Goal: Communication & Community: Answer question/provide support

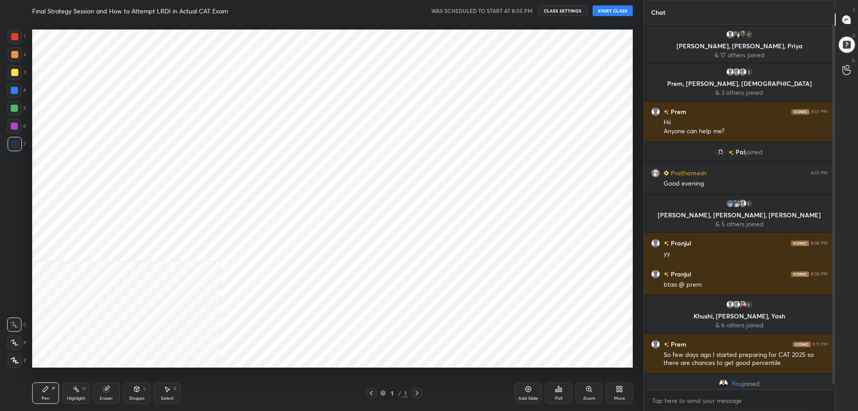
scroll to position [5, 0]
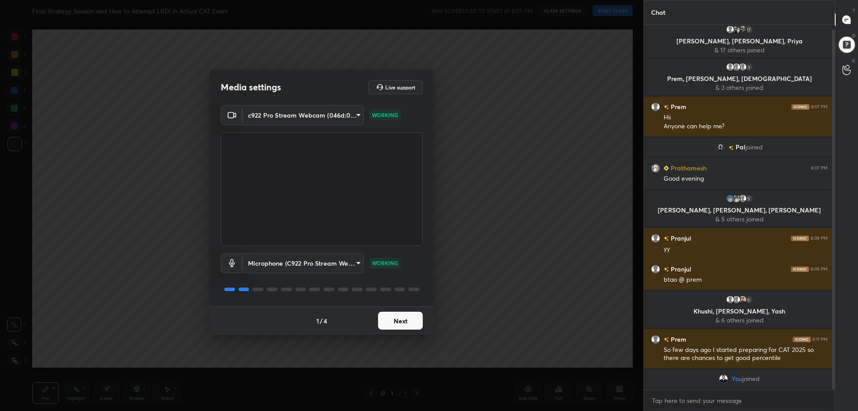
click at [412, 320] on button "Next" at bounding box center [400, 321] width 45 height 18
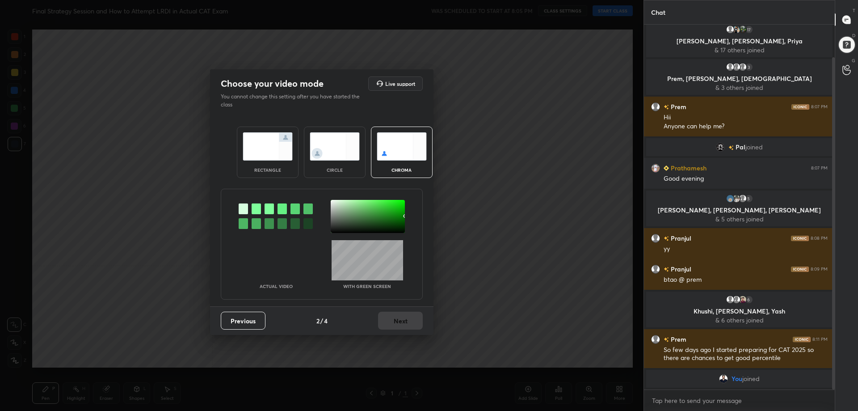
scroll to position [36, 0]
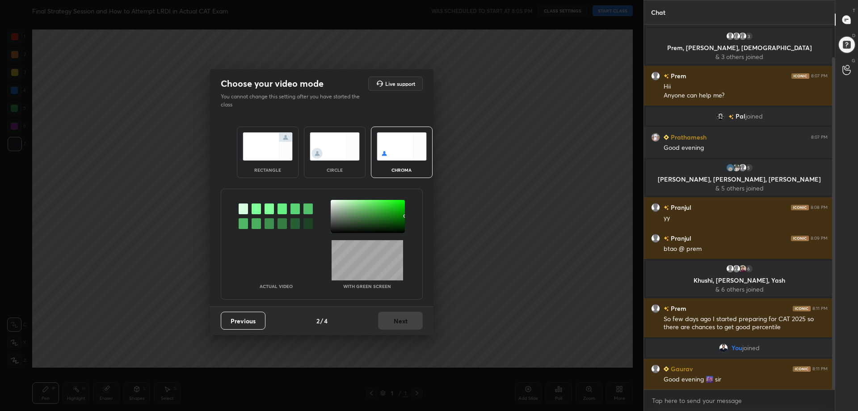
click at [290, 159] on img at bounding box center [268, 146] width 50 height 28
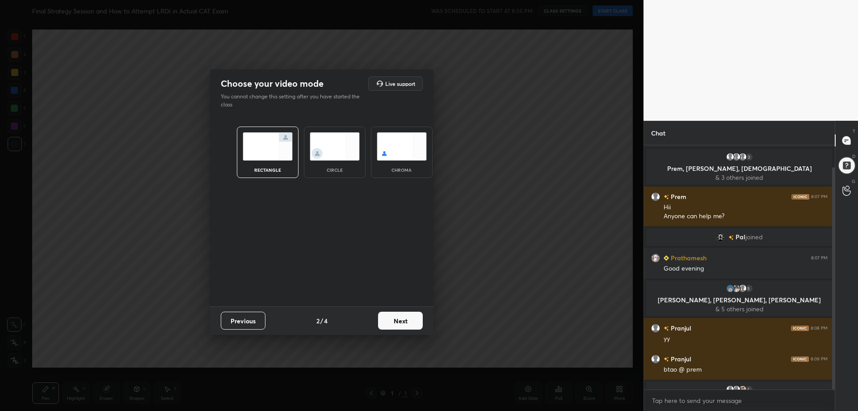
scroll to position [176, 188]
click at [402, 312] on button "Next" at bounding box center [400, 321] width 45 height 18
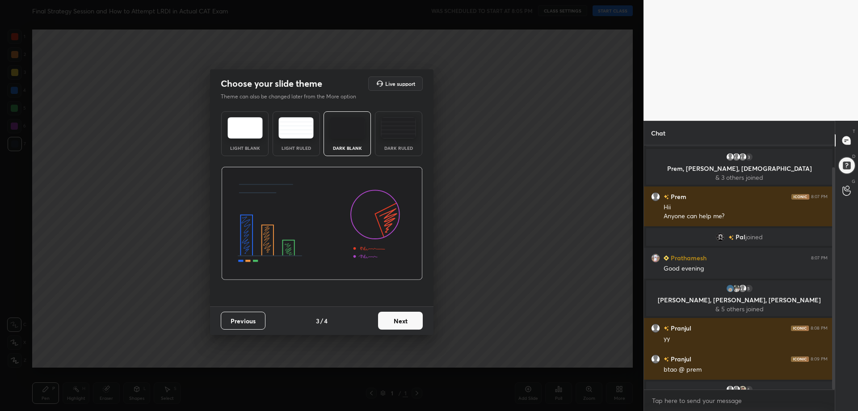
click at [392, 114] on div "Dark Ruled" at bounding box center [398, 133] width 47 height 45
click at [396, 118] on img at bounding box center [398, 127] width 35 height 21
click at [399, 130] on img at bounding box center [398, 127] width 35 height 21
click at [398, 320] on button "Next" at bounding box center [400, 321] width 45 height 18
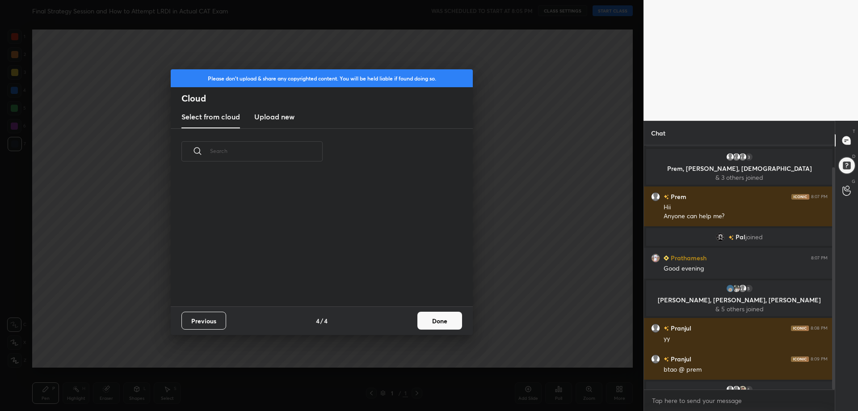
scroll to position [132, 287]
click at [435, 320] on button "Done" at bounding box center [439, 321] width 45 height 18
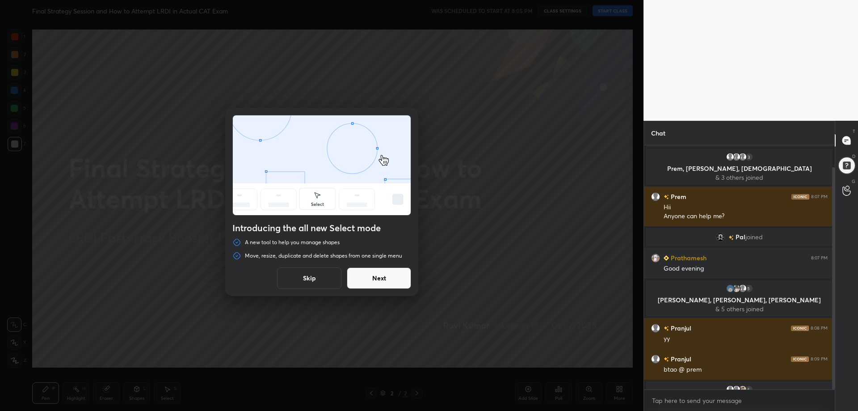
drag, startPoint x: 316, startPoint y: 274, endPoint x: 463, endPoint y: 178, distance: 175.9
click at [316, 275] on button "Skip" at bounding box center [309, 277] width 64 height 21
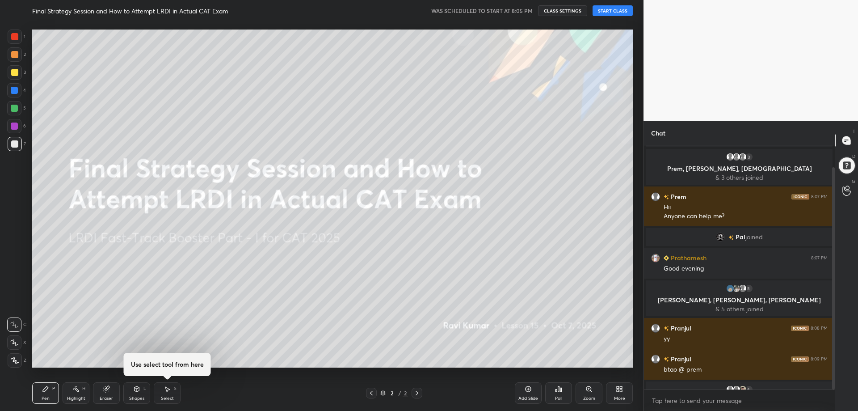
click at [619, 8] on button "START CLASS" at bounding box center [613, 10] width 40 height 11
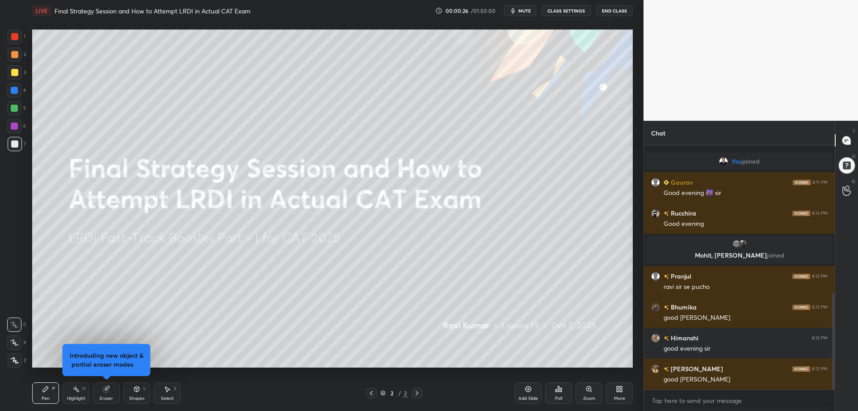
scroll to position [374, 0]
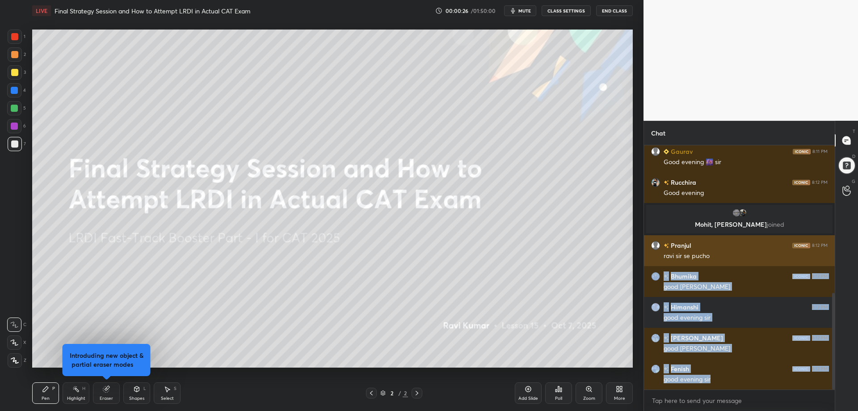
drag, startPoint x: 832, startPoint y: 320, endPoint x: 822, endPoint y: 260, distance: 60.2
click at [825, 260] on div "You joined Gaurav 8:11 PM Good evening 🌆 [PERSON_NAME] 8:12 PM Good evening Moh…" at bounding box center [739, 267] width 191 height 244
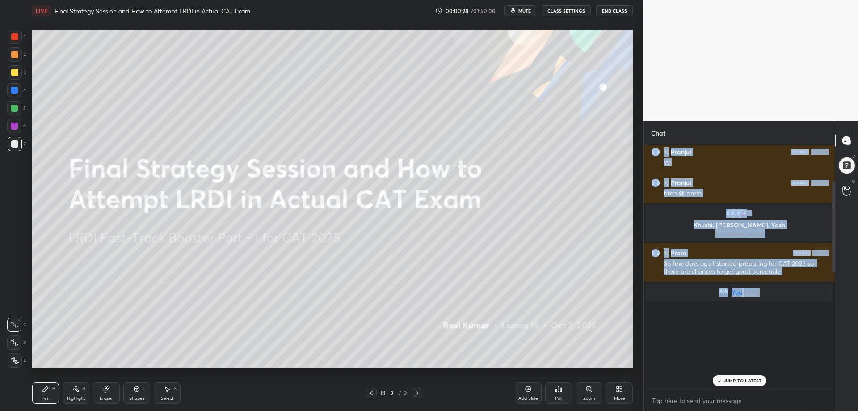
scroll to position [28, 0]
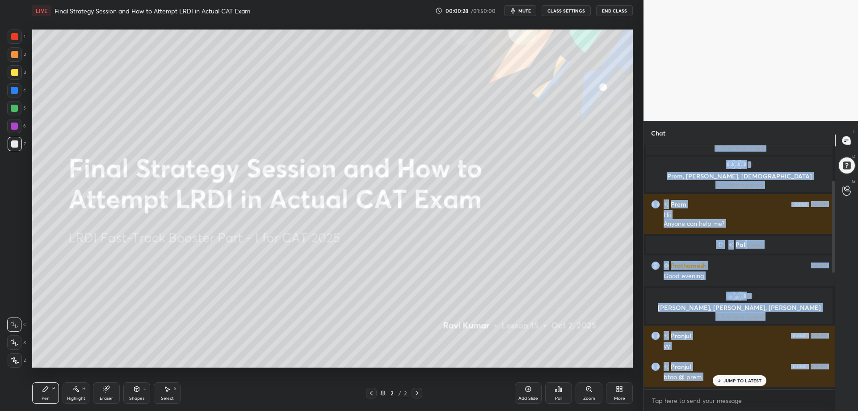
drag, startPoint x: 834, startPoint y: 303, endPoint x: 820, endPoint y: 145, distance: 158.5
click at [820, 145] on div "17 [PERSON_NAME], [PERSON_NAME], [PERSON_NAME] & 17 others joined 3 Prem, [PERS…" at bounding box center [739, 278] width 191 height 266
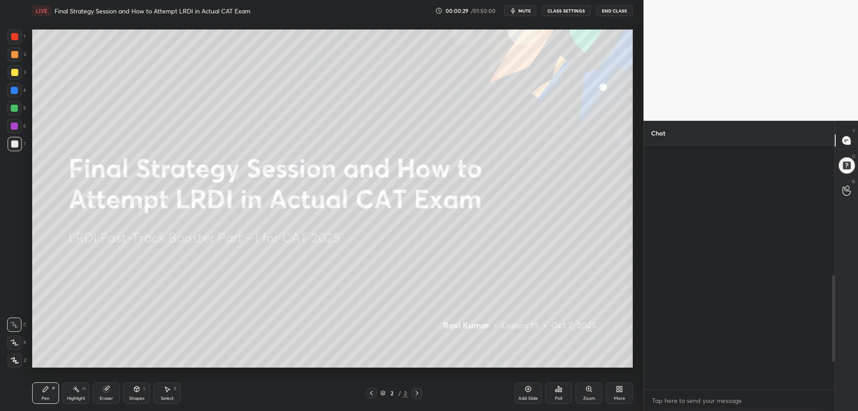
scroll to position [364, 0]
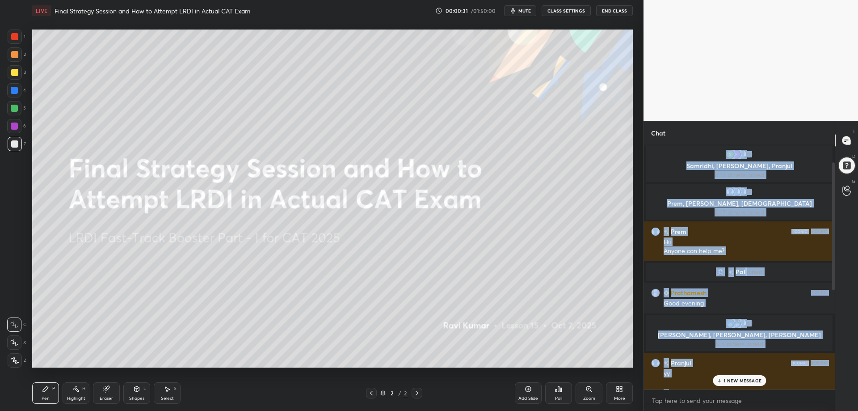
drag, startPoint x: 834, startPoint y: 288, endPoint x: 830, endPoint y: 116, distance: 172.6
click at [830, 117] on div "1 2 3 4 5 6 7 C X Z C X Z E E Erase all H H LIVE Final Strategy Session and How…" at bounding box center [429, 205] width 858 height 411
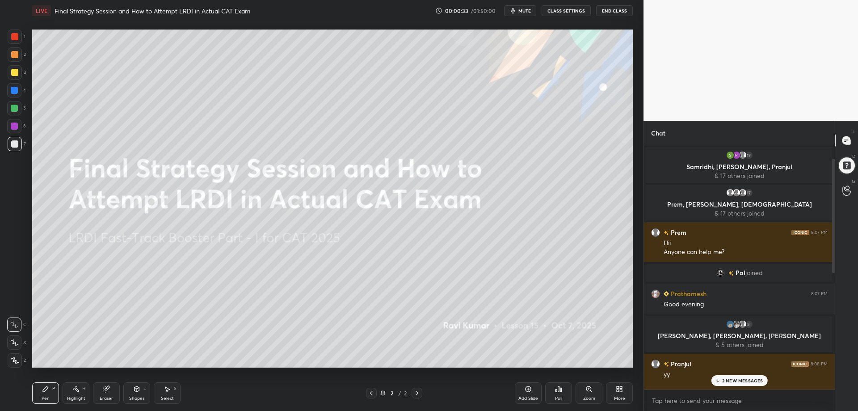
click at [732, 385] on div "2 NEW MESSAGES" at bounding box center [739, 380] width 56 height 11
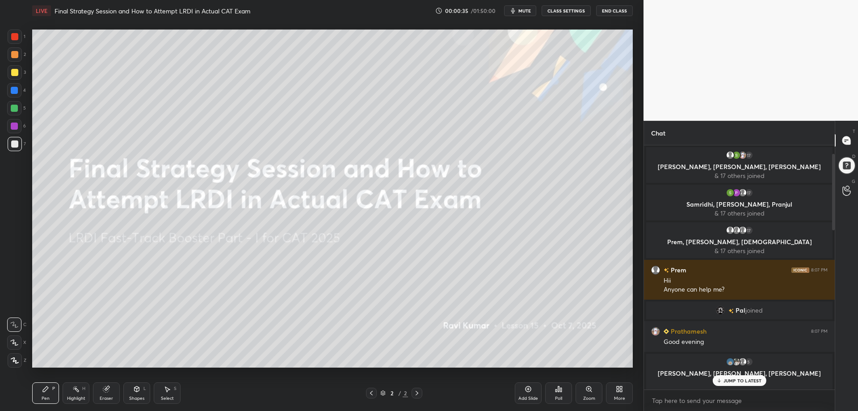
drag, startPoint x: 834, startPoint y: 319, endPoint x: 809, endPoint y: 42, distance: 277.8
click at [811, 42] on div "1 2 3 4 5 6 7 C X Z C X Z E E Erase all H H LIVE Final Strategy Session and How…" at bounding box center [429, 205] width 858 height 411
drag, startPoint x: 834, startPoint y: 186, endPoint x: 830, endPoint y: 78, distance: 108.2
click at [830, 78] on div "1 2 3 4 5 6 7 C X Z C X Z E E Erase all H H LIVE Final Strategy Session and How…" at bounding box center [429, 205] width 858 height 411
drag, startPoint x: 834, startPoint y: 169, endPoint x: 835, endPoint y: 139, distance: 29.9
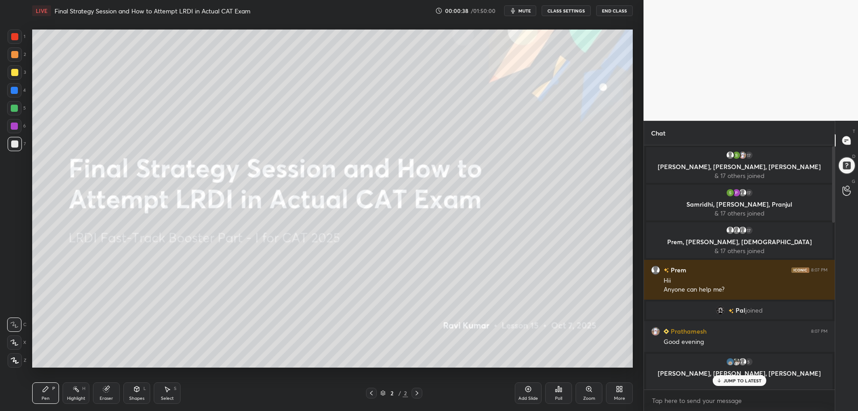
click at [835, 138] on div "Chat 17 [PERSON_NAME], [PERSON_NAME], [PERSON_NAME] & 17 others joined 17 [PERS…" at bounding box center [751, 266] width 215 height 290
drag, startPoint x: 835, startPoint y: 158, endPoint x: 832, endPoint y: 162, distance: 5.5
click at [833, 156] on div "Chat 17 [PERSON_NAME], [PERSON_NAME], [PERSON_NAME] & 17 others joined 17 [PERS…" at bounding box center [751, 266] width 215 height 290
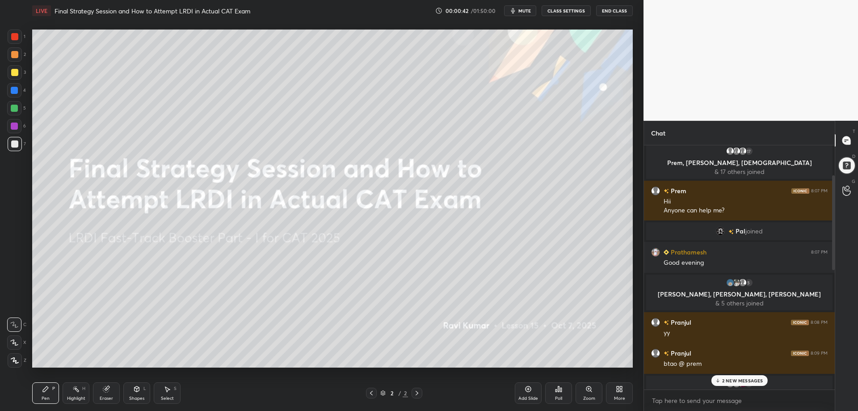
drag, startPoint x: 834, startPoint y: 167, endPoint x: 834, endPoint y: 195, distance: 28.6
click at [833, 144] on div "Chat 17 [PERSON_NAME], [PERSON_NAME], [PERSON_NAME] & 17 others joined 17 [PERS…" at bounding box center [739, 266] width 191 height 290
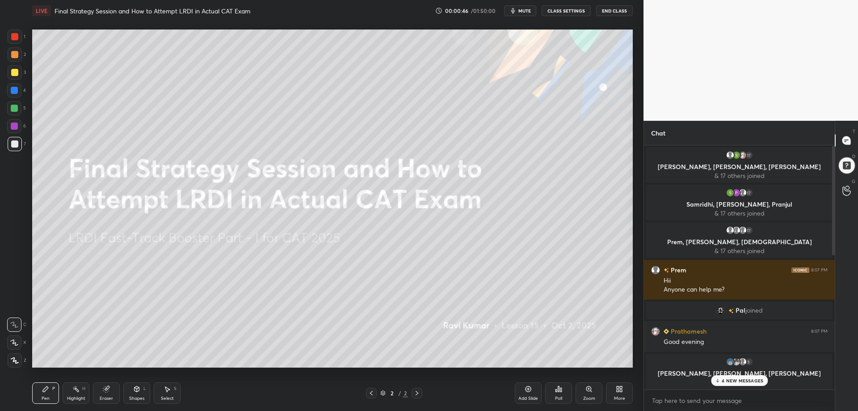
drag, startPoint x: 834, startPoint y: 201, endPoint x: 834, endPoint y: 164, distance: 36.7
click at [834, 164] on div "Chat 17 [PERSON_NAME], [PERSON_NAME], [PERSON_NAME] & 17 others joined 17 [PERS…" at bounding box center [751, 266] width 215 height 290
drag, startPoint x: 834, startPoint y: 163, endPoint x: 833, endPoint y: 168, distance: 5.1
click at [834, 168] on div at bounding box center [833, 199] width 3 height 107
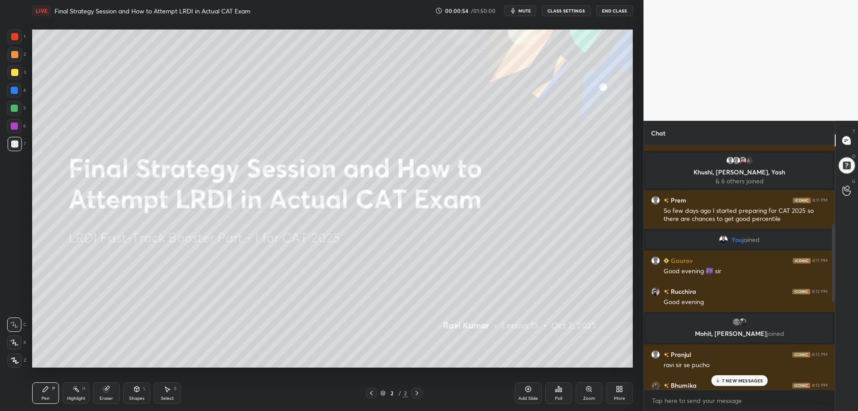
scroll to position [307, 0]
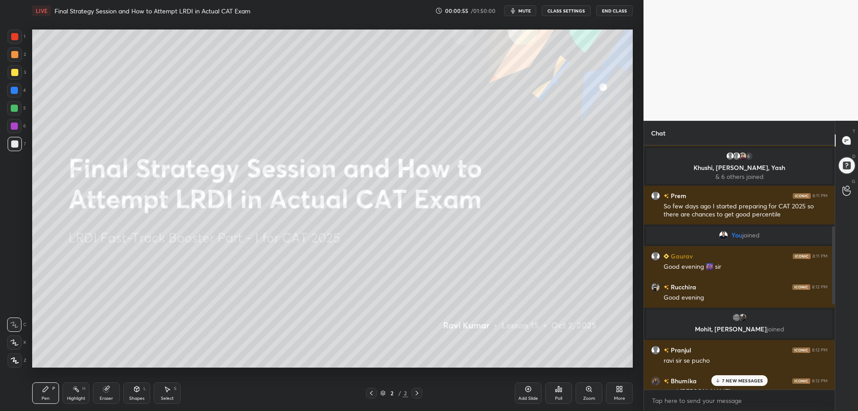
drag, startPoint x: 834, startPoint y: 168, endPoint x: 841, endPoint y: 264, distance: 96.4
click at [841, 264] on div "Chat Pranjul 8:08 PM yy Pranjul 8:09 PM btao @ prem 6 [PERSON_NAME], [PERSON_NA…" at bounding box center [751, 266] width 215 height 290
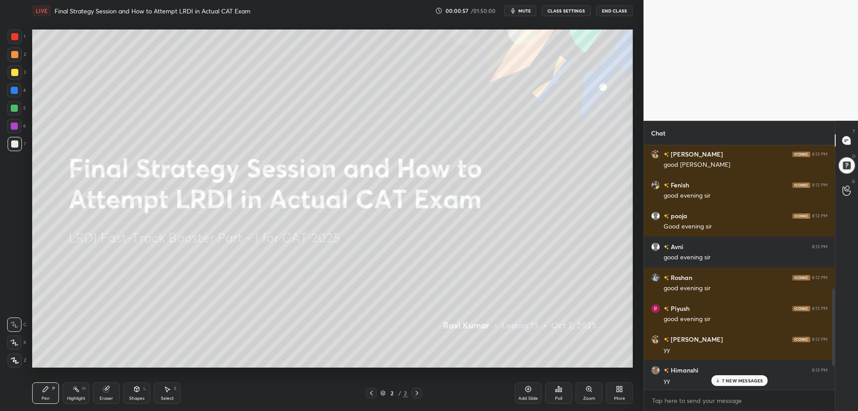
drag, startPoint x: 834, startPoint y: 274, endPoint x: 826, endPoint y: 360, distance: 86.6
click at [829, 364] on div "[PERSON_NAME] 8:12 PM good eve [PERSON_NAME] 8:12 PM good evening sir [PERSON_N…" at bounding box center [739, 267] width 191 height 244
click at [740, 381] on p "8 NEW MESSAGES" at bounding box center [743, 380] width 42 height 5
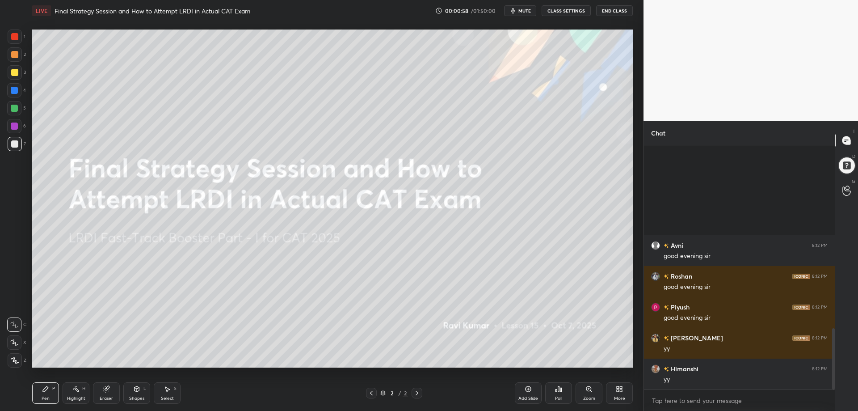
scroll to position [732, 0]
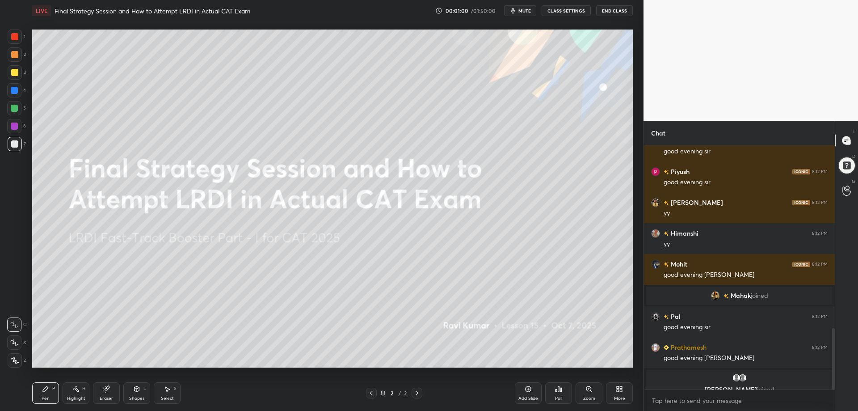
click at [832, 345] on div at bounding box center [832, 267] width 5 height 244
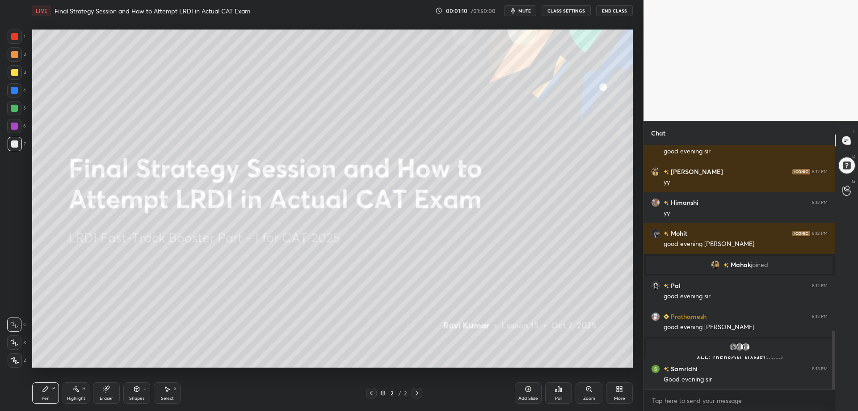
click at [666, 396] on body "1 2 3 4 5 6 7 C X Z C X Z E E Erase all H H LIVE Final Strategy Session and How…" at bounding box center [429, 205] width 858 height 411
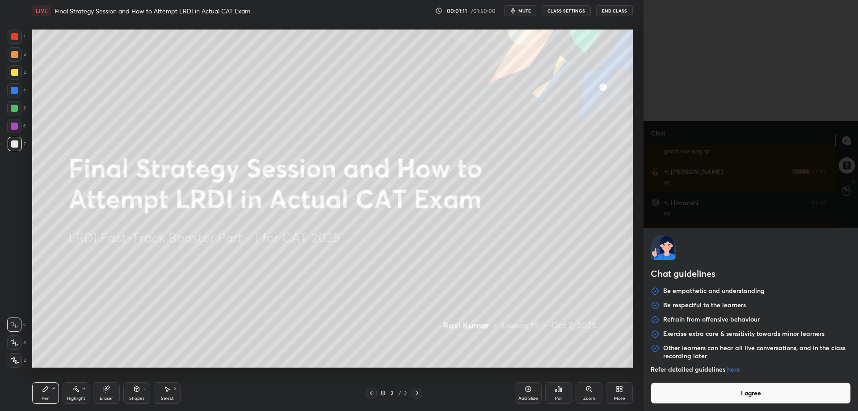
click at [666, 396] on button "I agree" at bounding box center [751, 392] width 200 height 21
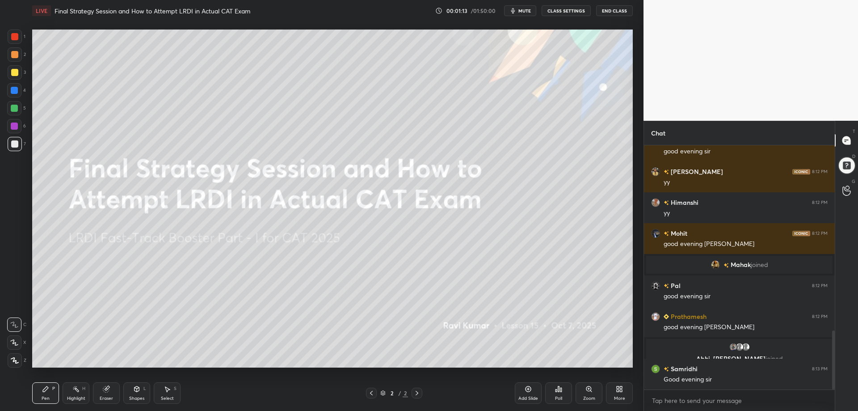
click at [13, 360] on icon at bounding box center [15, 360] width 8 height 6
click at [13, 107] on div at bounding box center [14, 108] width 7 height 7
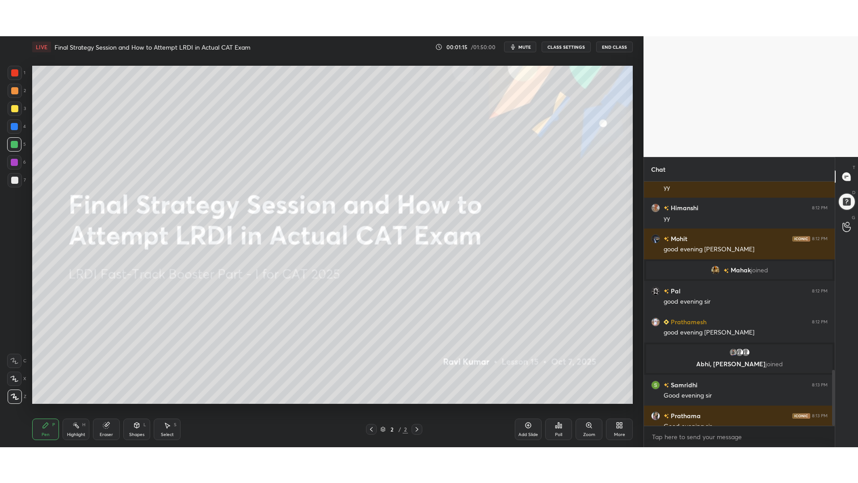
scroll to position [826, 0]
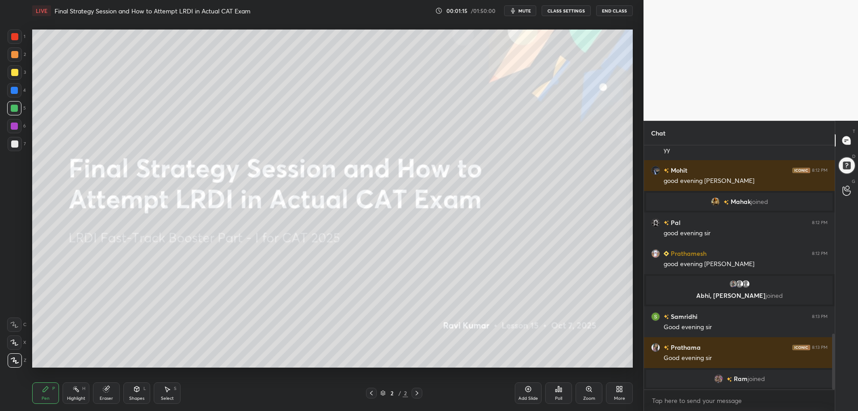
click at [622, 392] on icon at bounding box center [621, 390] width 2 height 2
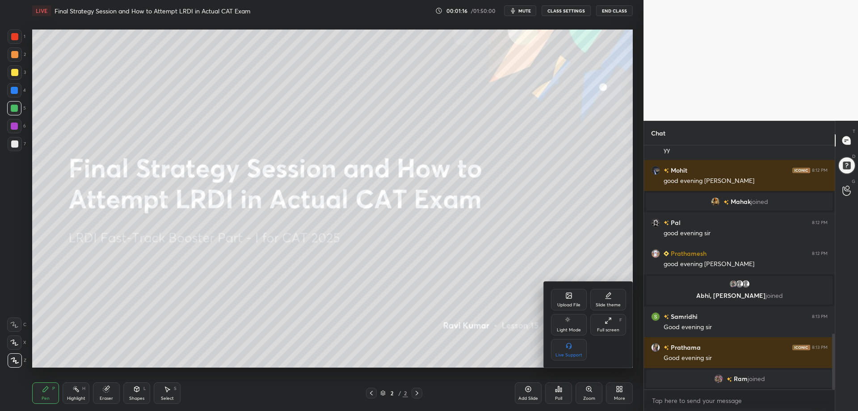
drag, startPoint x: 607, startPoint y: 321, endPoint x: 606, endPoint y: 375, distance: 54.1
click at [607, 322] on icon at bounding box center [608, 320] width 7 height 7
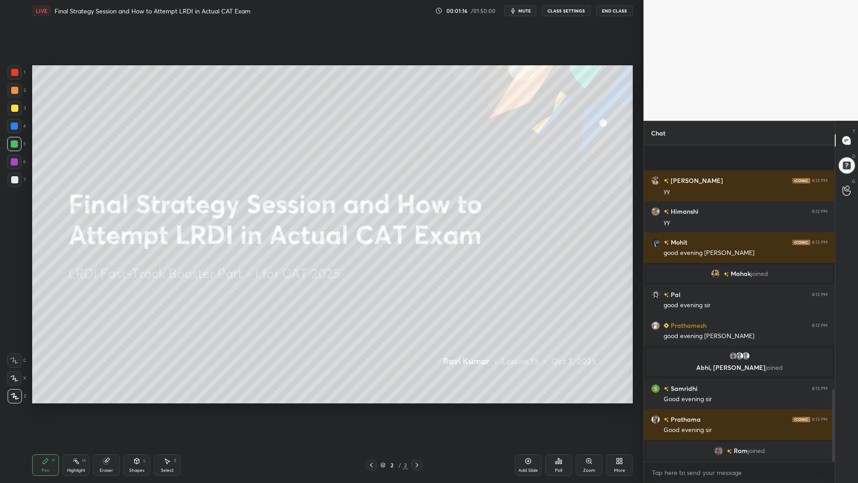
scroll to position [248, 188]
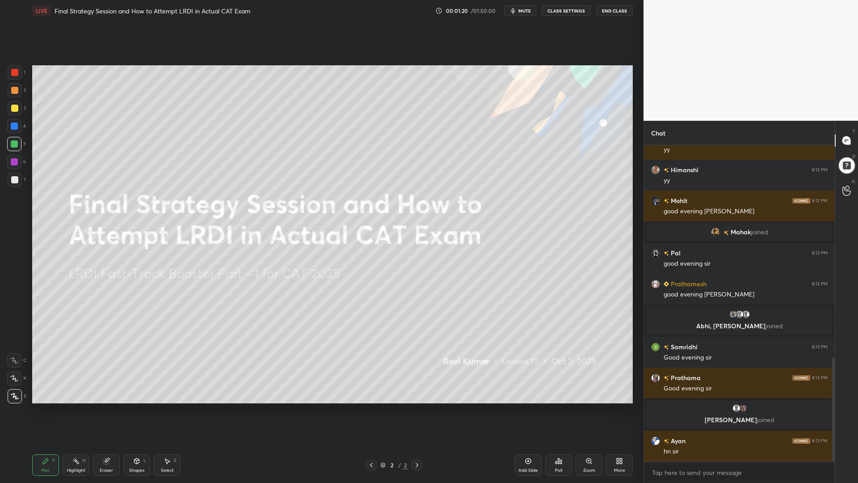
click at [135, 410] on div "Shapes L" at bounding box center [136, 464] width 27 height 21
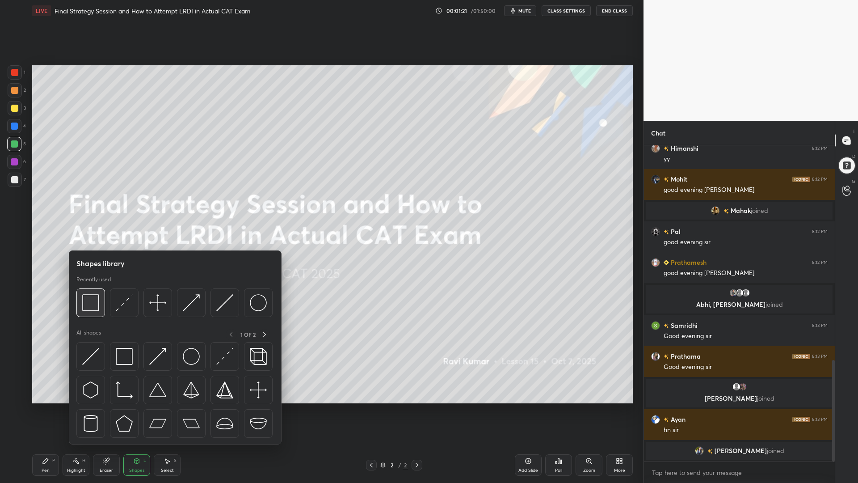
click at [94, 316] on div at bounding box center [90, 302] width 29 height 29
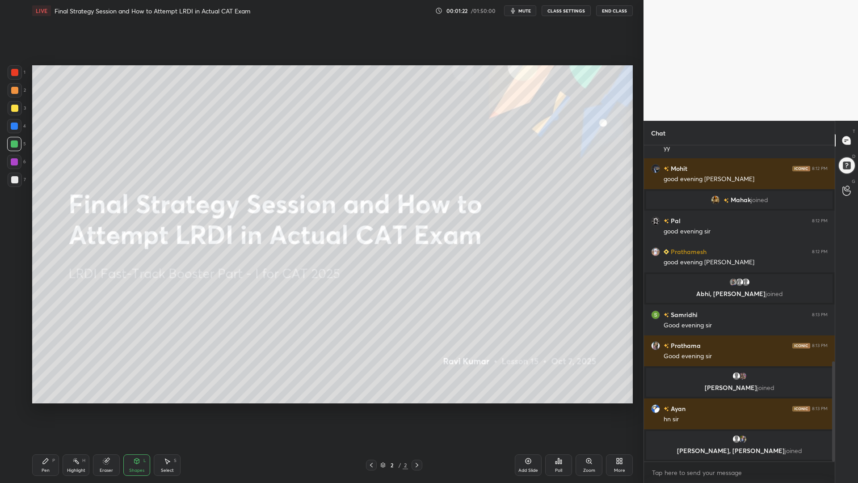
click at [12, 88] on div at bounding box center [14, 90] width 7 height 7
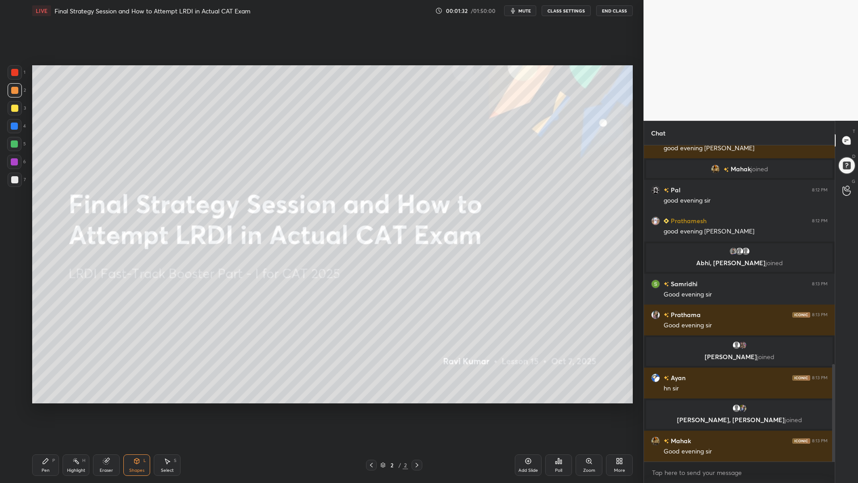
click at [14, 145] on div at bounding box center [14, 143] width 7 height 7
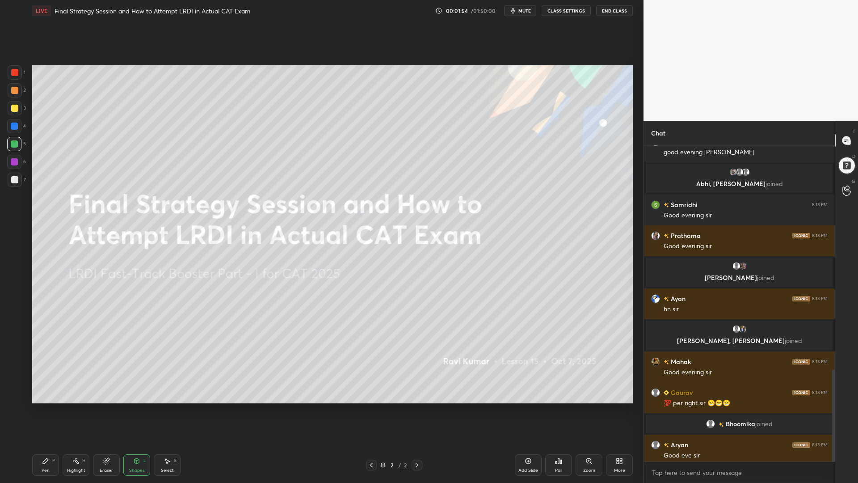
scroll to position [767, 0]
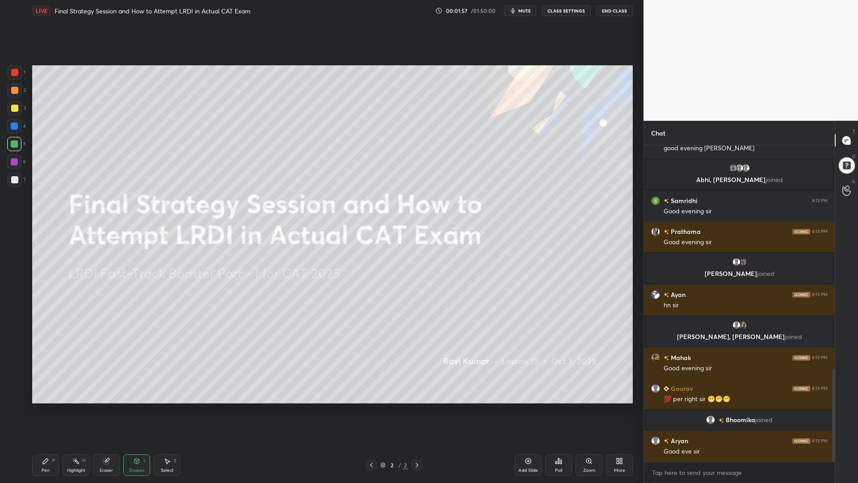
drag, startPoint x: 104, startPoint y: 463, endPoint x: 110, endPoint y: 461, distance: 6.1
click at [104, 410] on icon at bounding box center [106, 460] width 7 height 7
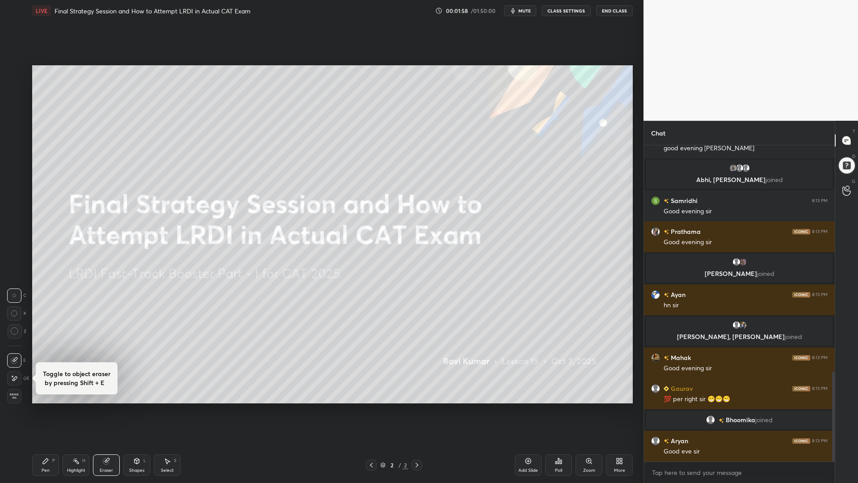
scroll to position [798, 0]
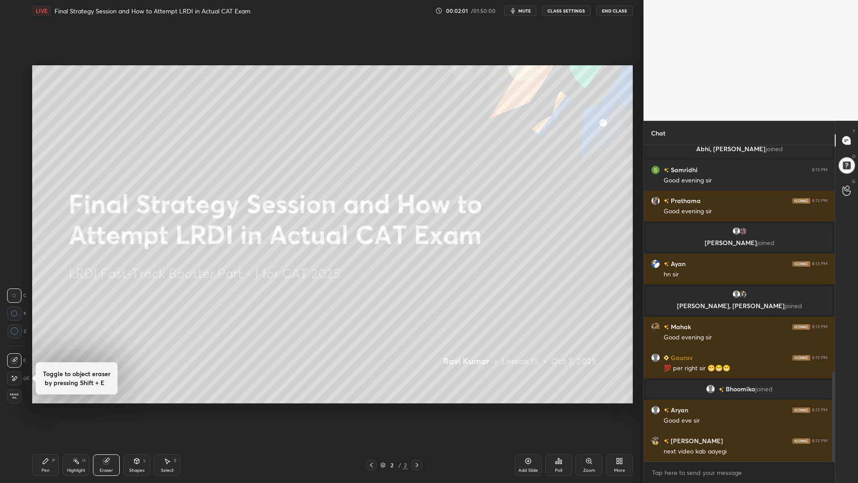
click at [526, 11] on span "mute" at bounding box center [524, 11] width 13 height 6
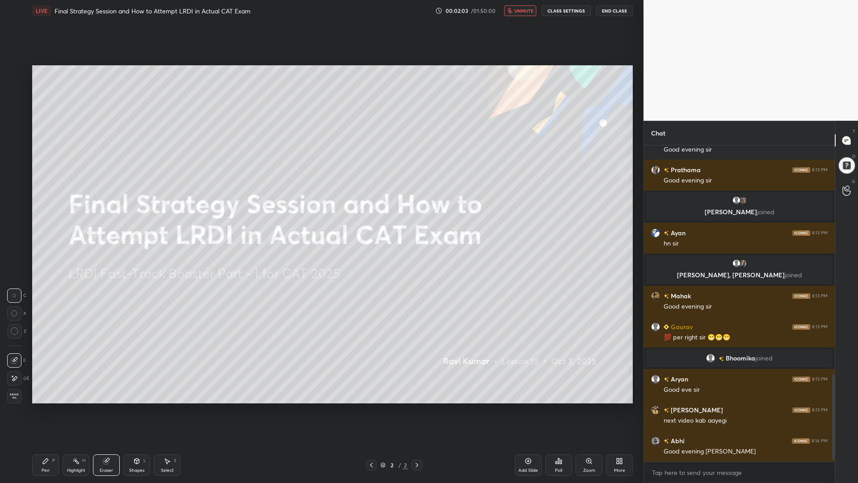
scroll to position [859, 0]
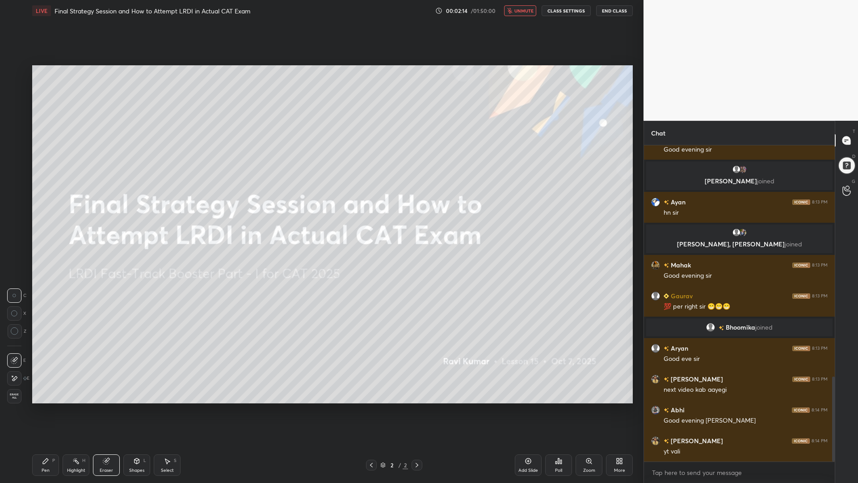
click at [526, 13] on span "unmute" at bounding box center [523, 11] width 19 height 6
click at [45, 410] on div "Pen P" at bounding box center [45, 464] width 27 height 21
click at [16, 69] on div at bounding box center [14, 72] width 7 height 7
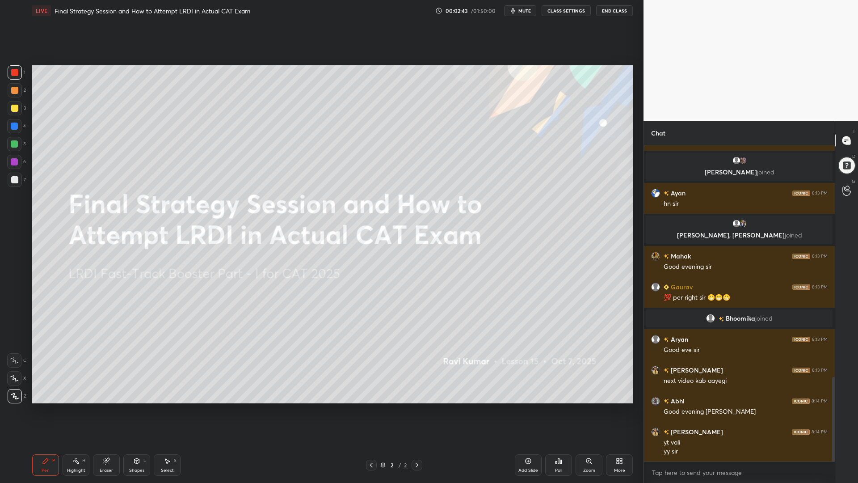
click at [14, 380] on icon at bounding box center [14, 378] width 8 height 6
click at [10, 138] on div at bounding box center [14, 144] width 14 height 14
click at [12, 90] on div at bounding box center [14, 90] width 7 height 7
click at [15, 178] on div at bounding box center [14, 179] width 7 height 7
click at [10, 131] on div at bounding box center [14, 126] width 14 height 14
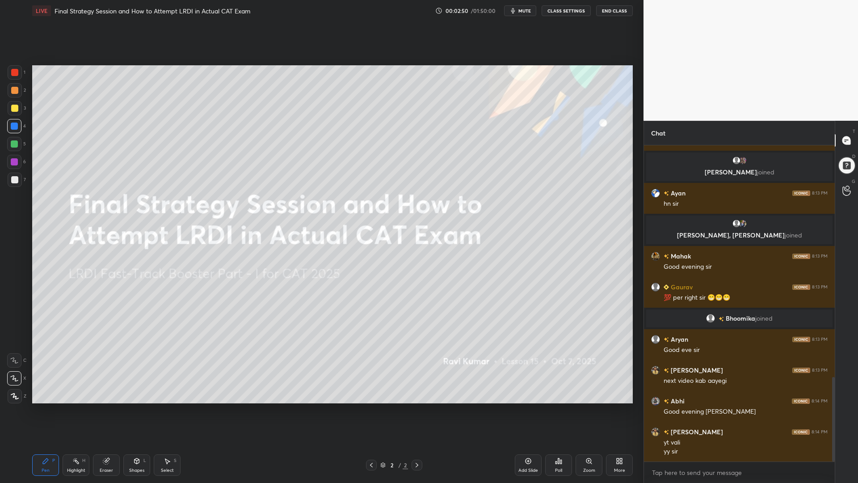
click at [16, 166] on div at bounding box center [14, 162] width 14 height 14
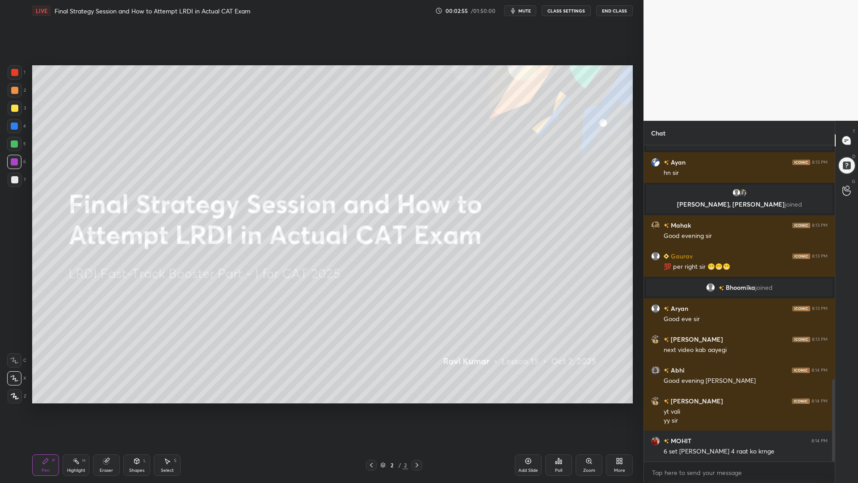
click at [104, 410] on div "Eraser" at bounding box center [106, 464] width 27 height 21
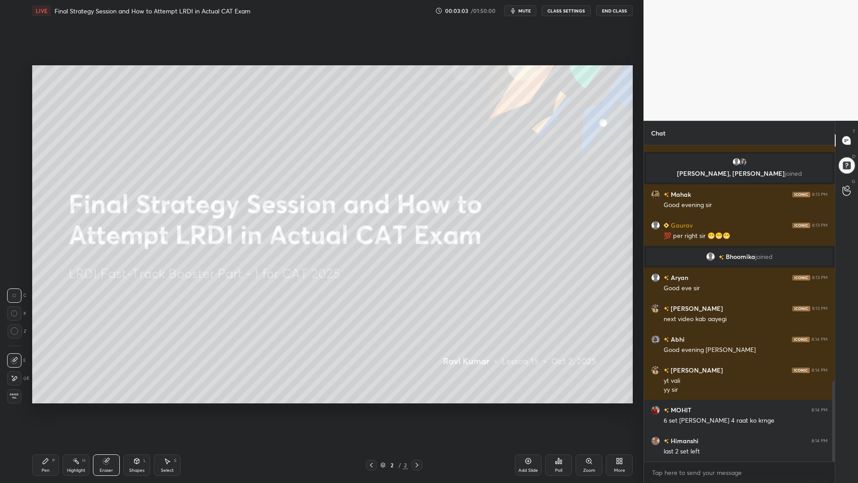
click at [46, 410] on div "Pen" at bounding box center [46, 470] width 8 height 4
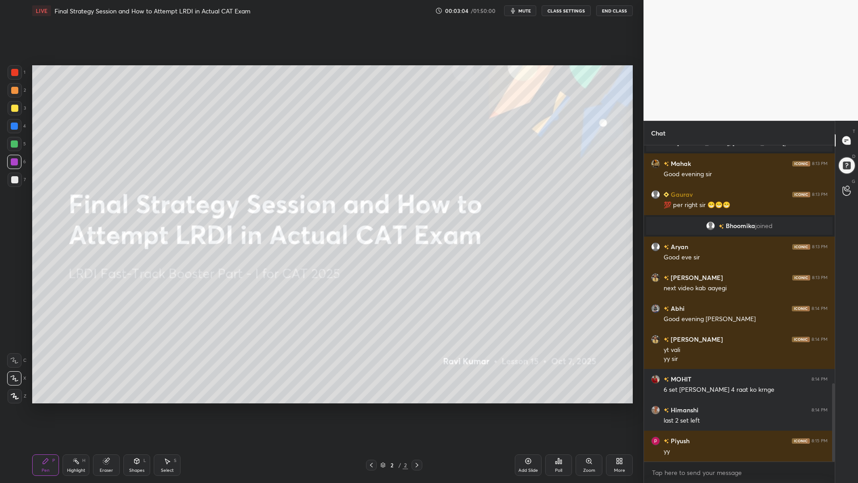
click at [17, 130] on div at bounding box center [14, 126] width 14 height 14
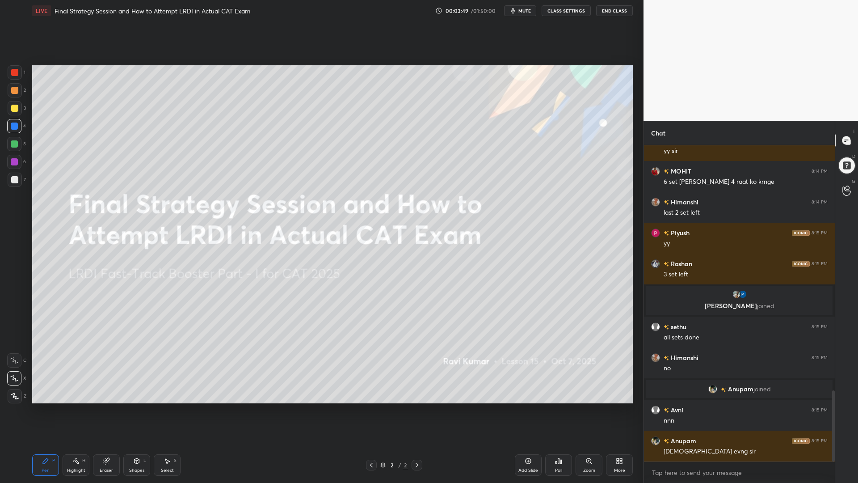
scroll to position [1089, 0]
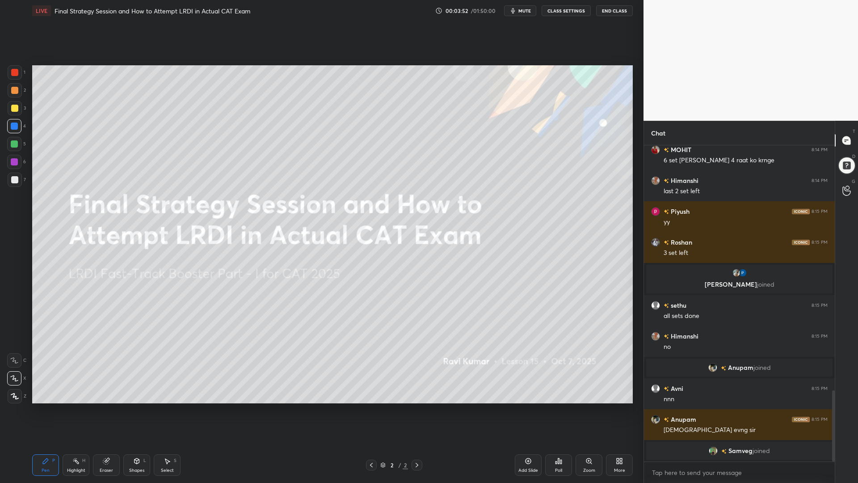
click at [103, 410] on icon at bounding box center [106, 460] width 7 height 7
click at [12, 327] on icon at bounding box center [15, 331] width 8 height 8
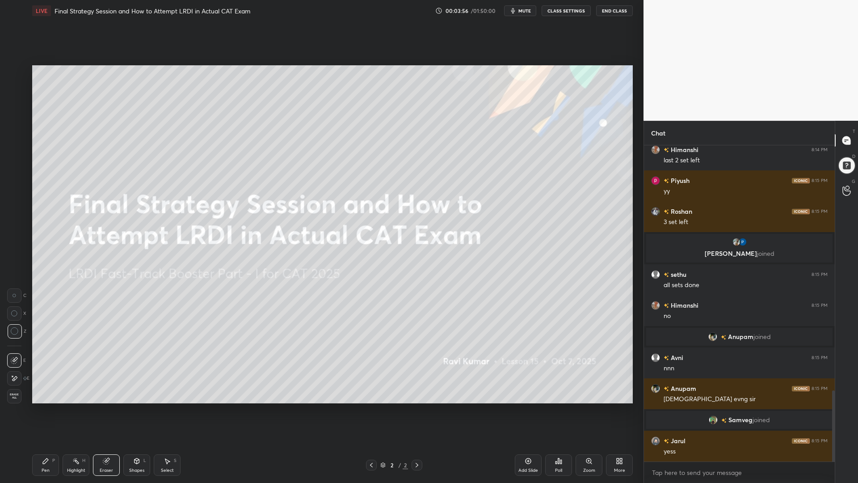
scroll to position [1124, 0]
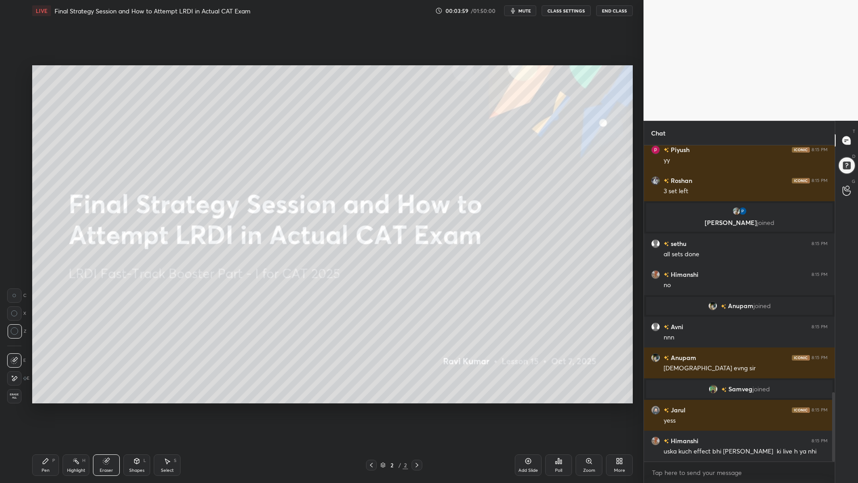
click at [45, 410] on icon at bounding box center [45, 460] width 7 height 7
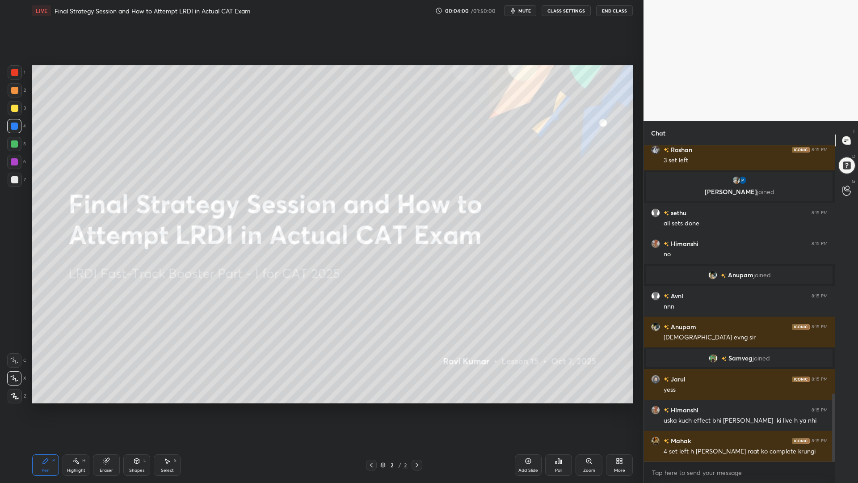
click at [11, 160] on div at bounding box center [14, 161] width 7 height 7
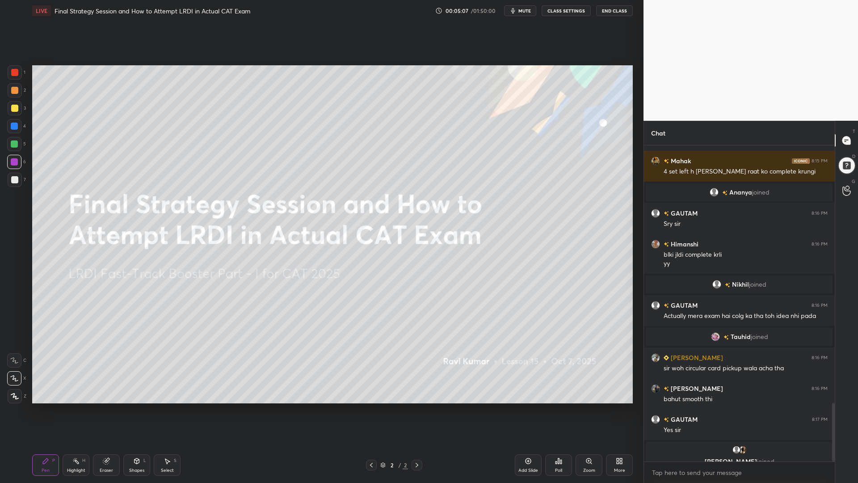
scroll to position [1393, 0]
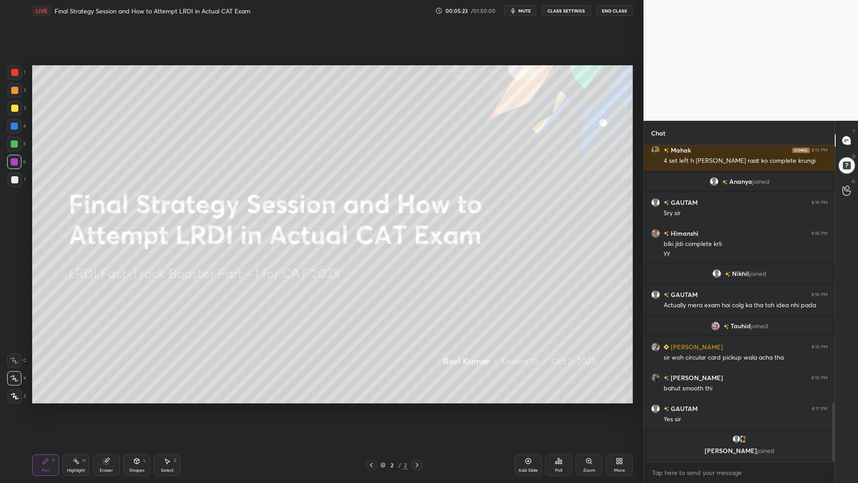
click at [14, 88] on div at bounding box center [14, 90] width 7 height 7
click at [15, 145] on div at bounding box center [14, 143] width 7 height 7
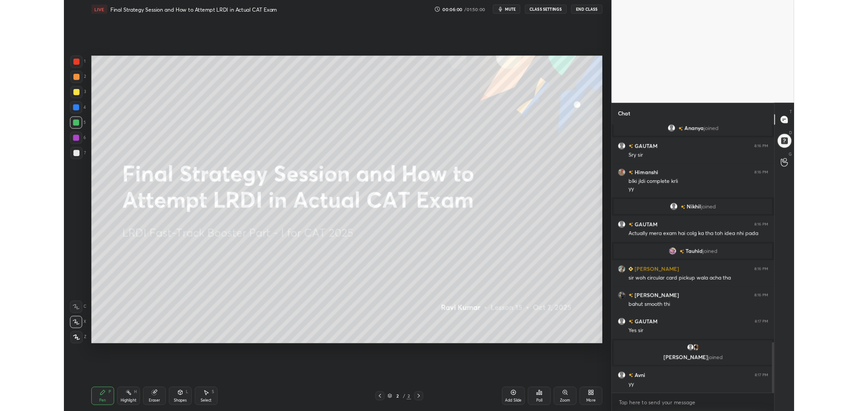
scroll to position [1364, 0]
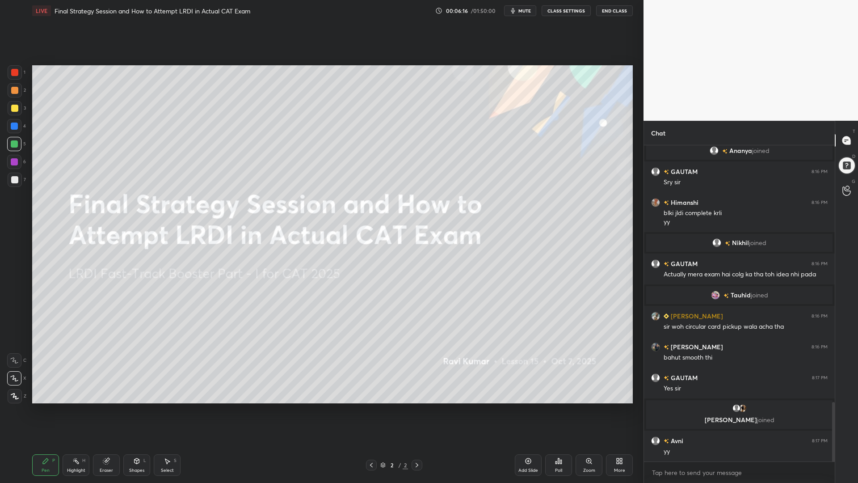
click at [623, 410] on div "More" at bounding box center [619, 464] width 27 height 21
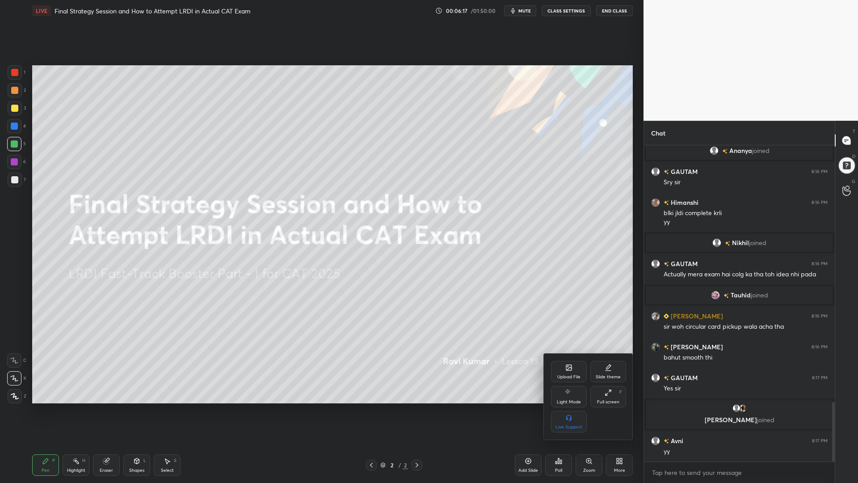
click at [609, 390] on icon at bounding box center [608, 392] width 7 height 7
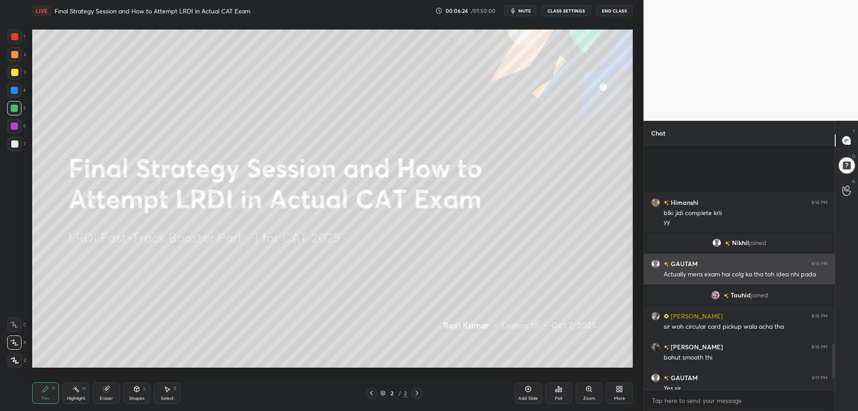
scroll to position [1466, 0]
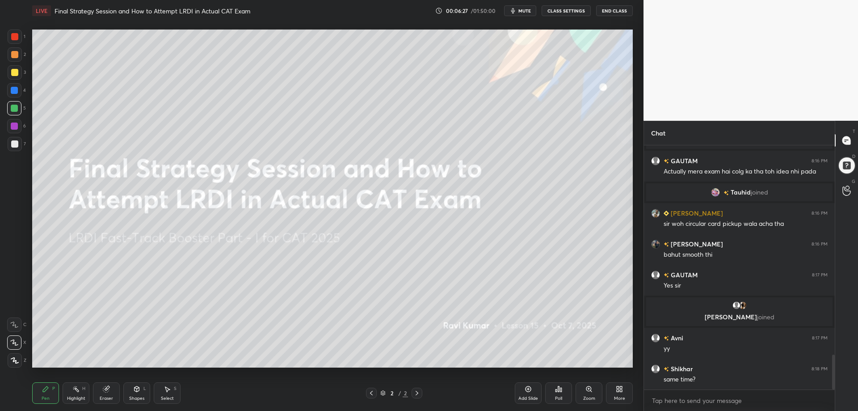
drag, startPoint x: 15, startPoint y: 37, endPoint x: 20, endPoint y: 42, distance: 6.6
click at [15, 38] on div at bounding box center [14, 36] width 7 height 7
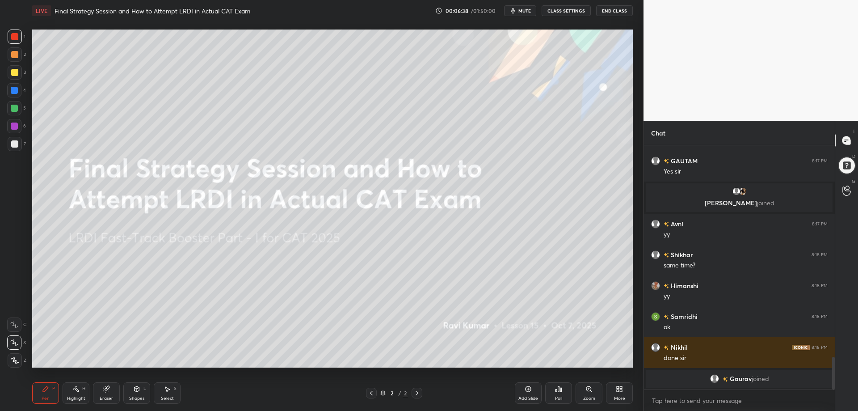
scroll to position [1591, 0]
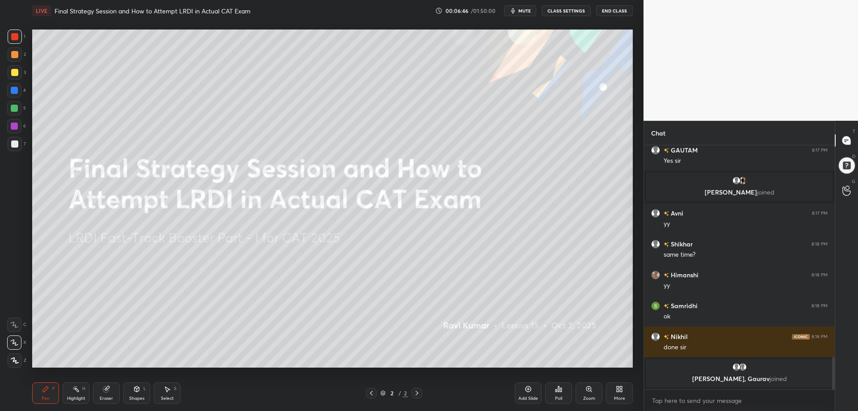
click at [13, 107] on div at bounding box center [14, 108] width 7 height 7
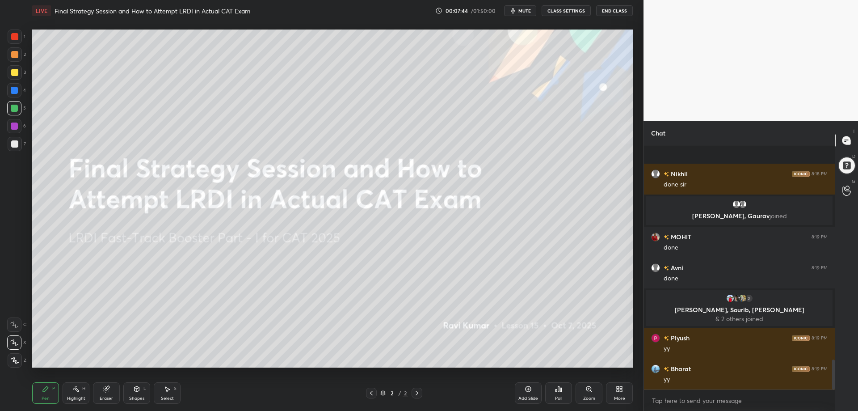
scroll to position [1732, 0]
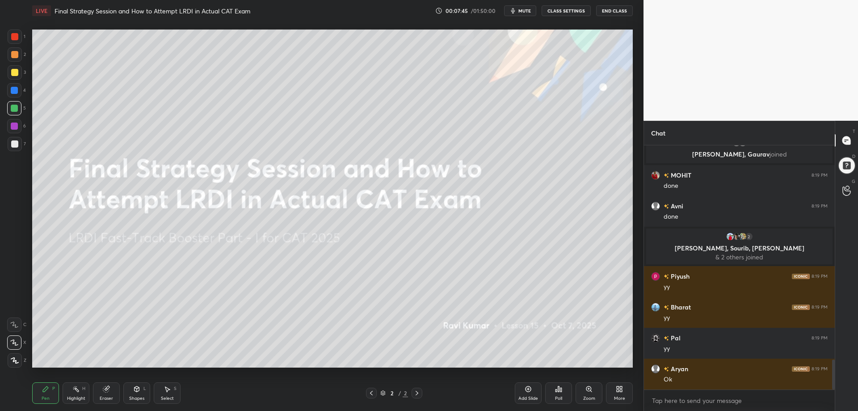
click at [521, 12] on span "mute" at bounding box center [524, 11] width 13 height 6
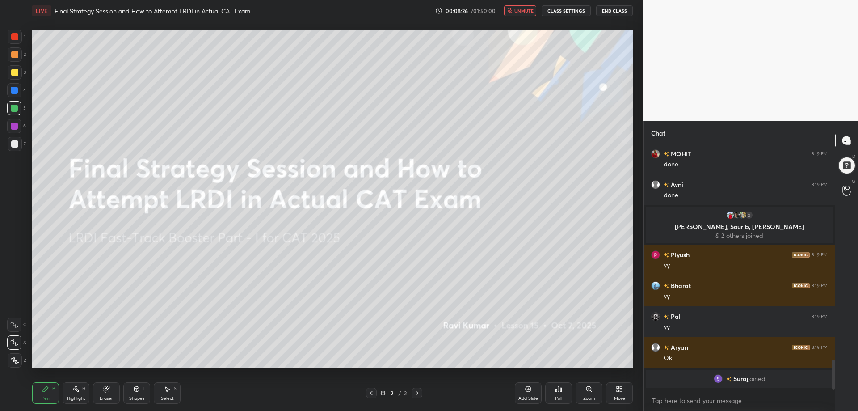
click at [523, 8] on span "unmute" at bounding box center [523, 11] width 19 height 6
click at [620, 389] on icon at bounding box center [621, 390] width 2 height 2
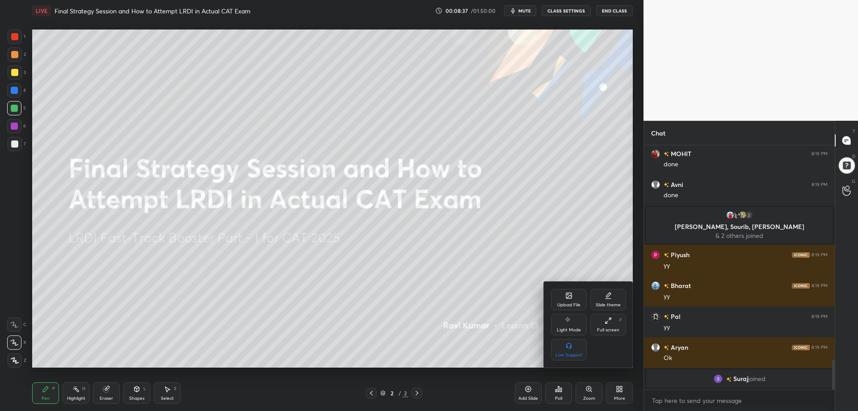
click at [564, 289] on div "Upload File" at bounding box center [569, 299] width 36 height 21
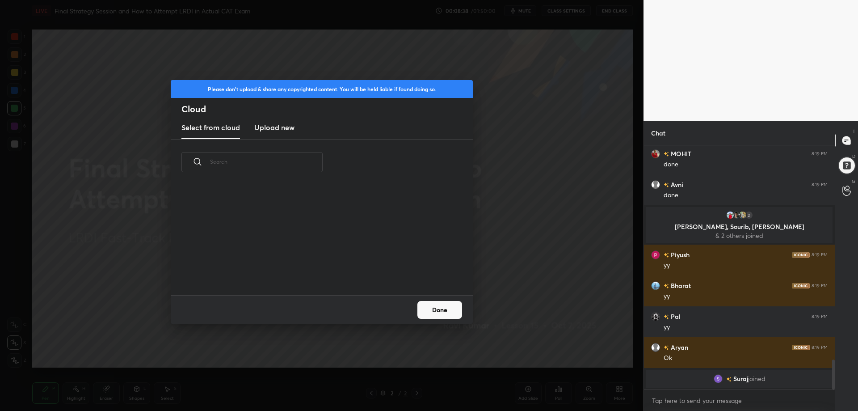
scroll to position [110, 287]
click at [271, 130] on h3 "Upload new" at bounding box center [274, 127] width 40 height 11
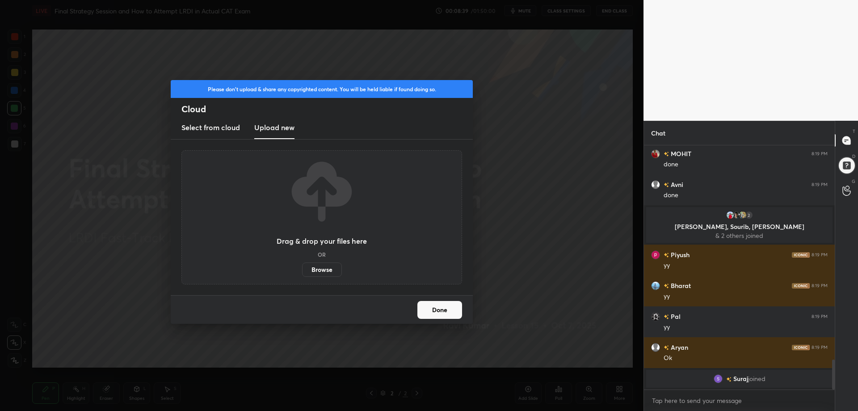
click at [326, 269] on label "Browse" at bounding box center [322, 269] width 40 height 14
click at [302, 269] on input "Browse" at bounding box center [302, 269] width 0 height 14
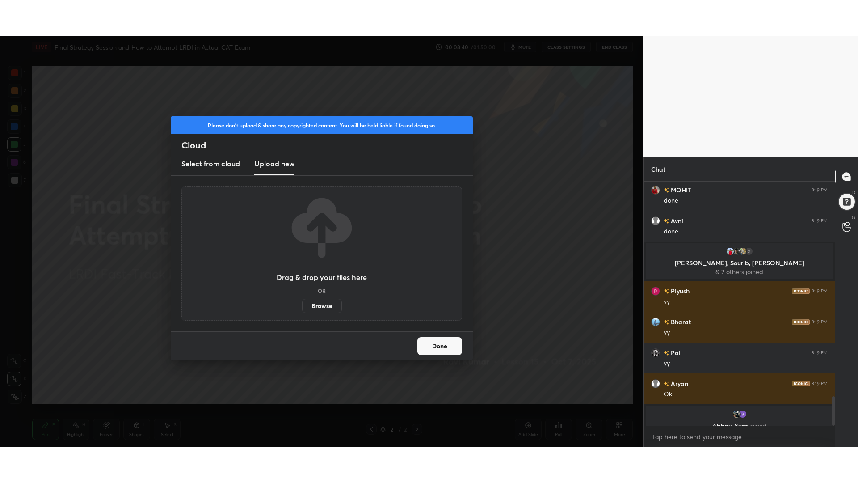
scroll to position [1764, 0]
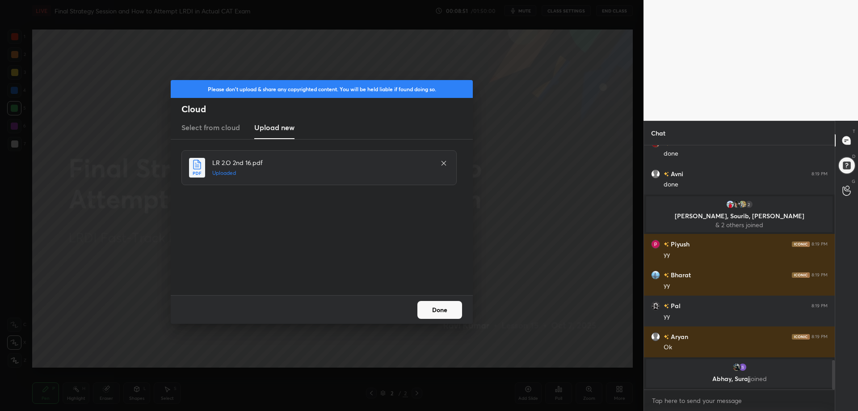
click at [443, 308] on button "Done" at bounding box center [439, 310] width 45 height 18
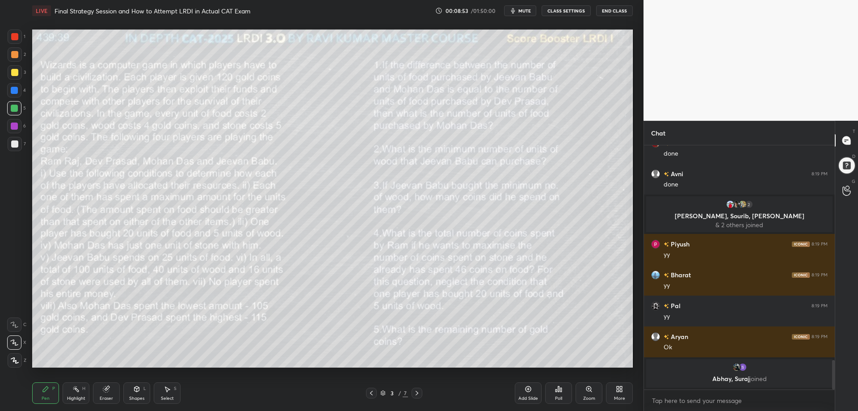
click at [617, 389] on icon at bounding box center [618, 390] width 2 height 2
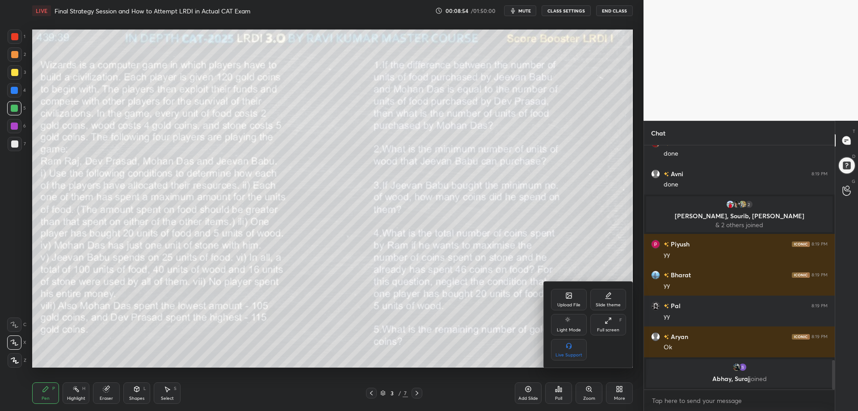
click at [606, 320] on icon at bounding box center [608, 320] width 7 height 7
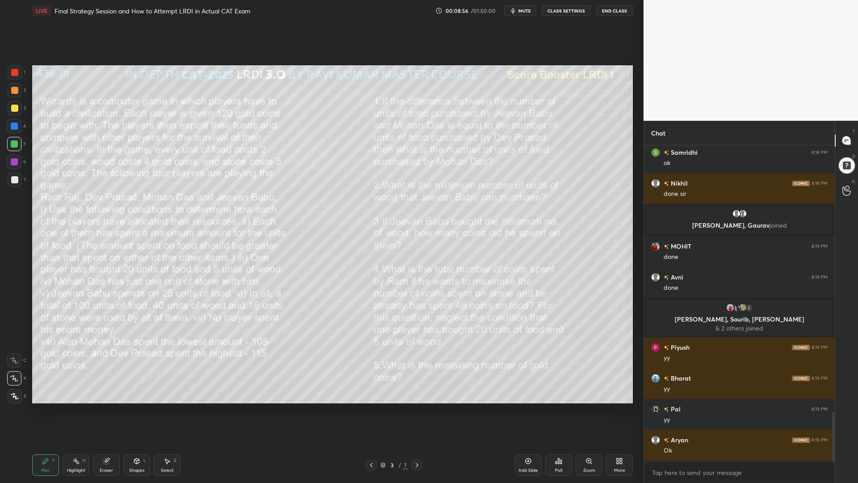
scroll to position [1692, 0]
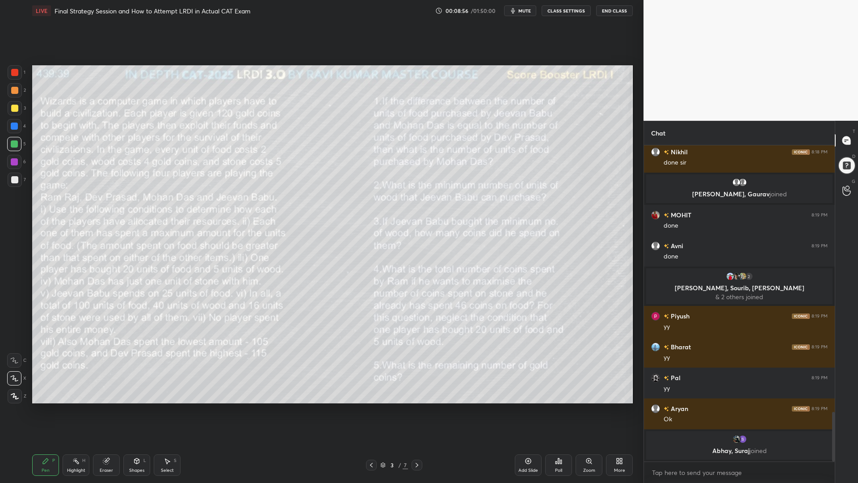
drag, startPoint x: 833, startPoint y: 418, endPoint x: 836, endPoint y: 462, distance: 43.9
click at [836, 410] on div "Chat [PERSON_NAME] 8:18 PM ok Nikhil 8:18 PM done [PERSON_NAME], [PERSON_NAME] …" at bounding box center [751, 302] width 215 height 362
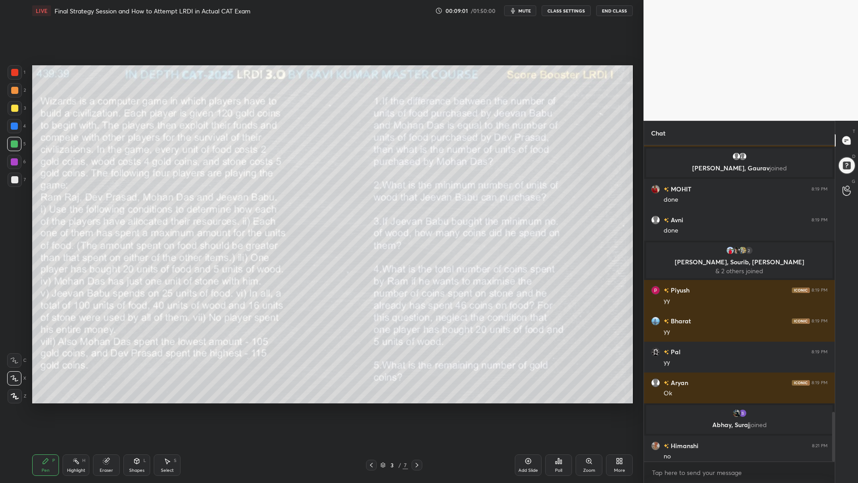
scroll to position [1697, 0]
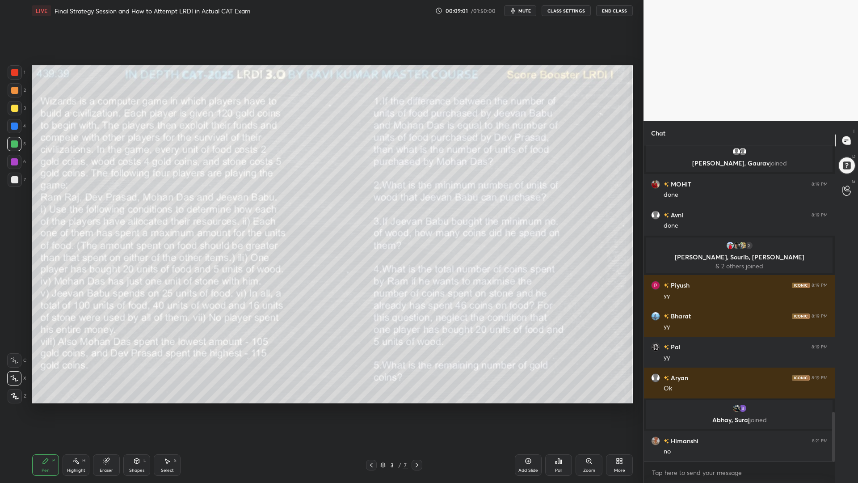
click at [417, 410] on icon at bounding box center [416, 464] width 7 height 7
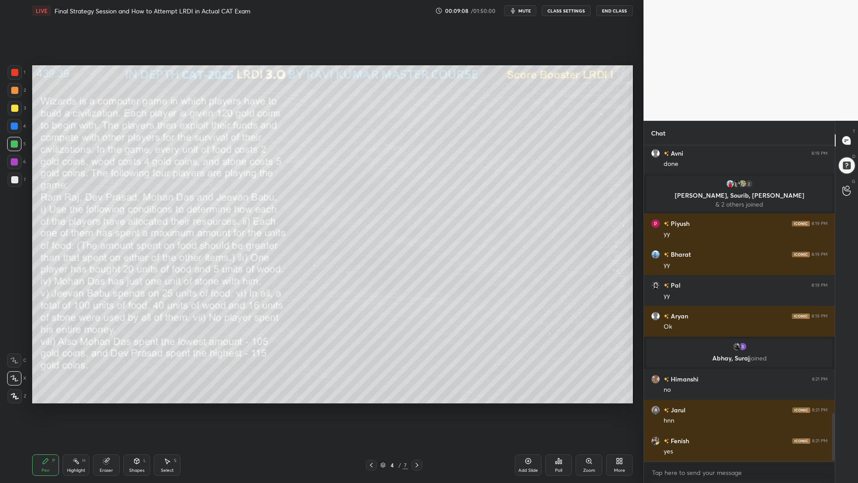
scroll to position [1790, 0]
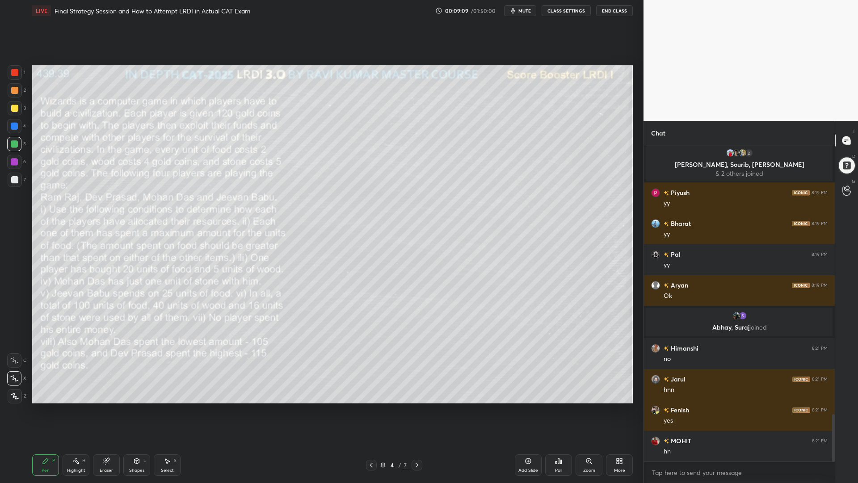
click at [417, 410] on icon at bounding box center [416, 464] width 7 height 7
click at [137, 410] on icon at bounding box center [137, 460] width 5 height 5
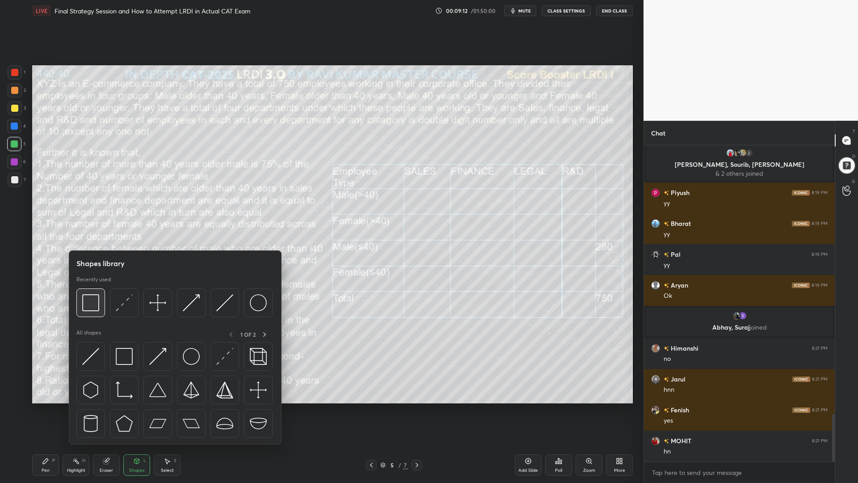
click at [86, 298] on img at bounding box center [90, 302] width 17 height 17
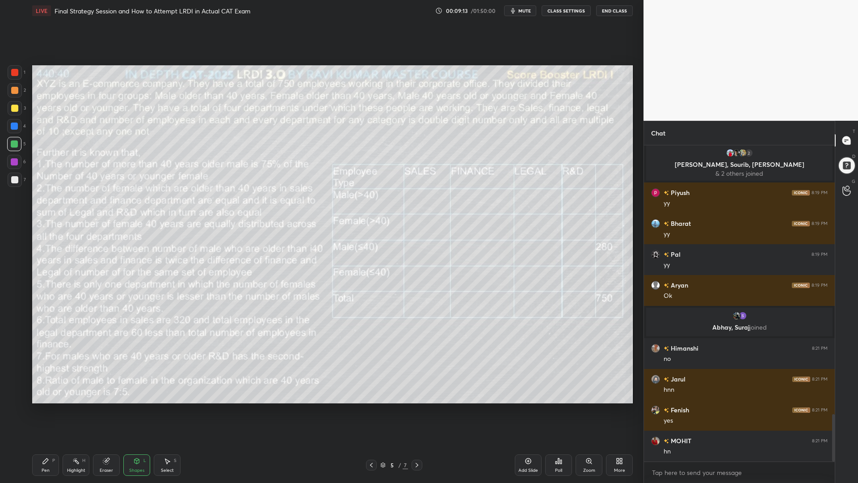
click at [13, 71] on div at bounding box center [14, 72] width 7 height 7
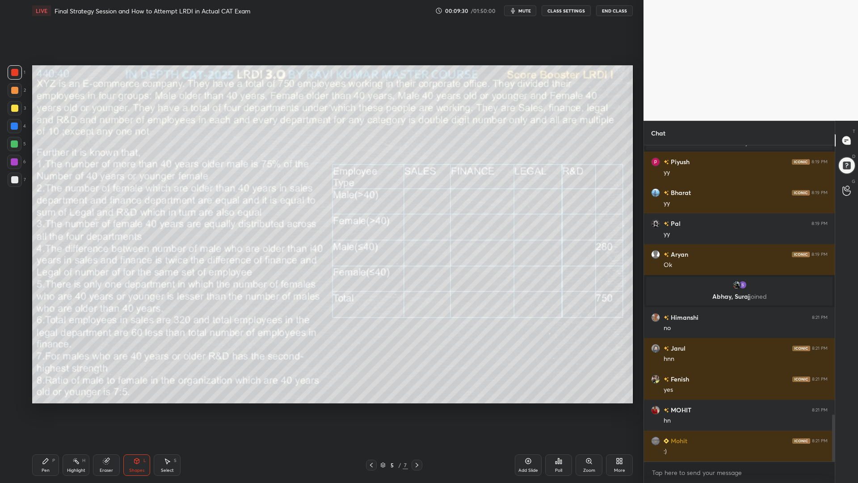
click at [417, 410] on icon at bounding box center [416, 464] width 7 height 7
click at [11, 147] on div at bounding box center [14, 144] width 14 height 14
click at [13, 90] on div at bounding box center [14, 90] width 7 height 7
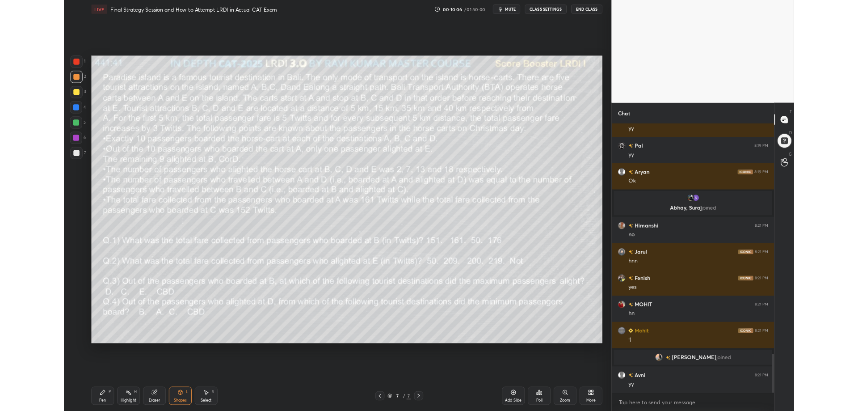
scroll to position [1880, 0]
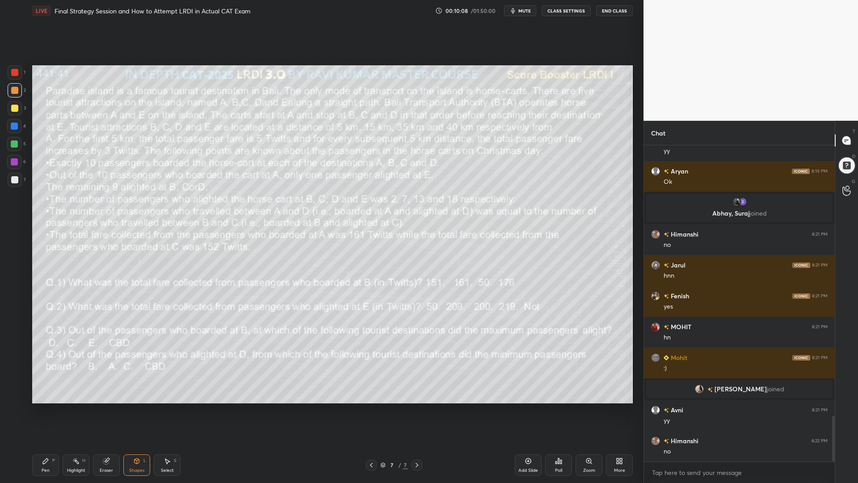
click at [618, 410] on div "More" at bounding box center [619, 464] width 27 height 21
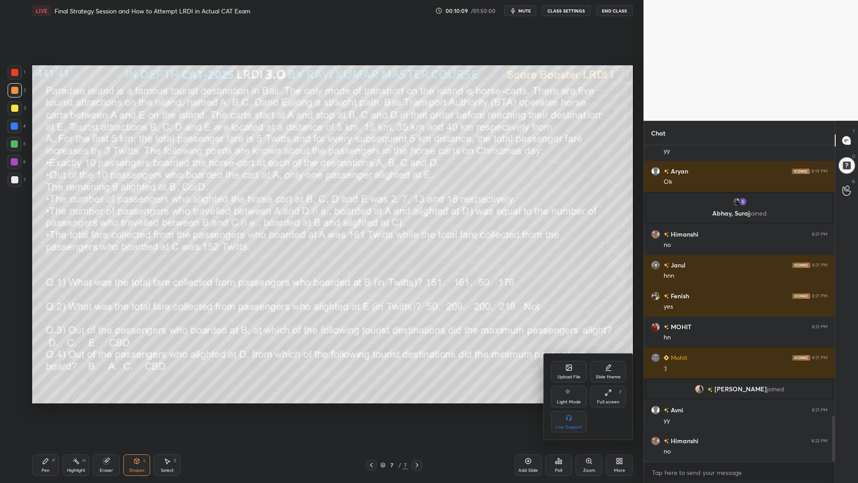
click at [607, 394] on icon at bounding box center [608, 392] width 7 height 7
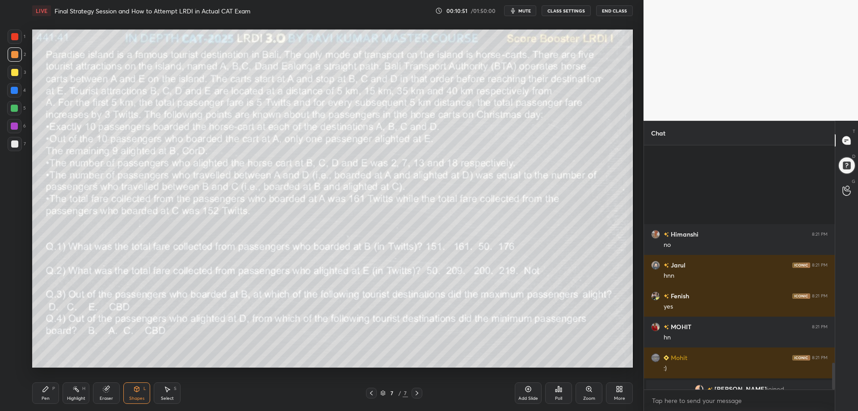
scroll to position [1992, 0]
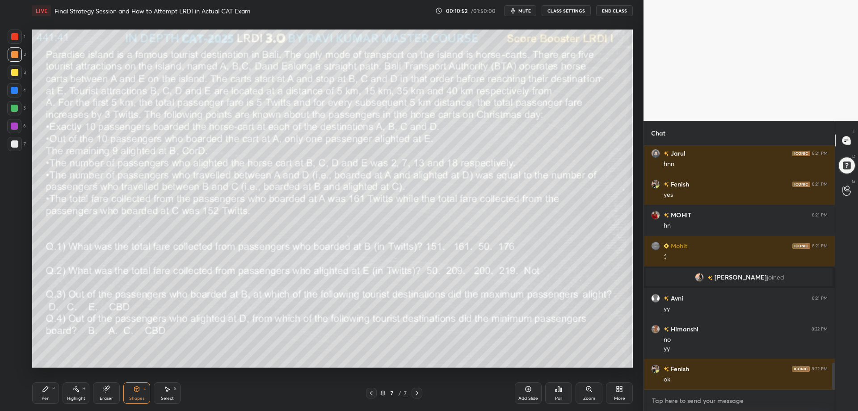
click at [703, 396] on textarea at bounding box center [739, 400] width 177 height 14
type textarea "x"
click at [697, 404] on textarea at bounding box center [739, 400] width 177 height 14
paste textarea "[URL][DOMAIN_NAME]"
type textarea "[URL][DOMAIN_NAME]"
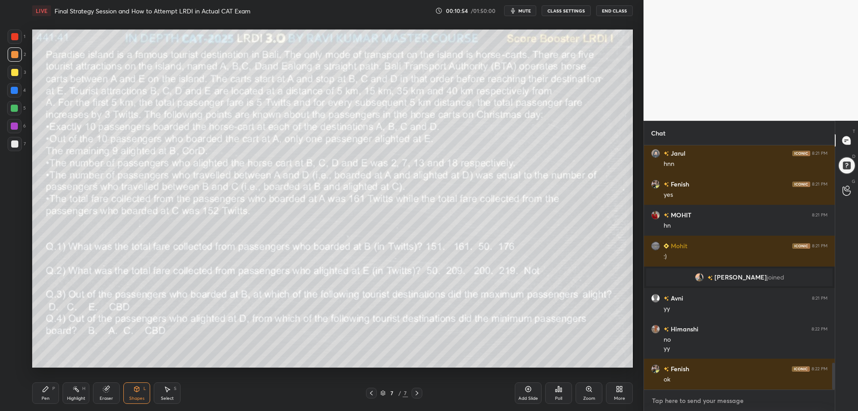
type textarea "x"
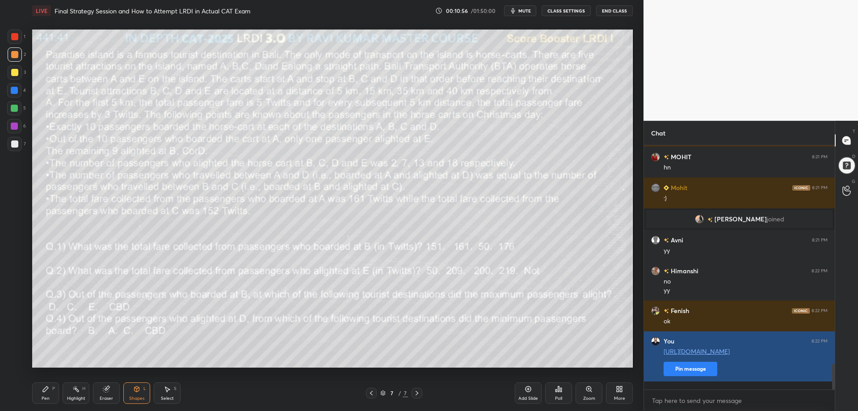
click at [695, 372] on button "Pin message" at bounding box center [691, 369] width 54 height 14
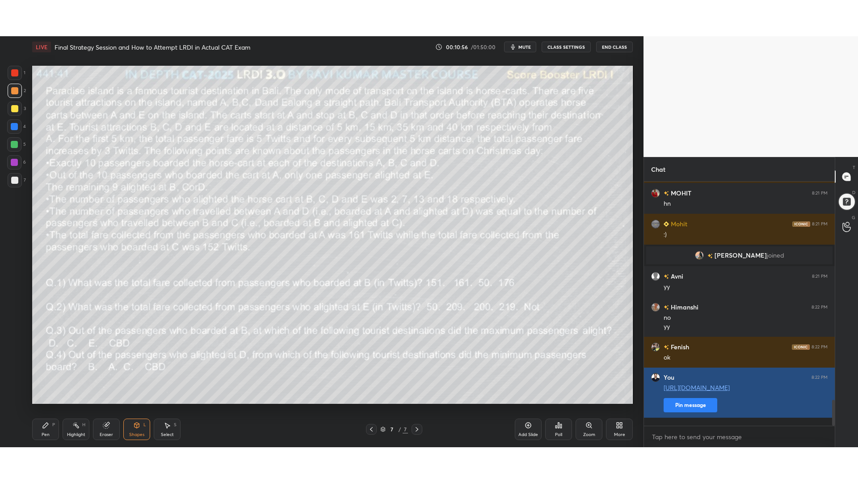
scroll to position [151, 188]
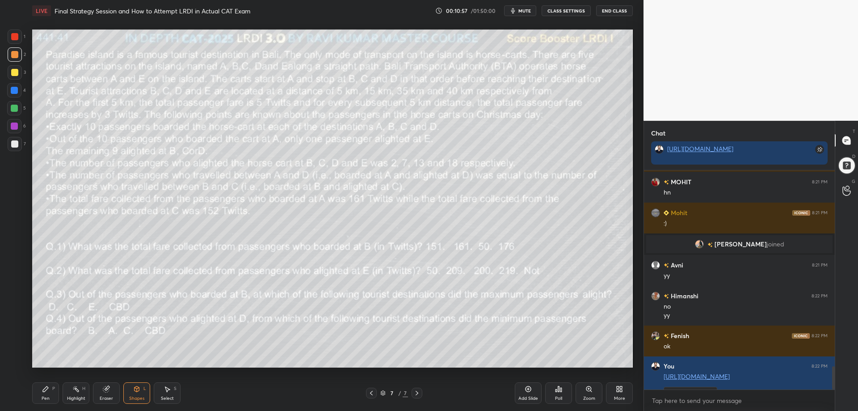
click at [624, 390] on div "More" at bounding box center [619, 392] width 27 height 21
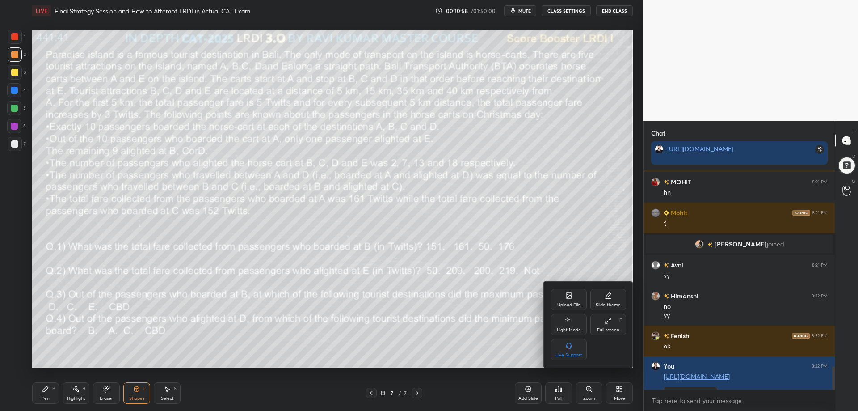
click at [609, 324] on div "Full screen F" at bounding box center [608, 324] width 36 height 21
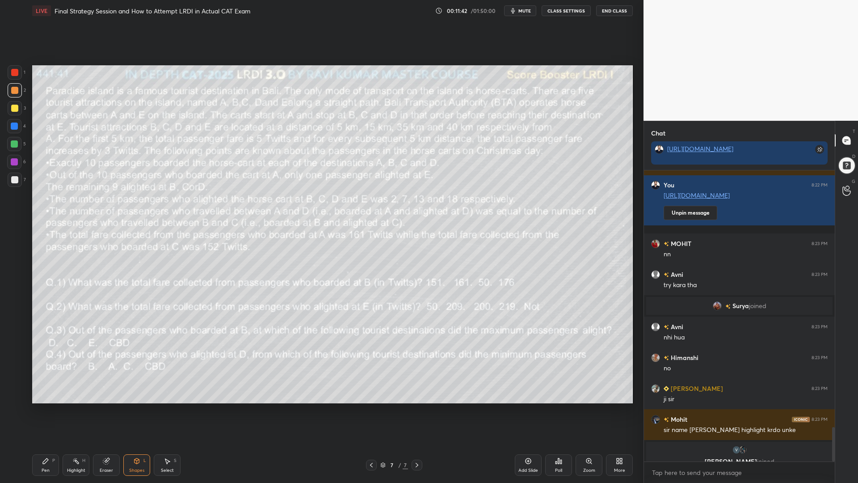
scroll to position [2171, 0]
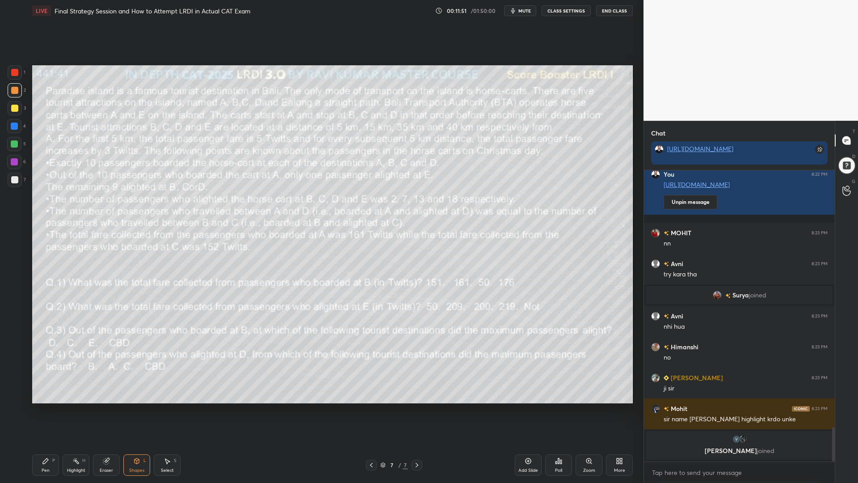
click at [101, 410] on div "Eraser" at bounding box center [106, 464] width 27 height 21
click at [11, 395] on span "Erase all" at bounding box center [14, 396] width 13 height 6
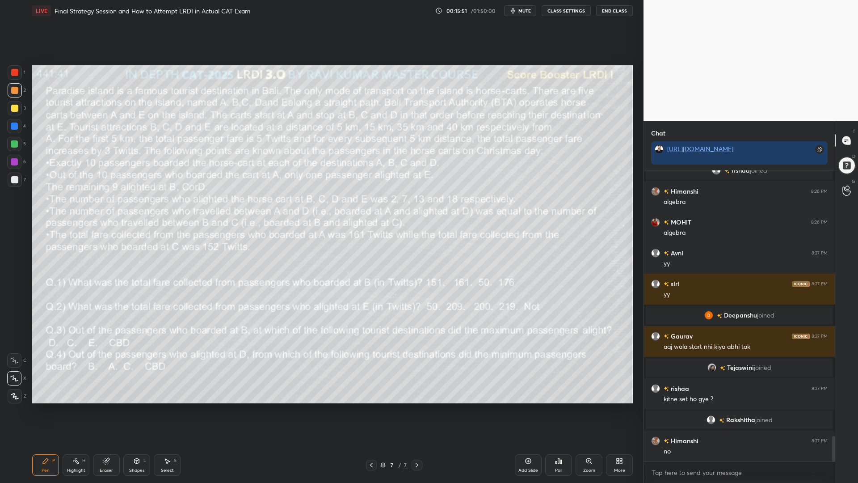
scroll to position [3021, 0]
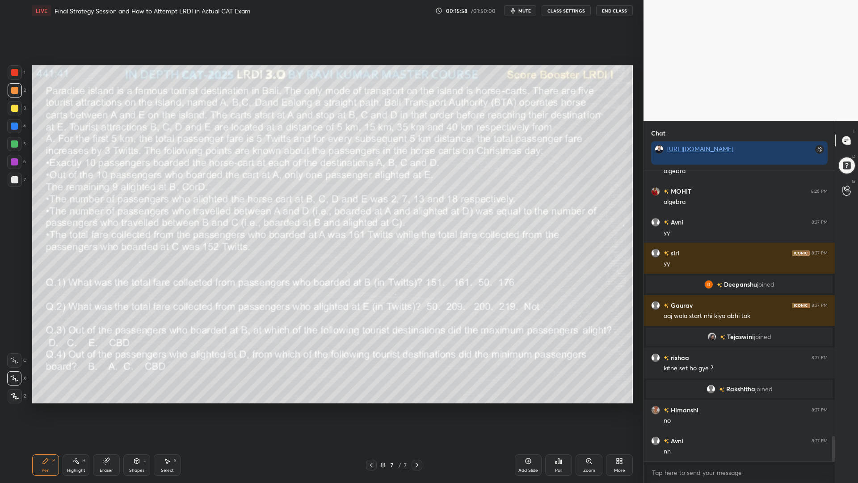
click at [363, 410] on div "7 / 7" at bounding box center [394, 464] width 241 height 11
click at [415, 410] on icon at bounding box center [416, 464] width 7 height 7
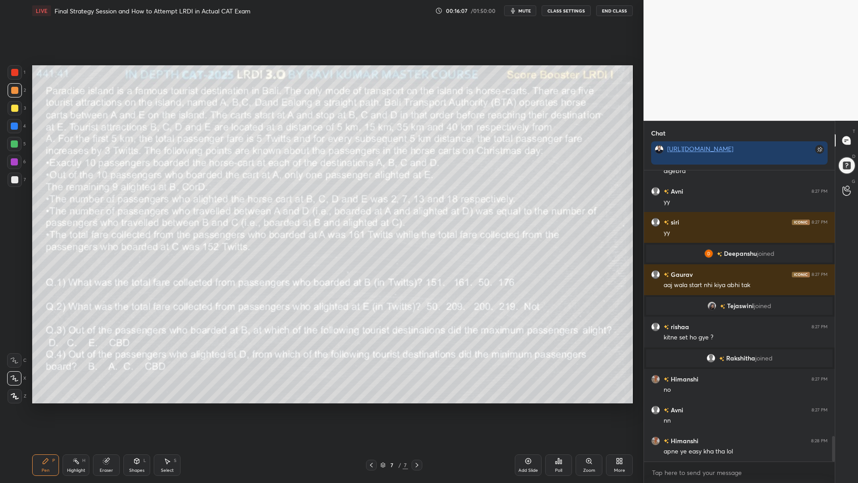
click at [18, 72] on div at bounding box center [14, 72] width 7 height 7
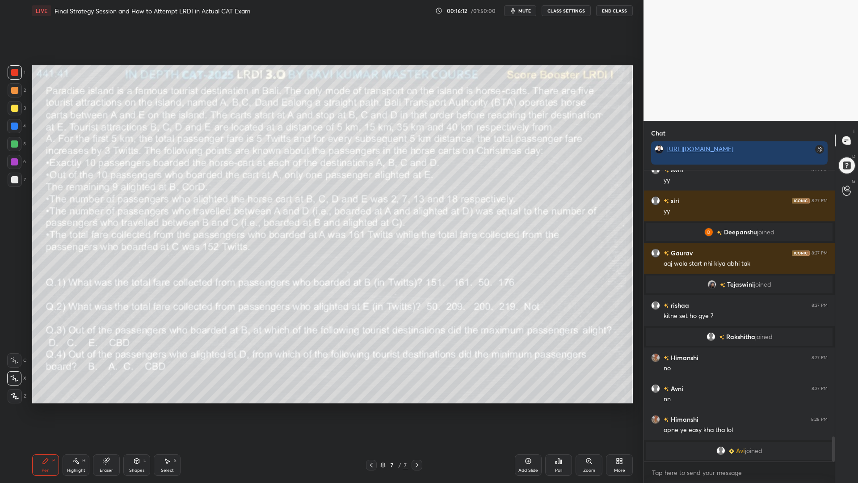
drag, startPoint x: 14, startPoint y: 88, endPoint x: 18, endPoint y: 94, distance: 7.4
click at [14, 88] on div at bounding box center [14, 90] width 7 height 7
click at [14, 111] on div at bounding box center [14, 108] width 7 height 7
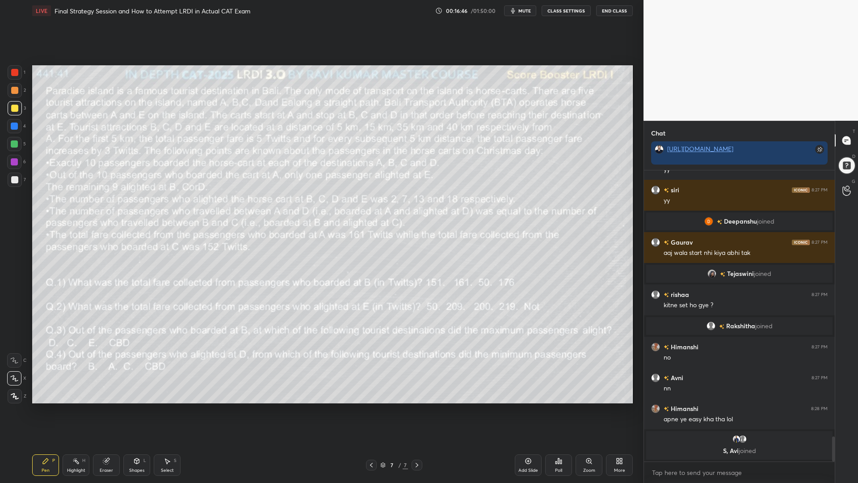
click at [17, 75] on div at bounding box center [14, 72] width 7 height 7
click at [12, 142] on div at bounding box center [14, 143] width 7 height 7
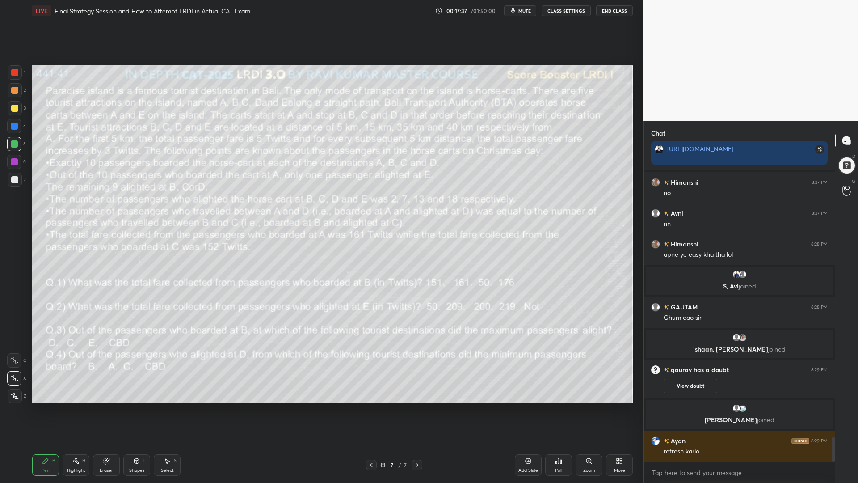
scroll to position [3213, 0]
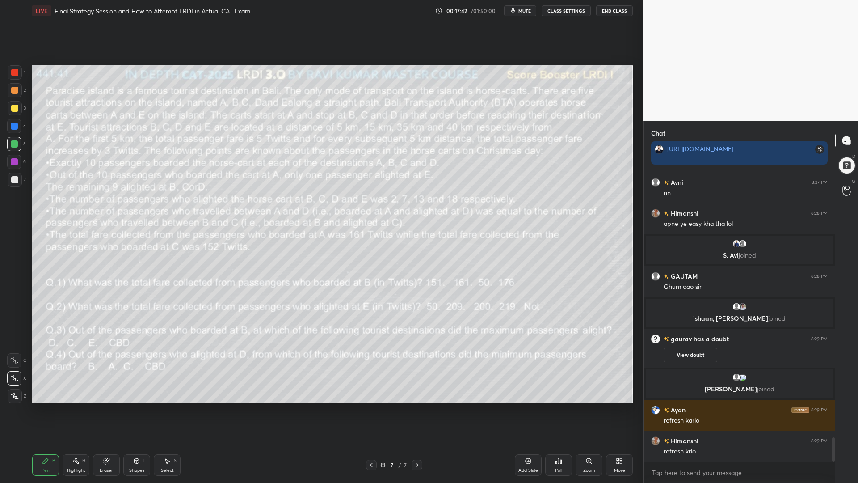
click at [619, 410] on icon at bounding box center [618, 462] width 2 height 2
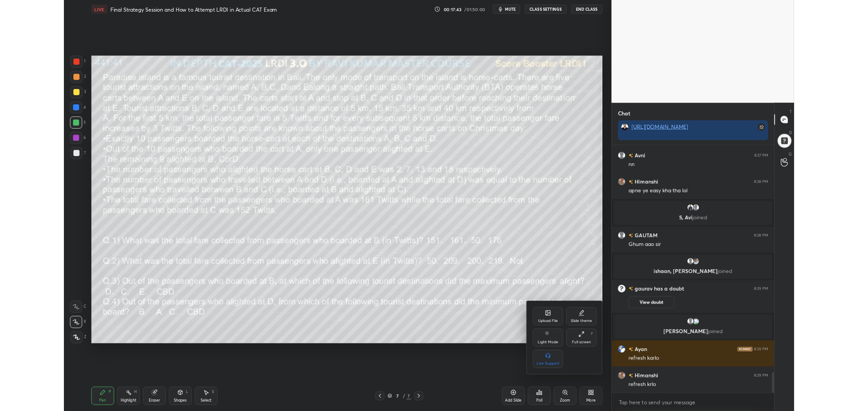
scroll to position [3244, 0]
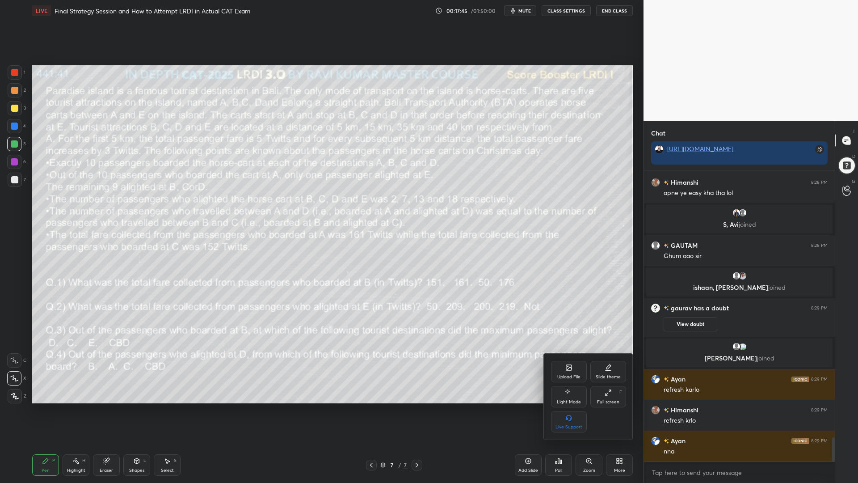
drag, startPoint x: 609, startPoint y: 392, endPoint x: 608, endPoint y: 338, distance: 53.2
click at [609, 392] on icon at bounding box center [608, 392] width 7 height 7
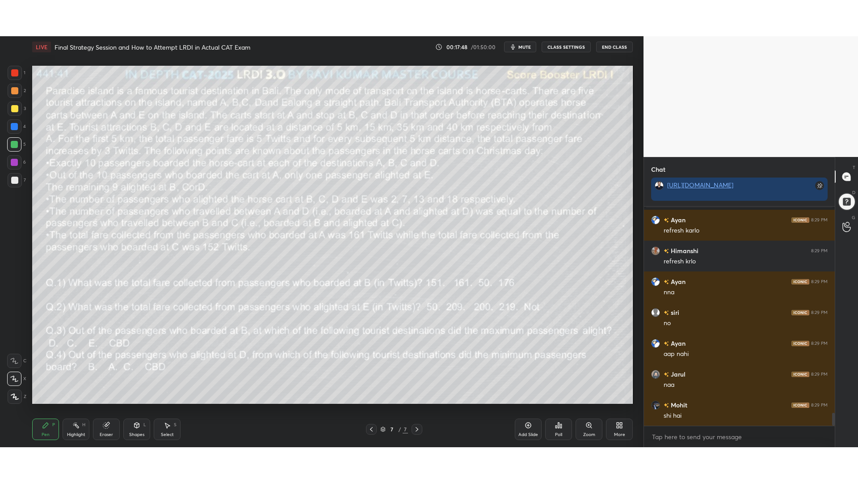
scroll to position [3470, 0]
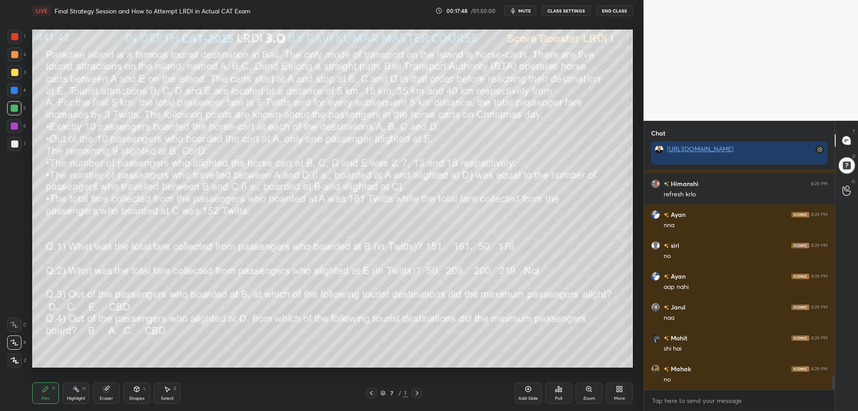
click at [617, 391] on icon at bounding box center [618, 390] width 2 height 2
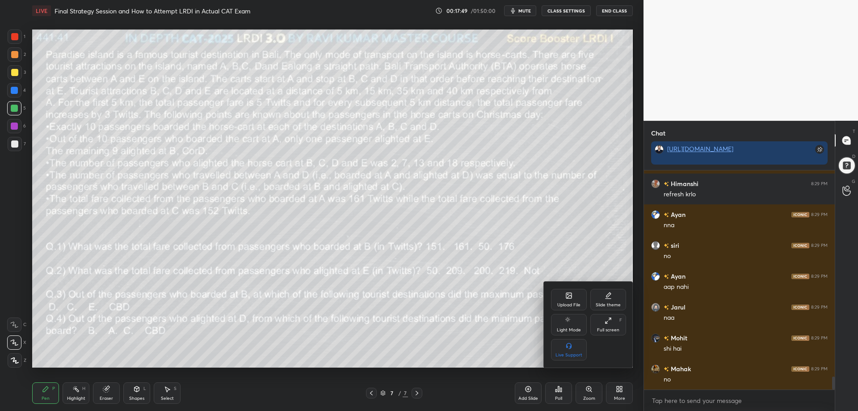
click at [611, 322] on icon at bounding box center [608, 320] width 7 height 7
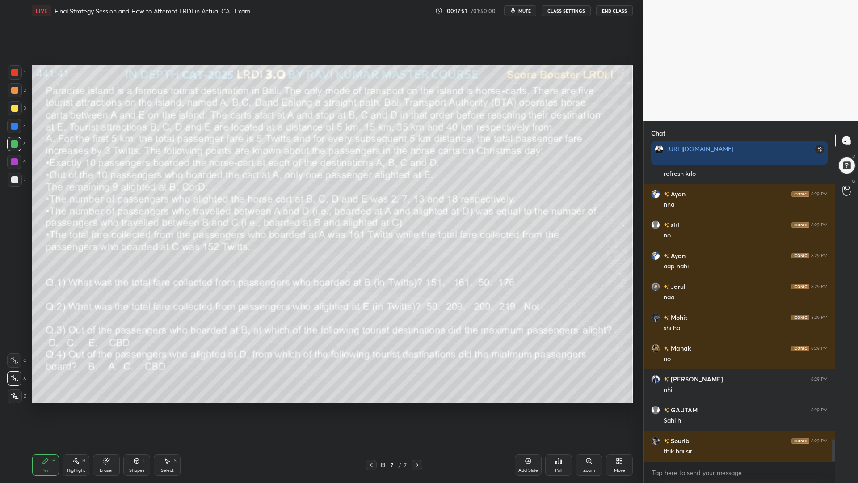
scroll to position [3521, 0]
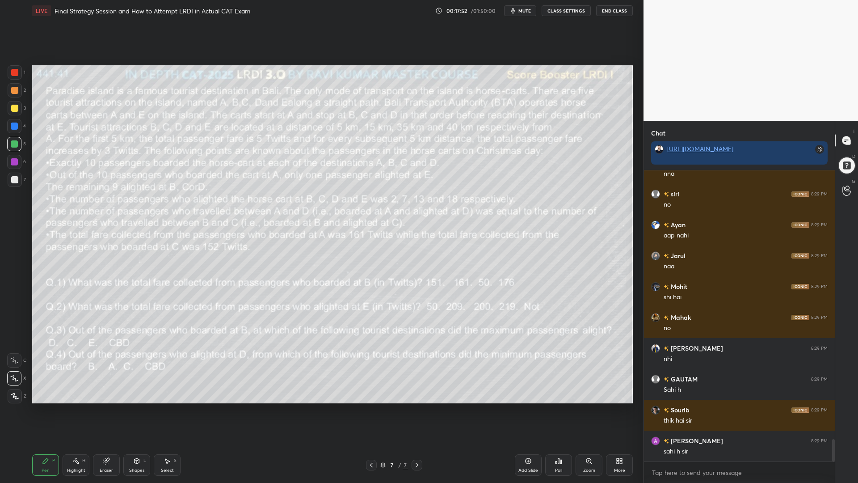
click at [8, 72] on div at bounding box center [15, 72] width 14 height 14
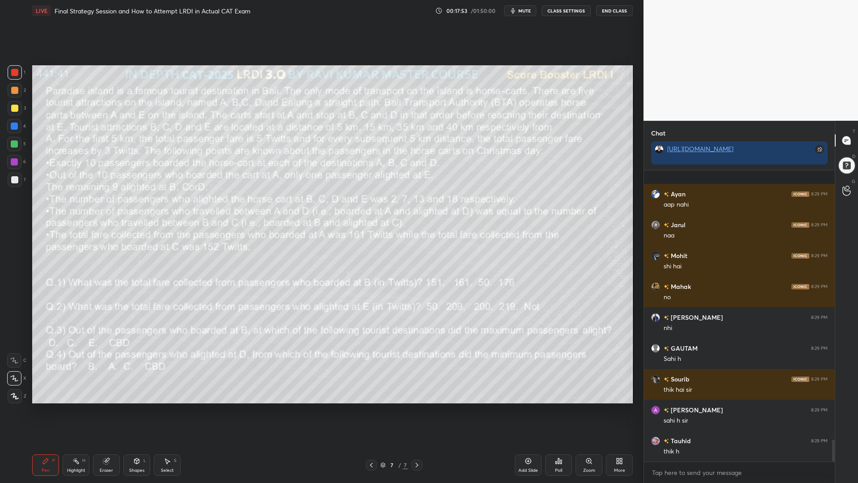
scroll to position [3614, 0]
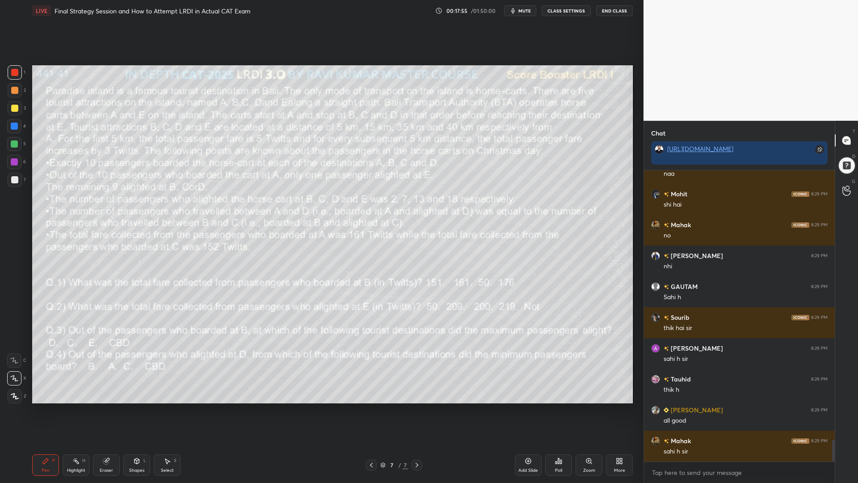
click at [105, 410] on div "Eraser" at bounding box center [106, 470] width 13 height 4
click at [41, 410] on div "Pen P" at bounding box center [45, 464] width 27 height 21
click at [10, 143] on div at bounding box center [14, 144] width 14 height 14
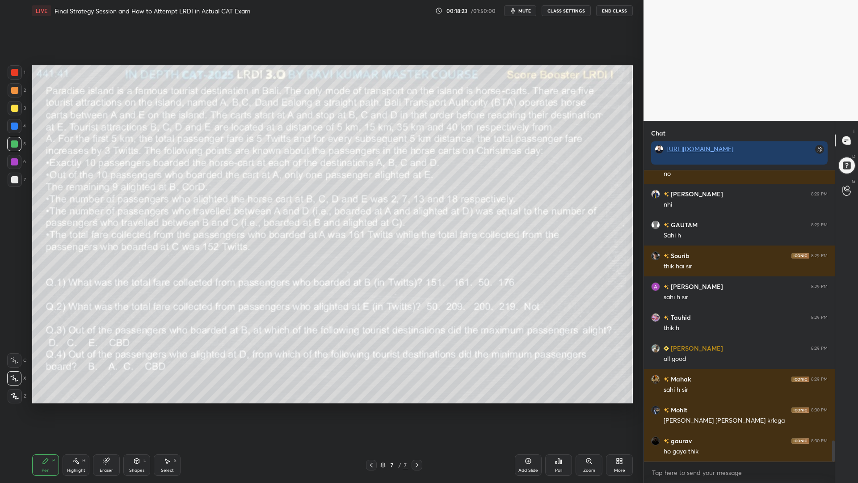
scroll to position [3706, 0]
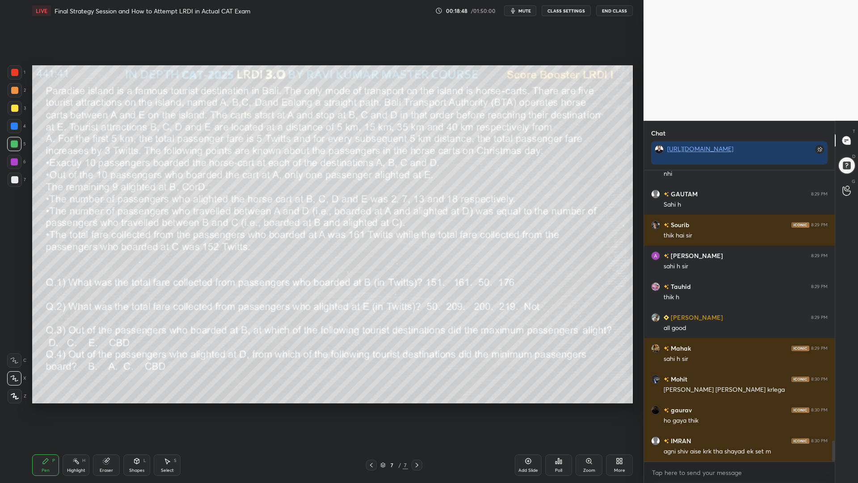
click at [528, 410] on icon at bounding box center [528, 460] width 7 height 7
click at [137, 410] on icon at bounding box center [136, 460] width 7 height 7
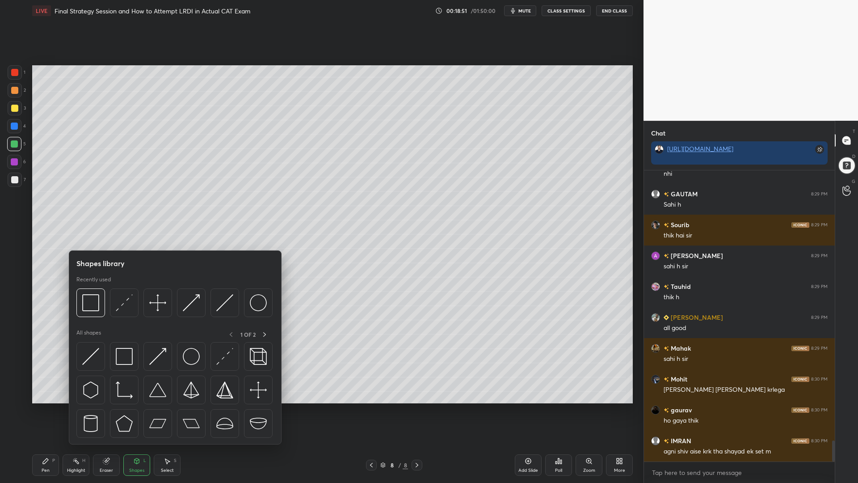
click at [13, 74] on div at bounding box center [14, 72] width 7 height 7
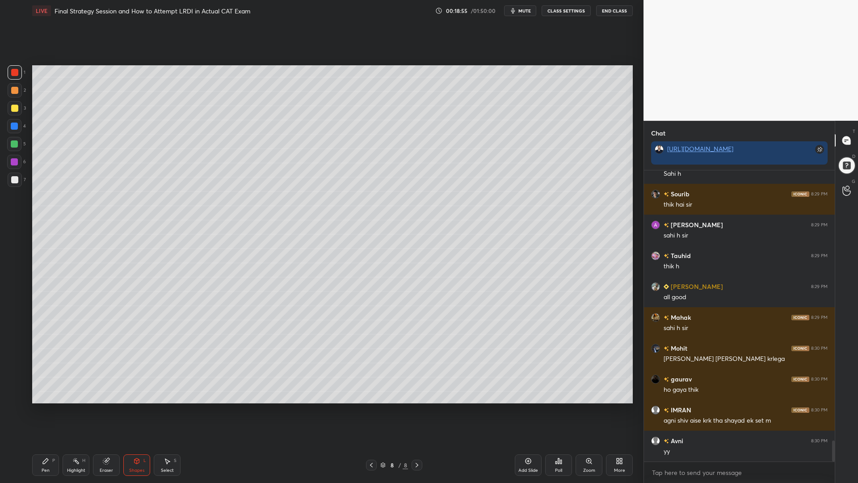
scroll to position [3768, 0]
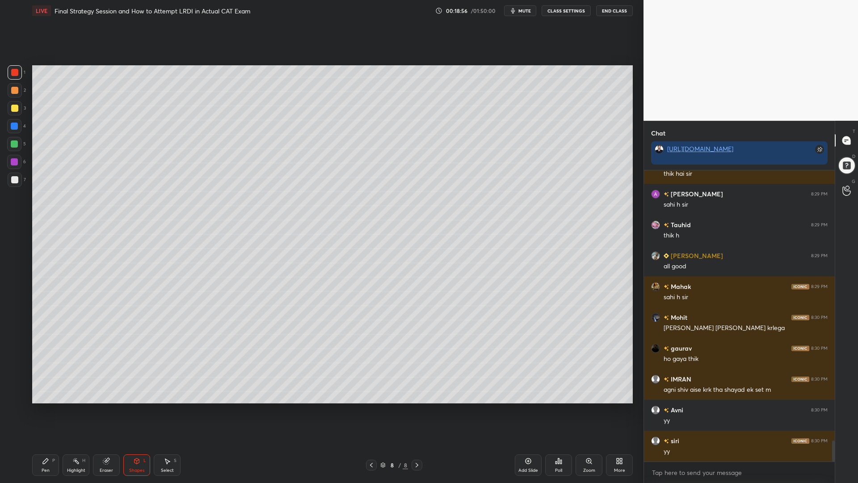
click at [41, 410] on div "Pen P" at bounding box center [45, 464] width 27 height 21
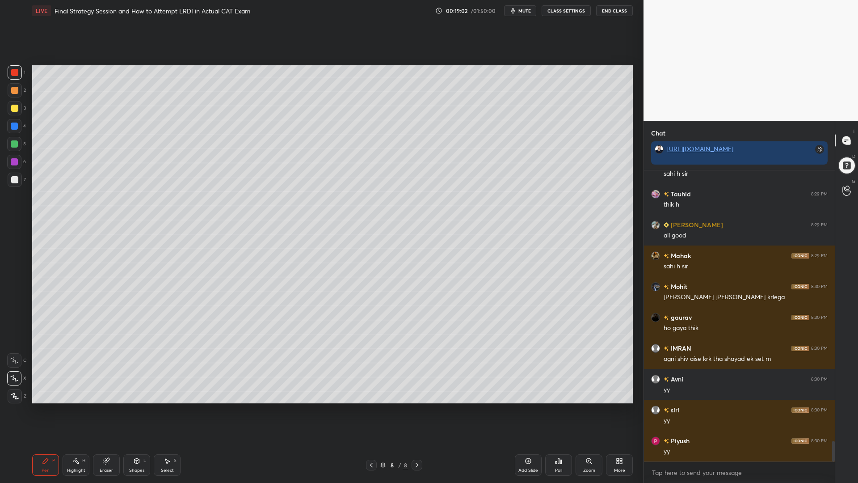
scroll to position [3829, 0]
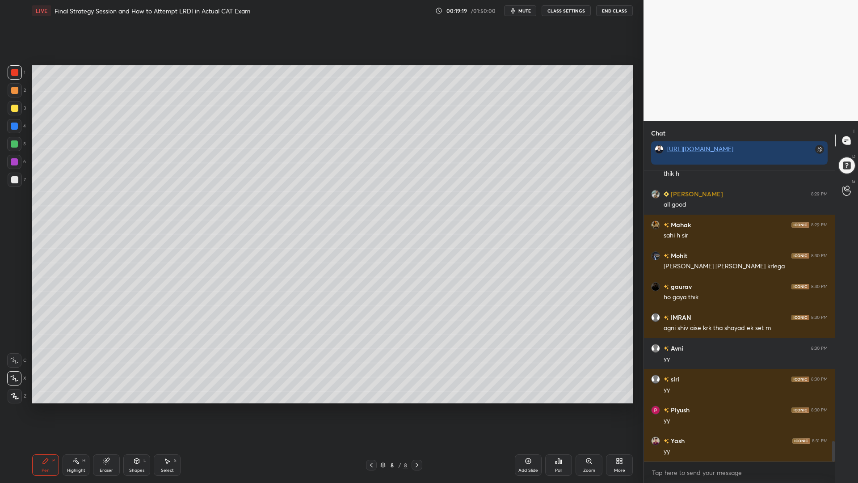
click at [371, 410] on icon at bounding box center [371, 464] width 7 height 7
click at [415, 410] on icon at bounding box center [416, 464] width 7 height 7
click at [14, 128] on div at bounding box center [14, 125] width 7 height 7
click at [371, 410] on icon at bounding box center [371, 464] width 7 height 7
drag, startPoint x: 107, startPoint y: 463, endPoint x: 162, endPoint y: 426, distance: 66.1
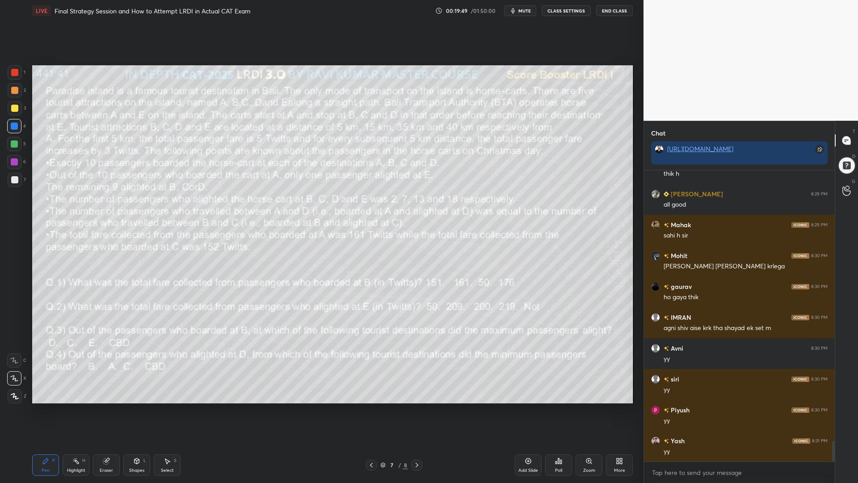
click at [108, 410] on icon at bounding box center [106, 461] width 6 height 6
click at [84, 410] on div "Setting up your live class Poll for secs No correct answer Start poll" at bounding box center [333, 233] width 608 height 425
click at [46, 410] on div "Pen P" at bounding box center [45, 464] width 27 height 21
click at [417, 410] on icon at bounding box center [417, 465] width 3 height 4
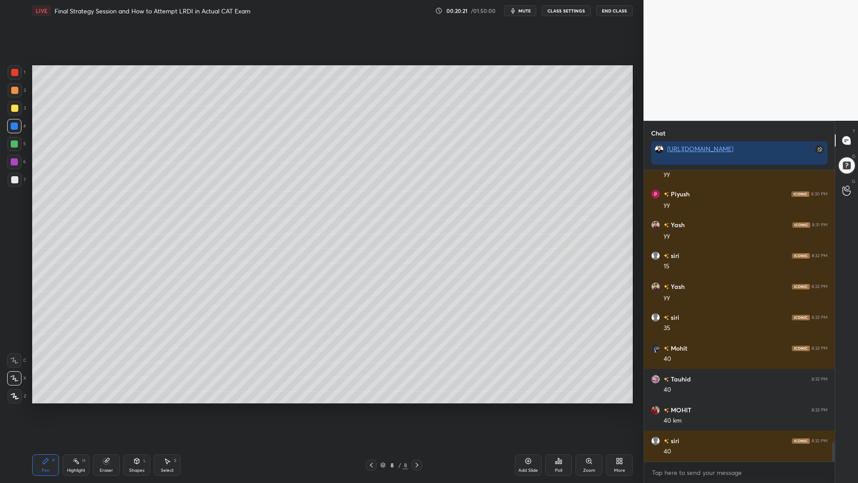
scroll to position [4076, 0]
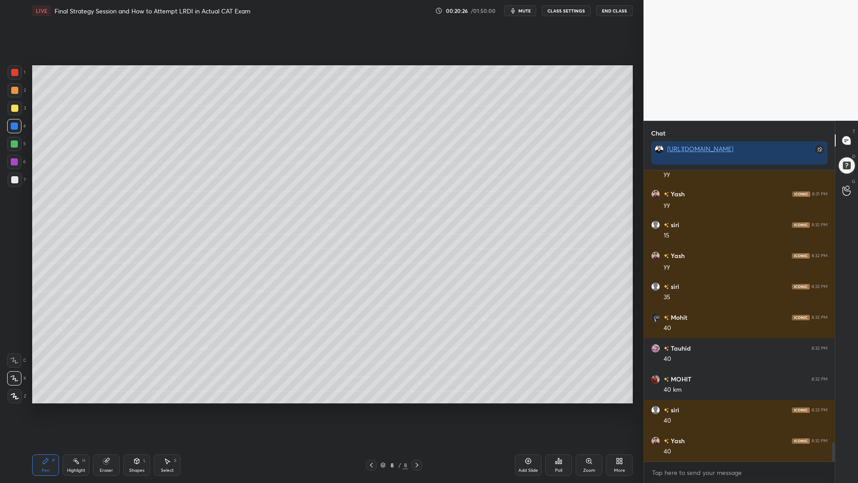
click at [371, 410] on icon at bounding box center [371, 465] width 3 height 4
drag, startPoint x: 20, startPoint y: 74, endPoint x: 25, endPoint y: 75, distance: 4.9
click at [20, 74] on div at bounding box center [15, 72] width 14 height 14
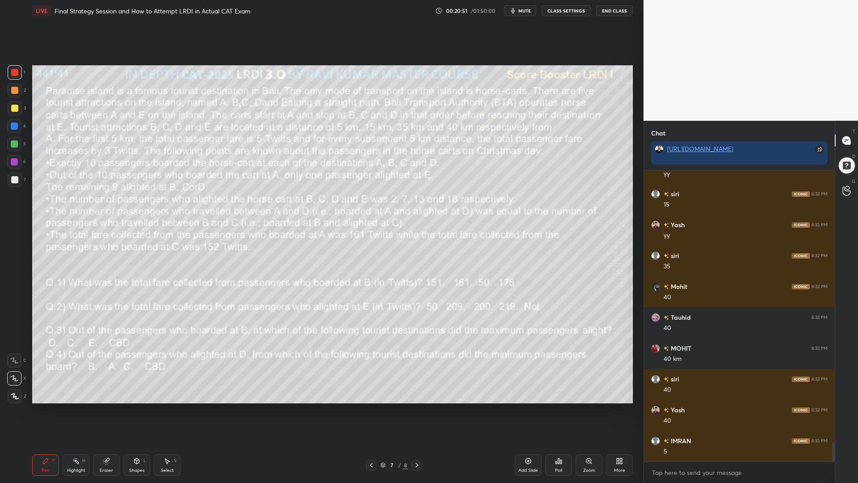
scroll to position [4145, 0]
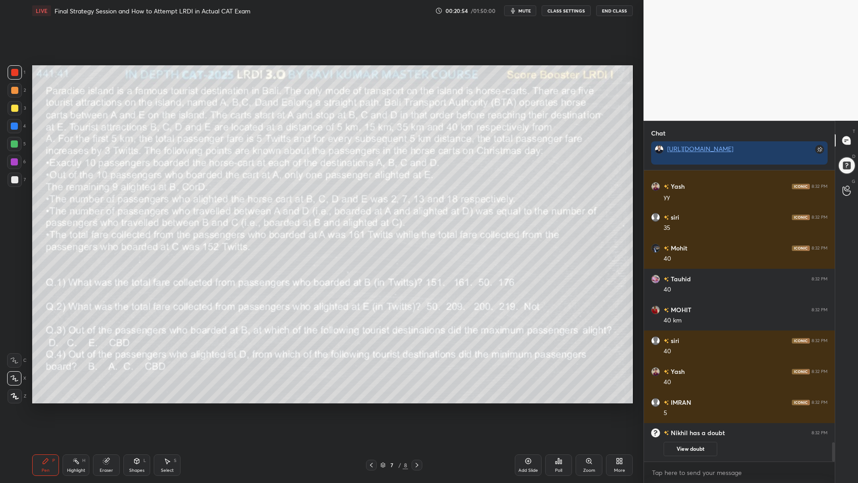
drag, startPoint x: 14, startPoint y: 143, endPoint x: 29, endPoint y: 141, distance: 15.3
click at [14, 143] on div at bounding box center [14, 143] width 7 height 7
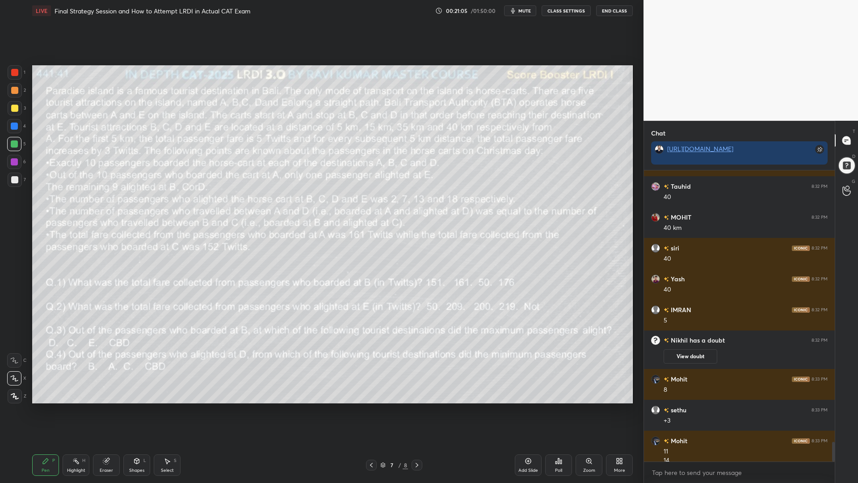
scroll to position [4019, 0]
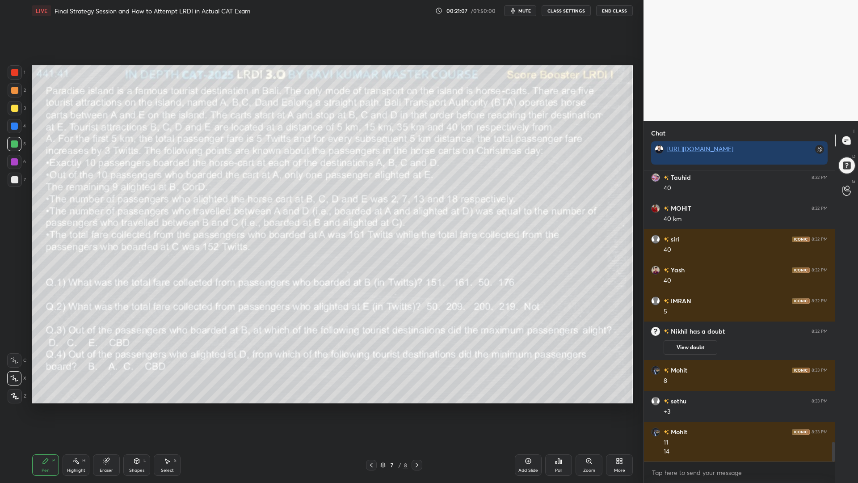
click at [105, 410] on div "Eraser" at bounding box center [106, 464] width 27 height 21
click at [46, 410] on div "Pen" at bounding box center [46, 470] width 8 height 4
click at [13, 180] on div at bounding box center [14, 179] width 7 height 7
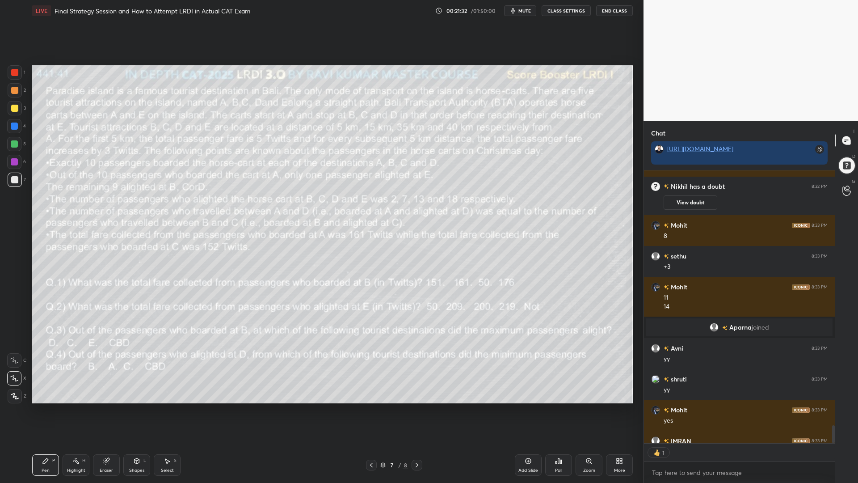
scroll to position [4179, 0]
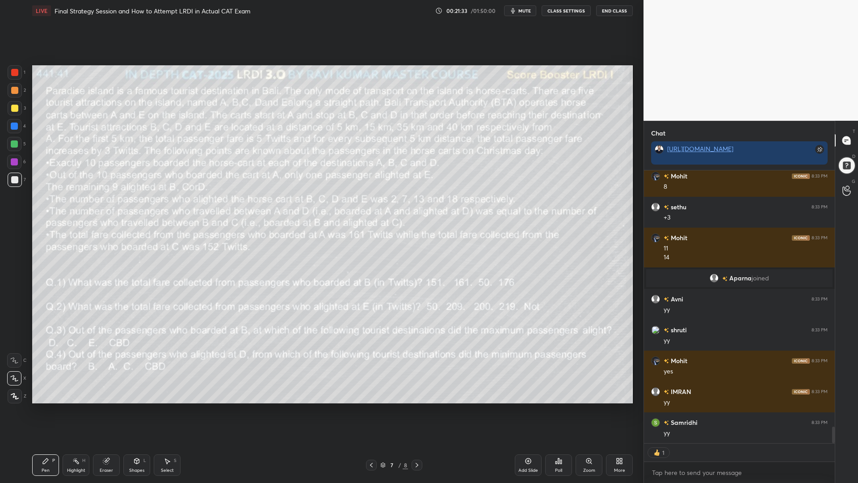
drag, startPoint x: 111, startPoint y: 467, endPoint x: 130, endPoint y: 454, distance: 23.2
click at [110, 410] on div "Eraser" at bounding box center [106, 470] width 13 height 4
click at [45, 410] on div "Pen P" at bounding box center [45, 464] width 27 height 21
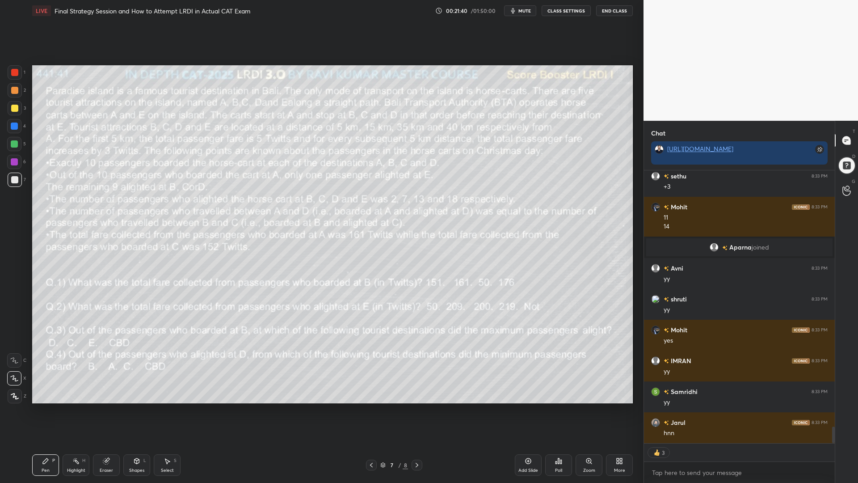
scroll to position [4241, 0]
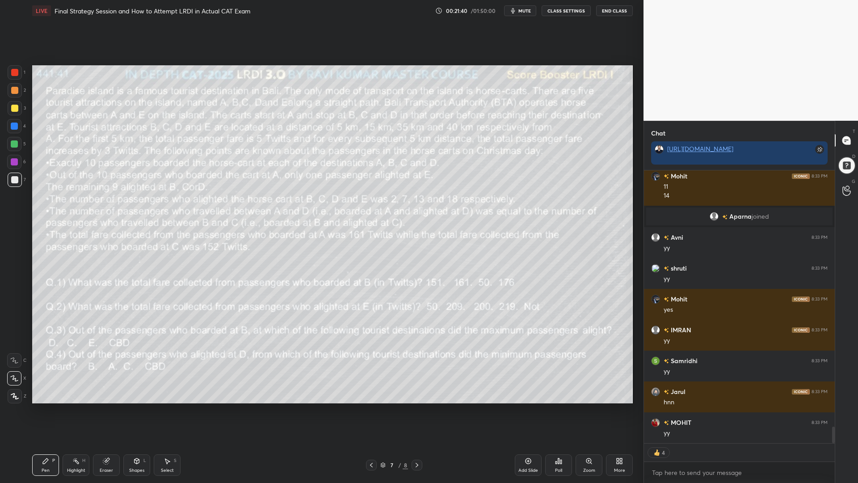
drag, startPoint x: 113, startPoint y: 463, endPoint x: 165, endPoint y: 431, distance: 60.8
click at [113, 410] on div "Eraser" at bounding box center [106, 464] width 27 height 21
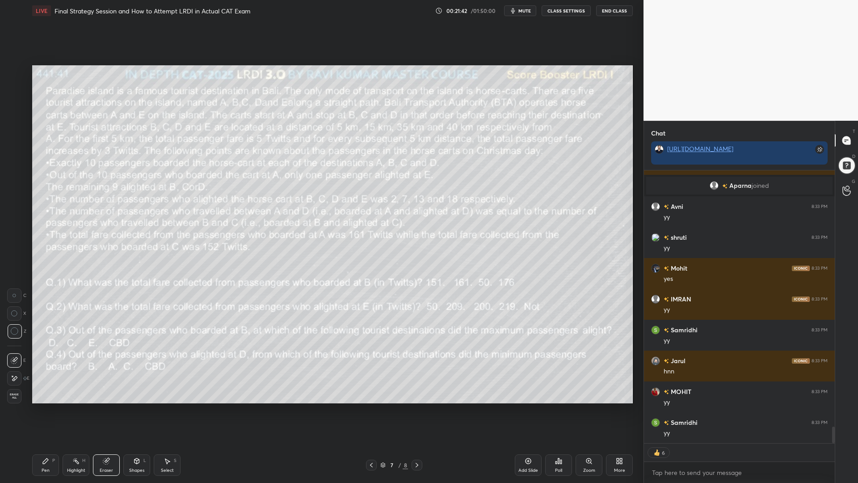
click at [43, 410] on div "Pen P" at bounding box center [45, 464] width 27 height 21
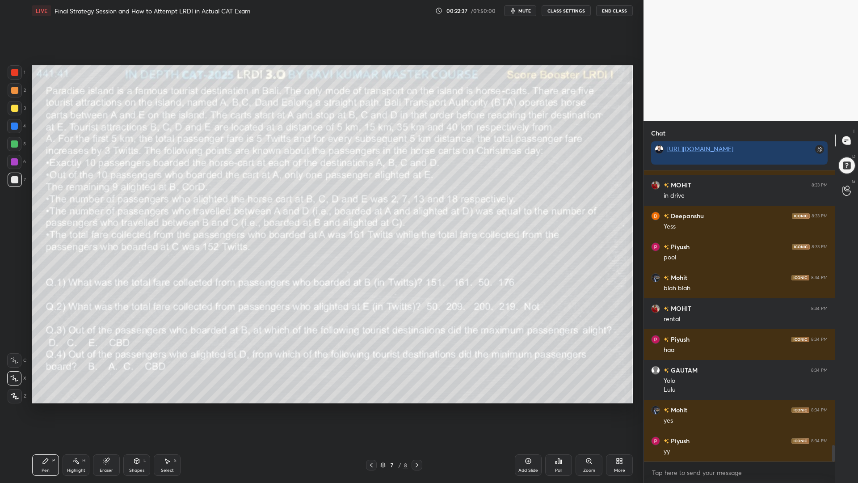
scroll to position [4817, 0]
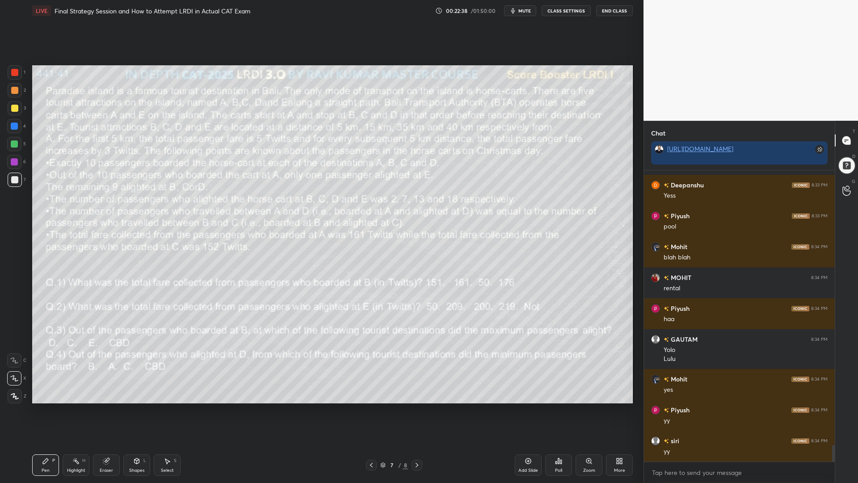
click at [107, 410] on div "Eraser" at bounding box center [106, 464] width 27 height 21
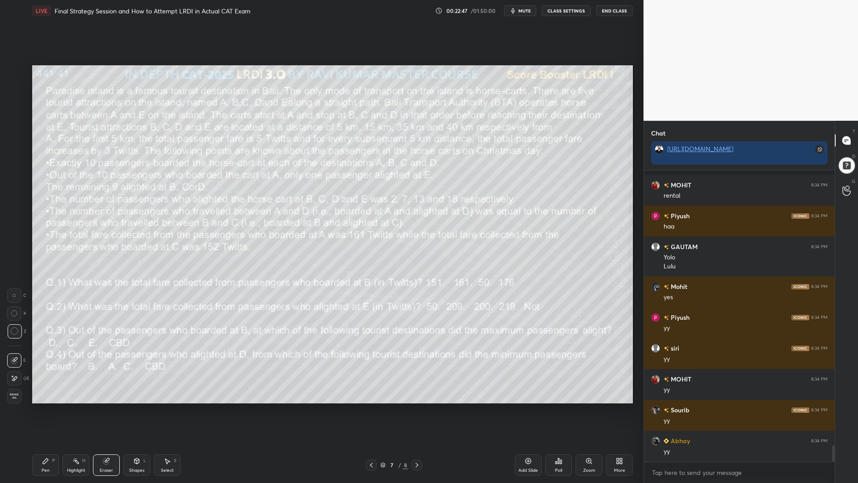
scroll to position [4949, 0]
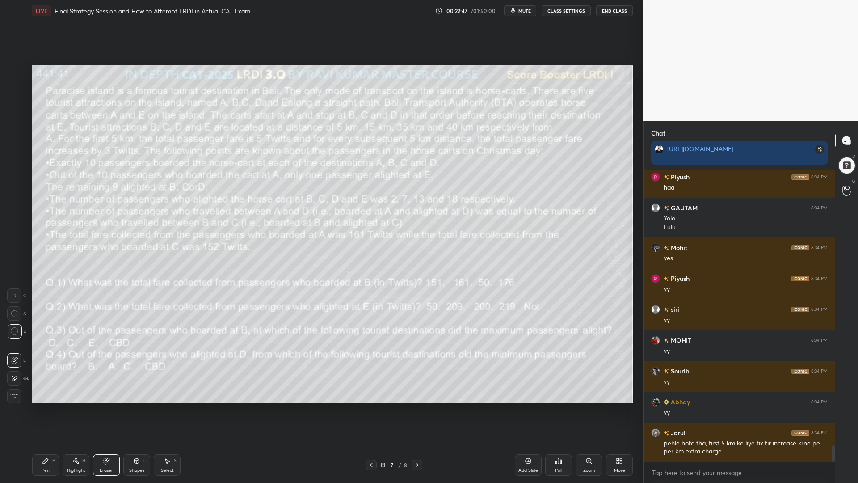
click at [48, 410] on div "Pen" at bounding box center [46, 470] width 8 height 4
drag, startPoint x: 13, startPoint y: 147, endPoint x: 21, endPoint y: 151, distance: 9.6
click at [11, 147] on div at bounding box center [14, 143] width 7 height 7
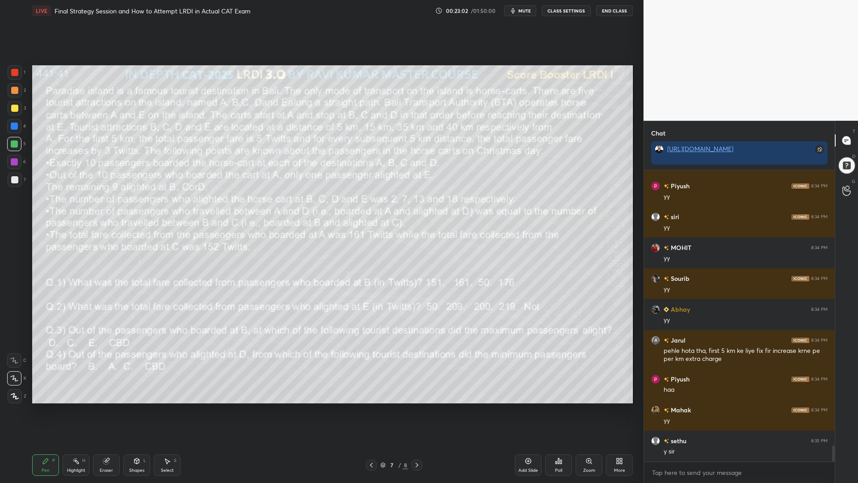
scroll to position [5072, 0]
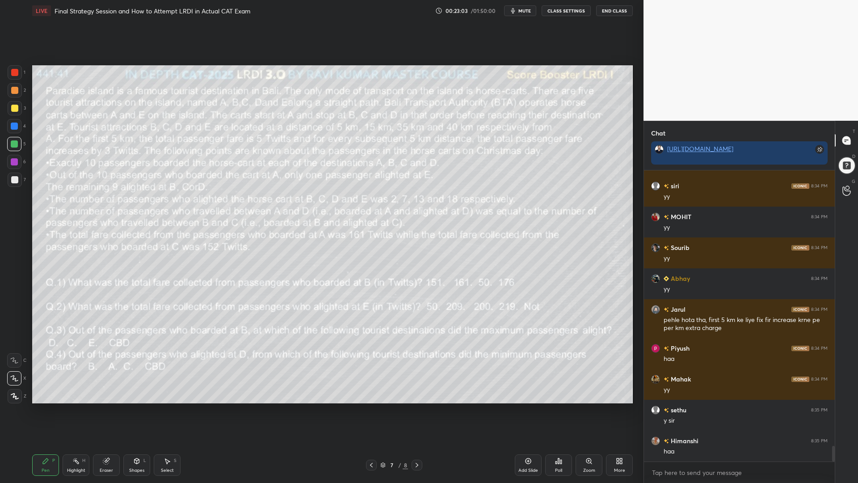
drag, startPoint x: 17, startPoint y: 115, endPoint x: 16, endPoint y: 131, distance: 16.1
click at [16, 116] on div "3" at bounding box center [17, 110] width 18 height 18
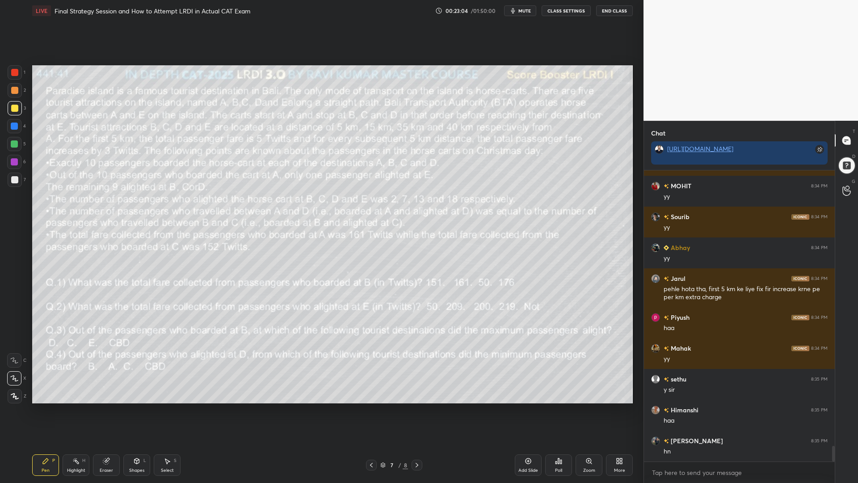
click at [14, 162] on div at bounding box center [14, 161] width 7 height 7
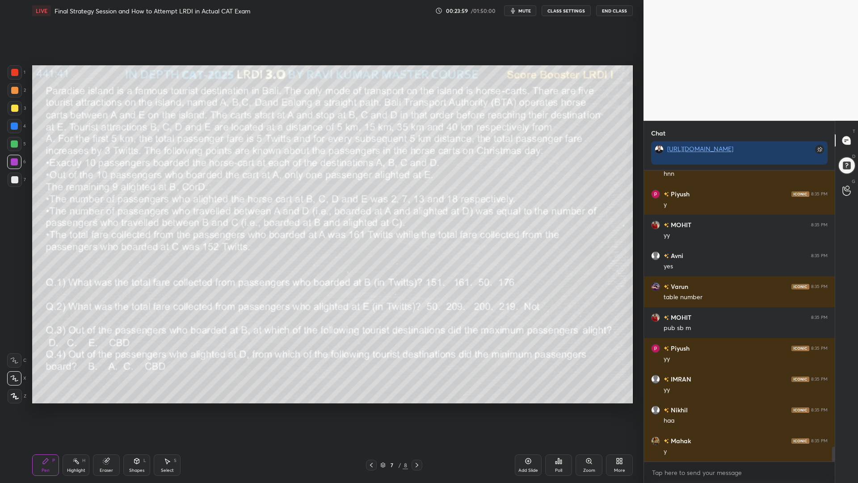
scroll to position [5535, 0]
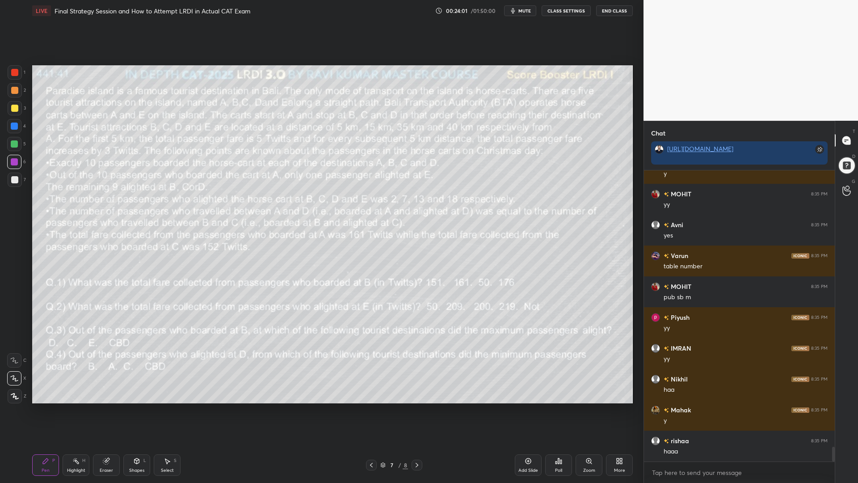
click at [12, 109] on div at bounding box center [14, 108] width 7 height 7
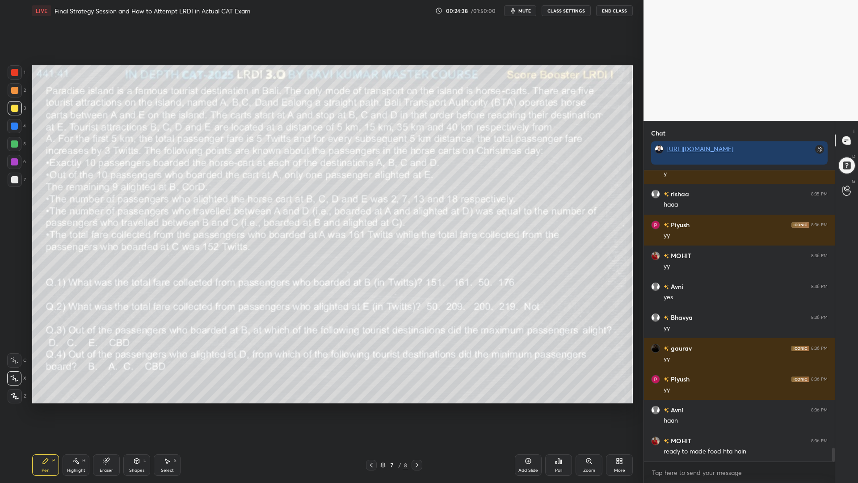
scroll to position [5812, 0]
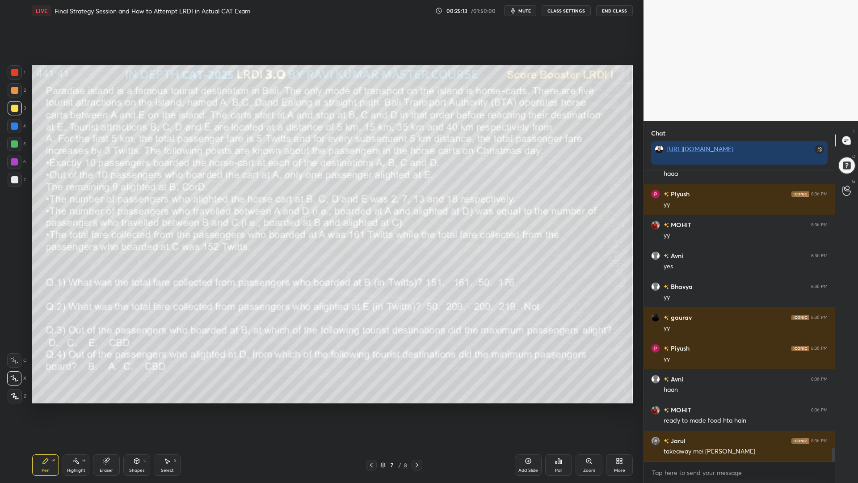
click at [16, 143] on div at bounding box center [14, 143] width 7 height 7
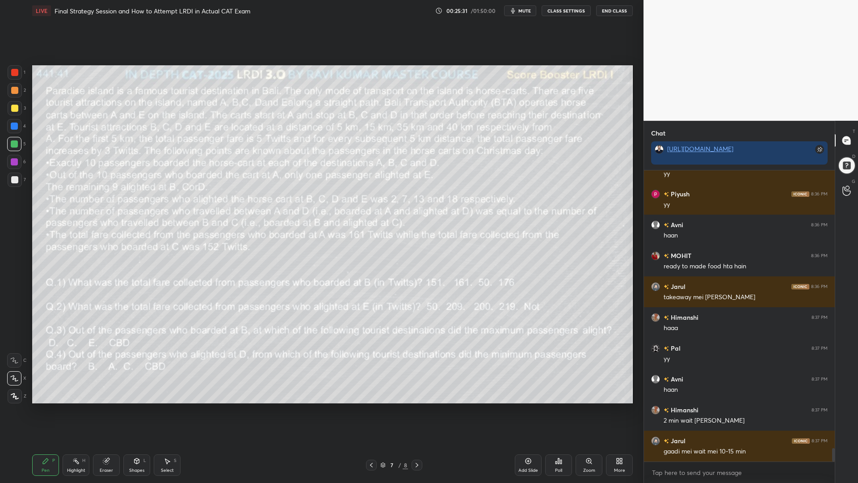
scroll to position [5997, 0]
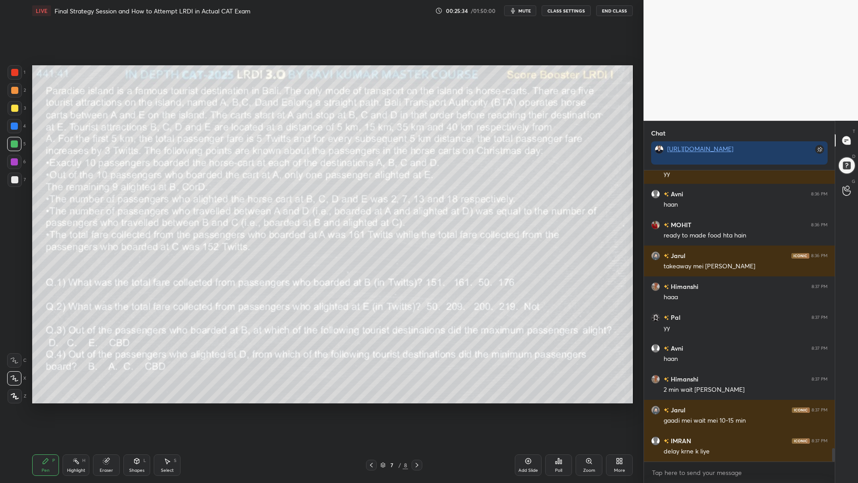
click at [14, 91] on div at bounding box center [14, 90] width 7 height 7
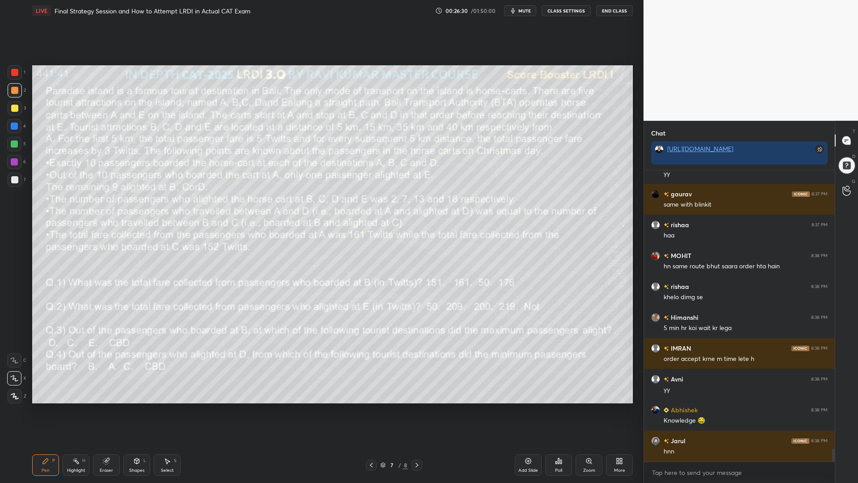
scroll to position [6583, 0]
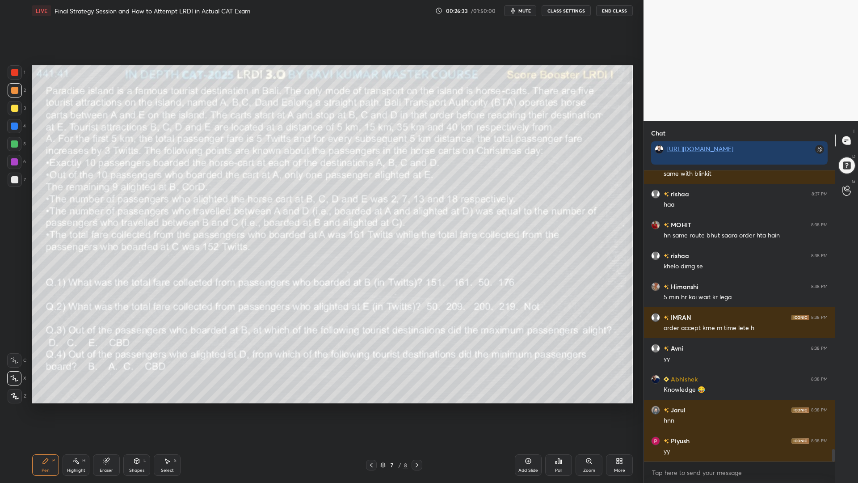
click at [110, 410] on div "Eraser" at bounding box center [106, 464] width 27 height 21
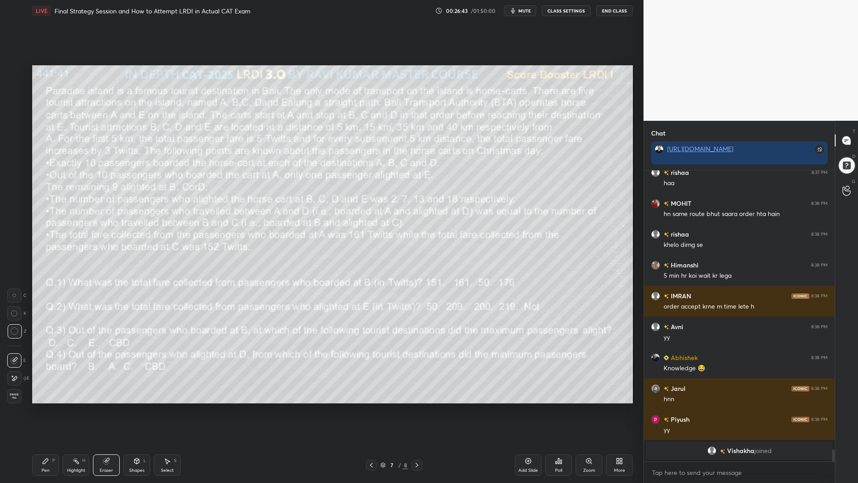
click at [46, 410] on icon at bounding box center [45, 460] width 7 height 7
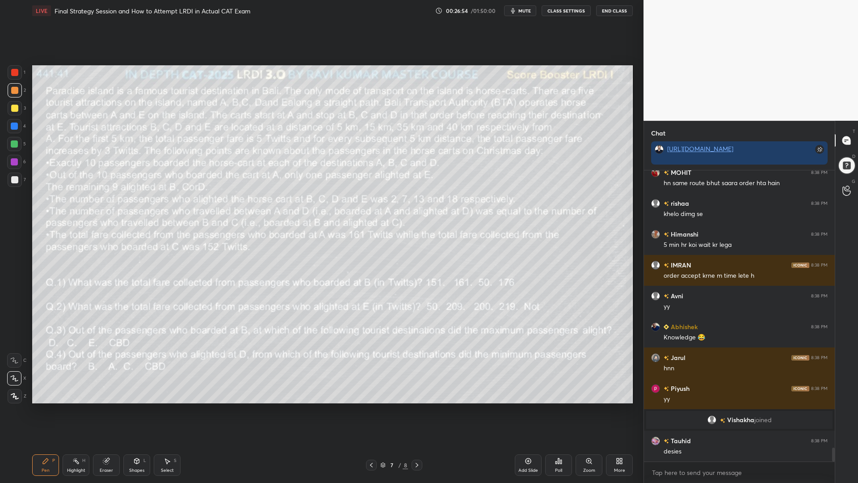
click at [93, 410] on div "Eraser" at bounding box center [106, 464] width 27 height 21
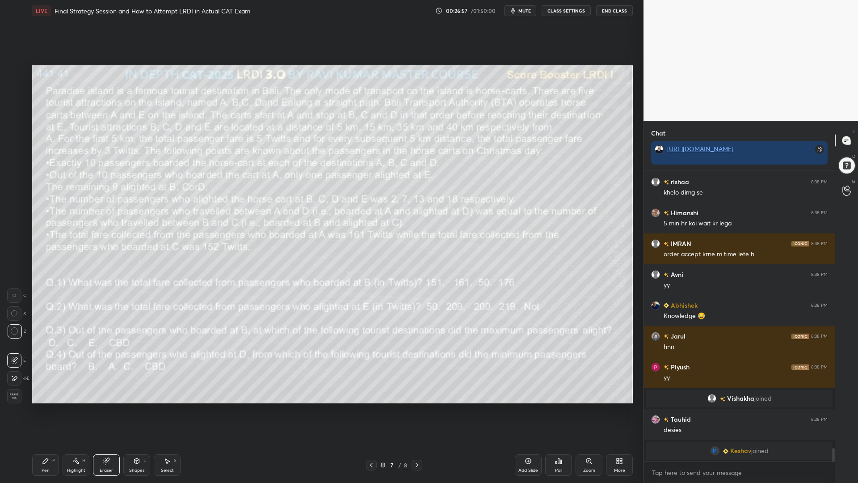
click at [41, 410] on div "Pen P" at bounding box center [45, 464] width 27 height 21
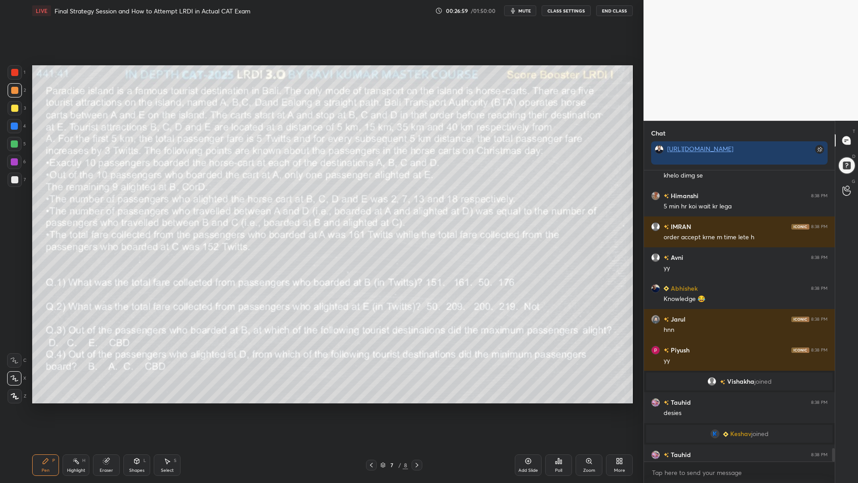
scroll to position [5942, 0]
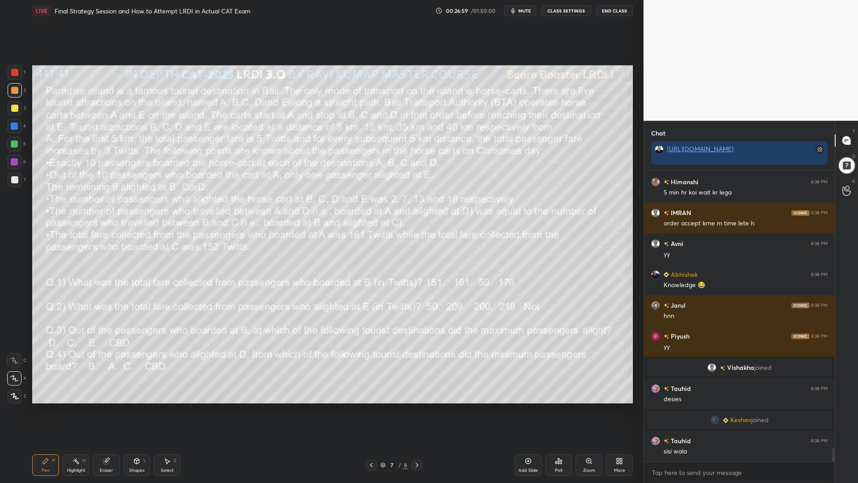
click at [12, 103] on div at bounding box center [15, 108] width 14 height 14
click at [416, 410] on icon at bounding box center [416, 464] width 7 height 7
click at [9, 165] on div at bounding box center [14, 162] width 14 height 14
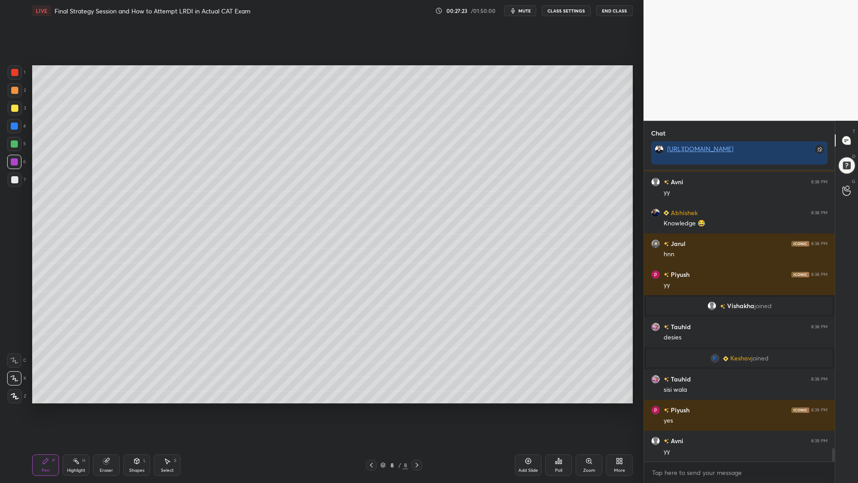
scroll to position [6034, 0]
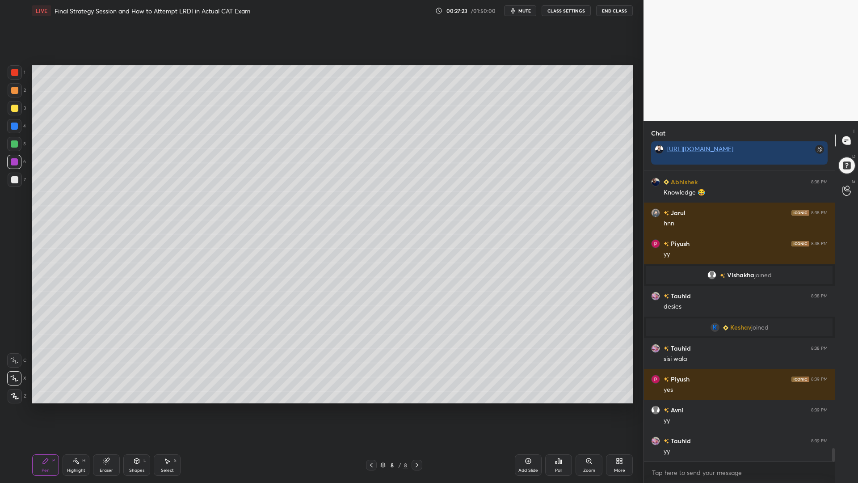
click at [373, 410] on icon at bounding box center [371, 464] width 7 height 7
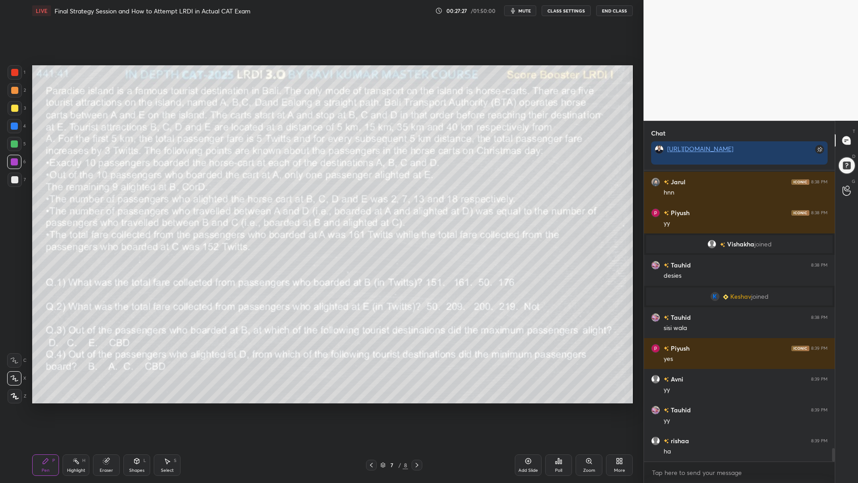
scroll to position [6096, 0]
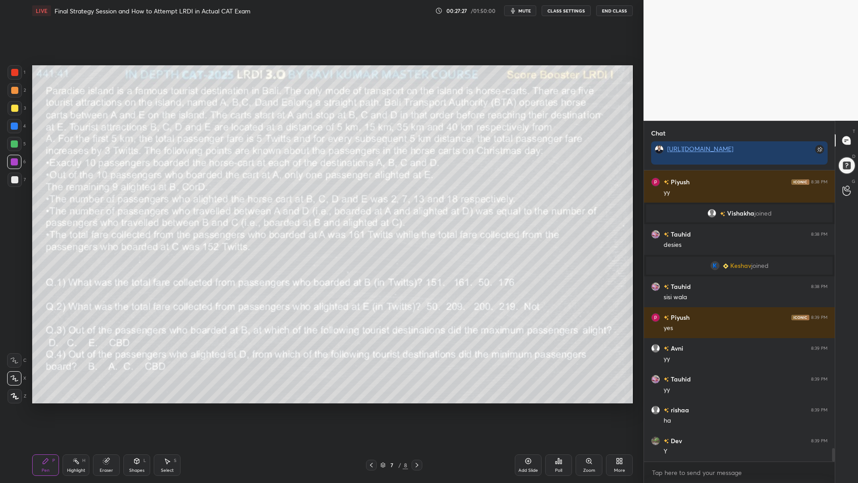
click at [417, 410] on icon at bounding box center [416, 464] width 7 height 7
click at [9, 124] on div at bounding box center [14, 126] width 14 height 14
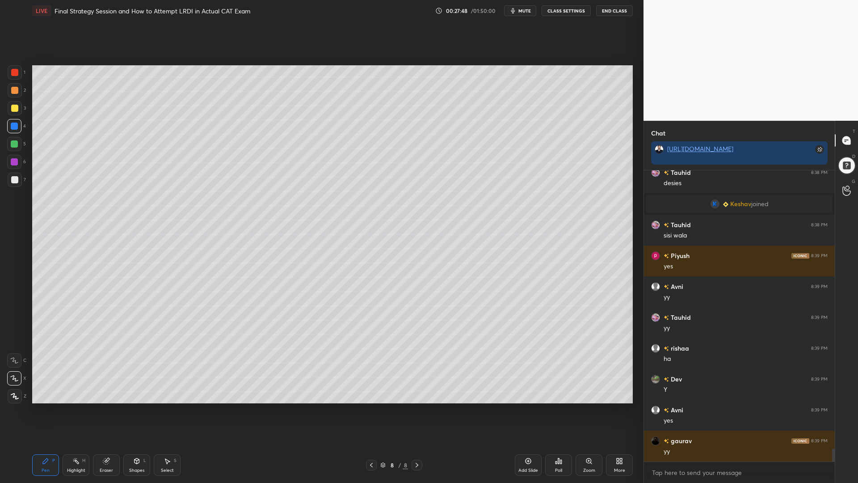
scroll to position [6189, 0]
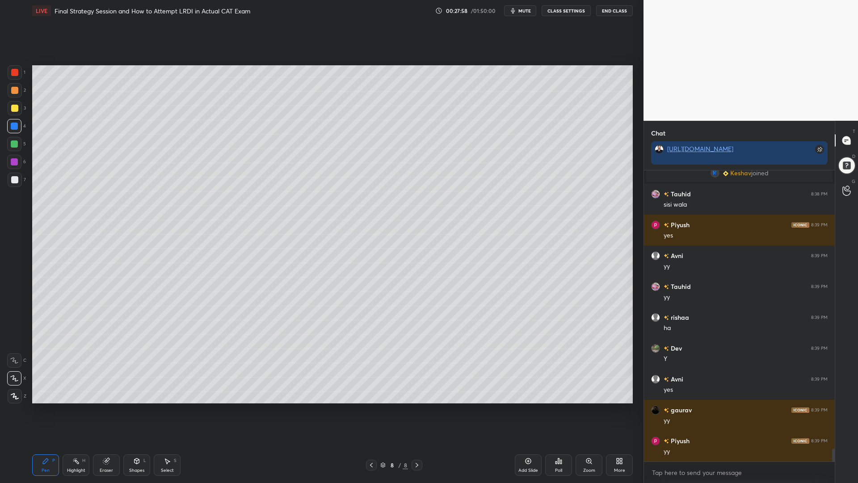
click at [13, 180] on div at bounding box center [14, 179] width 7 height 7
drag, startPoint x: 14, startPoint y: 89, endPoint x: 20, endPoint y: 108, distance: 19.4
click at [13, 90] on div at bounding box center [14, 90] width 7 height 7
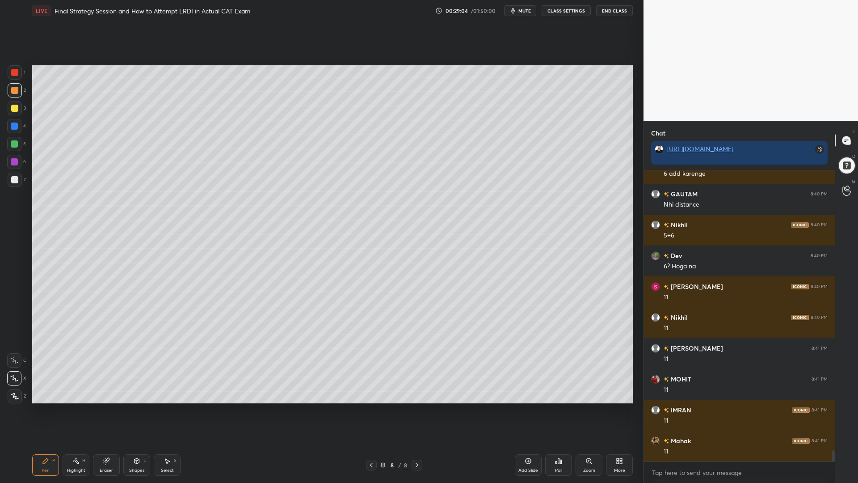
scroll to position [7268, 0]
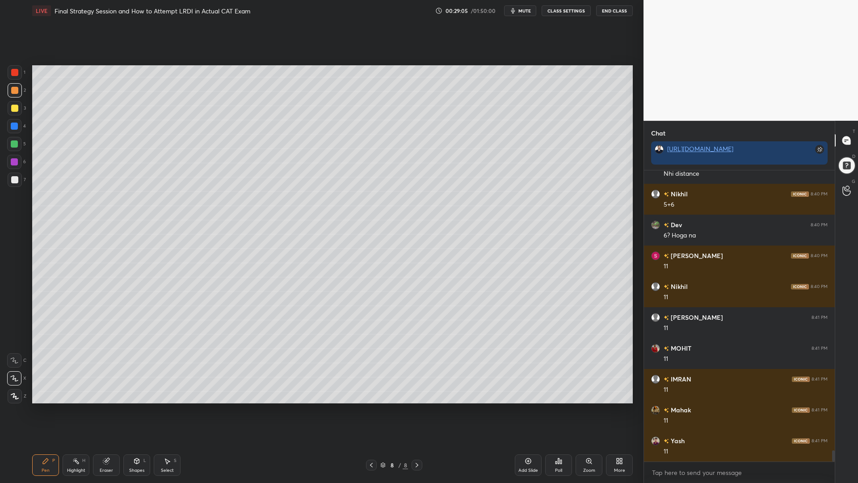
click at [371, 410] on icon at bounding box center [371, 464] width 7 height 7
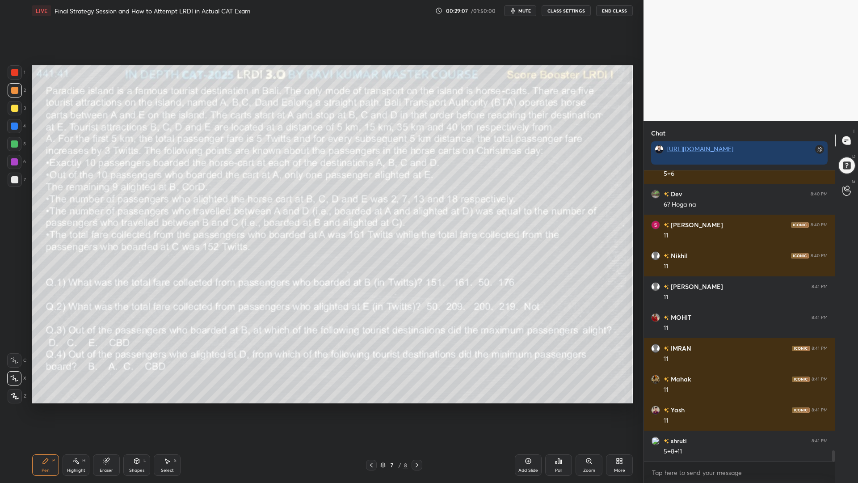
scroll to position [7360, 0]
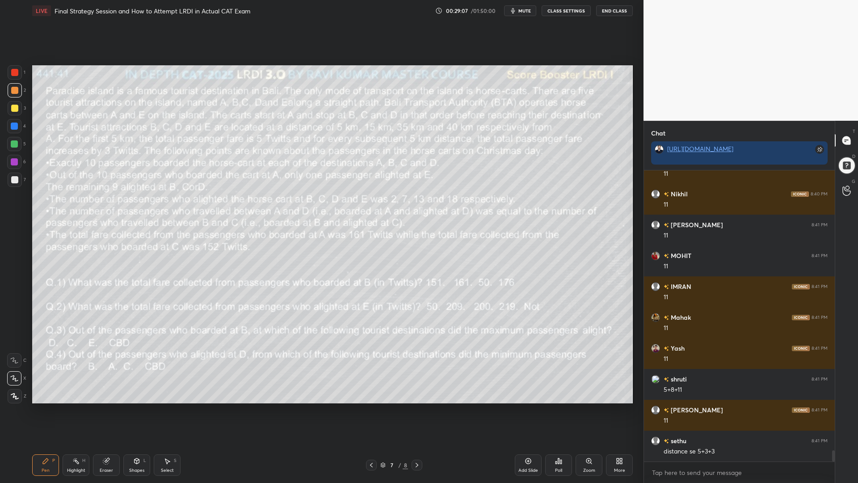
click at [14, 110] on div at bounding box center [14, 108] width 7 height 7
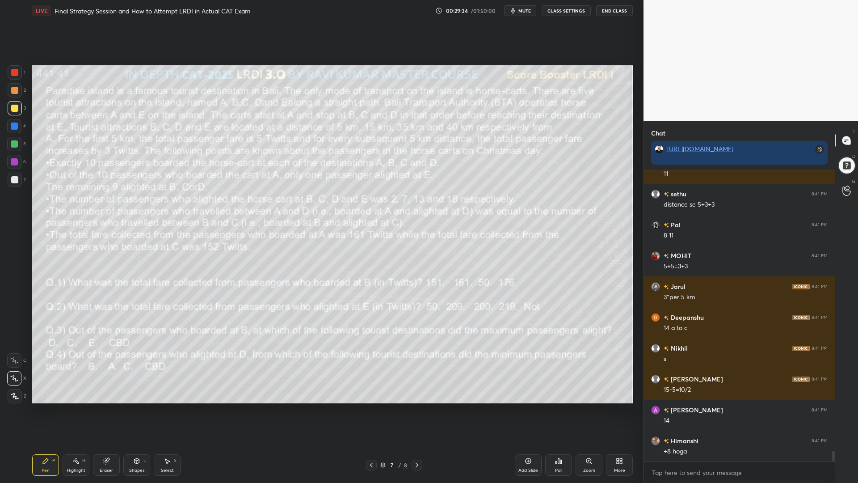
scroll to position [7638, 0]
click at [122, 410] on div "Pen P Highlight H Eraser Shapes L Select S" at bounding box center [152, 464] width 241 height 21
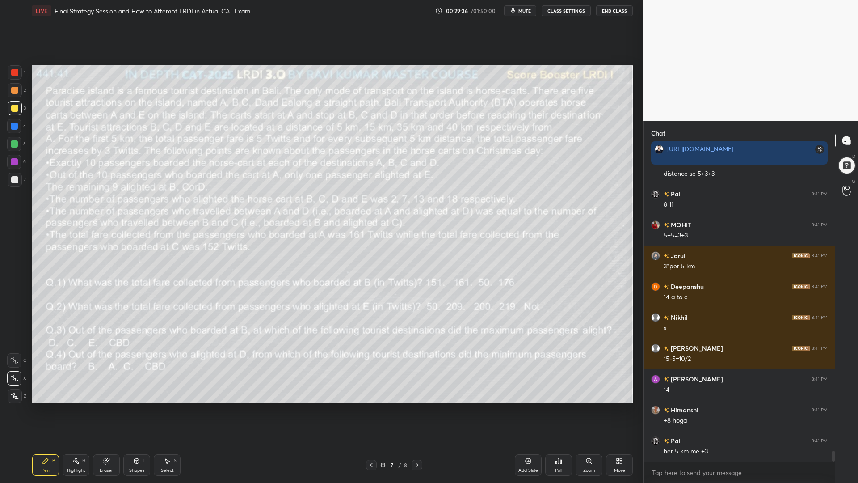
click at [103, 410] on div "Eraser" at bounding box center [106, 470] width 13 height 4
click at [42, 410] on div "Pen P" at bounding box center [45, 464] width 27 height 21
click at [16, 149] on div at bounding box center [14, 144] width 14 height 14
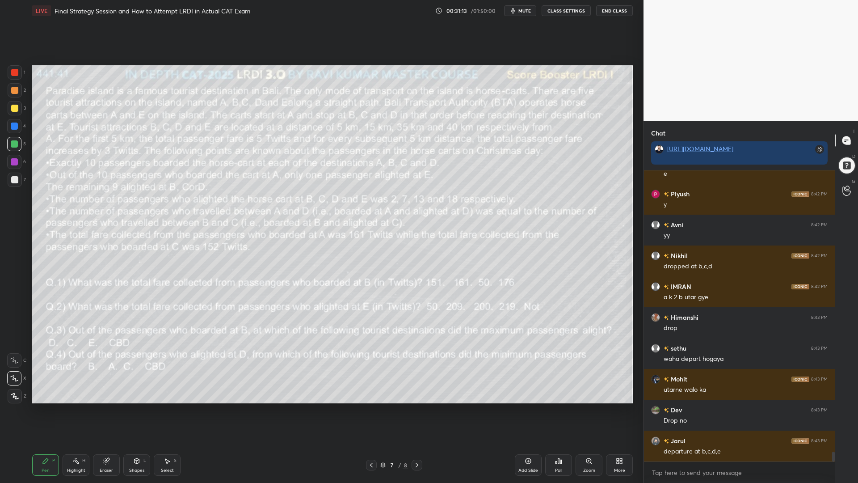
scroll to position [8193, 0]
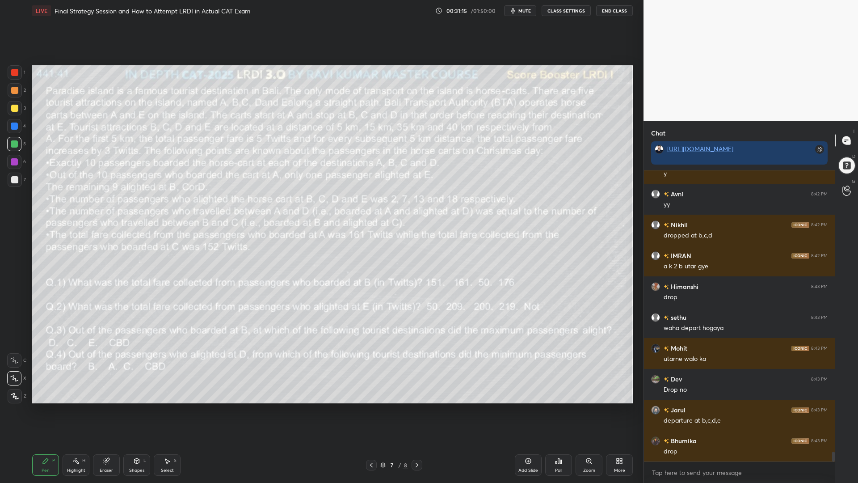
click at [107, 410] on div "Eraser" at bounding box center [106, 464] width 27 height 21
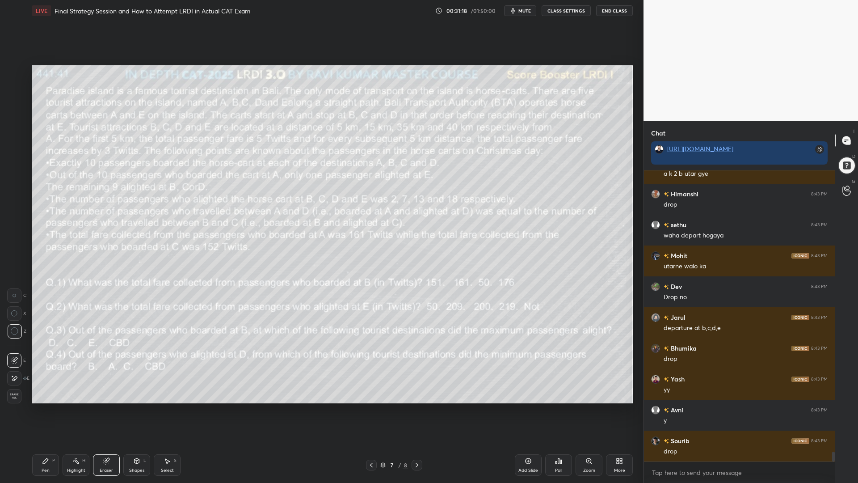
scroll to position [8316, 0]
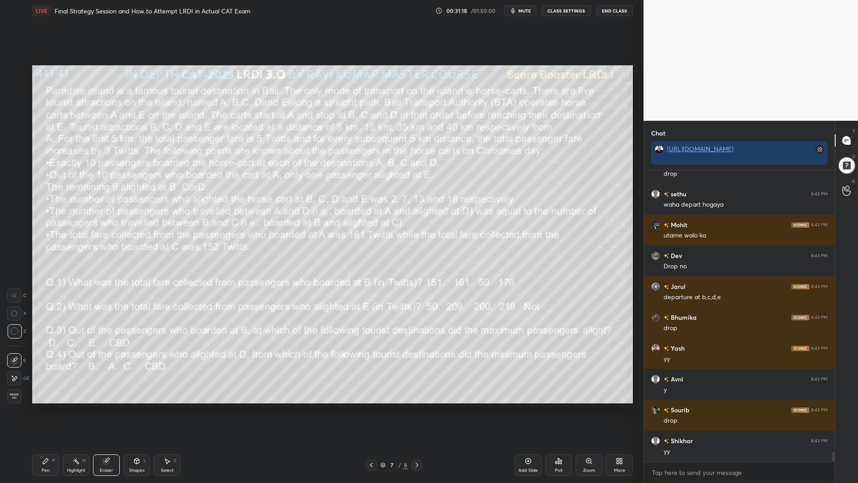
click at [417, 410] on icon at bounding box center [416, 464] width 7 height 7
click at [42, 410] on div "Pen P" at bounding box center [45, 464] width 27 height 21
click at [14, 162] on div at bounding box center [14, 161] width 7 height 7
click at [11, 182] on div at bounding box center [14, 179] width 7 height 7
click at [371, 410] on icon at bounding box center [371, 464] width 7 height 7
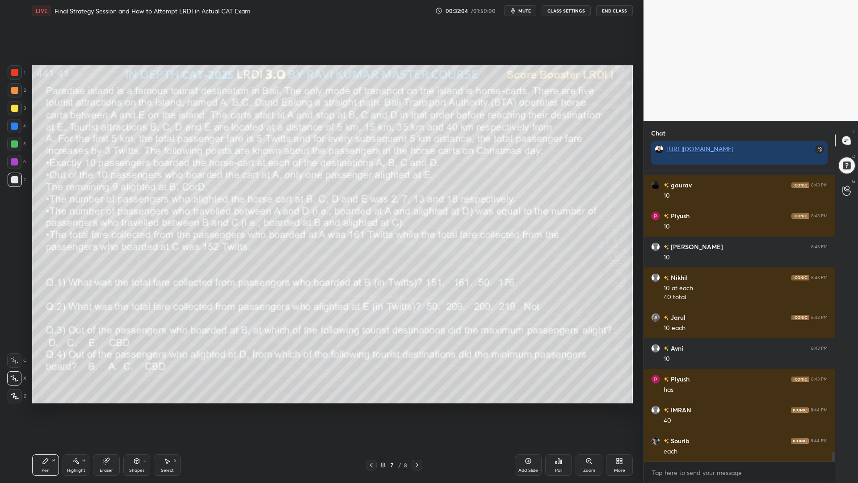
scroll to position [8634, 0]
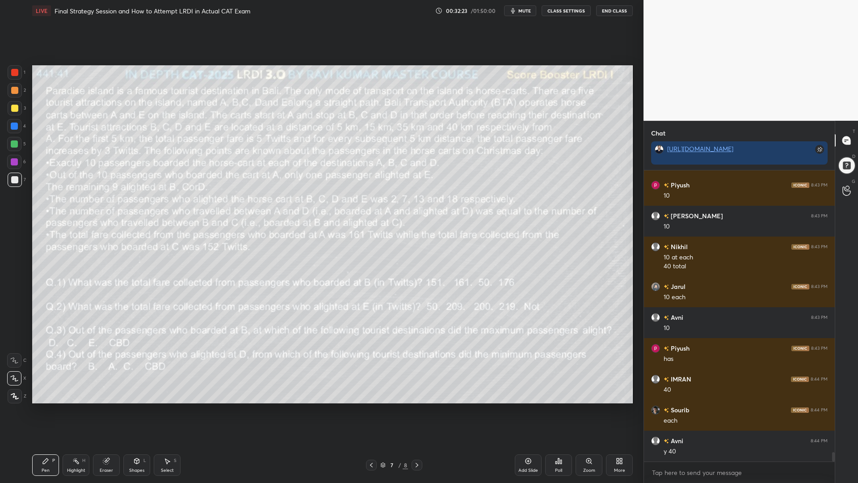
click at [416, 410] on icon at bounding box center [416, 464] width 7 height 7
click at [371, 410] on icon at bounding box center [371, 464] width 7 height 7
click at [433, 410] on div "7 / 8" at bounding box center [394, 464] width 241 height 11
click at [420, 410] on icon at bounding box center [416, 464] width 7 height 7
drag, startPoint x: 17, startPoint y: 125, endPoint x: 30, endPoint y: 126, distance: 13.5
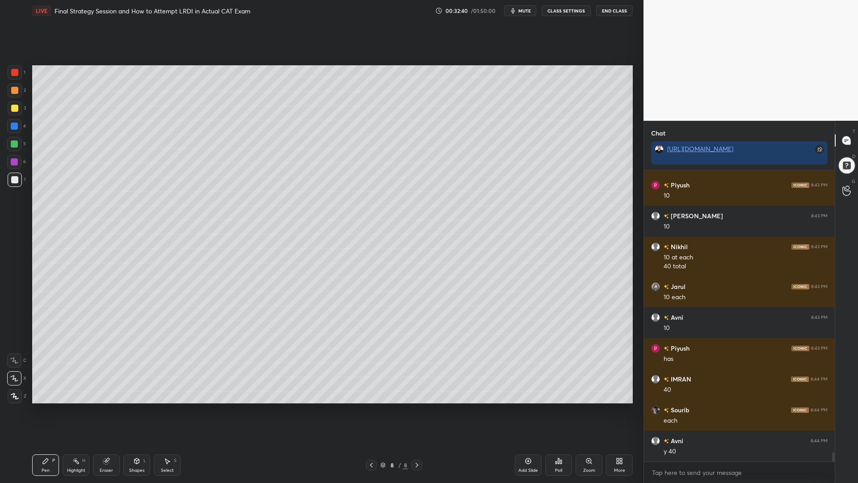
click at [17, 124] on div at bounding box center [14, 125] width 7 height 7
click at [13, 182] on div at bounding box center [14, 179] width 7 height 7
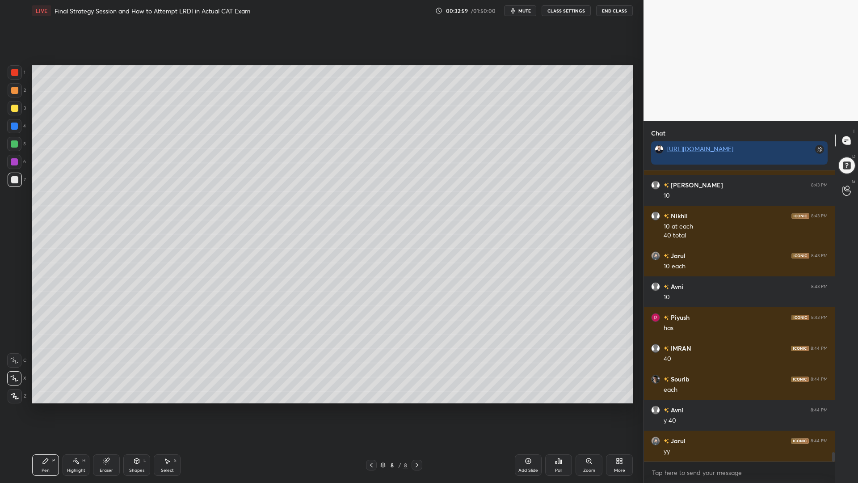
scroll to position [8695, 0]
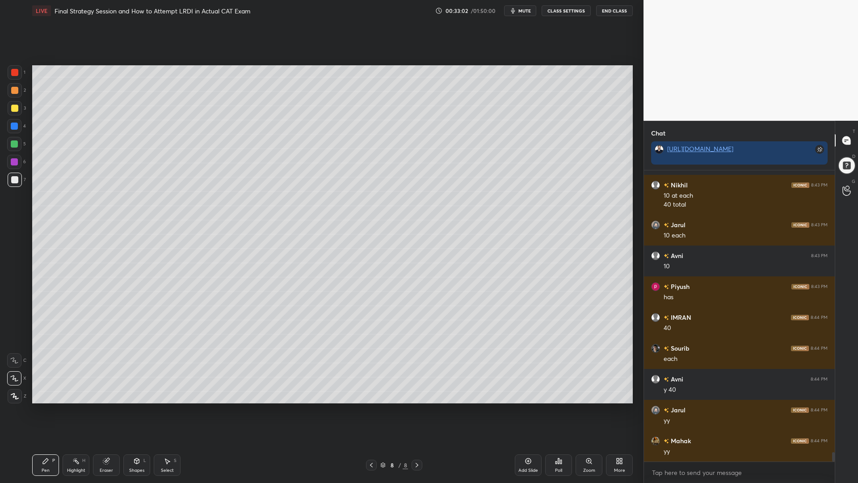
click at [109, 410] on icon at bounding box center [107, 460] width 5 height 4
click at [43, 410] on icon at bounding box center [45, 460] width 7 height 7
click at [369, 410] on icon at bounding box center [371, 464] width 7 height 7
drag, startPoint x: 14, startPoint y: 74, endPoint x: 26, endPoint y: 100, distance: 28.2
click at [13, 75] on div at bounding box center [14, 72] width 7 height 7
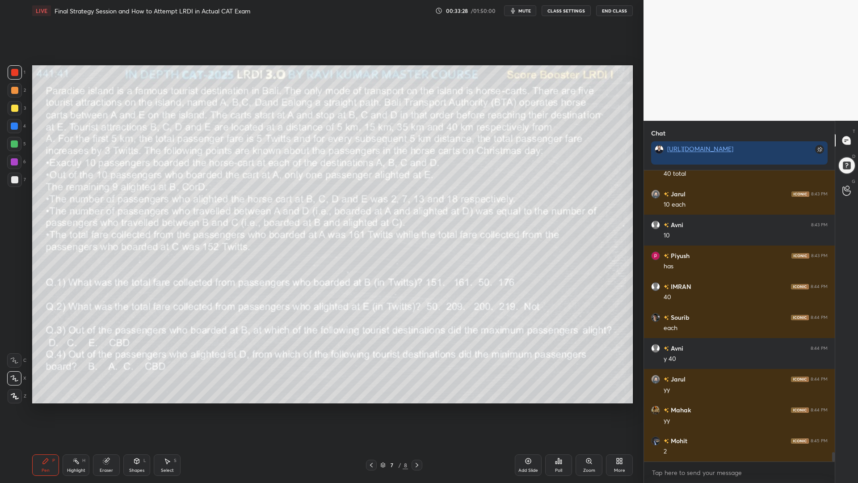
scroll to position [8757, 0]
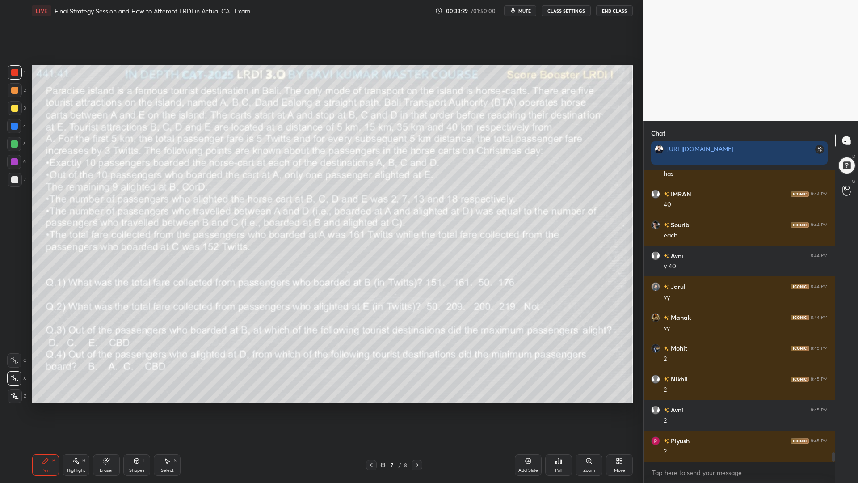
click at [417, 410] on icon at bounding box center [416, 464] width 7 height 7
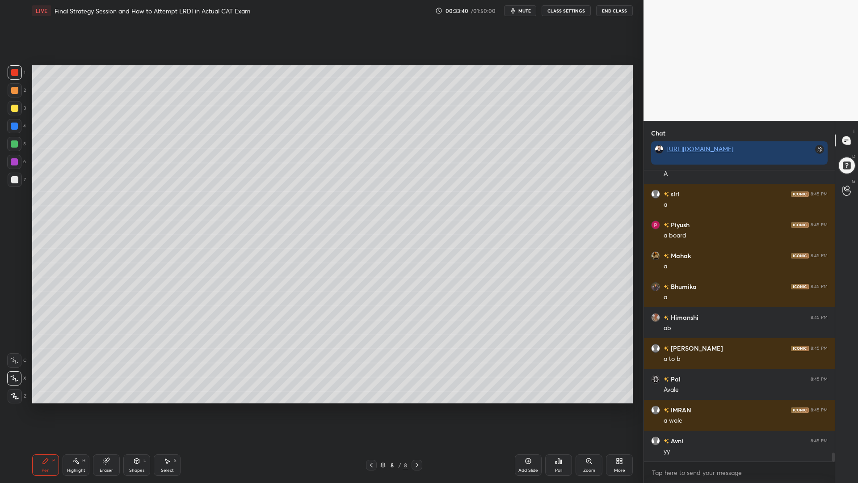
scroll to position [9343, 0]
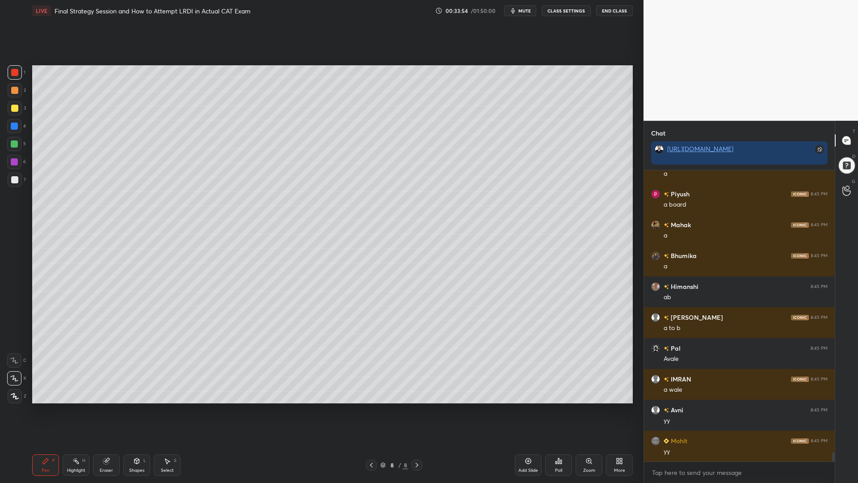
click at [369, 410] on icon at bounding box center [371, 464] width 7 height 7
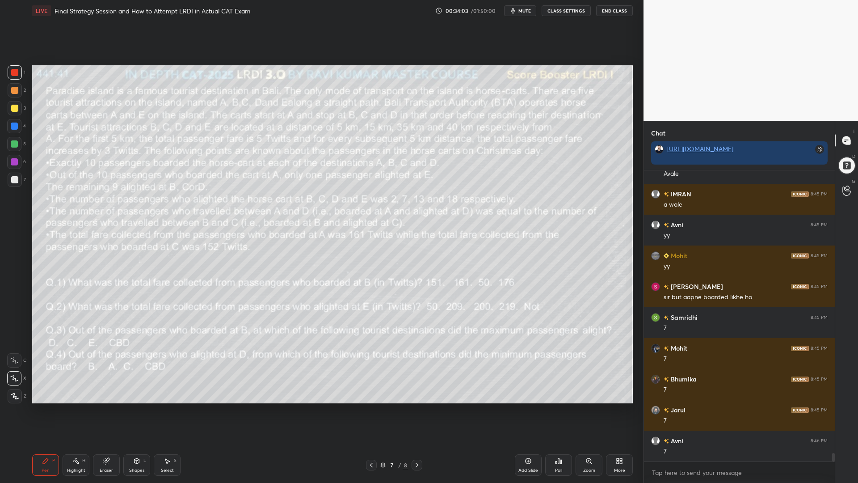
scroll to position [9559, 0]
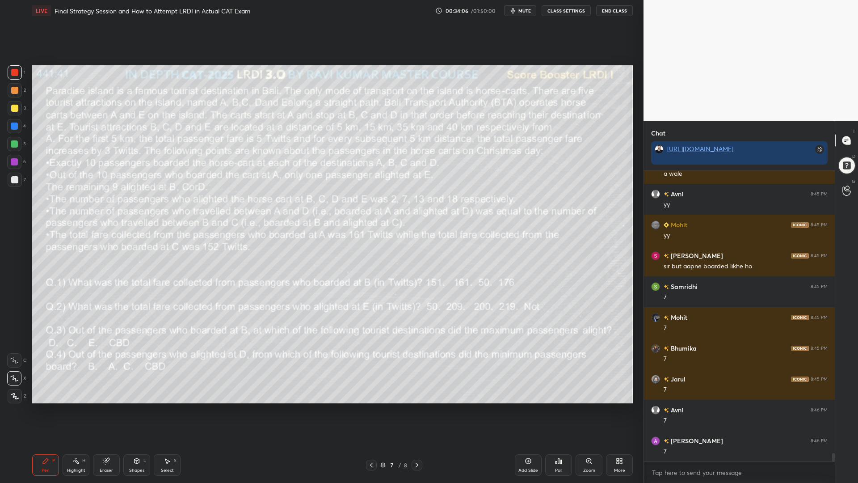
click at [368, 410] on icon at bounding box center [371, 464] width 7 height 7
click at [415, 410] on icon at bounding box center [416, 464] width 7 height 7
click at [416, 410] on icon at bounding box center [416, 464] width 7 height 7
click at [107, 410] on icon at bounding box center [106, 460] width 7 height 7
click at [44, 410] on div "Pen" at bounding box center [46, 470] width 8 height 4
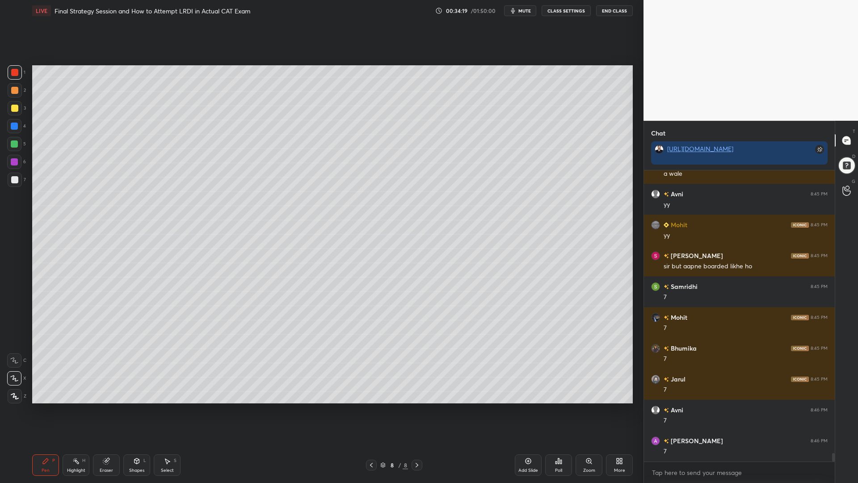
scroll to position [9590, 0]
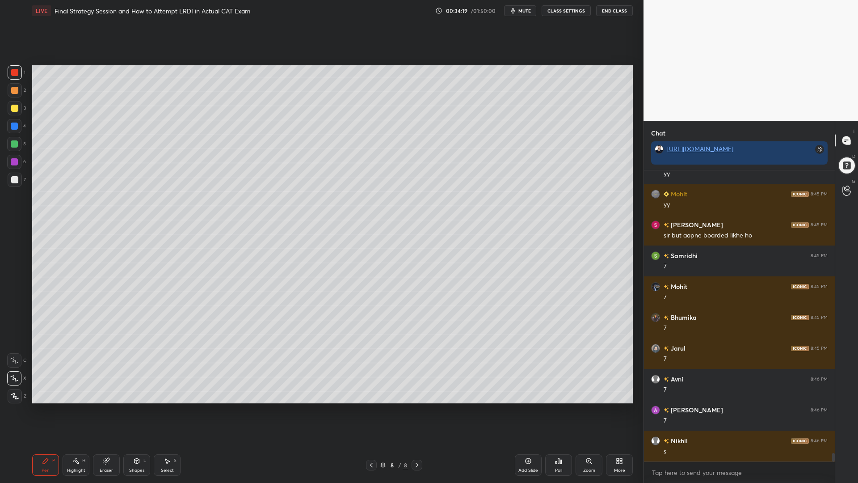
click at [75, 410] on div "Highlight" at bounding box center [76, 470] width 18 height 4
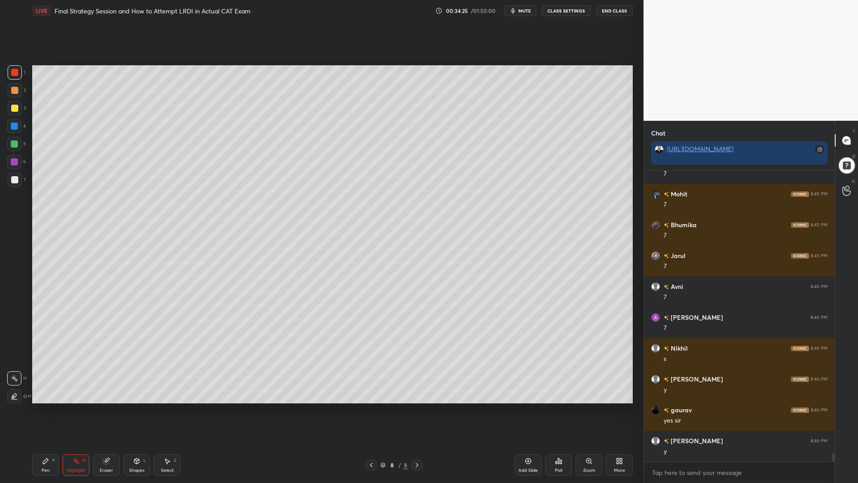
scroll to position [9713, 0]
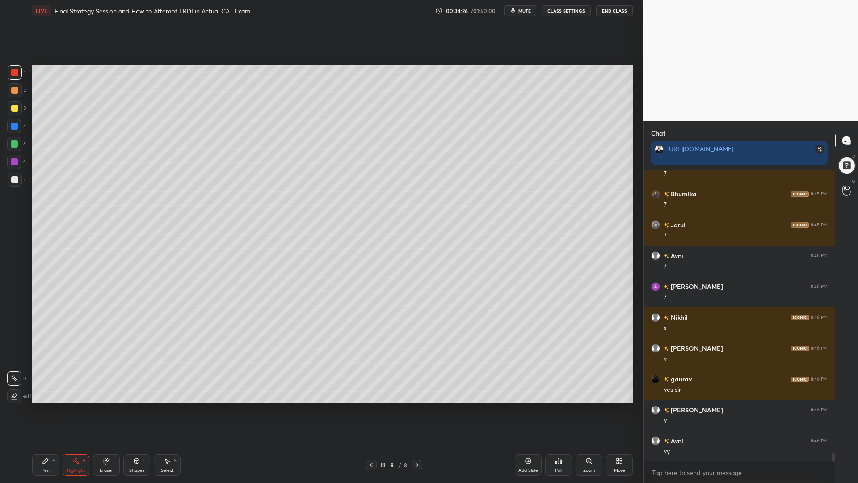
click at [42, 410] on div "Pen" at bounding box center [46, 470] width 8 height 4
click at [371, 410] on icon at bounding box center [371, 465] width 3 height 4
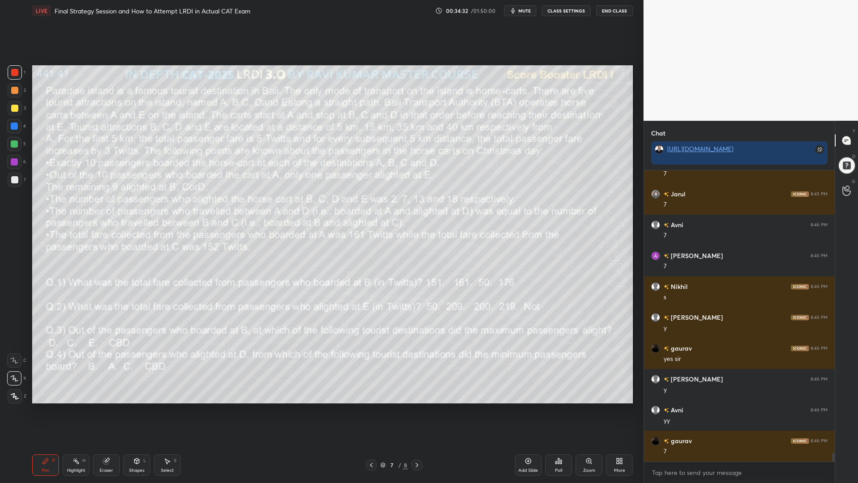
click at [417, 410] on icon at bounding box center [416, 464] width 7 height 7
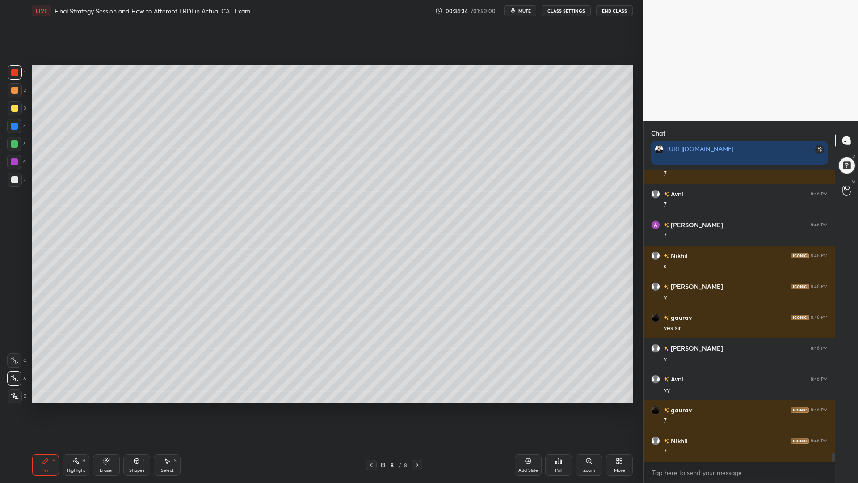
scroll to position [9806, 0]
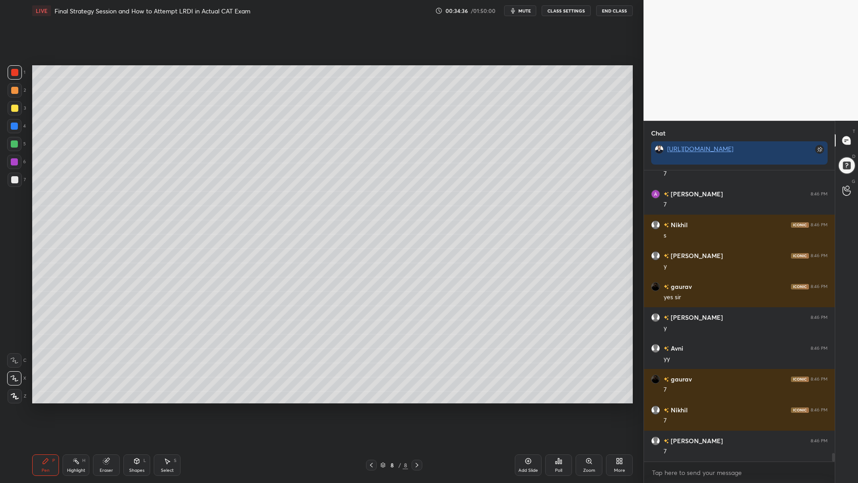
click at [370, 410] on icon at bounding box center [371, 464] width 7 height 7
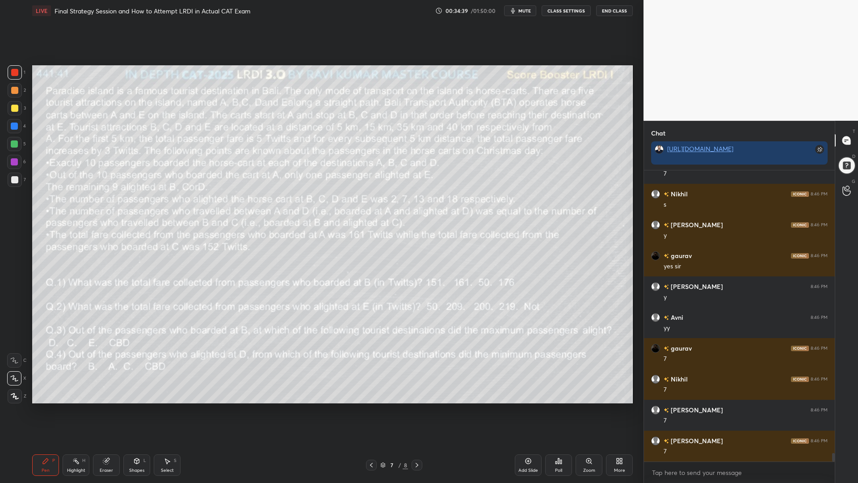
scroll to position [9867, 0]
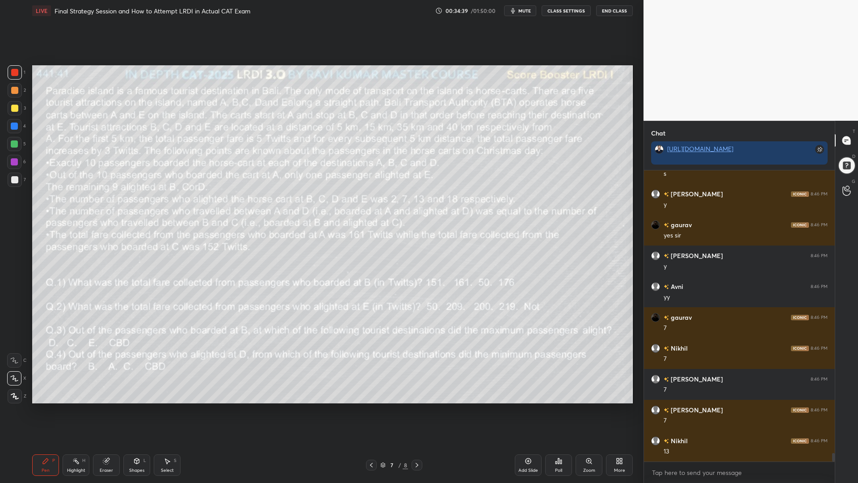
click at [417, 410] on icon at bounding box center [416, 464] width 7 height 7
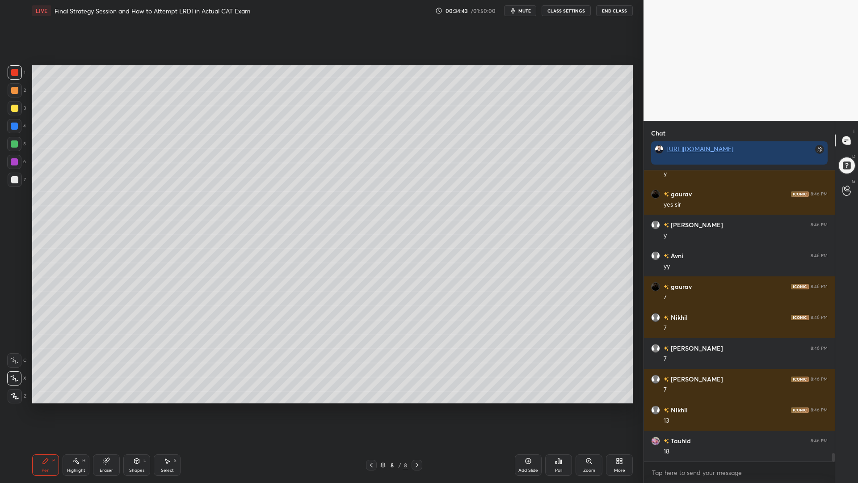
click at [371, 410] on icon at bounding box center [371, 465] width 3 height 4
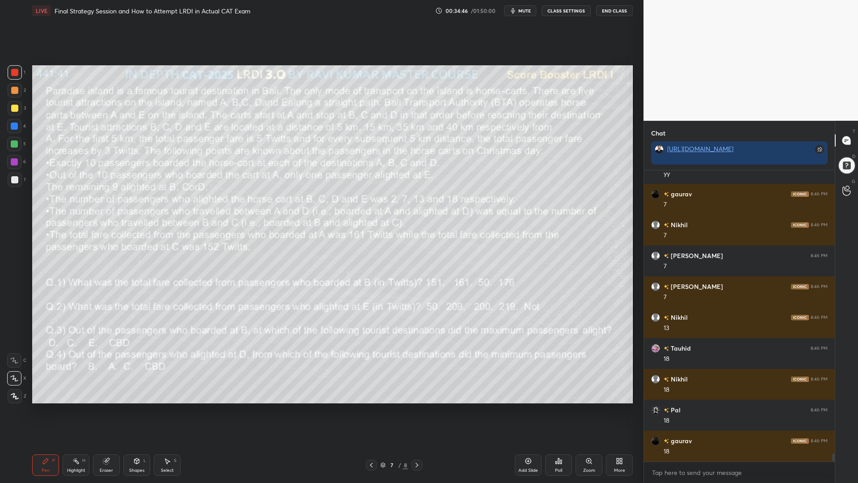
click at [417, 410] on icon at bounding box center [416, 464] width 7 height 7
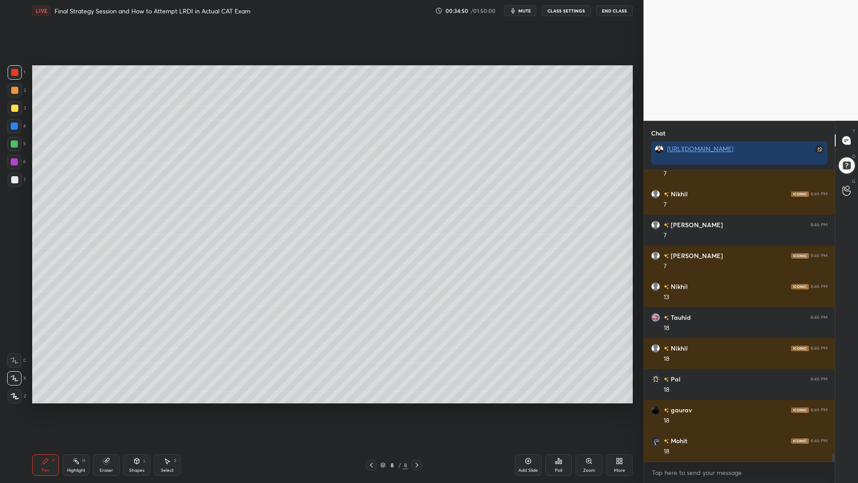
scroll to position [10052, 0]
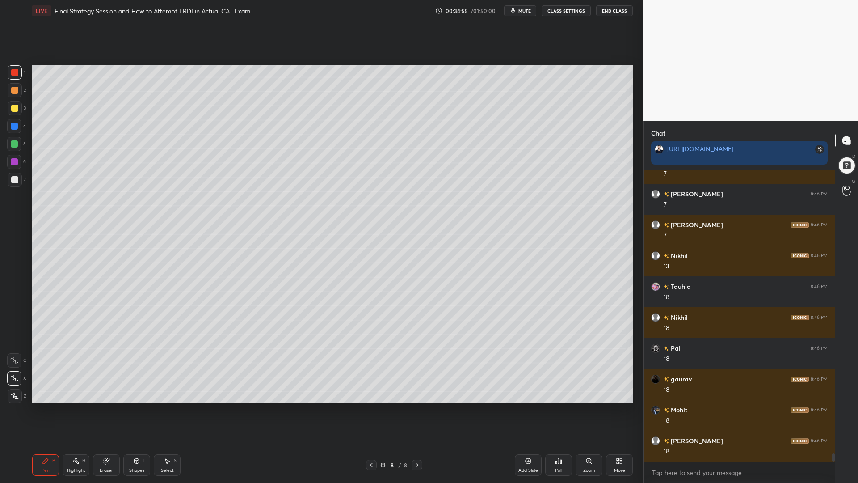
click at [10, 126] on div at bounding box center [14, 126] width 14 height 14
click at [10, 147] on div at bounding box center [14, 144] width 14 height 14
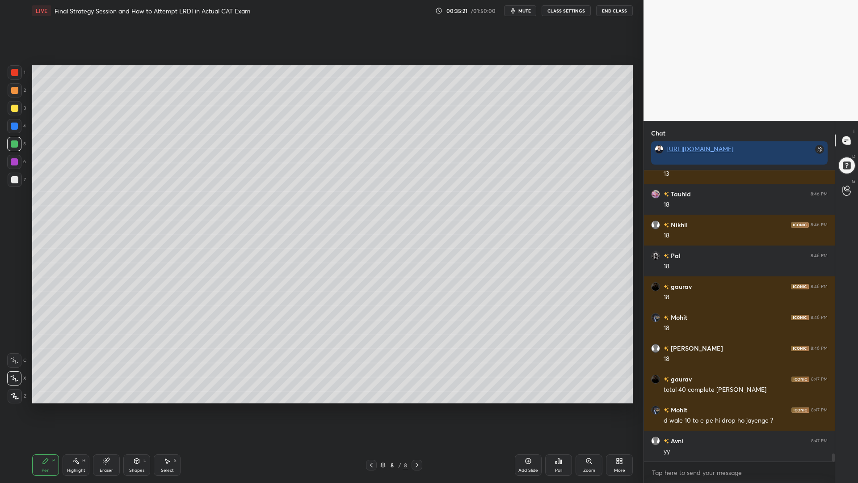
scroll to position [10166, 0]
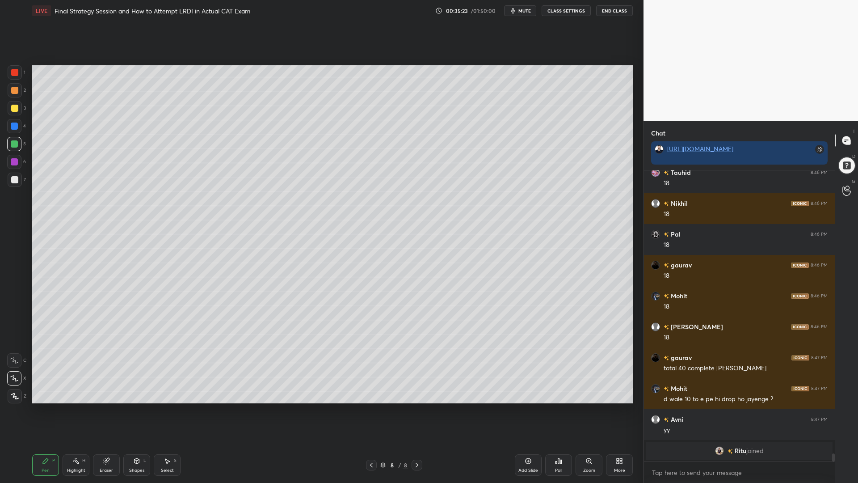
click at [76, 410] on icon at bounding box center [75, 460] width 7 height 7
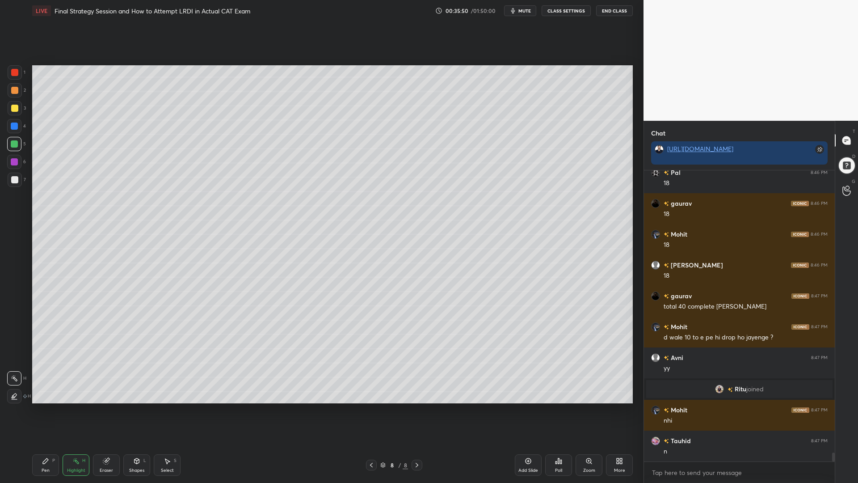
scroll to position [9097, 0]
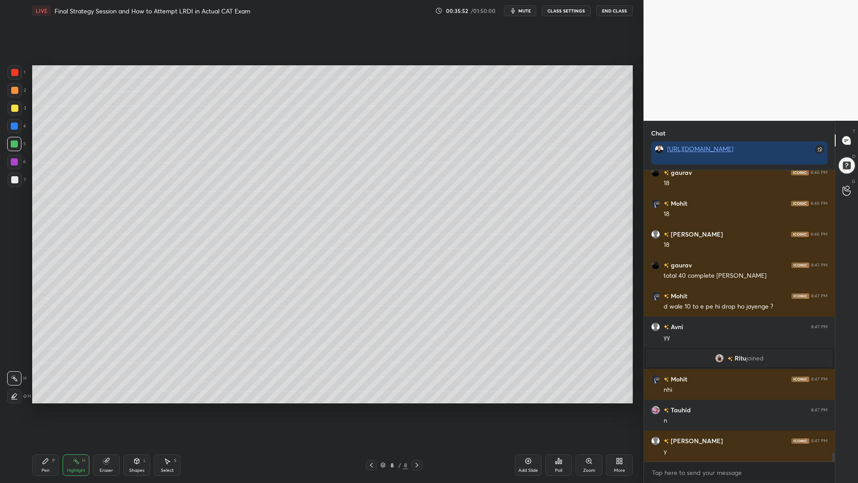
click at [40, 410] on div "Pen P" at bounding box center [45, 464] width 27 height 21
click at [13, 156] on div at bounding box center [14, 162] width 14 height 14
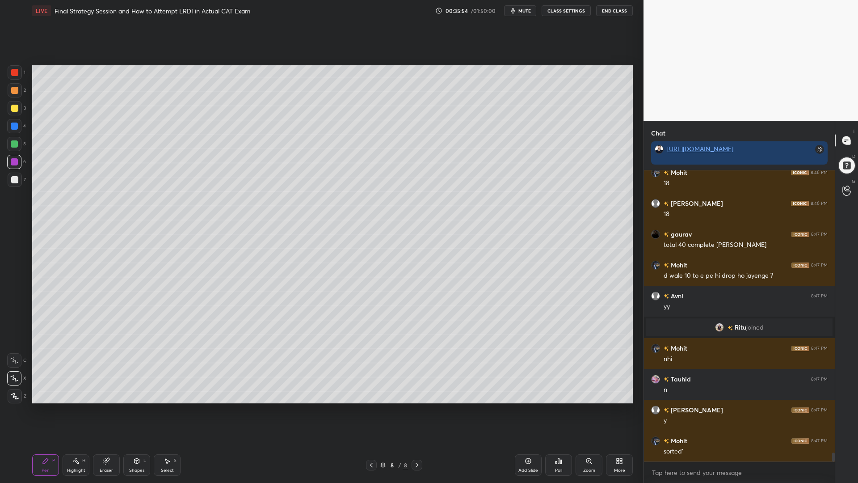
click at [371, 410] on icon at bounding box center [371, 465] width 3 height 4
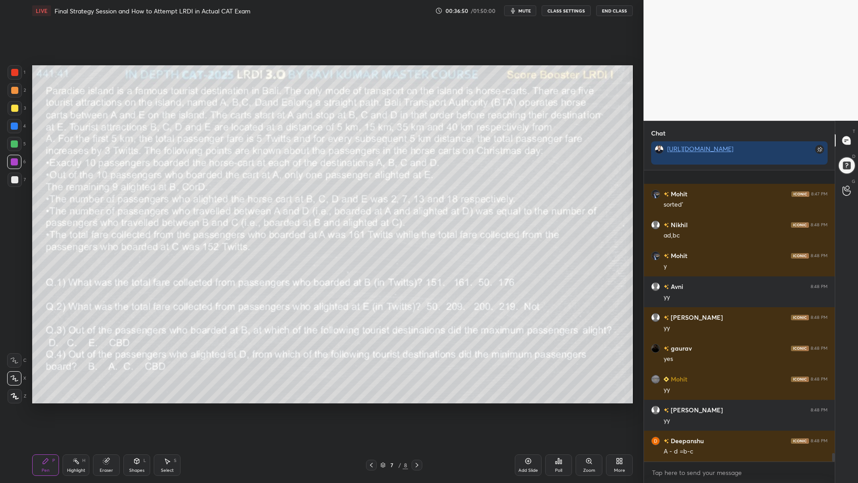
scroll to position [9436, 0]
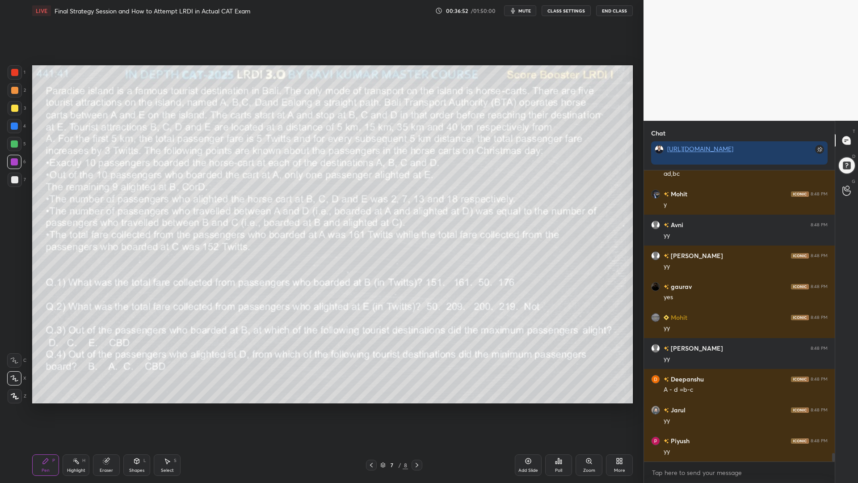
click at [415, 410] on icon at bounding box center [416, 464] width 7 height 7
click at [9, 136] on div "4" at bounding box center [16, 128] width 19 height 18
drag, startPoint x: 14, startPoint y: 89, endPoint x: 22, endPoint y: 99, distance: 13.3
click at [14, 90] on div at bounding box center [14, 90] width 7 height 7
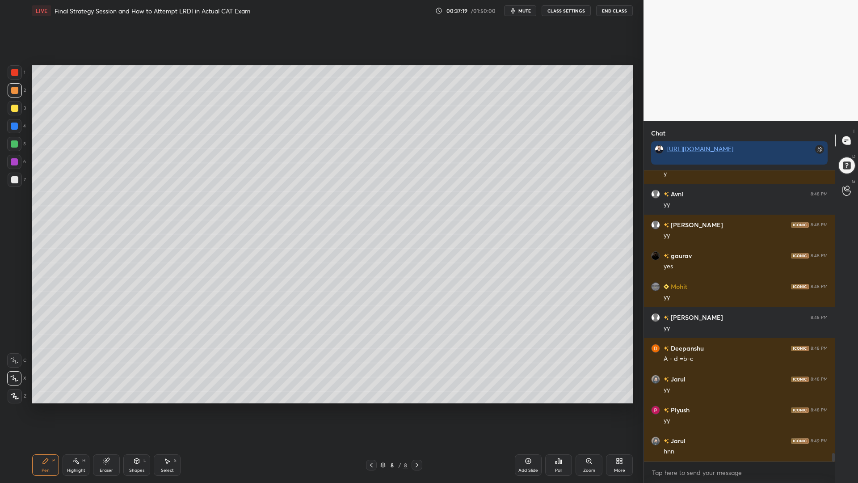
drag, startPoint x: 11, startPoint y: 177, endPoint x: 30, endPoint y: 221, distance: 47.7
click at [13, 177] on div at bounding box center [14, 179] width 7 height 7
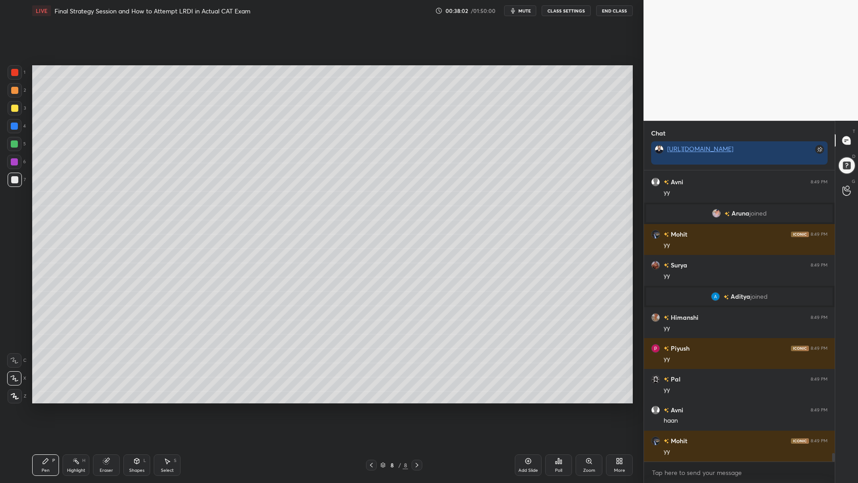
scroll to position [9694, 0]
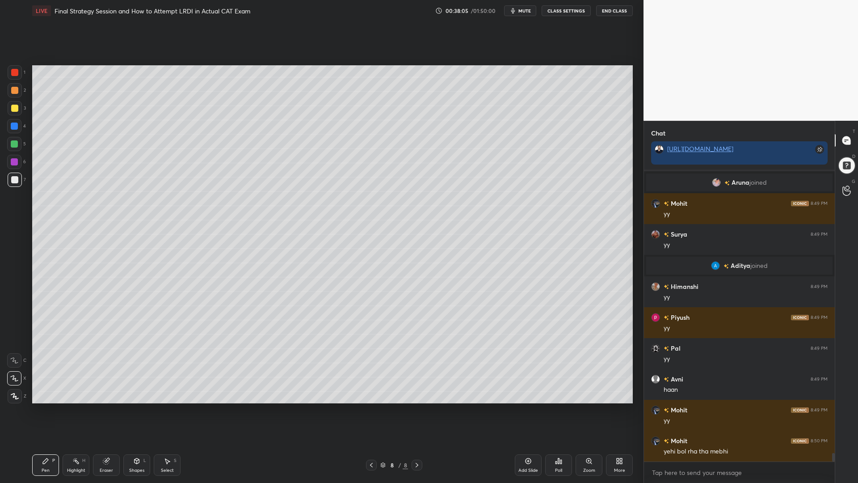
drag, startPoint x: 76, startPoint y: 466, endPoint x: 103, endPoint y: 447, distance: 33.5
click at [75, 410] on div "Highlight H" at bounding box center [76, 464] width 27 height 21
click at [39, 410] on div "Pen P" at bounding box center [45, 464] width 27 height 21
click at [7, 148] on div "1 2 3 4 5 6 7 C X Z C X Z E E Erase all H H" at bounding box center [14, 234] width 29 height 338
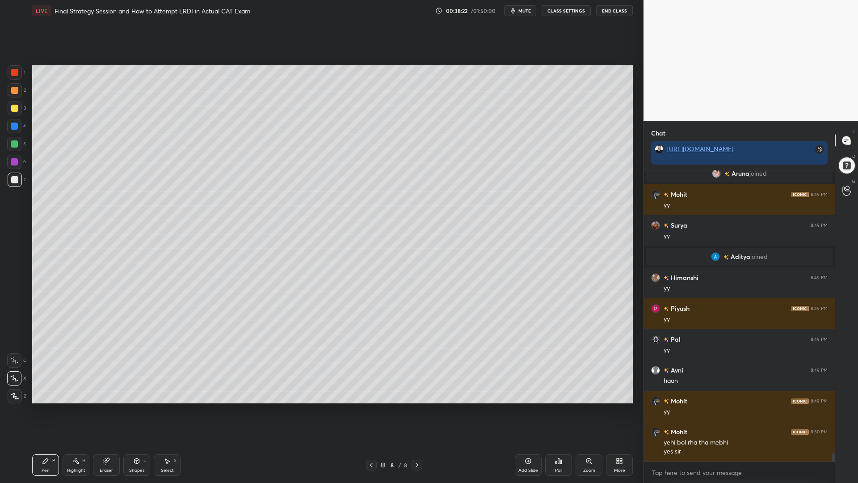
scroll to position [9734, 0]
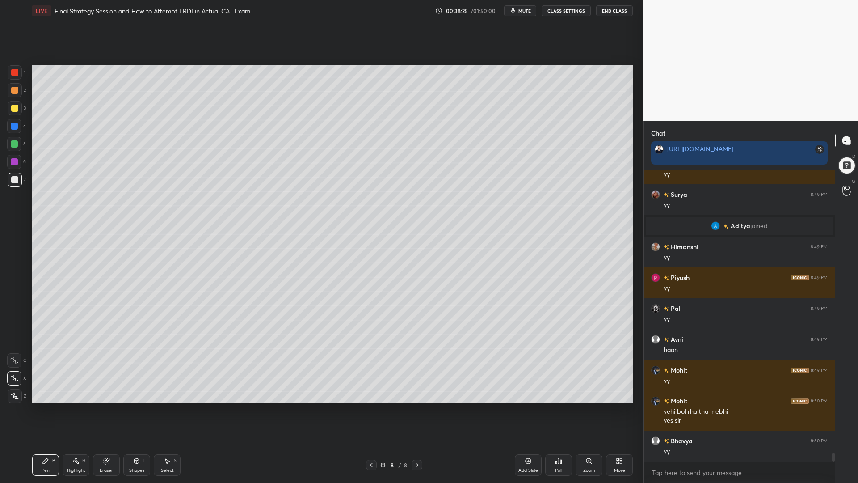
click at [372, 410] on icon at bounding box center [371, 464] width 7 height 7
click at [13, 72] on div at bounding box center [14, 72] width 7 height 7
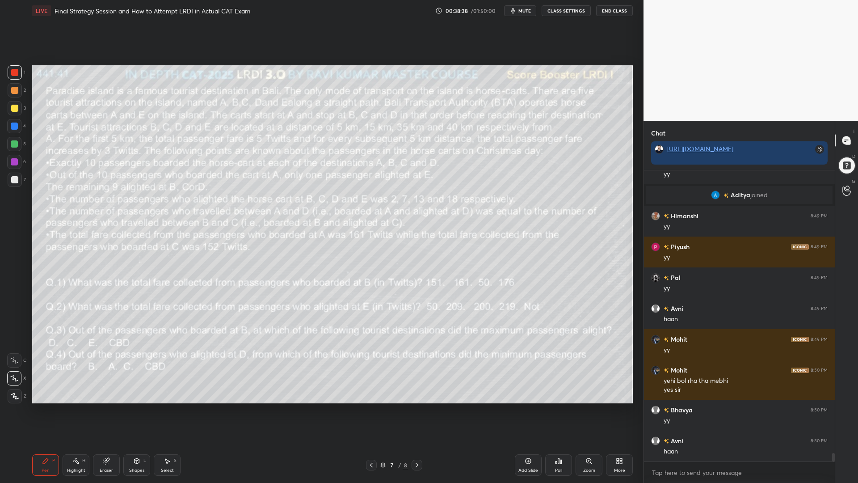
click at [417, 410] on icon at bounding box center [416, 464] width 7 height 7
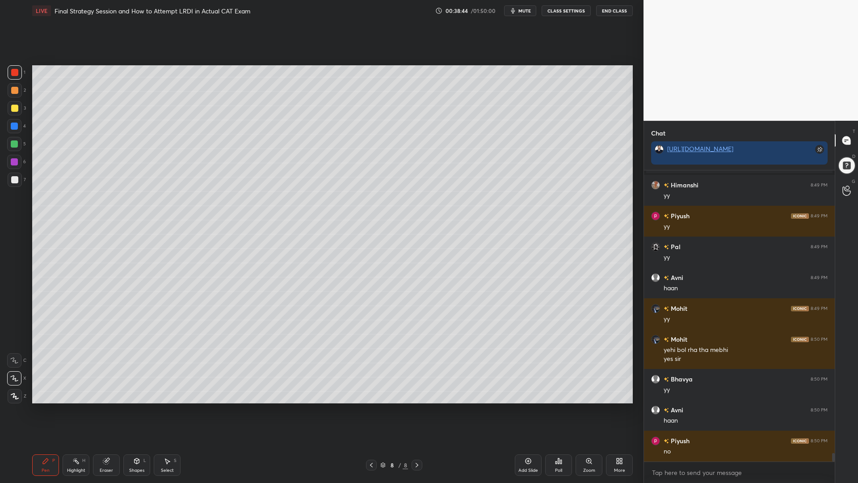
scroll to position [9826, 0]
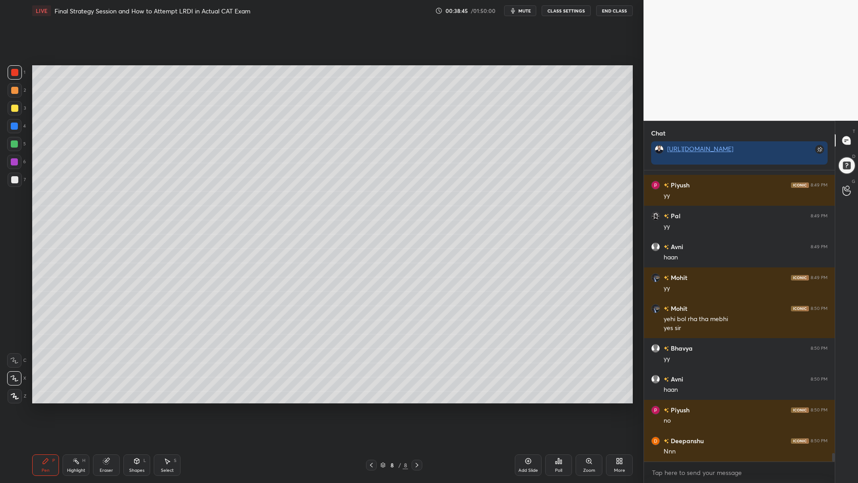
click at [371, 410] on icon at bounding box center [371, 465] width 3 height 4
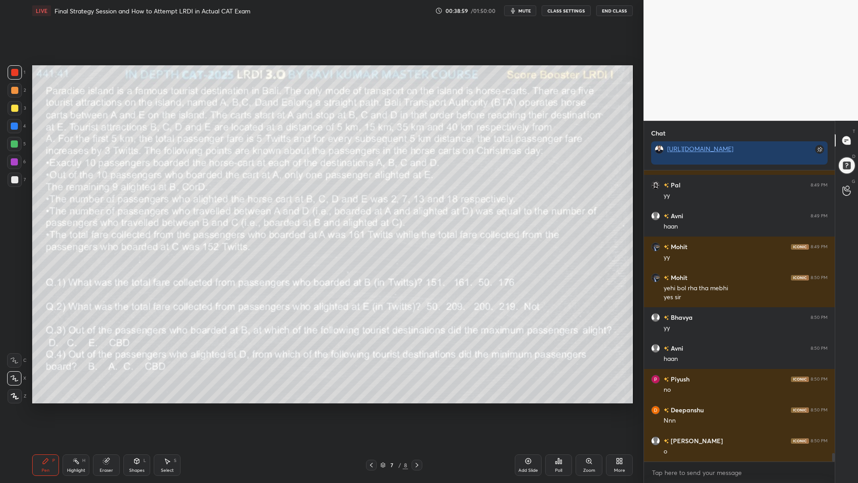
scroll to position [9888, 0]
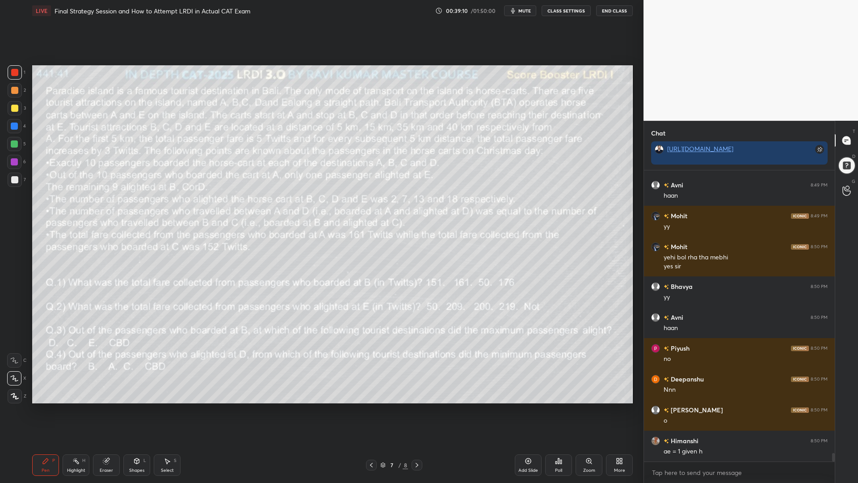
click at [415, 410] on icon at bounding box center [416, 464] width 7 height 7
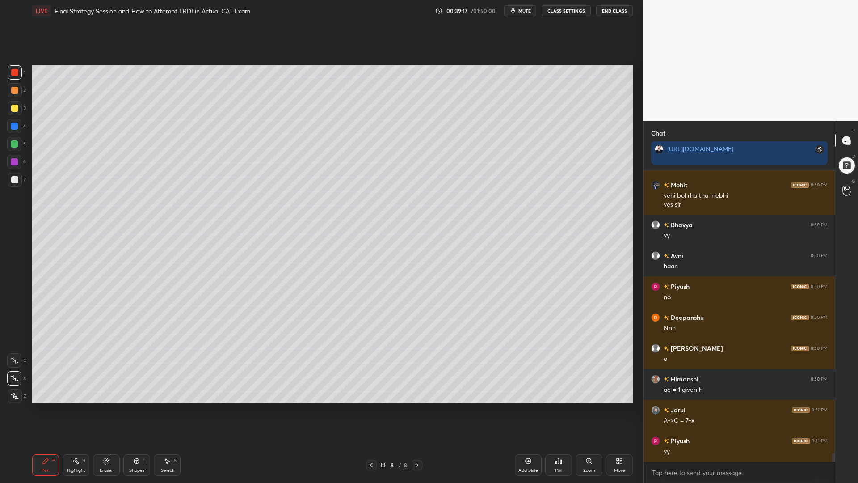
scroll to position [9980, 0]
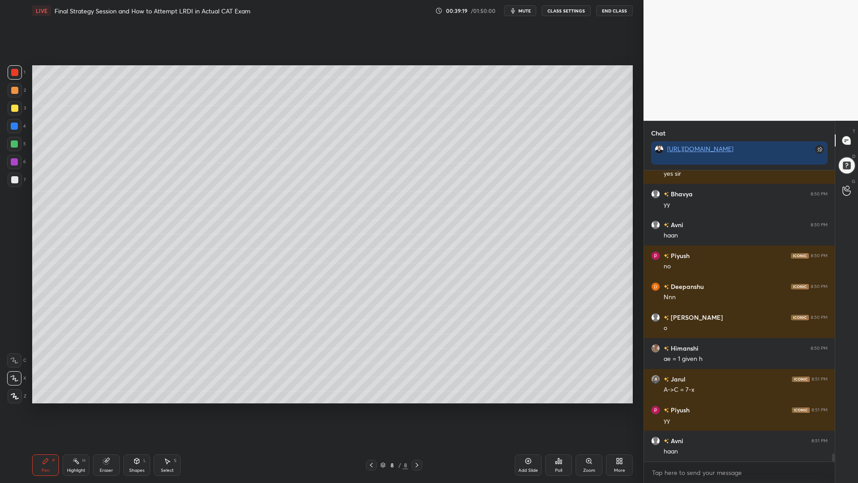
click at [81, 410] on div "Highlight H" at bounding box center [76, 464] width 27 height 21
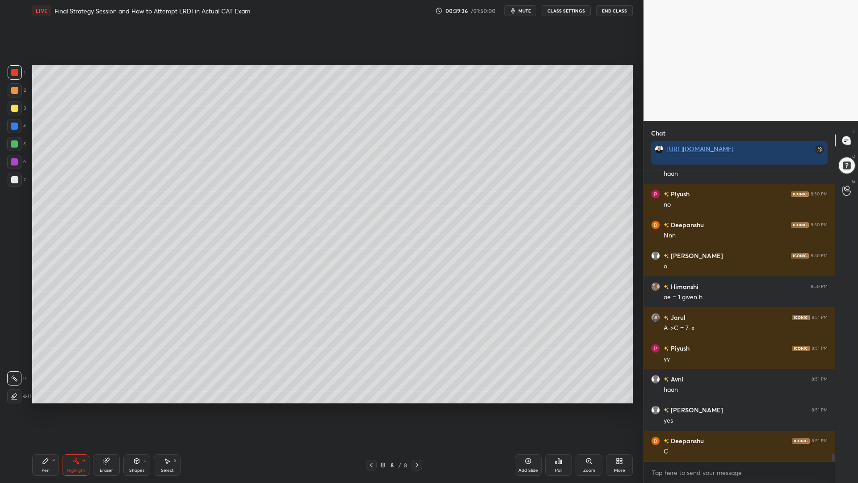
scroll to position [10073, 0]
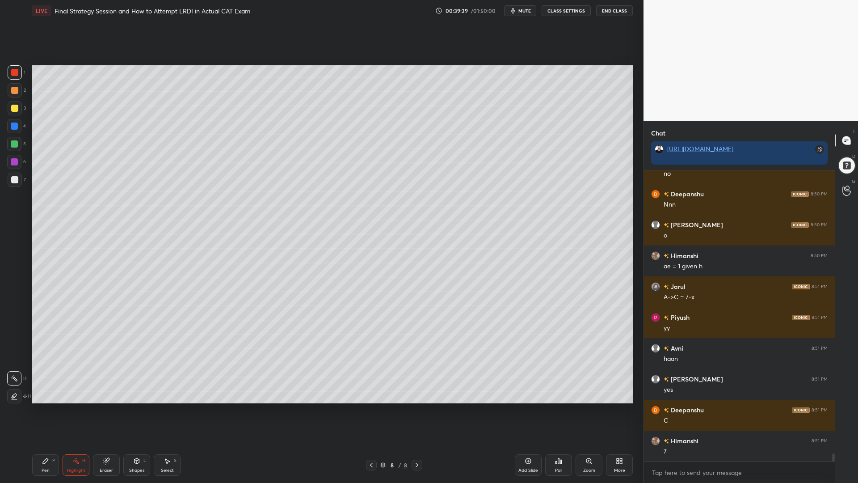
drag, startPoint x: 43, startPoint y: 461, endPoint x: 51, endPoint y: 459, distance: 8.1
click at [43, 410] on icon at bounding box center [45, 460] width 7 height 7
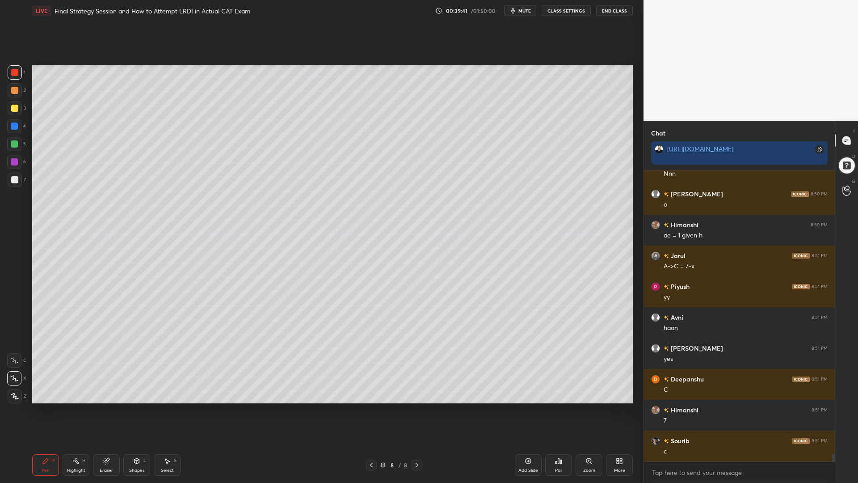
click at [14, 145] on div at bounding box center [14, 143] width 7 height 7
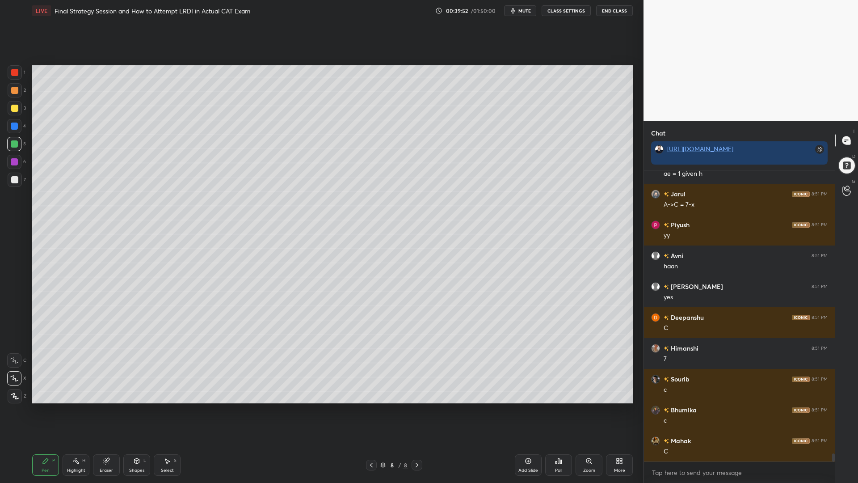
scroll to position [10196, 0]
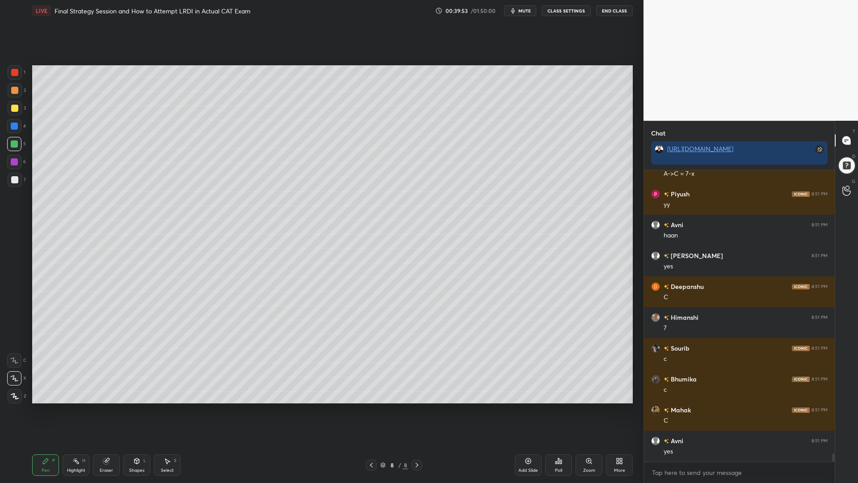
click at [78, 410] on rect at bounding box center [77, 461] width 4 height 4
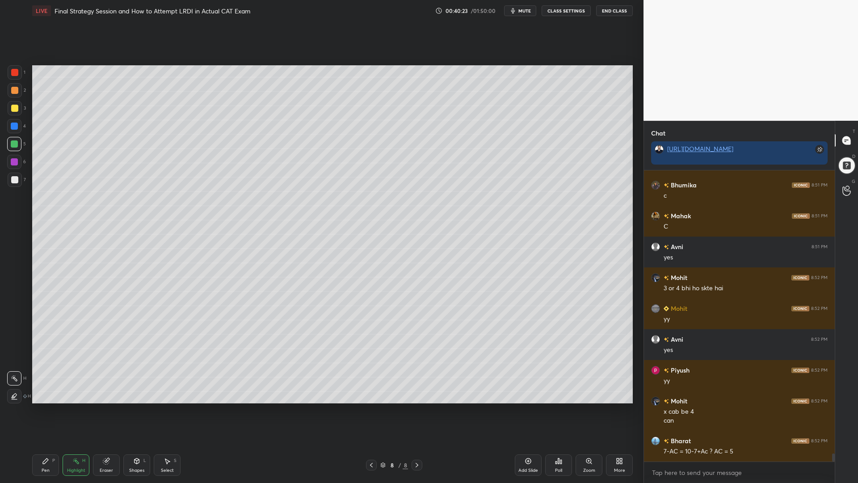
scroll to position [10421, 0]
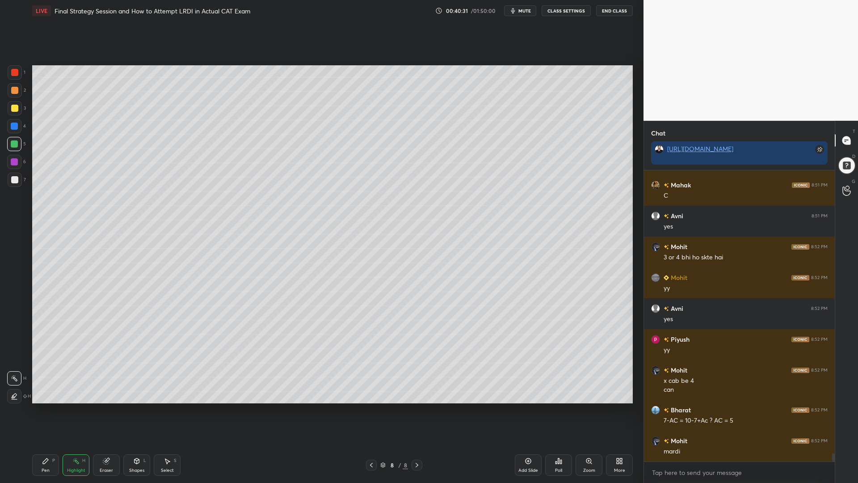
click at [39, 410] on div "Pen P" at bounding box center [45, 464] width 27 height 21
click at [81, 410] on div "Highlight H" at bounding box center [76, 464] width 27 height 21
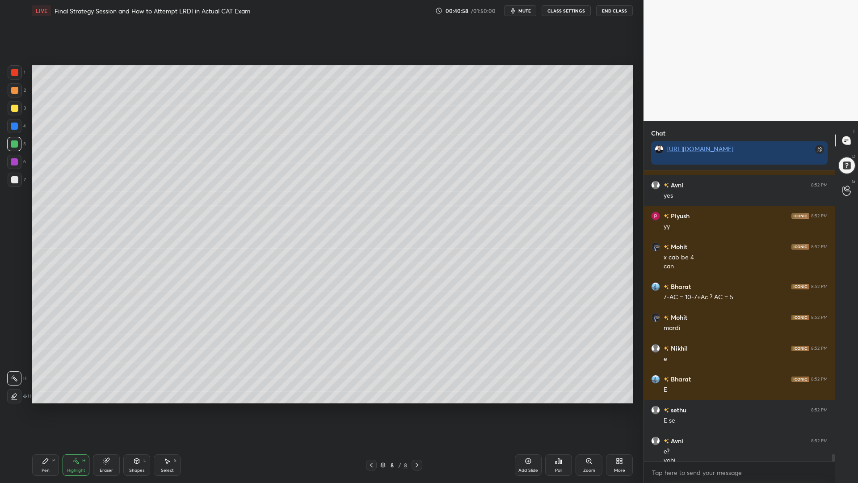
scroll to position [10553, 0]
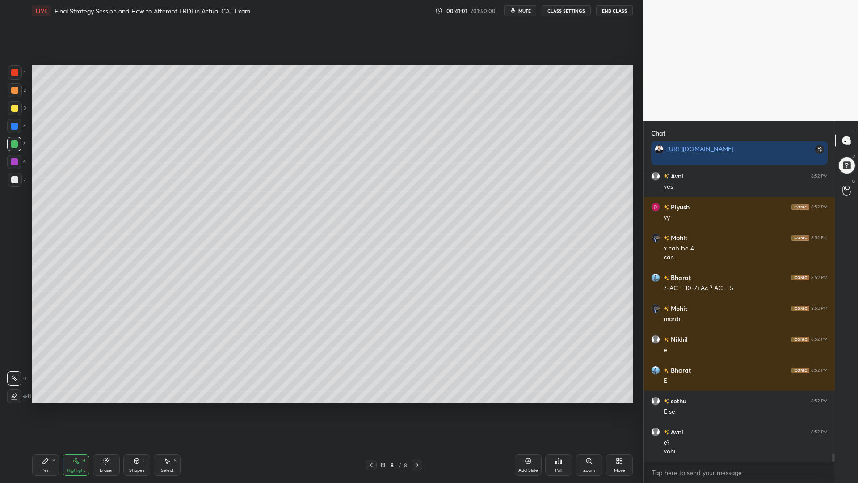
click at [29, 410] on div "LIVE Final Strategy Session and How to Attempt LRDI in Actual CAT Exam 00:41:01…" at bounding box center [333, 241] width 608 height 483
click at [36, 410] on div "Pen P" at bounding box center [45, 464] width 27 height 21
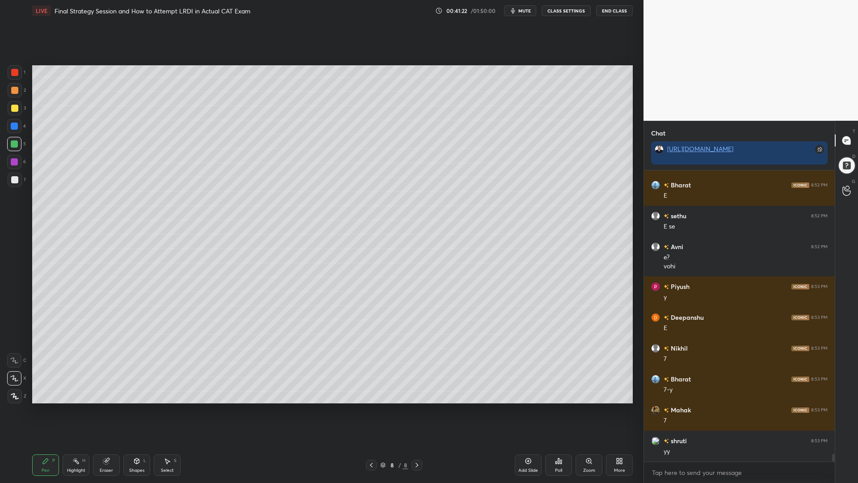
scroll to position [10769, 0]
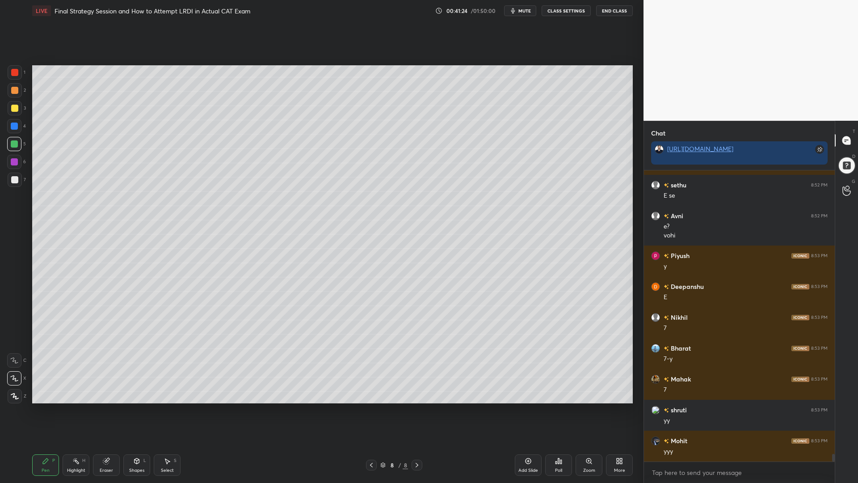
drag, startPoint x: 77, startPoint y: 467, endPoint x: 83, endPoint y: 463, distance: 6.6
click at [76, 410] on div "Highlight H" at bounding box center [76, 464] width 27 height 21
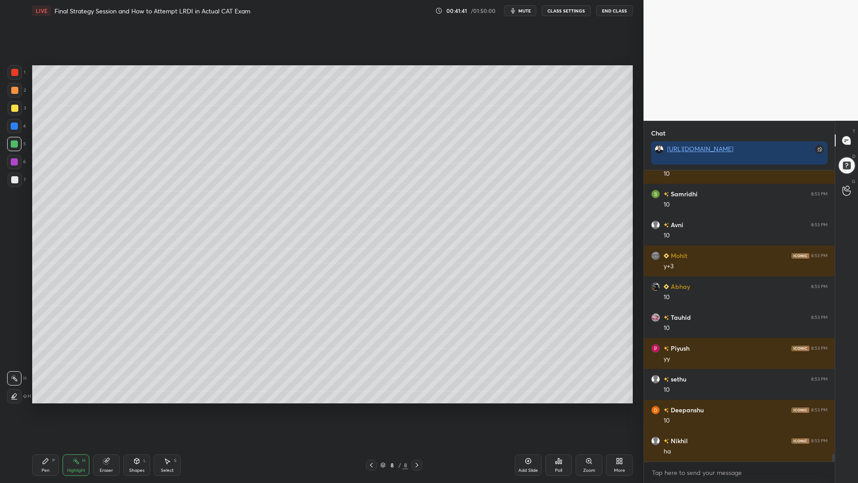
scroll to position [11170, 0]
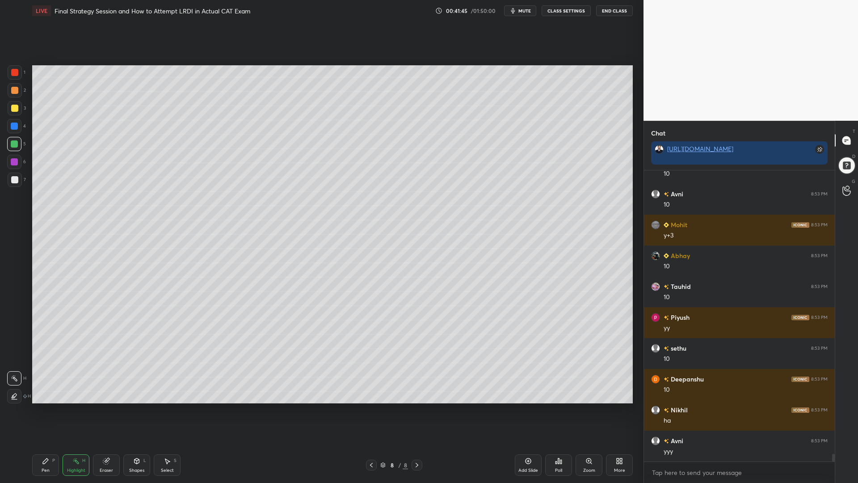
click at [43, 410] on icon at bounding box center [45, 460] width 7 height 7
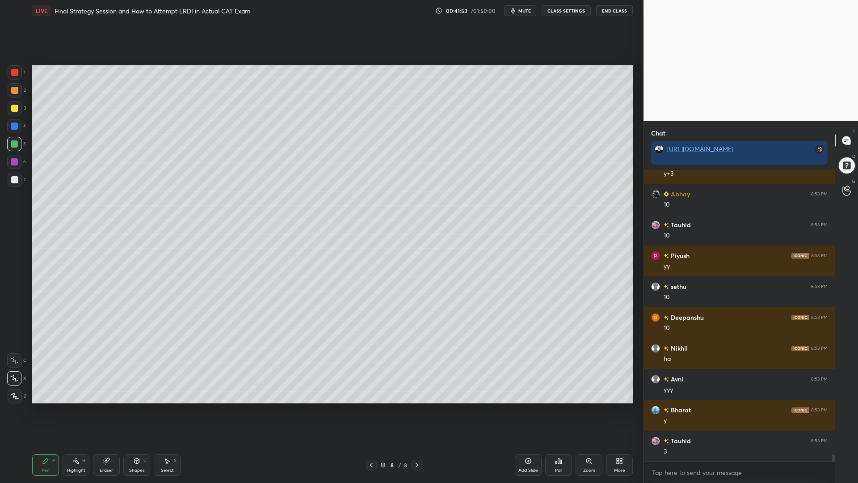
scroll to position [11263, 0]
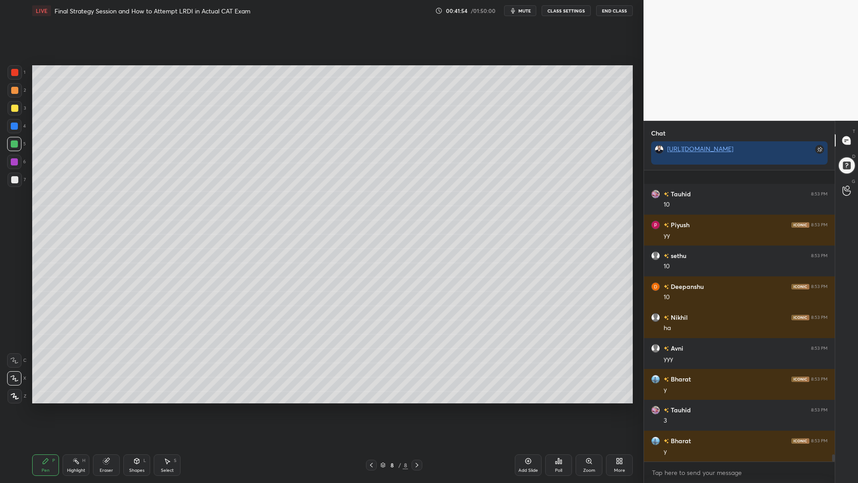
drag, startPoint x: 70, startPoint y: 465, endPoint x: 78, endPoint y: 465, distance: 8.0
click at [70, 410] on div "Highlight H" at bounding box center [76, 464] width 27 height 21
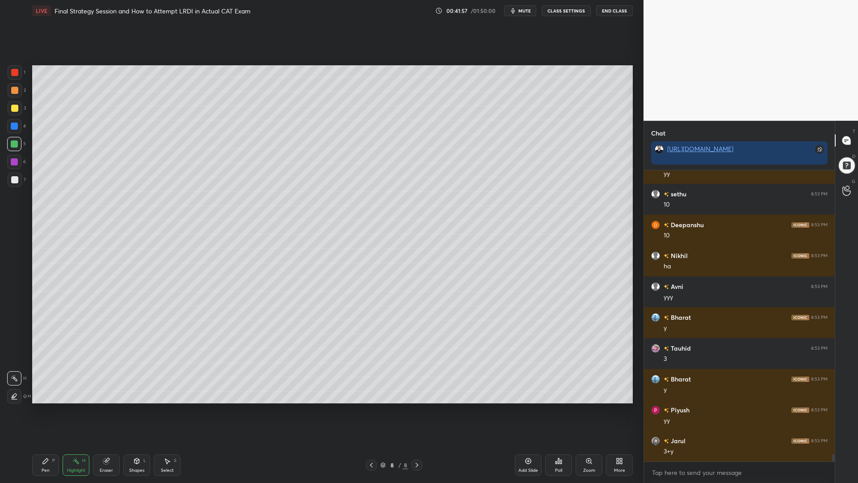
click at [41, 410] on div "Pen P" at bounding box center [45, 464] width 27 height 21
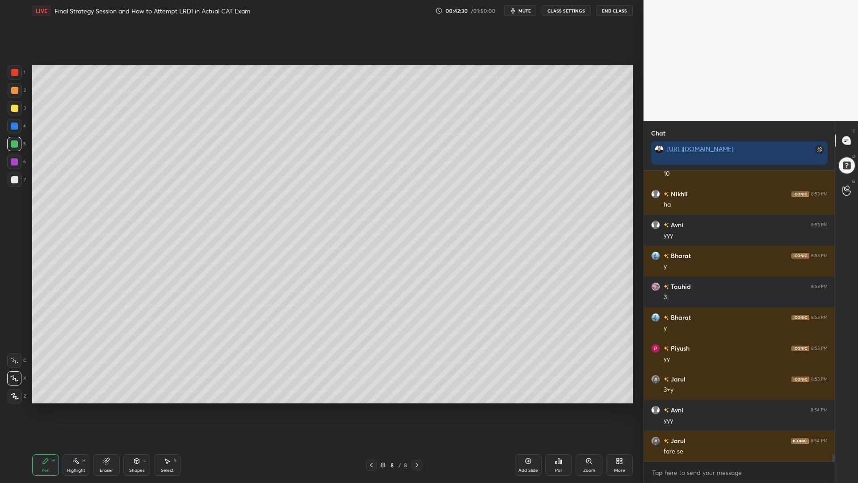
scroll to position [11417, 0]
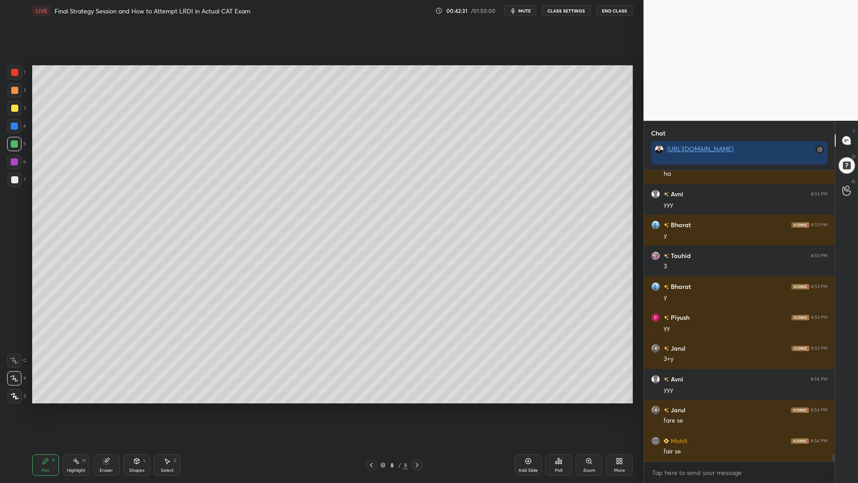
click at [73, 410] on icon at bounding box center [75, 460] width 7 height 7
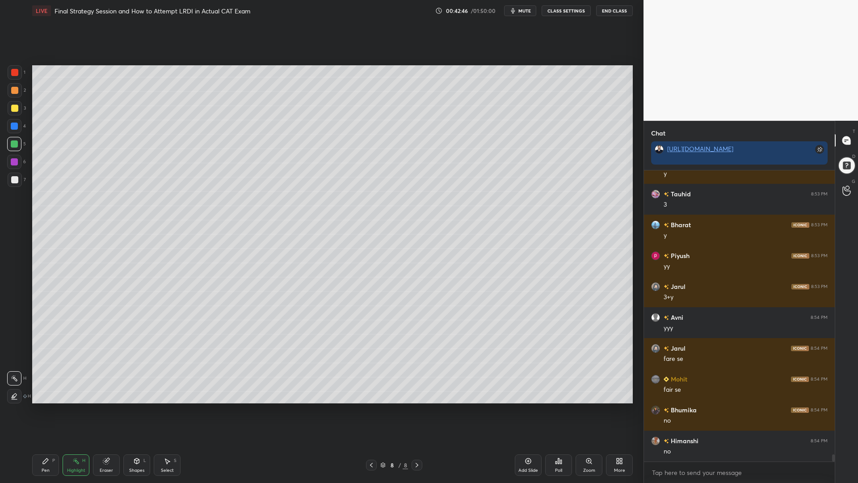
scroll to position [11509, 0]
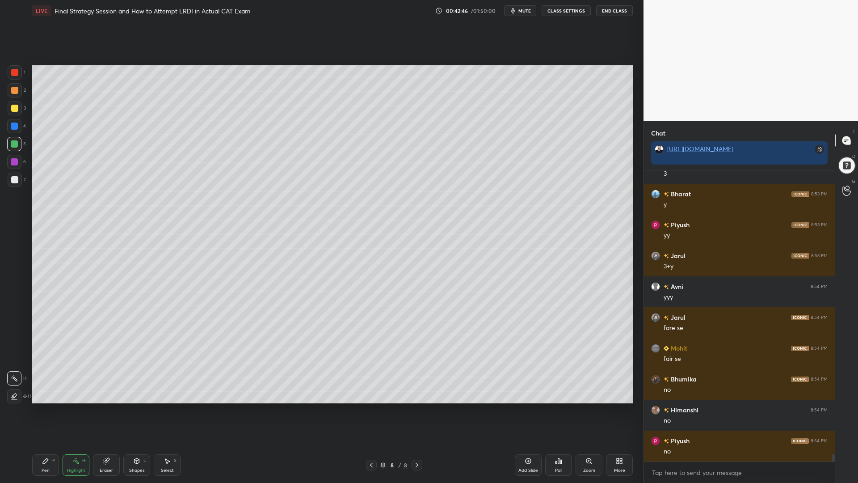
click at [51, 410] on div "Pen P" at bounding box center [45, 464] width 27 height 21
click at [369, 410] on icon at bounding box center [371, 464] width 7 height 7
click at [12, 72] on div at bounding box center [14, 72] width 7 height 7
click at [417, 410] on icon at bounding box center [416, 464] width 7 height 7
click at [166, 410] on div "Select S" at bounding box center [167, 464] width 27 height 21
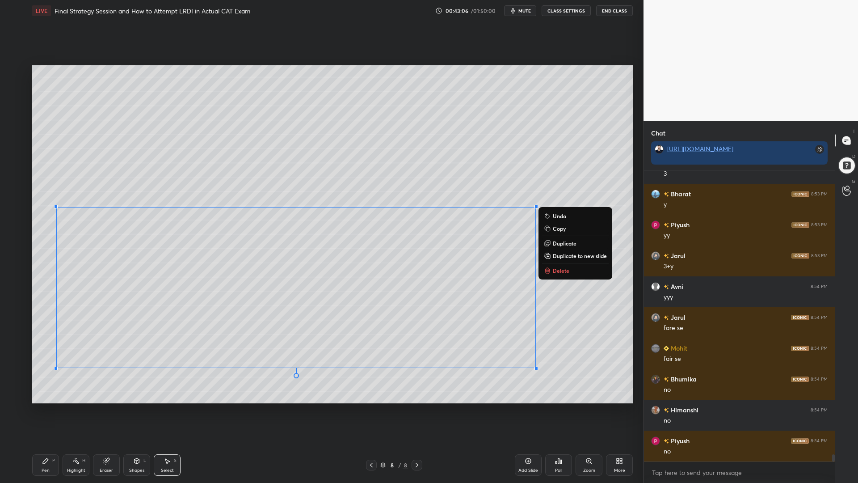
drag, startPoint x: 570, startPoint y: 389, endPoint x: 44, endPoint y: 228, distance: 549.6
click at [44, 228] on div "0 ° Undo Copy Duplicate Duplicate to new slide Delete" at bounding box center [332, 234] width 601 height 338
click at [593, 258] on p "Duplicate to new slide" at bounding box center [580, 255] width 54 height 7
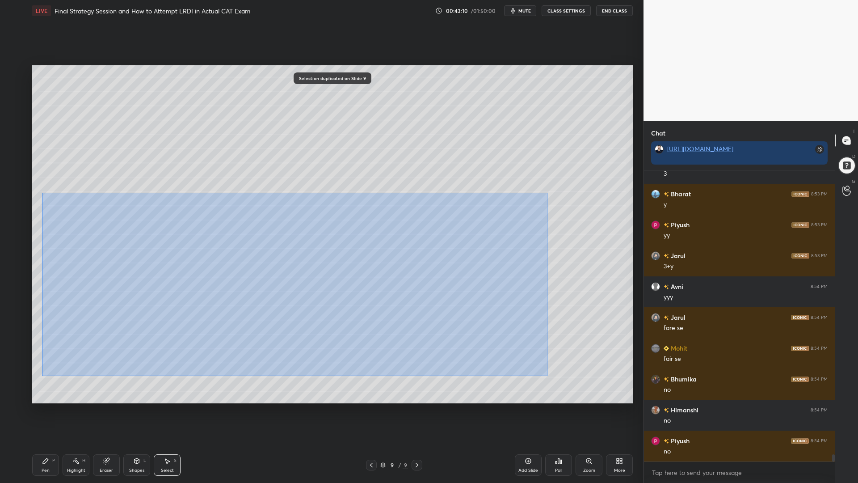
drag, startPoint x: 548, startPoint y: 376, endPoint x: 48, endPoint y: 197, distance: 530.3
click at [44, 193] on div "0 ° Undo Copy Duplicate Duplicate to new slide Delete" at bounding box center [332, 234] width 601 height 338
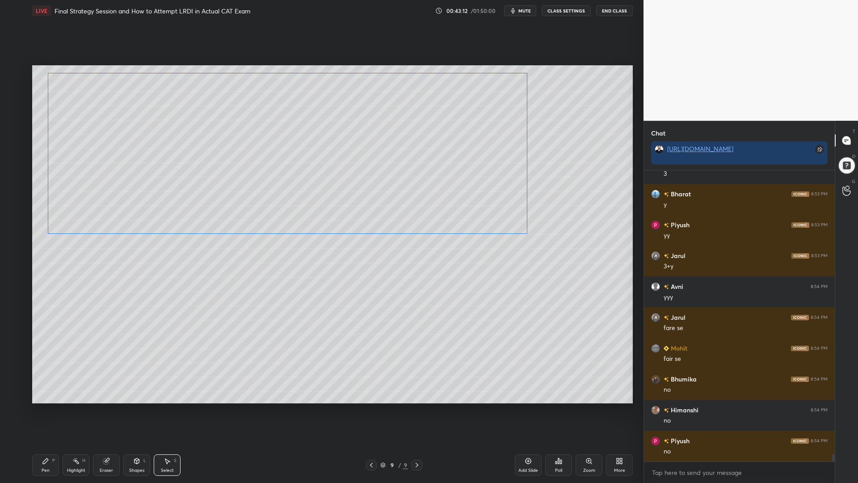
drag, startPoint x: 349, startPoint y: 219, endPoint x: 324, endPoint y: 158, distance: 66.6
click at [324, 158] on div "0 ° Undo Copy Duplicate Duplicate to new slide Delete" at bounding box center [332, 234] width 601 height 338
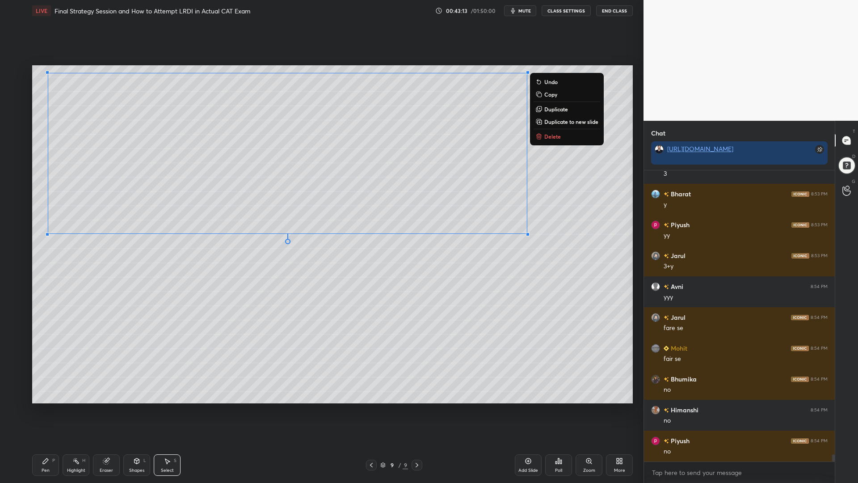
click at [90, 410] on div "Pen P Highlight H Eraser Shapes L Select S 9 / 9 Add Slide Poll Zoom More" at bounding box center [332, 465] width 601 height 36
click at [106, 410] on icon at bounding box center [106, 461] width 6 height 6
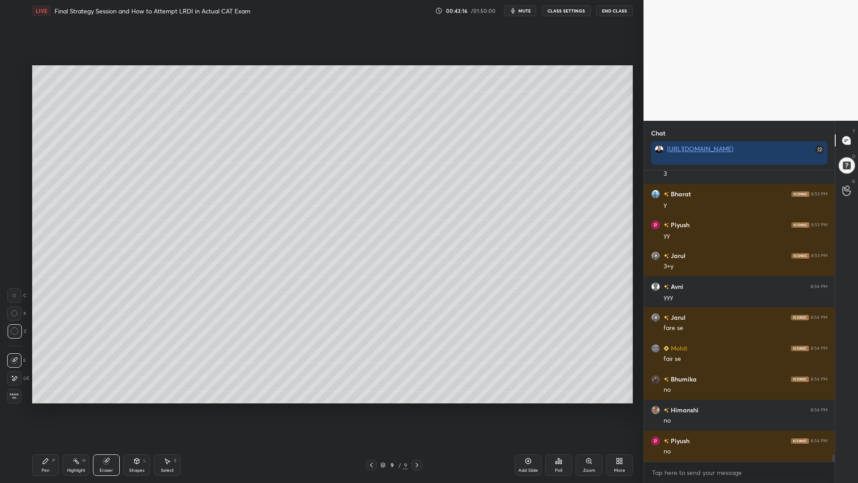
click at [42, 410] on icon at bounding box center [45, 460] width 7 height 7
click at [14, 146] on div at bounding box center [14, 143] width 7 height 7
drag, startPoint x: 13, startPoint y: 106, endPoint x: 25, endPoint y: 130, distance: 27.2
click at [13, 106] on div at bounding box center [14, 108] width 7 height 7
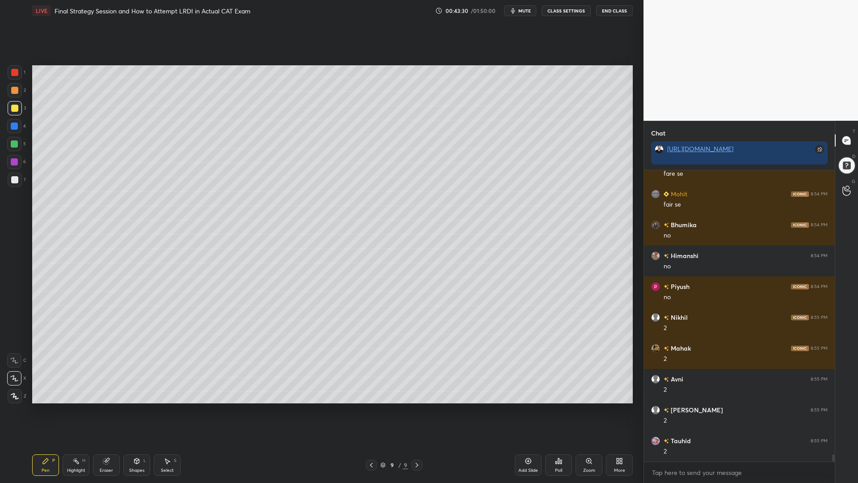
scroll to position [11695, 0]
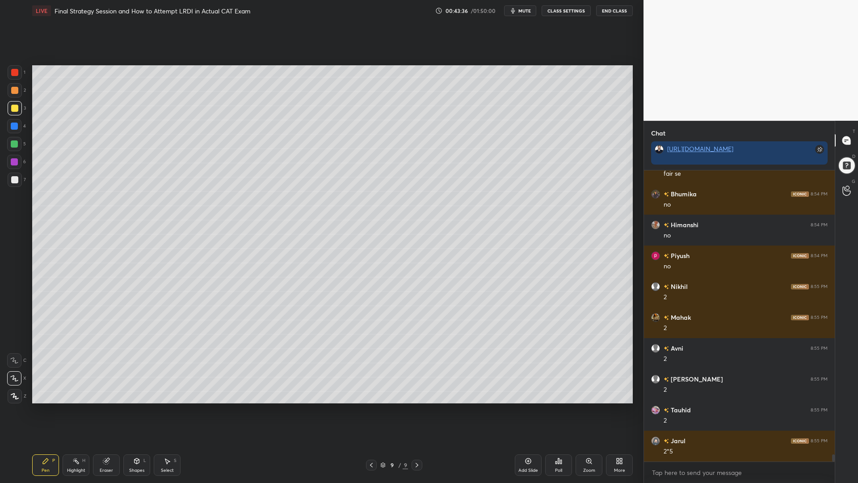
click at [74, 410] on div "Highlight" at bounding box center [76, 470] width 18 height 4
click at [371, 410] on icon at bounding box center [371, 464] width 7 height 7
click at [43, 410] on div "Pen P" at bounding box center [45, 464] width 27 height 21
click at [13, 100] on div "2" at bounding box center [17, 92] width 18 height 18
click at [16, 106] on div at bounding box center [14, 108] width 7 height 7
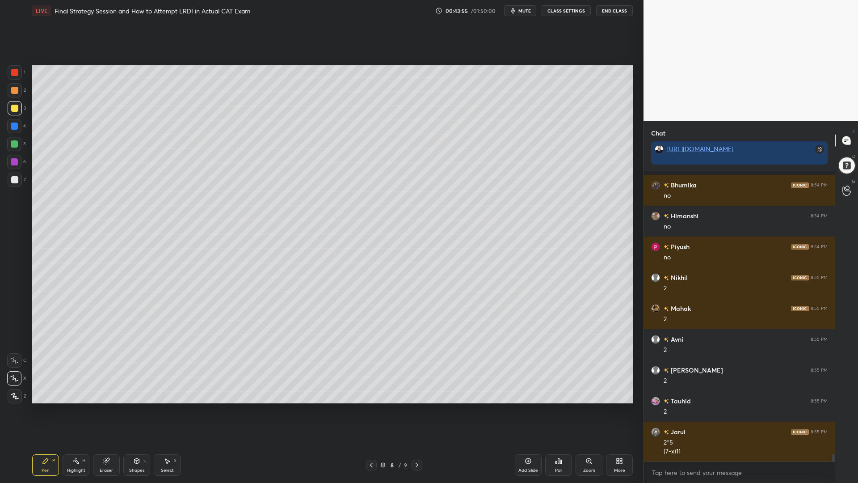
scroll to position [11765, 0]
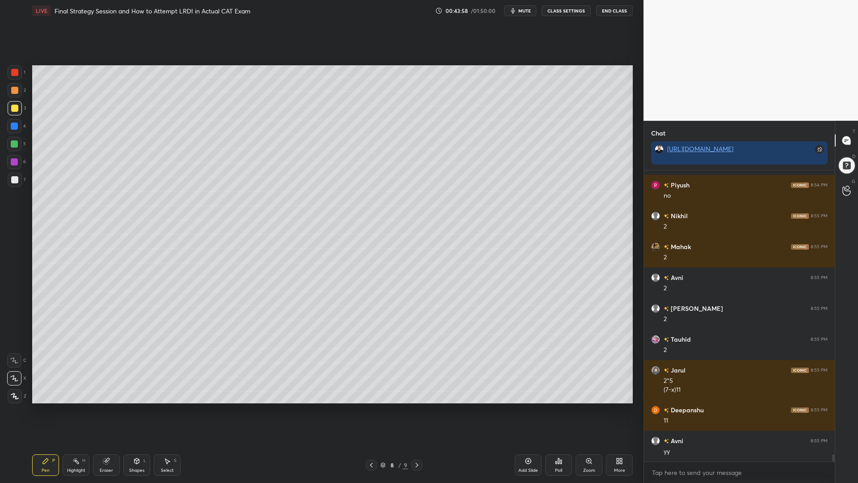
click at [417, 410] on icon at bounding box center [416, 464] width 7 height 7
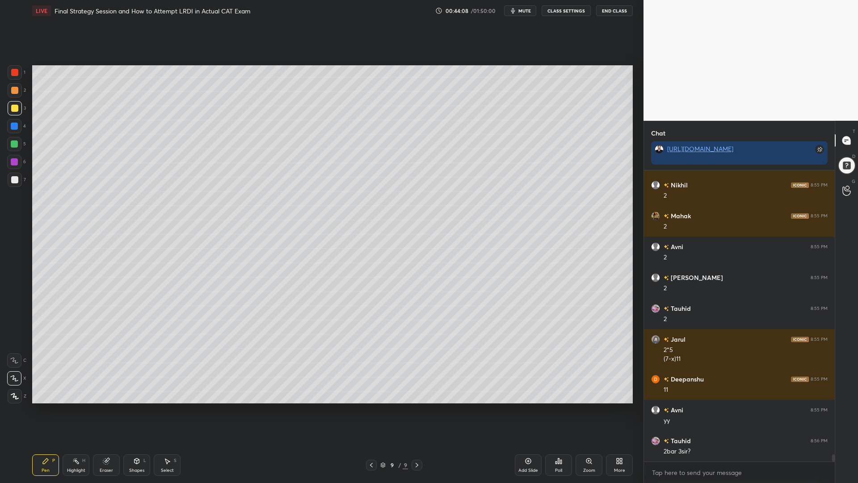
click at [373, 410] on icon at bounding box center [371, 464] width 7 height 7
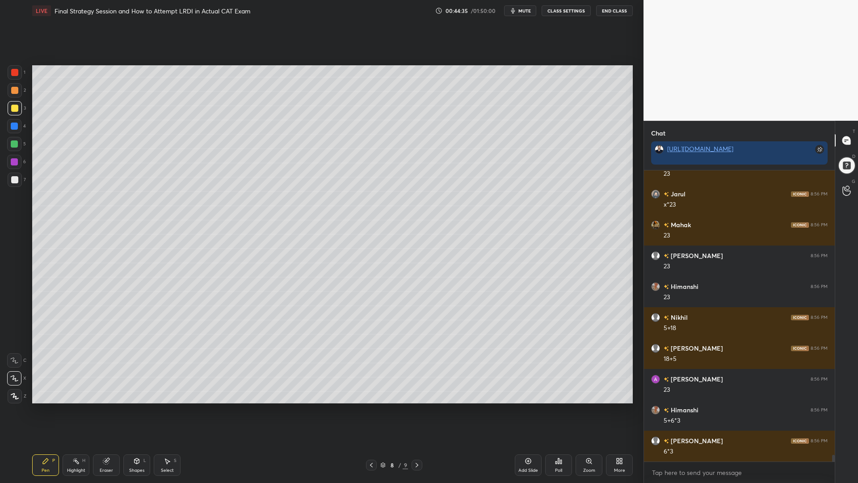
scroll to position [12135, 0]
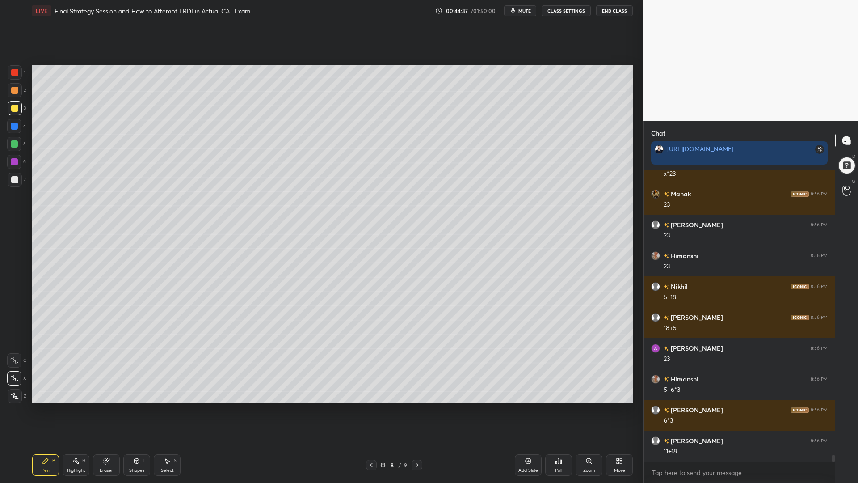
click at [372, 410] on icon at bounding box center [371, 464] width 7 height 7
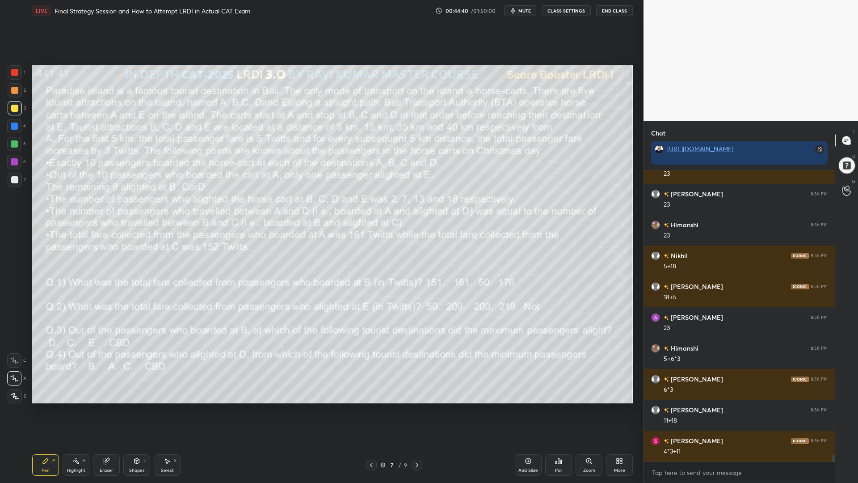
click at [98, 410] on div "Eraser" at bounding box center [106, 464] width 27 height 21
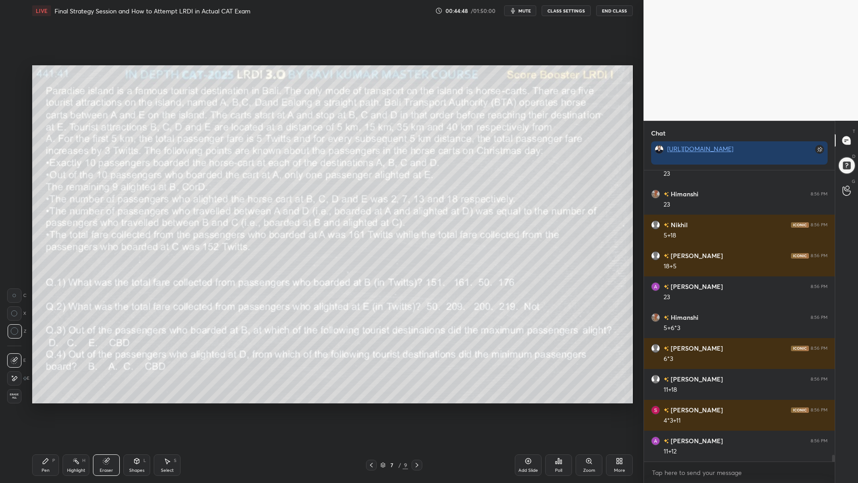
click at [30, 410] on div "LIVE Final Strategy Session and How to Attempt LRDI in Actual CAT Exam 00:44:48…" at bounding box center [333, 241] width 608 height 483
click at [42, 410] on div "Pen P" at bounding box center [45, 464] width 27 height 21
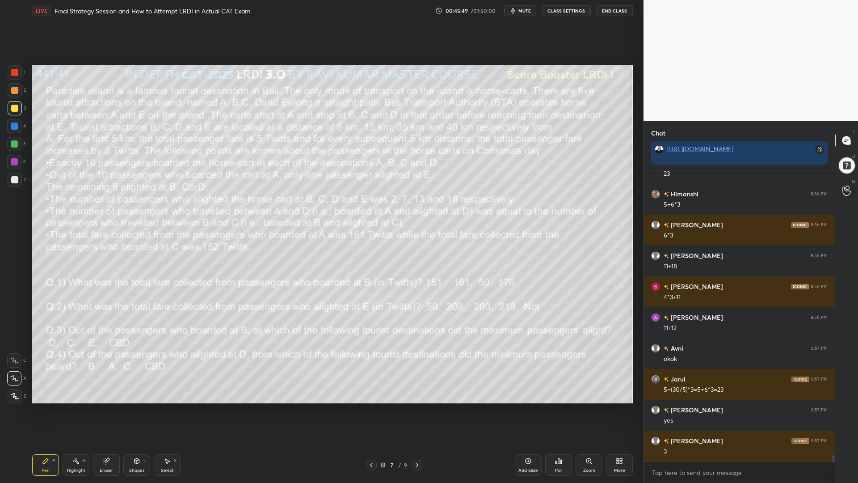
scroll to position [270, 188]
click at [13, 127] on div at bounding box center [14, 125] width 7 height 7
click at [13, 146] on div at bounding box center [14, 143] width 7 height 7
click at [413, 410] on icon at bounding box center [416, 464] width 7 height 7
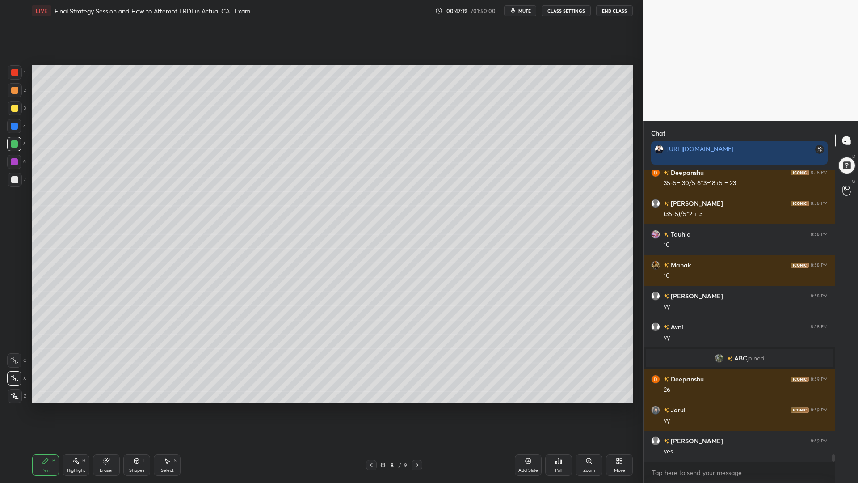
scroll to position [11854, 0]
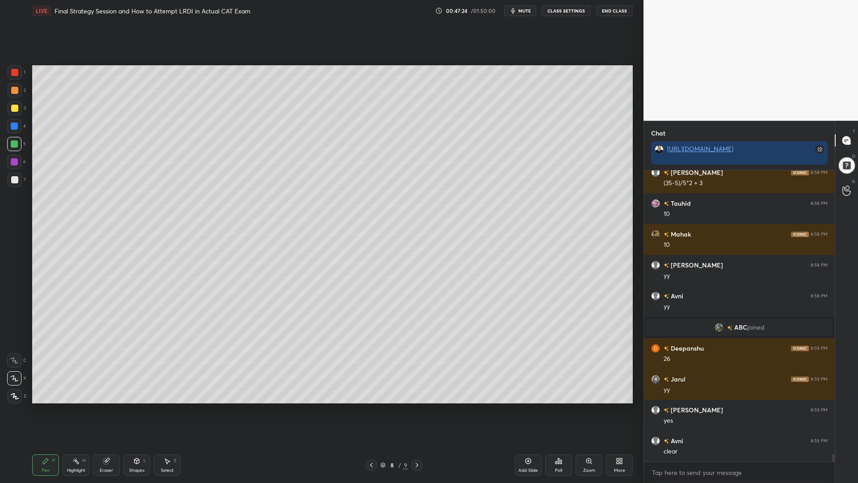
click at [18, 126] on div at bounding box center [14, 126] width 14 height 14
click at [16, 89] on div at bounding box center [14, 90] width 7 height 7
click at [369, 410] on icon at bounding box center [371, 464] width 7 height 7
click at [105, 410] on div "Eraser" at bounding box center [106, 464] width 27 height 21
drag, startPoint x: 48, startPoint y: 467, endPoint x: 51, endPoint y: 462, distance: 5.0
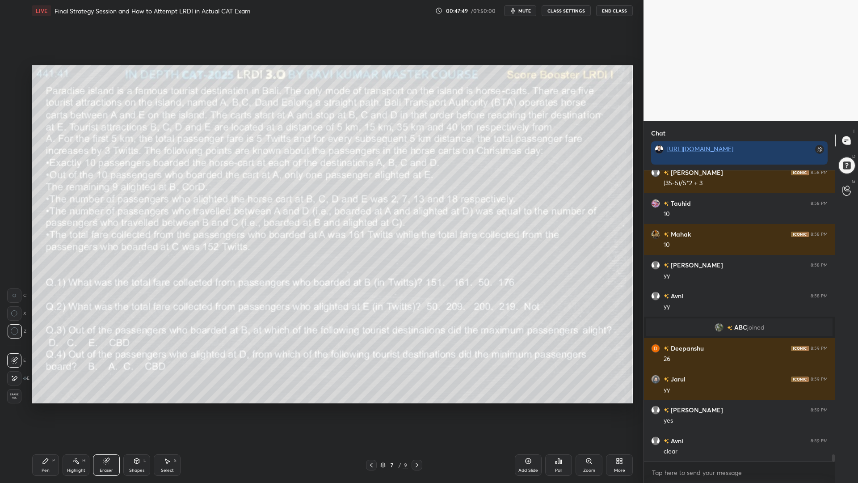
click at [48, 410] on div "Pen P" at bounding box center [45, 464] width 27 height 21
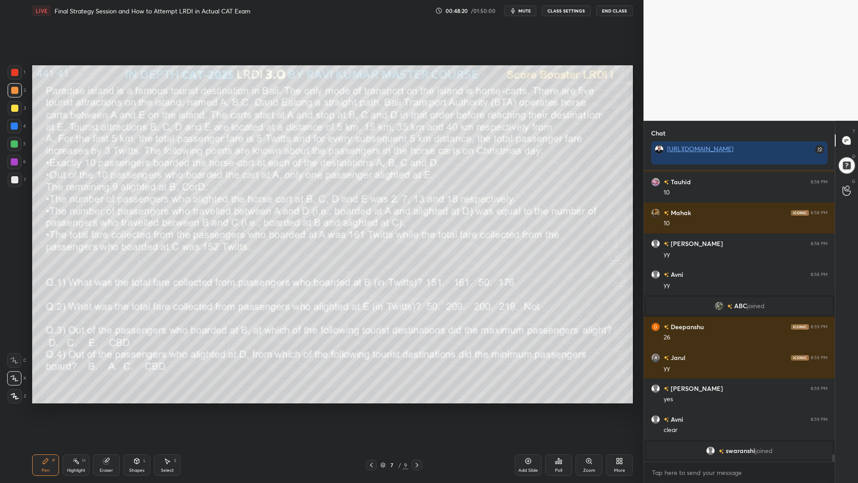
click at [99, 410] on div "Eraser" at bounding box center [106, 464] width 27 height 21
click at [418, 410] on icon at bounding box center [416, 464] width 7 height 7
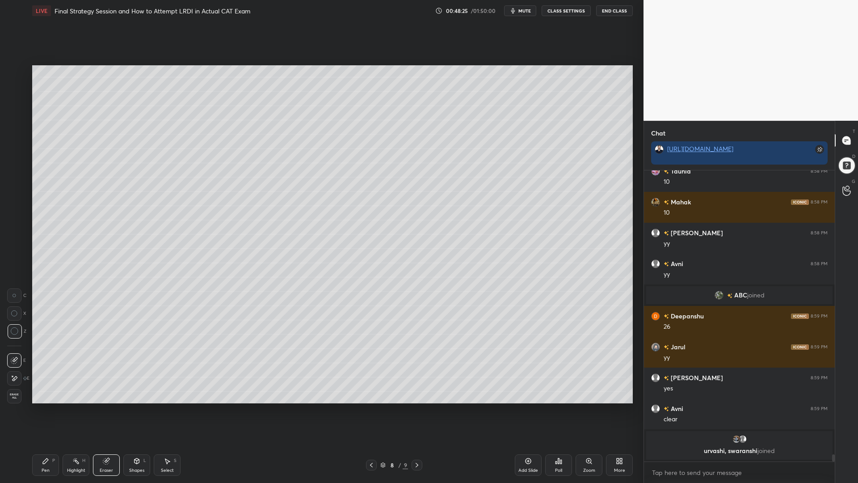
click at [61, 410] on div "Pen P Highlight H Eraser Shapes L Select S" at bounding box center [152, 464] width 241 height 21
click at [43, 410] on icon at bounding box center [45, 460] width 7 height 7
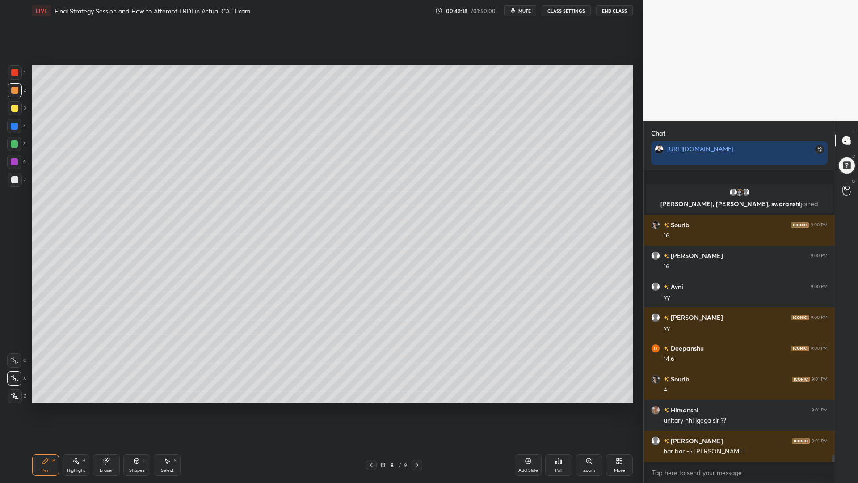
scroll to position [12152, 0]
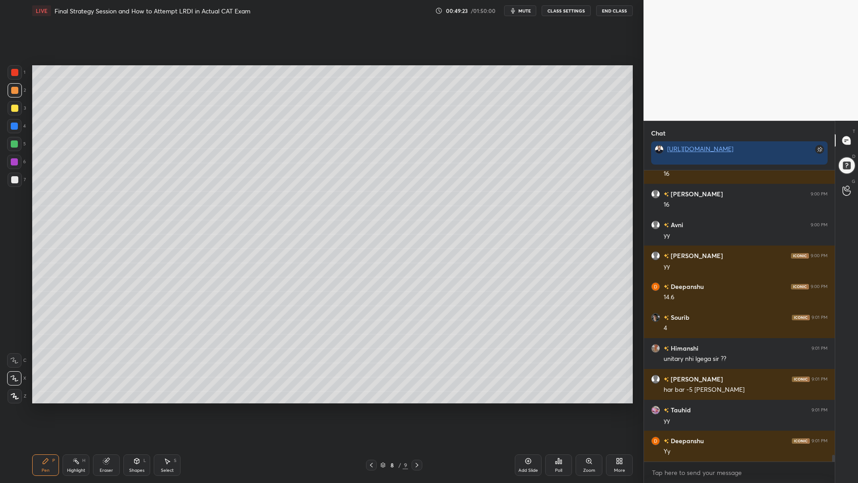
click at [105, 410] on div "Eraser" at bounding box center [106, 464] width 27 height 21
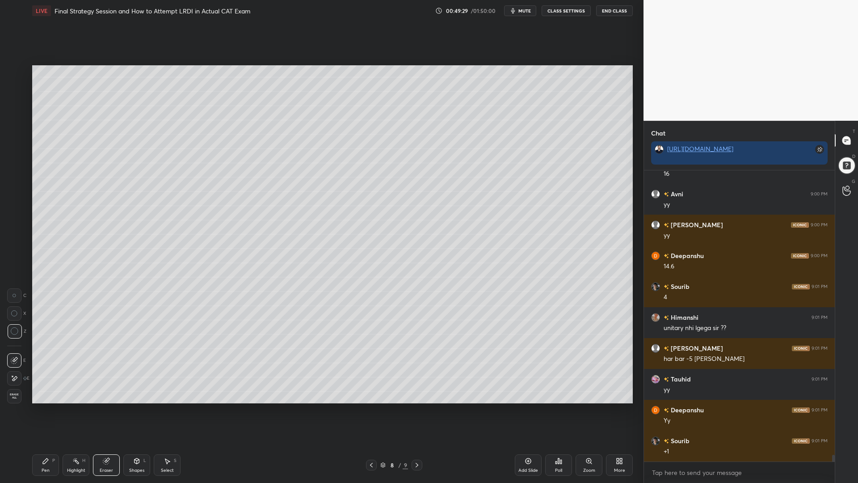
click at [373, 410] on icon at bounding box center [371, 464] width 7 height 7
click at [46, 410] on div "Pen P" at bounding box center [45, 464] width 27 height 21
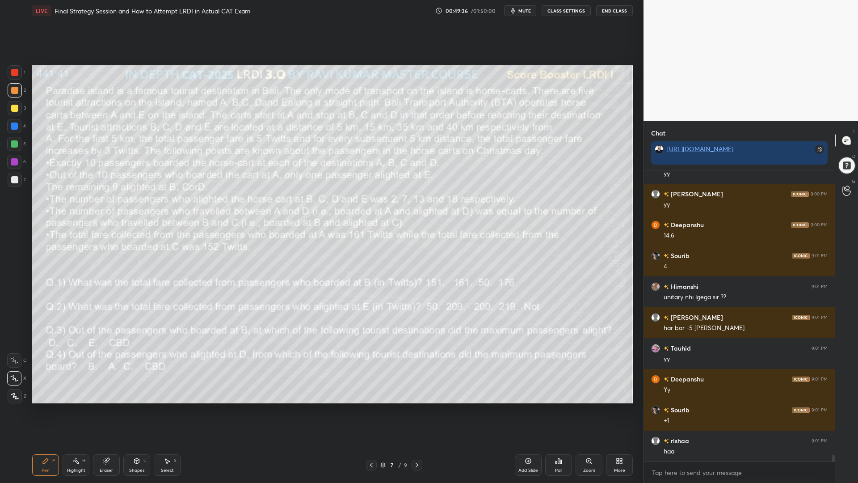
click at [11, 132] on div at bounding box center [14, 126] width 14 height 14
click at [415, 410] on icon at bounding box center [416, 464] width 7 height 7
click at [412, 410] on div at bounding box center [417, 464] width 11 height 11
click at [13, 109] on div at bounding box center [14, 108] width 7 height 7
click at [371, 410] on icon at bounding box center [371, 464] width 7 height 7
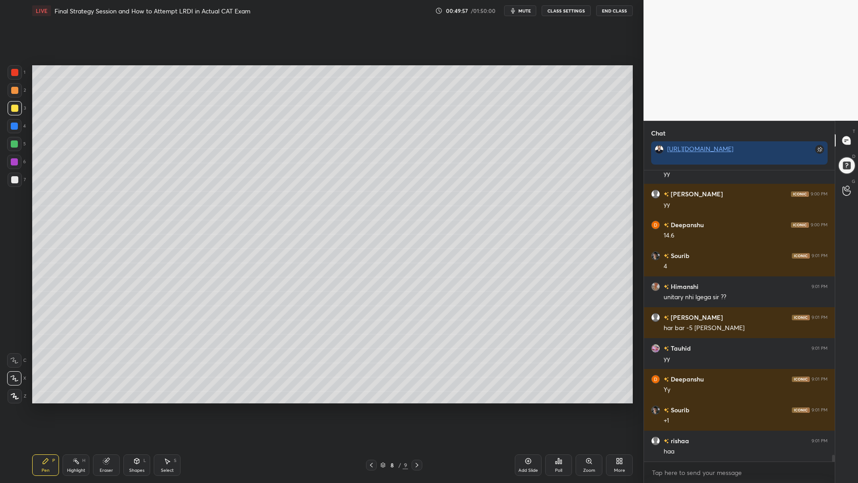
scroll to position [12245, 0]
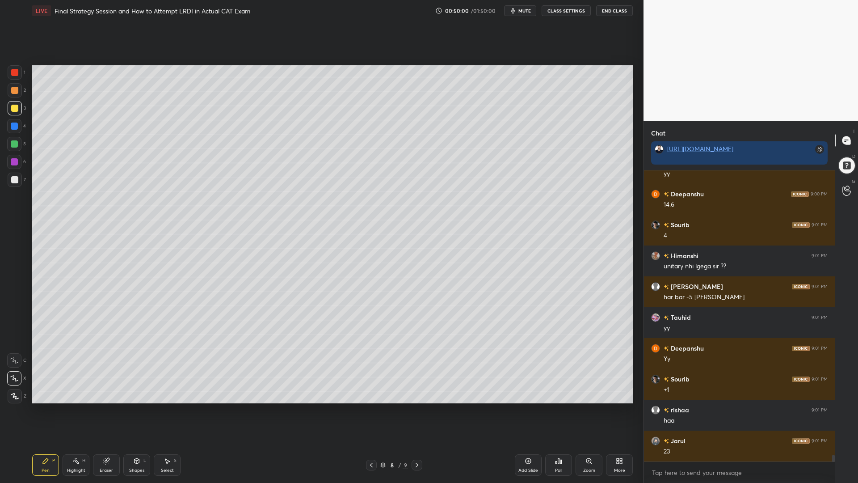
click at [415, 410] on icon at bounding box center [416, 464] width 7 height 7
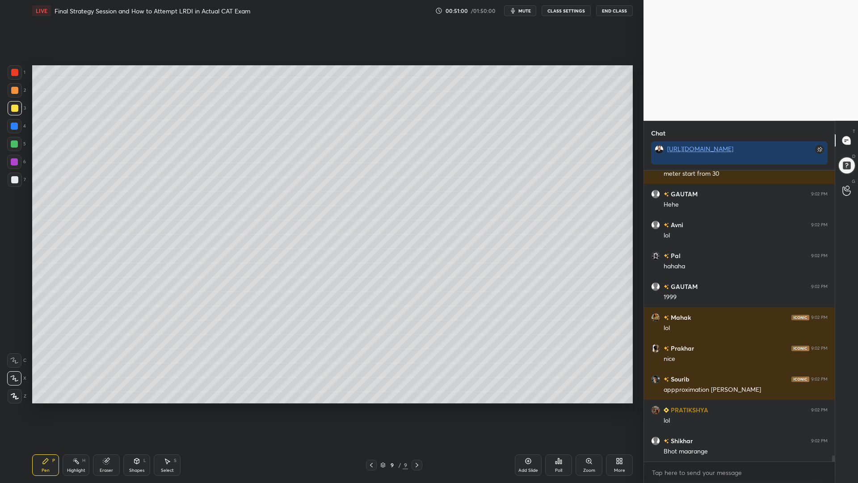
scroll to position [12862, 0]
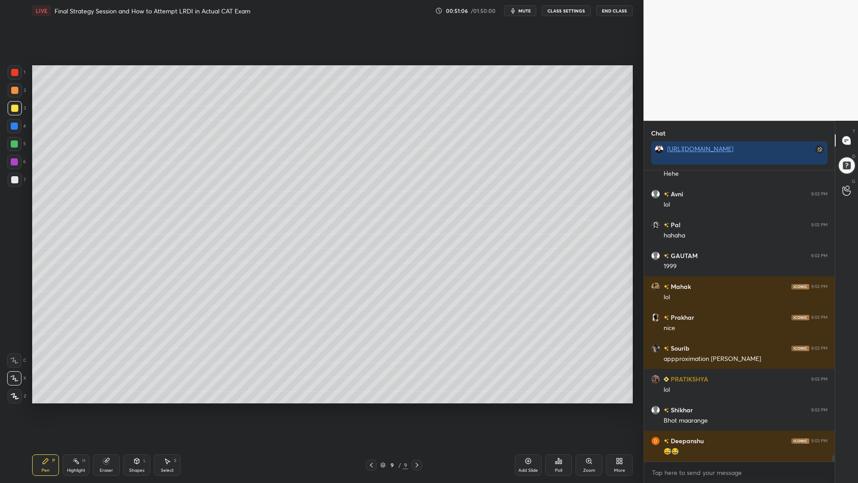
drag, startPoint x: 105, startPoint y: 462, endPoint x: 282, endPoint y: 404, distance: 186.6
click at [105, 410] on icon at bounding box center [106, 461] width 6 height 6
click at [44, 410] on div "Pen" at bounding box center [46, 470] width 8 height 4
click at [14, 169] on div at bounding box center [14, 162] width 14 height 14
click at [110, 410] on icon at bounding box center [106, 460] width 7 height 7
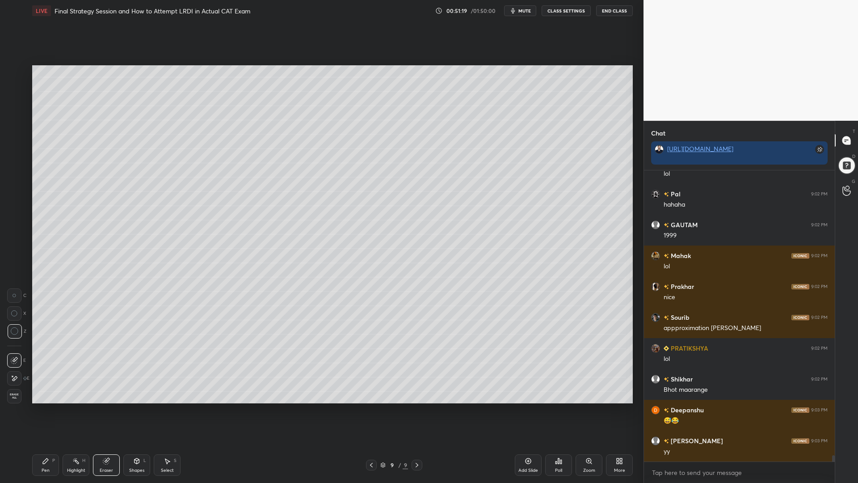
scroll to position [12923, 0]
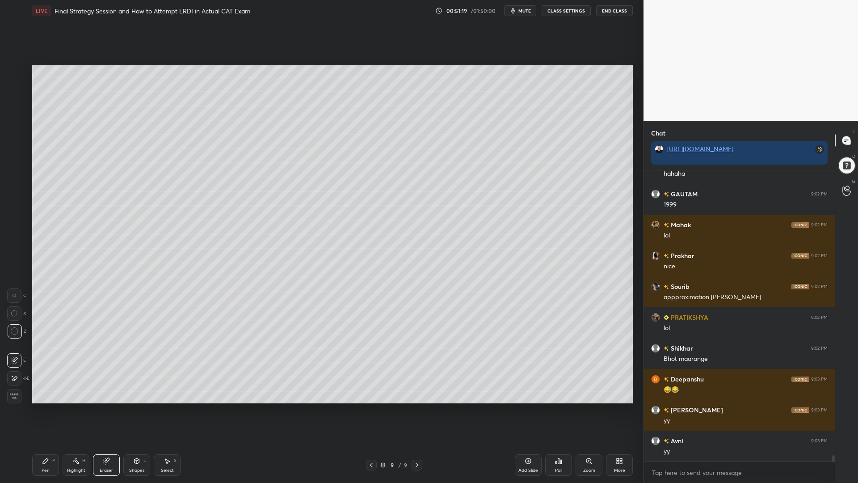
click at [48, 410] on div "Pen P" at bounding box center [45, 464] width 27 height 21
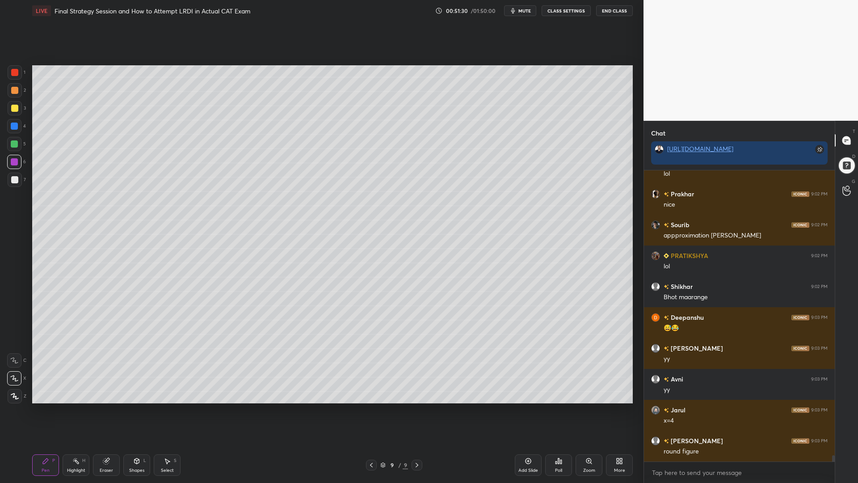
scroll to position [13016, 0]
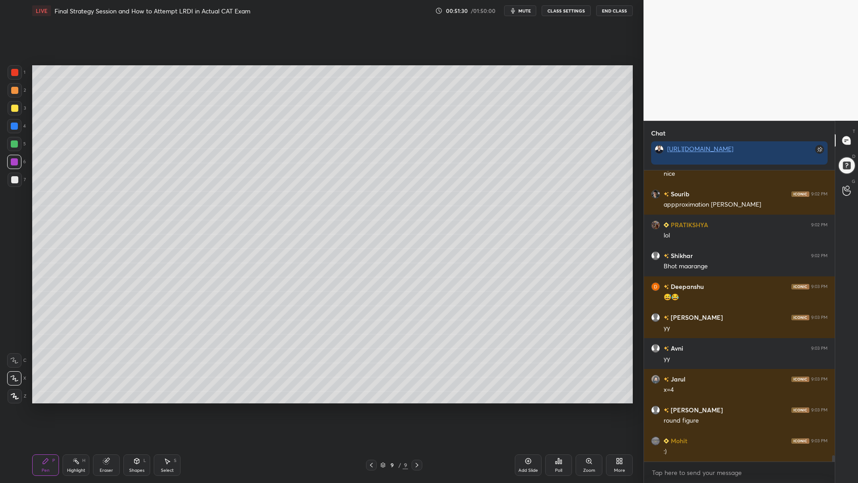
drag, startPoint x: 110, startPoint y: 459, endPoint x: 121, endPoint y: 455, distance: 11.2
click at [111, 410] on div "Eraser" at bounding box center [106, 464] width 27 height 21
click at [50, 410] on div "Pen P" at bounding box center [45, 464] width 27 height 21
click at [9, 182] on div at bounding box center [15, 180] width 14 height 14
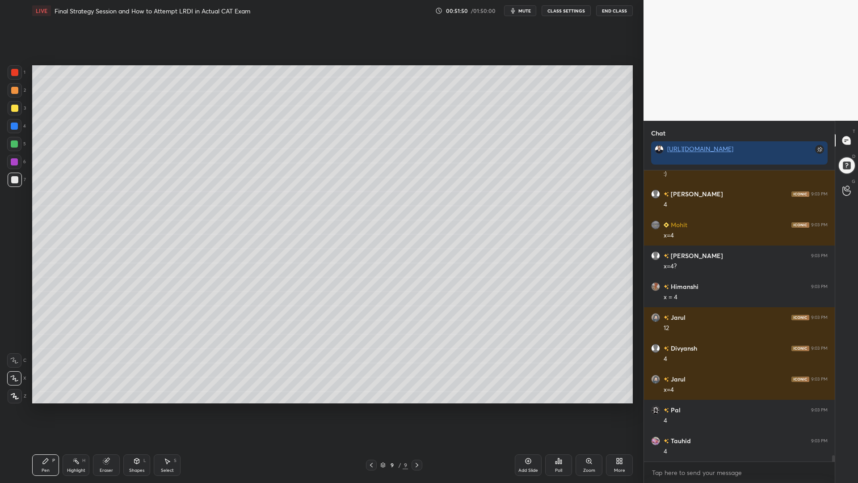
scroll to position [13324, 0]
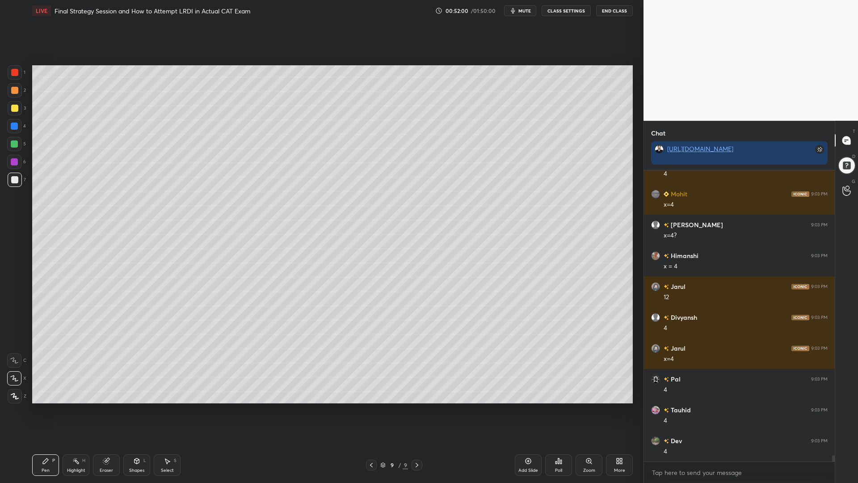
click at [12, 143] on div at bounding box center [14, 143] width 7 height 7
click at [14, 92] on div at bounding box center [14, 90] width 7 height 7
click at [128, 410] on div "Shapes L" at bounding box center [136, 464] width 27 height 21
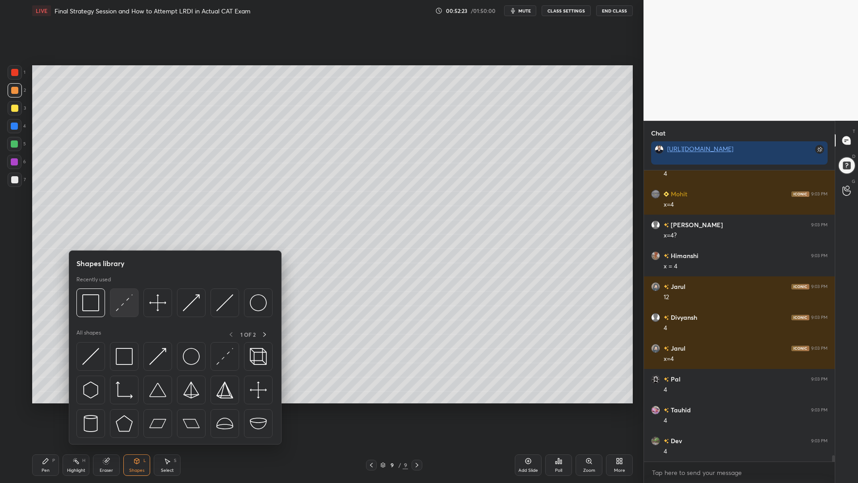
click at [123, 308] on img at bounding box center [124, 302] width 17 height 17
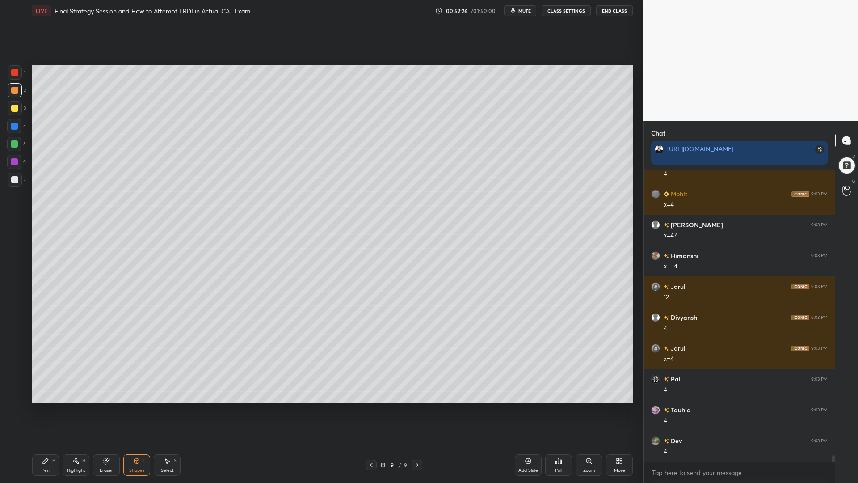
click at [58, 410] on div "Pen P" at bounding box center [45, 464] width 27 height 21
click at [368, 410] on div at bounding box center [371, 464] width 11 height 11
click at [369, 410] on icon at bounding box center [371, 464] width 7 height 7
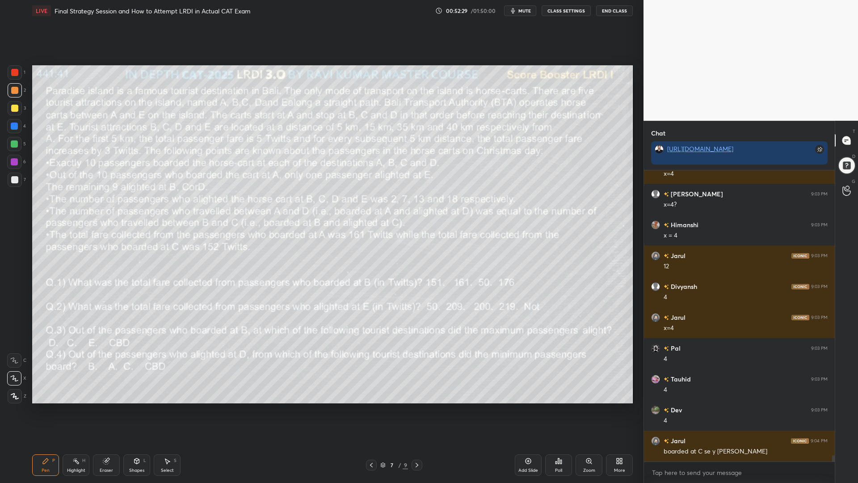
click at [80, 410] on div "Highlight H" at bounding box center [76, 464] width 27 height 21
click at [44, 410] on icon at bounding box center [45, 460] width 5 height 5
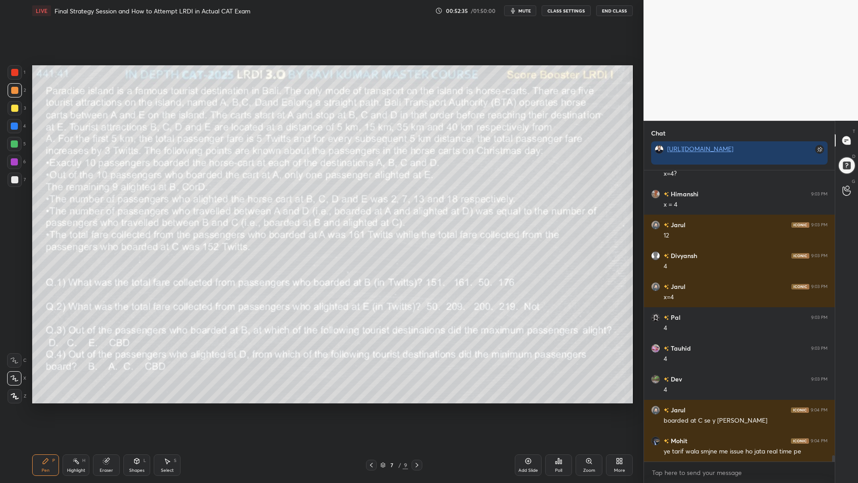
click at [418, 410] on div at bounding box center [417, 464] width 11 height 11
click at [418, 410] on div "Pen P Highlight H Eraser Shapes L Select S 8 / 9 Add Slide Poll Zoom More" at bounding box center [332, 465] width 601 height 36
click at [416, 410] on icon at bounding box center [416, 464] width 7 height 7
click at [11, 144] on div at bounding box center [14, 143] width 7 height 7
click at [370, 410] on icon at bounding box center [371, 464] width 7 height 7
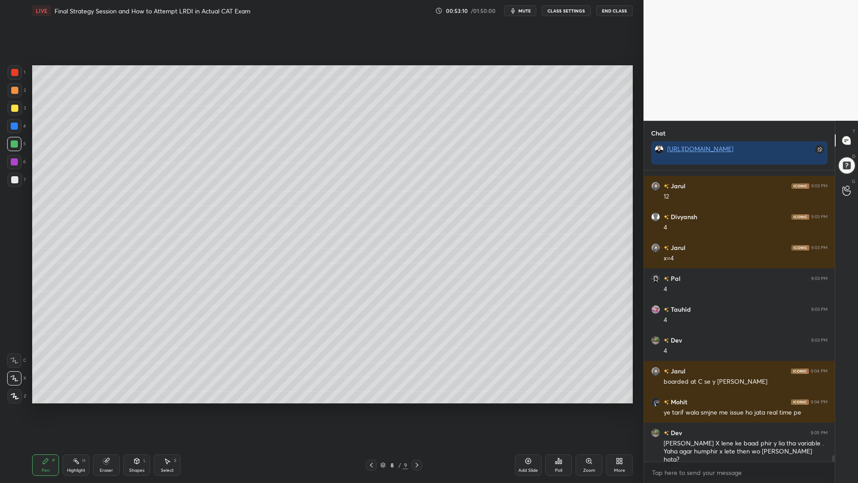
scroll to position [13456, 0]
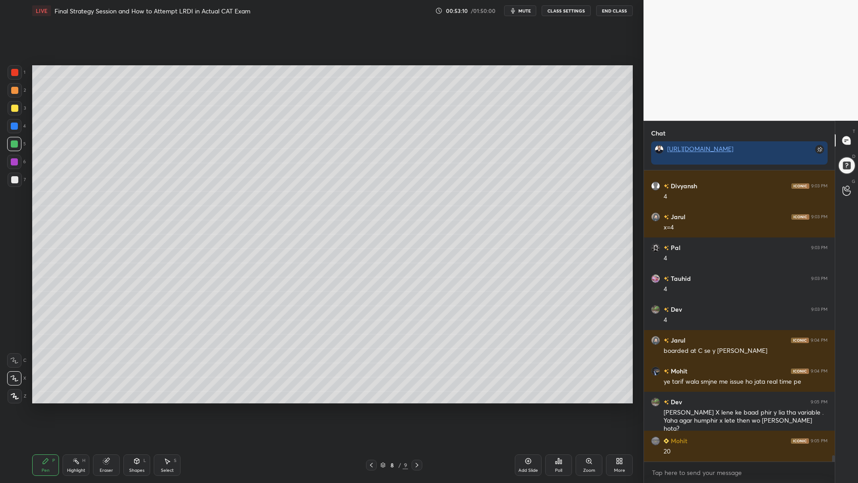
click at [9, 126] on div at bounding box center [14, 126] width 14 height 14
click at [13, 165] on div at bounding box center [14, 161] width 7 height 7
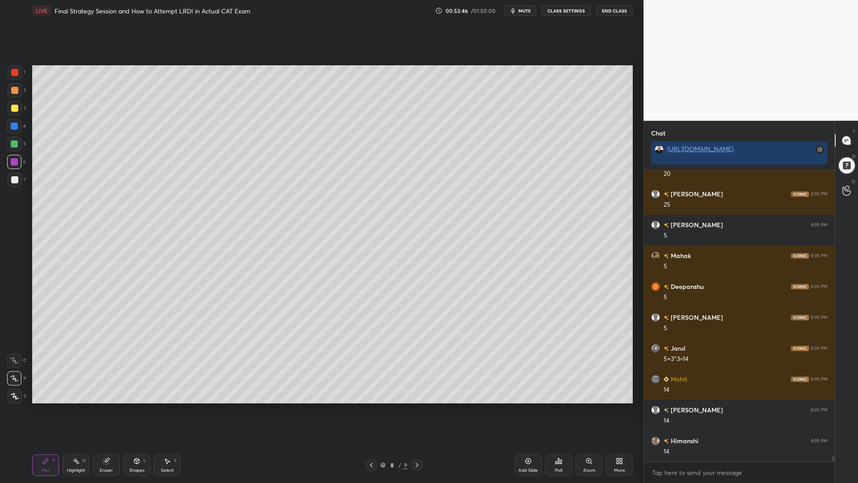
scroll to position [13887, 0]
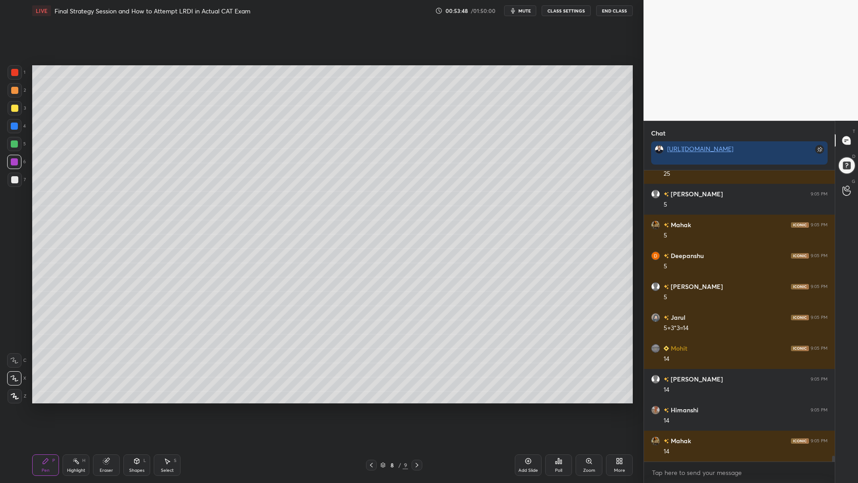
click at [417, 410] on icon at bounding box center [416, 464] width 7 height 7
click at [374, 410] on icon at bounding box center [371, 464] width 7 height 7
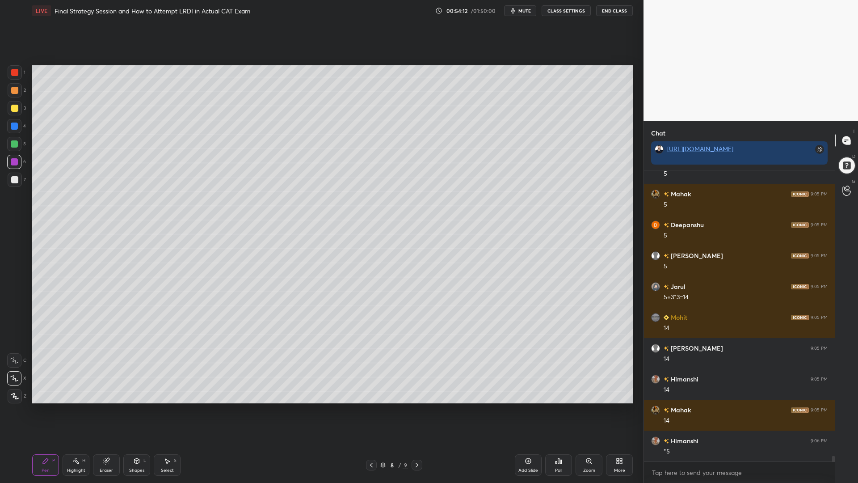
click at [416, 410] on icon at bounding box center [416, 464] width 7 height 7
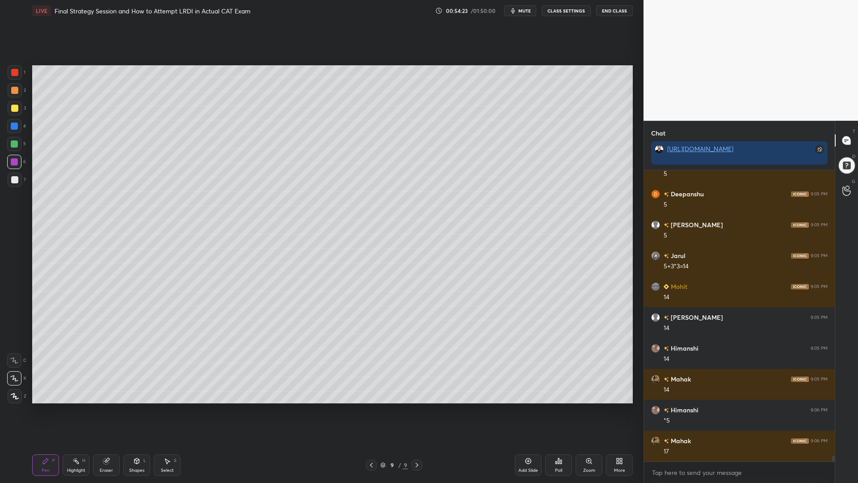
click at [13, 179] on div at bounding box center [14, 179] width 7 height 7
click at [11, 90] on div at bounding box center [14, 90] width 7 height 7
click at [370, 410] on icon at bounding box center [371, 464] width 7 height 7
click at [369, 410] on icon at bounding box center [371, 464] width 7 height 7
click at [12, 73] on div at bounding box center [14, 72] width 7 height 7
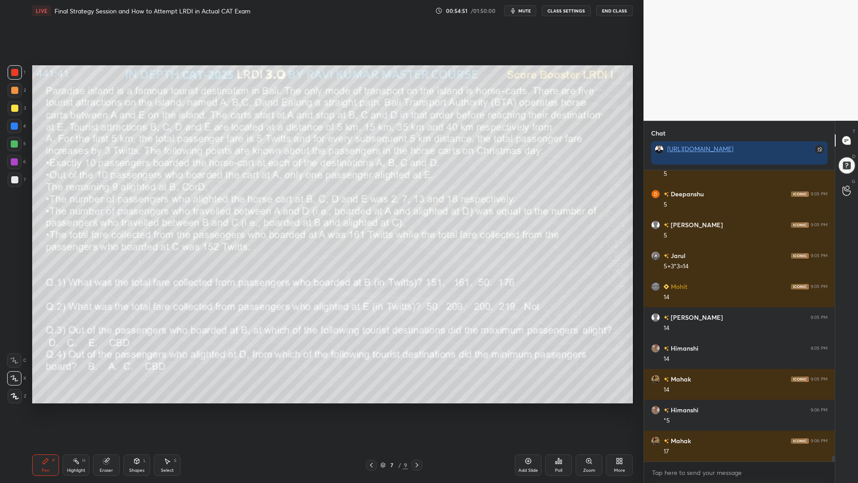
click at [417, 410] on icon at bounding box center [416, 464] width 7 height 7
click at [369, 410] on icon at bounding box center [371, 464] width 7 height 7
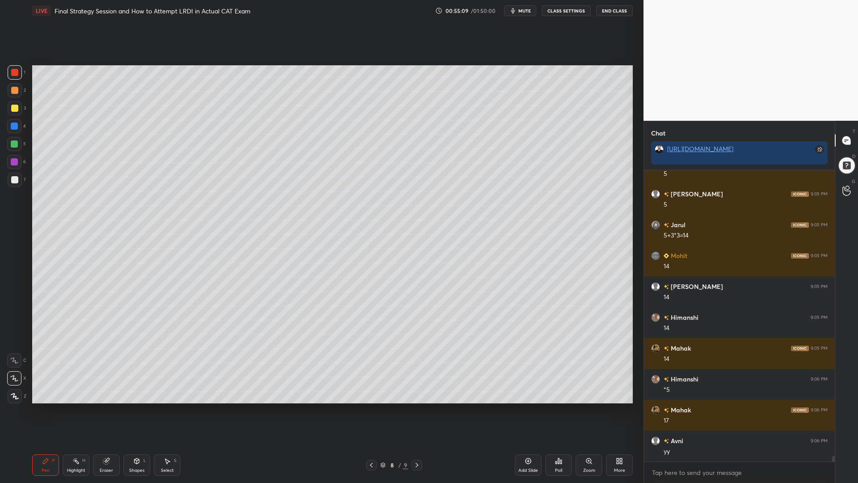
click at [370, 410] on icon at bounding box center [371, 464] width 7 height 7
click at [526, 410] on icon at bounding box center [528, 460] width 7 height 7
click at [13, 89] on div at bounding box center [14, 90] width 7 height 7
click at [416, 410] on icon at bounding box center [417, 464] width 7 height 7
click at [164, 410] on div "Select S" at bounding box center [167, 464] width 27 height 21
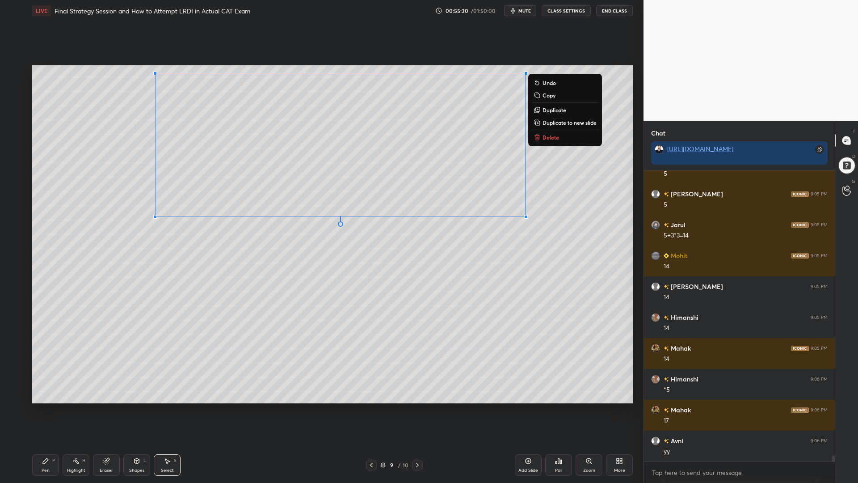
drag, startPoint x: 524, startPoint y: 207, endPoint x: 201, endPoint y: 75, distance: 349.8
click at [164, 74] on div "0 ° Undo Copy Duplicate Duplicate to new slide Delete" at bounding box center [332, 234] width 601 height 338
click at [547, 98] on p "Copy" at bounding box center [549, 95] width 13 height 7
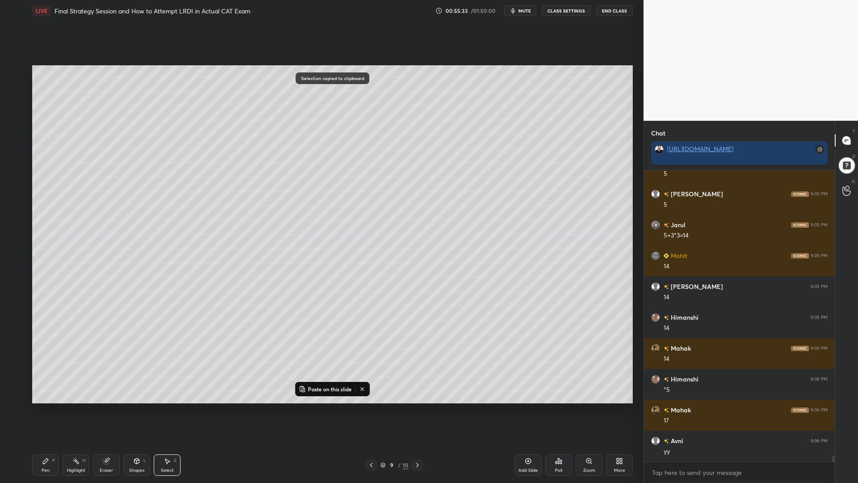
click at [372, 410] on icon at bounding box center [371, 464] width 7 height 7
click at [338, 392] on p "Paste on this slide" at bounding box center [330, 388] width 44 height 7
drag, startPoint x: 353, startPoint y: 298, endPoint x: 333, endPoint y: 324, distance: 32.2
click at [333, 324] on div "0 ° Undo Copy Paste here Duplicate Duplicate to new slide Delete" at bounding box center [332, 234] width 601 height 338
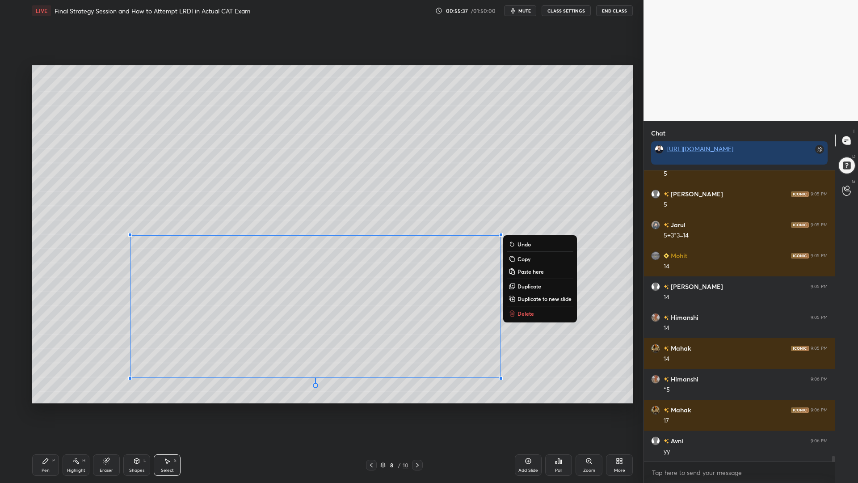
click at [78, 301] on div "0 ° Undo Copy Paste here Duplicate Duplicate to new slide Delete" at bounding box center [332, 234] width 601 height 338
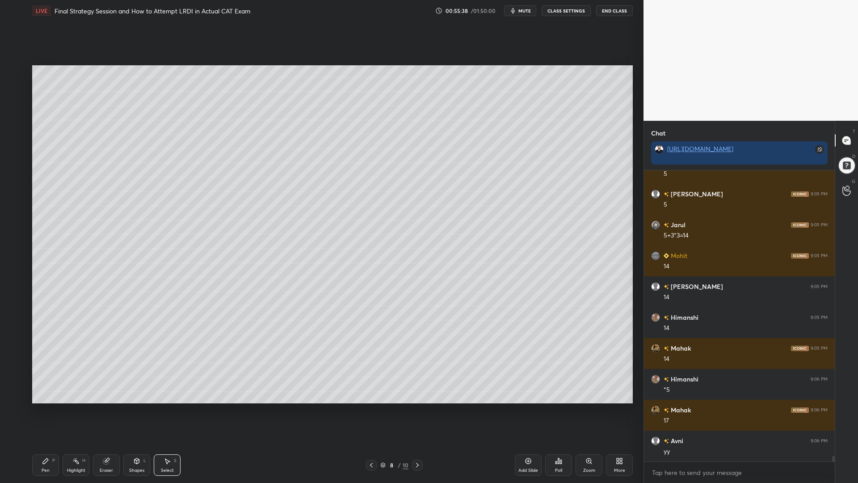
click at [41, 410] on div "Pen P" at bounding box center [45, 464] width 27 height 21
drag, startPoint x: 12, startPoint y: 155, endPoint x: 13, endPoint y: 145, distance: 9.9
click at [11, 155] on div at bounding box center [14, 162] width 14 height 14
click at [17, 68] on div at bounding box center [15, 72] width 14 height 14
drag, startPoint x: 18, startPoint y: 122, endPoint x: 31, endPoint y: 138, distance: 20.3
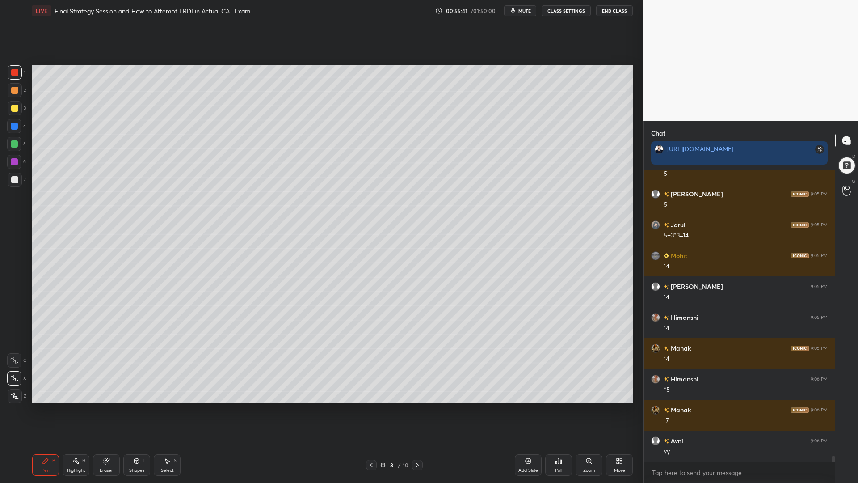
click at [18, 124] on div at bounding box center [14, 126] width 14 height 14
click at [16, 74] on div at bounding box center [14, 72] width 7 height 7
click at [13, 125] on div at bounding box center [14, 125] width 7 height 7
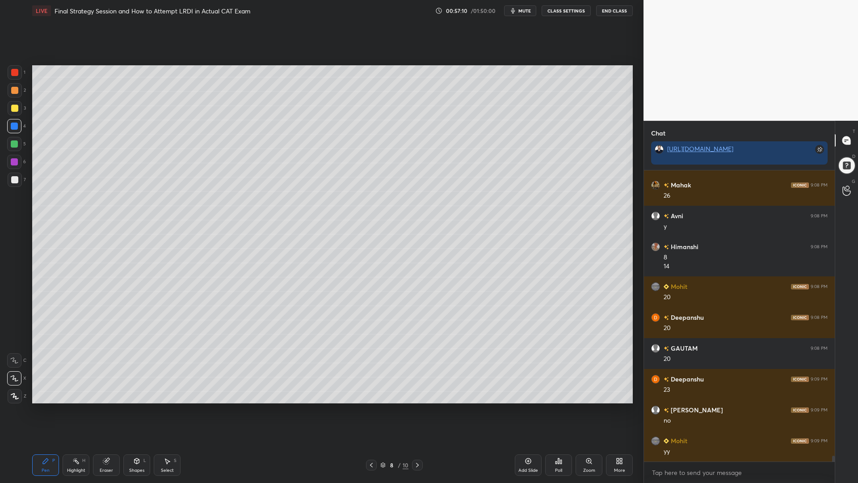
scroll to position [14420, 0]
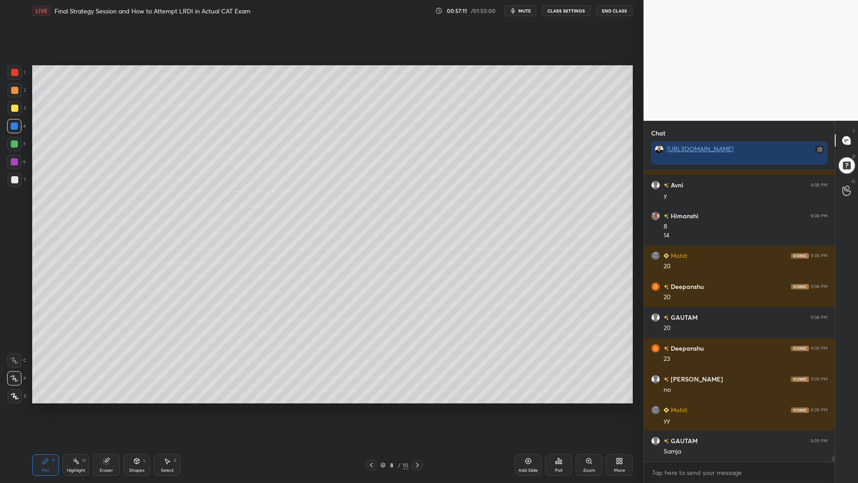
click at [11, 146] on div at bounding box center [14, 143] width 7 height 7
click at [12, 178] on div at bounding box center [14, 179] width 7 height 7
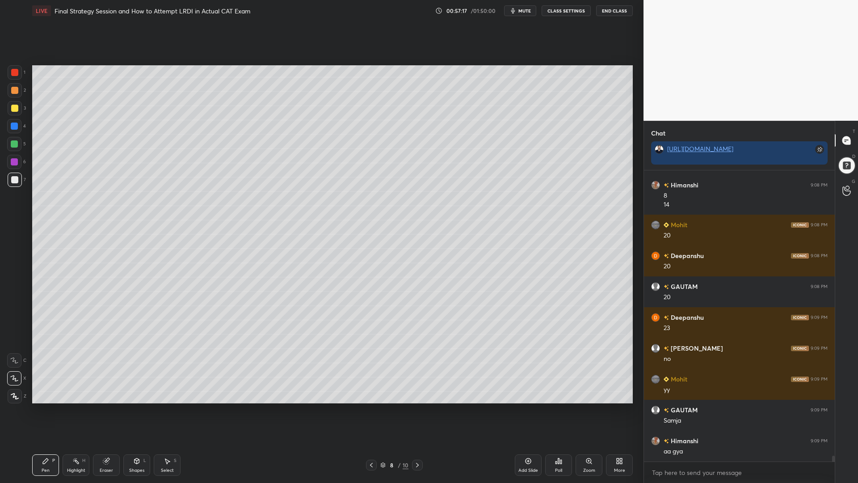
scroll to position [14482, 0]
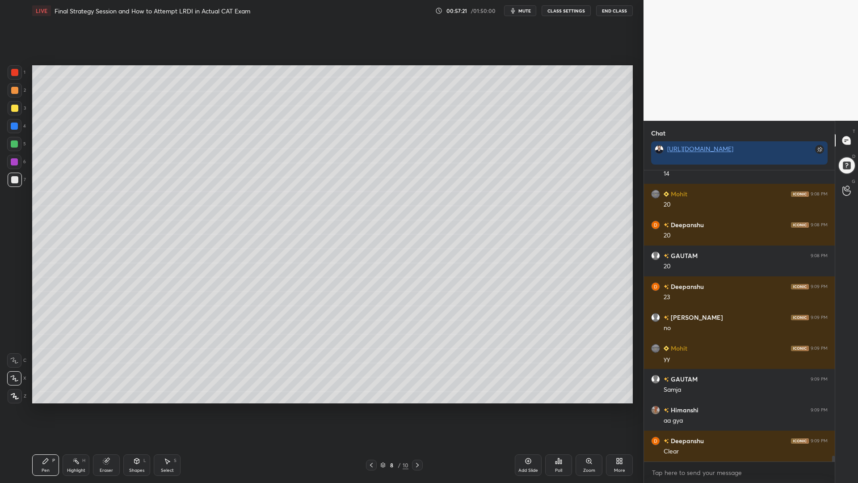
click at [17, 111] on div at bounding box center [15, 108] width 14 height 14
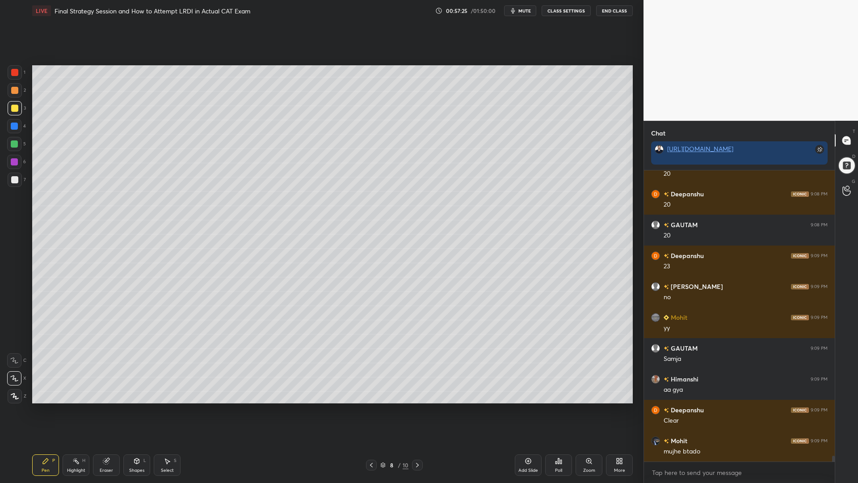
scroll to position [14544, 0]
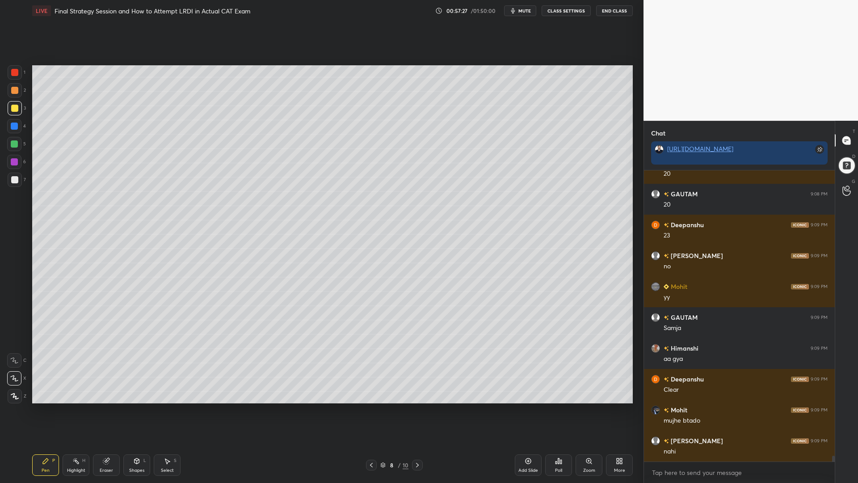
click at [67, 410] on div "Highlight H" at bounding box center [76, 464] width 27 height 21
click at [13, 398] on icon at bounding box center [13, 396] width 2 height 1
click at [43, 410] on icon at bounding box center [45, 460] width 5 height 5
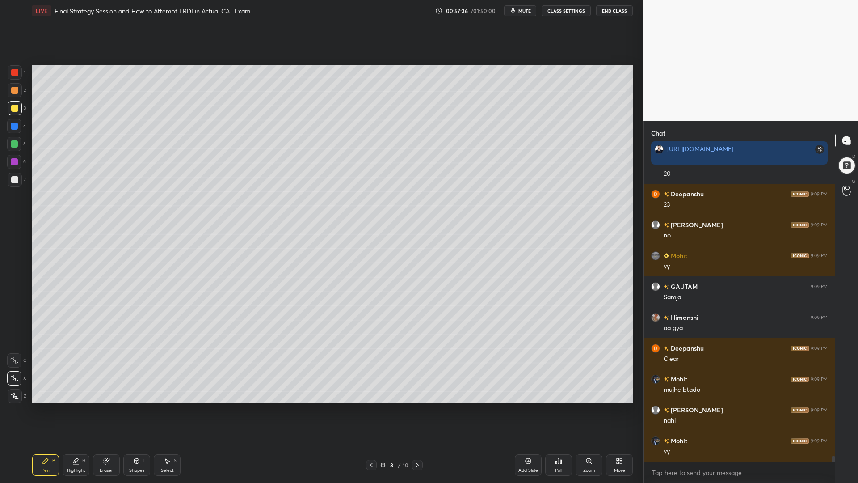
click at [13, 176] on div at bounding box center [15, 180] width 14 height 14
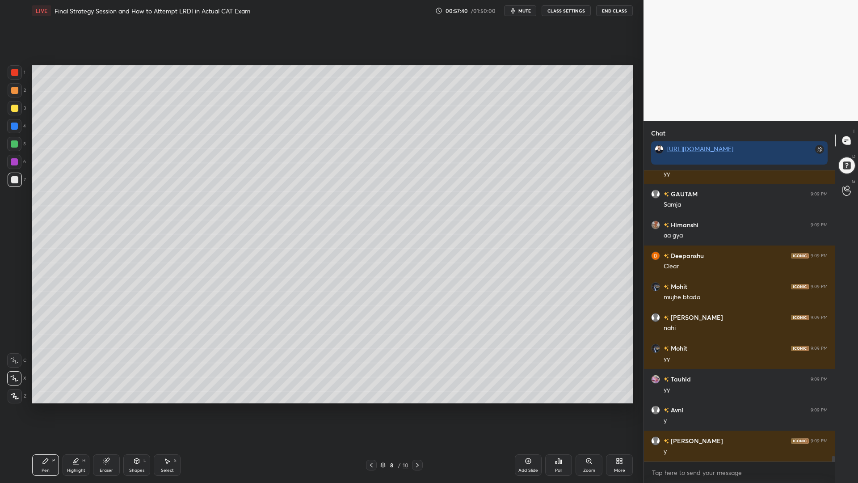
scroll to position [14698, 0]
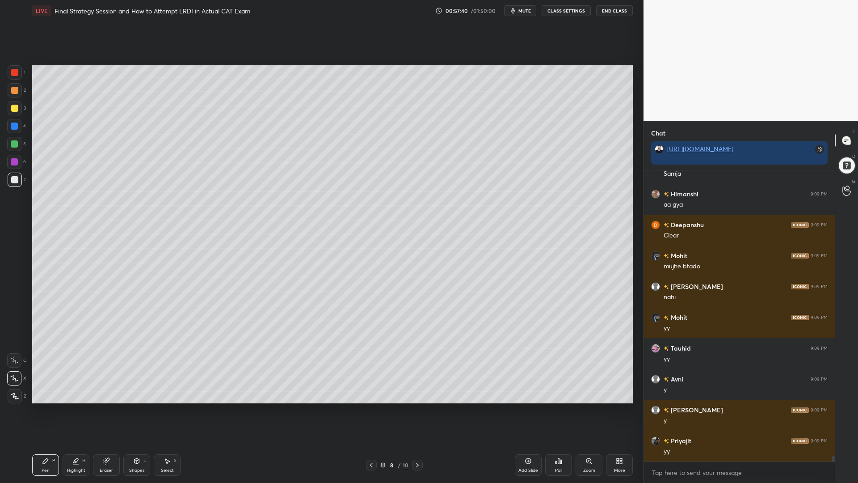
click at [17, 358] on icon at bounding box center [14, 360] width 8 height 6
click at [14, 144] on div at bounding box center [14, 143] width 7 height 7
click at [15, 172] on div "6" at bounding box center [16, 164] width 19 height 18
click at [13, 178] on div at bounding box center [14, 179] width 7 height 7
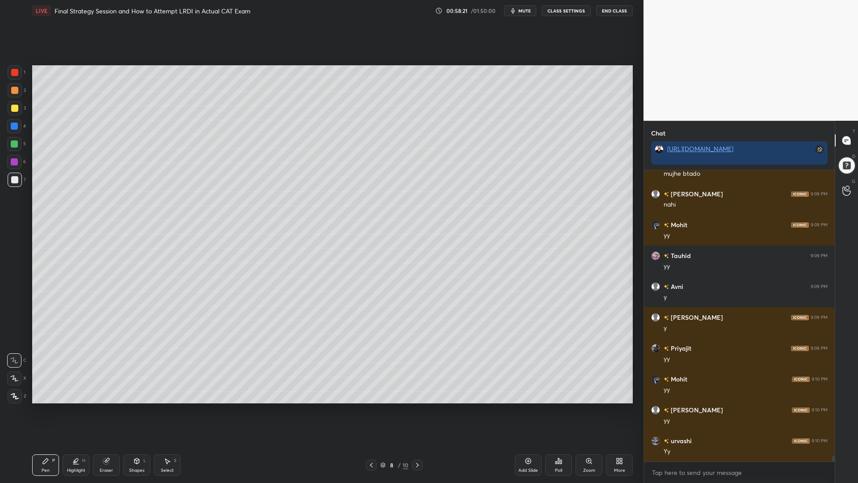
scroll to position [14821, 0]
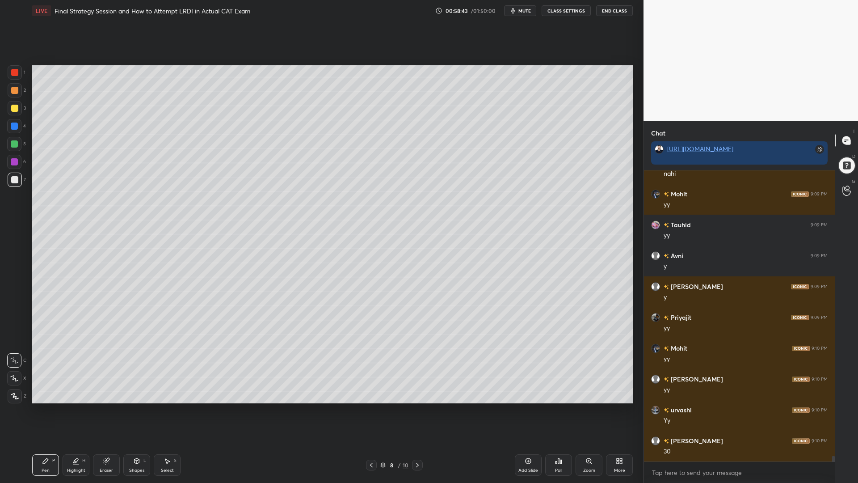
click at [371, 410] on icon at bounding box center [371, 464] width 7 height 7
click at [414, 410] on div at bounding box center [417, 464] width 11 height 11
click at [22, 140] on div "5" at bounding box center [16, 144] width 19 height 14
click at [10, 107] on div at bounding box center [15, 108] width 14 height 14
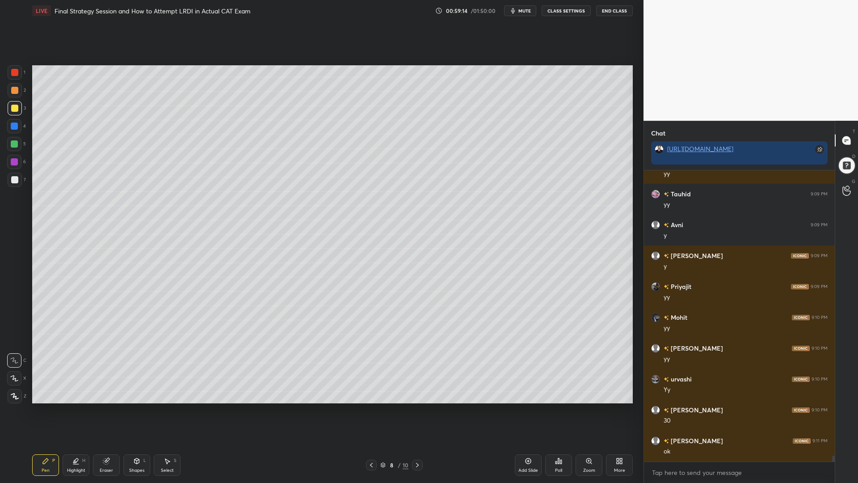
click at [375, 410] on div at bounding box center [371, 464] width 11 height 11
click at [410, 410] on div "7 / 10" at bounding box center [394, 464] width 57 height 11
click at [414, 410] on icon at bounding box center [417, 464] width 7 height 7
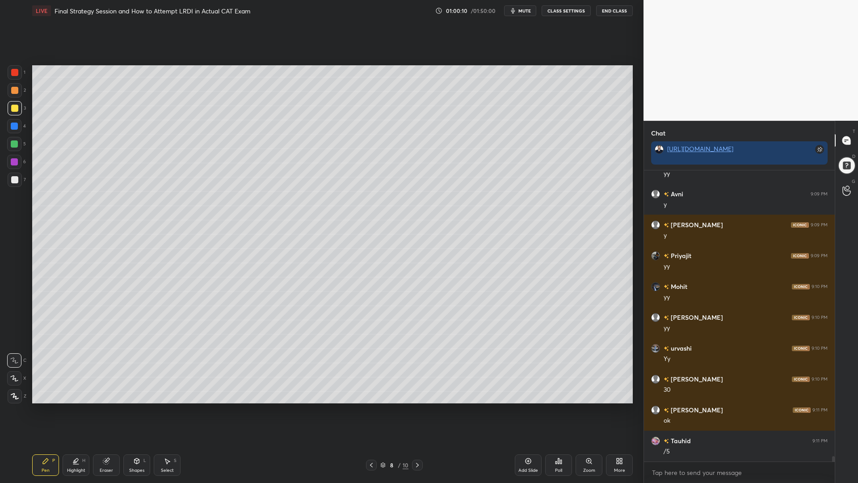
drag, startPoint x: 8, startPoint y: 183, endPoint x: 12, endPoint y: 177, distance: 6.2
click at [8, 181] on div at bounding box center [15, 180] width 14 height 14
click at [371, 410] on icon at bounding box center [371, 464] width 7 height 7
click at [16, 80] on div "1" at bounding box center [17, 74] width 18 height 18
click at [413, 410] on div at bounding box center [417, 464] width 11 height 11
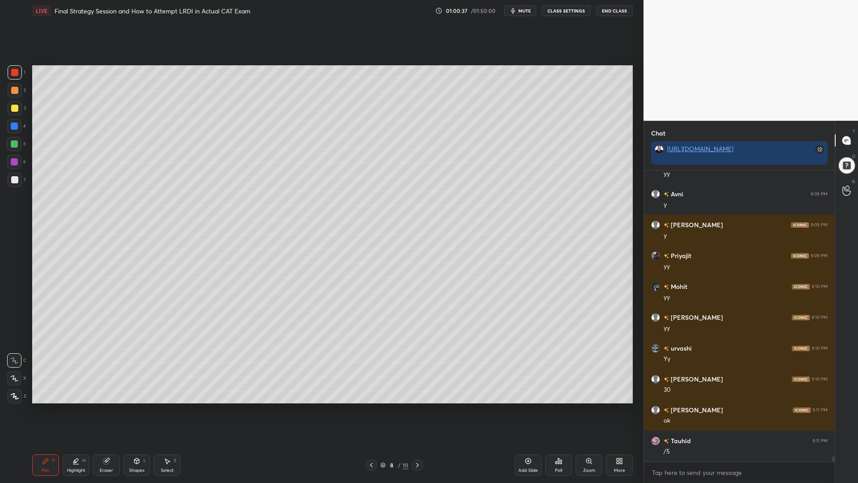
click at [8, 125] on div at bounding box center [14, 126] width 14 height 14
click at [373, 410] on icon at bounding box center [371, 464] width 7 height 7
click at [418, 410] on icon at bounding box center [417, 464] width 7 height 7
click at [418, 410] on icon at bounding box center [417, 465] width 3 height 4
click at [416, 410] on icon at bounding box center [417, 464] width 7 height 7
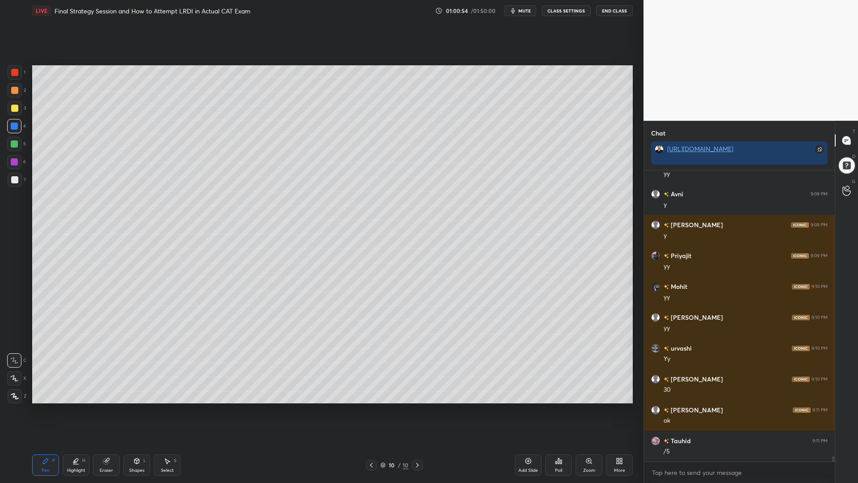
click at [369, 410] on icon at bounding box center [371, 464] width 7 height 7
click at [370, 410] on icon at bounding box center [371, 464] width 7 height 7
click at [371, 410] on icon at bounding box center [371, 464] width 7 height 7
click at [416, 410] on icon at bounding box center [417, 464] width 7 height 7
click at [370, 410] on icon at bounding box center [371, 464] width 7 height 7
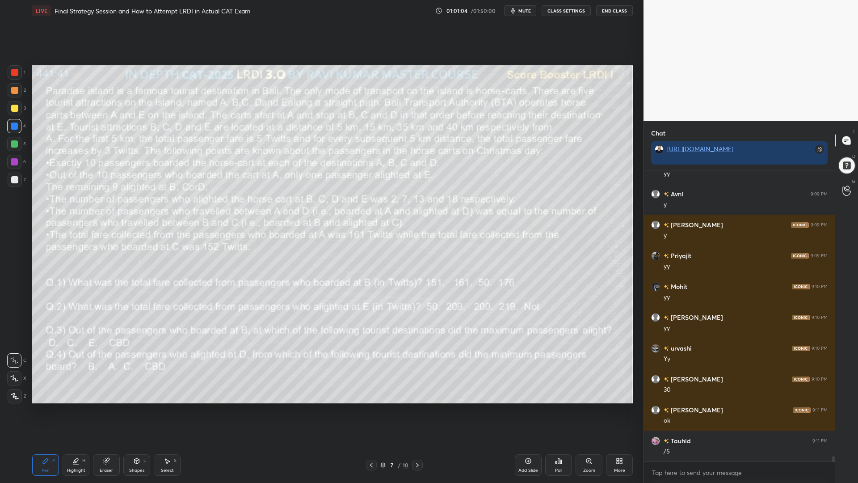
click at [414, 410] on icon at bounding box center [417, 464] width 7 height 7
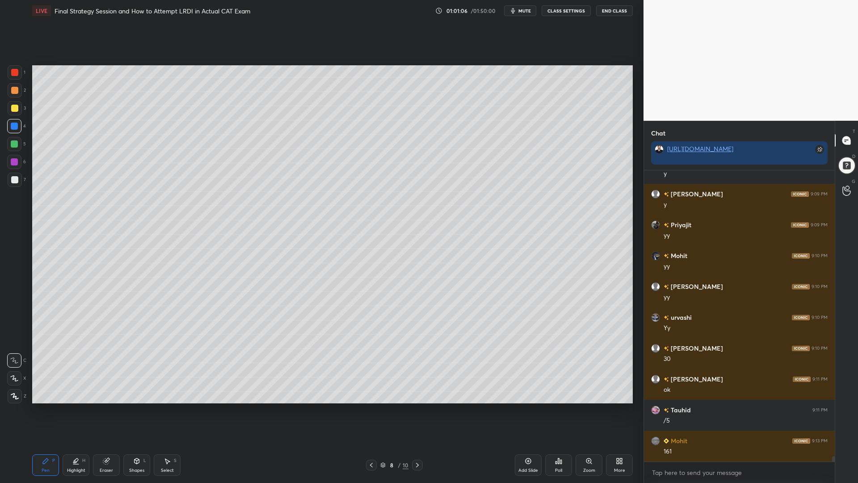
click at [370, 410] on icon at bounding box center [371, 464] width 7 height 7
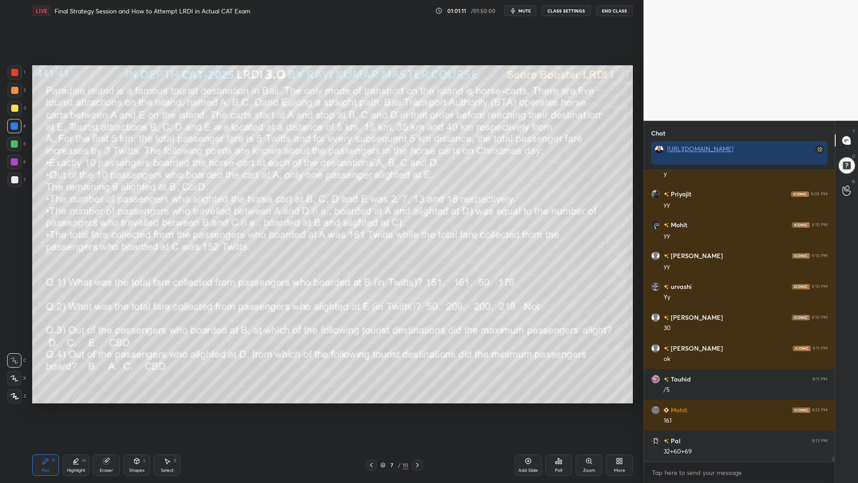
click at [417, 410] on icon at bounding box center [417, 464] width 7 height 7
click at [371, 410] on icon at bounding box center [371, 464] width 7 height 7
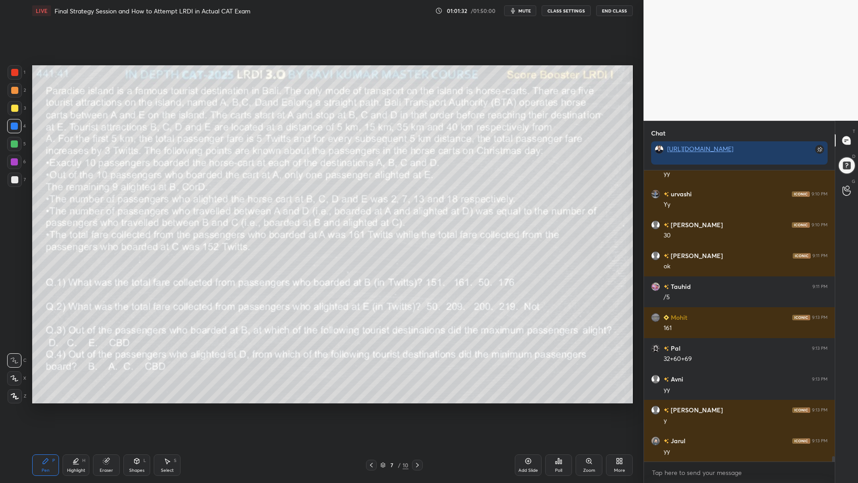
scroll to position [15068, 0]
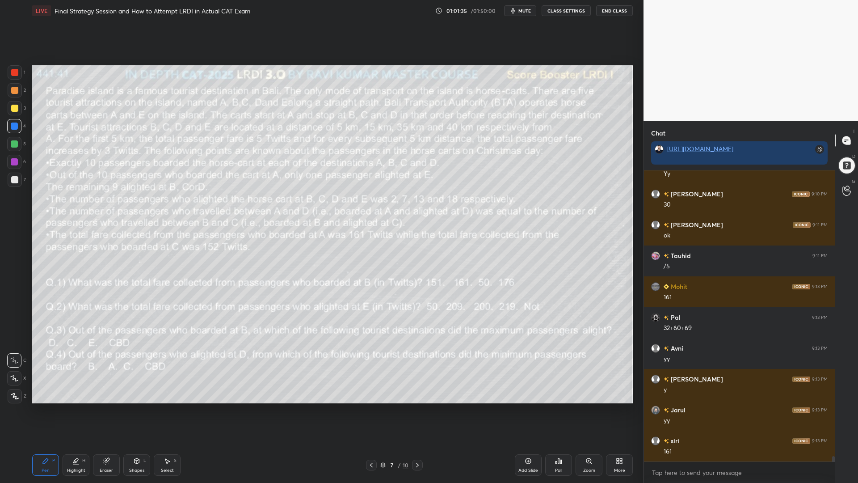
click at [12, 139] on div at bounding box center [14, 144] width 14 height 14
click at [15, 380] on icon at bounding box center [14, 378] width 8 height 6
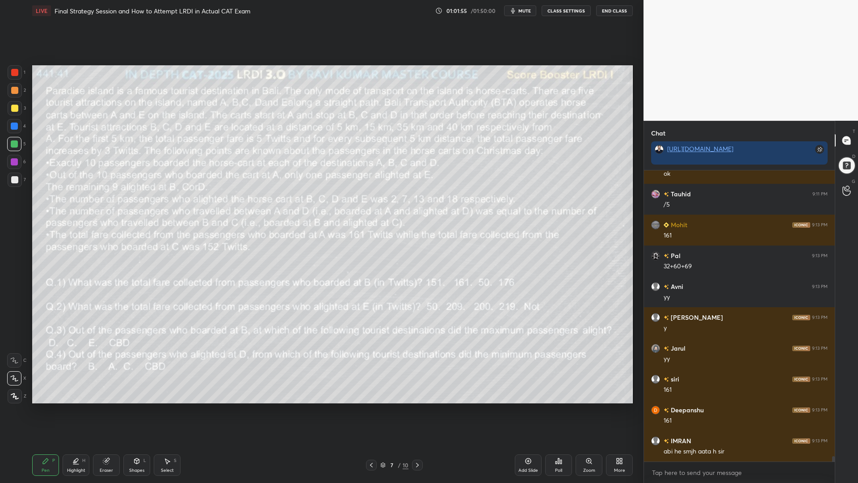
scroll to position [15161, 0]
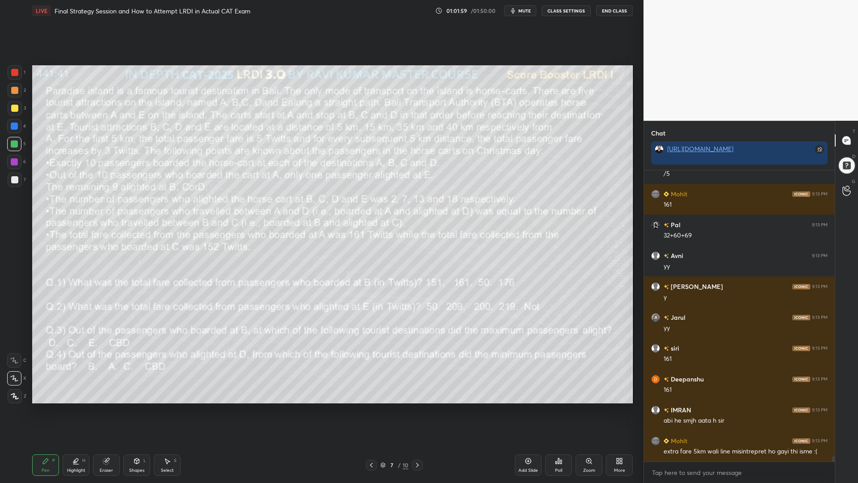
click at [414, 410] on icon at bounding box center [417, 464] width 7 height 7
click at [413, 410] on div at bounding box center [417, 464] width 11 height 11
click at [416, 410] on icon at bounding box center [417, 464] width 7 height 7
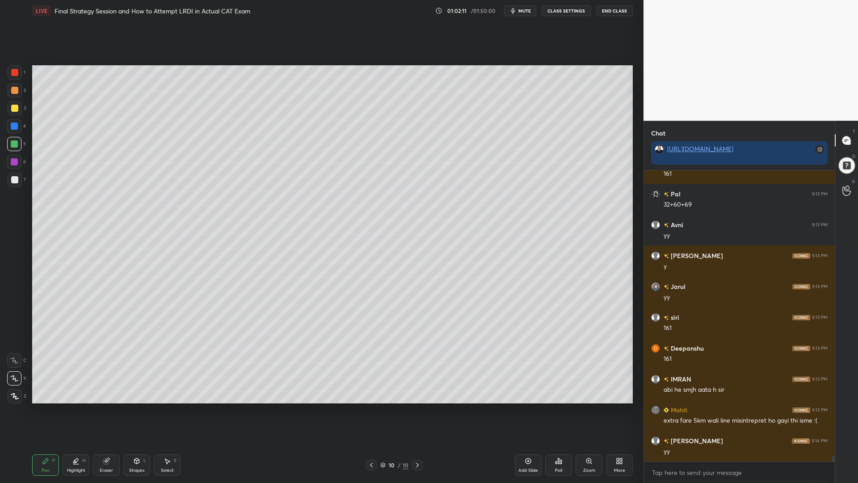
click at [15, 163] on div at bounding box center [14, 161] width 7 height 7
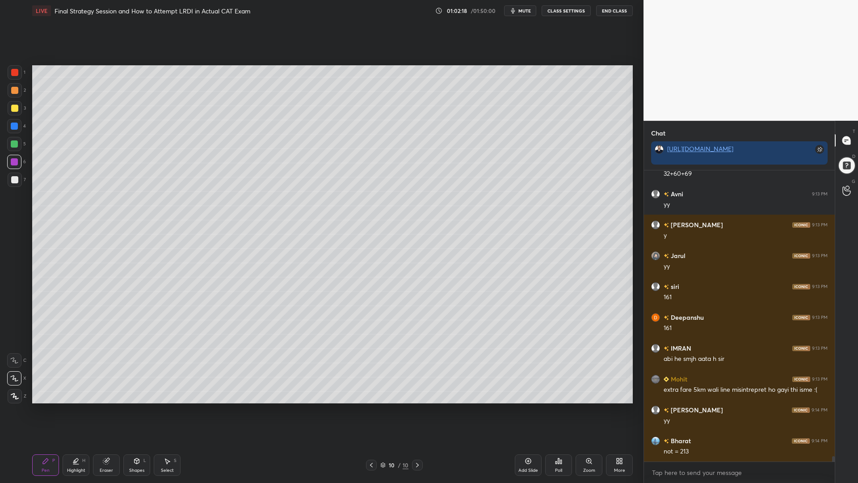
click at [10, 180] on div at bounding box center [15, 180] width 14 height 14
click at [16, 130] on div at bounding box center [14, 126] width 14 height 14
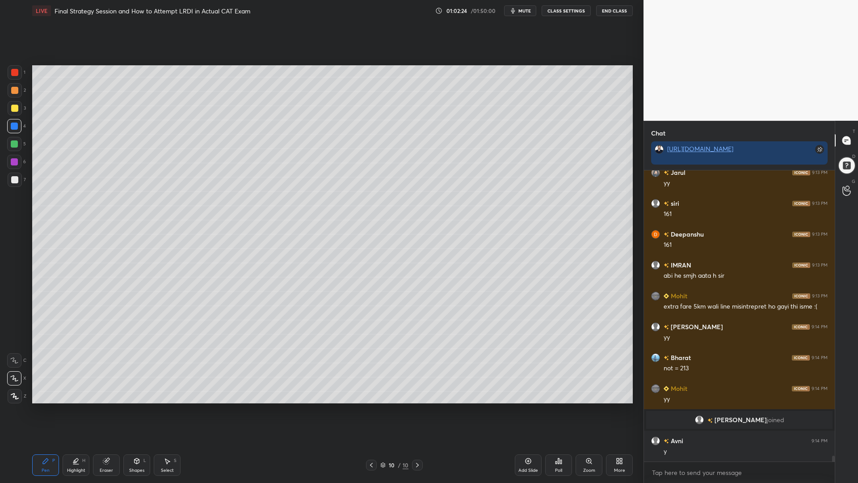
scroll to position [14375, 0]
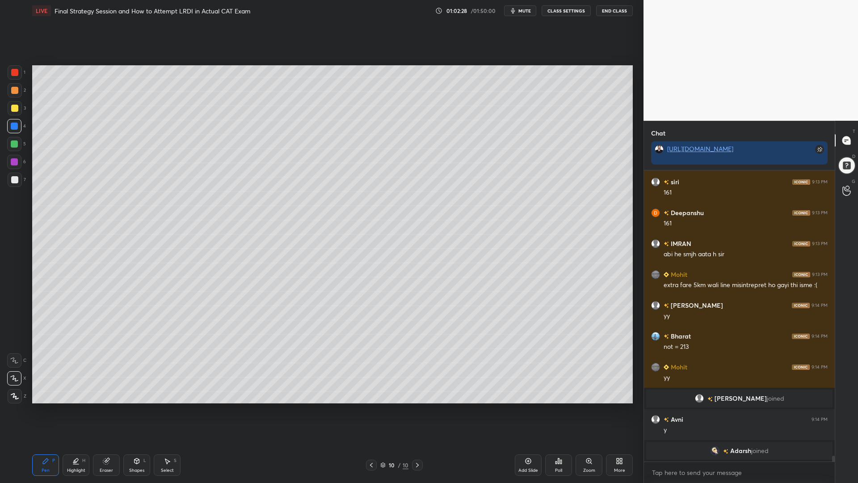
click at [374, 410] on icon at bounding box center [371, 464] width 7 height 7
click at [373, 410] on icon at bounding box center [371, 464] width 7 height 7
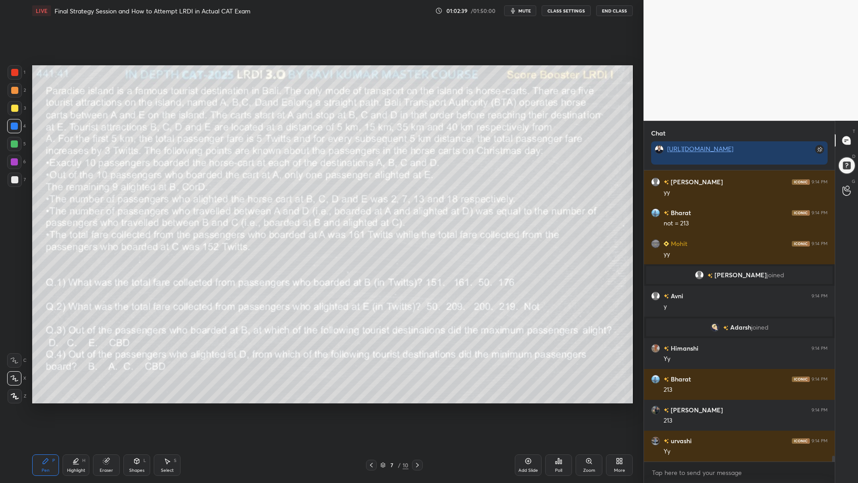
scroll to position [14513, 0]
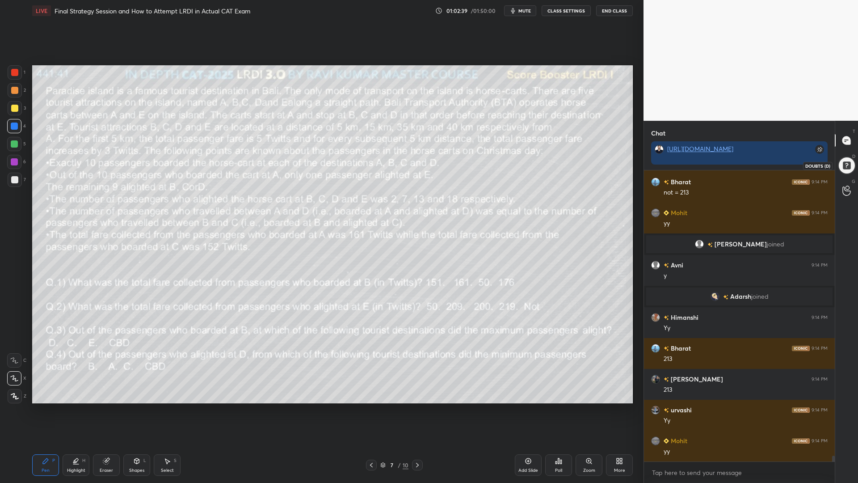
click at [850, 165] on div at bounding box center [846, 165] width 21 height 21
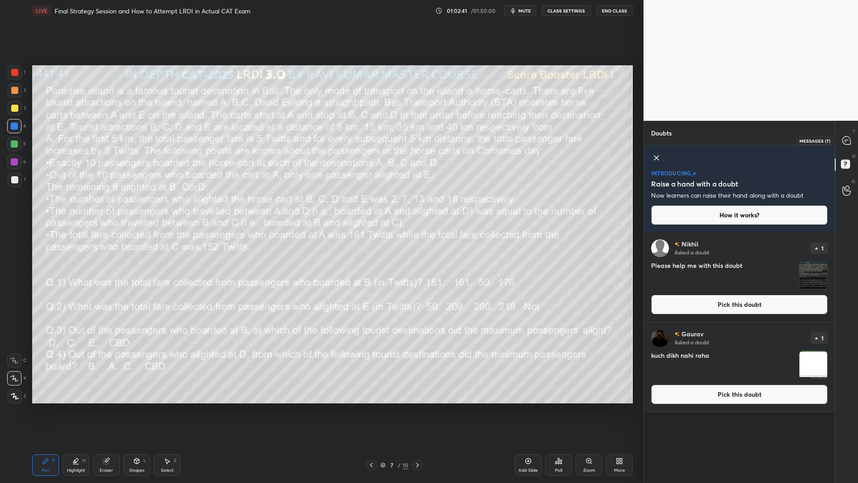
click at [847, 142] on icon at bounding box center [847, 140] width 8 height 8
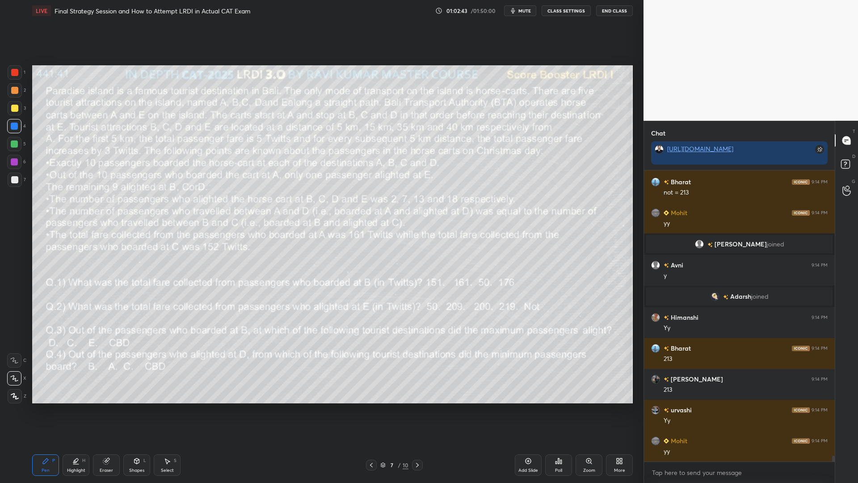
scroll to position [14755, 0]
click at [832, 410] on div "Mohit 9:13 PM extra fare 5km wali line misintrepret ho gayi thi isme :( [PERSON…" at bounding box center [739, 326] width 191 height 312
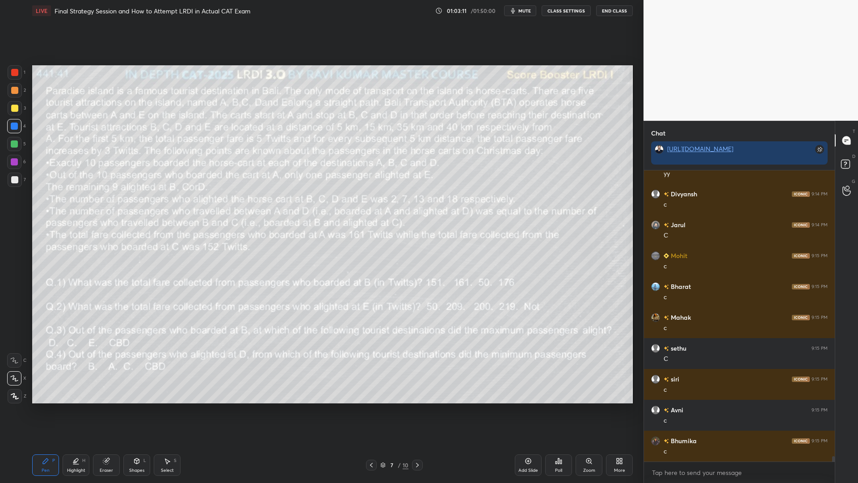
scroll to position [15063, 0]
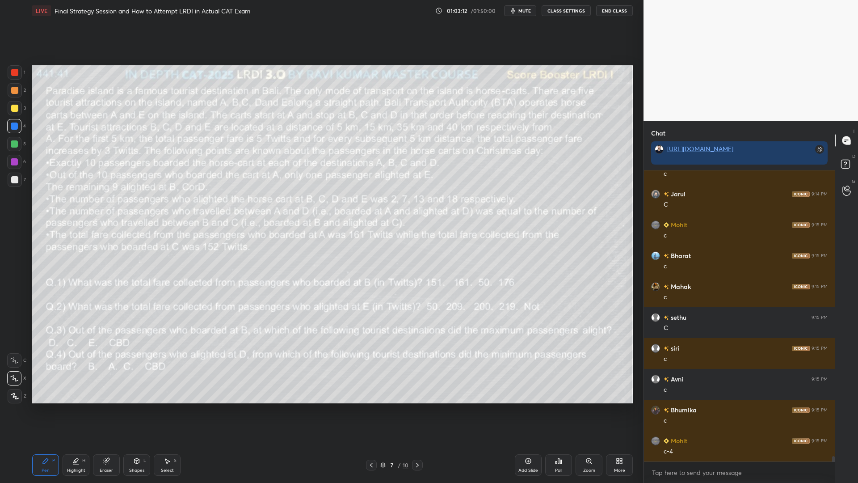
click at [417, 410] on icon at bounding box center [417, 464] width 7 height 7
click at [415, 410] on icon at bounding box center [417, 464] width 7 height 7
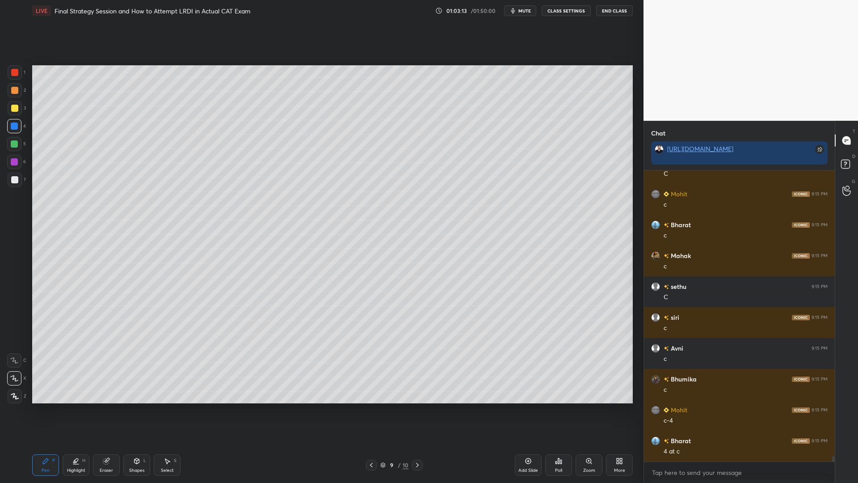
click at [414, 410] on icon at bounding box center [417, 464] width 7 height 7
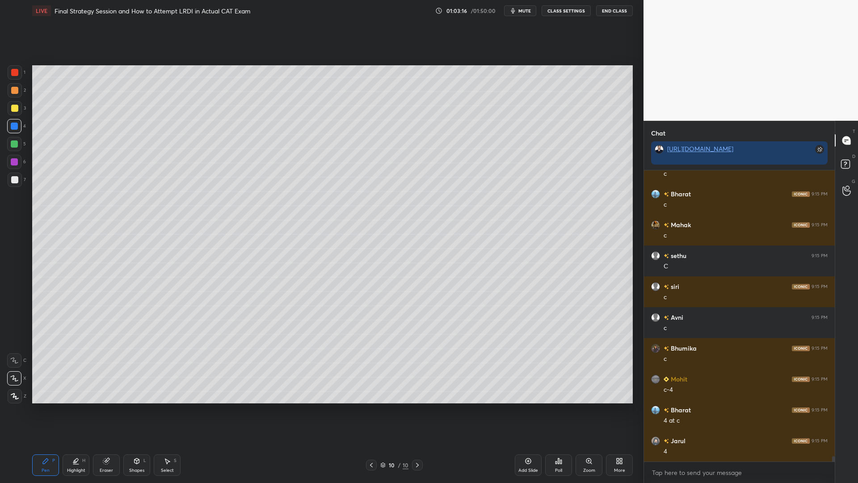
drag, startPoint x: 10, startPoint y: 142, endPoint x: 19, endPoint y: 118, distance: 26.2
click at [10, 141] on div at bounding box center [14, 144] width 14 height 14
click at [17, 93] on div at bounding box center [14, 90] width 7 height 7
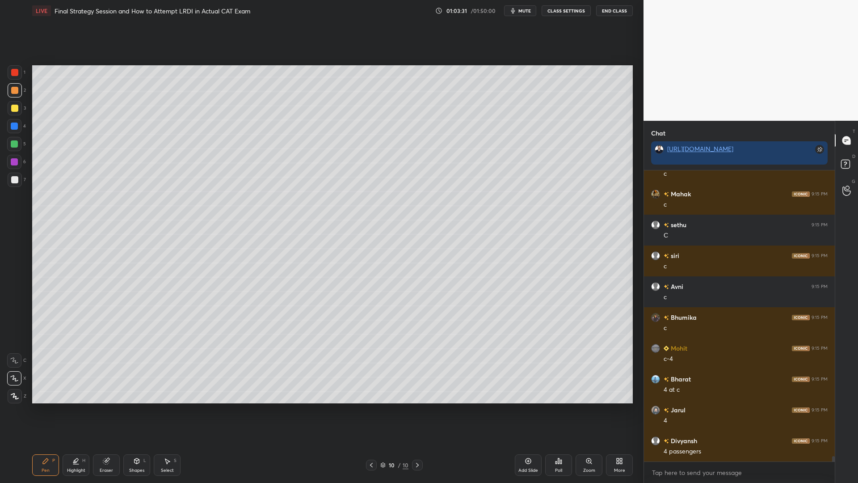
drag, startPoint x: 14, startPoint y: 128, endPoint x: 13, endPoint y: 135, distance: 6.3
click at [13, 130] on div at bounding box center [14, 126] width 14 height 14
click at [11, 151] on div "5" at bounding box center [16, 146] width 19 height 18
click at [11, 160] on div at bounding box center [14, 161] width 7 height 7
click at [373, 410] on icon at bounding box center [371, 464] width 7 height 7
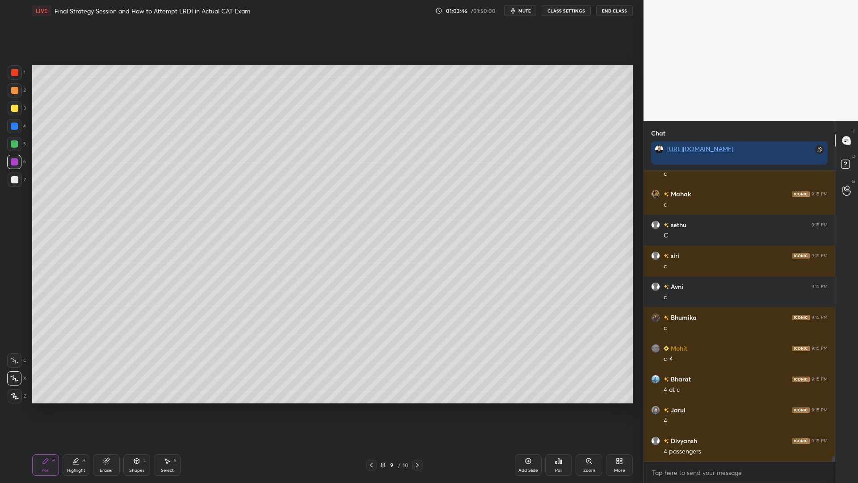
click at [371, 410] on icon at bounding box center [371, 465] width 3 height 4
click at [367, 410] on div at bounding box center [371, 464] width 11 height 11
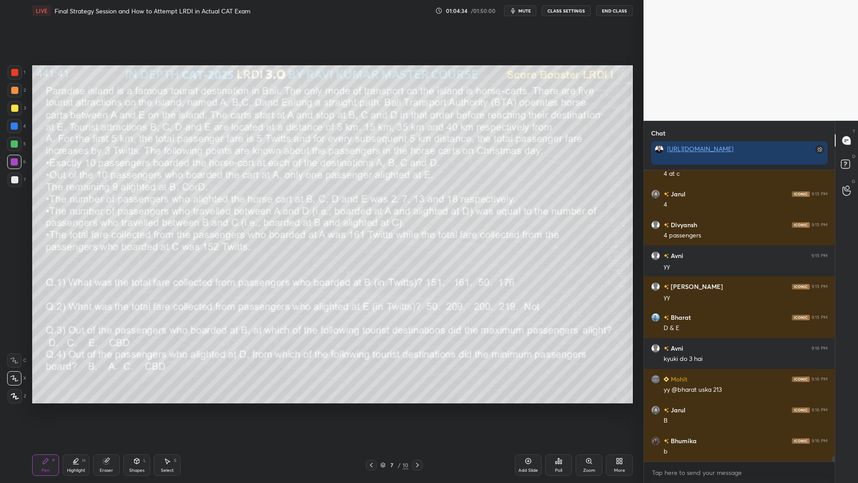
scroll to position [15402, 0]
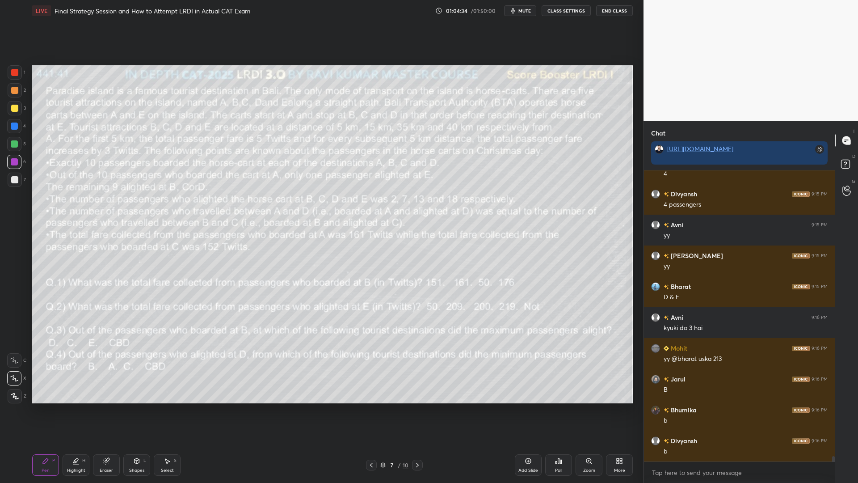
click at [417, 410] on icon at bounding box center [417, 464] width 7 height 7
click at [416, 410] on icon at bounding box center [417, 464] width 7 height 7
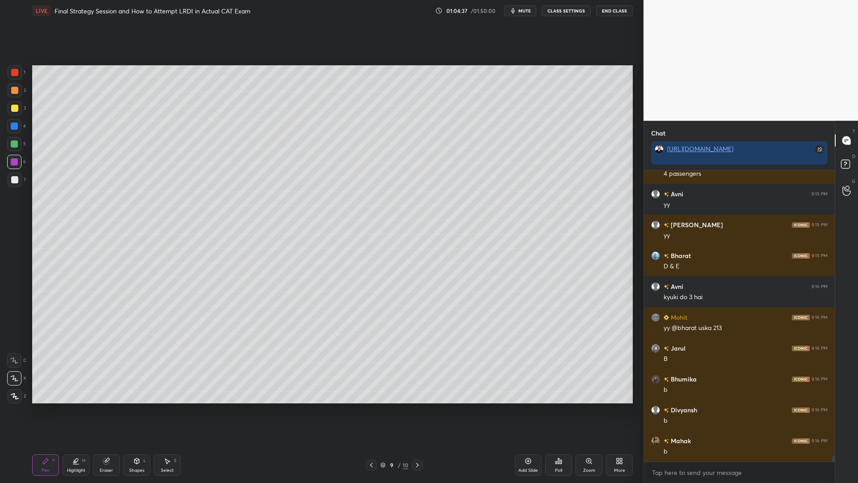
click at [416, 410] on icon at bounding box center [417, 464] width 7 height 7
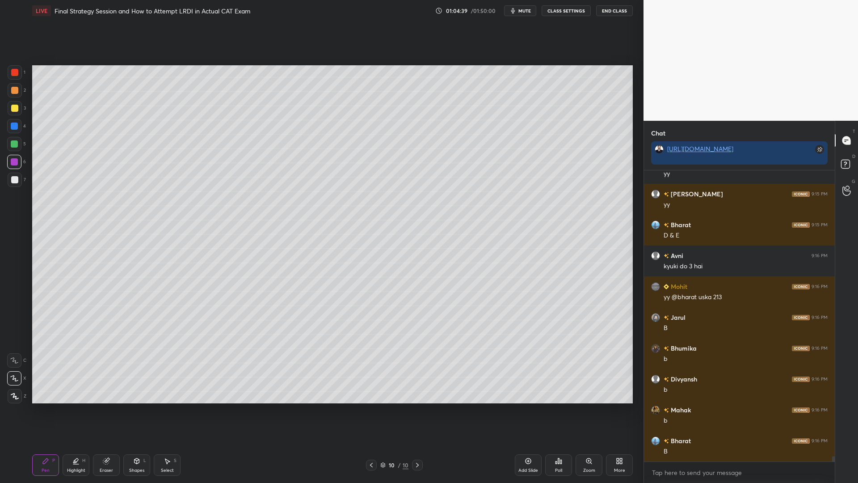
scroll to position [15495, 0]
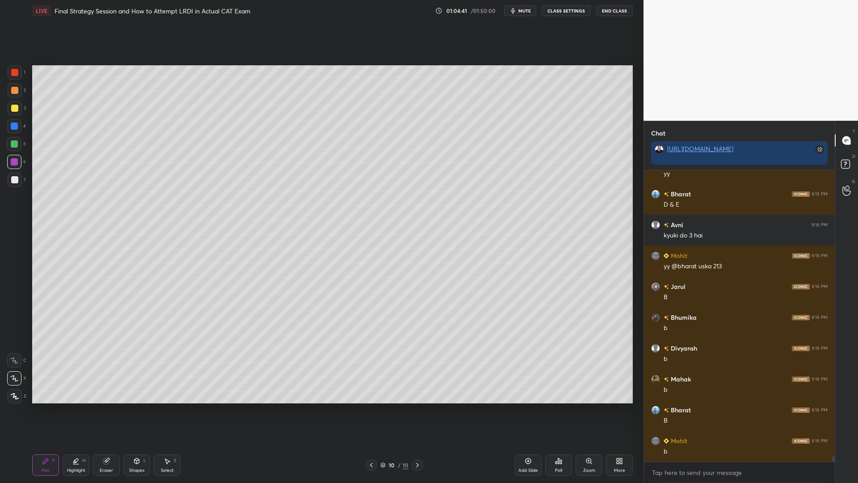
click at [11, 121] on div at bounding box center [14, 126] width 14 height 14
click at [15, 106] on div at bounding box center [14, 108] width 7 height 7
click at [369, 410] on icon at bounding box center [371, 464] width 7 height 7
click at [370, 410] on icon at bounding box center [371, 465] width 3 height 4
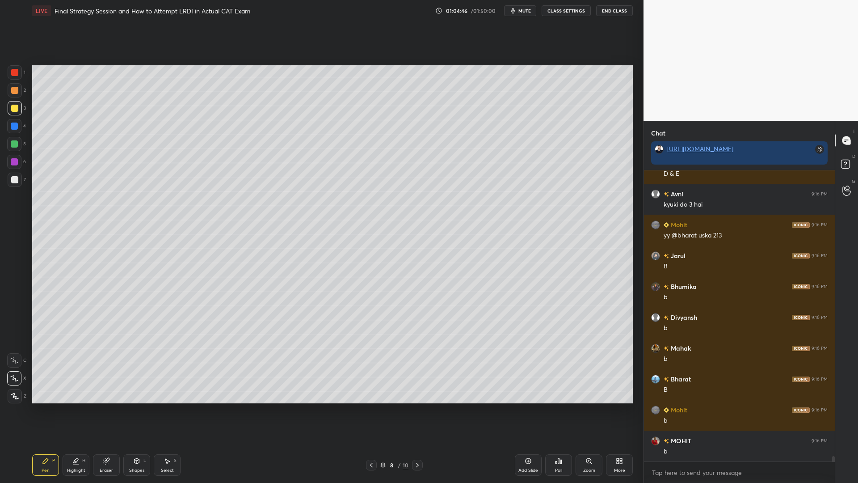
click at [369, 410] on icon at bounding box center [371, 464] width 7 height 7
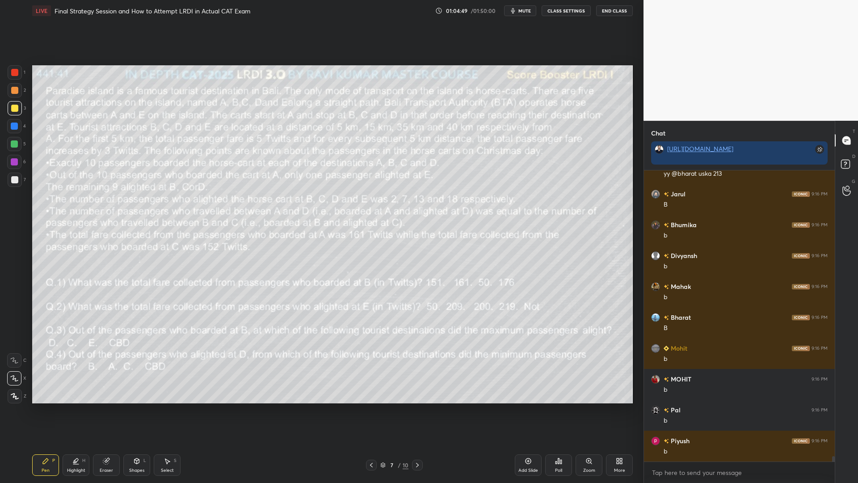
click at [15, 158] on div at bounding box center [14, 162] width 14 height 14
click at [18, 76] on div at bounding box center [15, 72] width 14 height 14
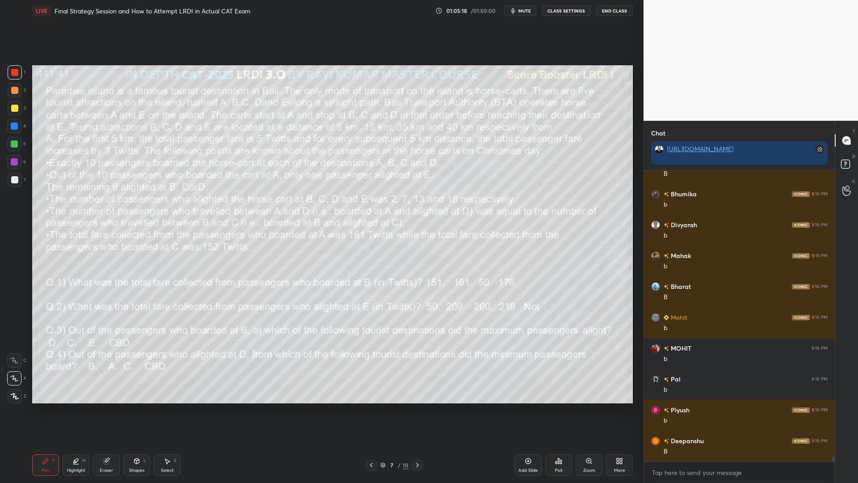
scroll to position [15649, 0]
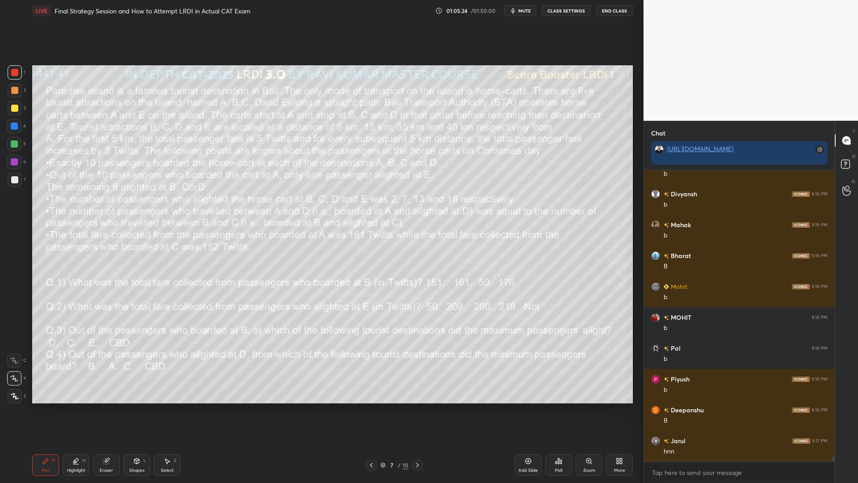
click at [417, 410] on icon at bounding box center [417, 465] width 3 height 4
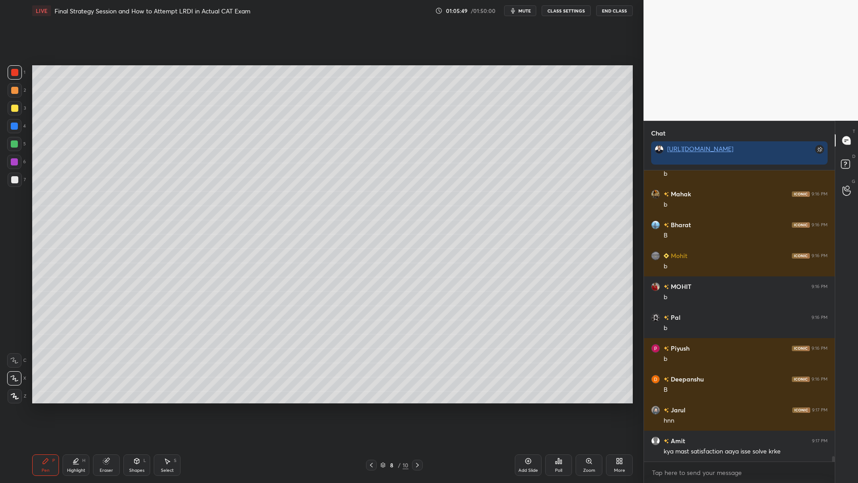
click at [416, 410] on icon at bounding box center [417, 464] width 7 height 7
click at [415, 410] on icon at bounding box center [417, 464] width 7 height 7
click at [413, 410] on div at bounding box center [417, 464] width 11 height 11
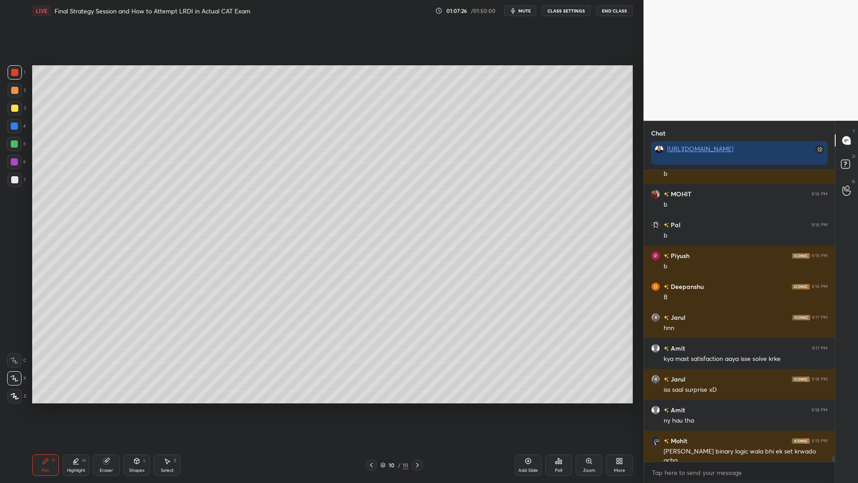
scroll to position [15781, 0]
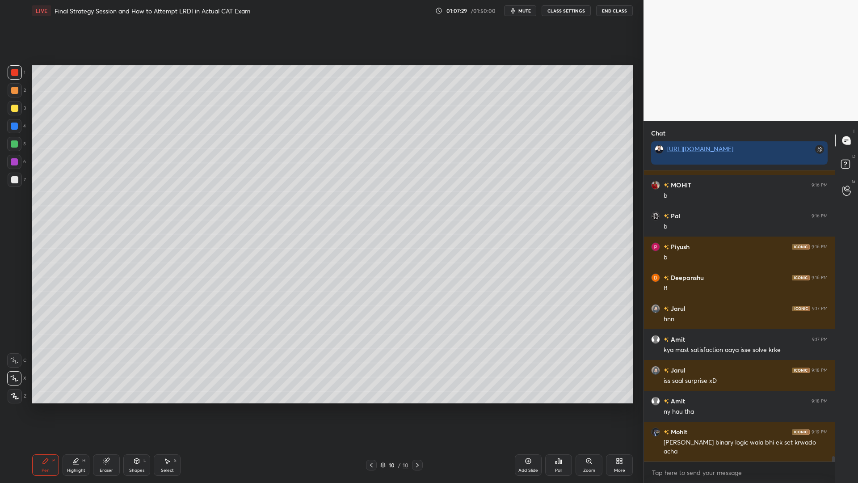
click at [621, 410] on icon at bounding box center [621, 462] width 2 height 2
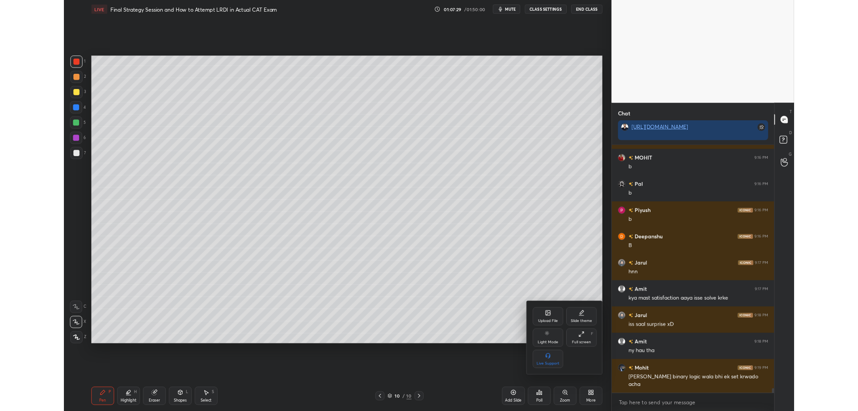
scroll to position [15812, 0]
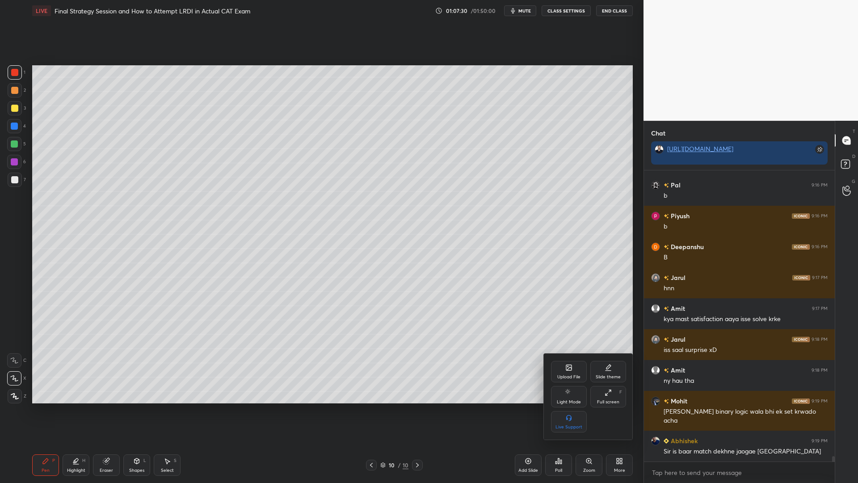
click at [607, 392] on icon at bounding box center [608, 392] width 7 height 7
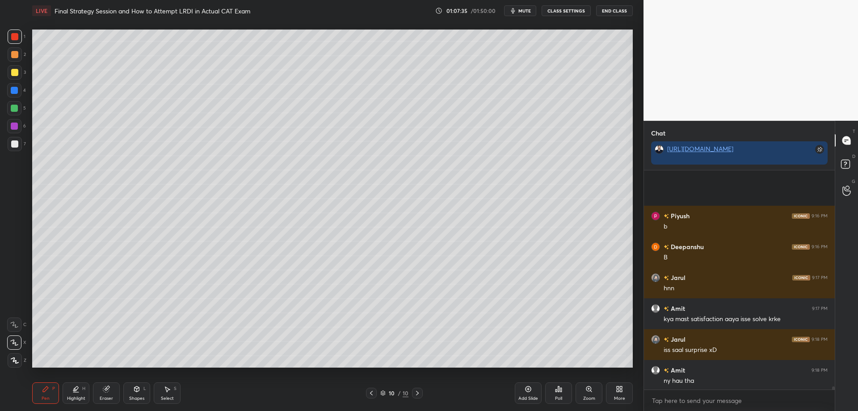
scroll to position [15906, 0]
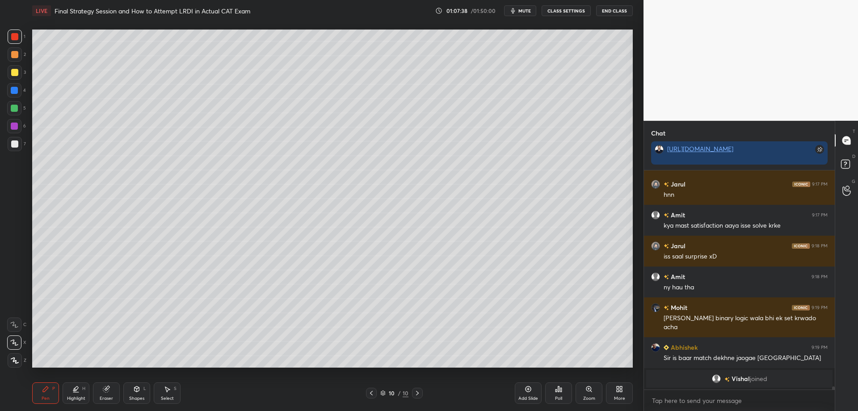
click at [619, 389] on icon at bounding box center [618, 390] width 2 height 2
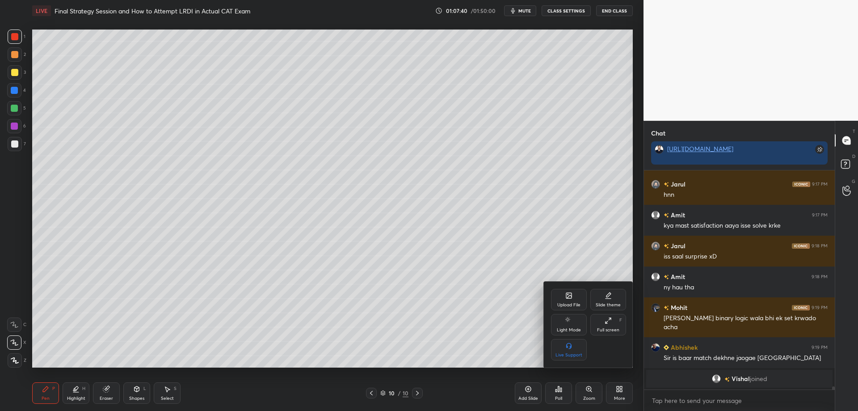
click at [570, 299] on icon at bounding box center [568, 295] width 7 height 7
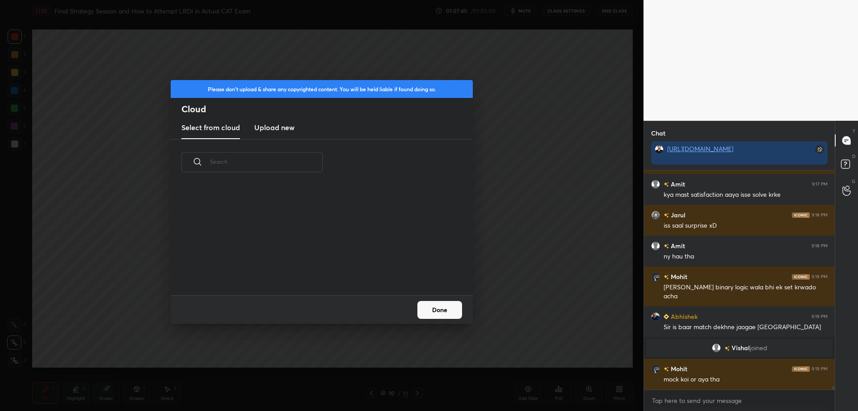
scroll to position [110, 287]
click at [278, 123] on h3 "Upload new" at bounding box center [274, 127] width 40 height 11
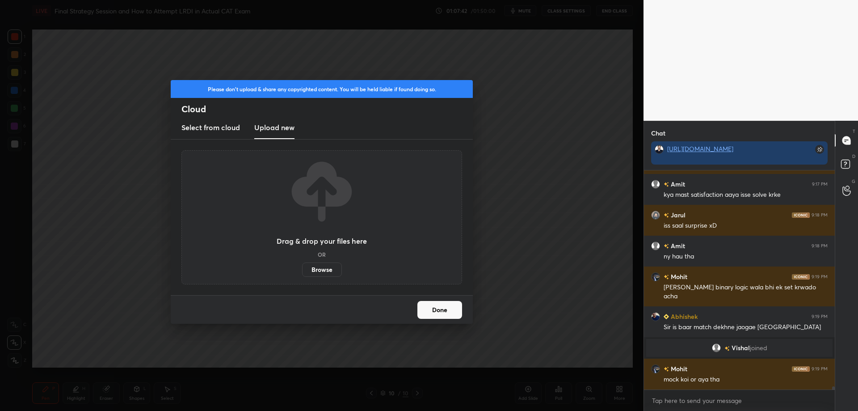
click at [322, 267] on label "Browse" at bounding box center [322, 269] width 40 height 14
click at [302, 267] on input "Browse" at bounding box center [302, 269] width 0 height 14
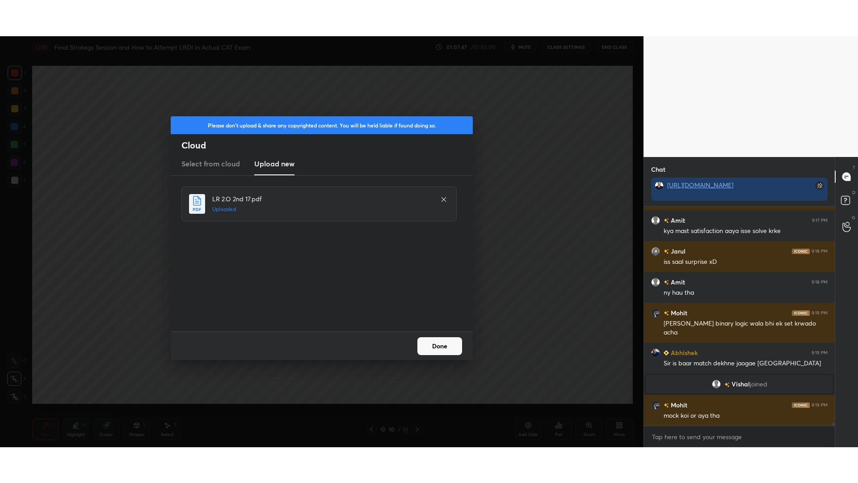
scroll to position [15370, 0]
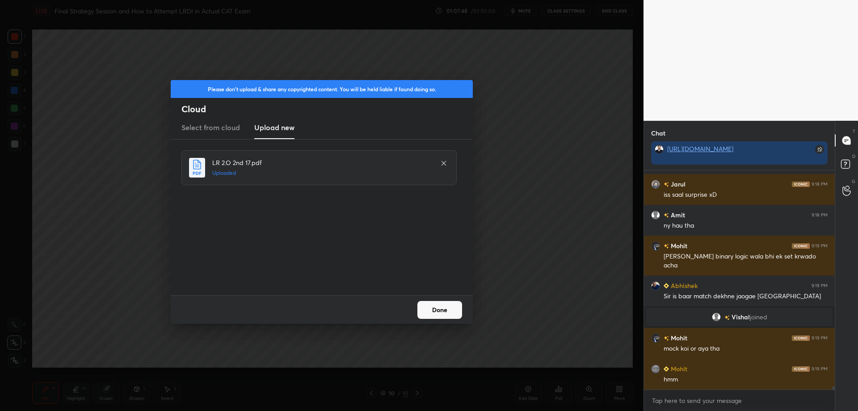
click at [434, 312] on button "Done" at bounding box center [439, 310] width 45 height 18
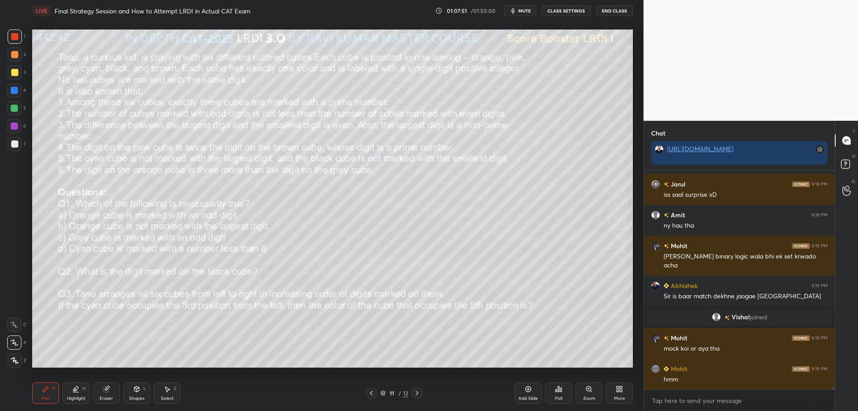
click at [623, 396] on div "More" at bounding box center [619, 398] width 11 height 4
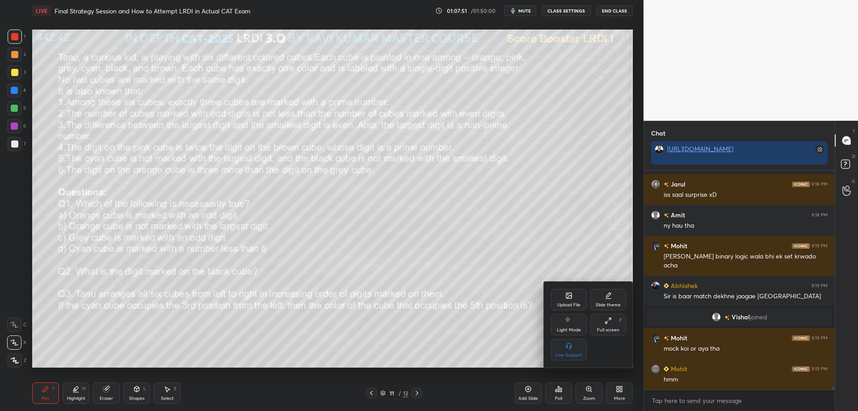
click at [610, 320] on icon at bounding box center [608, 320] width 7 height 7
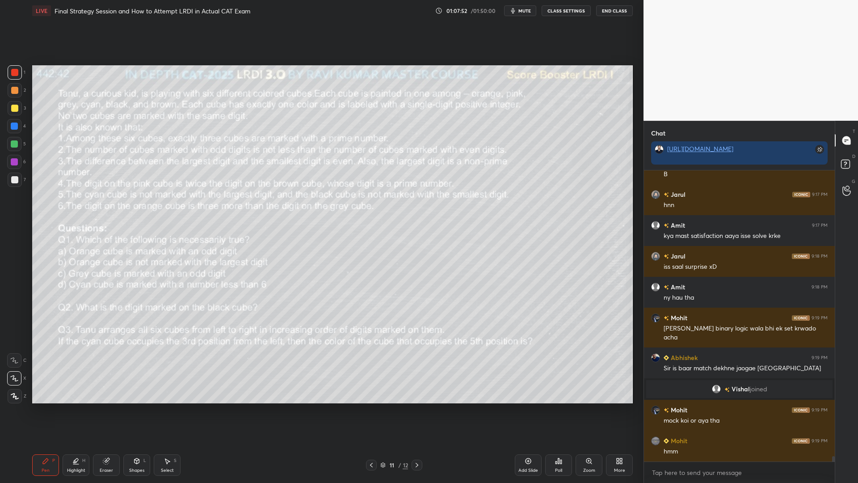
scroll to position [15298, 0]
type textarea "x"
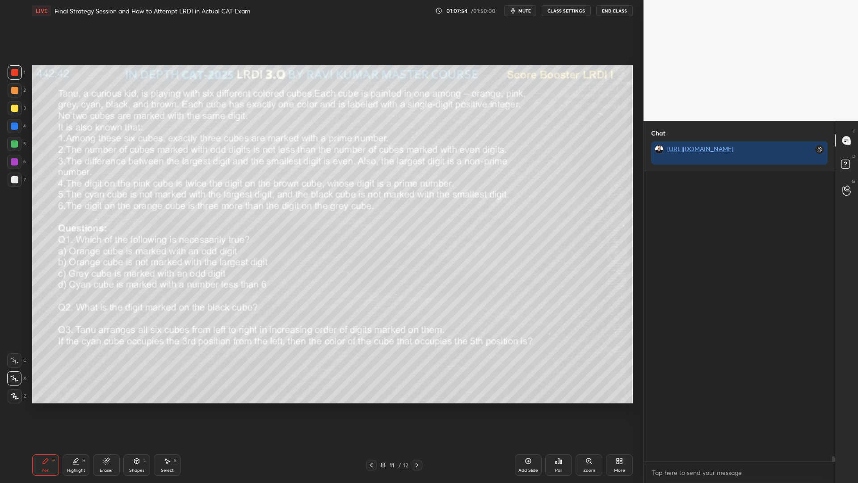
scroll to position [15493, 0]
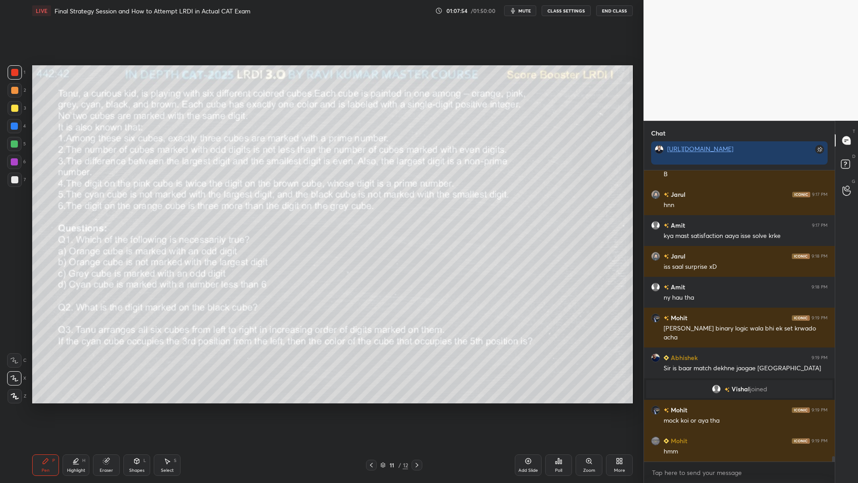
drag, startPoint x: 834, startPoint y: 459, endPoint x: 831, endPoint y: 481, distance: 22.0
click at [831, 410] on div "Piyush 9:16 PM b [PERSON_NAME] 9:16 PM B Jarul 9:17 PM hnn Amit 9:17 PM kya mas…" at bounding box center [739, 326] width 191 height 312
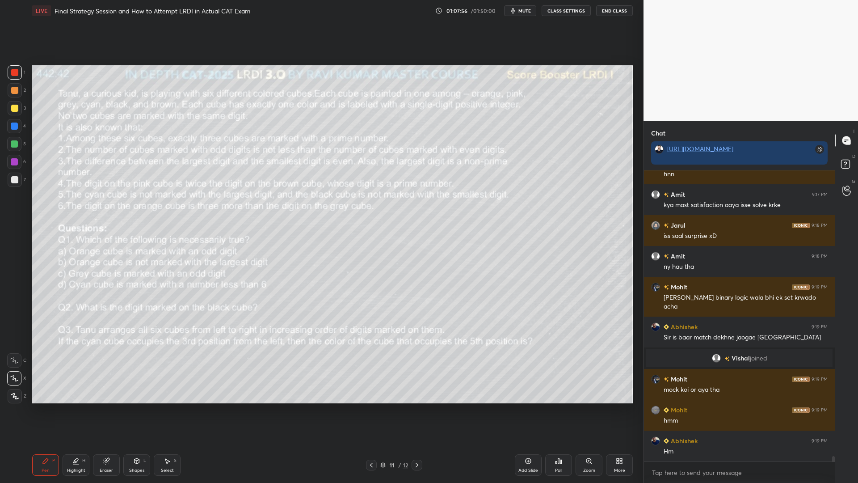
click at [136, 410] on icon at bounding box center [137, 460] width 5 height 5
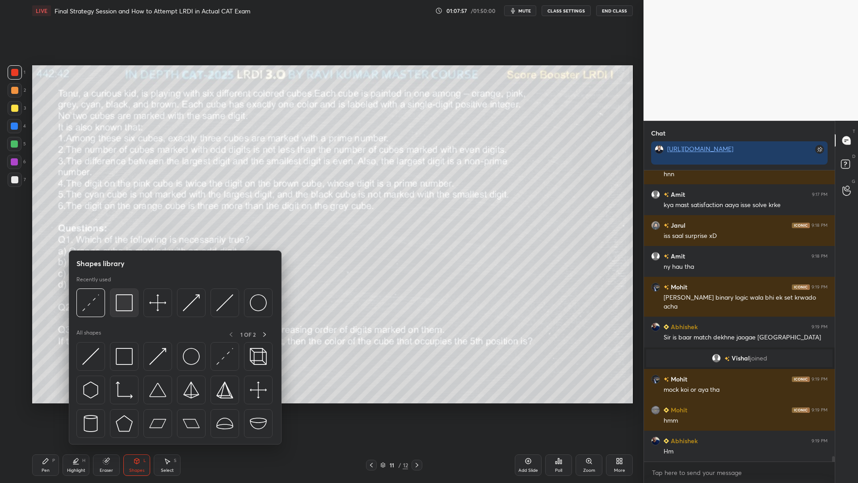
click at [124, 301] on img at bounding box center [124, 302] width 17 height 17
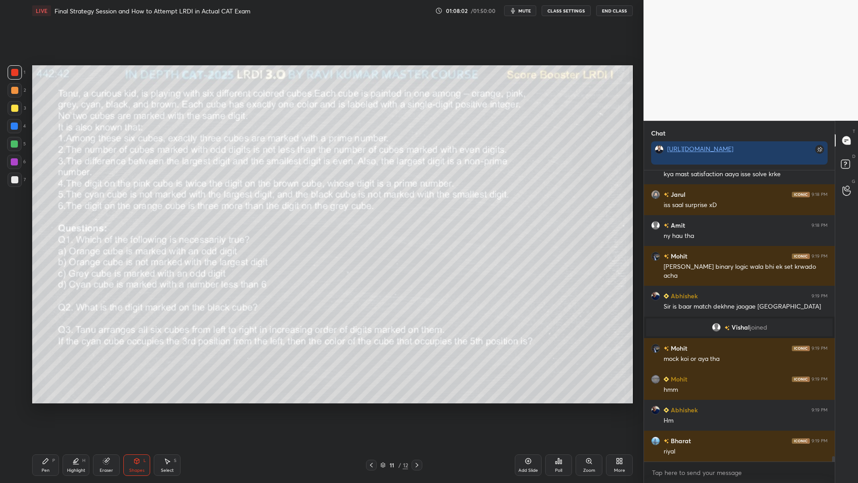
scroll to position [15585, 0]
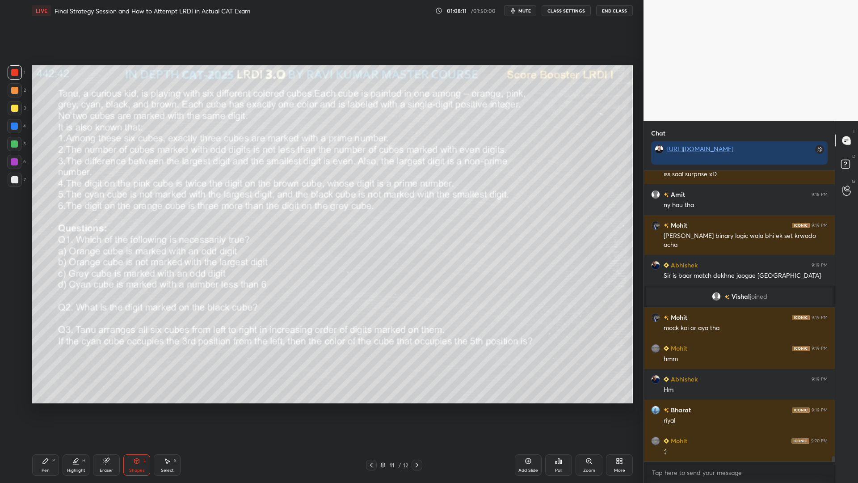
click at [371, 410] on icon at bounding box center [371, 464] width 7 height 7
click at [417, 410] on icon at bounding box center [416, 464] width 7 height 7
click at [369, 410] on icon at bounding box center [371, 464] width 7 height 7
click at [526, 410] on icon at bounding box center [528, 460] width 7 height 7
click at [55, 410] on div "Pen P" at bounding box center [45, 464] width 27 height 21
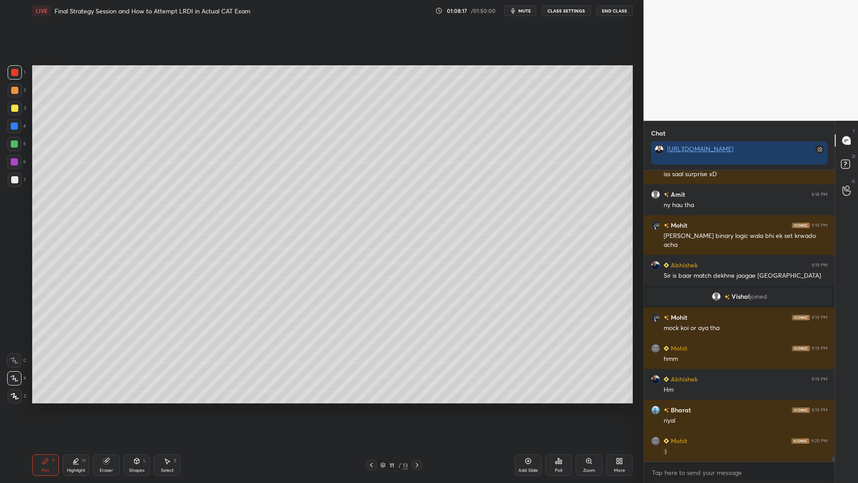
click at [21, 145] on div at bounding box center [14, 144] width 14 height 14
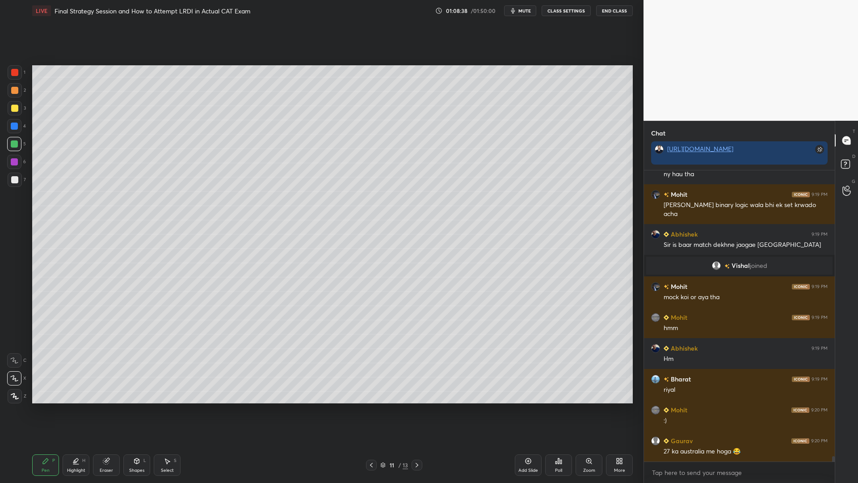
click at [12, 125] on div at bounding box center [14, 125] width 7 height 7
click at [14, 165] on div at bounding box center [14, 161] width 7 height 7
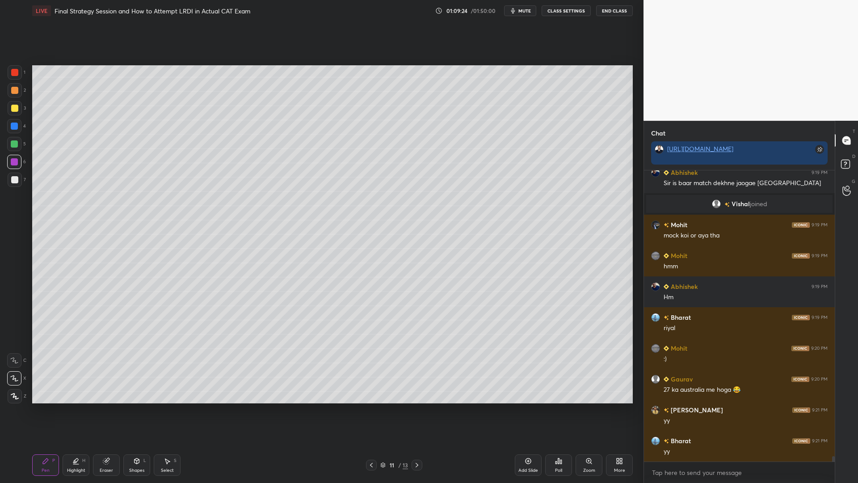
scroll to position [15709, 0]
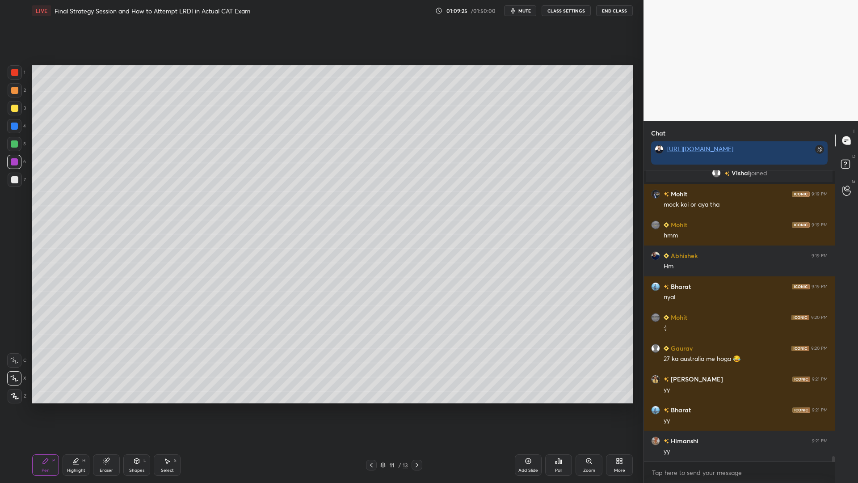
click at [372, 410] on icon at bounding box center [371, 464] width 7 height 7
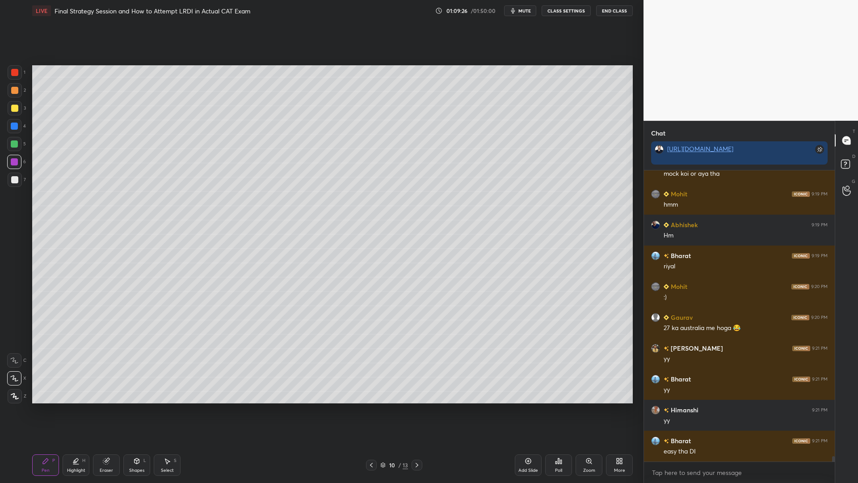
click at [371, 410] on icon at bounding box center [371, 464] width 7 height 7
click at [373, 410] on icon at bounding box center [371, 464] width 7 height 7
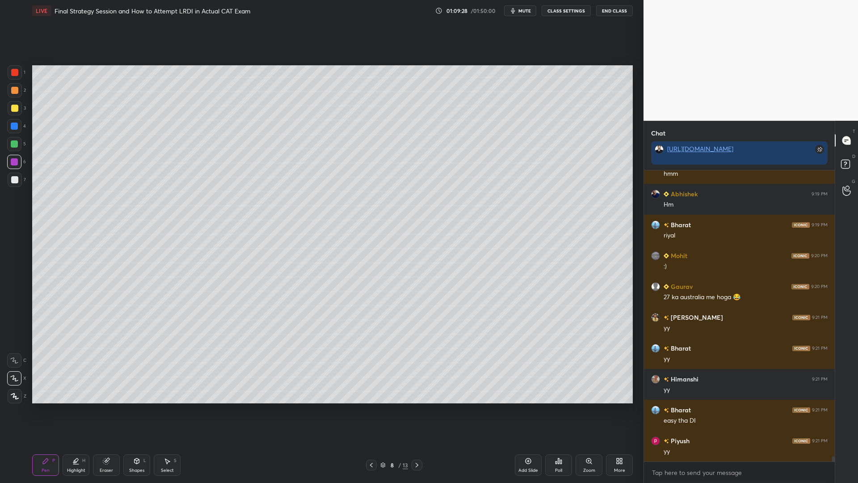
click at [372, 410] on icon at bounding box center [371, 464] width 7 height 7
click at [417, 410] on icon at bounding box center [417, 465] width 3 height 4
click at [415, 410] on icon at bounding box center [416, 464] width 7 height 7
click at [416, 410] on icon at bounding box center [416, 464] width 7 height 7
click at [417, 410] on icon at bounding box center [416, 464] width 7 height 7
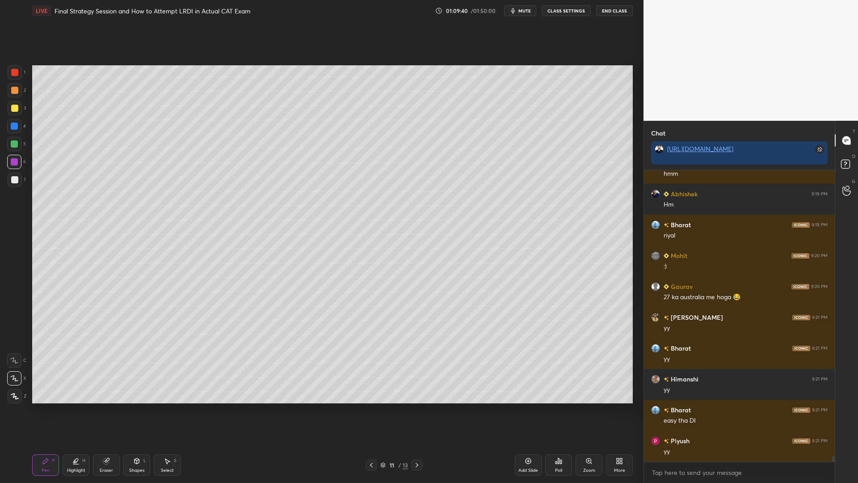
click at [417, 410] on icon at bounding box center [416, 464] width 7 height 7
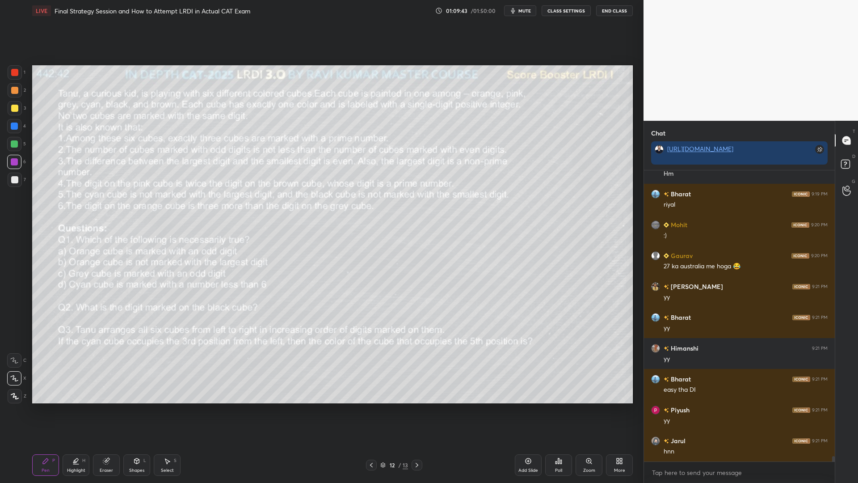
click at [412, 410] on div at bounding box center [417, 464] width 11 height 11
click at [374, 410] on icon at bounding box center [371, 464] width 7 height 7
click at [371, 410] on icon at bounding box center [371, 465] width 3 height 4
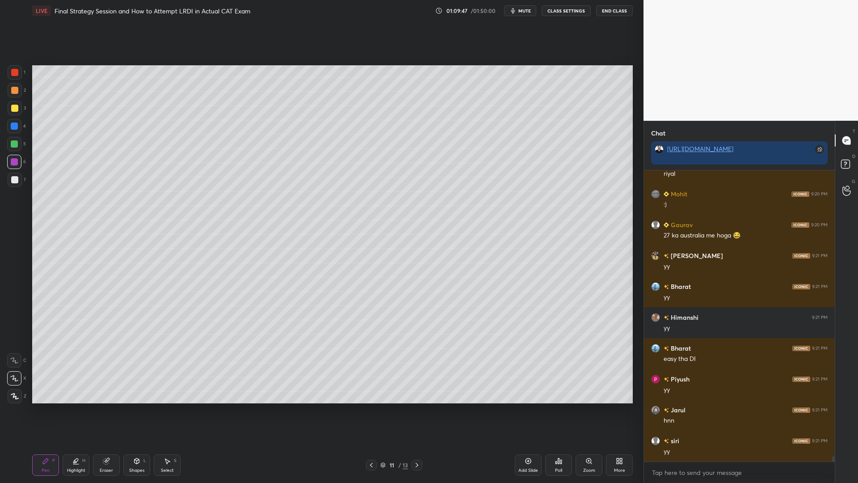
click at [3, 129] on div "1 2 3 4 5 6 7 C X Z C X Z E E Erase all H H" at bounding box center [14, 234] width 29 height 338
click at [9, 173] on div at bounding box center [15, 180] width 14 height 14
drag, startPoint x: 8, startPoint y: 358, endPoint x: 14, endPoint y: 364, distance: 8.8
click at [7, 359] on div at bounding box center [14, 360] width 14 height 14
click at [15, 126] on div at bounding box center [14, 125] width 7 height 7
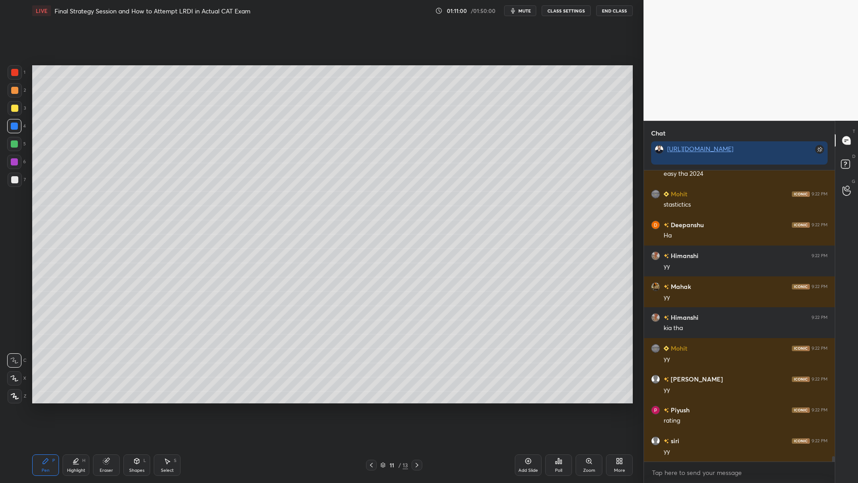
scroll to position [16171, 0]
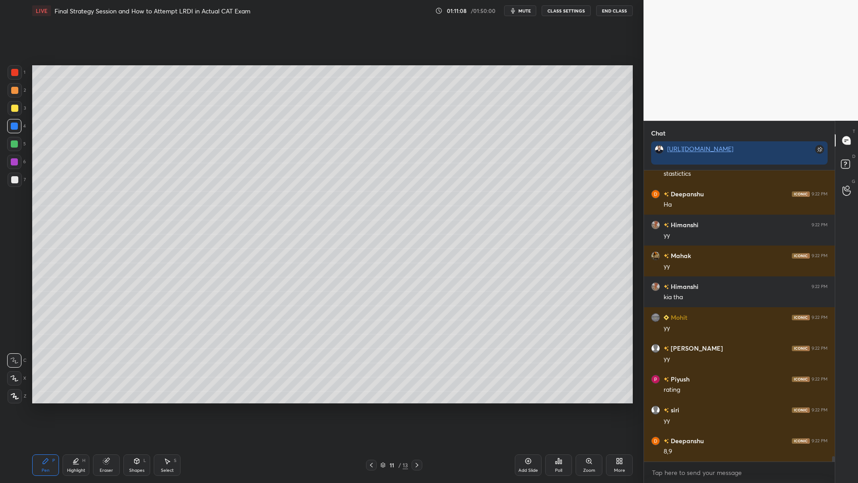
click at [14, 142] on div at bounding box center [14, 143] width 7 height 7
click at [15, 114] on div at bounding box center [15, 108] width 14 height 14
click at [16, 133] on div at bounding box center [14, 126] width 14 height 14
click at [10, 142] on div at bounding box center [14, 144] width 14 height 14
click at [14, 103] on div at bounding box center [15, 108] width 14 height 14
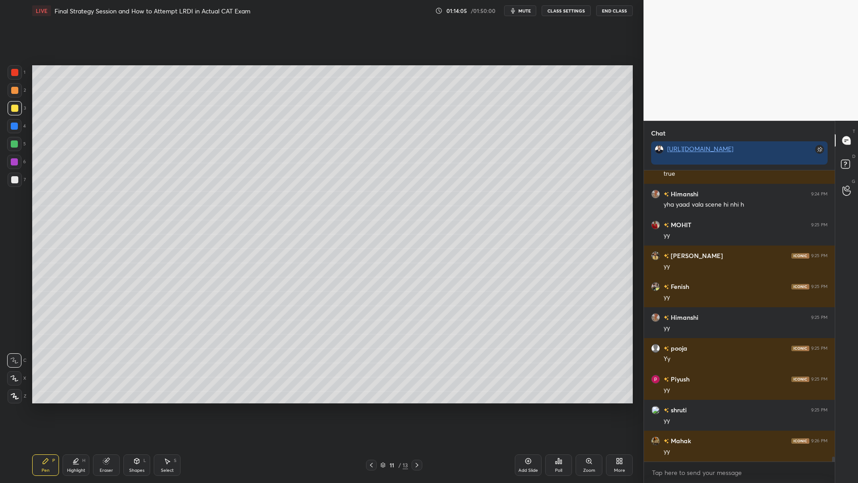
scroll to position [16572, 0]
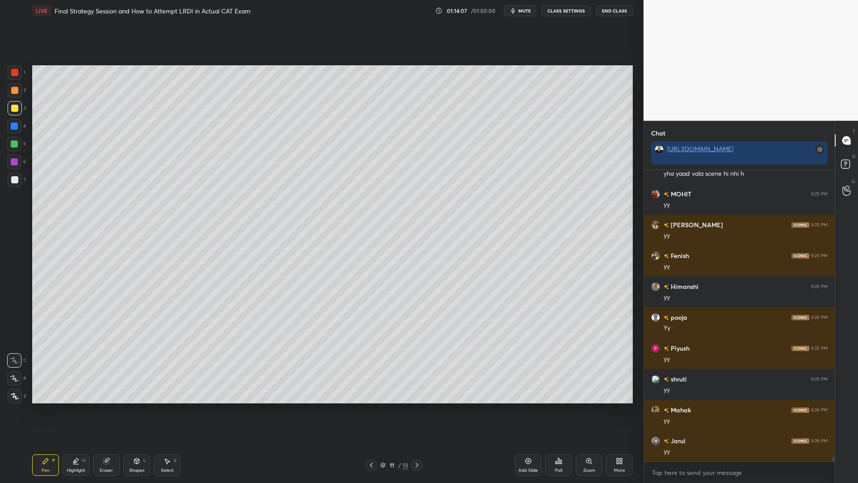
click at [9, 145] on div at bounding box center [14, 144] width 14 height 14
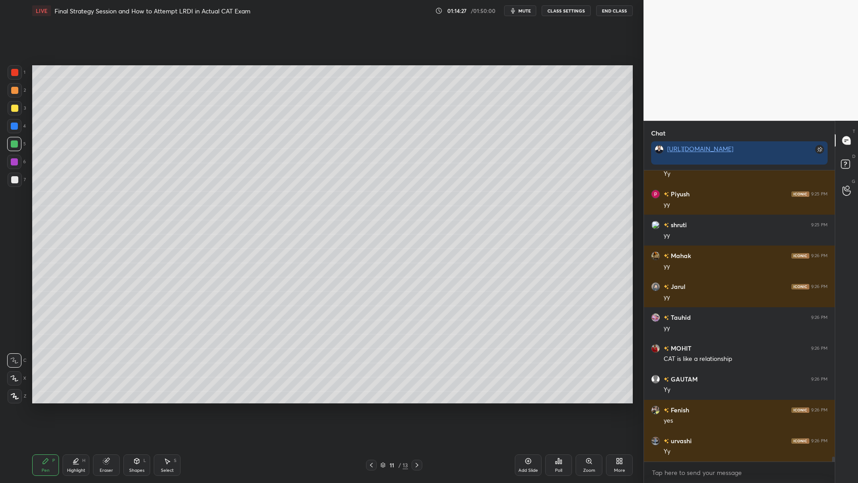
scroll to position [16757, 0]
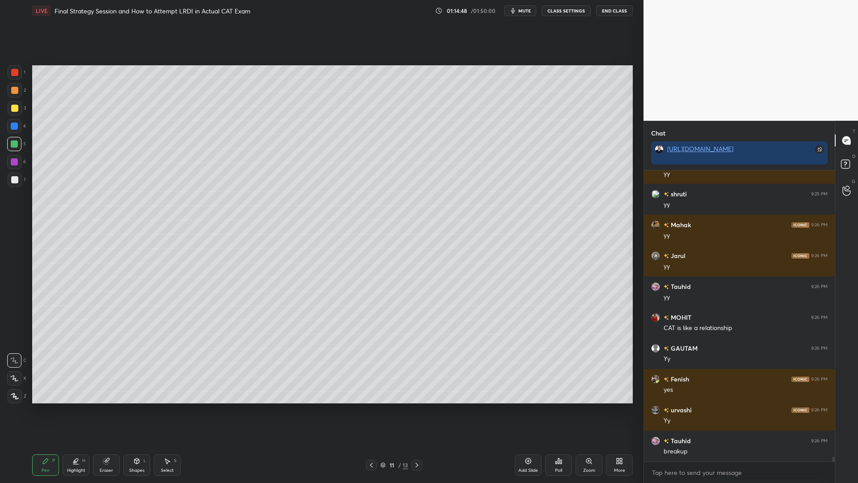
click at [10, 126] on div at bounding box center [14, 126] width 14 height 14
drag, startPoint x: 14, startPoint y: 382, endPoint x: 11, endPoint y: 397, distance: 15.4
click at [13, 383] on div at bounding box center [14, 378] width 14 height 14
click at [11, 398] on icon at bounding box center [15, 396] width 8 height 6
click at [12, 105] on div at bounding box center [14, 108] width 7 height 7
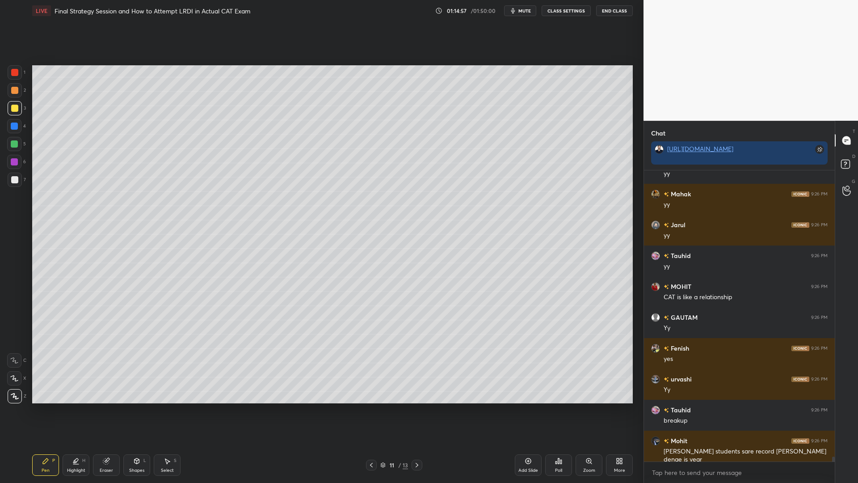
scroll to position [16819, 0]
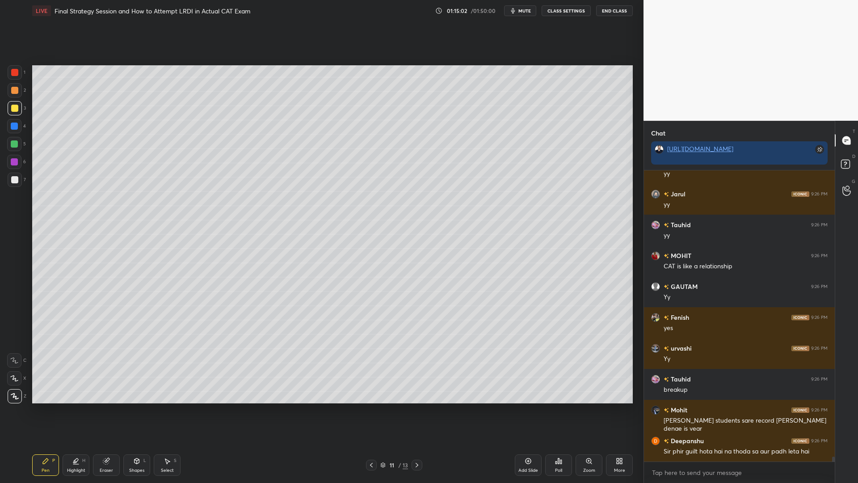
click at [15, 141] on div at bounding box center [14, 143] width 7 height 7
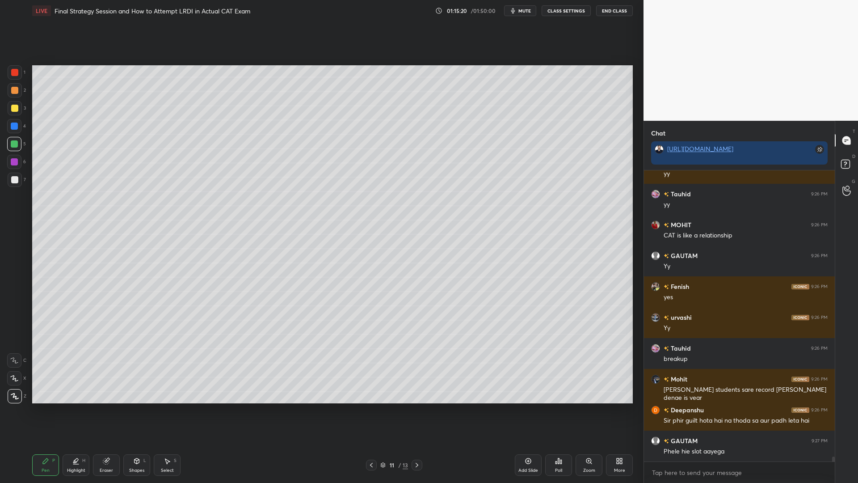
scroll to position [16881, 0]
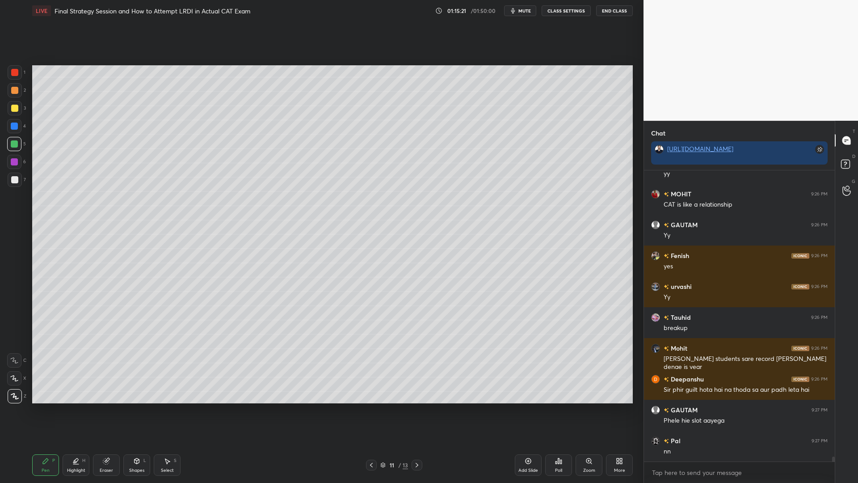
drag, startPoint x: 16, startPoint y: 166, endPoint x: 25, endPoint y: 175, distance: 13.3
click at [16, 167] on div at bounding box center [14, 162] width 14 height 14
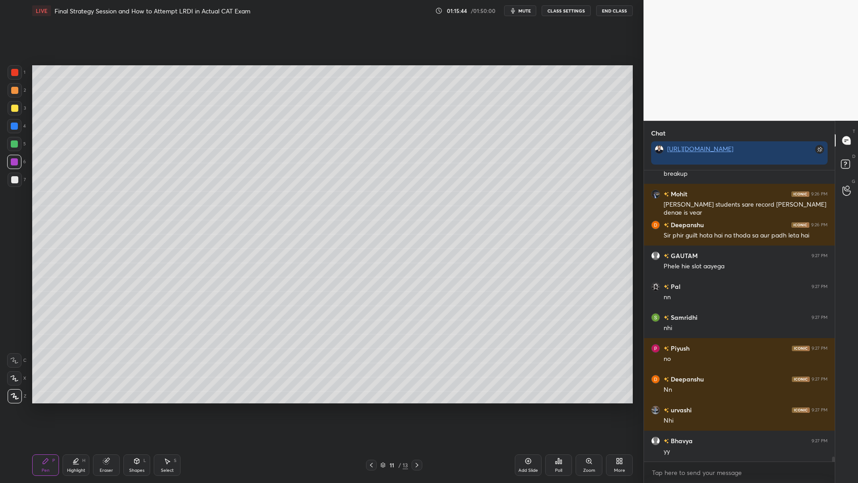
scroll to position [17066, 0]
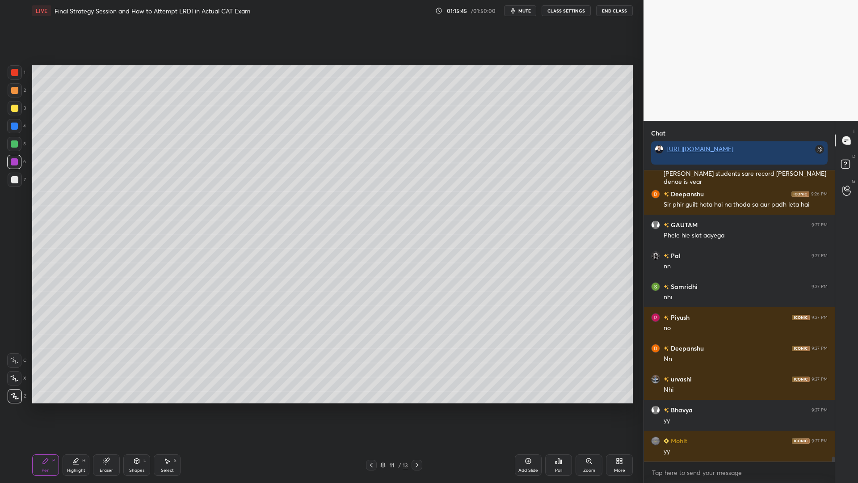
drag, startPoint x: 16, startPoint y: 128, endPoint x: 21, endPoint y: 130, distance: 5.2
click at [16, 129] on div at bounding box center [14, 125] width 7 height 7
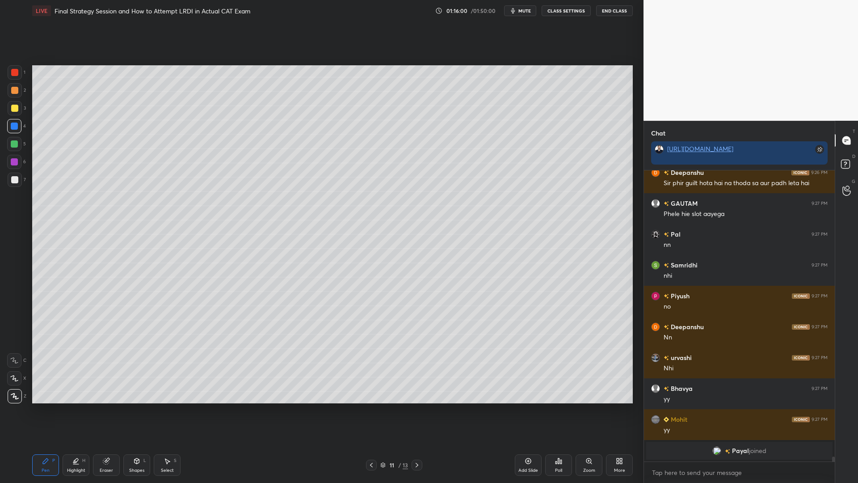
drag, startPoint x: 105, startPoint y: 465, endPoint x: 114, endPoint y: 457, distance: 12.7
click at [105, 410] on div "Eraser" at bounding box center [106, 464] width 27 height 21
click at [52, 410] on div "Pen P" at bounding box center [45, 464] width 27 height 21
click at [11, 145] on div at bounding box center [14, 144] width 14 height 14
click at [13, 165] on div at bounding box center [14, 161] width 7 height 7
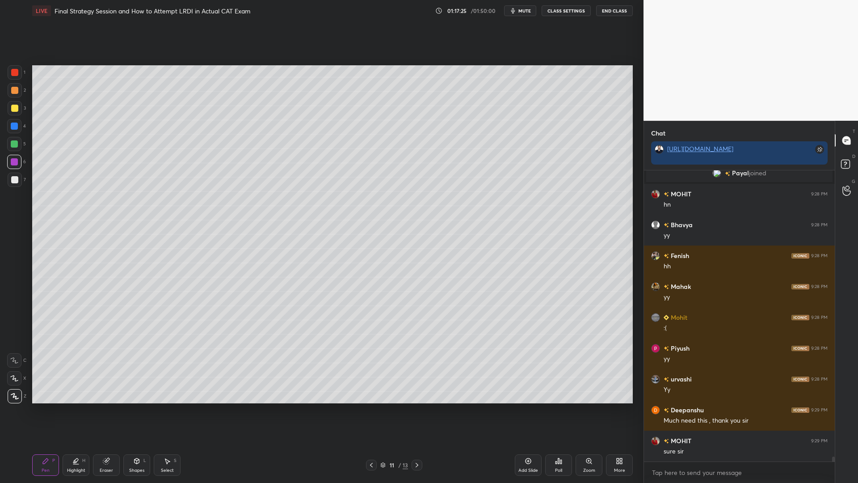
scroll to position [16767, 0]
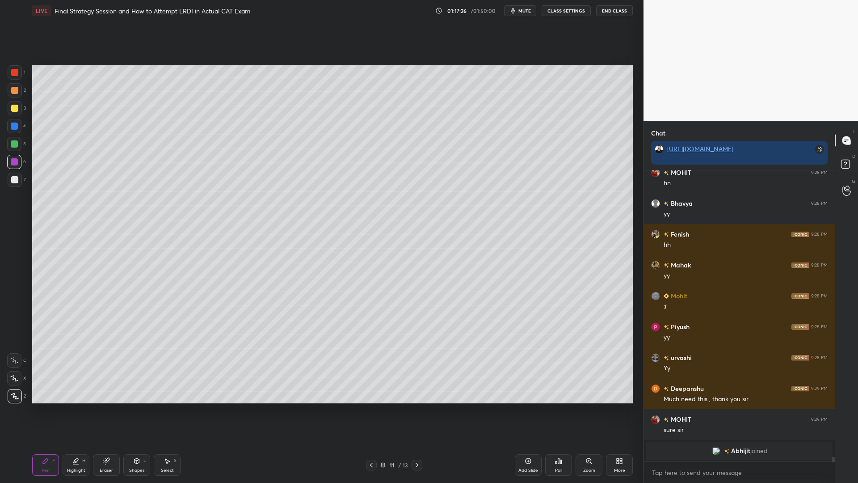
click at [106, 410] on icon at bounding box center [106, 461] width 6 height 6
click at [40, 410] on div "Pen P" at bounding box center [45, 464] width 27 height 21
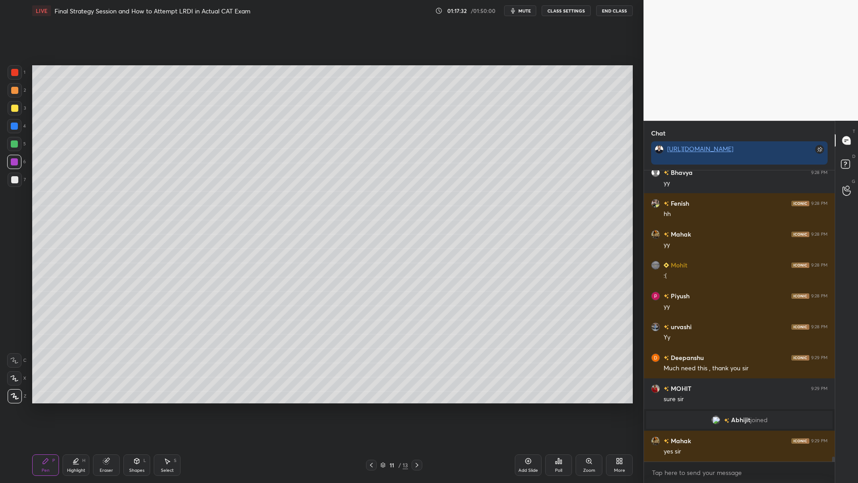
click at [13, 123] on div at bounding box center [14, 125] width 7 height 7
click at [13, 89] on div at bounding box center [14, 90] width 7 height 7
click at [18, 122] on div at bounding box center [14, 126] width 14 height 14
click at [12, 146] on div at bounding box center [14, 143] width 7 height 7
drag, startPoint x: 13, startPoint y: 91, endPoint x: 12, endPoint y: 128, distance: 36.7
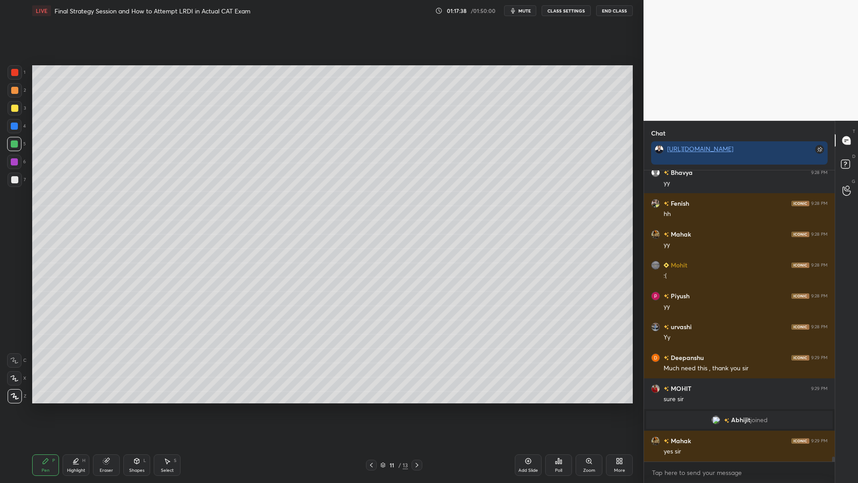
click at [12, 92] on div at bounding box center [14, 90] width 7 height 7
click at [17, 75] on div at bounding box center [14, 72] width 7 height 7
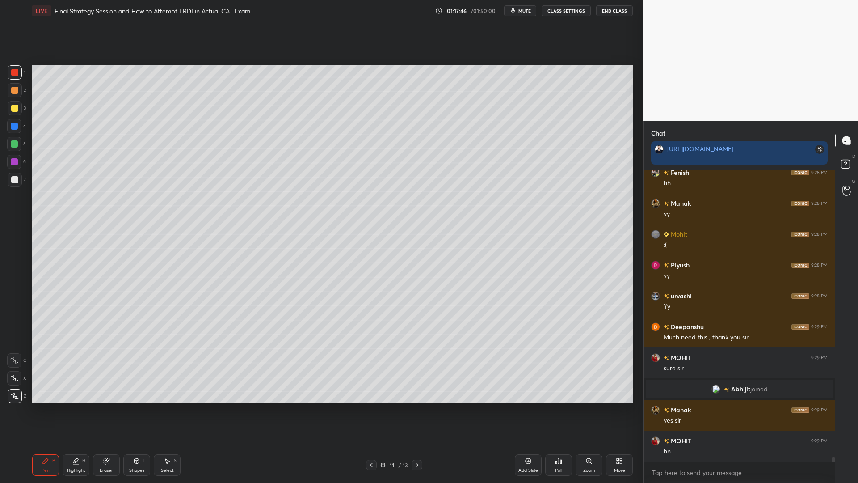
click at [15, 124] on div at bounding box center [14, 125] width 7 height 7
click at [15, 148] on div at bounding box center [14, 144] width 14 height 14
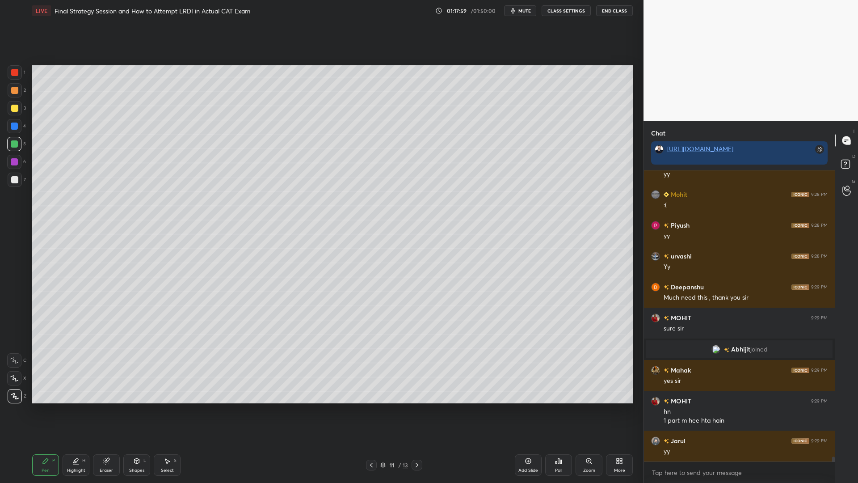
scroll to position [16815, 0]
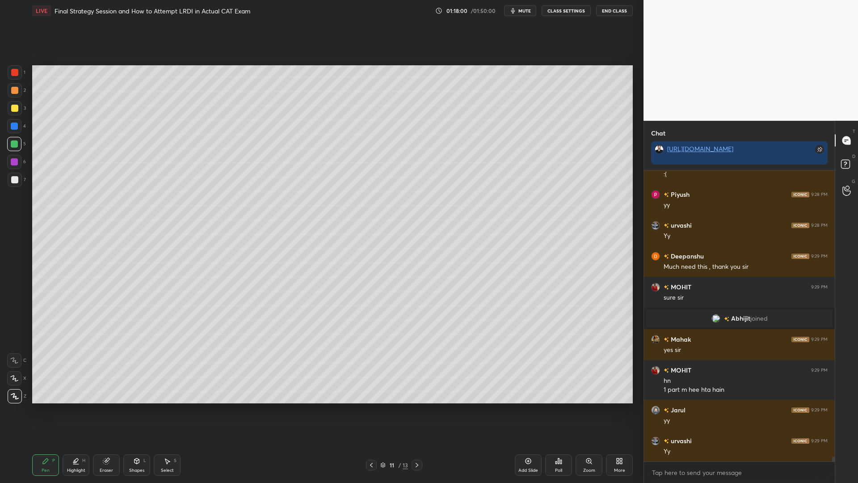
drag, startPoint x: 11, startPoint y: 125, endPoint x: 21, endPoint y: 140, distance: 18.7
click at [11, 127] on div at bounding box center [14, 125] width 7 height 7
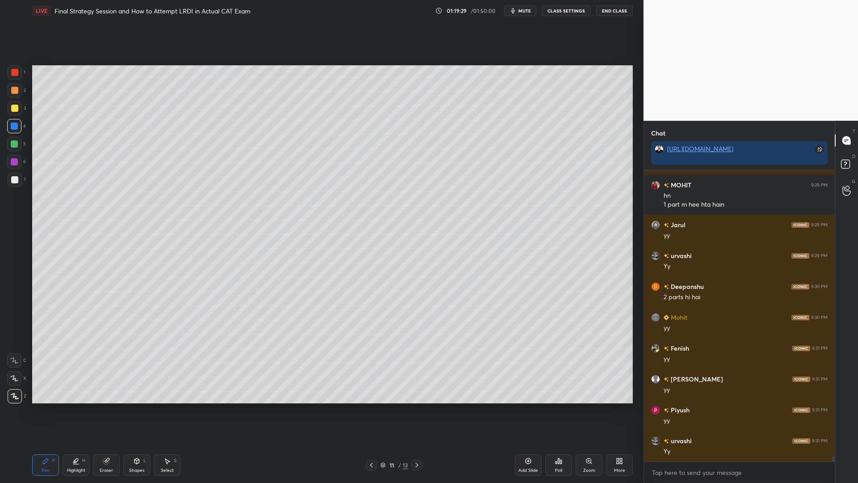
scroll to position [17031, 0]
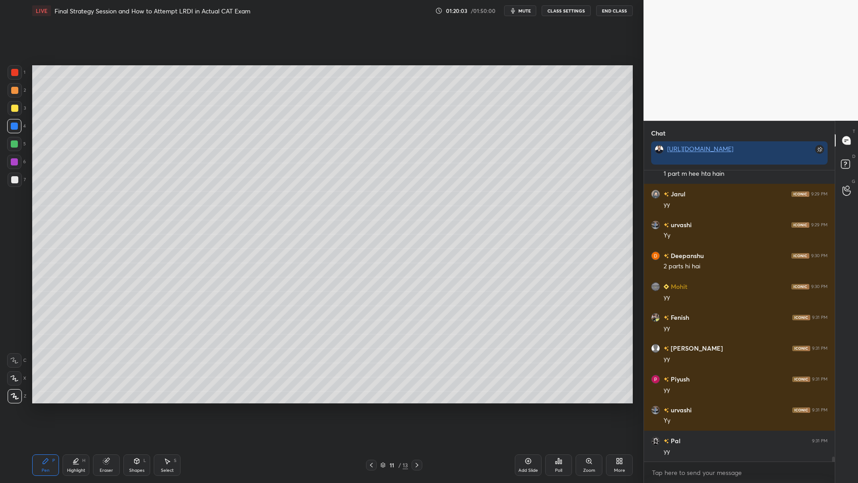
click at [14, 143] on div at bounding box center [14, 143] width 7 height 7
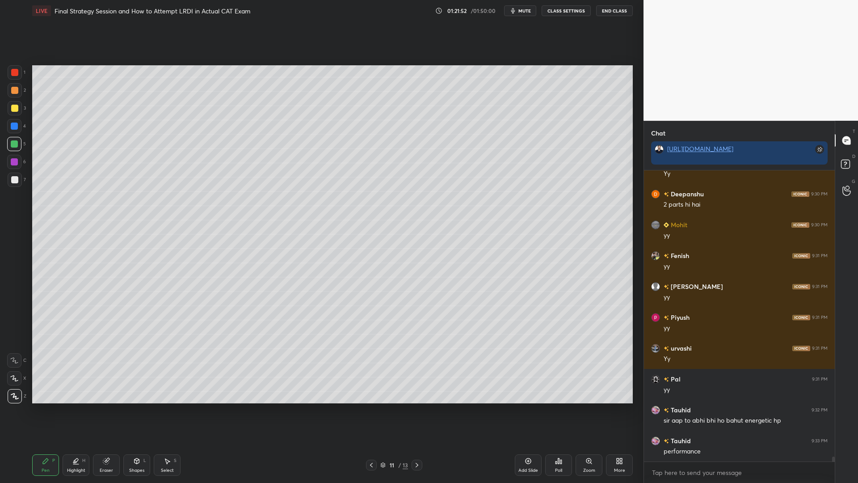
scroll to position [17123, 0]
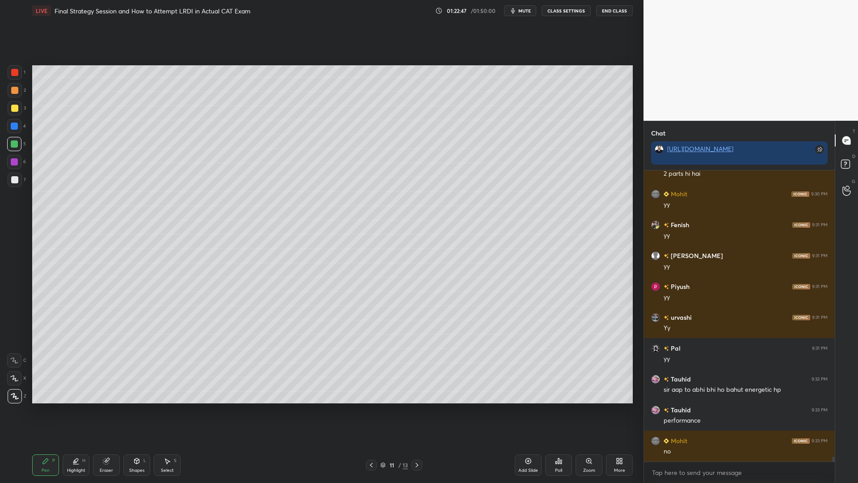
click at [416, 410] on icon at bounding box center [416, 464] width 7 height 7
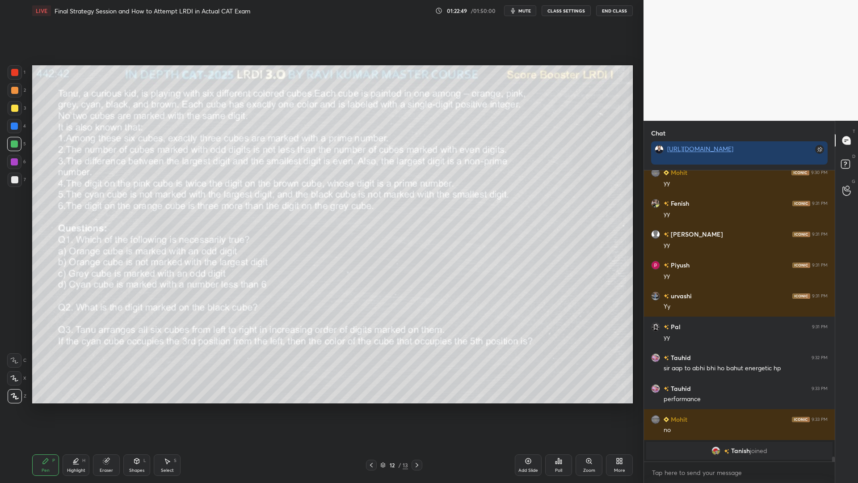
click at [101, 410] on div "Eraser" at bounding box center [106, 464] width 27 height 21
click at [11, 396] on span "Erase all" at bounding box center [14, 396] width 13 height 6
click at [14, 71] on div at bounding box center [14, 72] width 7 height 7
click at [103, 410] on div "Eraser" at bounding box center [106, 464] width 27 height 21
click at [12, 393] on span "Erase all" at bounding box center [14, 396] width 13 height 6
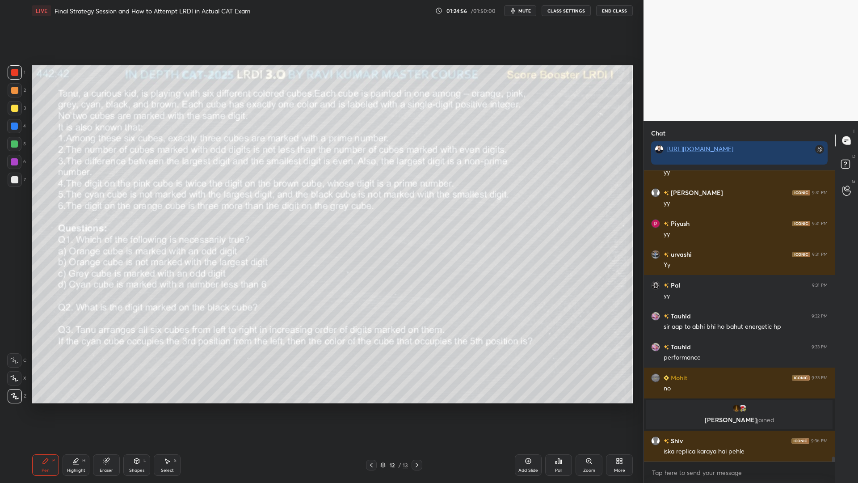
scroll to position [17068, 0]
click at [520, 15] on button "mute" at bounding box center [520, 10] width 32 height 11
click at [523, 11] on span "unmute" at bounding box center [523, 11] width 19 height 6
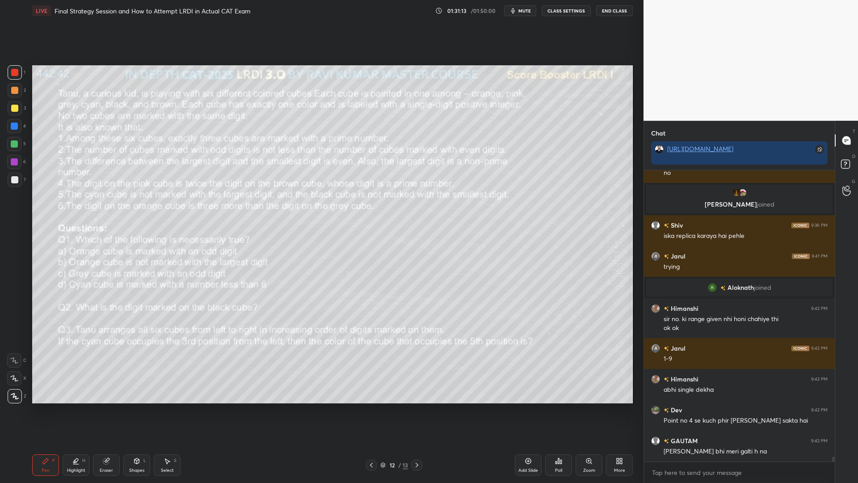
scroll to position [17289, 0]
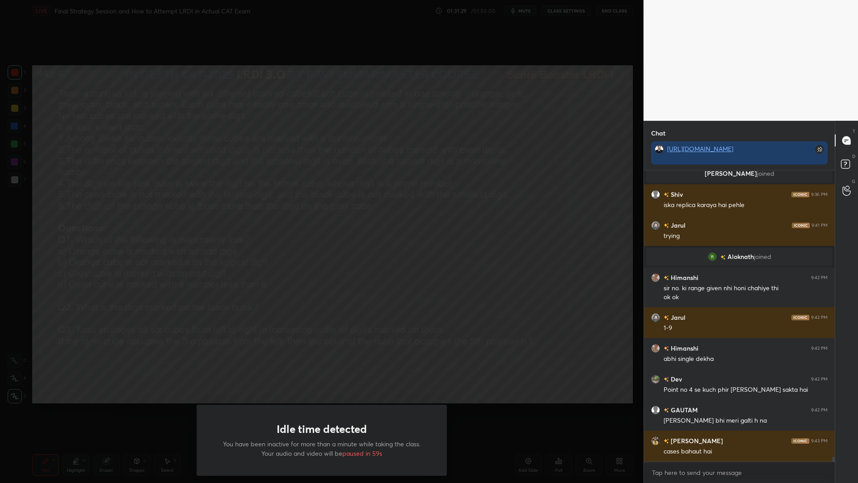
click at [504, 5] on button "mute" at bounding box center [520, 10] width 32 height 11
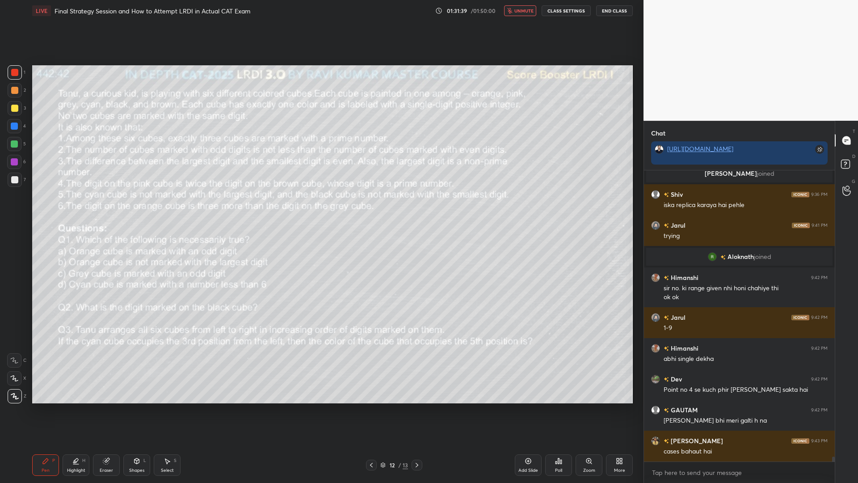
scroll to position [17320, 0]
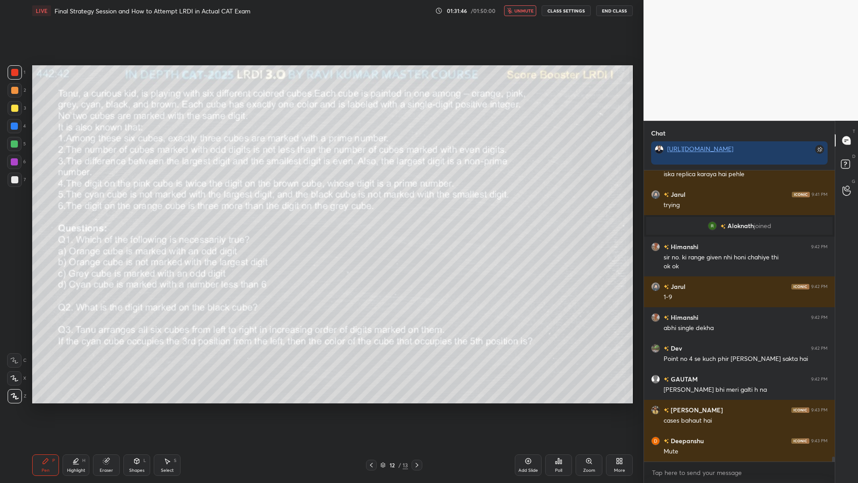
drag, startPoint x: 521, startPoint y: 11, endPoint x: 519, endPoint y: 16, distance: 5.2
click at [518, 13] on span "unmute" at bounding box center [523, 11] width 19 height 6
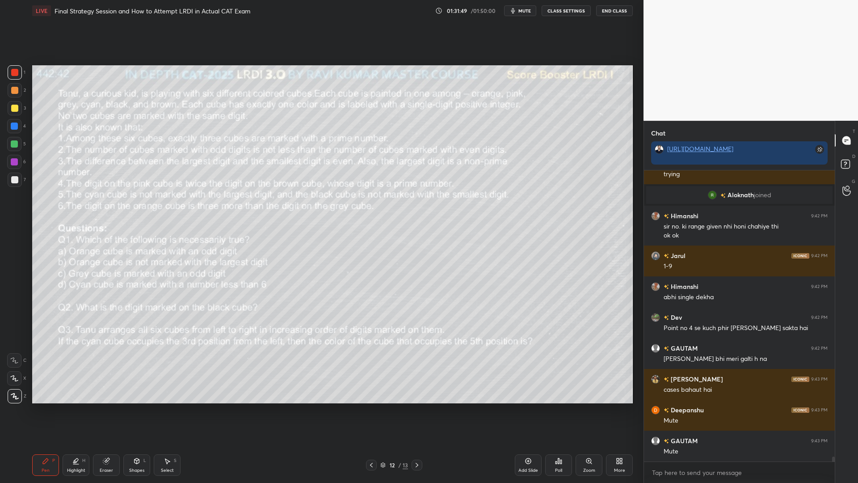
click at [16, 91] on div at bounding box center [14, 90] width 7 height 7
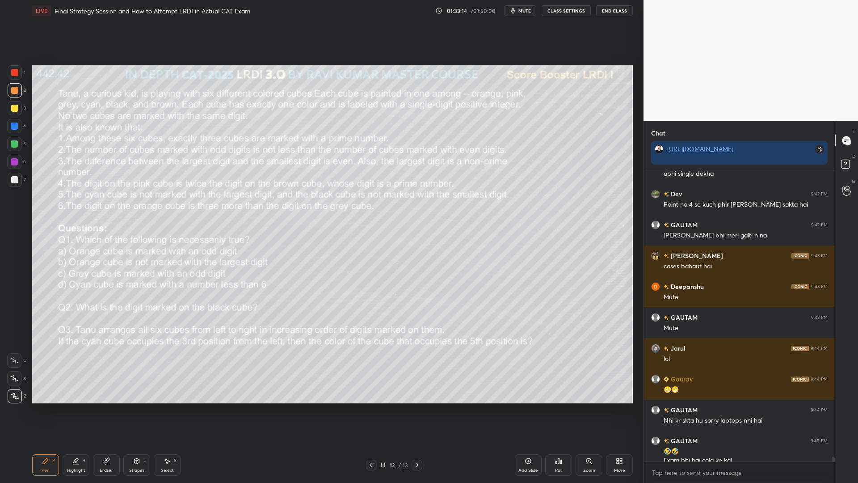
scroll to position [17483, 0]
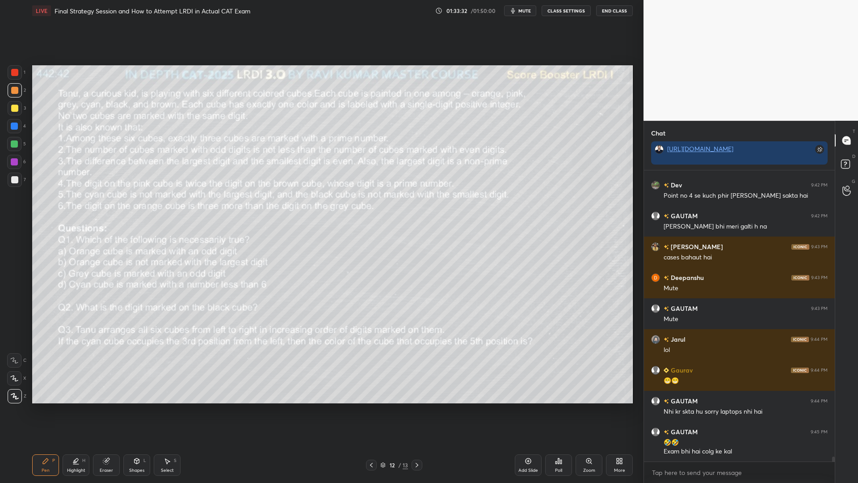
click at [417, 410] on icon at bounding box center [416, 464] width 7 height 7
click at [22, 75] on div at bounding box center [15, 72] width 14 height 14
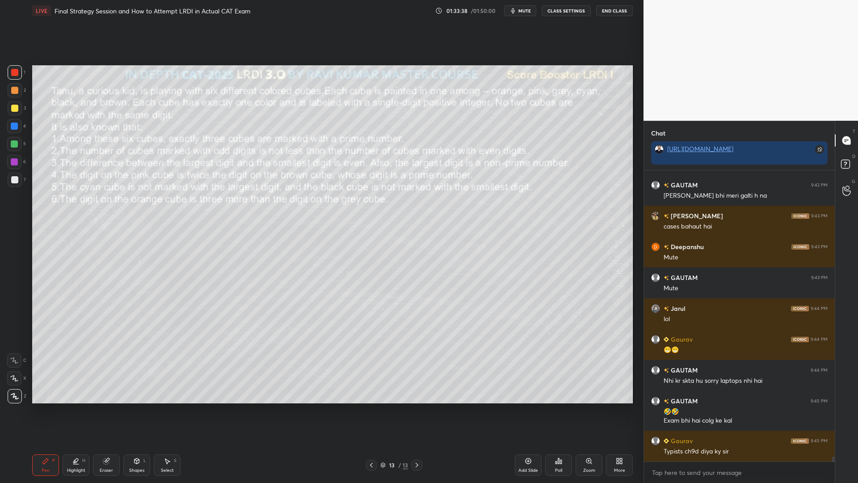
click at [13, 107] on div at bounding box center [14, 108] width 7 height 7
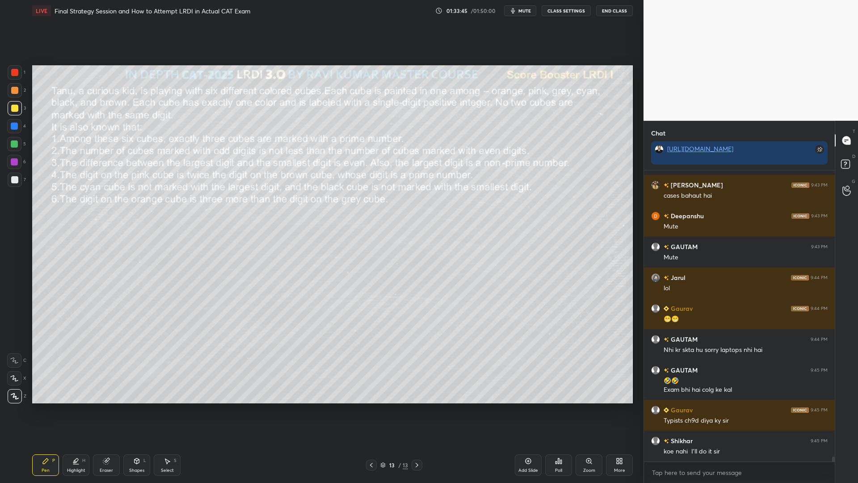
click at [17, 73] on div at bounding box center [14, 72] width 7 height 7
click at [15, 110] on div at bounding box center [14, 108] width 7 height 7
click at [16, 377] on icon at bounding box center [14, 378] width 8 height 6
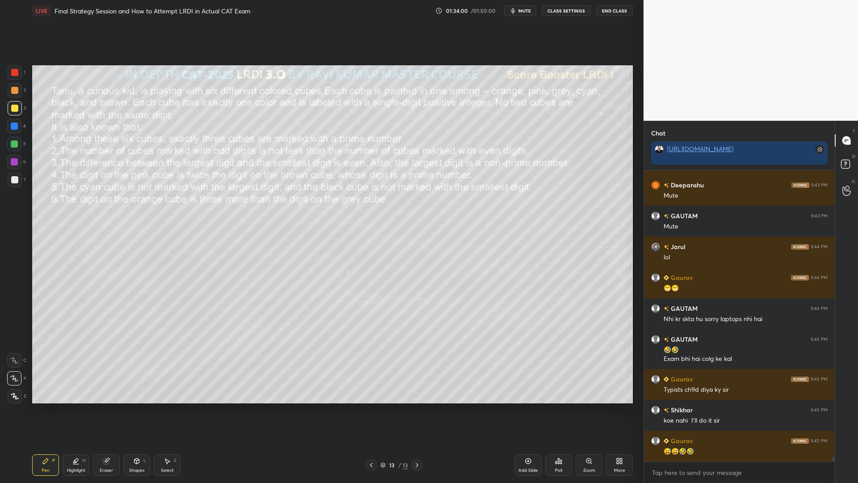
click at [105, 410] on icon at bounding box center [106, 460] width 7 height 7
click at [11, 390] on div "Erase all" at bounding box center [14, 396] width 14 height 14
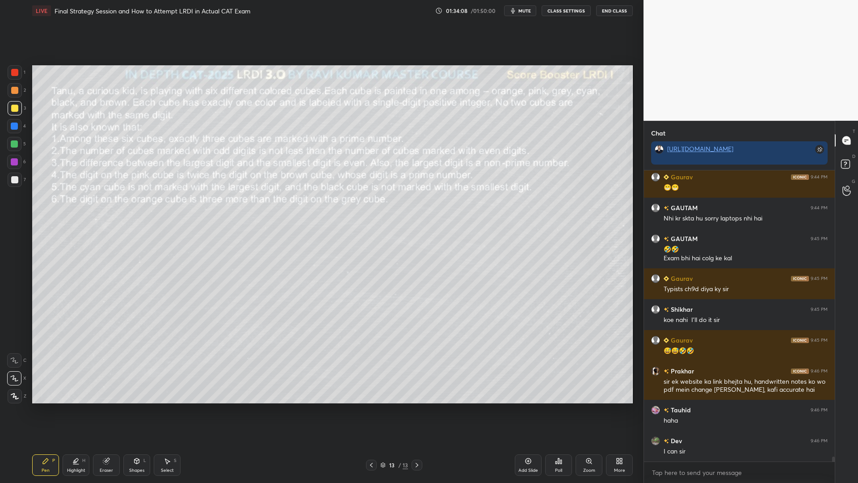
scroll to position [17707, 0]
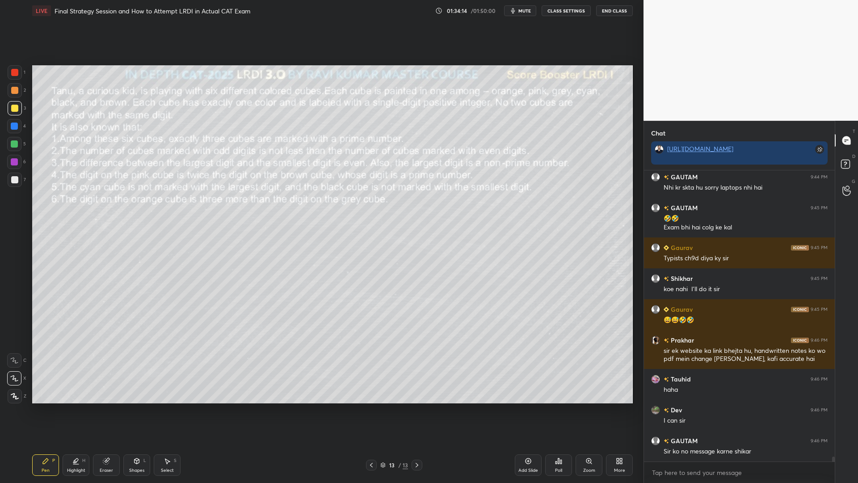
click at [17, 92] on div at bounding box center [14, 90] width 7 height 7
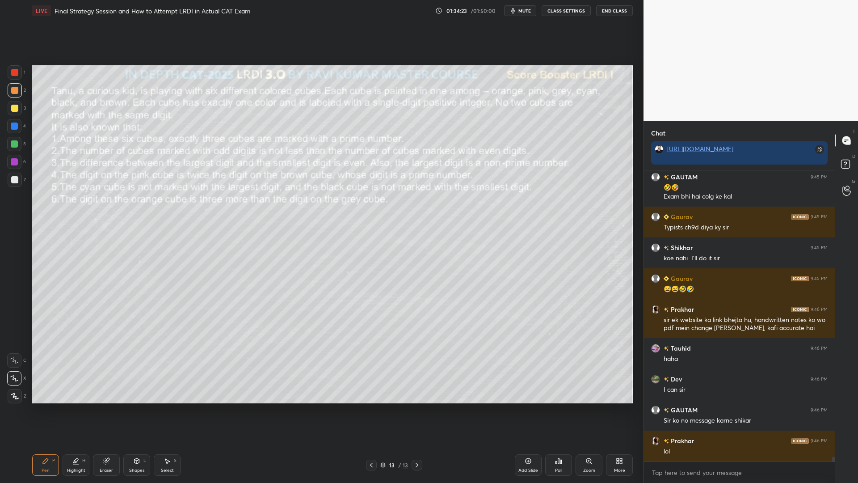
click at [15, 74] on div at bounding box center [14, 72] width 7 height 7
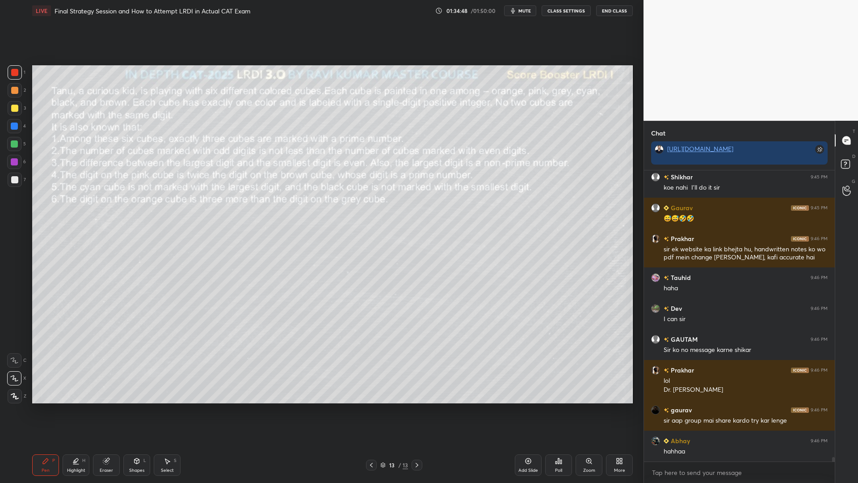
scroll to position [17839, 0]
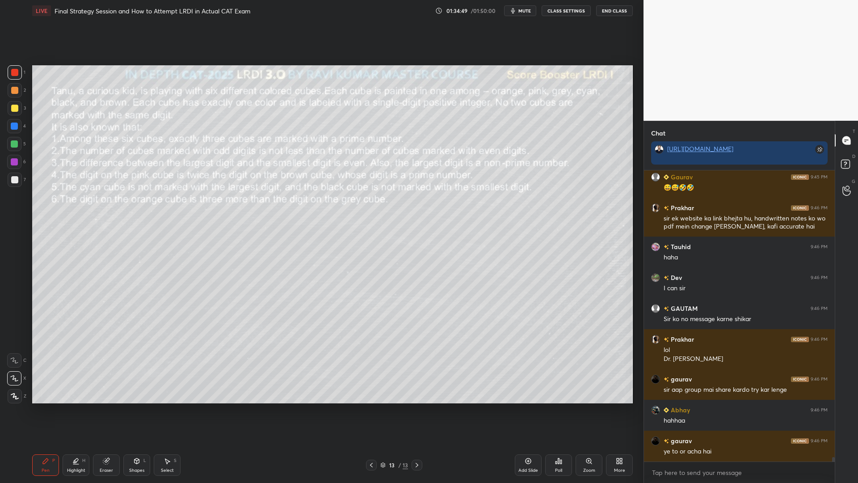
click at [106, 410] on icon at bounding box center [106, 461] width 6 height 6
click at [14, 393] on span "Erase all" at bounding box center [14, 396] width 13 height 6
click at [13, 90] on div at bounding box center [14, 90] width 7 height 7
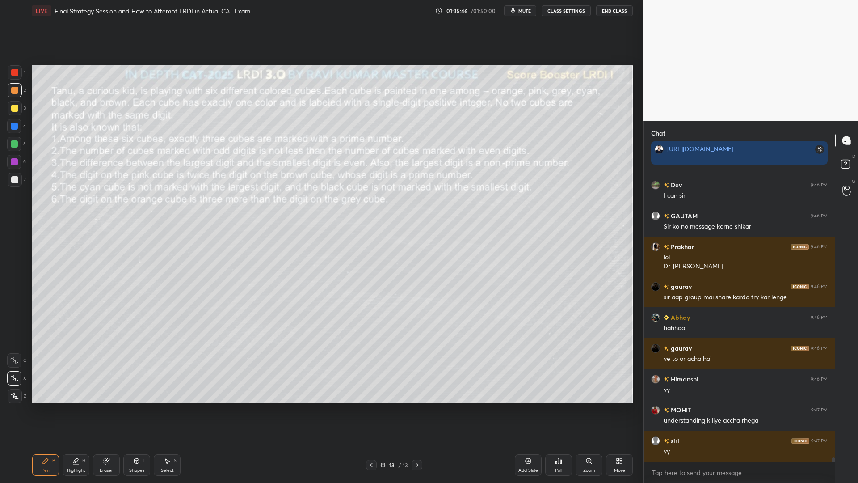
scroll to position [17963, 0]
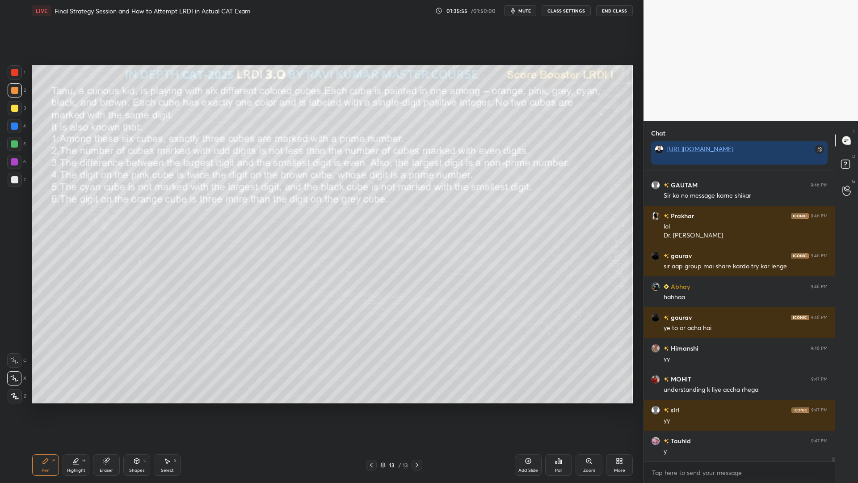
click at [11, 105] on div at bounding box center [14, 108] width 7 height 7
drag, startPoint x: 14, startPoint y: 67, endPoint x: 21, endPoint y: 75, distance: 10.5
click at [14, 68] on div at bounding box center [15, 72] width 14 height 14
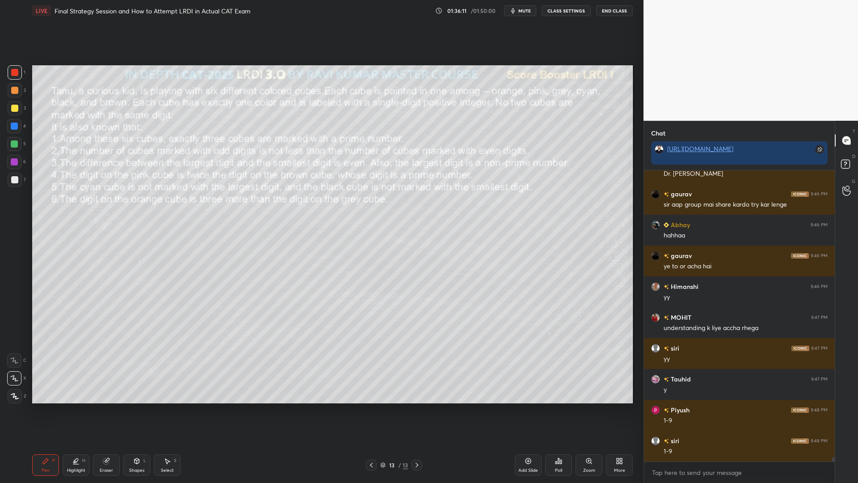
scroll to position [18055, 0]
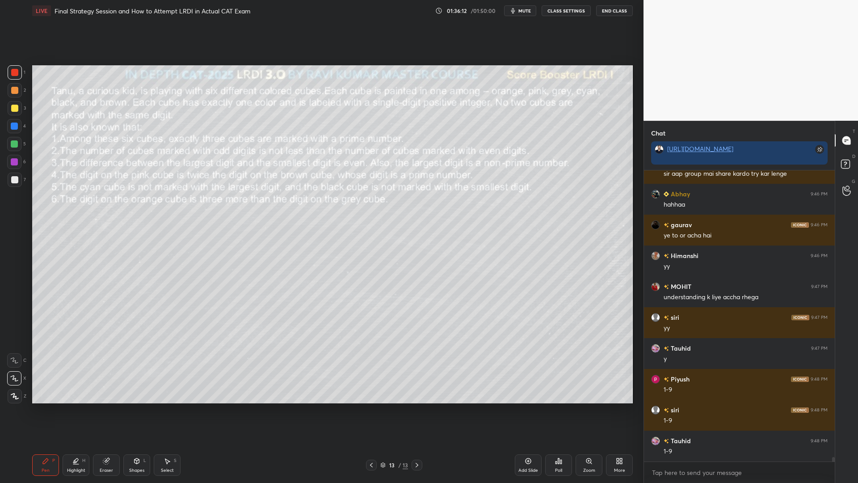
click at [12, 124] on div at bounding box center [14, 125] width 7 height 7
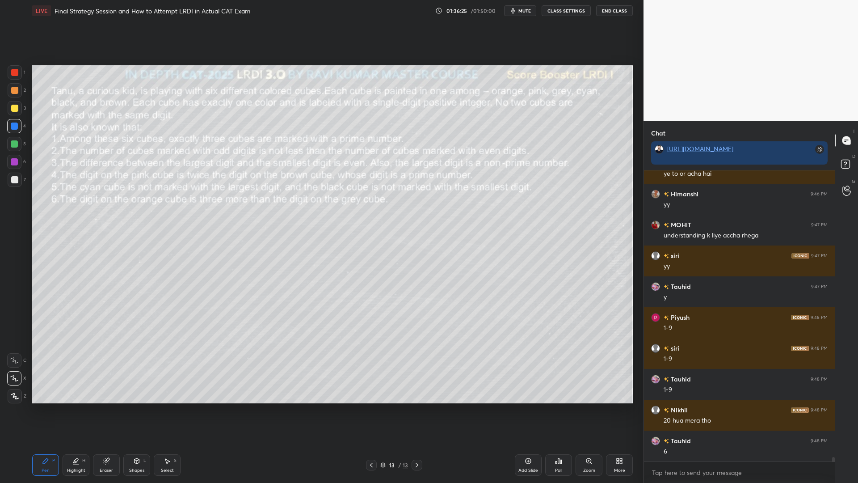
scroll to position [18148, 0]
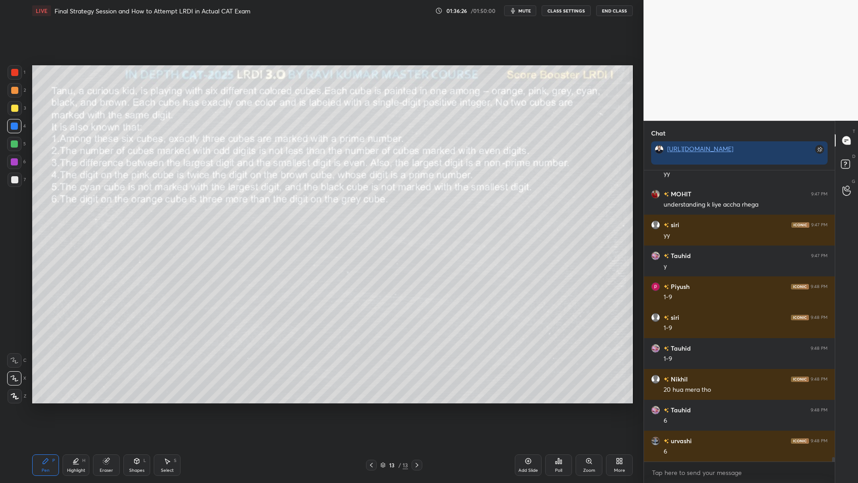
click at [14, 84] on div at bounding box center [15, 90] width 14 height 14
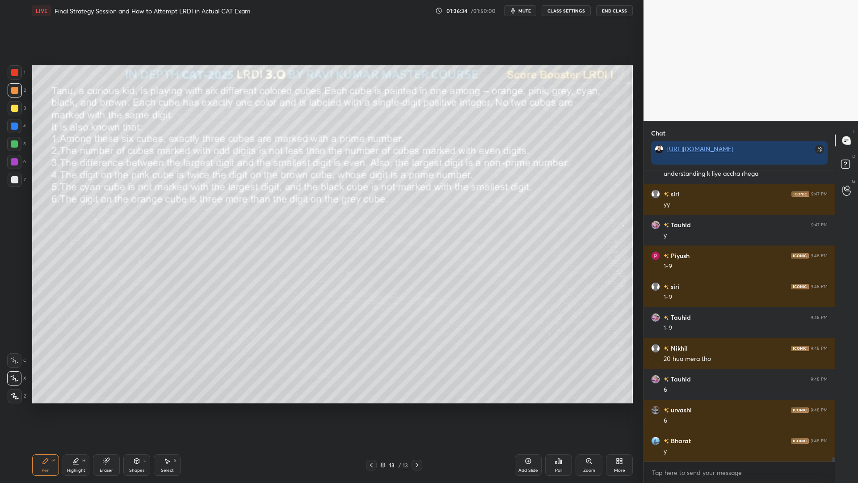
click at [14, 145] on div at bounding box center [14, 143] width 7 height 7
drag, startPoint x: 14, startPoint y: 89, endPoint x: 26, endPoint y: 142, distance: 53.8
click at [13, 89] on div at bounding box center [14, 90] width 7 height 7
click at [13, 179] on div at bounding box center [14, 179] width 7 height 7
drag, startPoint x: 15, startPoint y: 162, endPoint x: 24, endPoint y: 194, distance: 32.9
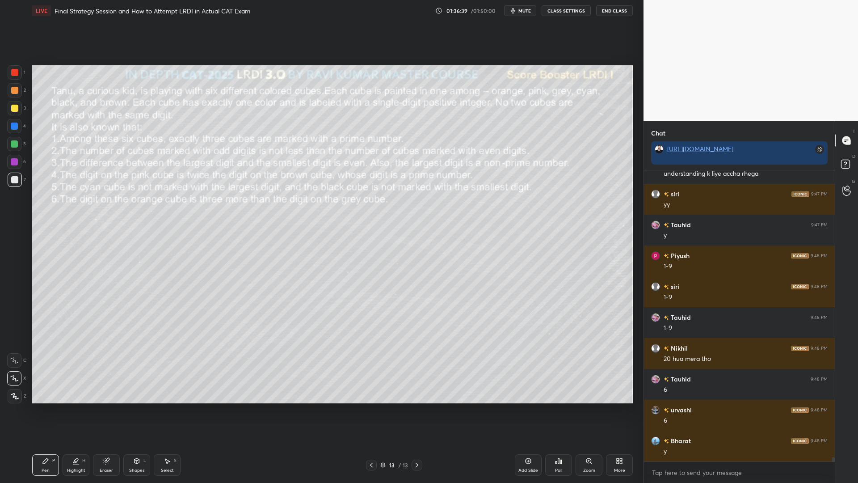
click at [14, 162] on div at bounding box center [14, 161] width 7 height 7
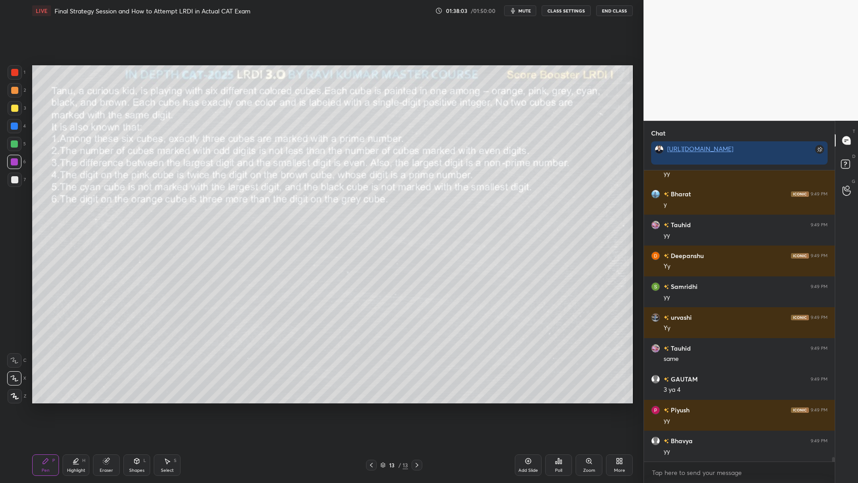
scroll to position [18734, 0]
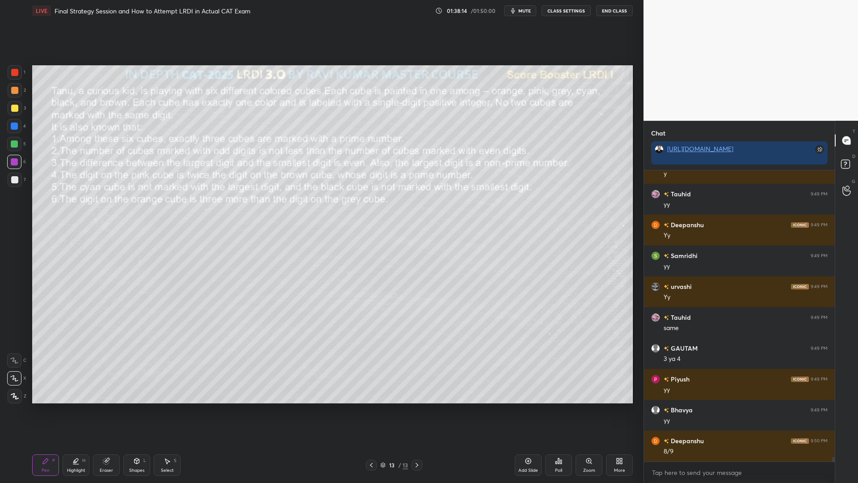
click at [11, 175] on div at bounding box center [15, 180] width 14 height 14
click at [13, 144] on div at bounding box center [14, 143] width 7 height 7
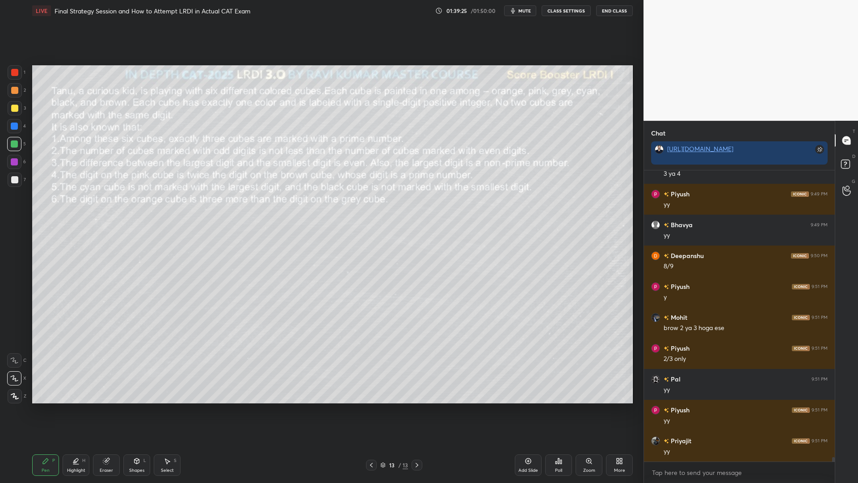
scroll to position [18949, 0]
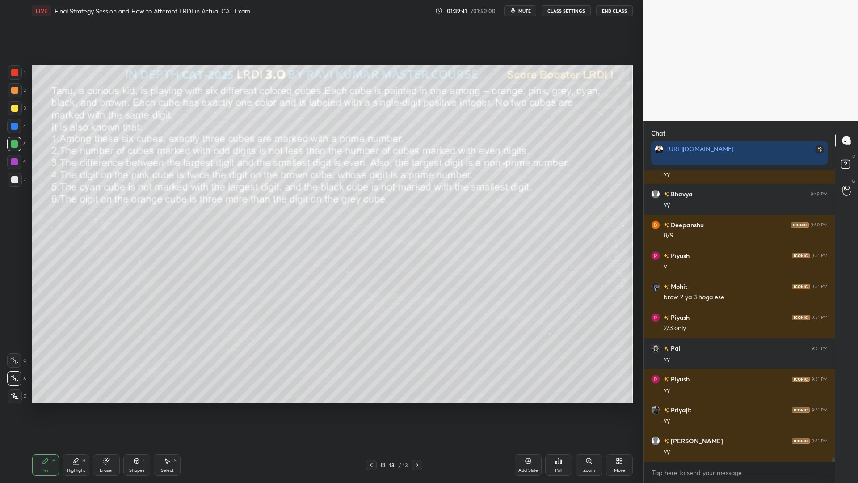
drag, startPoint x: 19, startPoint y: 71, endPoint x: 29, endPoint y: 79, distance: 13.4
click at [19, 72] on div at bounding box center [15, 72] width 14 height 14
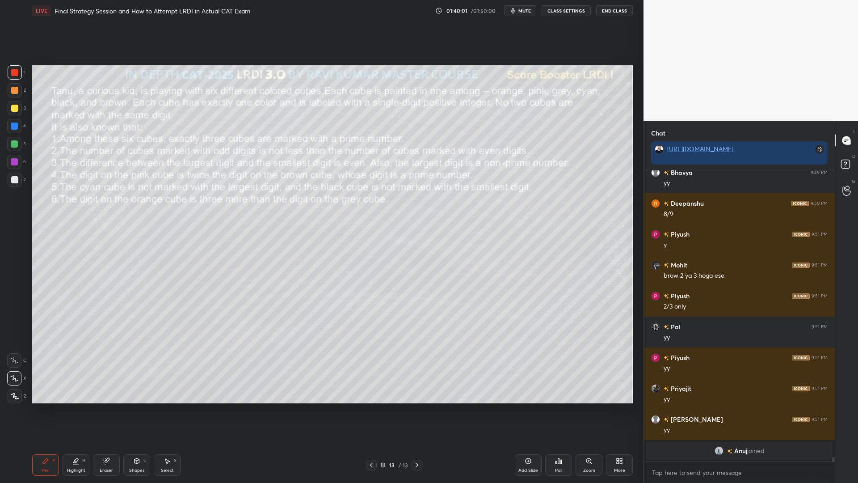
click at [15, 141] on div at bounding box center [14, 143] width 7 height 7
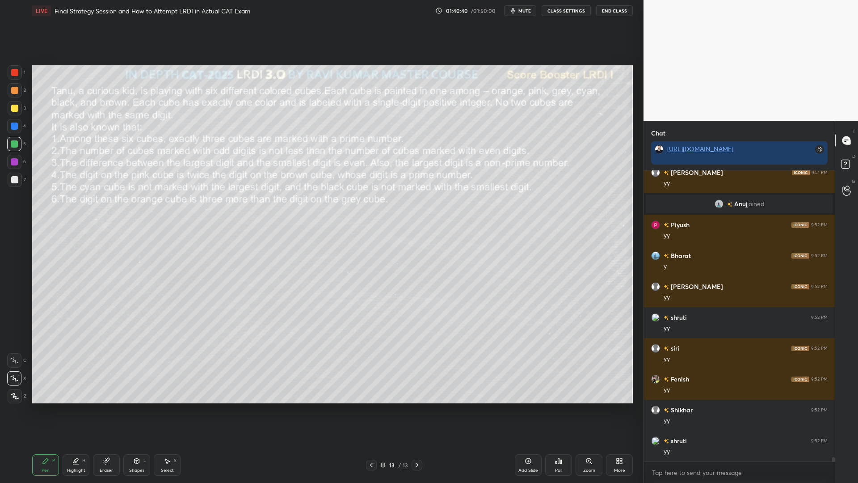
scroll to position [270, 188]
click at [13, 126] on div at bounding box center [14, 125] width 7 height 7
click at [12, 75] on div at bounding box center [14, 72] width 7 height 7
click at [79, 410] on div "Highlight H" at bounding box center [76, 464] width 27 height 21
click at [14, 381] on div at bounding box center [14, 378] width 14 height 14
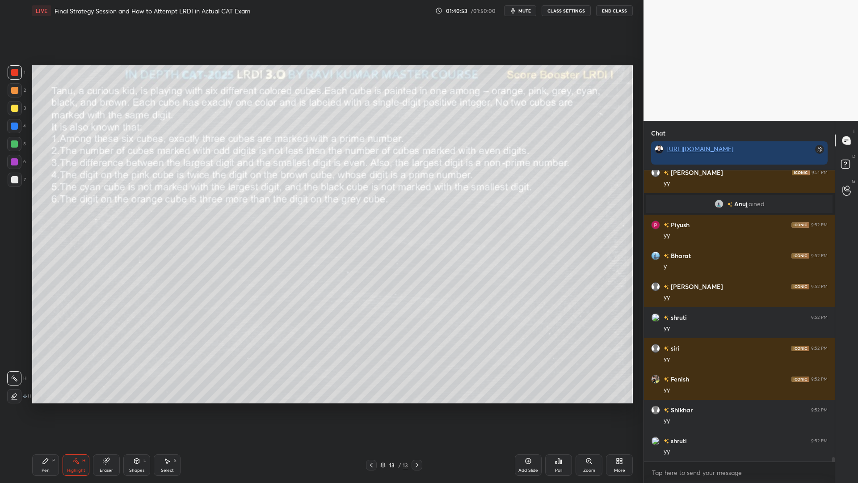
scroll to position [18713, 0]
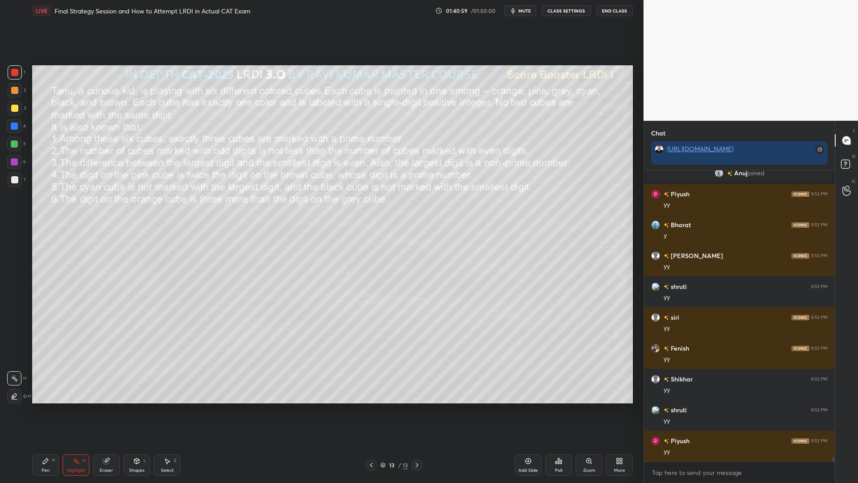
click at [38, 410] on div "Pen P" at bounding box center [45, 464] width 27 height 21
click at [15, 180] on div at bounding box center [14, 179] width 7 height 7
click at [528, 410] on icon at bounding box center [528, 460] width 7 height 7
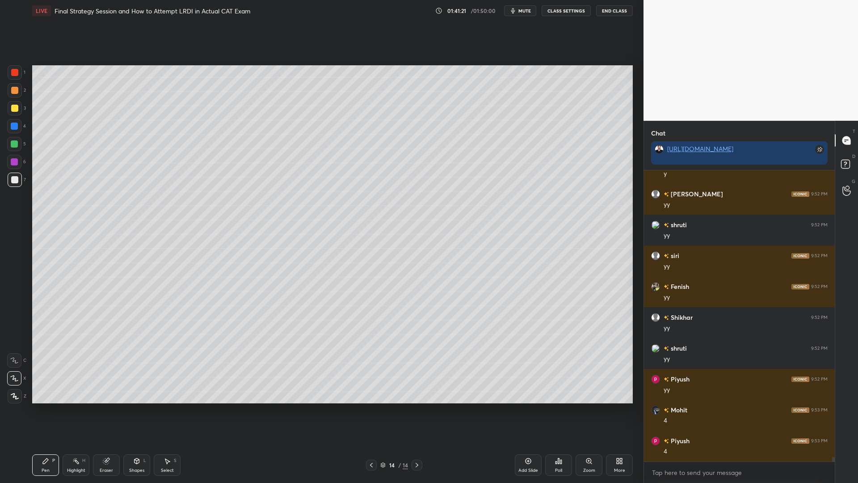
scroll to position [18805, 0]
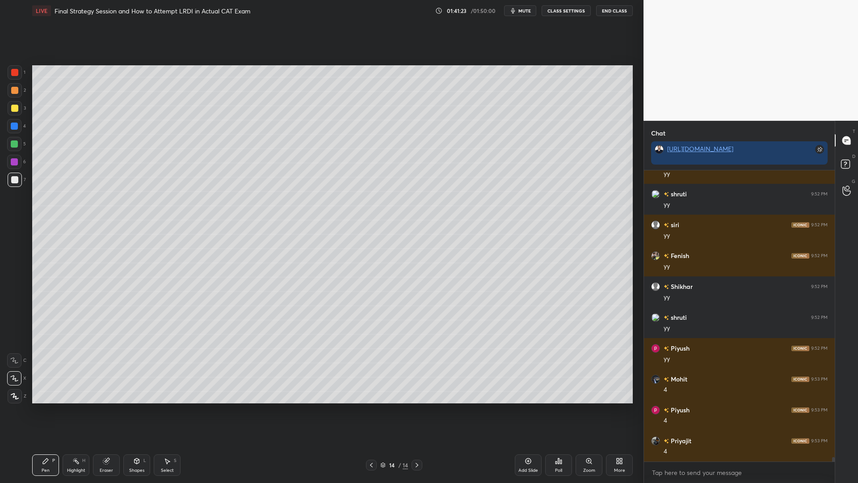
click at [12, 127] on div at bounding box center [14, 125] width 7 height 7
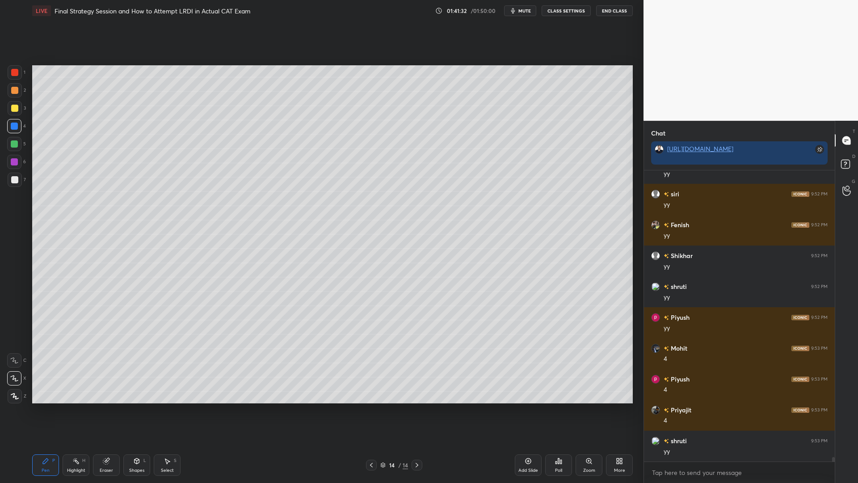
click at [368, 410] on icon at bounding box center [371, 464] width 7 height 7
drag, startPoint x: 415, startPoint y: 465, endPoint x: 421, endPoint y: 465, distance: 5.8
click at [414, 410] on icon at bounding box center [416, 464] width 7 height 7
click at [82, 410] on div "H" at bounding box center [83, 460] width 3 height 4
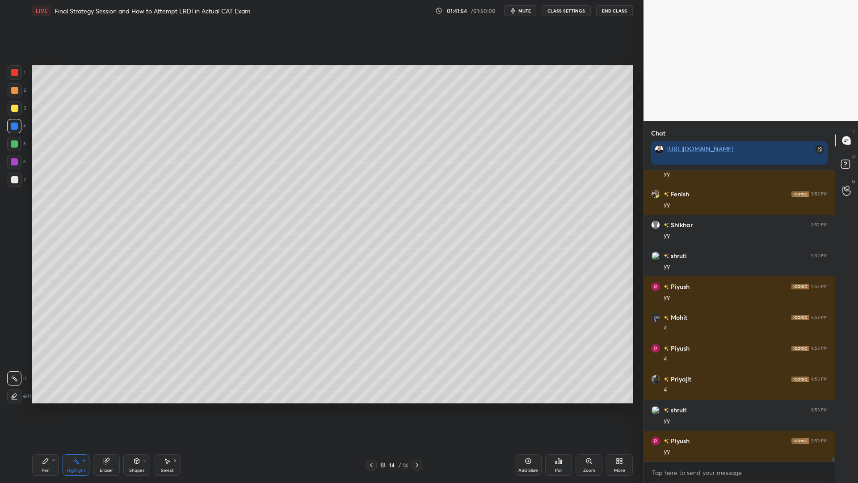
click at [41, 410] on div "Pen P" at bounding box center [45, 464] width 27 height 21
click at [17, 140] on div at bounding box center [14, 144] width 14 height 14
drag, startPoint x: 13, startPoint y: 93, endPoint x: 29, endPoint y: 97, distance: 16.0
click at [13, 94] on div at bounding box center [15, 90] width 14 height 14
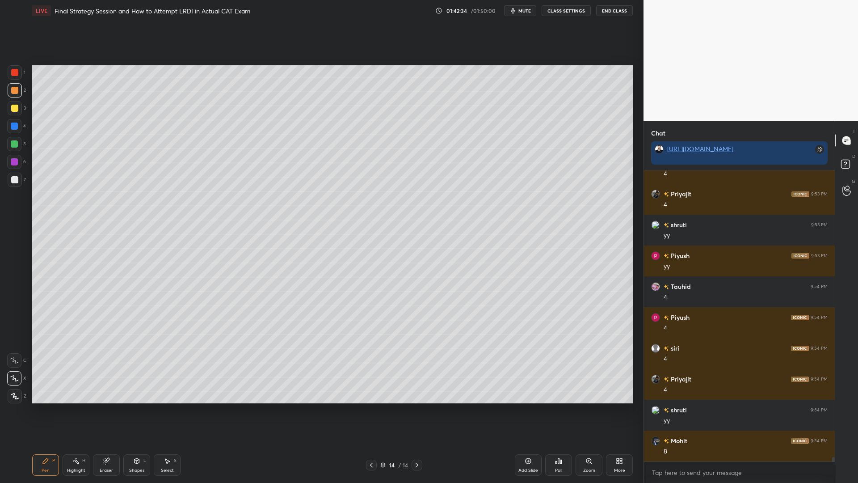
scroll to position [19061, 0]
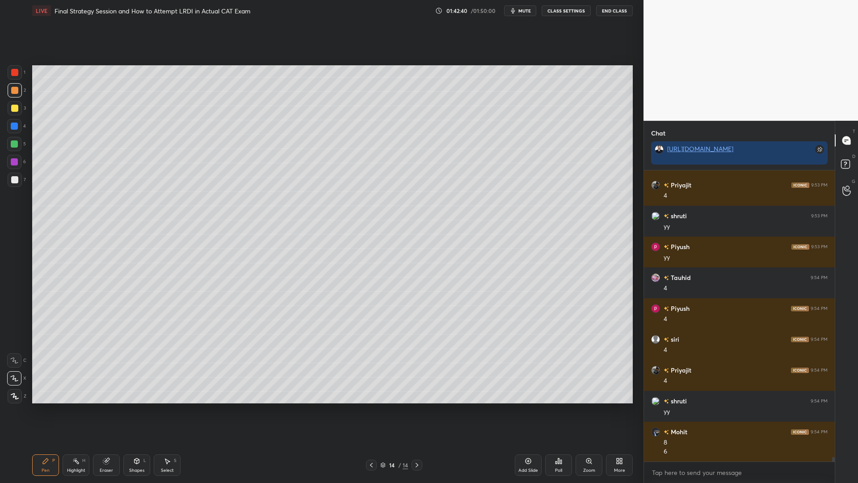
click at [374, 410] on icon at bounding box center [371, 464] width 7 height 7
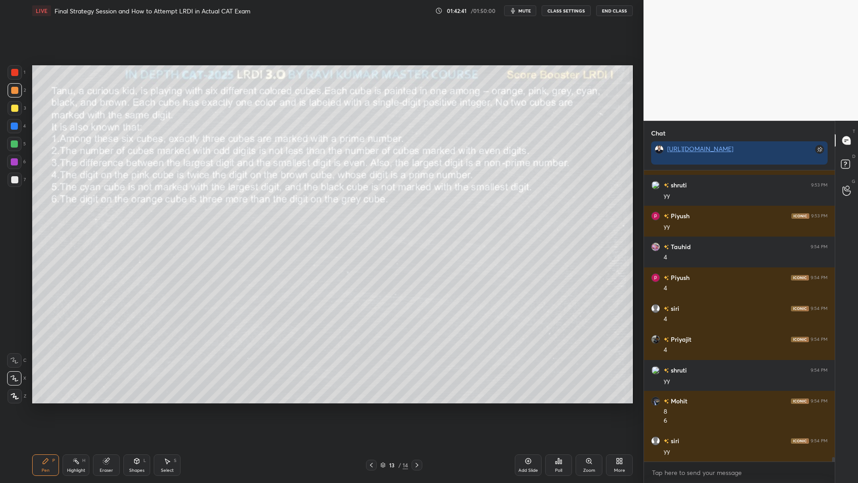
click at [168, 410] on div "Select S" at bounding box center [167, 464] width 27 height 21
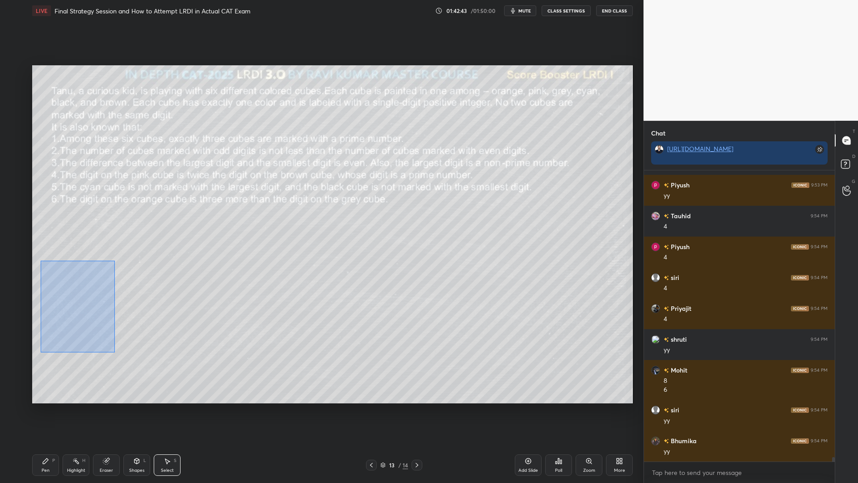
drag, startPoint x: 111, startPoint y: 350, endPoint x: 41, endPoint y: 261, distance: 114.3
click at [41, 261] on div "0 ° Undo Copy Paste here Duplicate Duplicate to new slide Delete" at bounding box center [332, 234] width 601 height 338
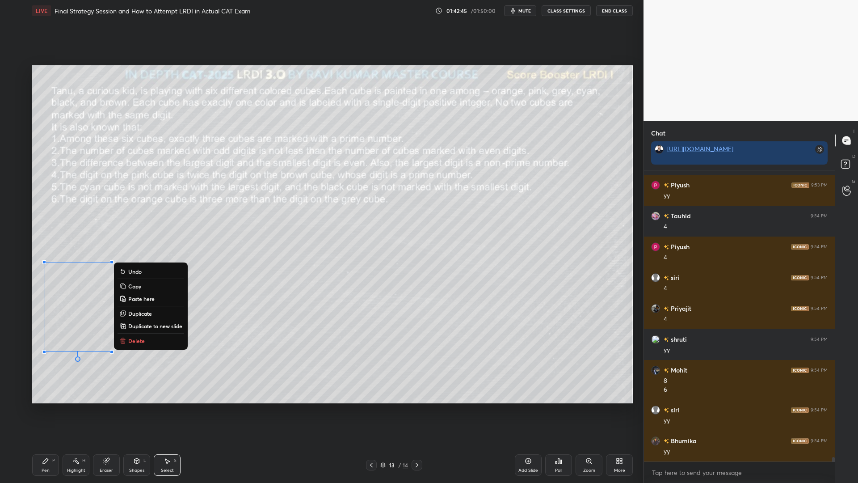
click at [135, 286] on p "Copy" at bounding box center [134, 285] width 13 height 7
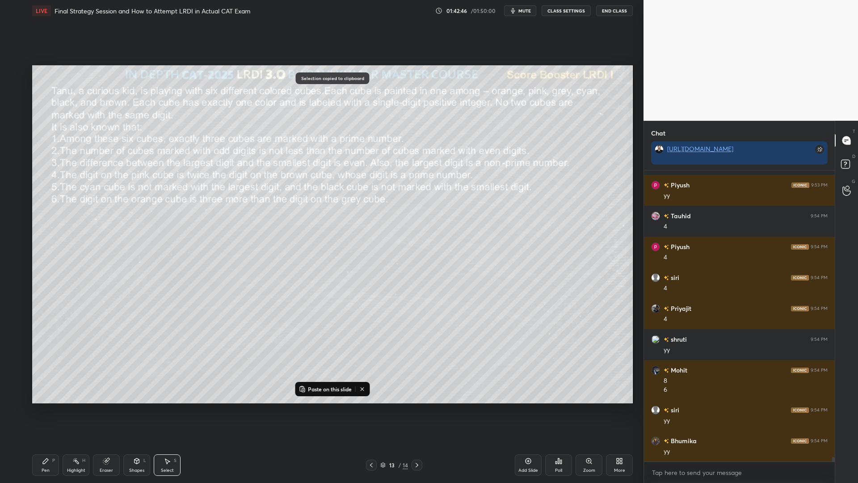
click at [417, 410] on icon at bounding box center [416, 464] width 7 height 7
click at [325, 388] on p "Paste on this slide" at bounding box center [330, 388] width 44 height 7
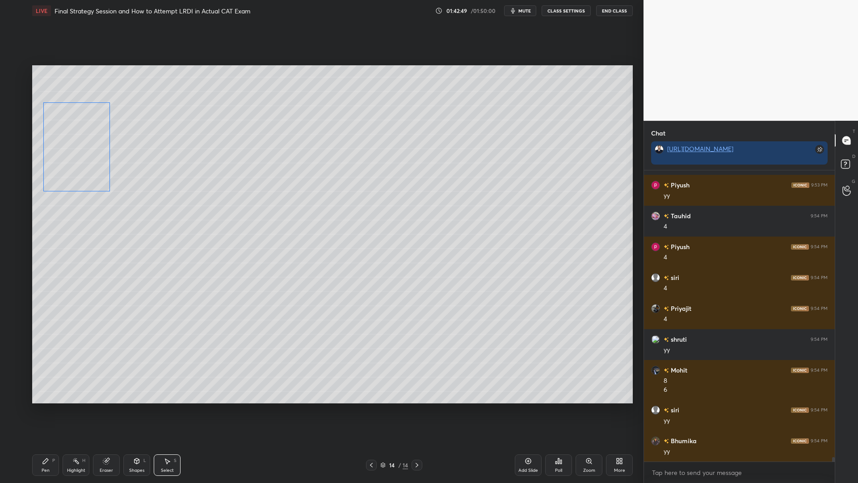
drag, startPoint x: 68, startPoint y: 290, endPoint x: 63, endPoint y: 152, distance: 138.2
click at [63, 152] on div "0 ° Undo Copy Paste here Duplicate Duplicate to new slide Delete" at bounding box center [332, 234] width 601 height 338
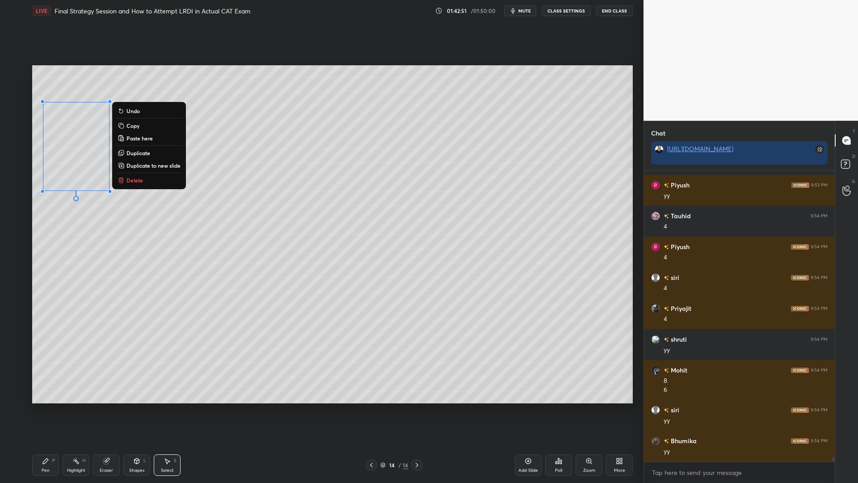
click at [43, 410] on div "Pen P" at bounding box center [45, 464] width 27 height 21
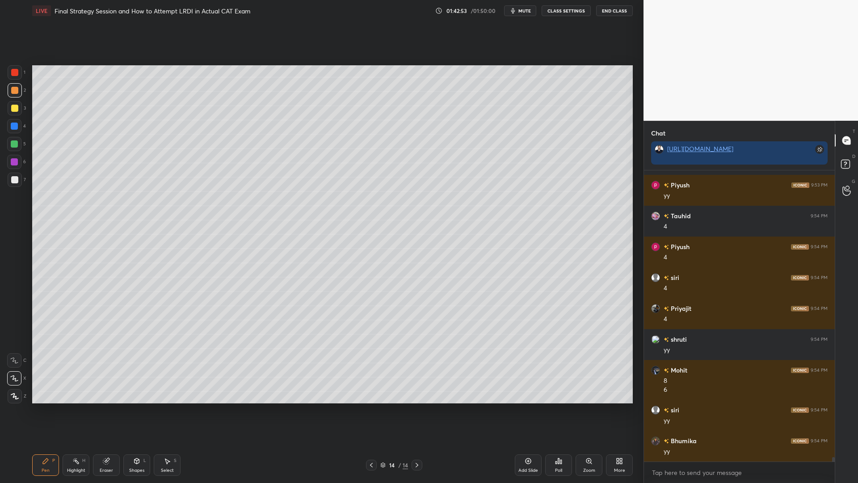
click at [12, 144] on div at bounding box center [14, 143] width 7 height 7
click at [14, 181] on div at bounding box center [14, 179] width 7 height 7
drag, startPoint x: 16, startPoint y: 71, endPoint x: 29, endPoint y: 120, distance: 51.0
click at [16, 72] on div at bounding box center [14, 72] width 7 height 7
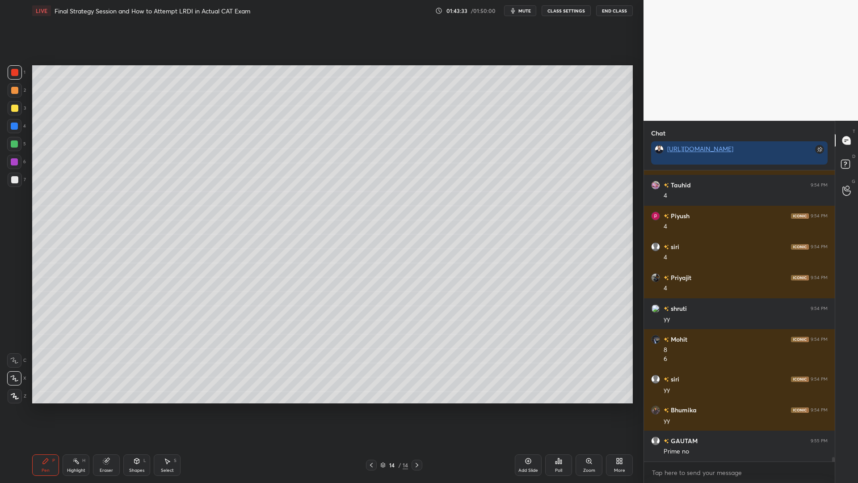
drag, startPoint x: 16, startPoint y: 122, endPoint x: 31, endPoint y: 128, distance: 16.3
click at [16, 123] on div at bounding box center [14, 126] width 14 height 14
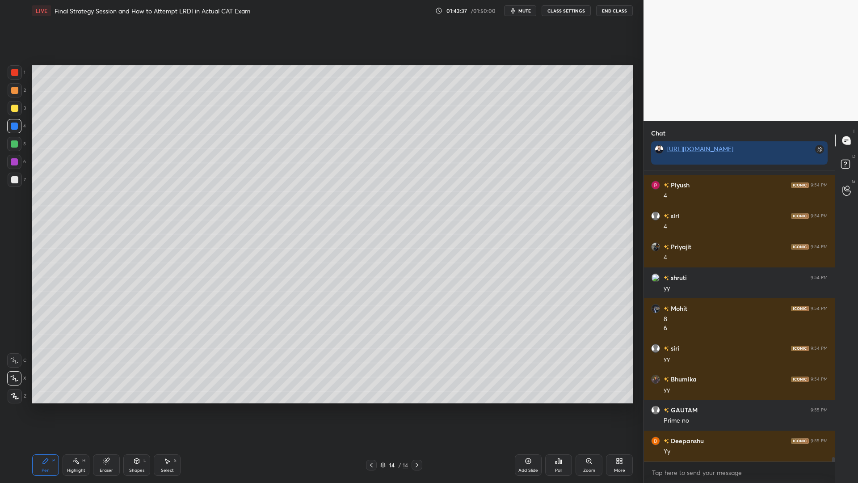
click at [13, 148] on div at bounding box center [14, 144] width 14 height 14
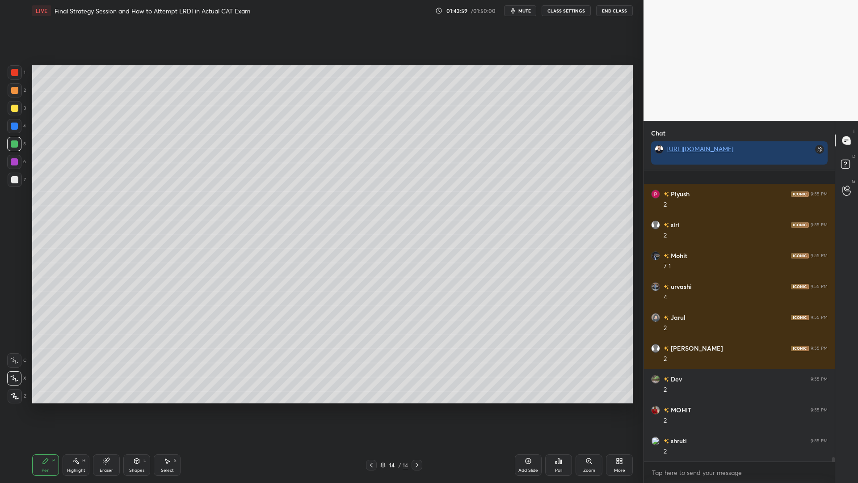
scroll to position [19523, 0]
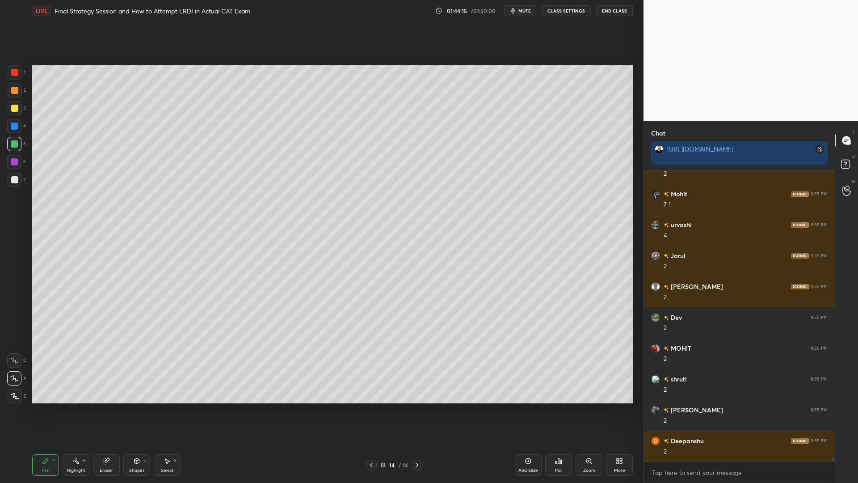
click at [17, 129] on div at bounding box center [14, 125] width 7 height 7
drag, startPoint x: 14, startPoint y: 178, endPoint x: 18, endPoint y: 192, distance: 14.6
click at [14, 179] on div at bounding box center [14, 179] width 7 height 7
click at [15, 362] on icon at bounding box center [14, 360] width 8 height 6
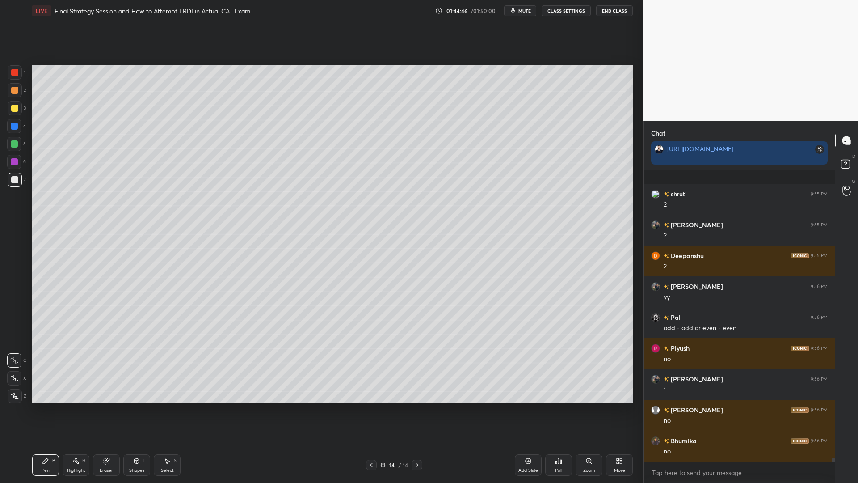
scroll to position [19770, 0]
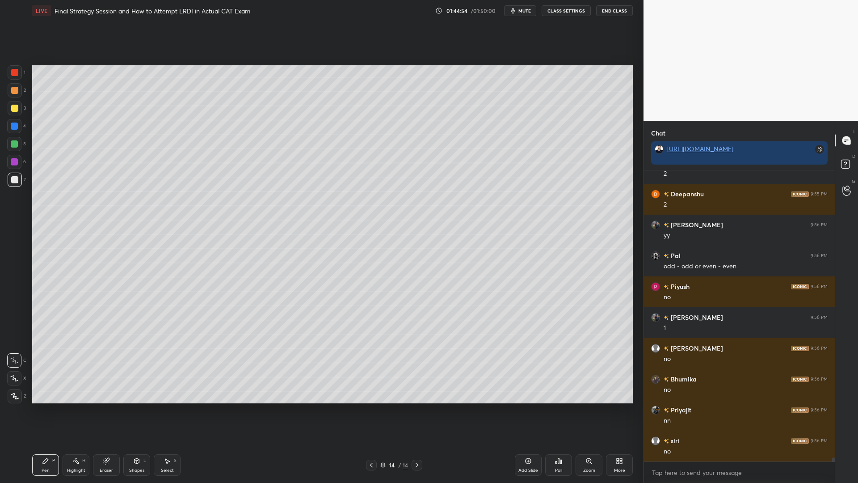
click at [15, 108] on div at bounding box center [14, 108] width 7 height 7
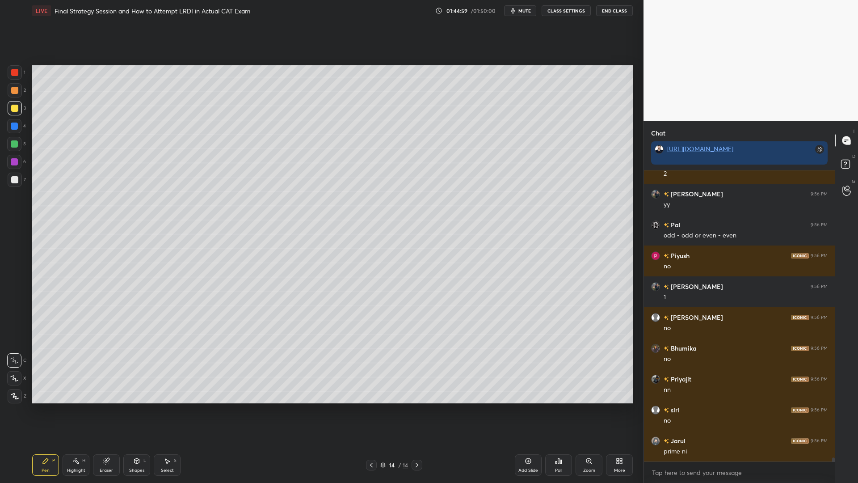
scroll to position [19832, 0]
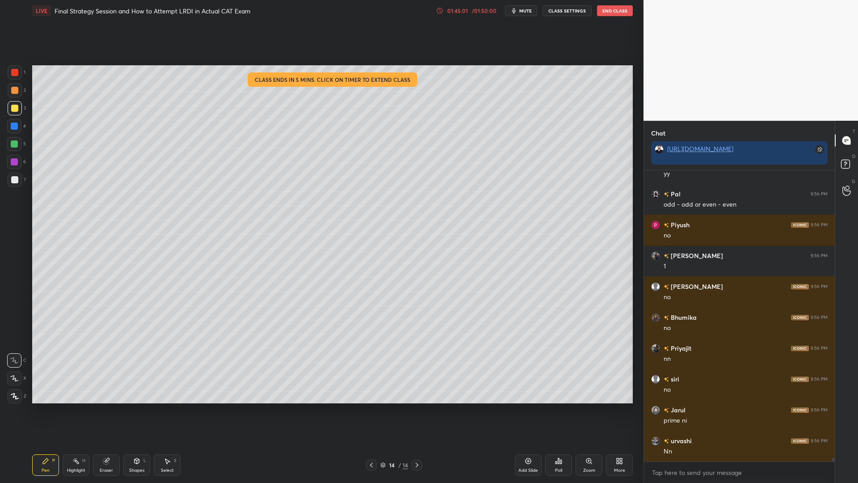
click at [442, 9] on icon at bounding box center [439, 10] width 7 height 7
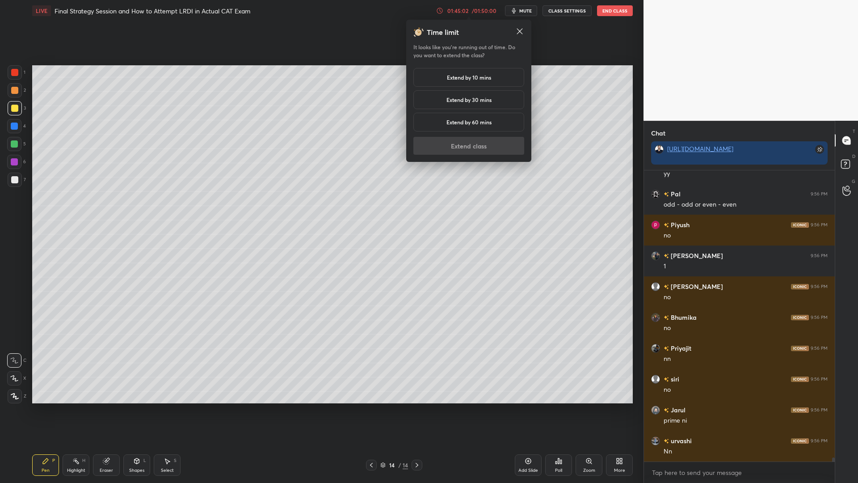
click at [475, 126] on div "Extend by 60 mins" at bounding box center [468, 122] width 111 height 19
click at [467, 149] on button "Extend class" at bounding box center [468, 146] width 111 height 18
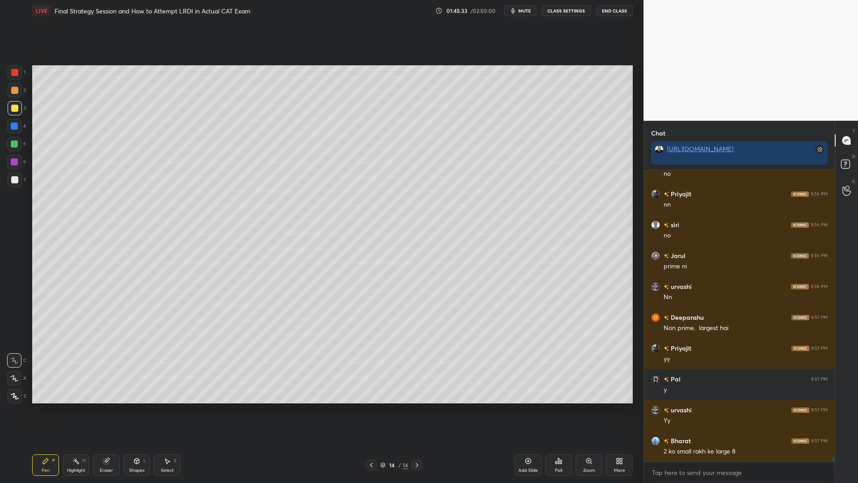
scroll to position [20007, 0]
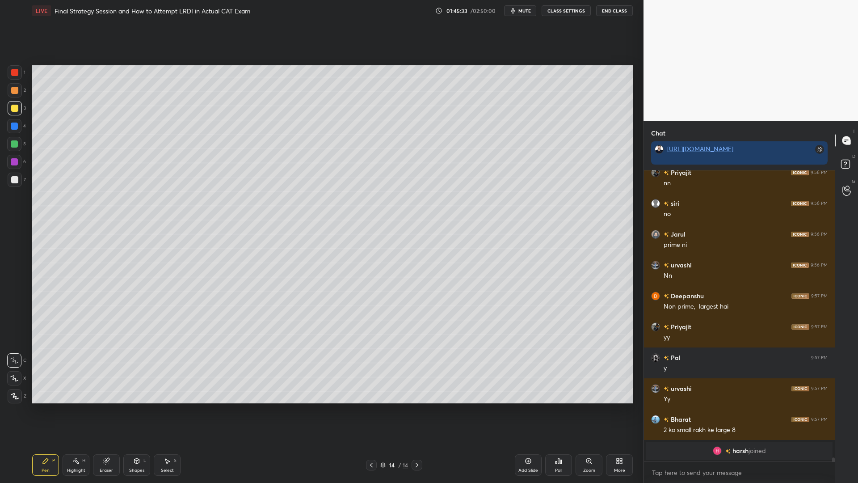
drag, startPoint x: 13, startPoint y: 84, endPoint x: 27, endPoint y: 93, distance: 17.7
click at [13, 84] on div at bounding box center [15, 90] width 14 height 14
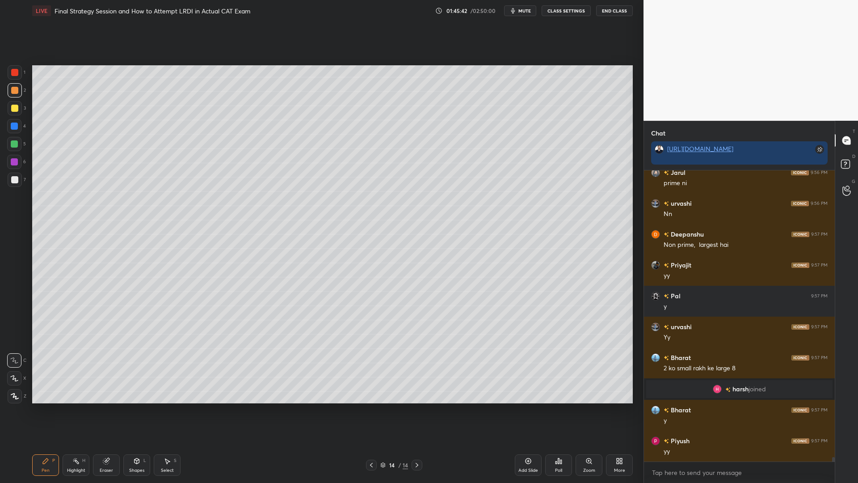
scroll to position [19667, 0]
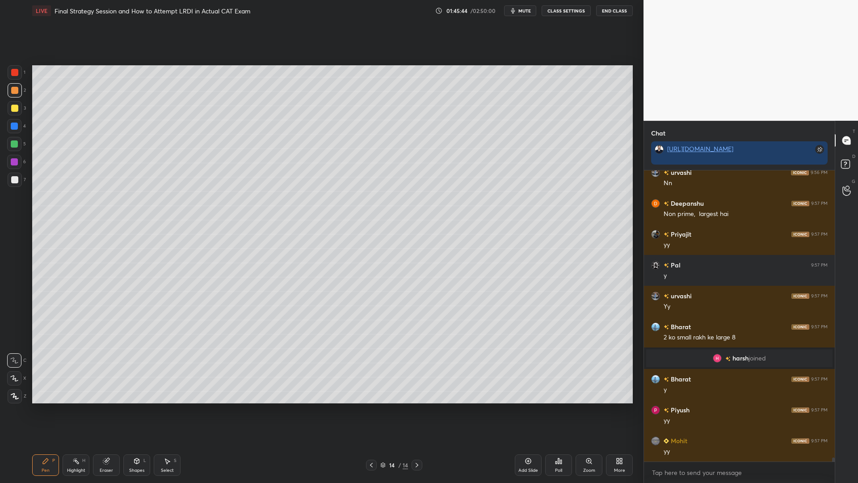
click at [80, 410] on div "Highlight H" at bounding box center [76, 464] width 27 height 21
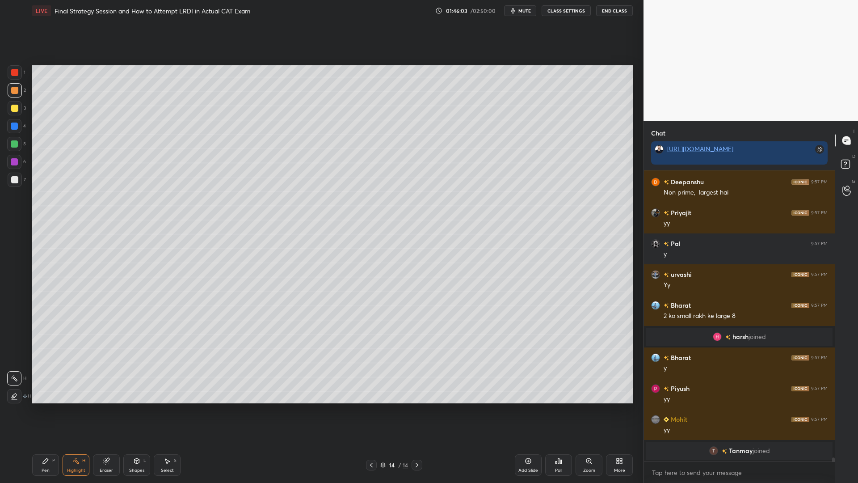
scroll to position [19686, 0]
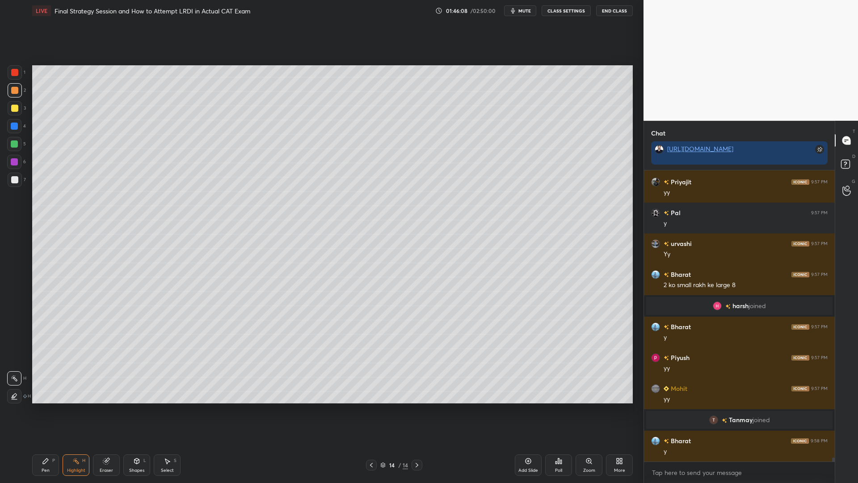
click at [51, 410] on div "Pen P" at bounding box center [45, 464] width 27 height 21
click at [12, 171] on div "6" at bounding box center [16, 164] width 19 height 18
click at [14, 177] on div at bounding box center [14, 179] width 7 height 7
click at [126, 410] on div "Shapes L" at bounding box center [136, 464] width 27 height 21
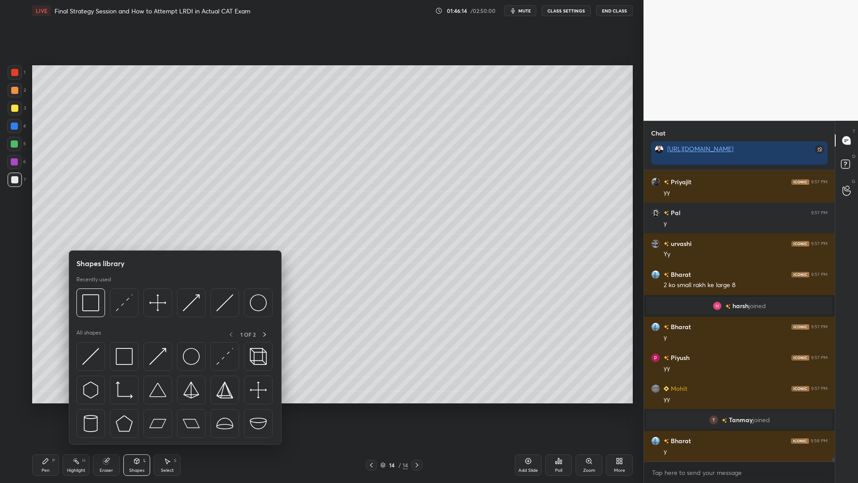
click at [117, 321] on div at bounding box center [174, 305] width 196 height 34
click at [118, 312] on div at bounding box center [124, 302] width 29 height 29
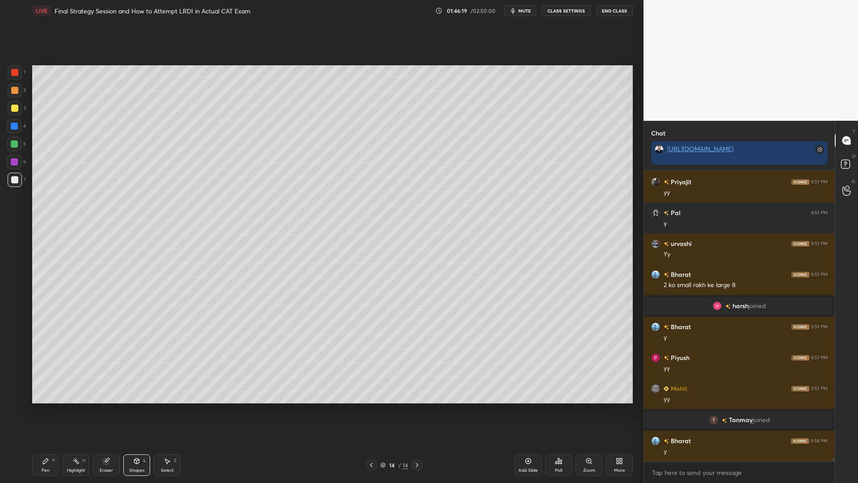
click at [44, 410] on div "Pen P" at bounding box center [45, 464] width 27 height 21
drag, startPoint x: 15, startPoint y: 71, endPoint x: 31, endPoint y: 121, distance: 52.7
click at [15, 71] on div at bounding box center [14, 72] width 7 height 7
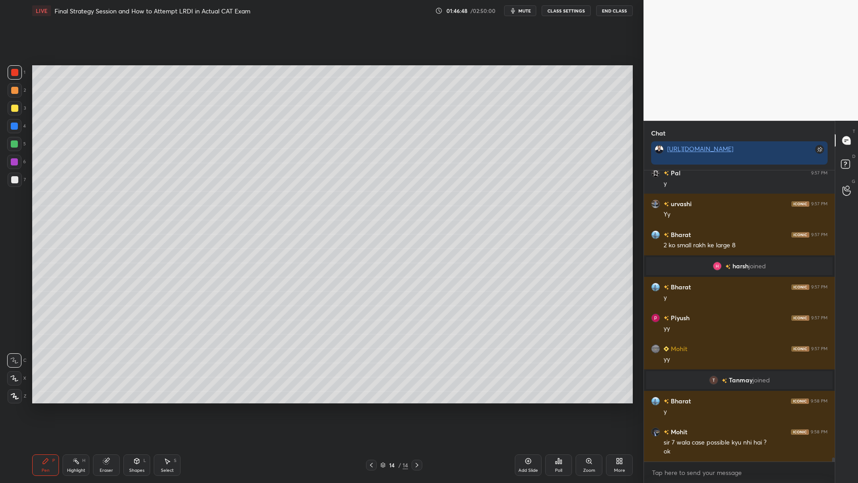
scroll to position [19756, 0]
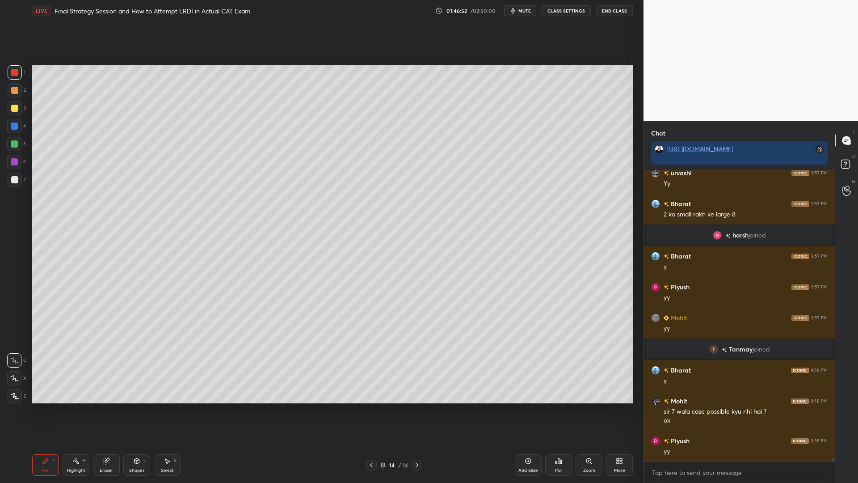
click at [15, 179] on div at bounding box center [14, 179] width 7 height 7
click at [13, 138] on div at bounding box center [14, 144] width 14 height 14
click at [78, 410] on icon at bounding box center [75, 460] width 7 height 7
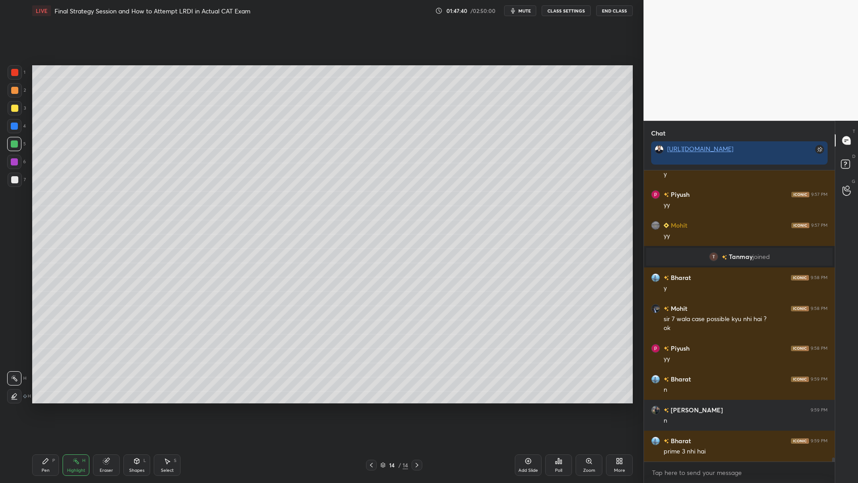
scroll to position [19880, 0]
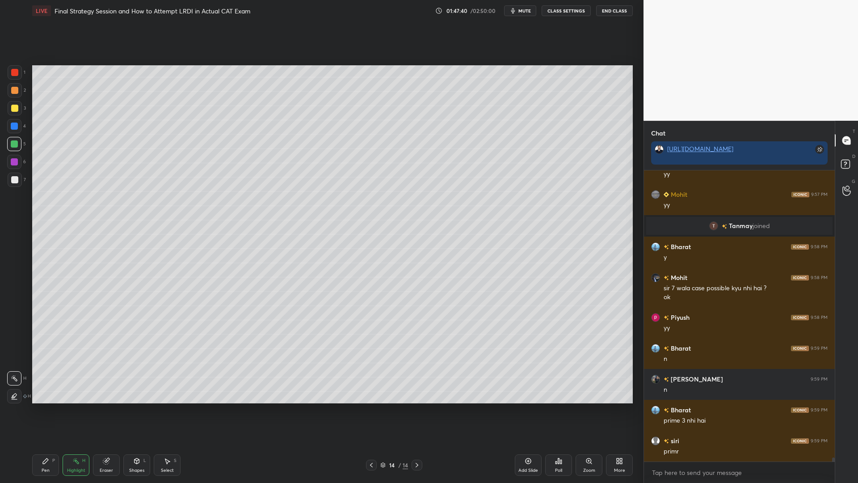
click at [47, 410] on icon at bounding box center [45, 460] width 7 height 7
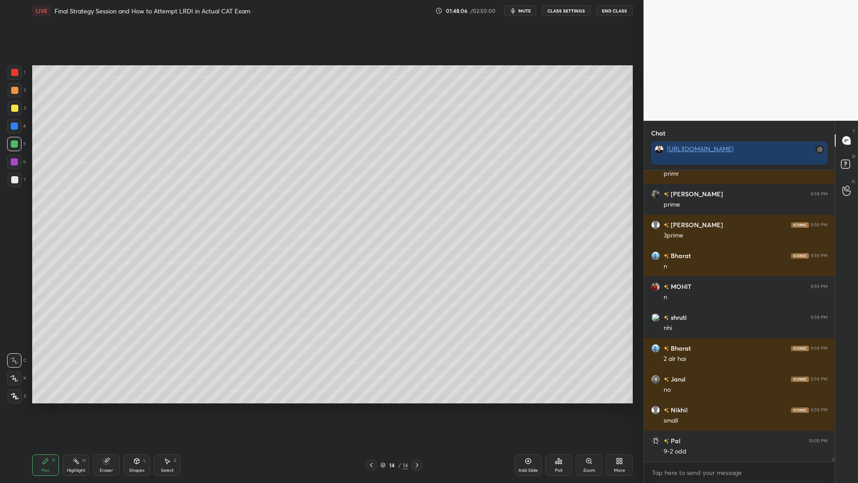
scroll to position [20188, 0]
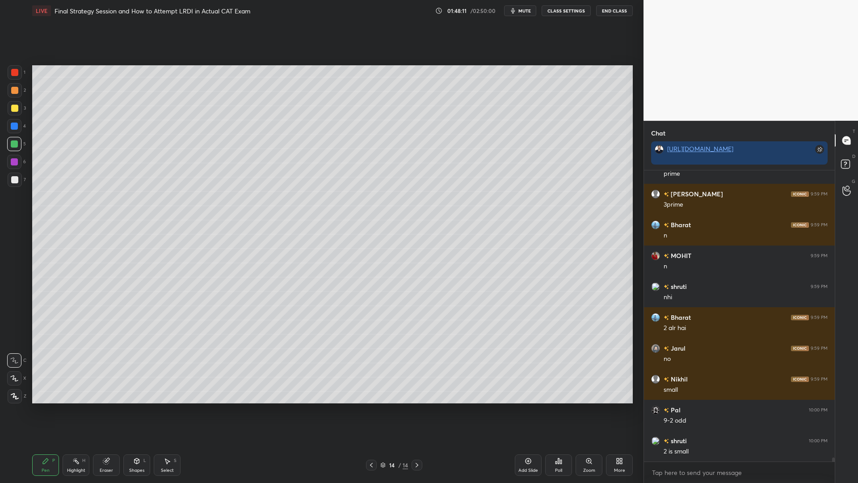
drag, startPoint x: 76, startPoint y: 471, endPoint x: 80, endPoint y: 465, distance: 7.3
click at [76, 410] on div "Highlight" at bounding box center [76, 470] width 18 height 4
click at [46, 410] on div "Pen P" at bounding box center [45, 464] width 27 height 21
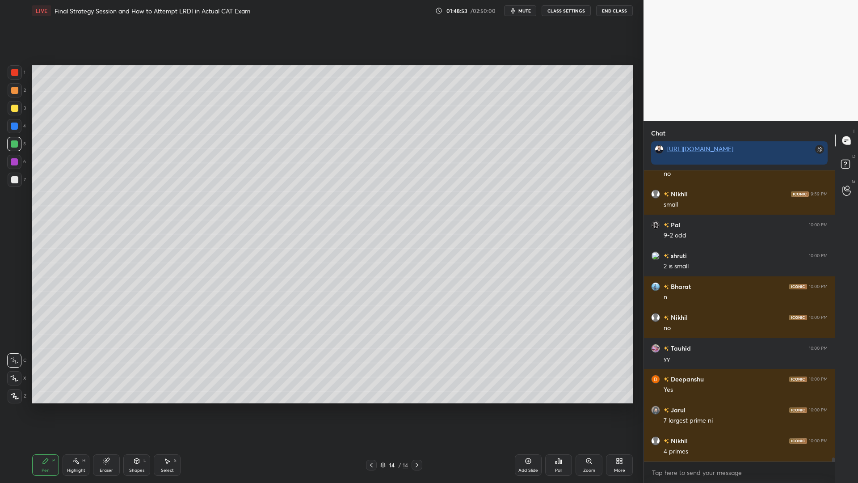
scroll to position [20404, 0]
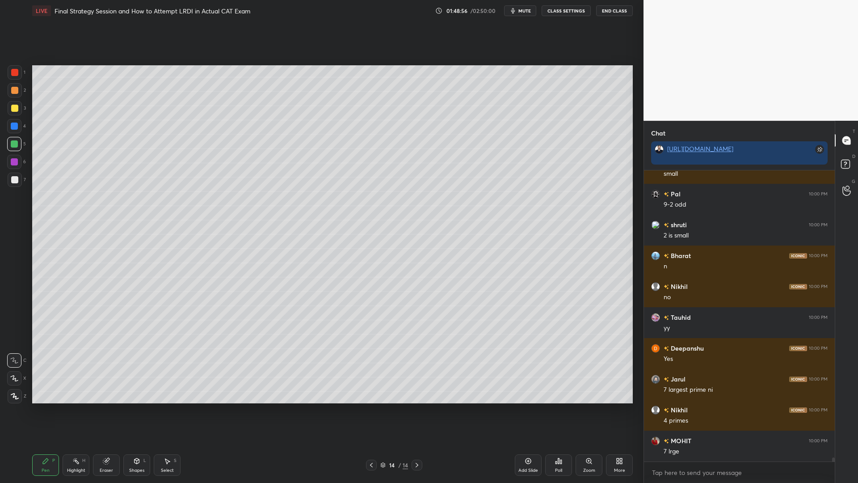
click at [15, 162] on div at bounding box center [14, 161] width 7 height 7
click at [126, 410] on div "Shapes L" at bounding box center [136, 464] width 27 height 21
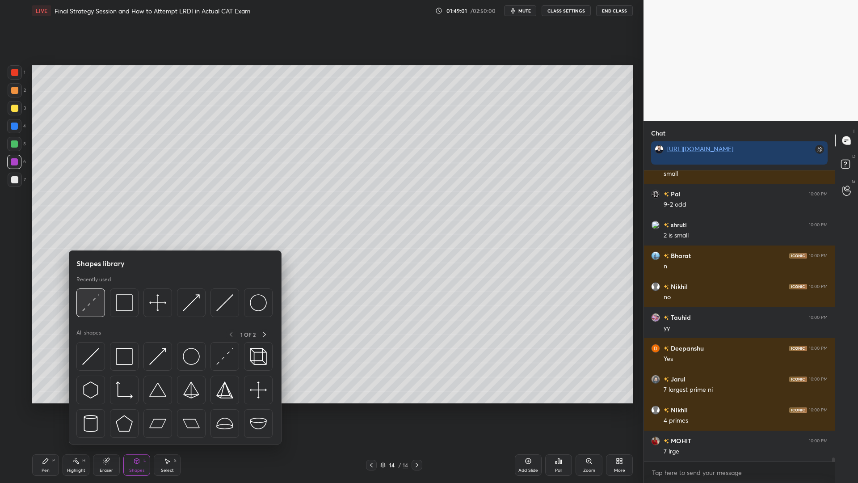
click at [86, 299] on img at bounding box center [90, 302] width 17 height 17
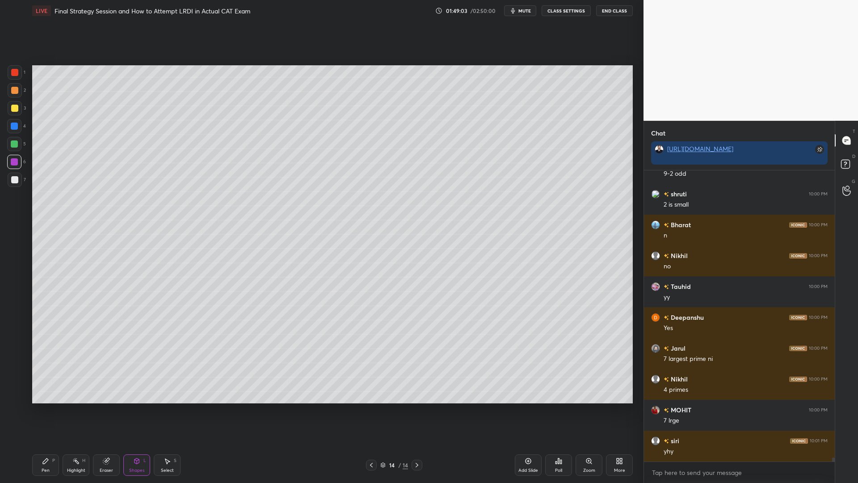
scroll to position [20466, 0]
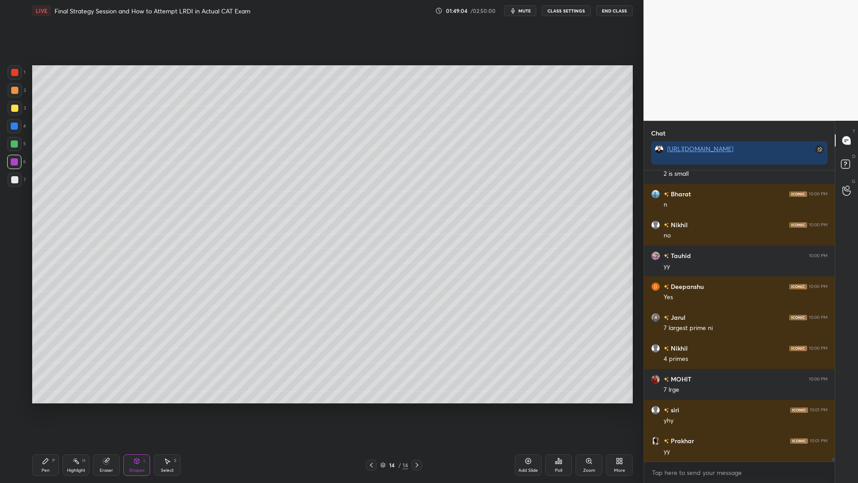
click at [50, 410] on div "Pen P" at bounding box center [45, 464] width 27 height 21
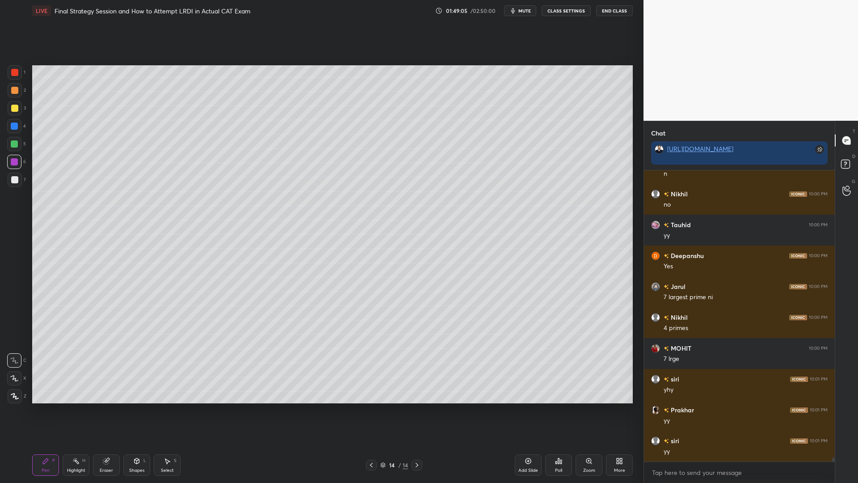
scroll to position [20527, 0]
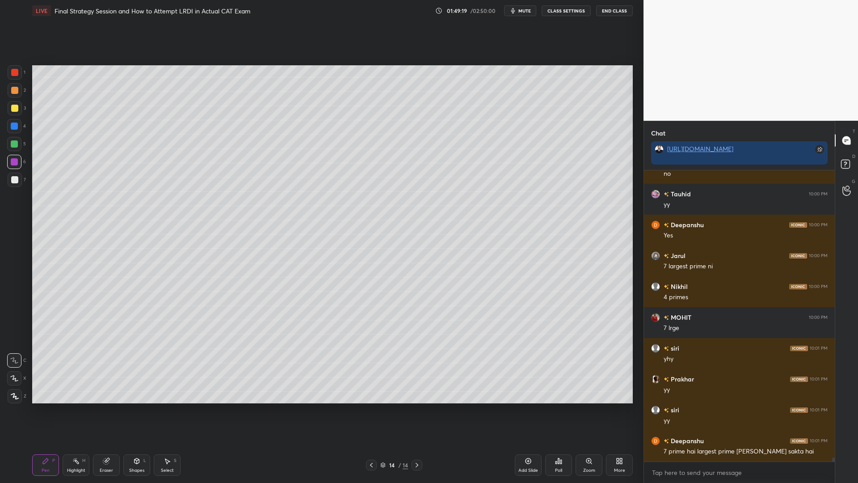
click at [15, 72] on div at bounding box center [14, 72] width 7 height 7
click at [14, 177] on div at bounding box center [14, 179] width 7 height 7
click at [13, 130] on div at bounding box center [14, 126] width 14 height 14
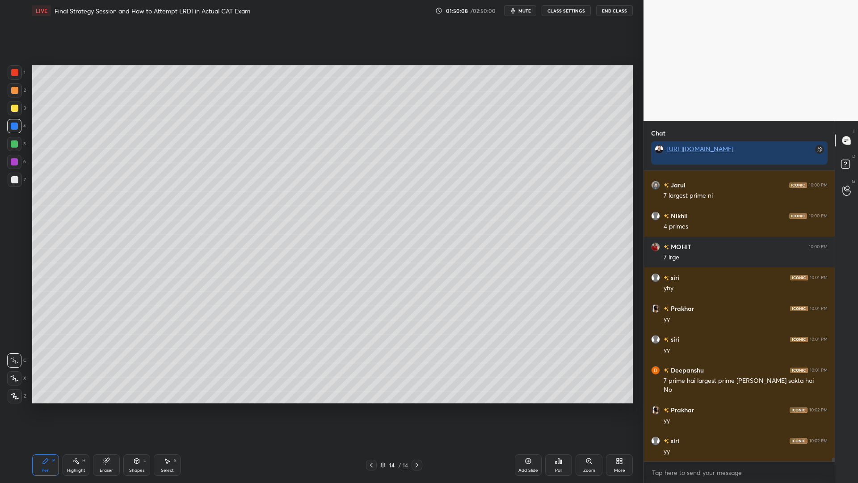
scroll to position [20629, 0]
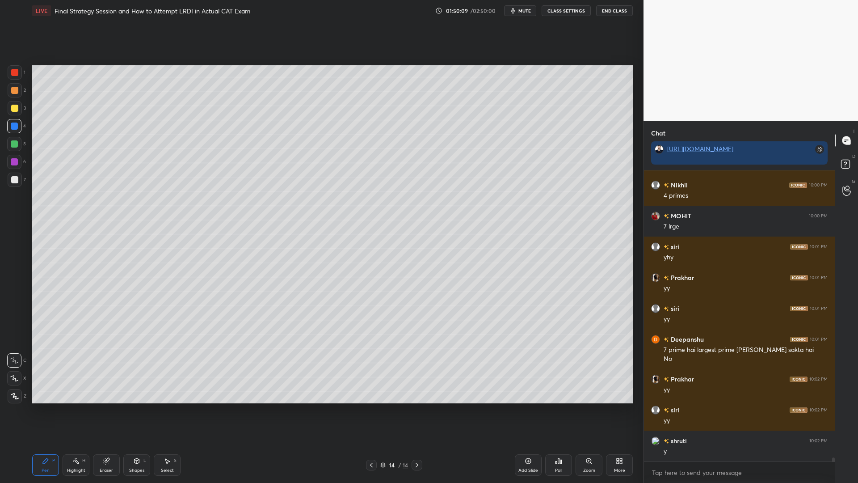
click at [370, 410] on icon at bounding box center [371, 464] width 7 height 7
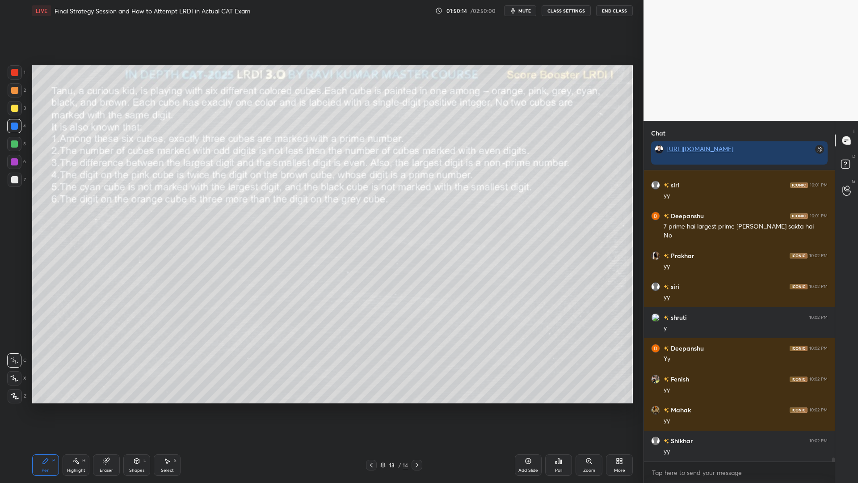
scroll to position [20783, 0]
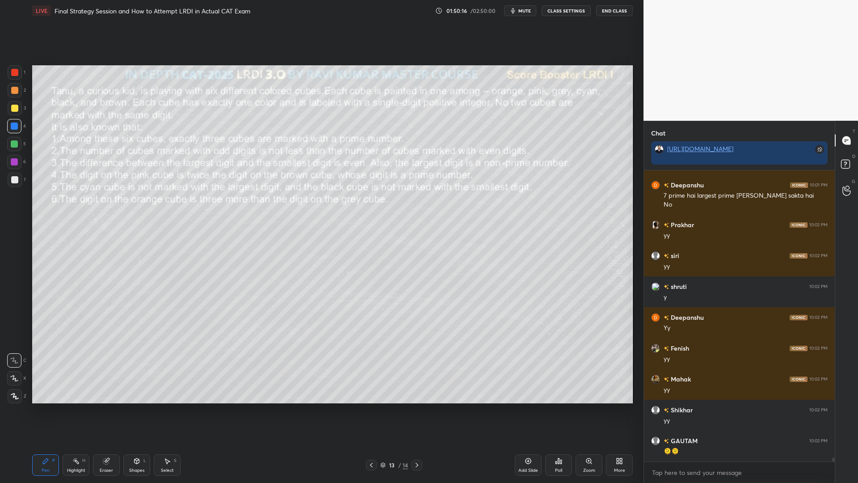
click at [416, 410] on div at bounding box center [417, 464] width 11 height 11
click at [529, 410] on icon at bounding box center [528, 460] width 7 height 7
click at [14, 72] on div at bounding box center [14, 72] width 7 height 7
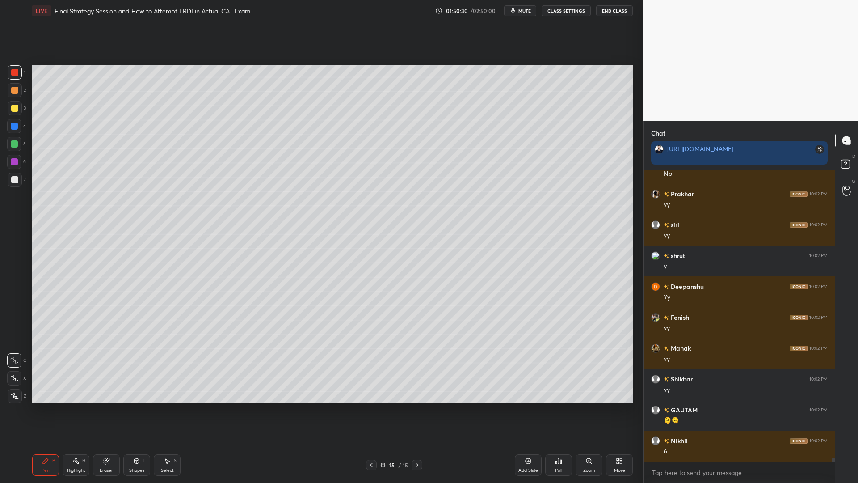
scroll to position [20906, 0]
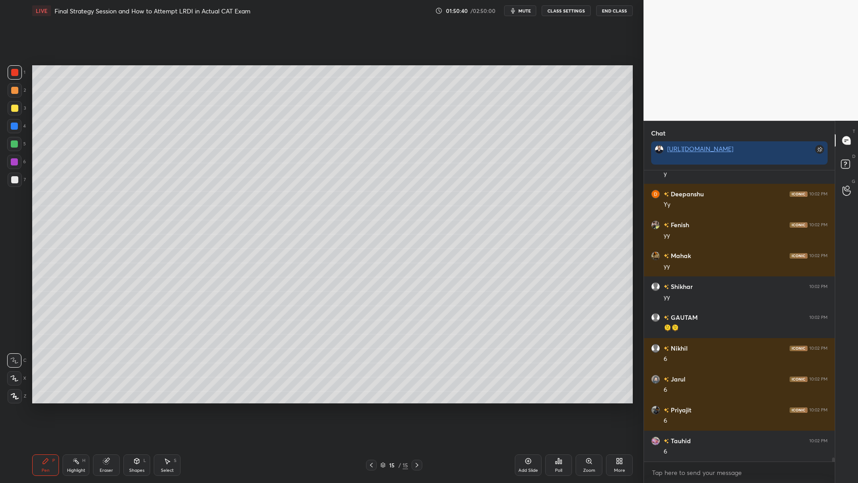
click at [14, 125] on div at bounding box center [14, 125] width 7 height 7
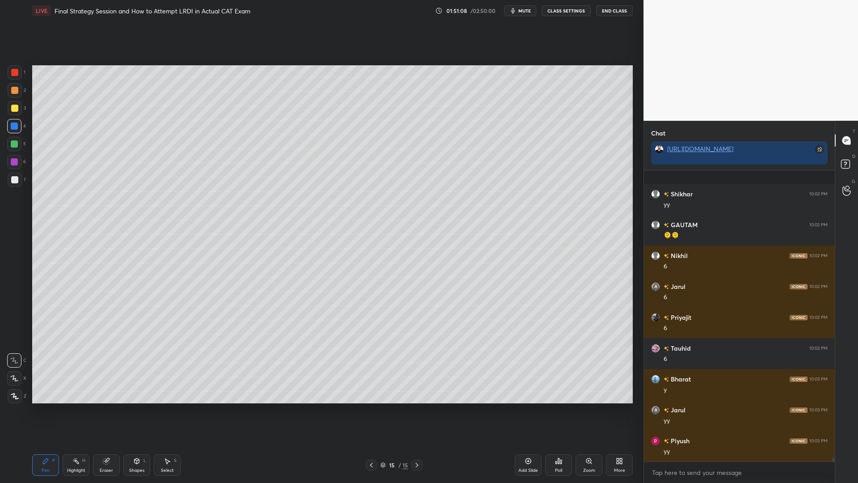
scroll to position [21046, 0]
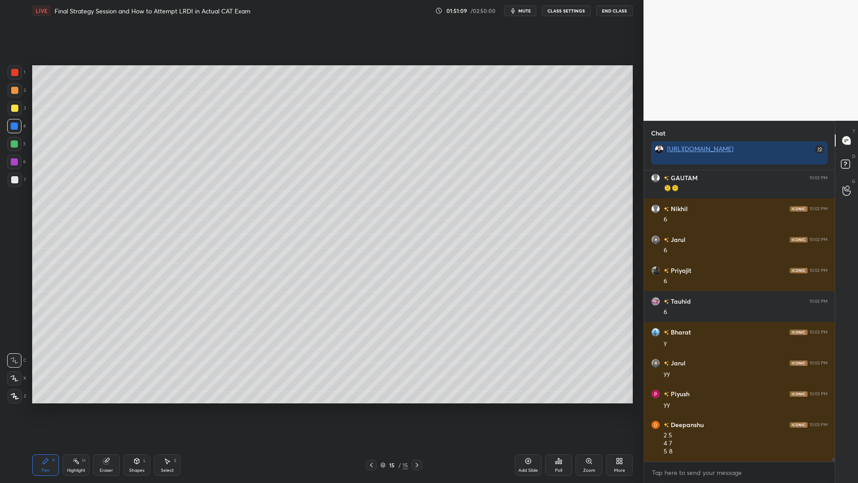
drag, startPoint x: 13, startPoint y: 142, endPoint x: 17, endPoint y: 147, distance: 6.6
click at [13, 143] on div at bounding box center [14, 143] width 7 height 7
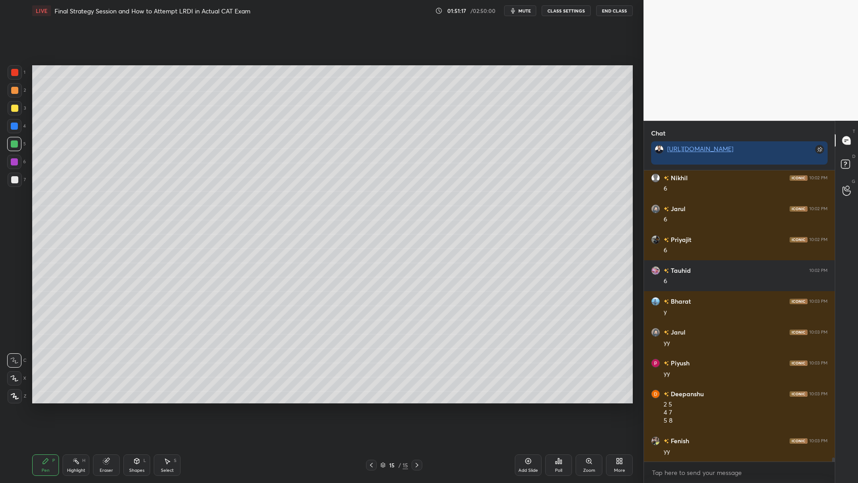
click at [371, 410] on icon at bounding box center [371, 464] width 7 height 7
click at [370, 410] on icon at bounding box center [371, 464] width 7 height 7
click at [171, 410] on div "Select S" at bounding box center [167, 464] width 27 height 21
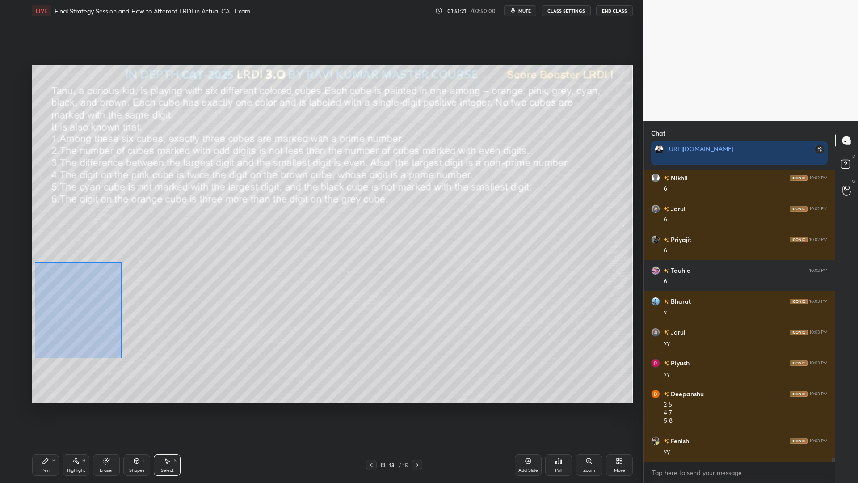
drag, startPoint x: 120, startPoint y: 358, endPoint x: 35, endPoint y: 262, distance: 128.2
click at [35, 262] on div "0 ° Undo Copy Paste here Duplicate Duplicate to new slide Delete" at bounding box center [332, 234] width 601 height 338
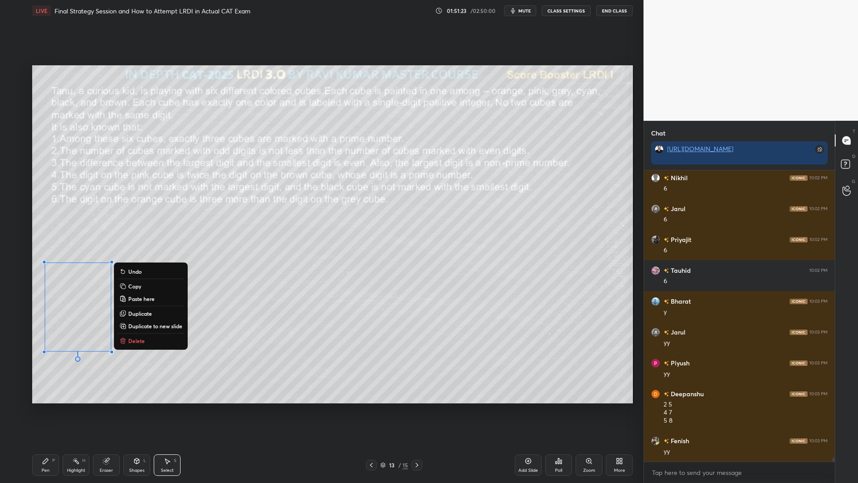
click at [133, 287] on p "Copy" at bounding box center [134, 285] width 13 height 7
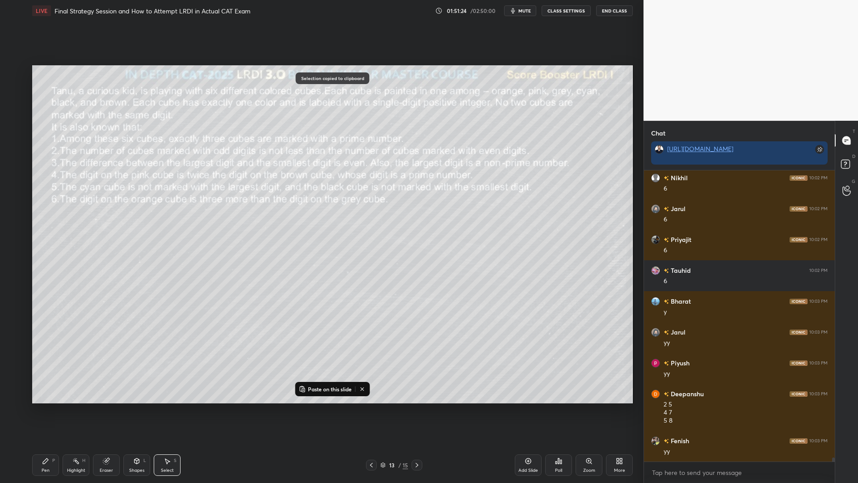
click at [417, 410] on icon at bounding box center [416, 464] width 7 height 7
click at [416, 410] on icon at bounding box center [416, 464] width 7 height 7
click at [331, 390] on p "Paste on this slide" at bounding box center [330, 388] width 44 height 7
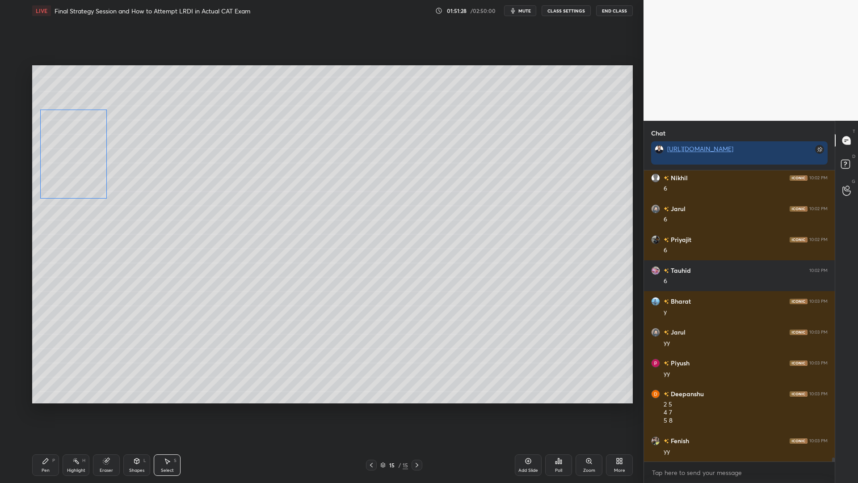
drag, startPoint x: 84, startPoint y: 334, endPoint x: 79, endPoint y: 181, distance: 152.9
click at [79, 181] on div "0 ° Undo Copy Paste here Duplicate Duplicate to new slide Delete" at bounding box center [332, 234] width 601 height 338
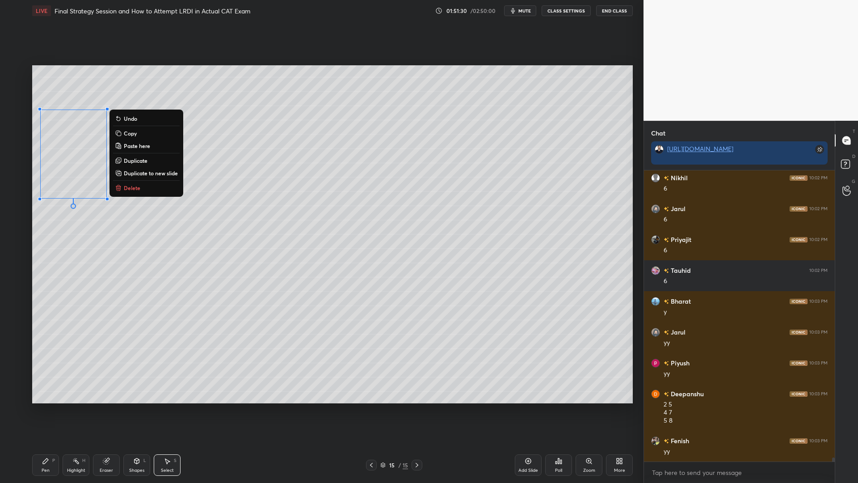
click at [45, 410] on icon at bounding box center [45, 460] width 5 height 5
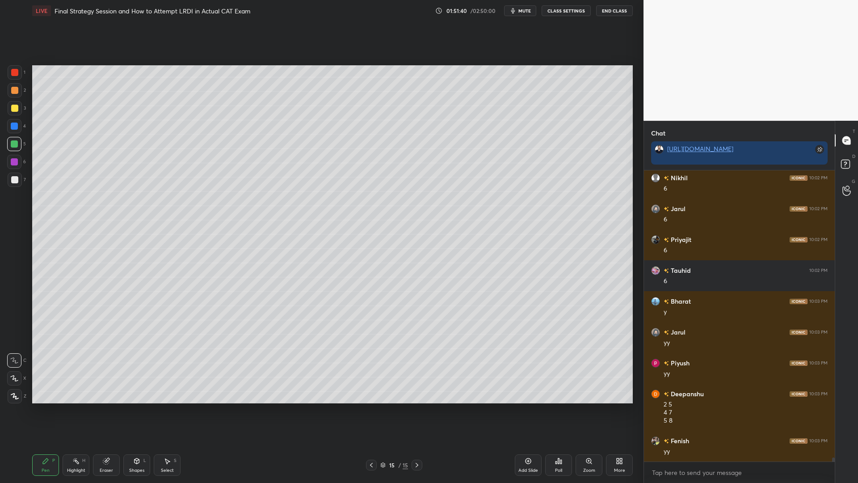
click at [14, 110] on div at bounding box center [14, 108] width 7 height 7
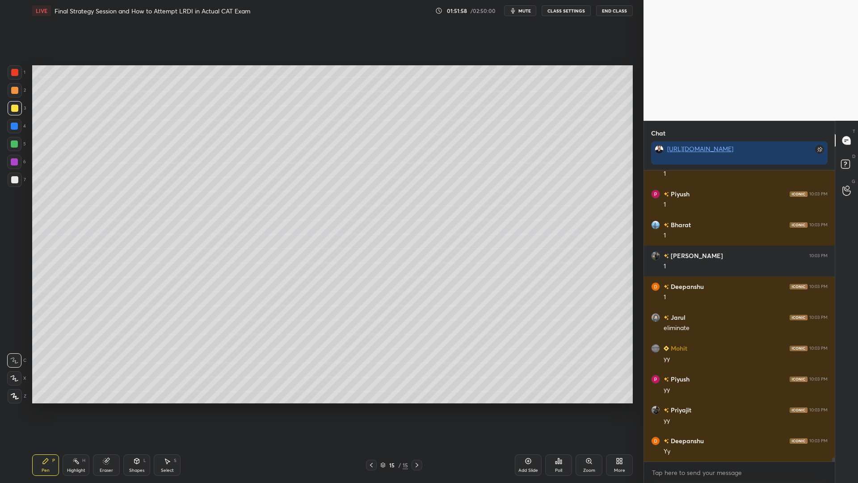
scroll to position [21447, 0]
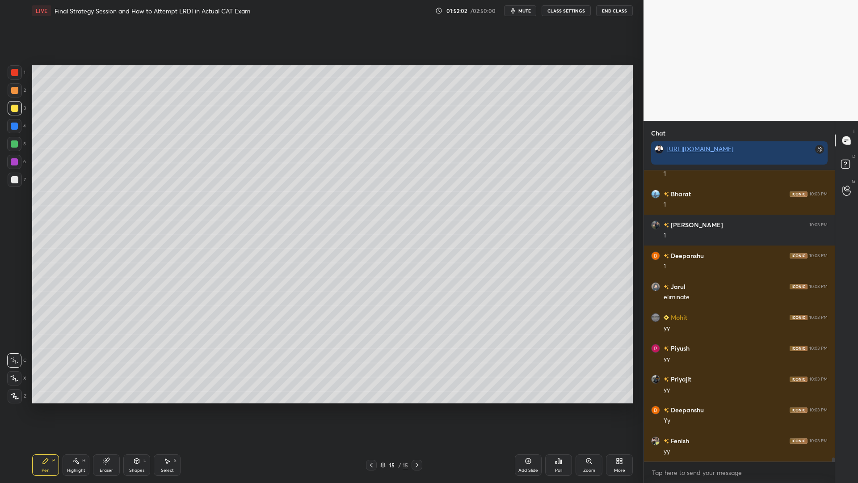
click at [14, 143] on div at bounding box center [14, 143] width 7 height 7
click at [13, 183] on div at bounding box center [15, 180] width 14 height 14
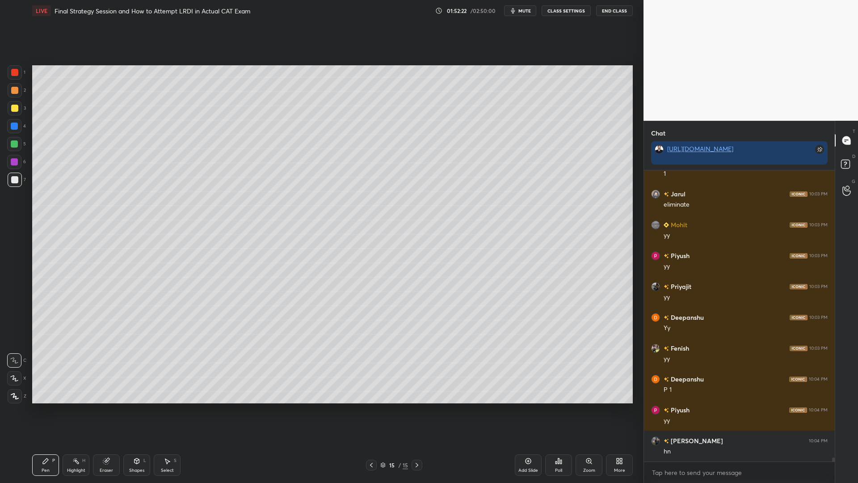
scroll to position [21570, 0]
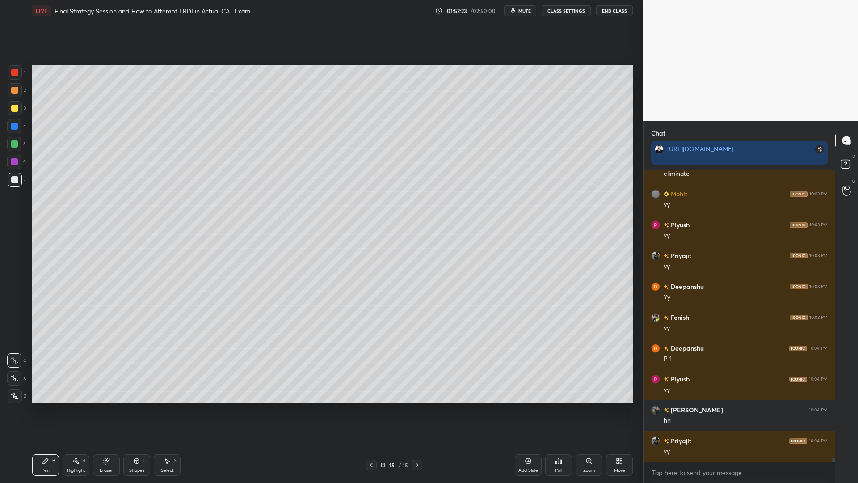
click at [17, 164] on div at bounding box center [14, 161] width 7 height 7
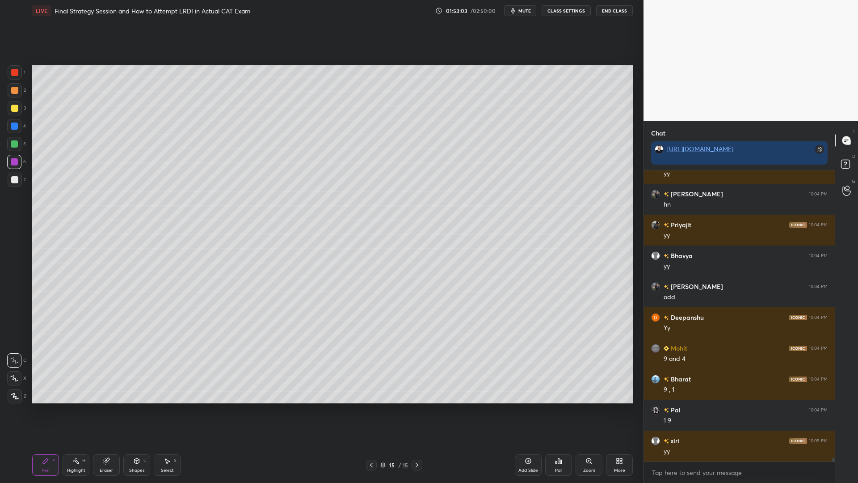
scroll to position [21817, 0]
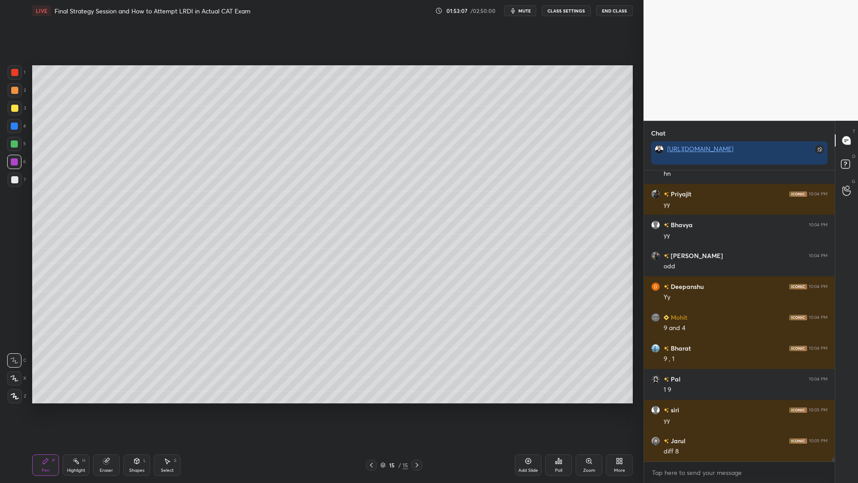
click at [15, 180] on div at bounding box center [14, 179] width 7 height 7
click at [12, 106] on div at bounding box center [14, 108] width 7 height 7
drag, startPoint x: 17, startPoint y: 400, endPoint x: 29, endPoint y: 396, distance: 12.2
click at [18, 399] on div at bounding box center [15, 396] width 14 height 14
click at [12, 151] on div "5" at bounding box center [16, 146] width 19 height 18
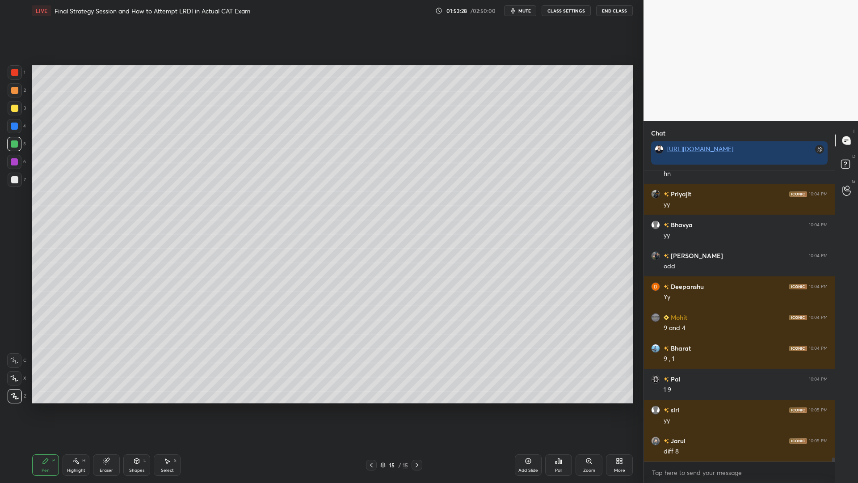
scroll to position [21848, 0]
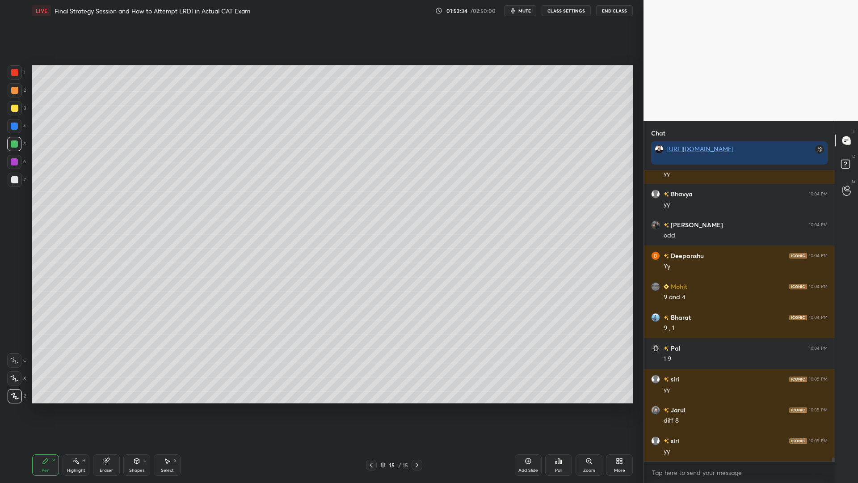
click at [12, 183] on div at bounding box center [15, 180] width 14 height 14
click at [12, 390] on div at bounding box center [15, 396] width 14 height 14
click at [14, 382] on div at bounding box center [14, 378] width 14 height 14
drag, startPoint x: 14, startPoint y: 124, endPoint x: 21, endPoint y: 129, distance: 8.3
click at [14, 126] on div at bounding box center [14, 125] width 7 height 7
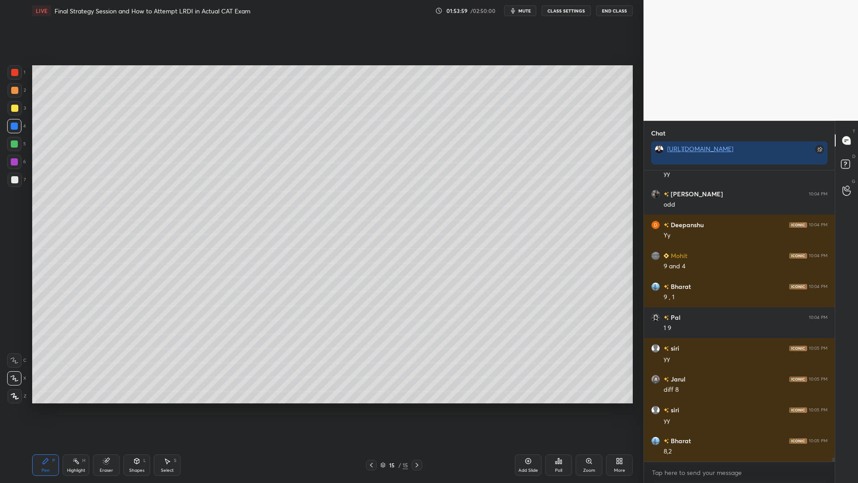
scroll to position [21909, 0]
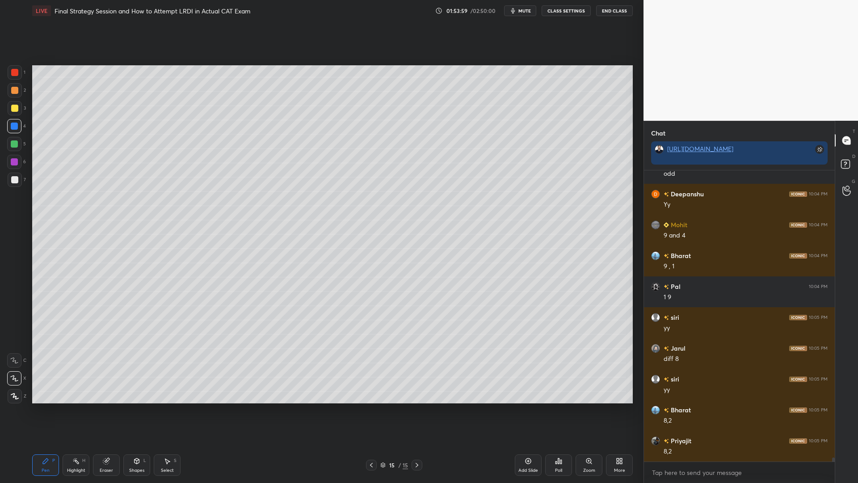
click at [16, 362] on icon at bounding box center [14, 360] width 8 height 6
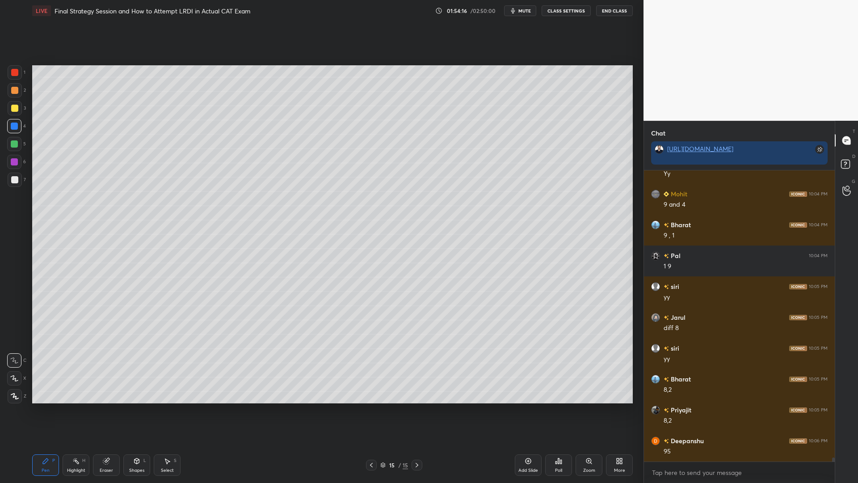
drag, startPoint x: 14, startPoint y: 146, endPoint x: 17, endPoint y: 156, distance: 10.1
click at [14, 149] on div at bounding box center [14, 144] width 14 height 14
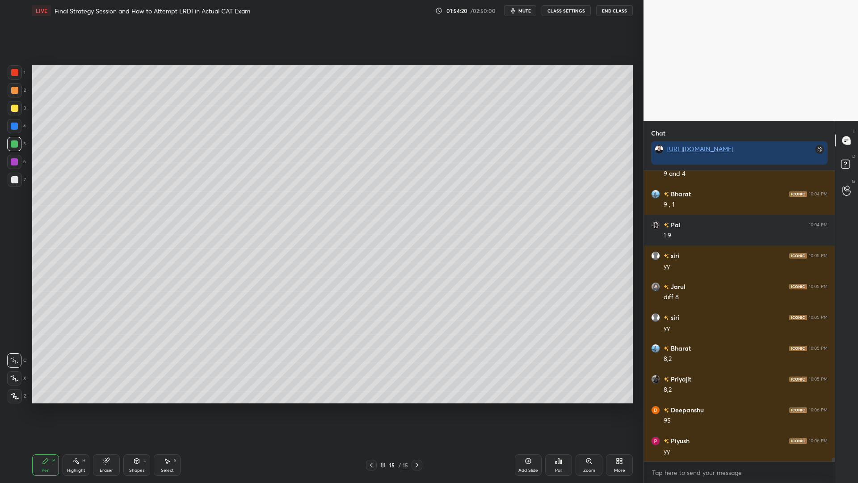
drag, startPoint x: 13, startPoint y: 75, endPoint x: 13, endPoint y: 86, distance: 11.2
click at [13, 76] on div at bounding box center [15, 72] width 14 height 14
drag, startPoint x: 14, startPoint y: 394, endPoint x: 16, endPoint y: 390, distance: 4.7
click at [13, 393] on icon at bounding box center [14, 395] width 7 height 5
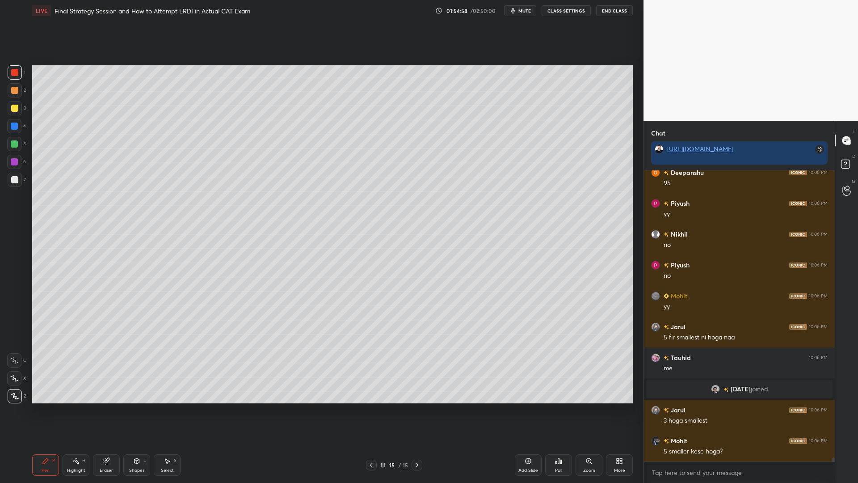
scroll to position [21544, 0]
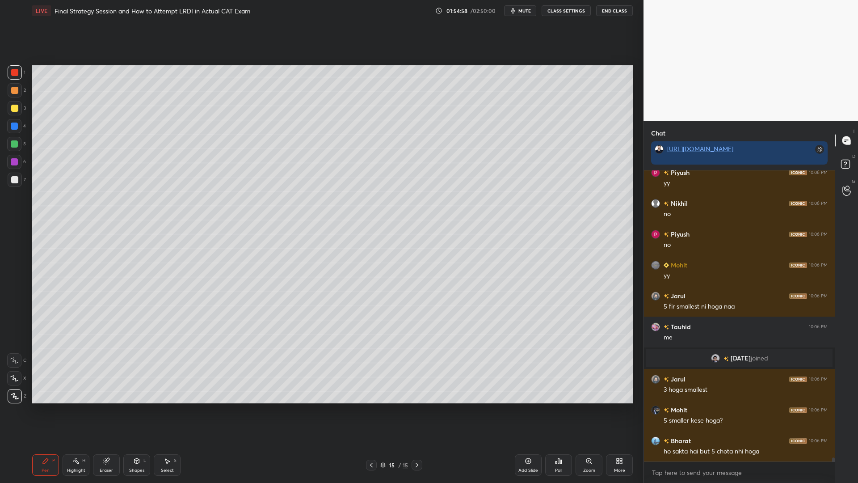
click at [13, 160] on div at bounding box center [14, 161] width 7 height 7
click at [110, 410] on div "Eraser" at bounding box center [106, 470] width 13 height 4
click at [40, 410] on div "Pen P" at bounding box center [45, 464] width 27 height 21
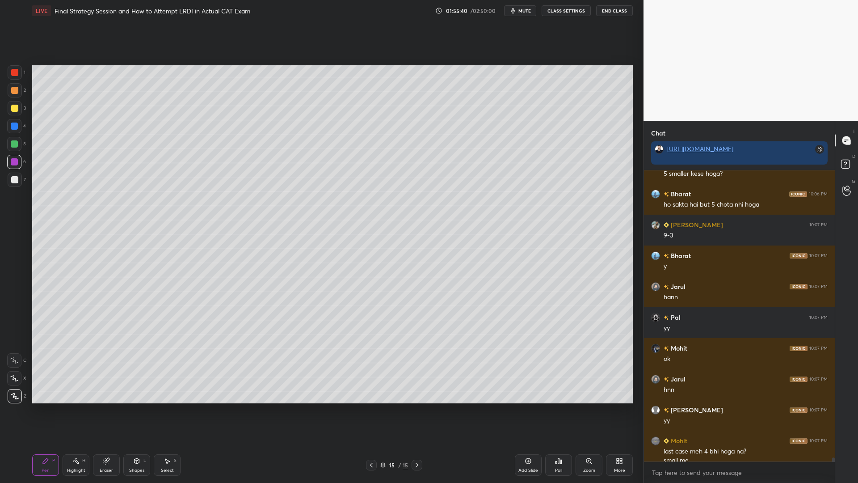
scroll to position [21800, 0]
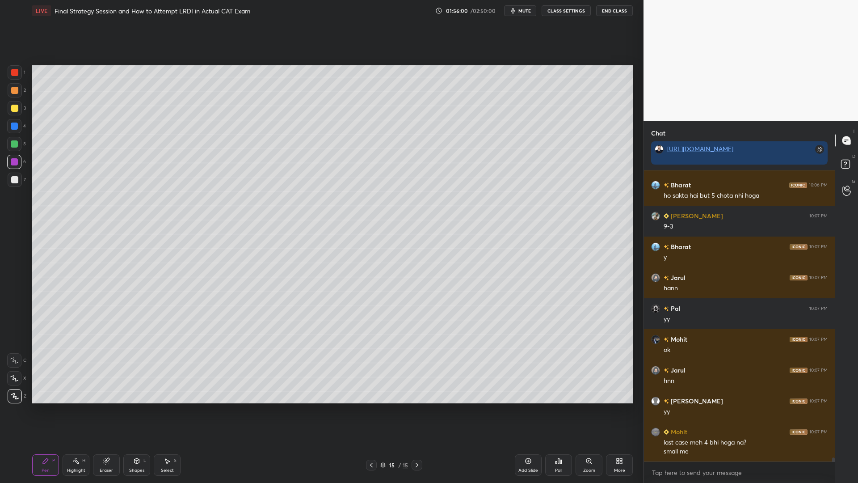
click at [13, 183] on div at bounding box center [14, 179] width 7 height 7
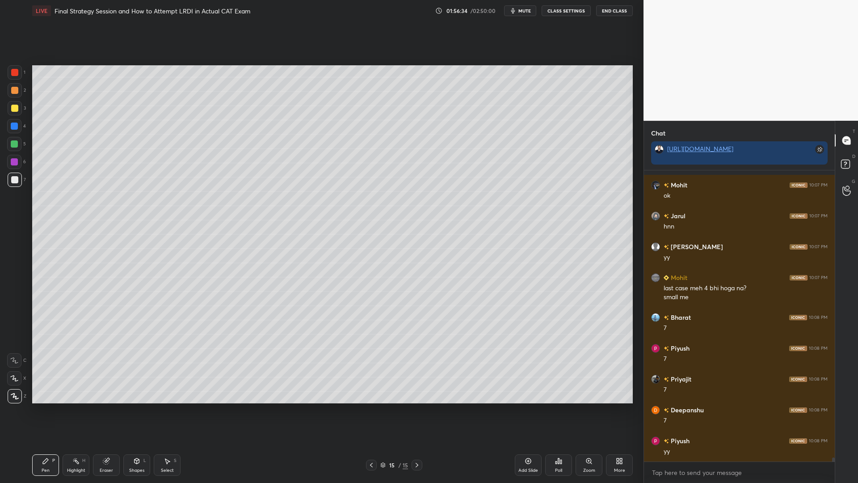
scroll to position [21985, 0]
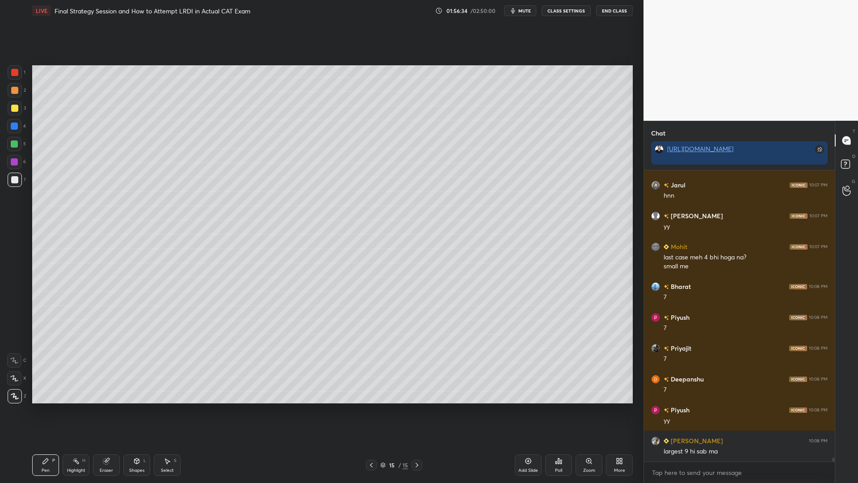
click at [13, 144] on div at bounding box center [14, 143] width 7 height 7
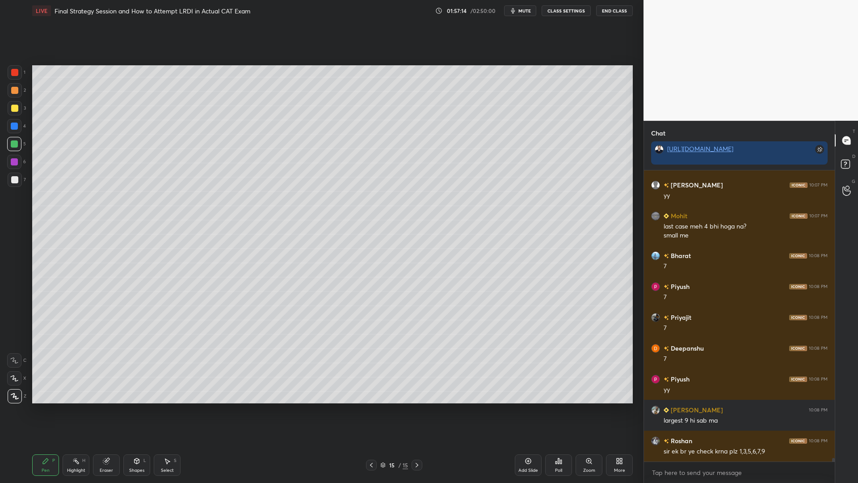
click at [526, 410] on icon at bounding box center [529, 461] width 6 height 6
click at [16, 74] on div at bounding box center [14, 72] width 7 height 7
click at [17, 145] on div at bounding box center [14, 143] width 7 height 7
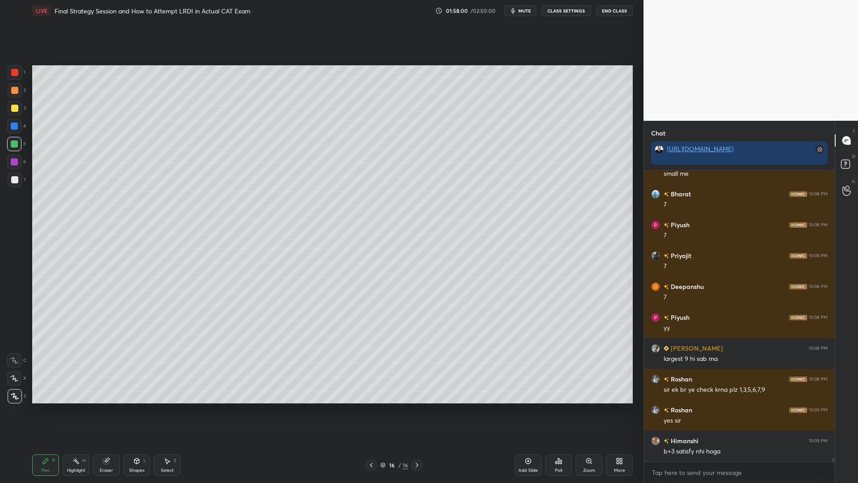
scroll to position [22109, 0]
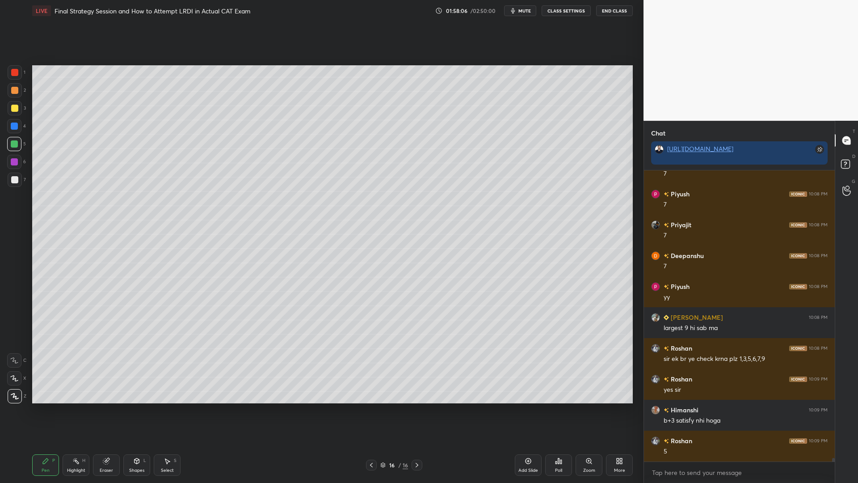
click at [13, 127] on div at bounding box center [14, 125] width 7 height 7
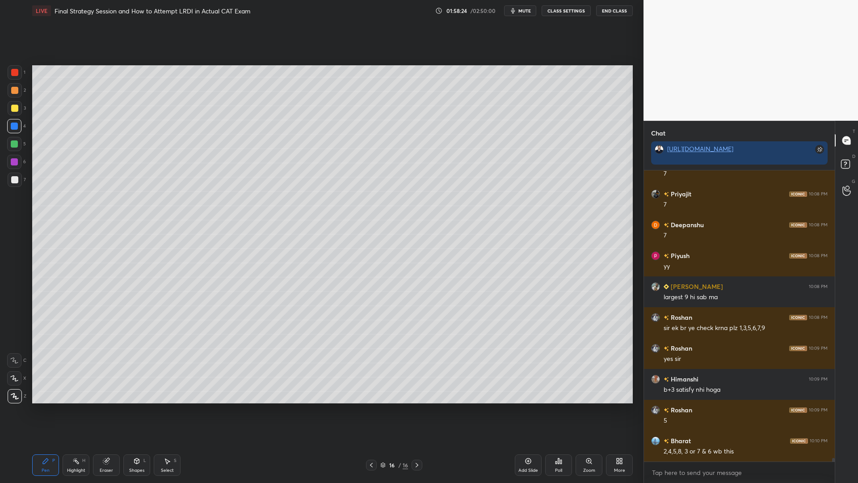
scroll to position [22170, 0]
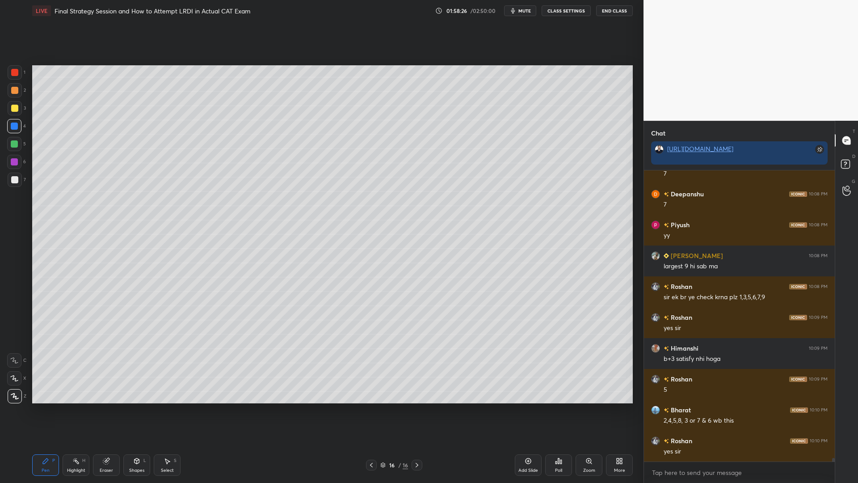
click at [371, 410] on icon at bounding box center [371, 464] width 7 height 7
click at [416, 410] on icon at bounding box center [416, 464] width 7 height 7
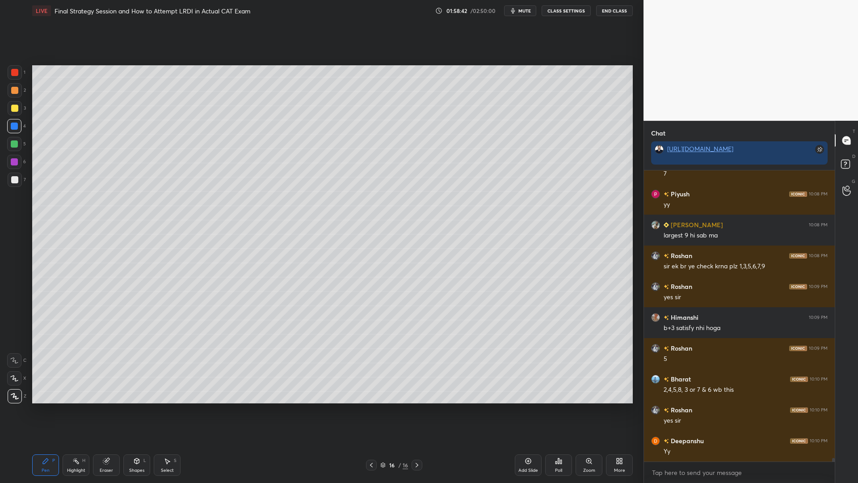
click at [369, 410] on icon at bounding box center [371, 464] width 7 height 7
click at [371, 410] on icon at bounding box center [371, 464] width 7 height 7
click at [373, 410] on icon at bounding box center [371, 464] width 7 height 7
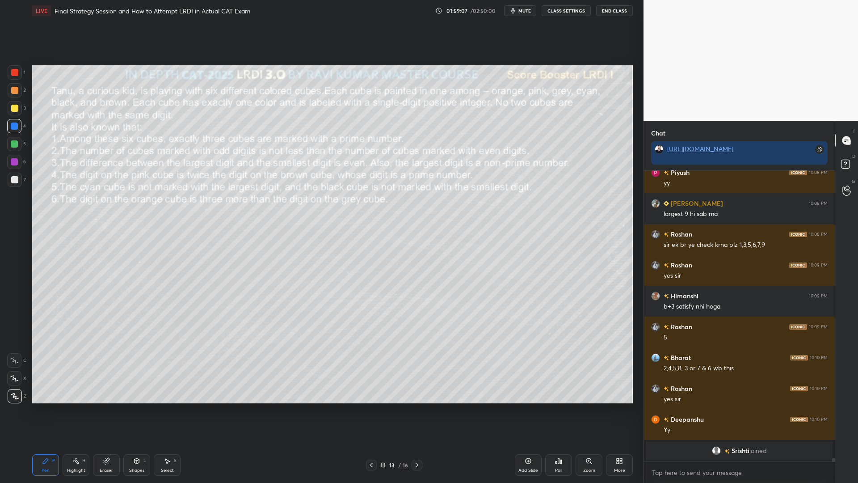
click at [17, 158] on div at bounding box center [14, 162] width 14 height 14
click at [18, 76] on div at bounding box center [15, 72] width 14 height 14
click at [417, 410] on icon at bounding box center [416, 464] width 7 height 7
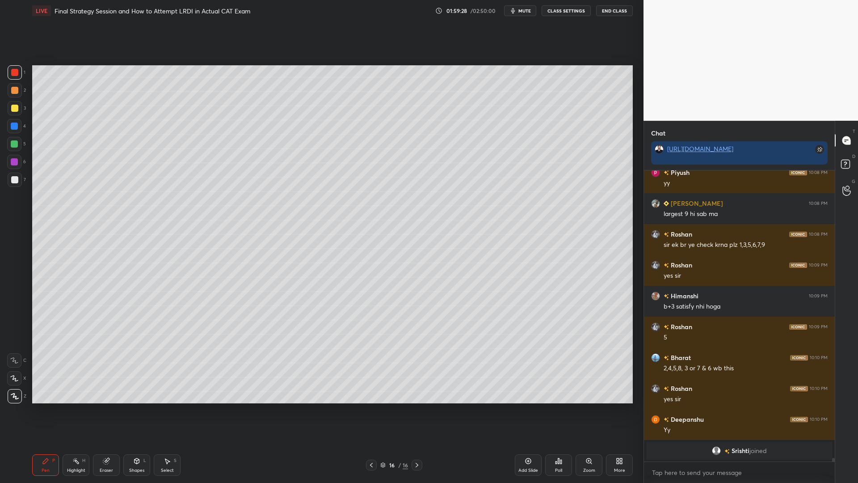
click at [375, 410] on div at bounding box center [371, 464] width 11 height 11
click at [371, 410] on icon at bounding box center [371, 464] width 7 height 7
click at [417, 410] on icon at bounding box center [417, 465] width 3 height 4
click at [172, 410] on div "Select S" at bounding box center [167, 464] width 27 height 21
click at [417, 410] on icon at bounding box center [417, 465] width 3 height 4
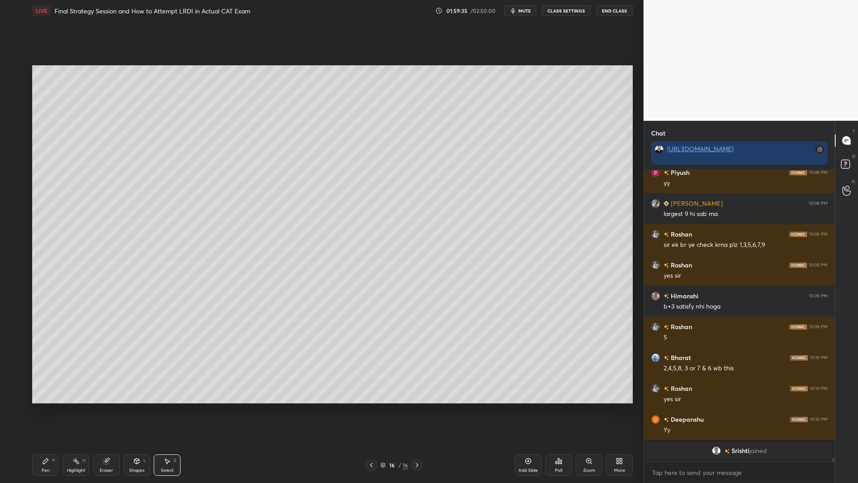
click at [50, 410] on div "Pen P" at bounding box center [45, 464] width 27 height 21
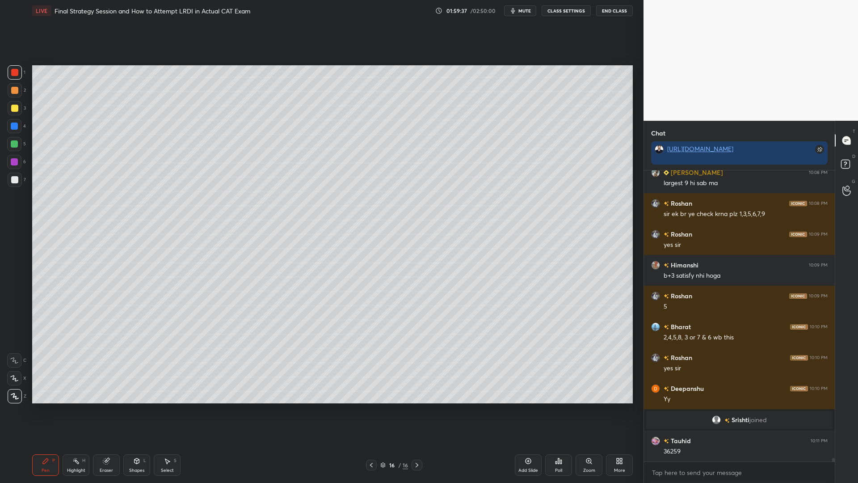
scroll to position [22050, 0]
click at [372, 410] on icon at bounding box center [371, 464] width 7 height 7
click at [418, 410] on icon at bounding box center [416, 464] width 7 height 7
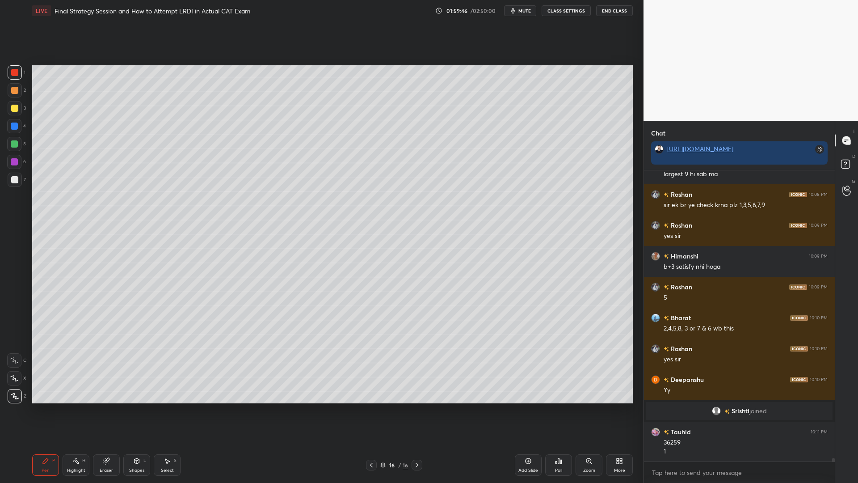
click at [374, 410] on icon at bounding box center [371, 464] width 7 height 7
click at [418, 410] on icon at bounding box center [416, 464] width 7 height 7
click at [371, 410] on div at bounding box center [371, 464] width 11 height 11
click at [416, 410] on icon at bounding box center [416, 464] width 7 height 7
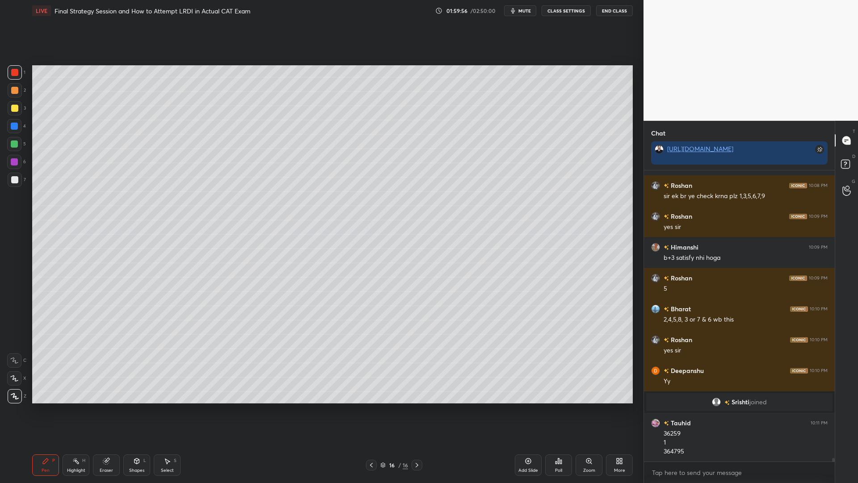
click at [370, 410] on icon at bounding box center [371, 464] width 7 height 7
click at [418, 410] on icon at bounding box center [417, 465] width 3 height 4
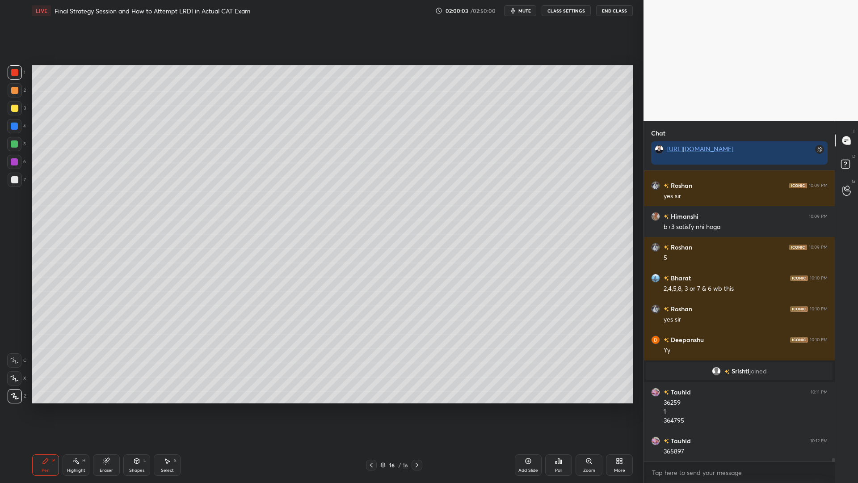
click at [371, 410] on icon at bounding box center [371, 464] width 7 height 7
click at [416, 410] on icon at bounding box center [416, 464] width 7 height 7
click at [372, 410] on icon at bounding box center [371, 464] width 7 height 7
click at [371, 410] on icon at bounding box center [371, 465] width 3 height 4
click at [370, 410] on icon at bounding box center [371, 464] width 7 height 7
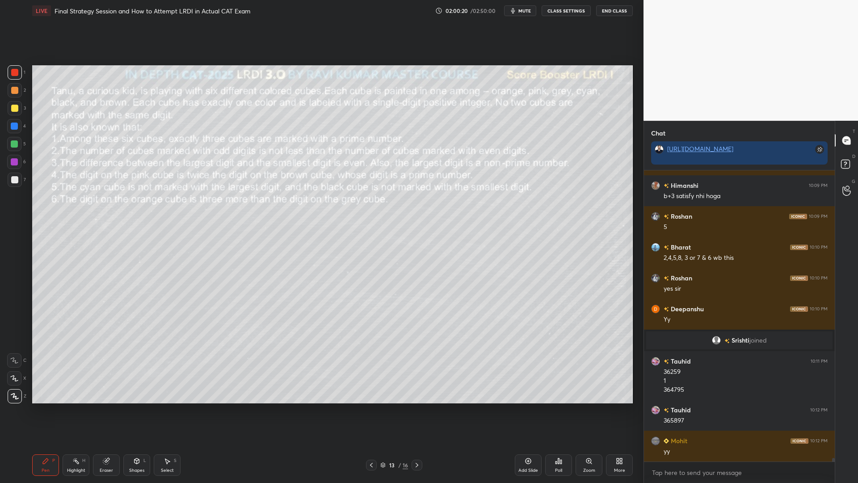
scroll to position [22161, 0]
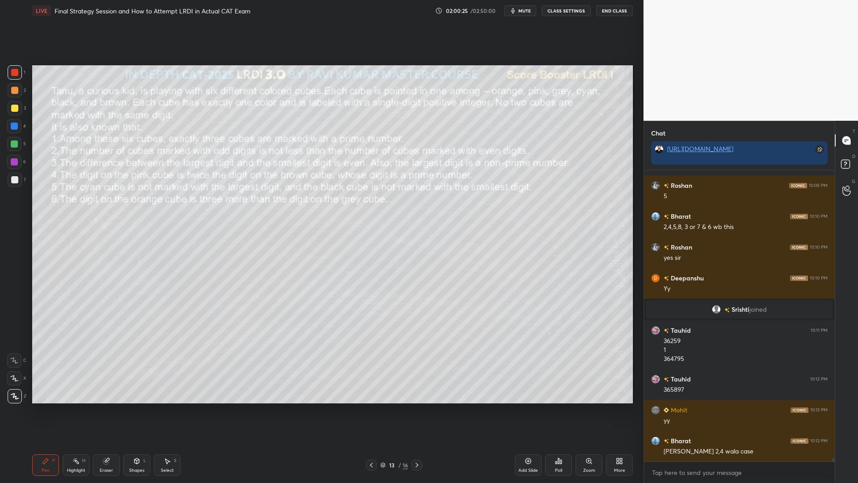
click at [417, 410] on icon at bounding box center [417, 465] width 3 height 4
click at [417, 410] on icon at bounding box center [416, 464] width 7 height 7
click at [74, 410] on div "Highlight H" at bounding box center [76, 464] width 27 height 21
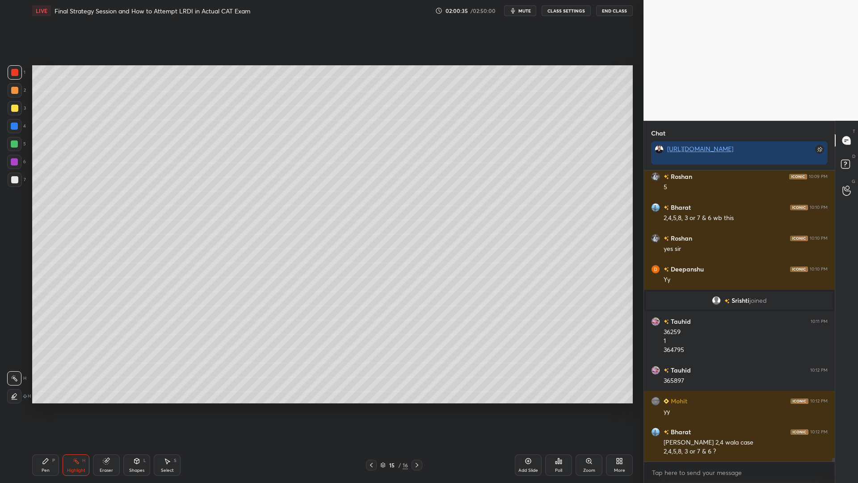
drag, startPoint x: 7, startPoint y: 394, endPoint x: 17, endPoint y: 392, distance: 10.6
click at [8, 394] on div at bounding box center [14, 396] width 14 height 14
click at [417, 410] on icon at bounding box center [416, 464] width 7 height 7
click at [14, 178] on div at bounding box center [15, 180] width 14 height 14
click at [46, 410] on div "Pen P" at bounding box center [45, 464] width 27 height 21
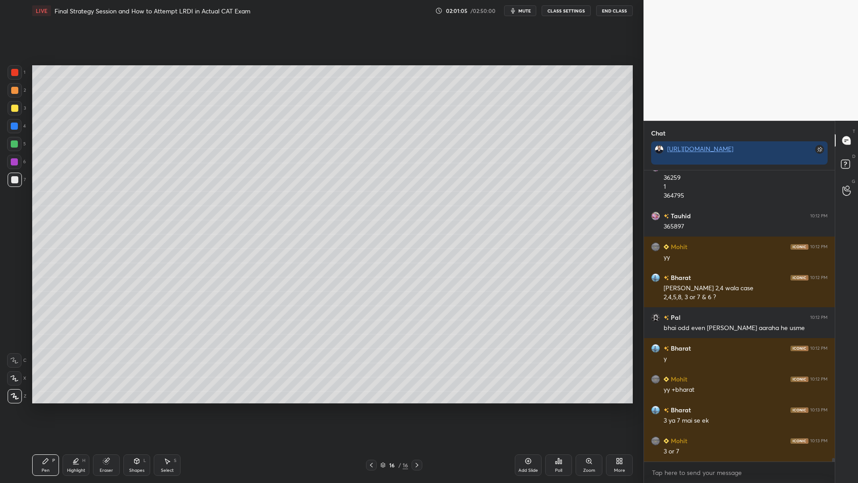
scroll to position [22355, 0]
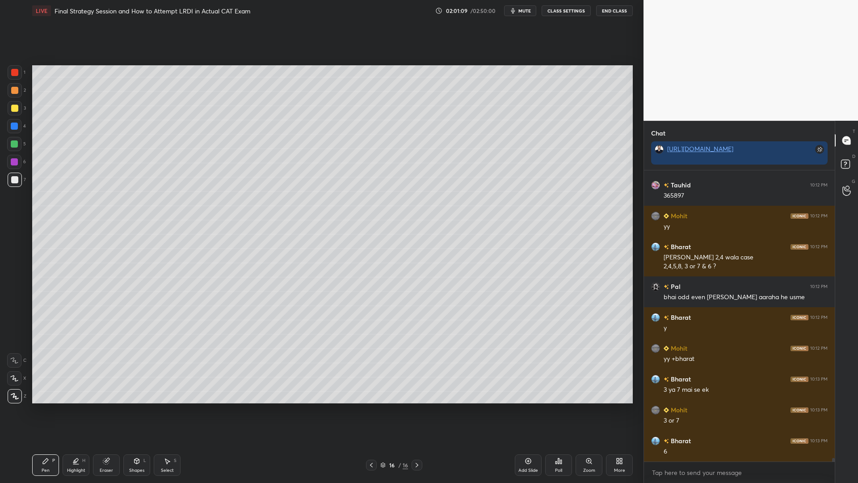
click at [166, 410] on div "Select S" at bounding box center [167, 464] width 27 height 21
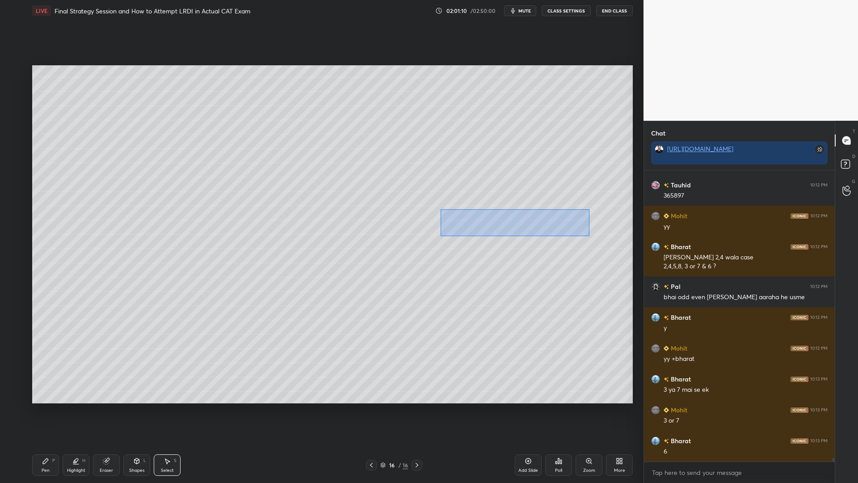
drag, startPoint x: 590, startPoint y: 236, endPoint x: 442, endPoint y: 204, distance: 151.3
click at [438, 205] on div "0 ° Undo Copy Paste here Duplicate Duplicate to new slide Delete" at bounding box center [332, 234] width 601 height 338
drag, startPoint x: 542, startPoint y: 221, endPoint x: 459, endPoint y: 225, distance: 82.8
click at [459, 225] on div "0 ° Undo Copy Paste here Duplicate Duplicate to new slide Delete" at bounding box center [332, 234] width 601 height 338
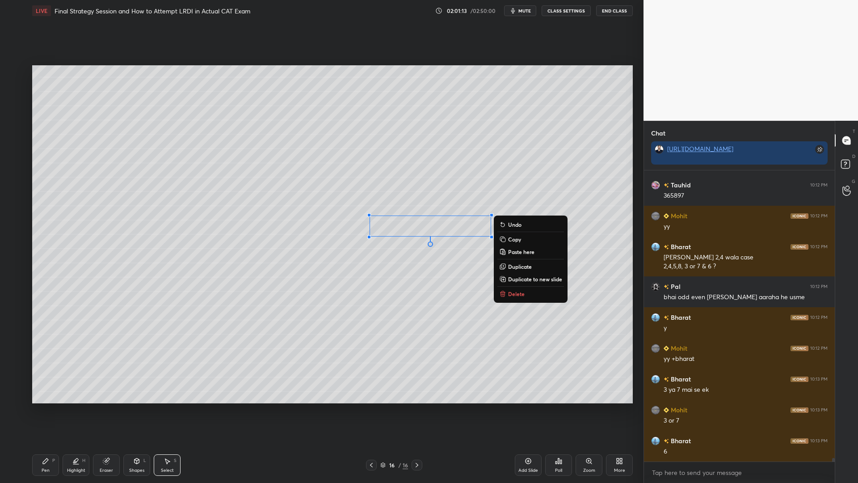
click at [48, 410] on div "Pen" at bounding box center [46, 470] width 8 height 4
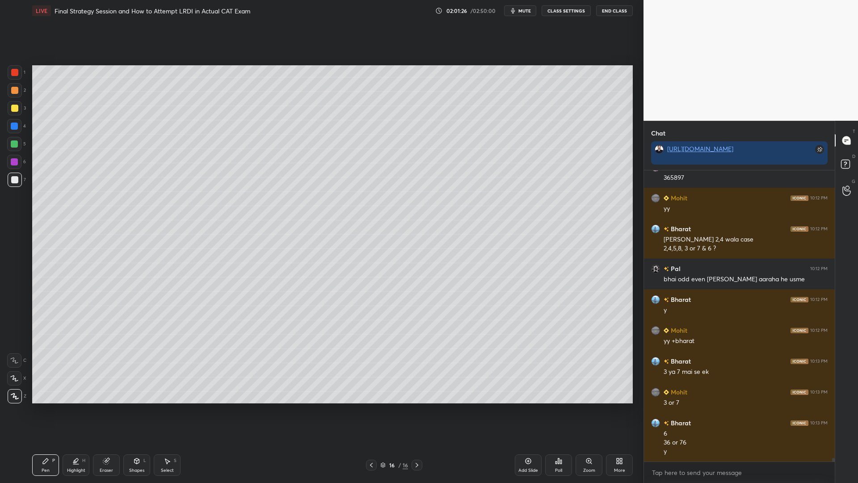
scroll to position [22404, 0]
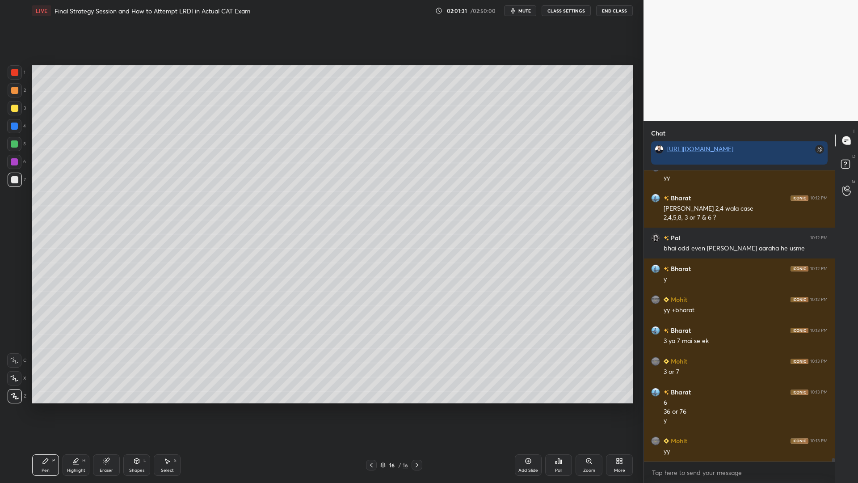
drag, startPoint x: 13, startPoint y: 162, endPoint x: 10, endPoint y: 169, distance: 7.8
click at [13, 164] on div at bounding box center [14, 161] width 7 height 7
click at [13, 131] on div at bounding box center [14, 126] width 14 height 14
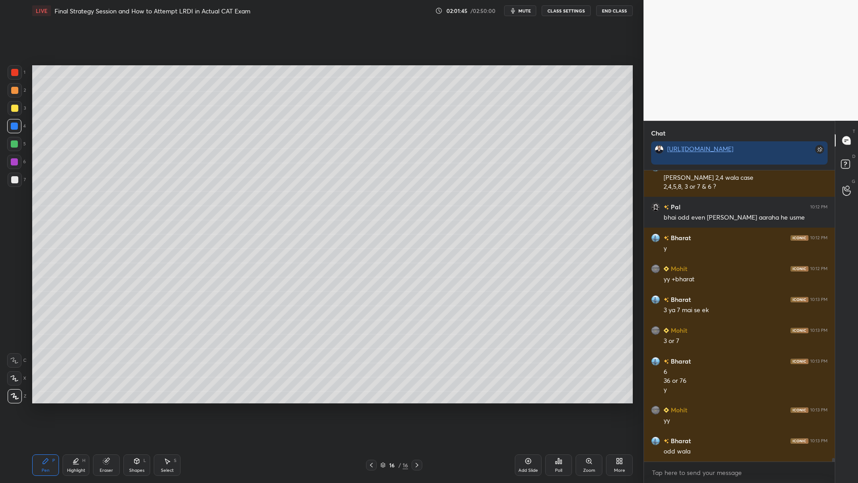
click at [14, 143] on div at bounding box center [14, 143] width 7 height 7
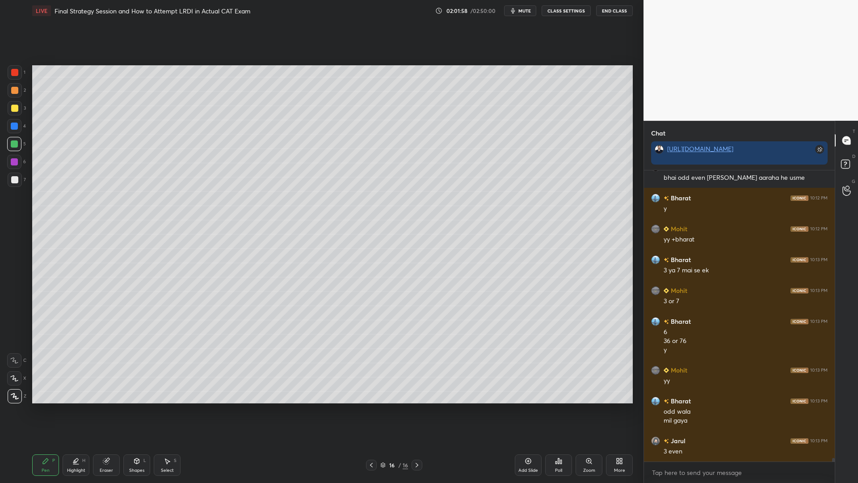
scroll to position [22505, 0]
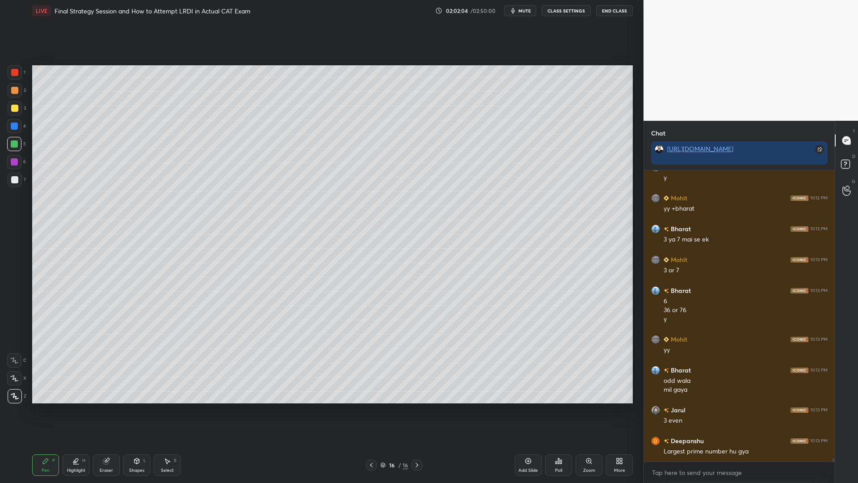
click at [369, 410] on icon at bounding box center [371, 464] width 7 height 7
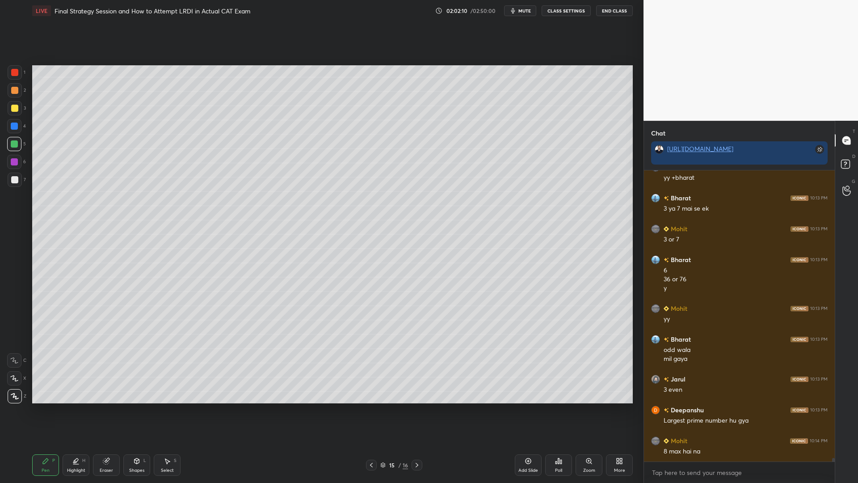
drag, startPoint x: 14, startPoint y: 163, endPoint x: 10, endPoint y: 167, distance: 5.7
click at [12, 166] on div at bounding box center [14, 162] width 14 height 14
click at [15, 185] on div at bounding box center [15, 180] width 14 height 14
click at [18, 362] on div at bounding box center [14, 360] width 14 height 14
drag, startPoint x: 415, startPoint y: 451, endPoint x: 421, endPoint y: 453, distance: 5.8
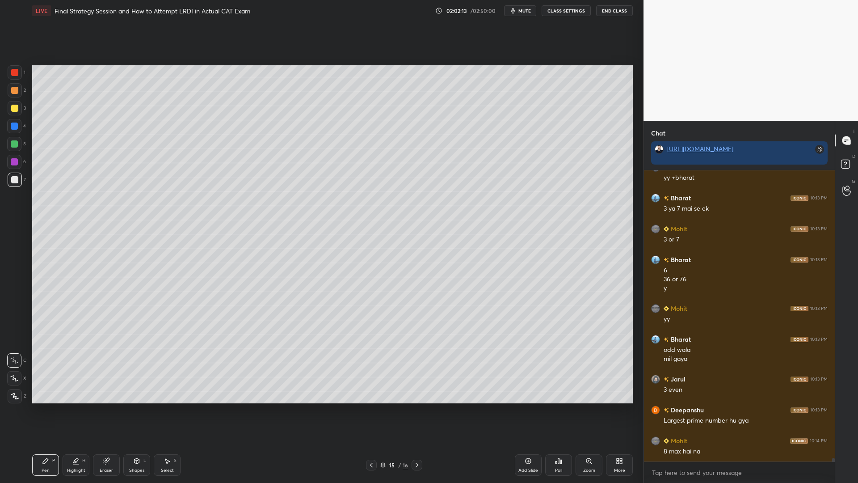
click at [418, 410] on div "Pen P Highlight H Eraser Shapes L Select S 15 / 16 Add Slide Poll Zoom More" at bounding box center [332, 465] width 601 height 36
click at [416, 410] on icon at bounding box center [416, 464] width 7 height 7
click at [119, 410] on div "Eraser" at bounding box center [106, 464] width 27 height 21
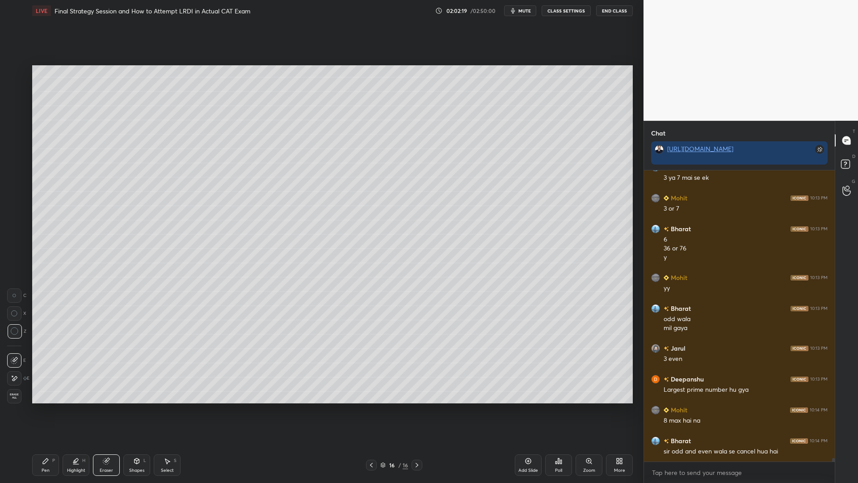
click at [48, 410] on div "Pen" at bounding box center [46, 470] width 8 height 4
click at [13, 141] on div at bounding box center [14, 143] width 7 height 7
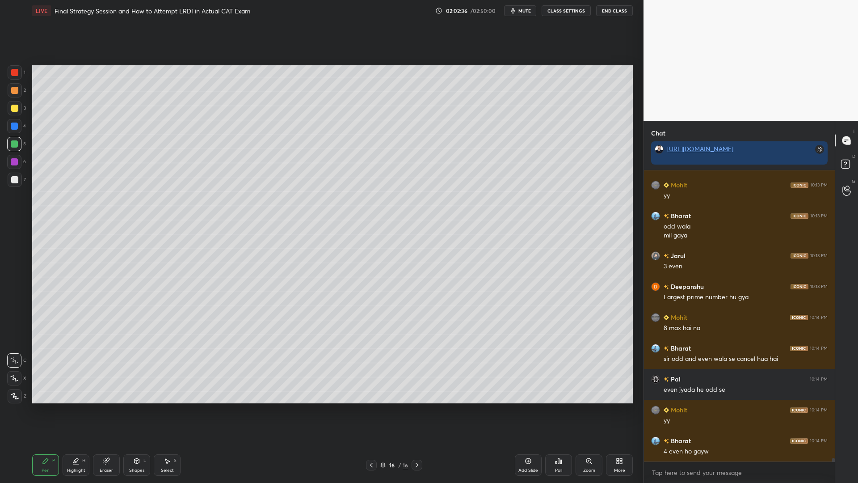
scroll to position [22690, 0]
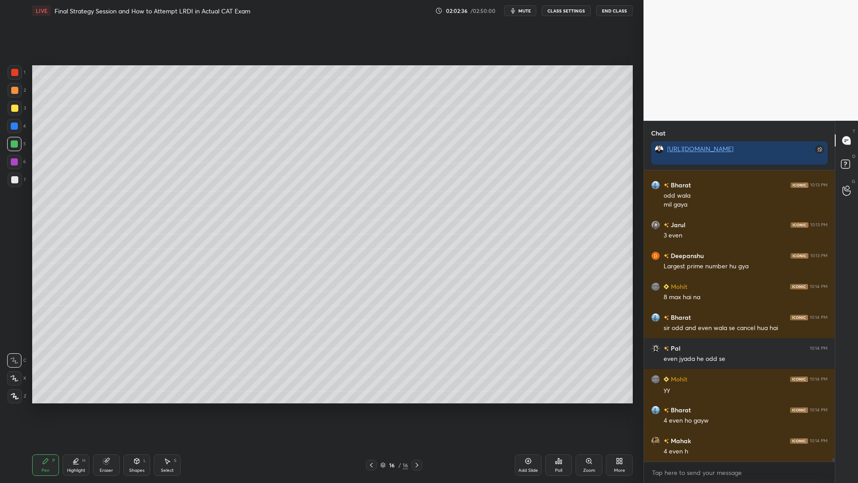
click at [13, 158] on div at bounding box center [14, 161] width 7 height 7
click at [14, 168] on div at bounding box center [14, 162] width 14 height 14
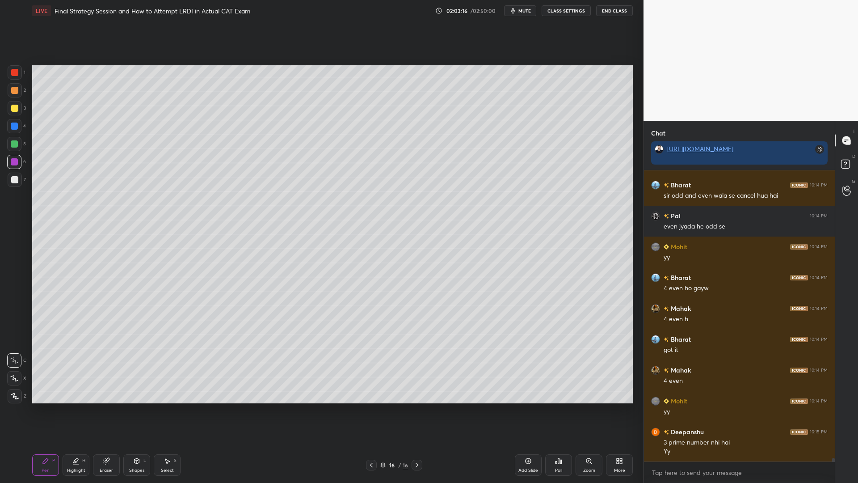
scroll to position [22853, 0]
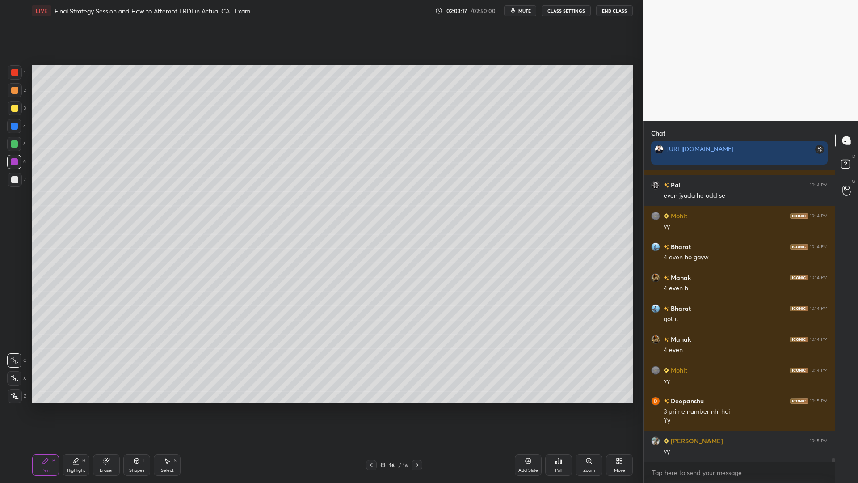
click at [109, 410] on div "Eraser" at bounding box center [106, 470] width 13 height 4
click at [372, 410] on icon at bounding box center [371, 464] width 7 height 7
click at [371, 410] on icon at bounding box center [371, 464] width 7 height 7
click at [50, 410] on div "Pen P" at bounding box center [45, 464] width 27 height 21
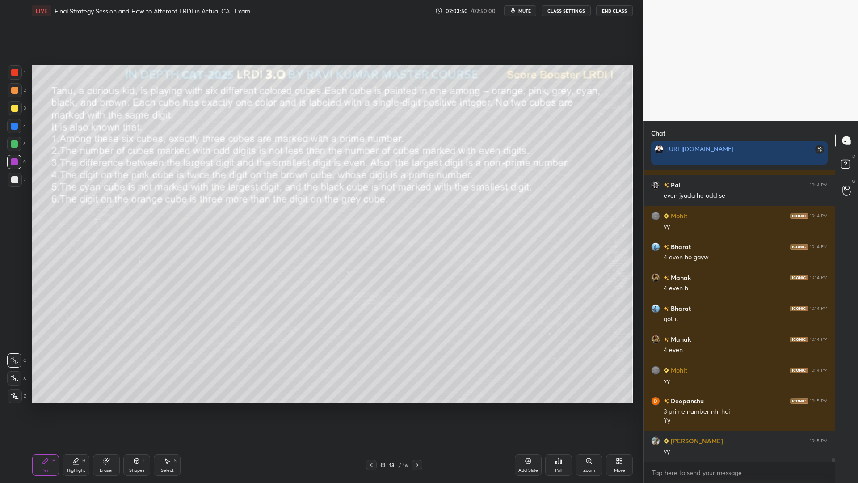
click at [11, 141] on div at bounding box center [14, 143] width 7 height 7
click at [17, 87] on div at bounding box center [14, 90] width 7 height 7
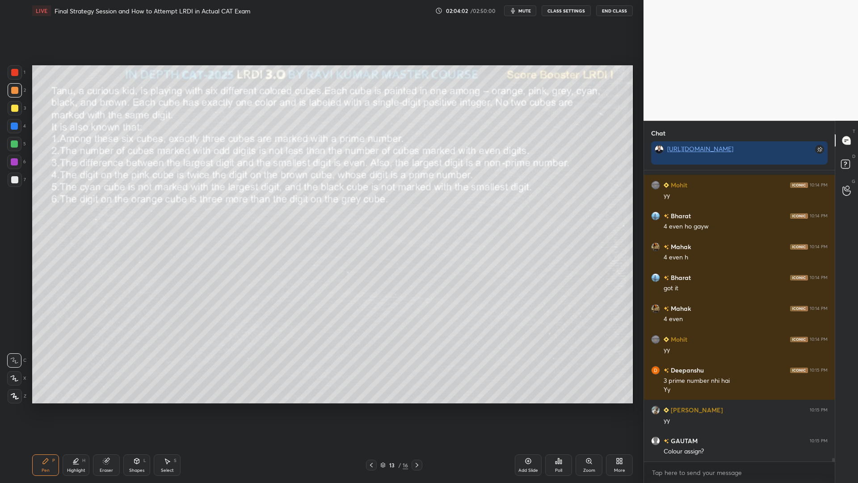
click at [417, 410] on icon at bounding box center [417, 465] width 3 height 4
click at [418, 410] on icon at bounding box center [416, 464] width 7 height 7
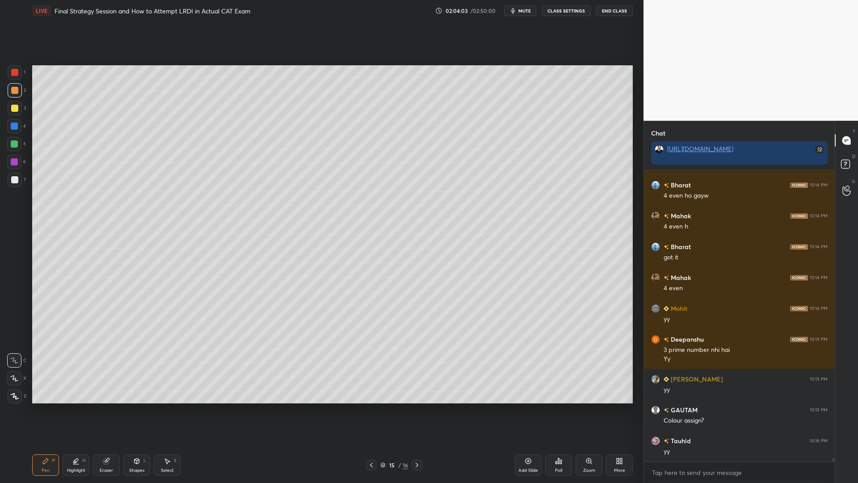
click at [419, 410] on icon at bounding box center [416, 464] width 7 height 7
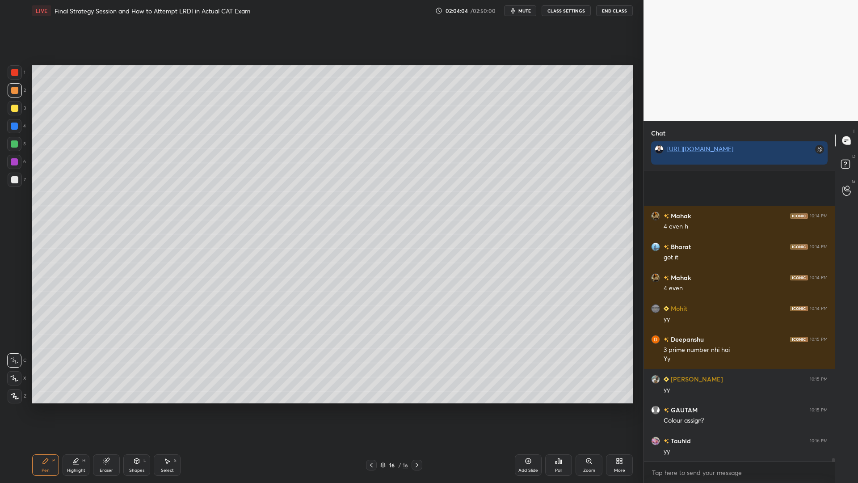
scroll to position [23007, 0]
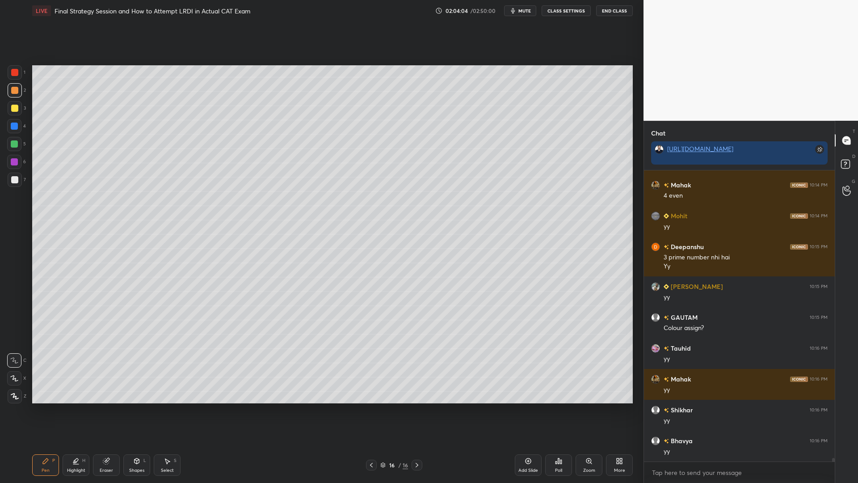
click at [178, 410] on div "Select S" at bounding box center [167, 464] width 27 height 21
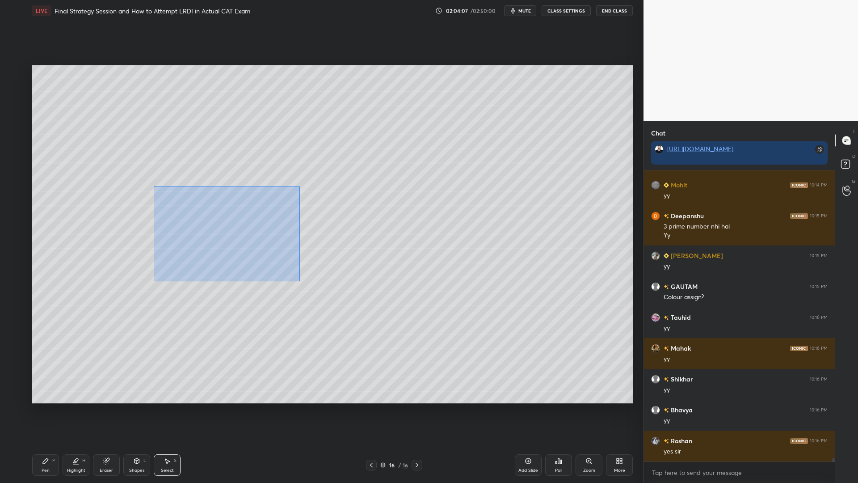
drag, startPoint x: 300, startPoint y: 281, endPoint x: 154, endPoint y: 186, distance: 174.2
click at [154, 186] on div "0 ° Undo Copy Paste here Duplicate Duplicate to new slide Delete" at bounding box center [332, 234] width 601 height 338
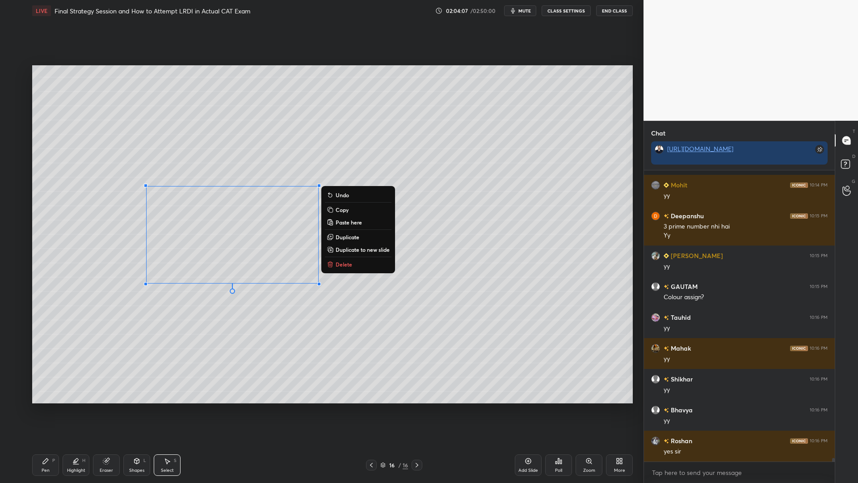
scroll to position [23100, 0]
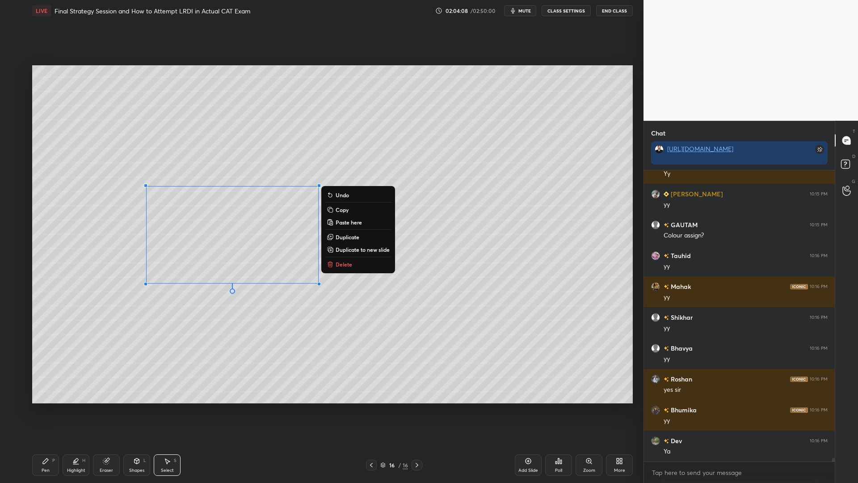
click at [344, 209] on p "Copy" at bounding box center [342, 209] width 13 height 7
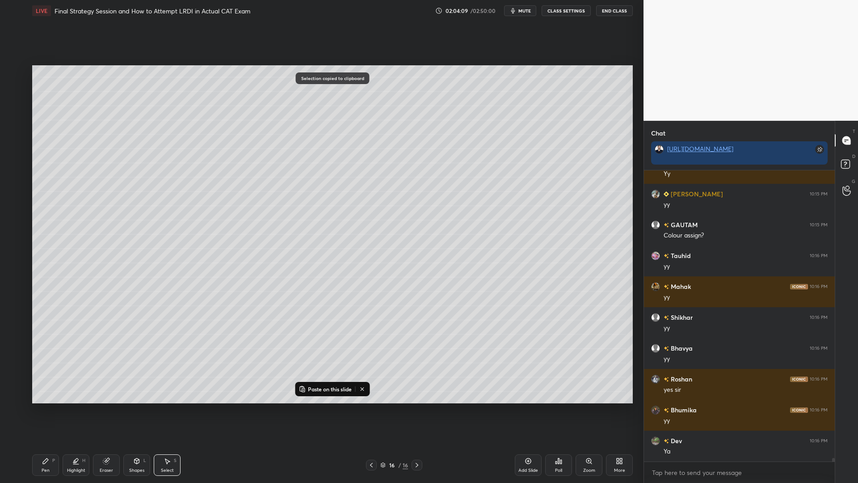
click at [373, 410] on icon at bounding box center [371, 464] width 7 height 7
click at [374, 410] on icon at bounding box center [371, 464] width 7 height 7
click at [376, 410] on div at bounding box center [371, 464] width 11 height 11
click at [328, 389] on p "Paste on this slide" at bounding box center [330, 388] width 44 height 7
drag, startPoint x: 276, startPoint y: 265, endPoint x: 497, endPoint y: 374, distance: 245.7
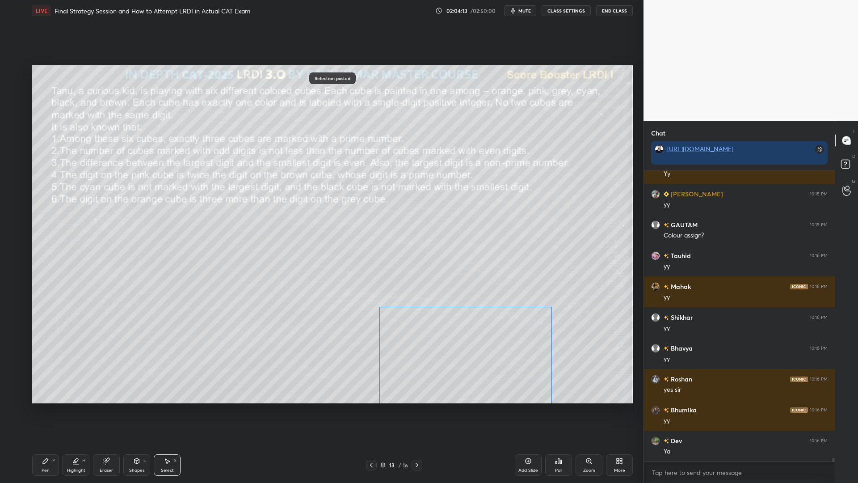
click at [497, 375] on div "0 ° Undo Copy Paste here Duplicate Duplicate to new slide Delete" at bounding box center [332, 234] width 601 height 338
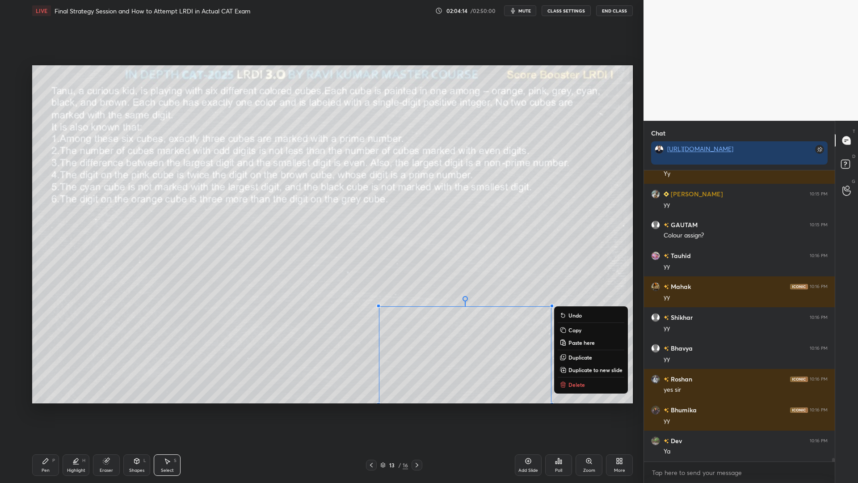
scroll to position [23131, 0]
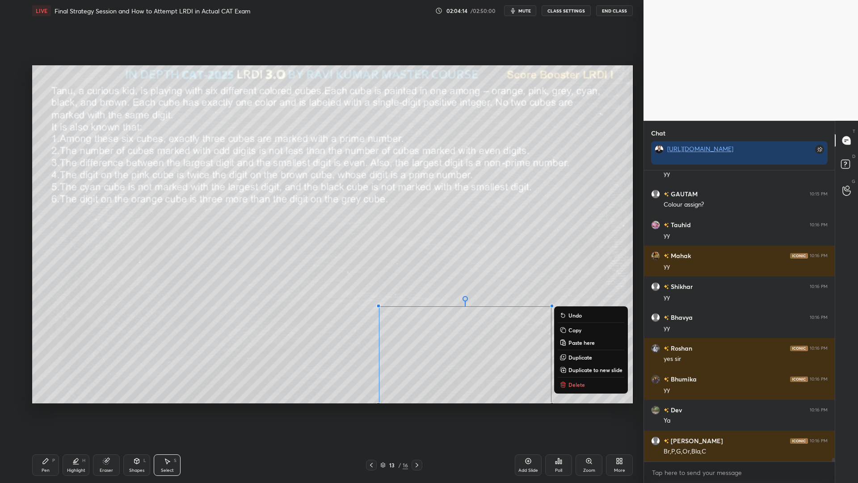
click at [47, 410] on icon at bounding box center [45, 460] width 7 height 7
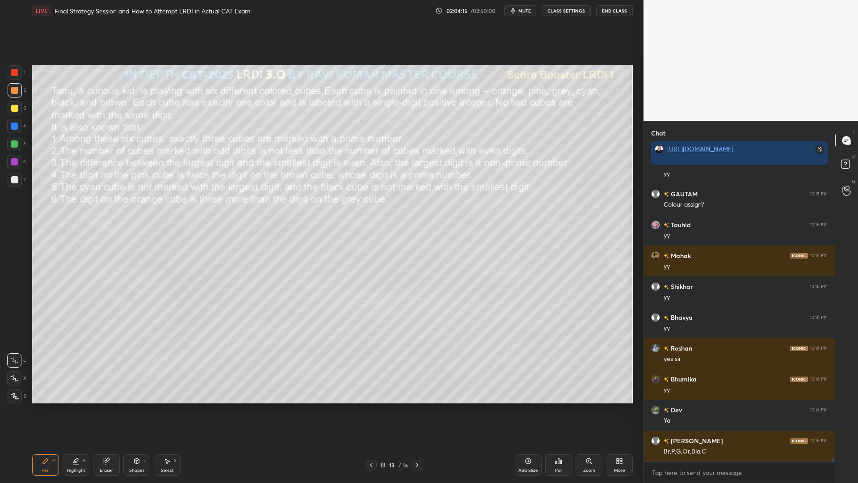
click at [15, 180] on div at bounding box center [14, 179] width 7 height 7
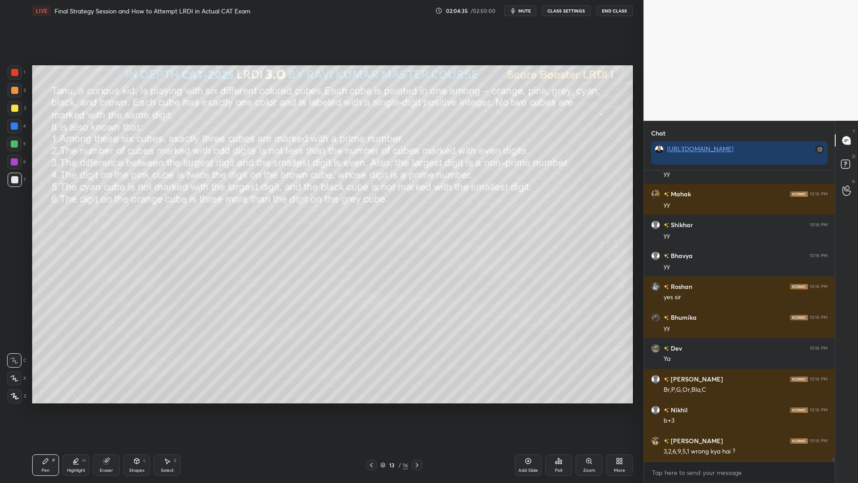
scroll to position [23223, 0]
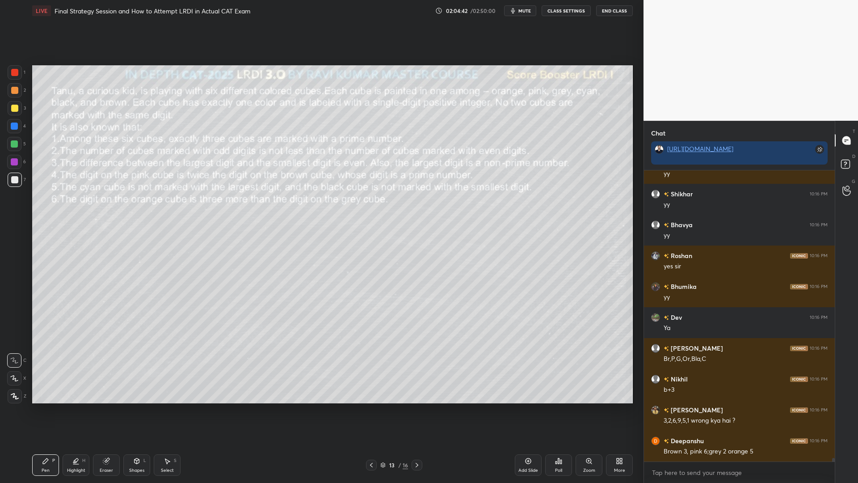
click at [12, 111] on div at bounding box center [14, 108] width 7 height 7
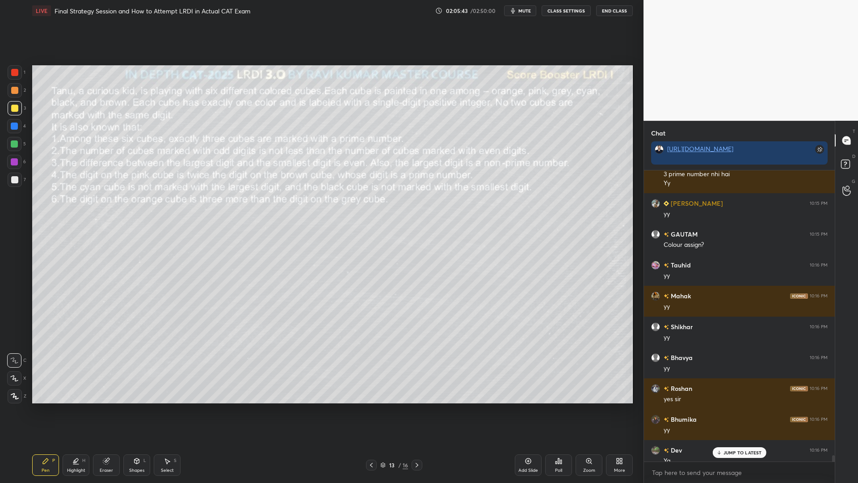
scroll to position [22920, 0]
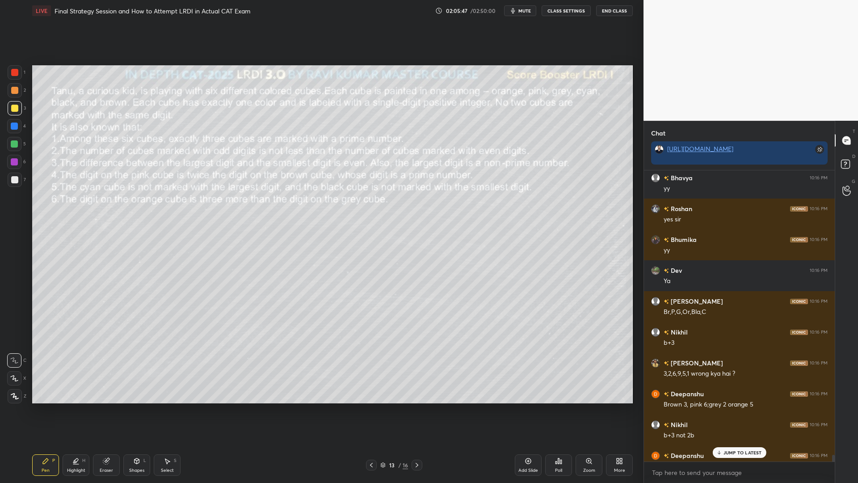
drag, startPoint x: 834, startPoint y: 459, endPoint x: 821, endPoint y: 456, distance: 12.4
click at [833, 410] on div at bounding box center [833, 458] width 3 height 7
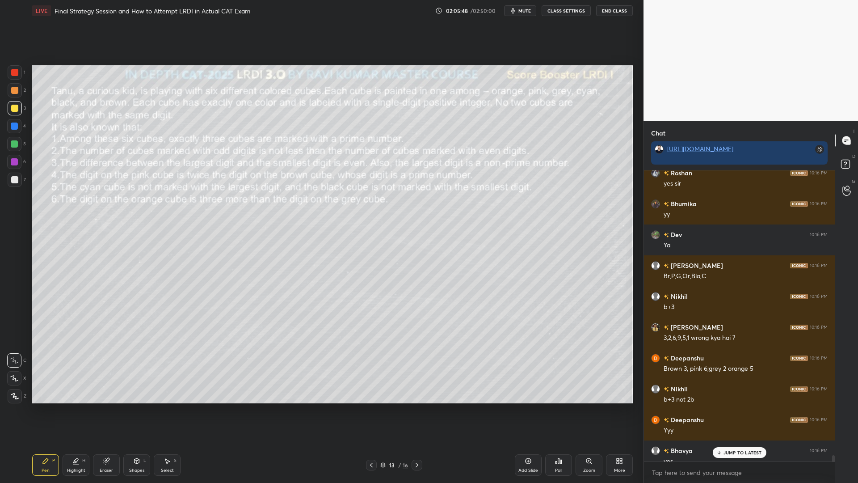
click at [753, 410] on p "JUMP TO LATEST" at bounding box center [743, 452] width 38 height 5
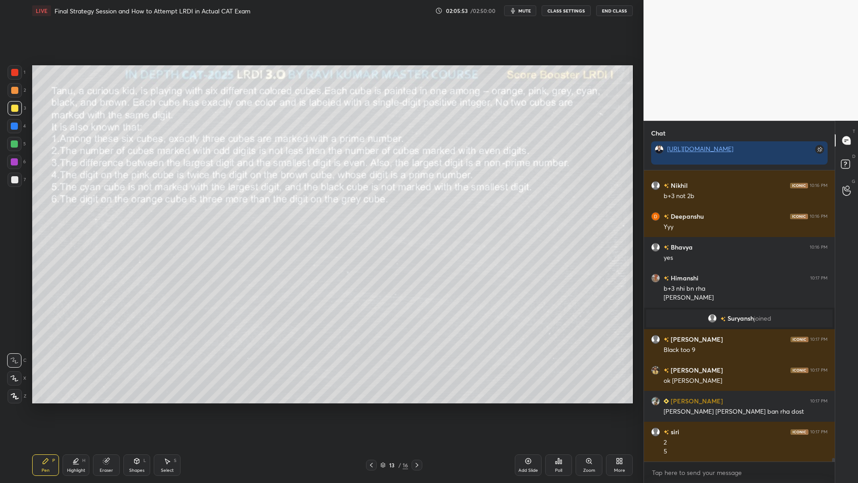
scroll to position [23190, 0]
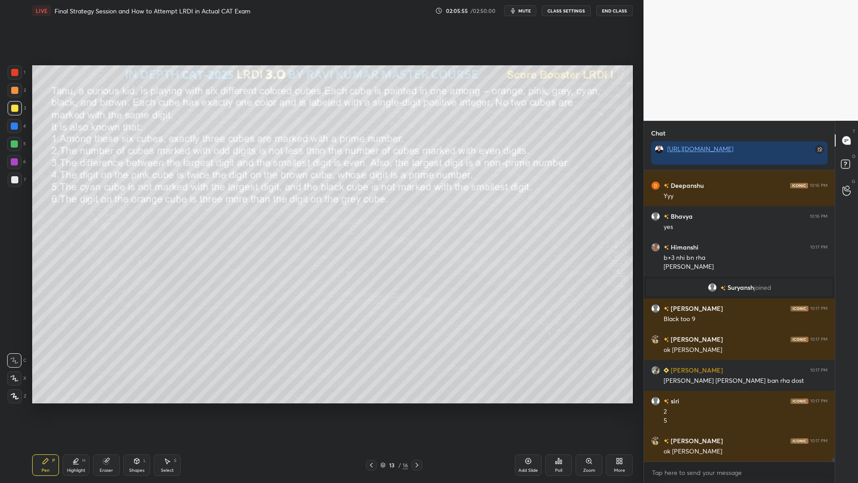
click at [16, 163] on div at bounding box center [14, 161] width 7 height 7
click at [10, 146] on div at bounding box center [14, 144] width 14 height 14
drag, startPoint x: 15, startPoint y: 178, endPoint x: 28, endPoint y: 192, distance: 19.3
click at [14, 179] on div at bounding box center [14, 179] width 7 height 7
click at [15, 381] on icon at bounding box center [14, 378] width 8 height 6
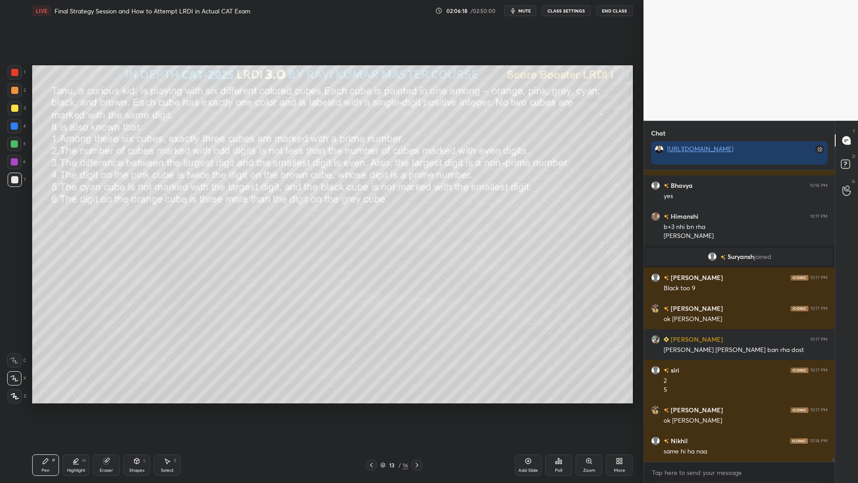
scroll to position [23251, 0]
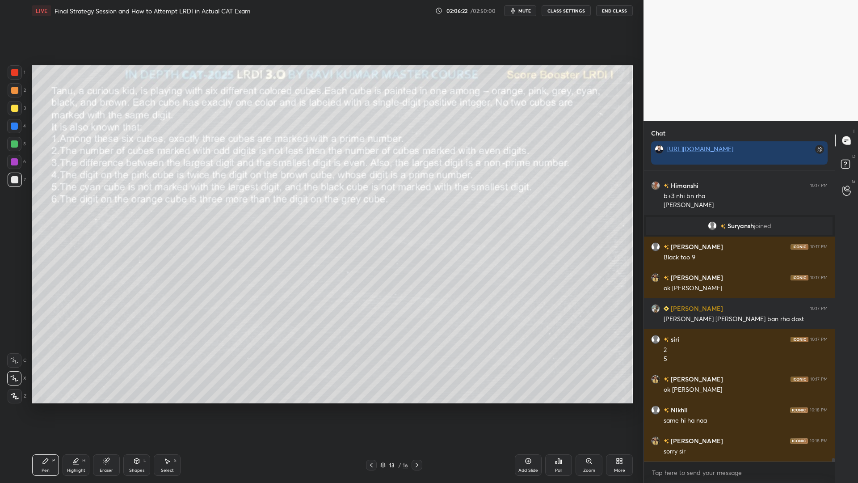
click at [118, 410] on div "Eraser" at bounding box center [106, 464] width 27 height 21
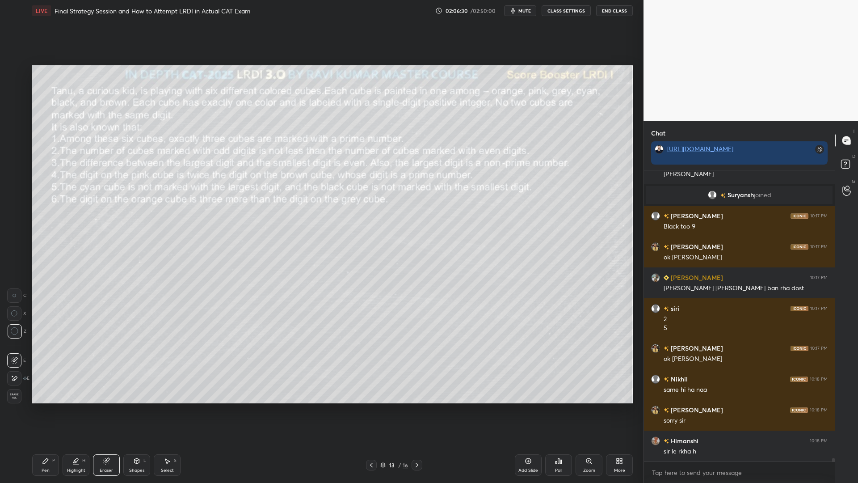
scroll to position [23313, 0]
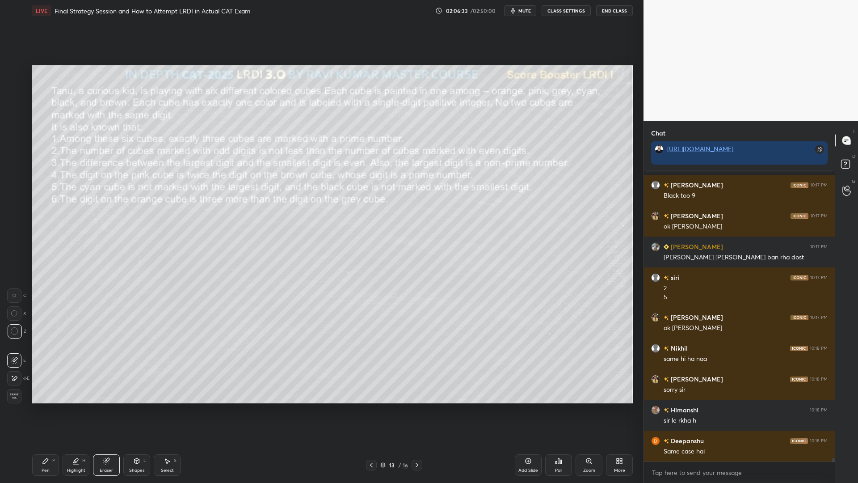
click at [39, 410] on div "Pen P" at bounding box center [45, 464] width 27 height 21
click at [13, 145] on div at bounding box center [14, 143] width 7 height 7
click at [13, 74] on div at bounding box center [14, 72] width 7 height 7
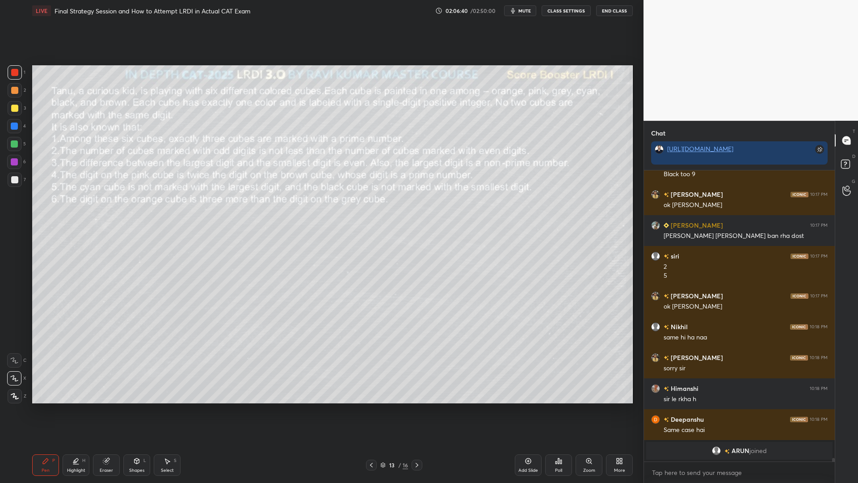
scroll to position [23212, 0]
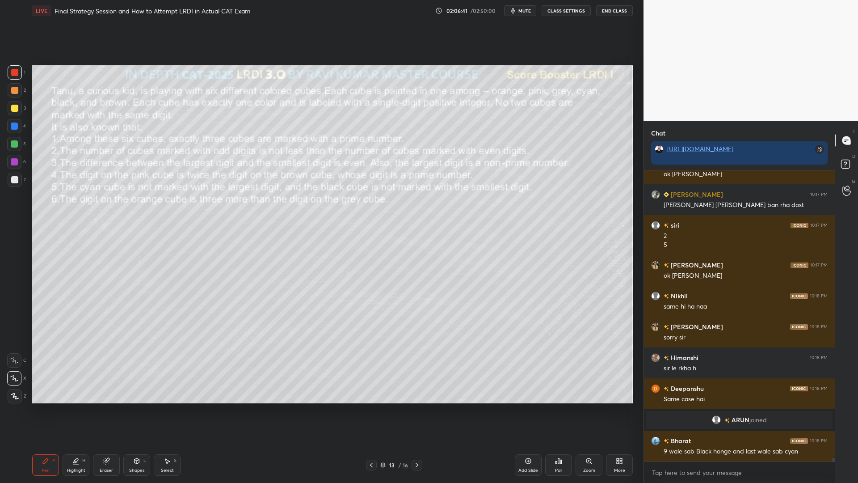
click at [12, 114] on div at bounding box center [15, 108] width 14 height 14
click at [14, 72] on div at bounding box center [14, 72] width 7 height 7
click at [13, 143] on div at bounding box center [14, 143] width 7 height 7
click at [10, 151] on div at bounding box center [14, 144] width 14 height 14
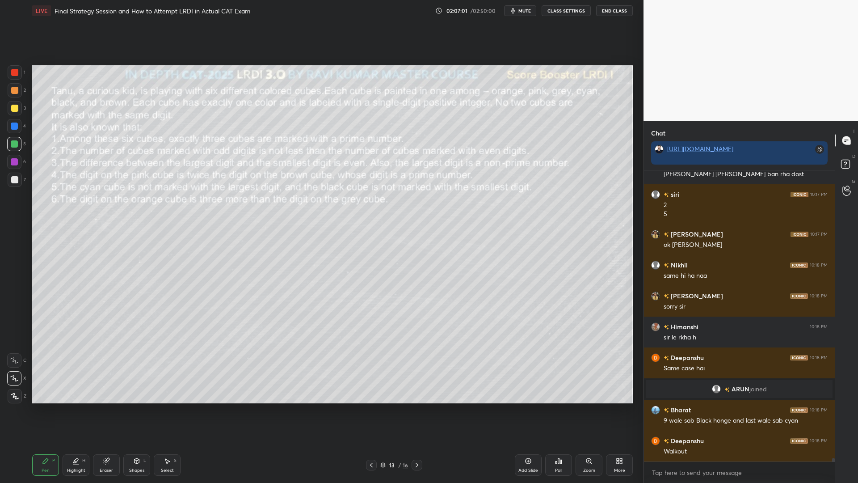
click at [108, 410] on div "Eraser" at bounding box center [106, 464] width 27 height 21
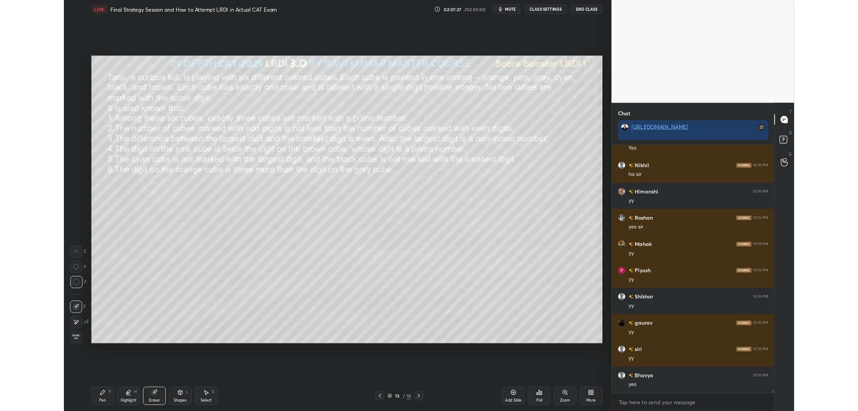
scroll to position [23736, 0]
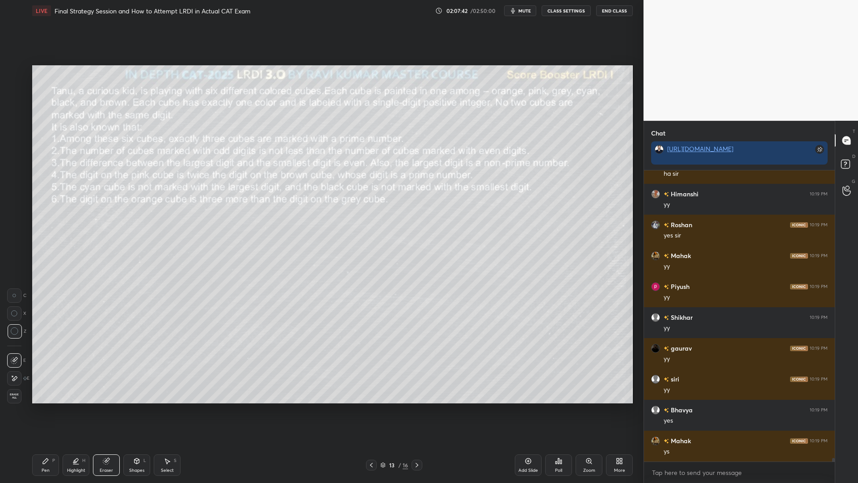
click at [416, 410] on icon at bounding box center [416, 464] width 7 height 7
click at [418, 410] on icon at bounding box center [416, 464] width 7 height 7
click at [419, 410] on icon at bounding box center [416, 464] width 7 height 7
click at [420, 410] on icon at bounding box center [416, 464] width 7 height 7
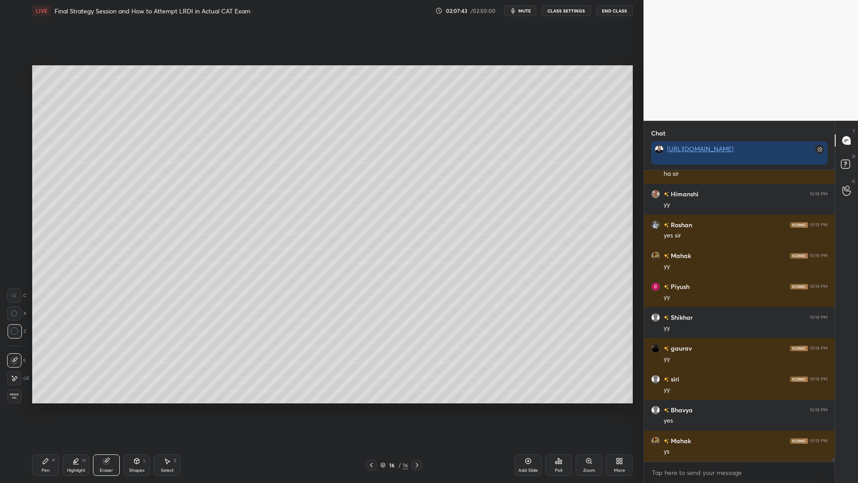
click at [419, 410] on icon at bounding box center [416, 464] width 7 height 7
click at [623, 410] on div "More" at bounding box center [619, 464] width 27 height 21
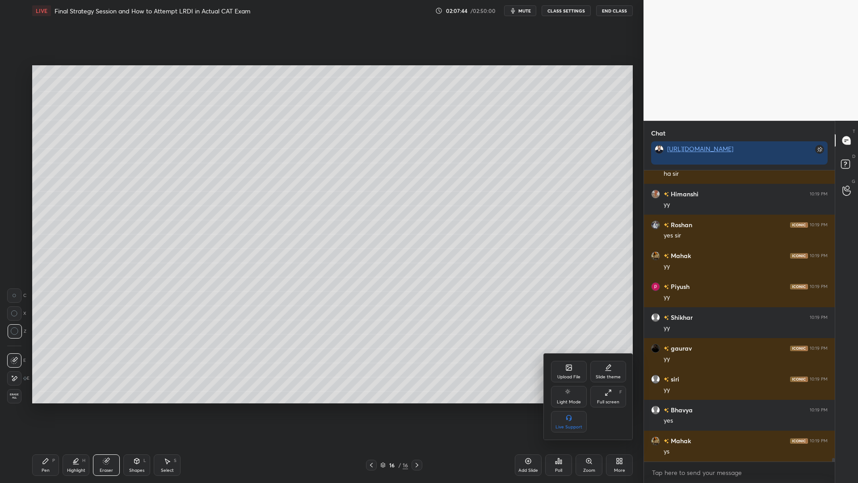
click at [609, 393] on icon at bounding box center [608, 392] width 7 height 7
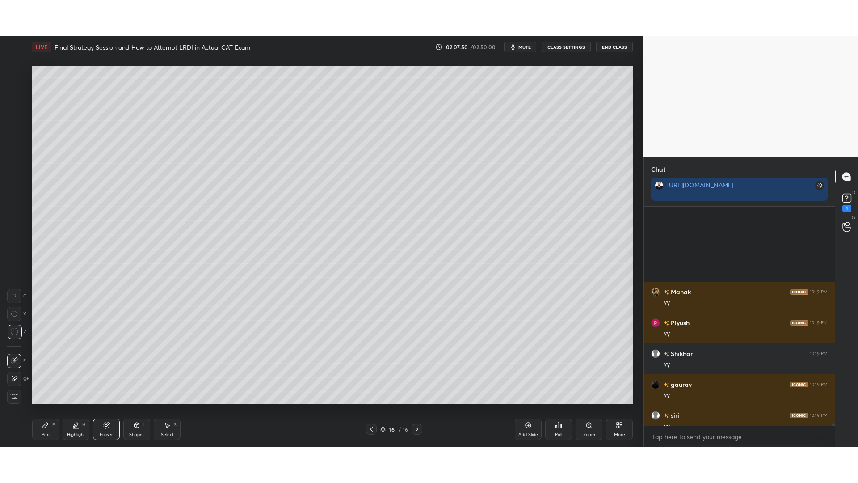
scroll to position [23847, 0]
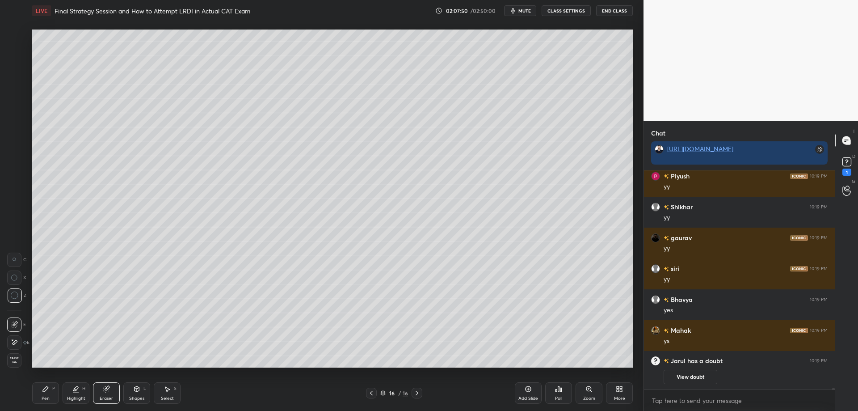
click at [619, 390] on icon at bounding box center [618, 390] width 2 height 2
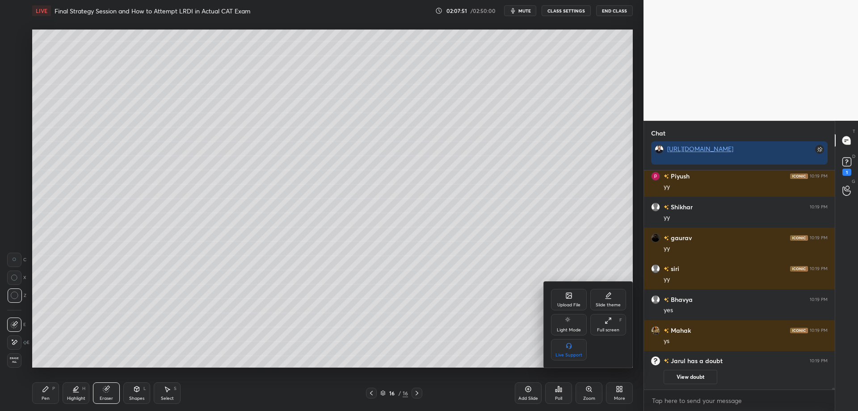
click at [569, 296] on icon at bounding box center [568, 295] width 7 height 7
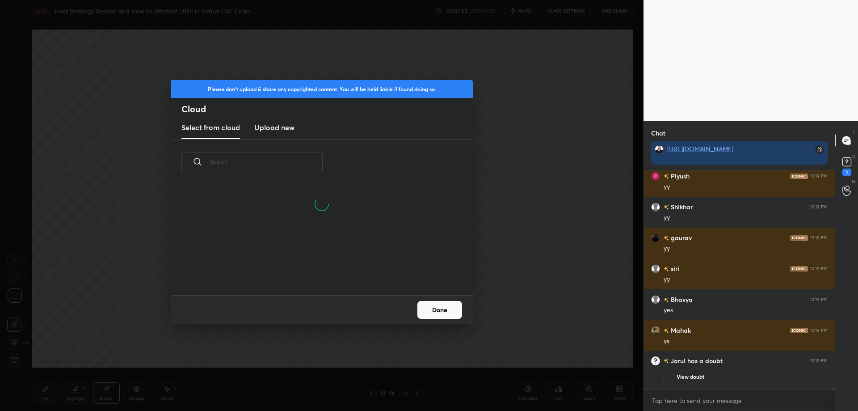
drag, startPoint x: 280, startPoint y: 127, endPoint x: 284, endPoint y: 133, distance: 7.4
click at [280, 128] on h3 "Upload new" at bounding box center [274, 127] width 40 height 11
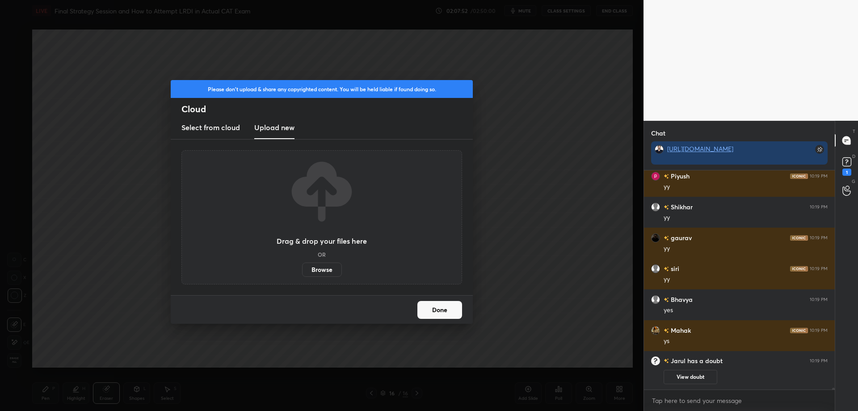
click at [324, 269] on label "Browse" at bounding box center [322, 269] width 40 height 14
click at [302, 269] on input "Browse" at bounding box center [302, 269] width 0 height 14
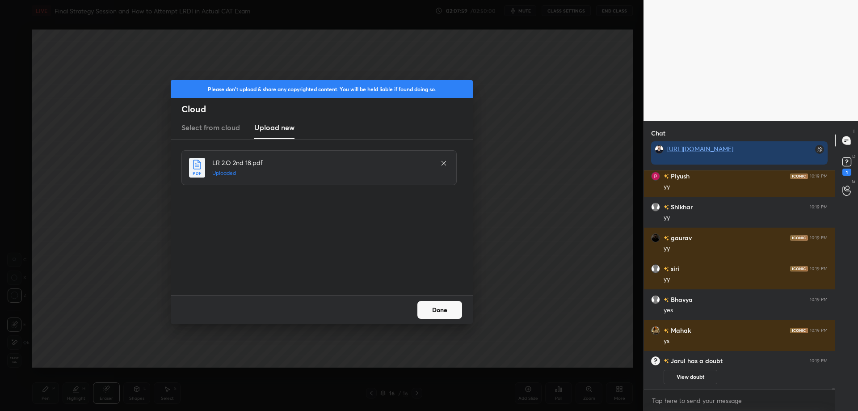
click at [444, 310] on button "Done" at bounding box center [439, 310] width 45 height 18
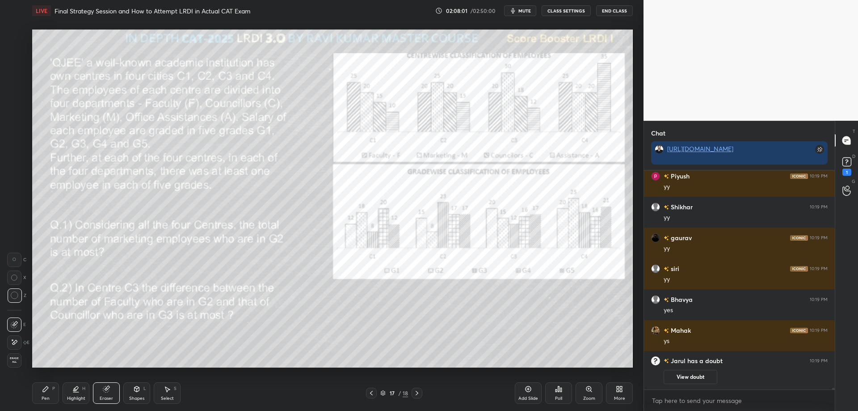
click at [371, 393] on icon at bounding box center [371, 393] width 3 height 4
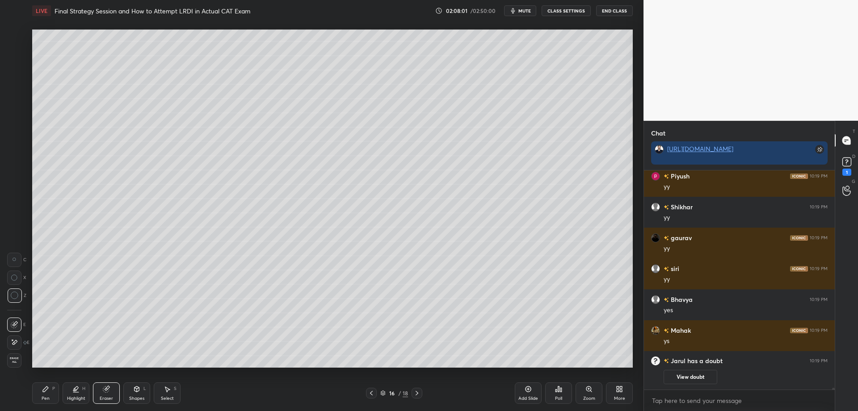
click at [371, 392] on icon at bounding box center [371, 392] width 7 height 7
click at [371, 392] on icon at bounding box center [371, 393] width 3 height 4
click at [375, 392] on div at bounding box center [371, 393] width 11 height 11
click at [376, 393] on div at bounding box center [371, 393] width 11 height 11
click at [421, 397] on div "12 / 18" at bounding box center [394, 393] width 241 height 11
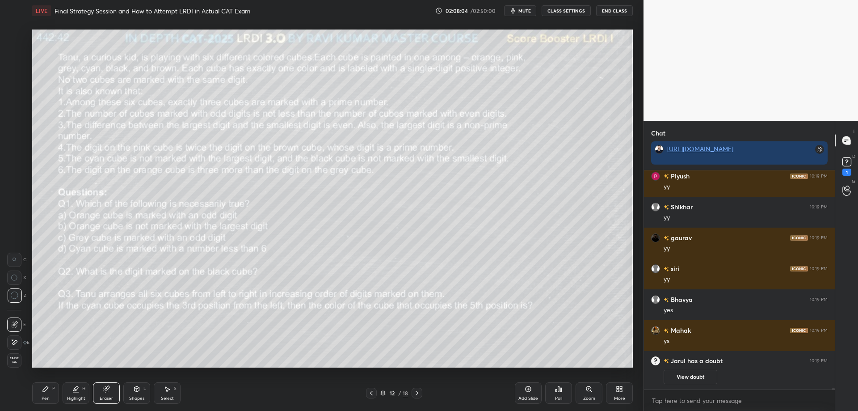
click at [418, 396] on div at bounding box center [417, 393] width 11 height 11
click at [417, 395] on icon at bounding box center [416, 392] width 7 height 7
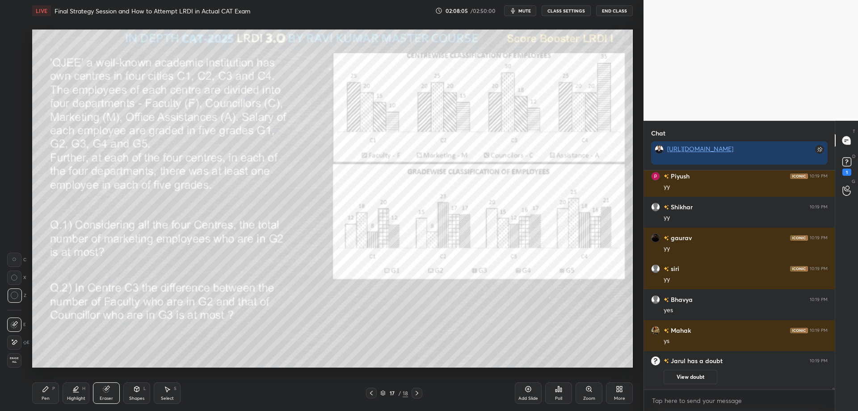
click at [606, 394] on div "Add Slide Poll Zoom More" at bounding box center [574, 393] width 118 height 50
click at [619, 392] on icon at bounding box center [619, 388] width 7 height 7
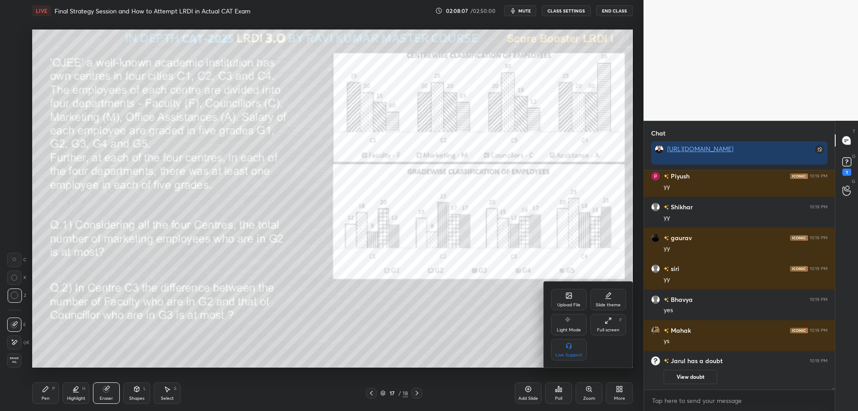
click at [610, 320] on icon at bounding box center [608, 320] width 7 height 7
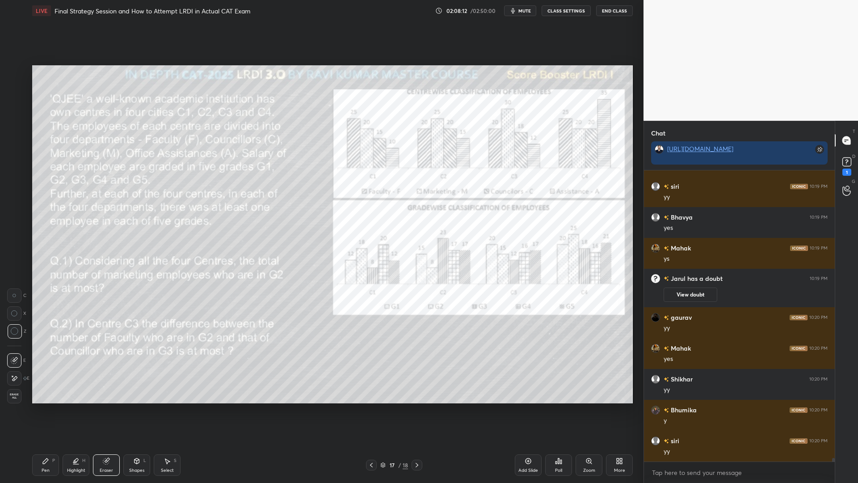
scroll to position [23773, 0]
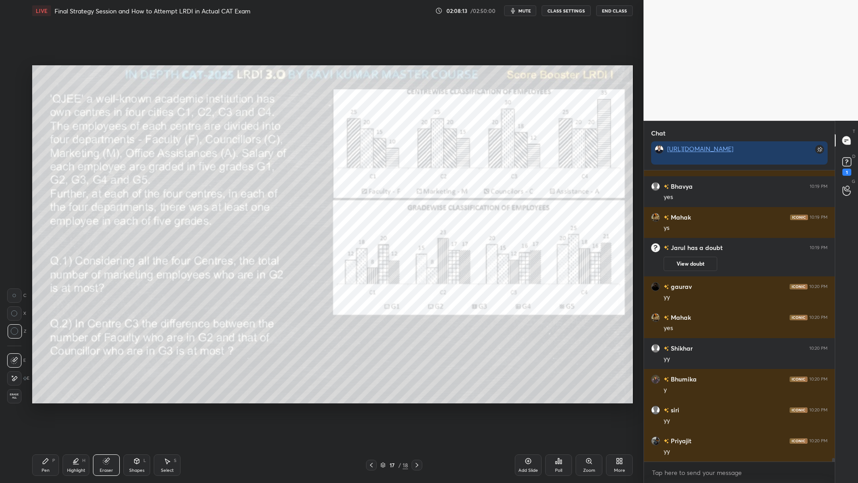
click at [45, 410] on div "Pen P" at bounding box center [45, 464] width 27 height 21
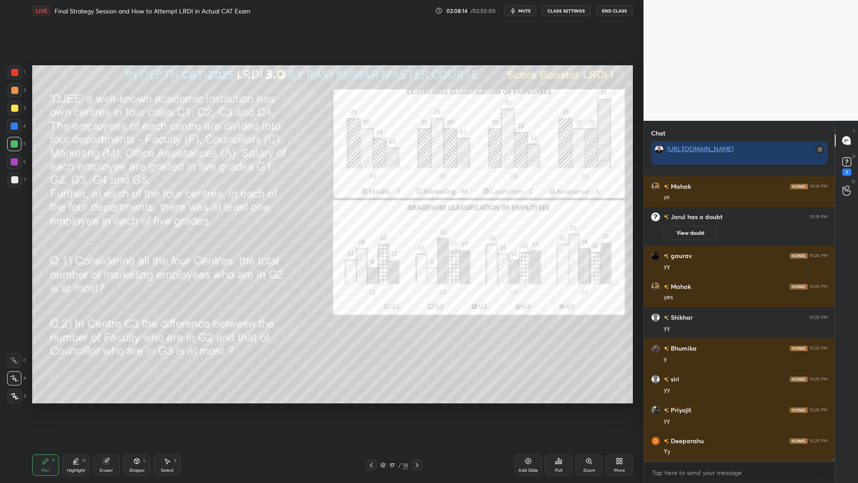
click at [17, 68] on div at bounding box center [15, 72] width 14 height 14
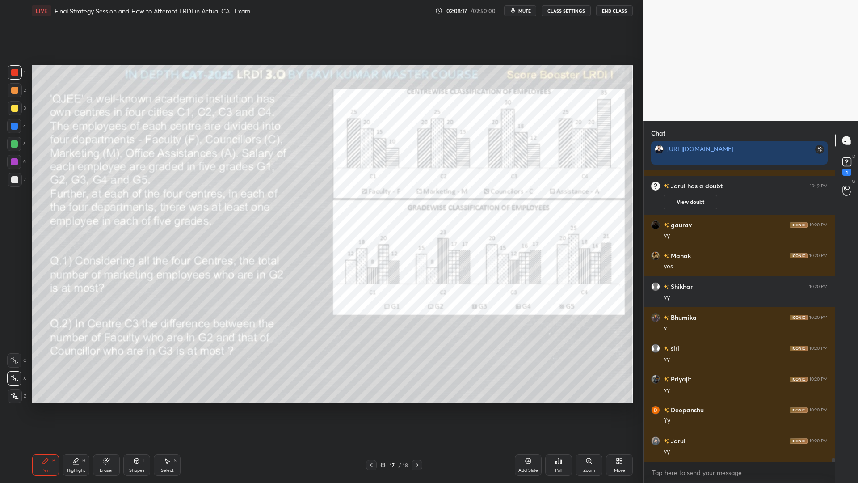
click at [421, 410] on div "17 / 18" at bounding box center [394, 464] width 241 height 11
click at [415, 410] on icon at bounding box center [416, 464] width 7 height 7
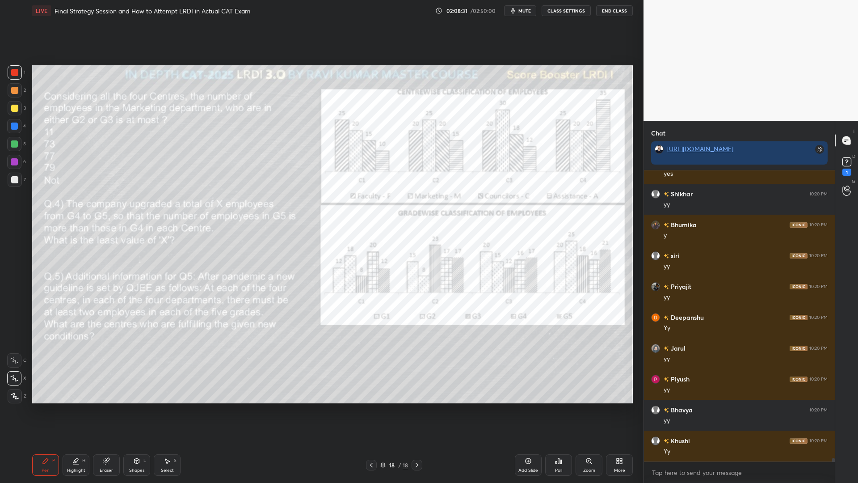
scroll to position [23958, 0]
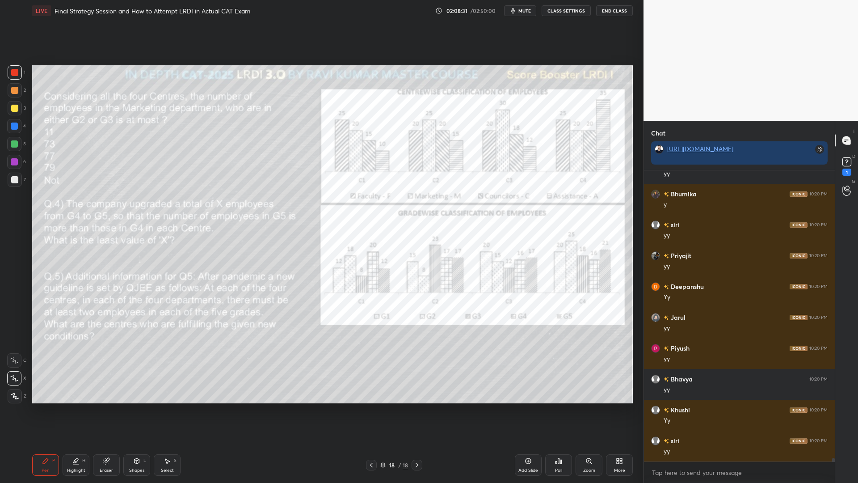
click at [846, 156] on icon at bounding box center [846, 161] width 13 height 13
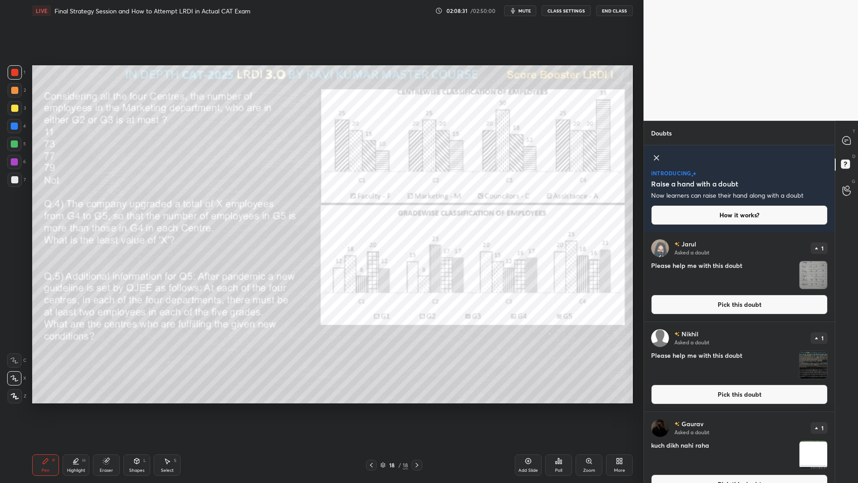
scroll to position [248, 188]
click at [765, 317] on div "[PERSON_NAME] Asked a doubt 1 Please help me with this doubt Pick this doubt" at bounding box center [739, 276] width 191 height 89
click at [766, 308] on button "Pick this doubt" at bounding box center [739, 305] width 177 height 20
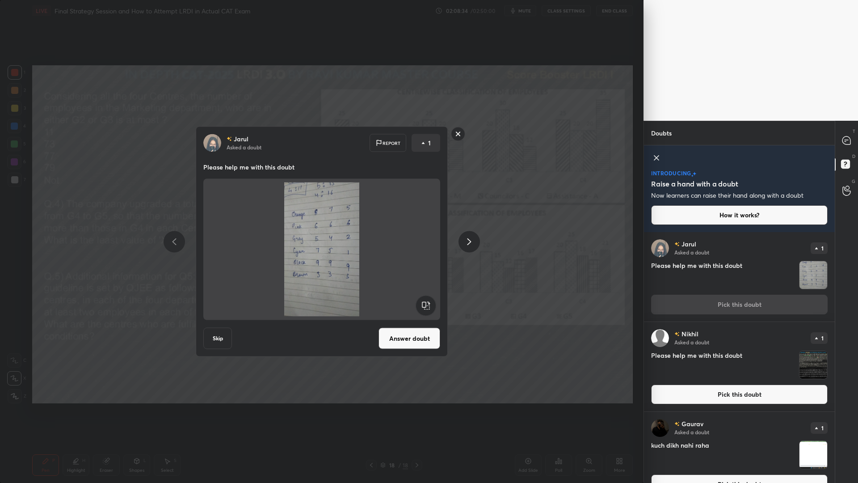
click at [417, 336] on button "Answer doubt" at bounding box center [410, 338] width 62 height 21
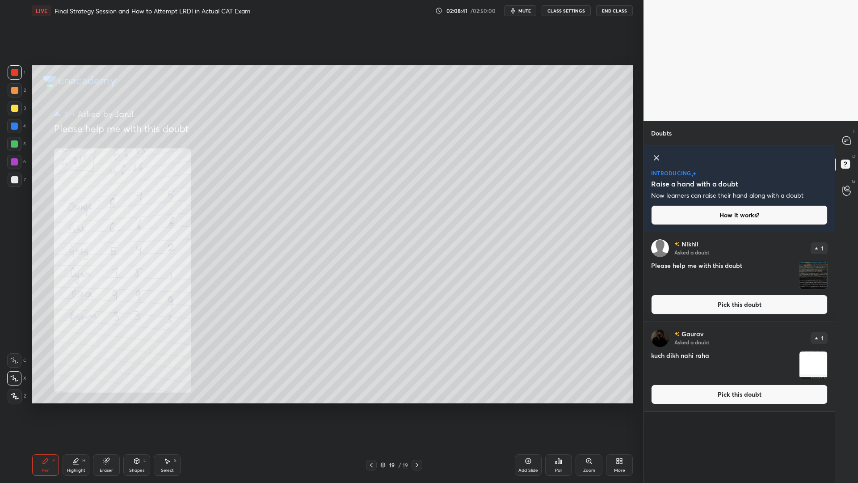
click at [734, 303] on button "Pick this doubt" at bounding box center [739, 305] width 177 height 20
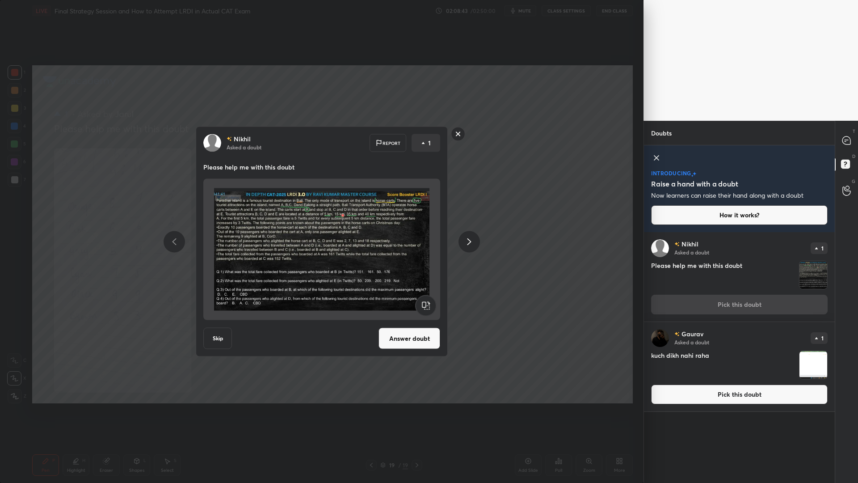
click at [412, 340] on button "Answer doubt" at bounding box center [410, 338] width 62 height 21
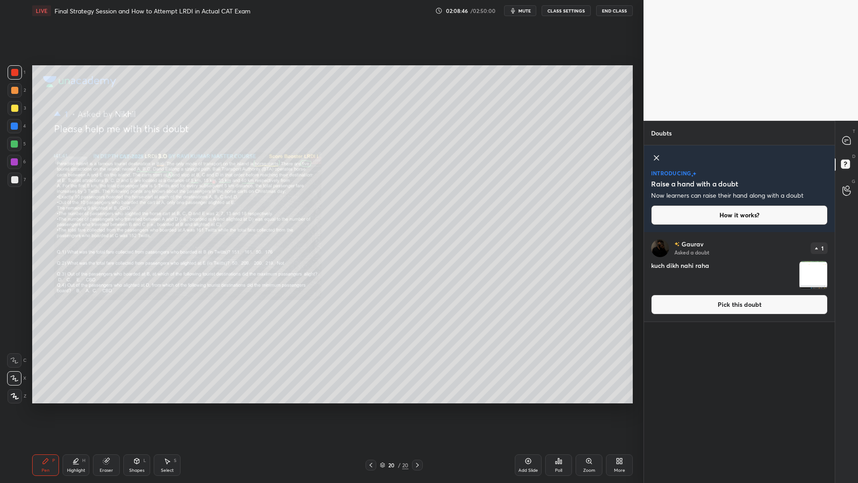
click at [733, 310] on button "Pick this doubt" at bounding box center [739, 305] width 177 height 20
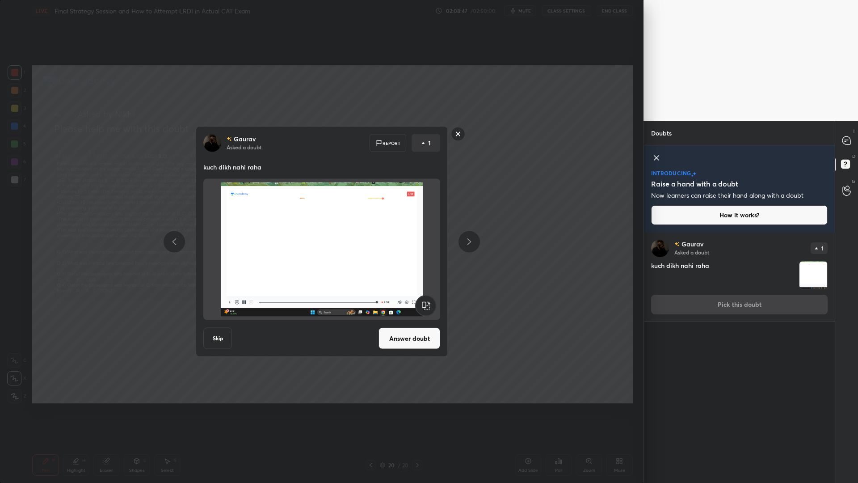
click at [419, 340] on button "Answer doubt" at bounding box center [410, 338] width 62 height 21
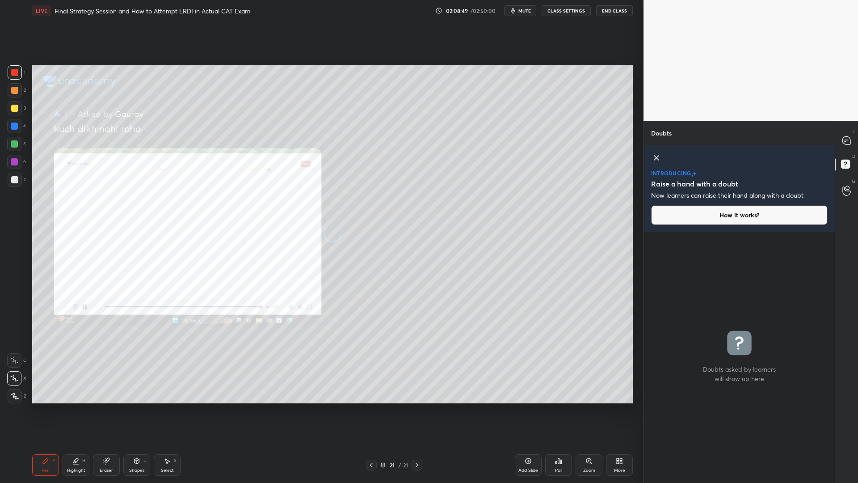
click at [842, 147] on div at bounding box center [847, 140] width 18 height 16
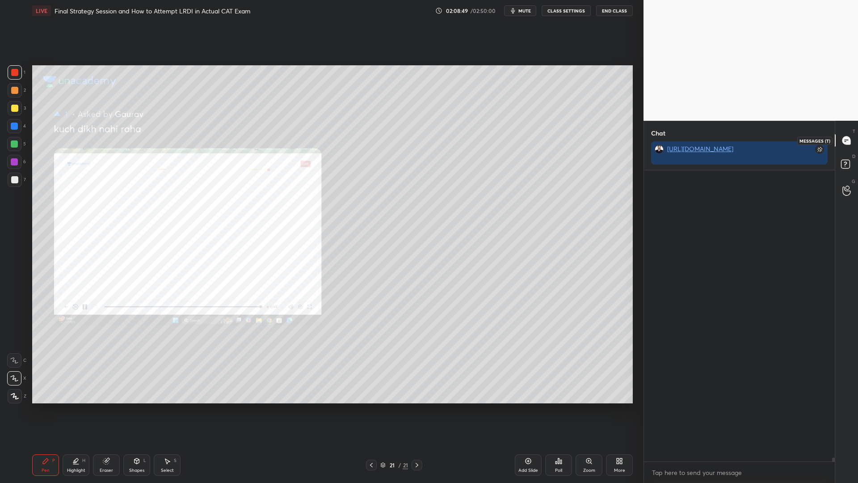
scroll to position [288, 188]
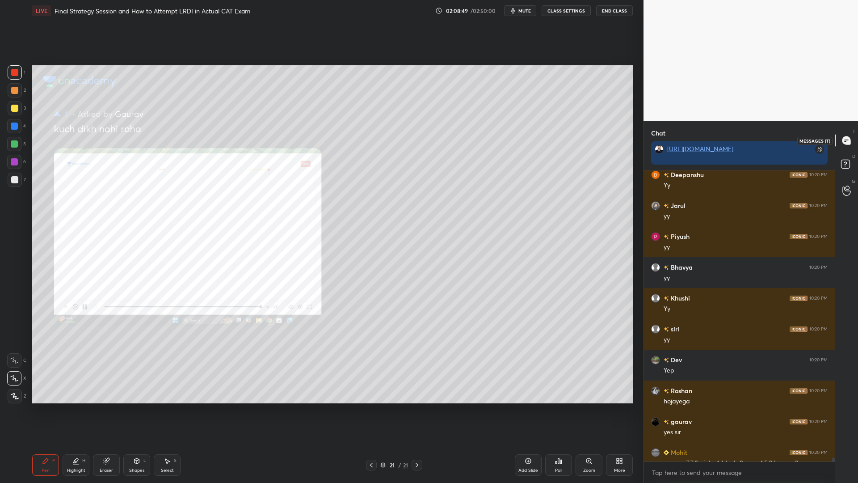
click at [846, 140] on icon at bounding box center [847, 140] width 4 height 0
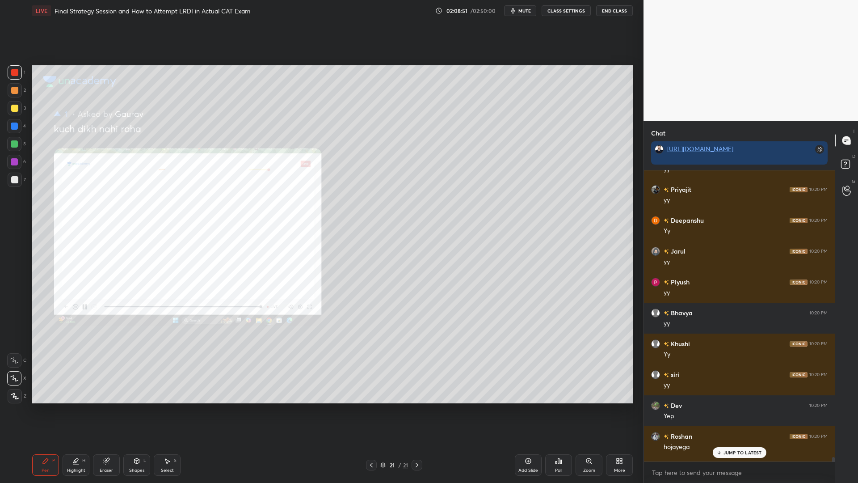
scroll to position [24258, 0]
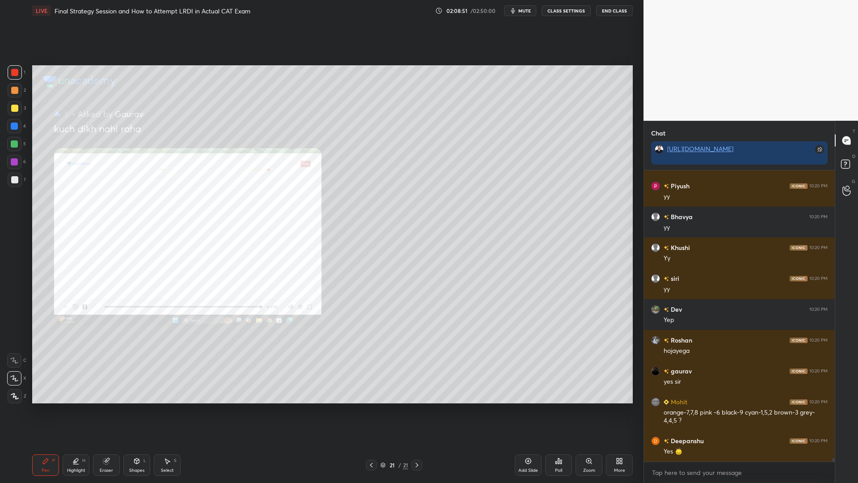
drag, startPoint x: 834, startPoint y: 458, endPoint x: 836, endPoint y: 472, distance: 14.4
click at [836, 410] on div "Chat [URL][DOMAIN_NAME] [PERSON_NAME] 10:20 PM Yy Jarul 10:20 PM yy Piyush 10:2…" at bounding box center [751, 302] width 215 height 362
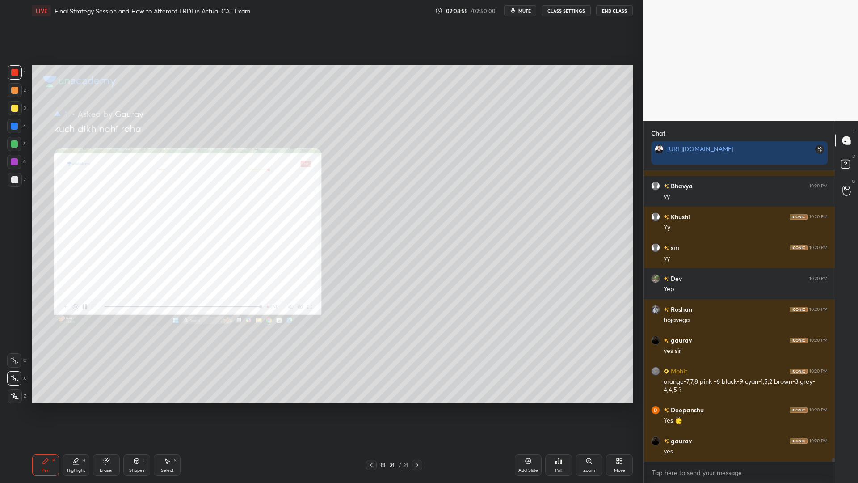
scroll to position [24320, 0]
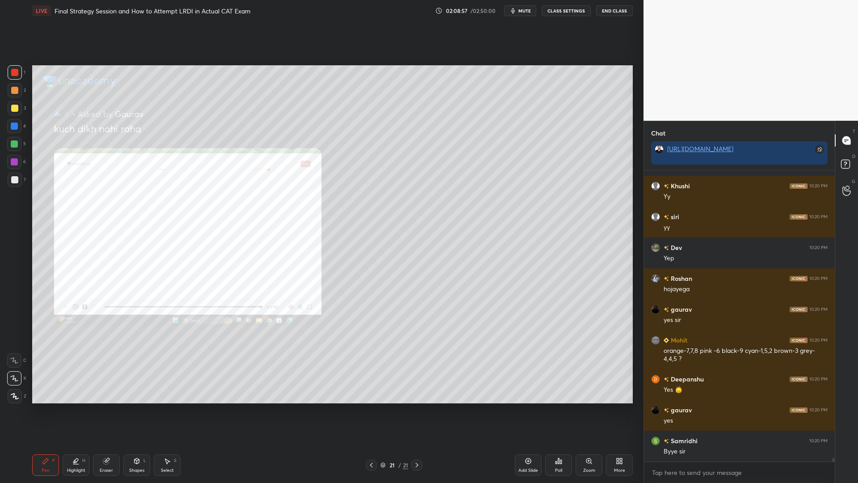
click at [370, 410] on icon at bounding box center [371, 464] width 7 height 7
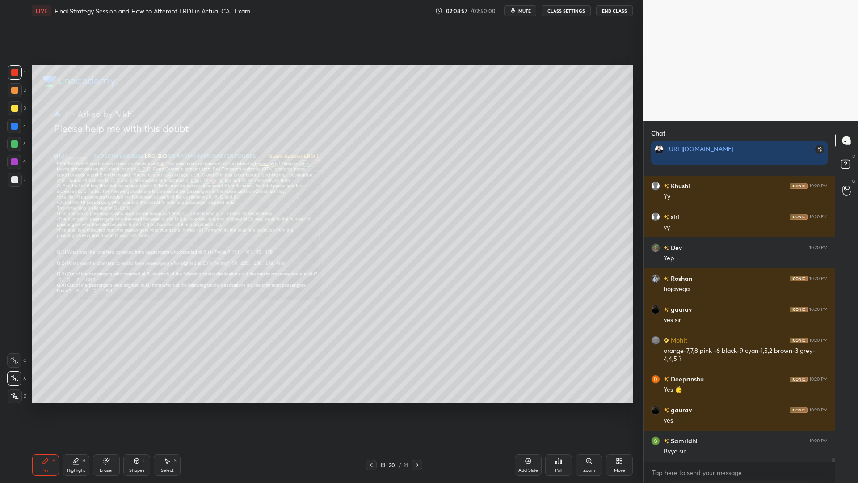
click at [368, 410] on icon at bounding box center [371, 464] width 7 height 7
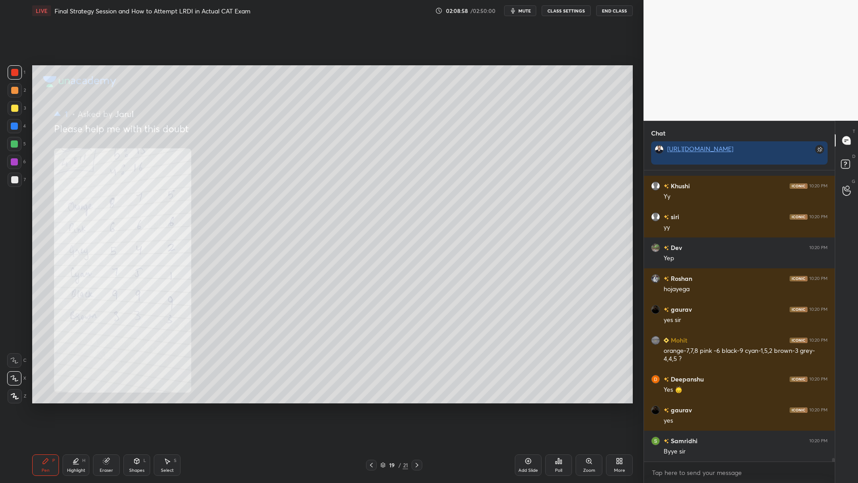
scroll to position [24350, 0]
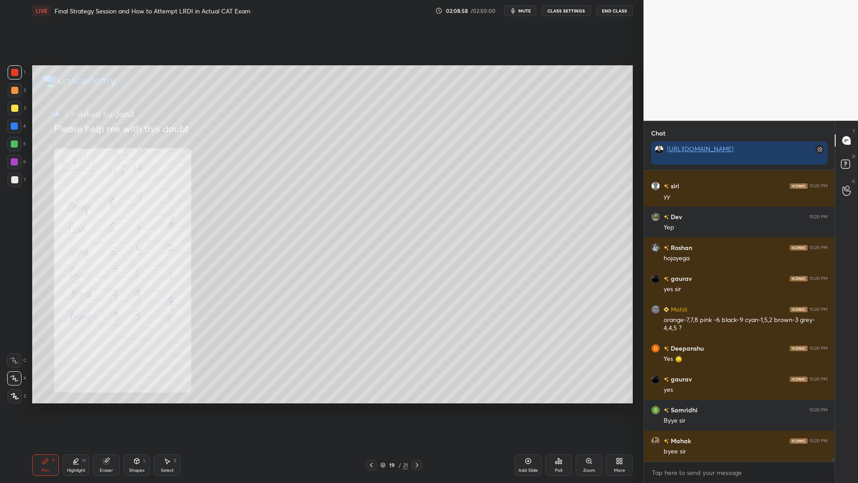
click at [368, 410] on div at bounding box center [371, 464] width 11 height 11
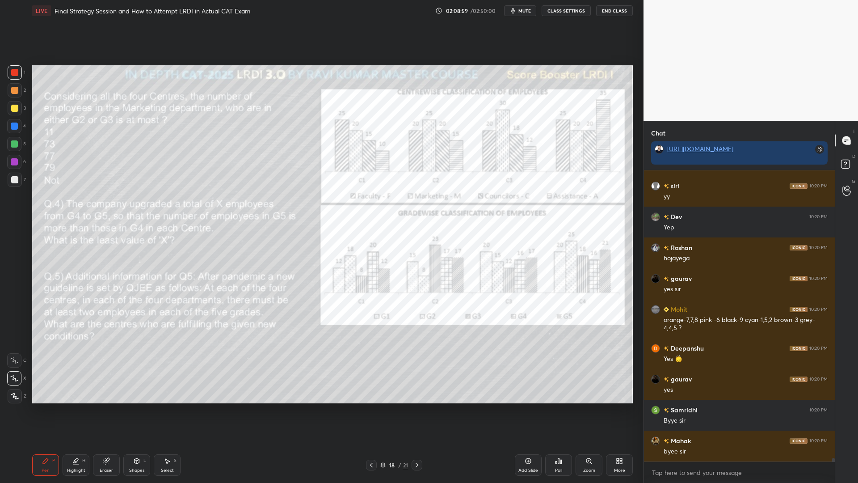
scroll to position [24381, 0]
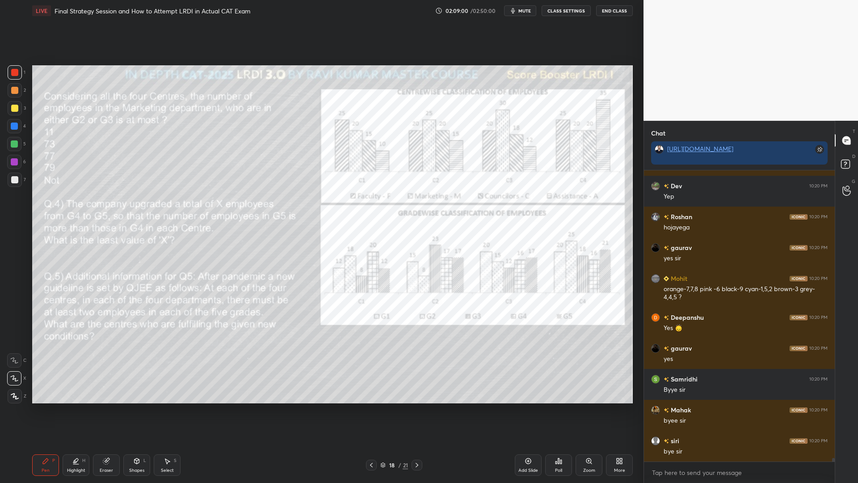
click at [371, 410] on icon at bounding box center [371, 464] width 7 height 7
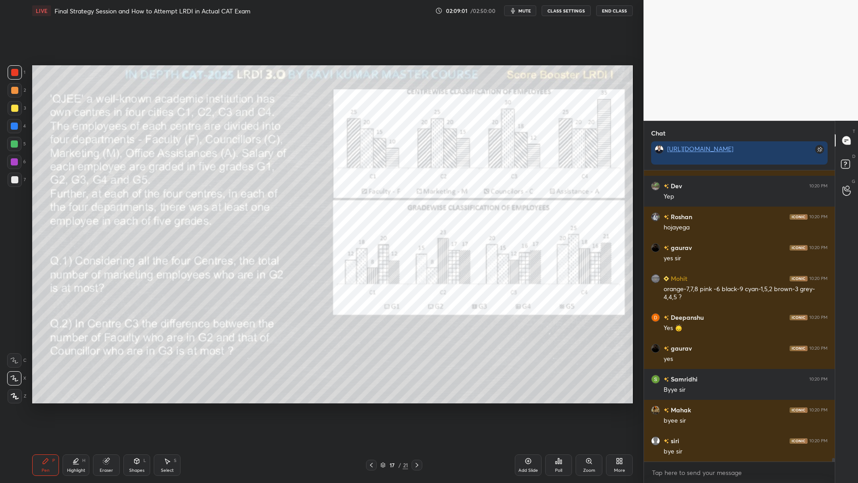
scroll to position [24412, 0]
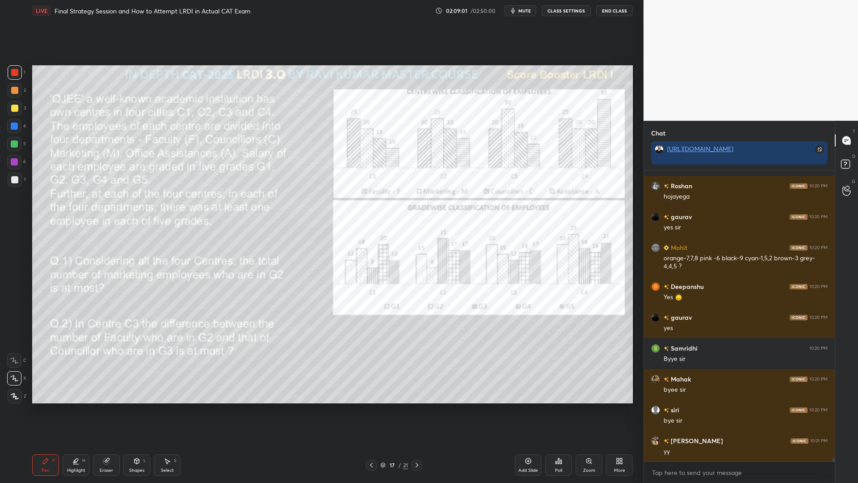
click at [381, 410] on icon at bounding box center [382, 464] width 5 height 5
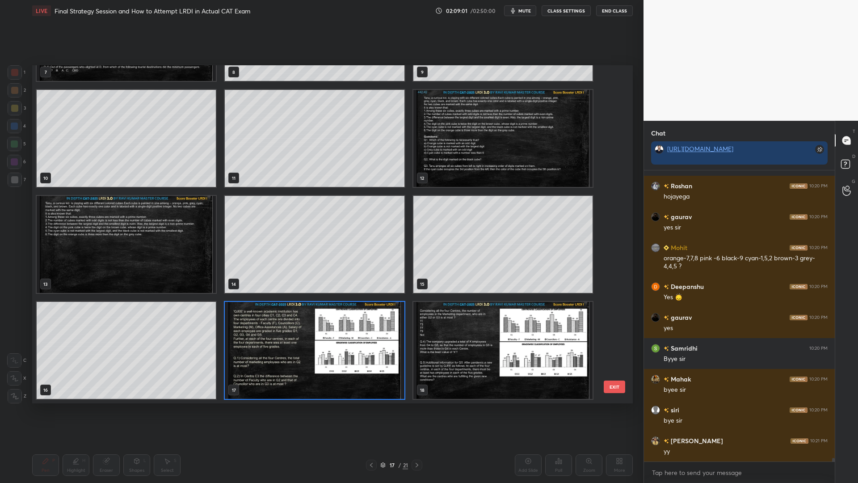
scroll to position [335, 596]
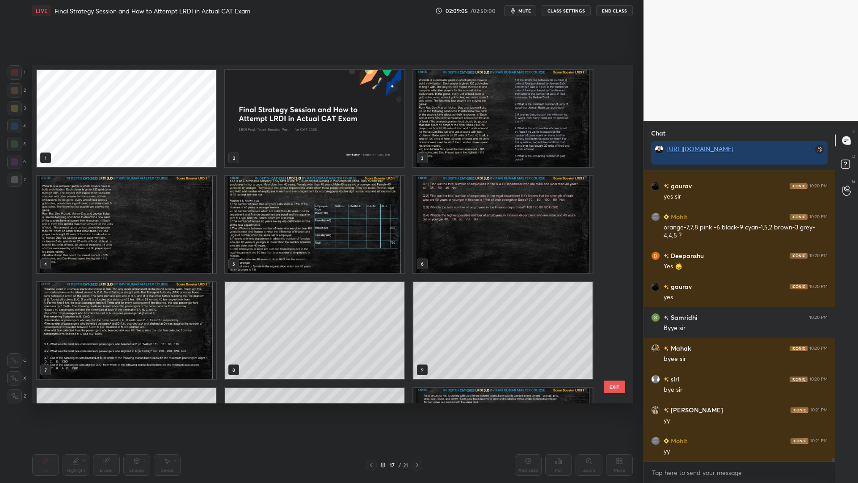
click at [330, 147] on img "grid" at bounding box center [314, 118] width 179 height 97
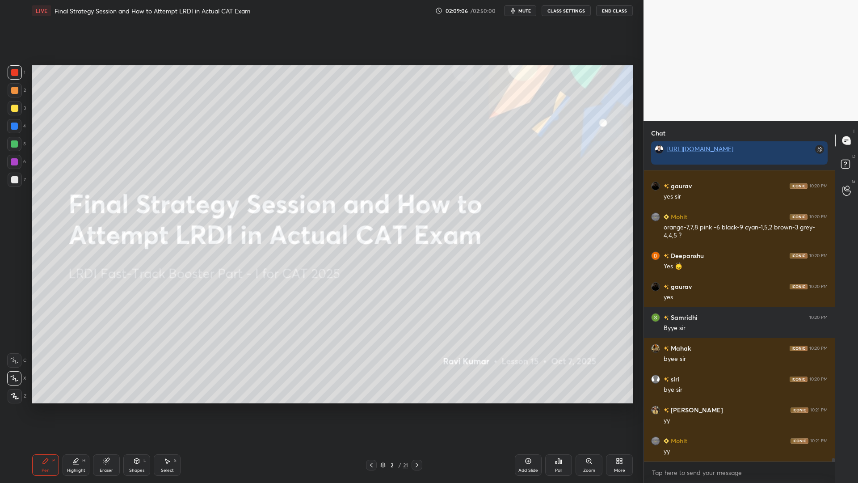
click at [108, 410] on icon at bounding box center [106, 460] width 7 height 7
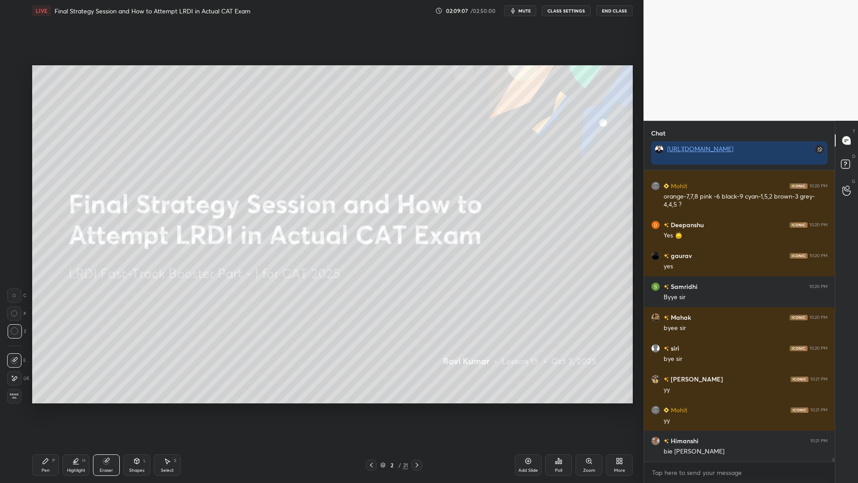
click at [14, 395] on span "Erase all" at bounding box center [14, 396] width 13 height 6
click at [384, 410] on icon at bounding box center [383, 464] width 4 height 2
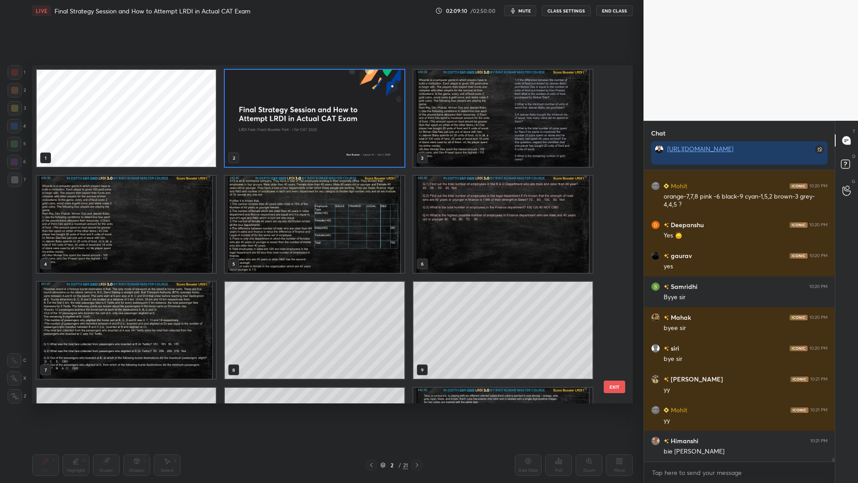
drag, startPoint x: 618, startPoint y: 198, endPoint x: 612, endPoint y: 417, distance: 219.1
click at [610, 410] on div "LIVE Final Strategy Session and How to Attempt LRDI in Actual CAT Exam 02:09:10…" at bounding box center [333, 241] width 608 height 483
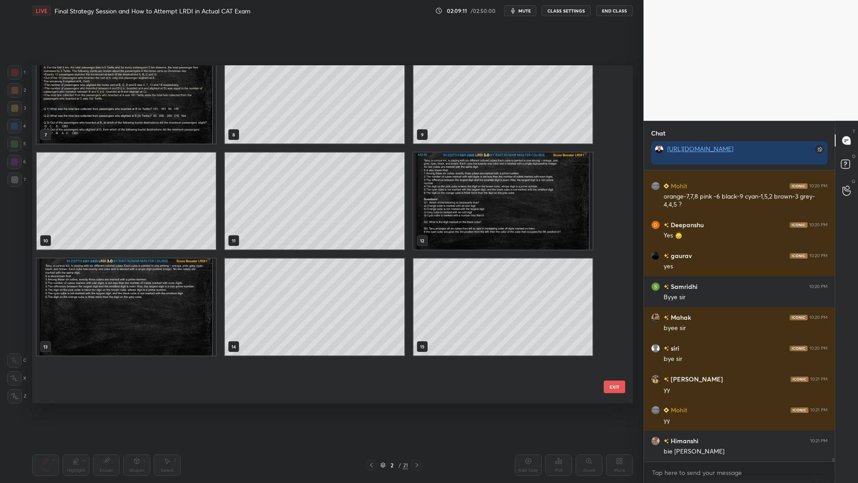
scroll to position [404, 0]
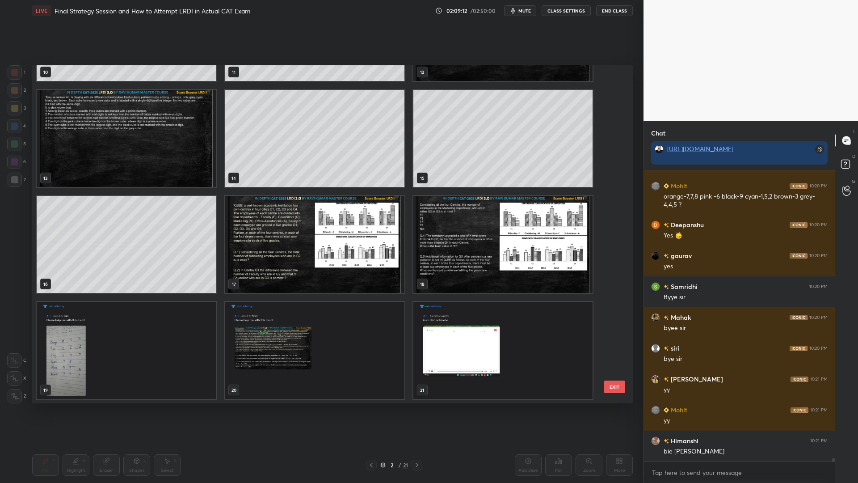
click at [509, 356] on img "grid" at bounding box center [502, 350] width 179 height 97
click at [510, 355] on img "grid" at bounding box center [502, 350] width 179 height 97
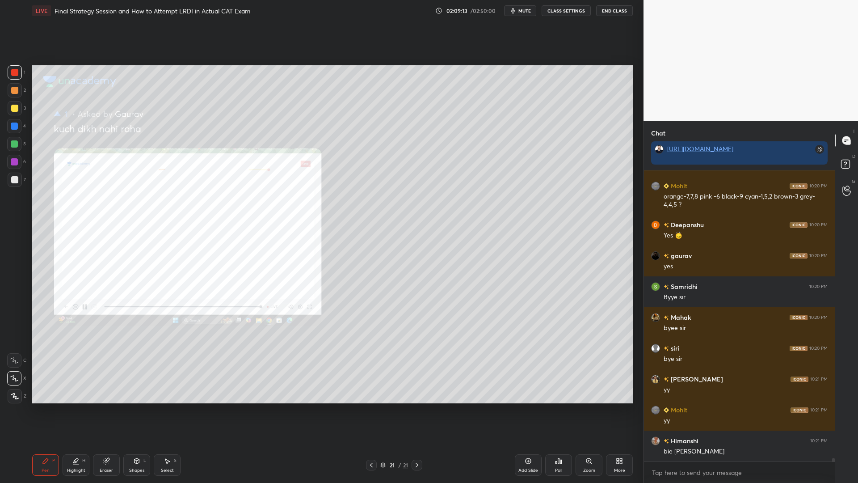
click at [617, 410] on icon at bounding box center [619, 460] width 7 height 7
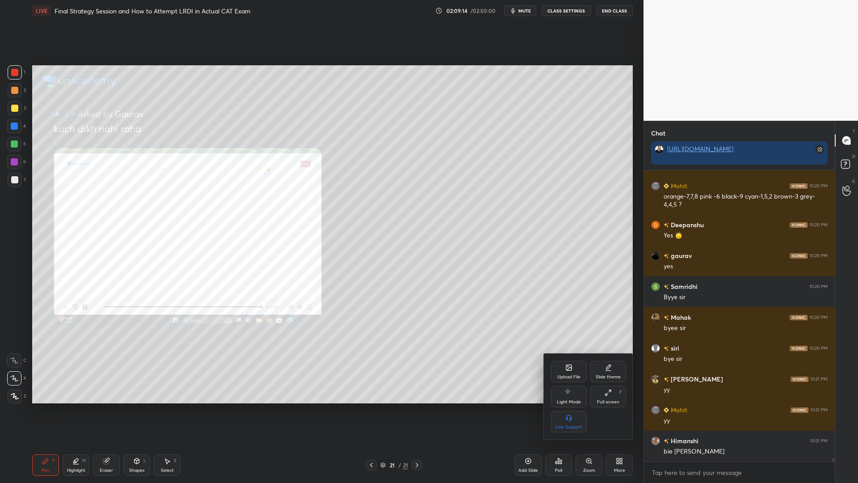
click at [560, 367] on div "Upload File" at bounding box center [569, 371] width 36 height 21
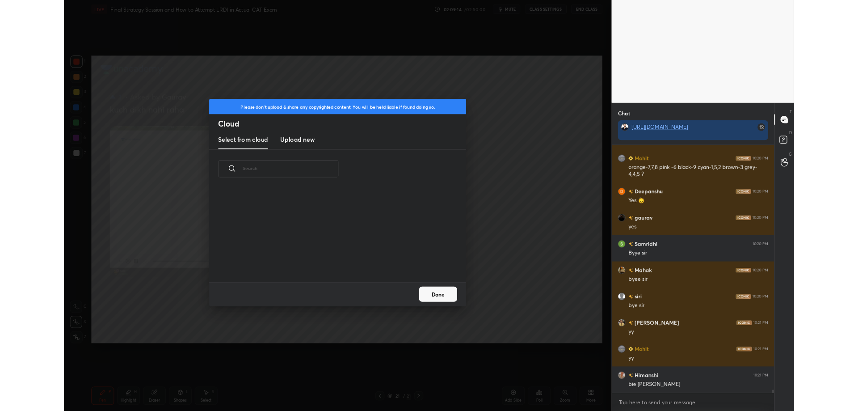
scroll to position [110, 287]
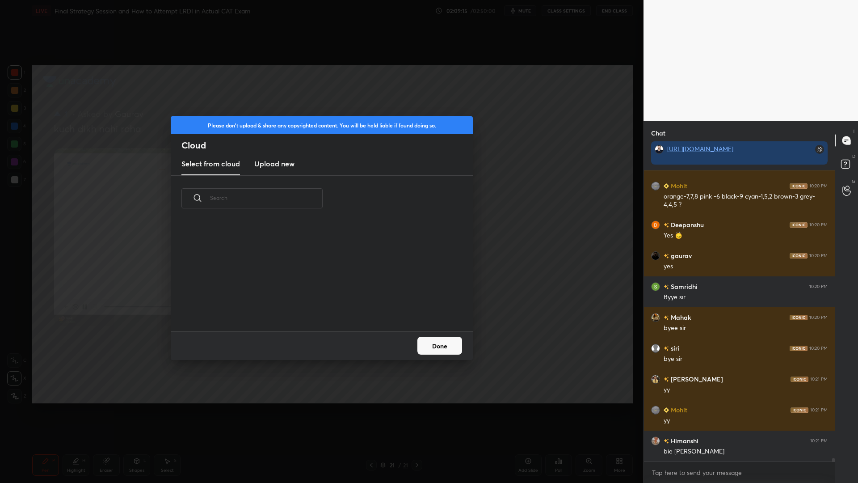
click at [282, 163] on h3 "Upload new" at bounding box center [274, 163] width 40 height 11
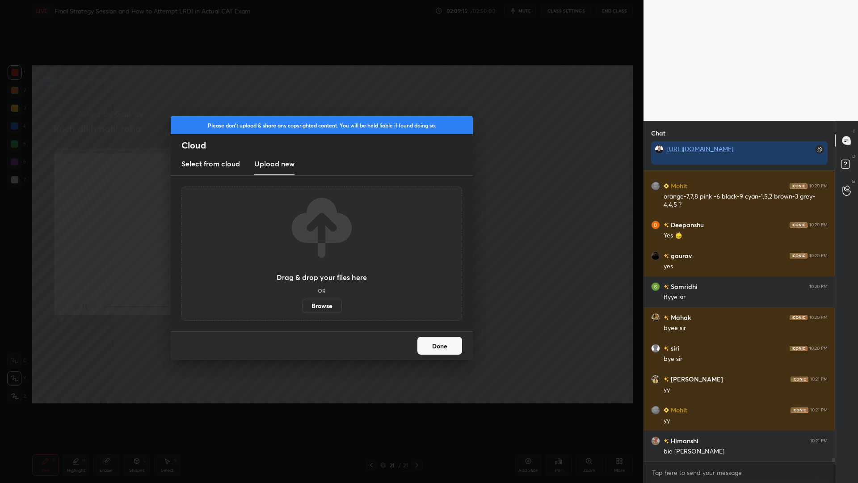
click at [324, 305] on label "Browse" at bounding box center [322, 306] width 40 height 14
click at [302, 305] on input "Browse" at bounding box center [302, 306] width 0 height 14
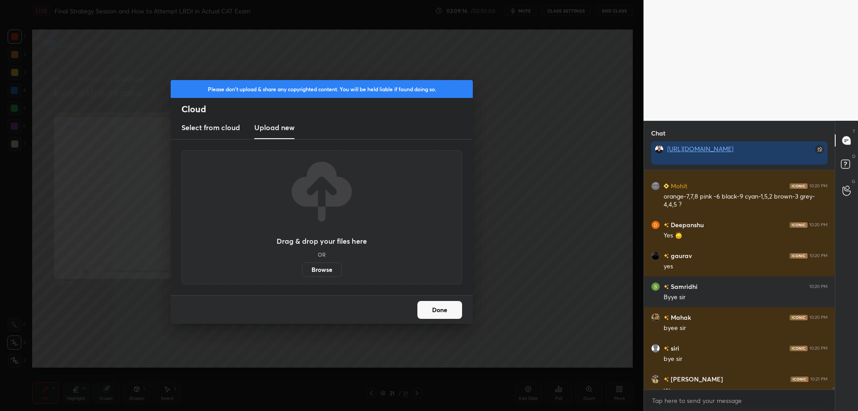
scroll to position [216, 188]
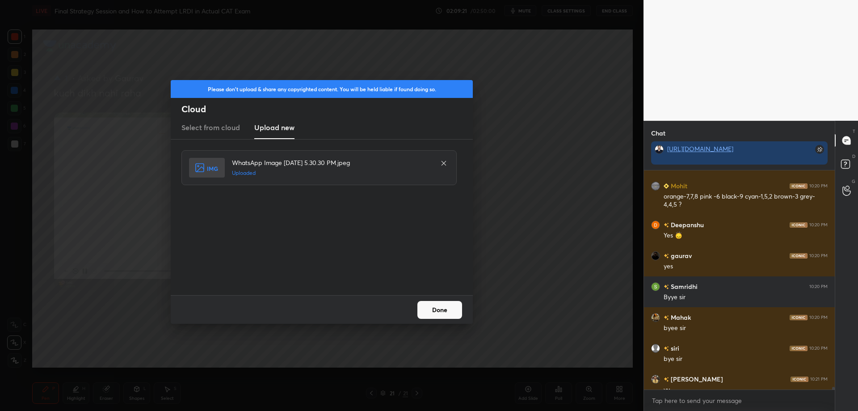
click at [439, 312] on button "Done" at bounding box center [439, 310] width 45 height 18
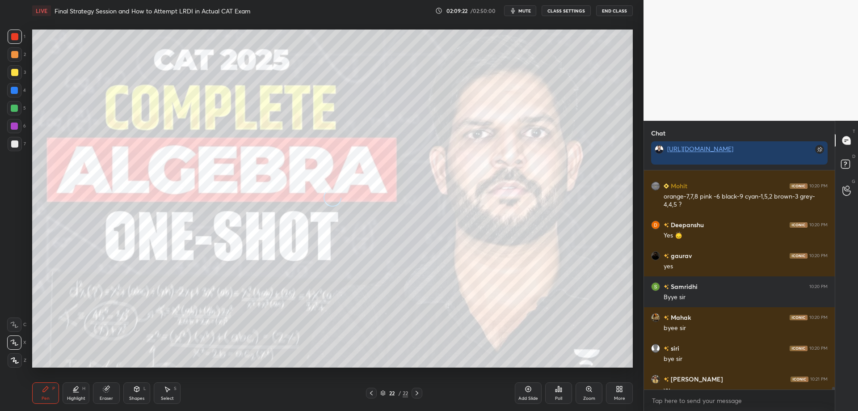
click at [621, 394] on div "More" at bounding box center [619, 392] width 27 height 21
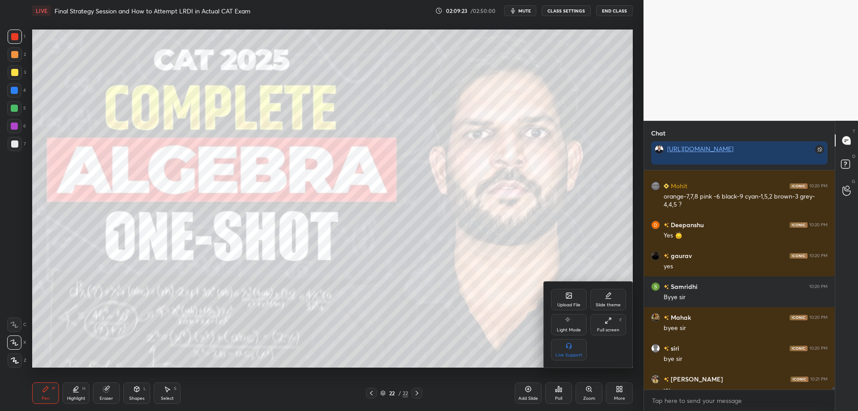
click at [612, 320] on div "Full screen F" at bounding box center [608, 324] width 36 height 21
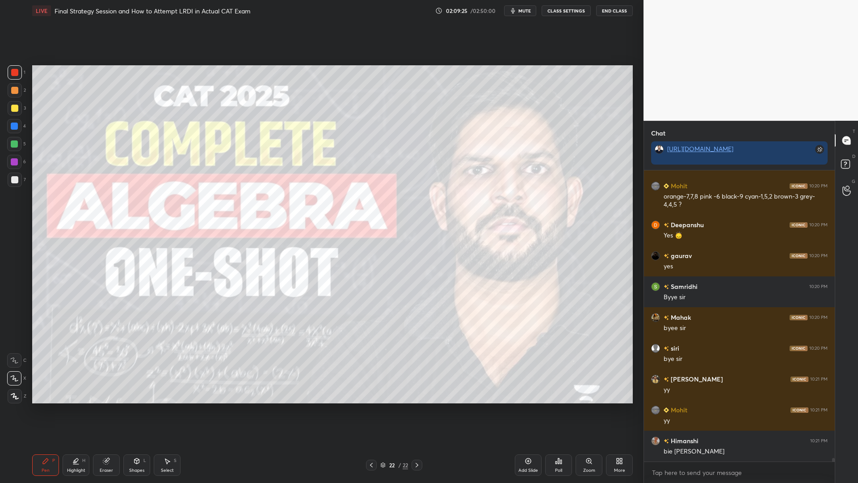
click at [12, 146] on div at bounding box center [14, 143] width 7 height 7
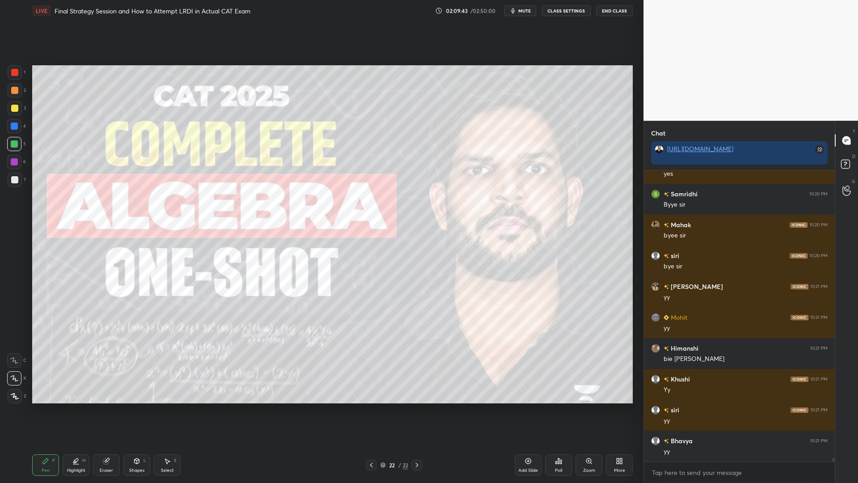
click at [12, 126] on div at bounding box center [14, 125] width 7 height 7
drag, startPoint x: 16, startPoint y: 176, endPoint x: 18, endPoint y: 190, distance: 14.5
click at [16, 177] on div at bounding box center [14, 179] width 7 height 7
click at [18, 397] on icon at bounding box center [15, 396] width 8 height 6
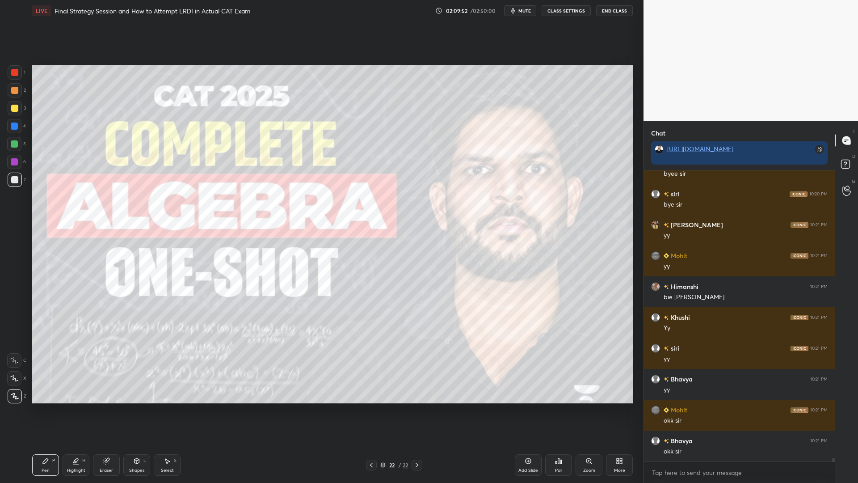
click at [101, 410] on div "Eraser" at bounding box center [106, 470] width 13 height 4
click at [12, 389] on div "Erase all" at bounding box center [14, 396] width 14 height 14
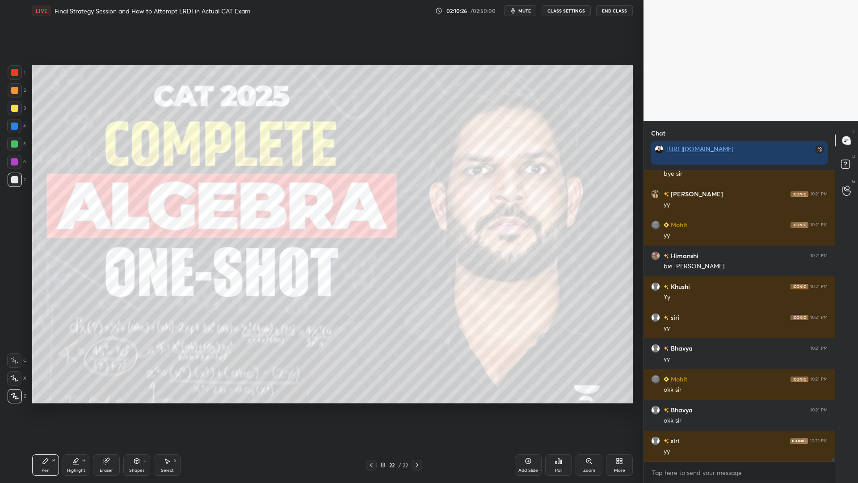
click at [12, 133] on div at bounding box center [14, 126] width 14 height 14
click at [11, 148] on div at bounding box center [14, 144] width 14 height 14
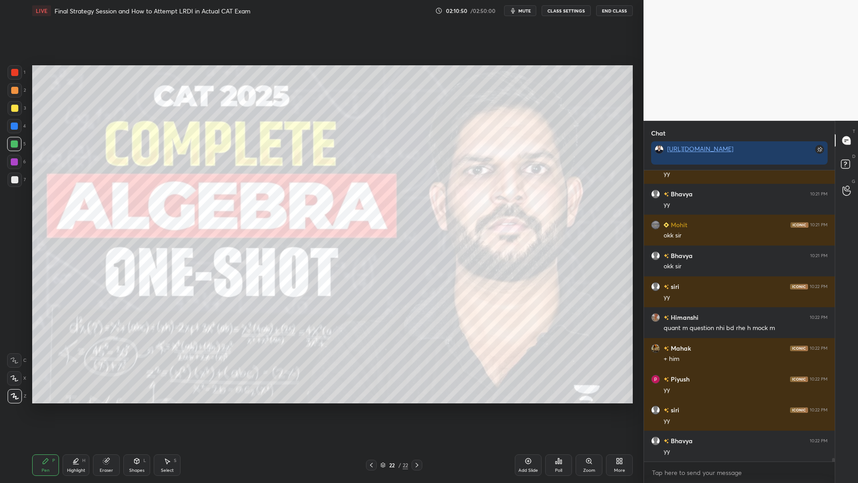
scroll to position [24844, 0]
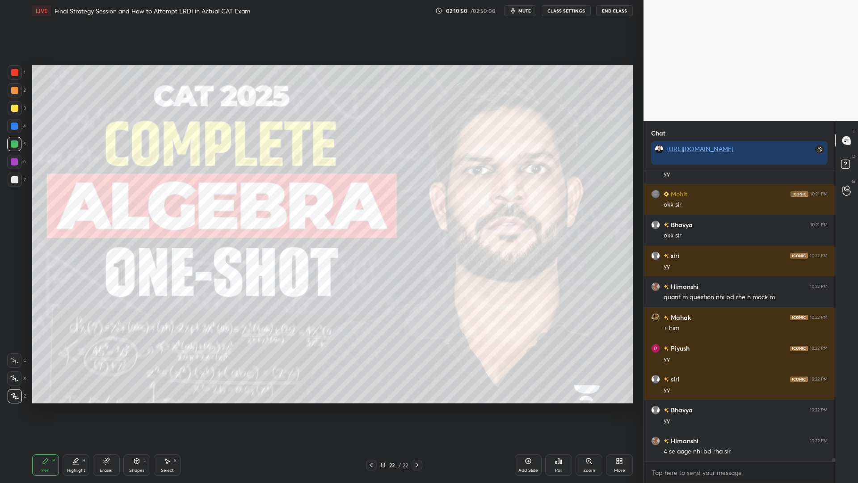
drag, startPoint x: 6, startPoint y: 165, endPoint x: 13, endPoint y: 160, distance: 8.9
click at [8, 164] on div "1 2 3 4 5 6 7 C X Z C X Z E E Erase all H H" at bounding box center [14, 234] width 29 height 338
click at [15, 75] on div at bounding box center [14, 72] width 7 height 7
click at [17, 139] on div at bounding box center [14, 144] width 14 height 14
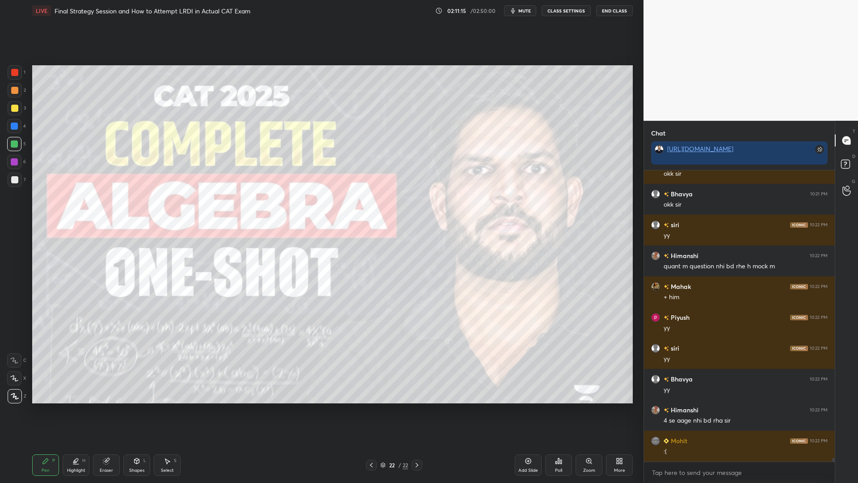
click at [109, 410] on icon at bounding box center [106, 461] width 6 height 6
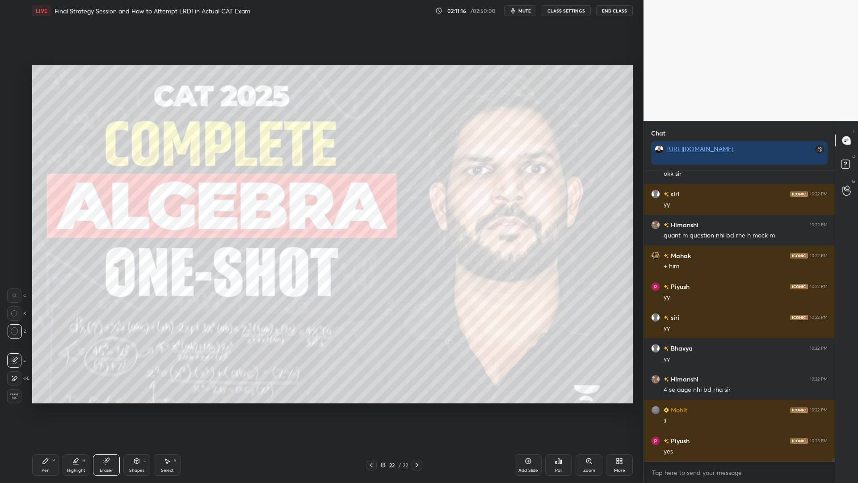
click at [16, 392] on div "Erase all" at bounding box center [14, 396] width 14 height 14
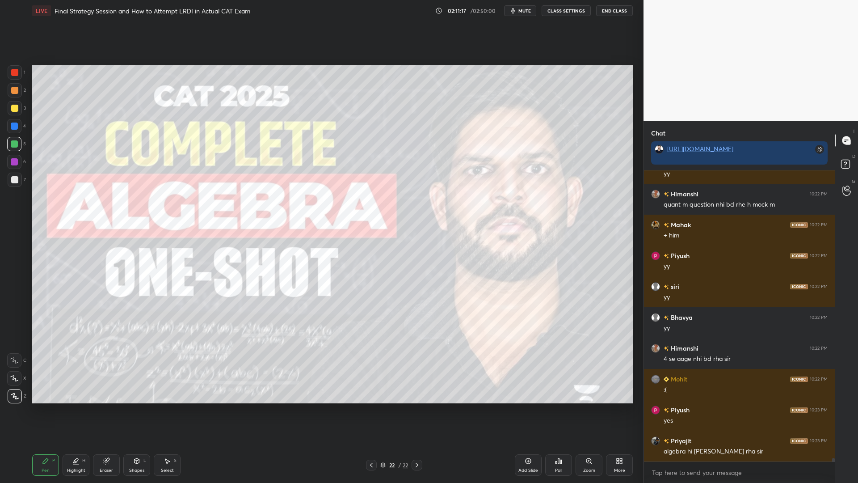
click at [528, 410] on icon at bounding box center [528, 460] width 7 height 7
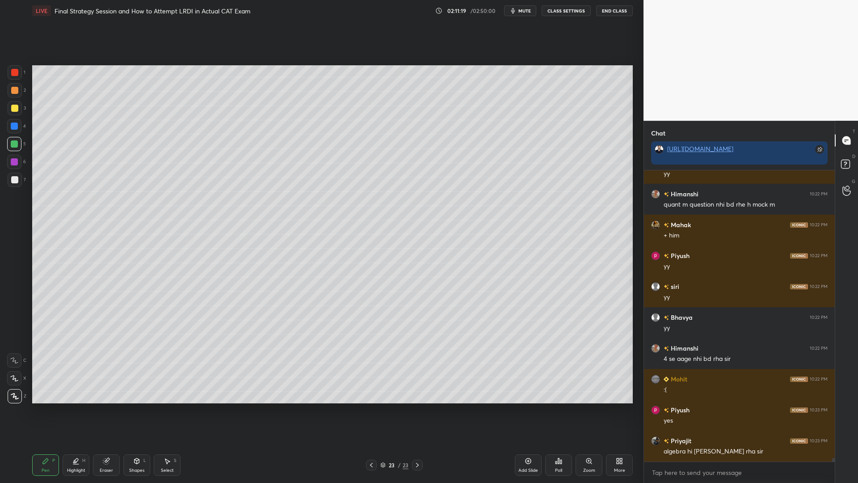
drag, startPoint x: 16, startPoint y: 74, endPoint x: 27, endPoint y: 77, distance: 11.2
click at [16, 75] on div at bounding box center [14, 72] width 7 height 7
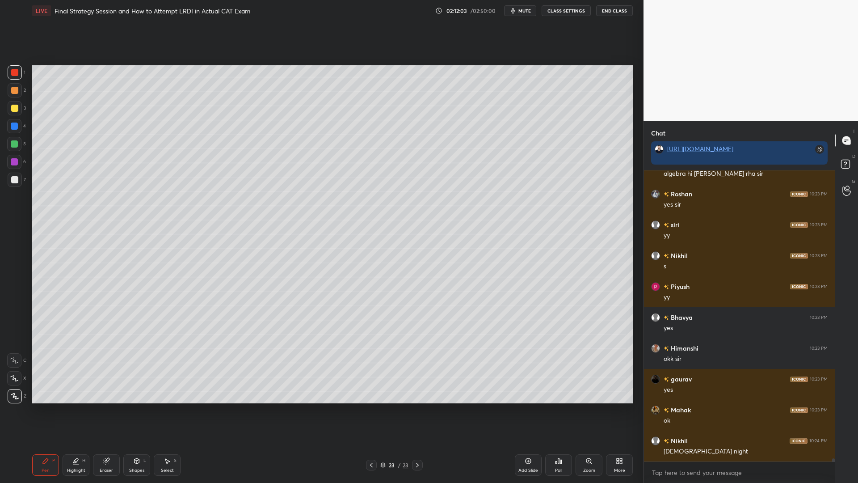
scroll to position [25245, 0]
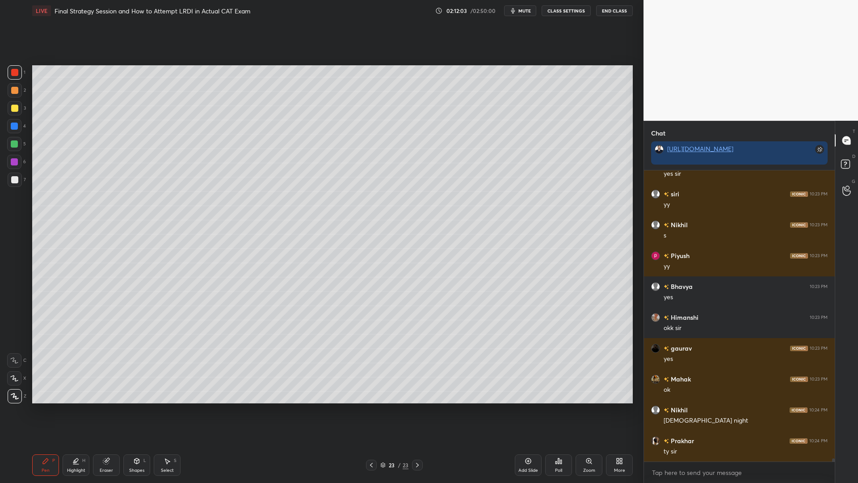
click at [611, 8] on button "End Class" at bounding box center [614, 10] width 37 height 11
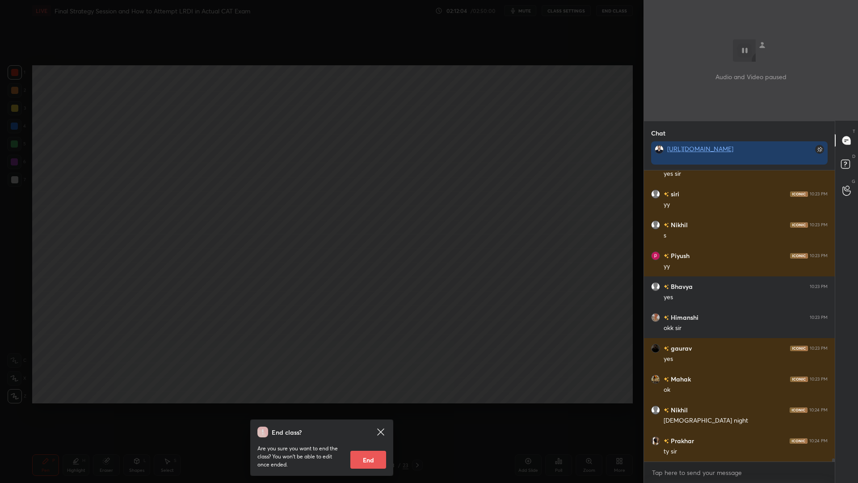
click at [369, 410] on button "End" at bounding box center [368, 460] width 36 height 18
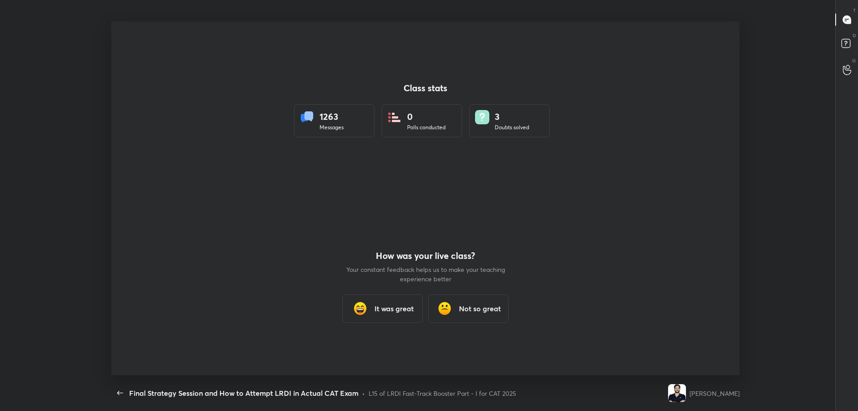
scroll to position [44342, 43844]
type textarea "x"
